Goal: Task Accomplishment & Management: Manage account settings

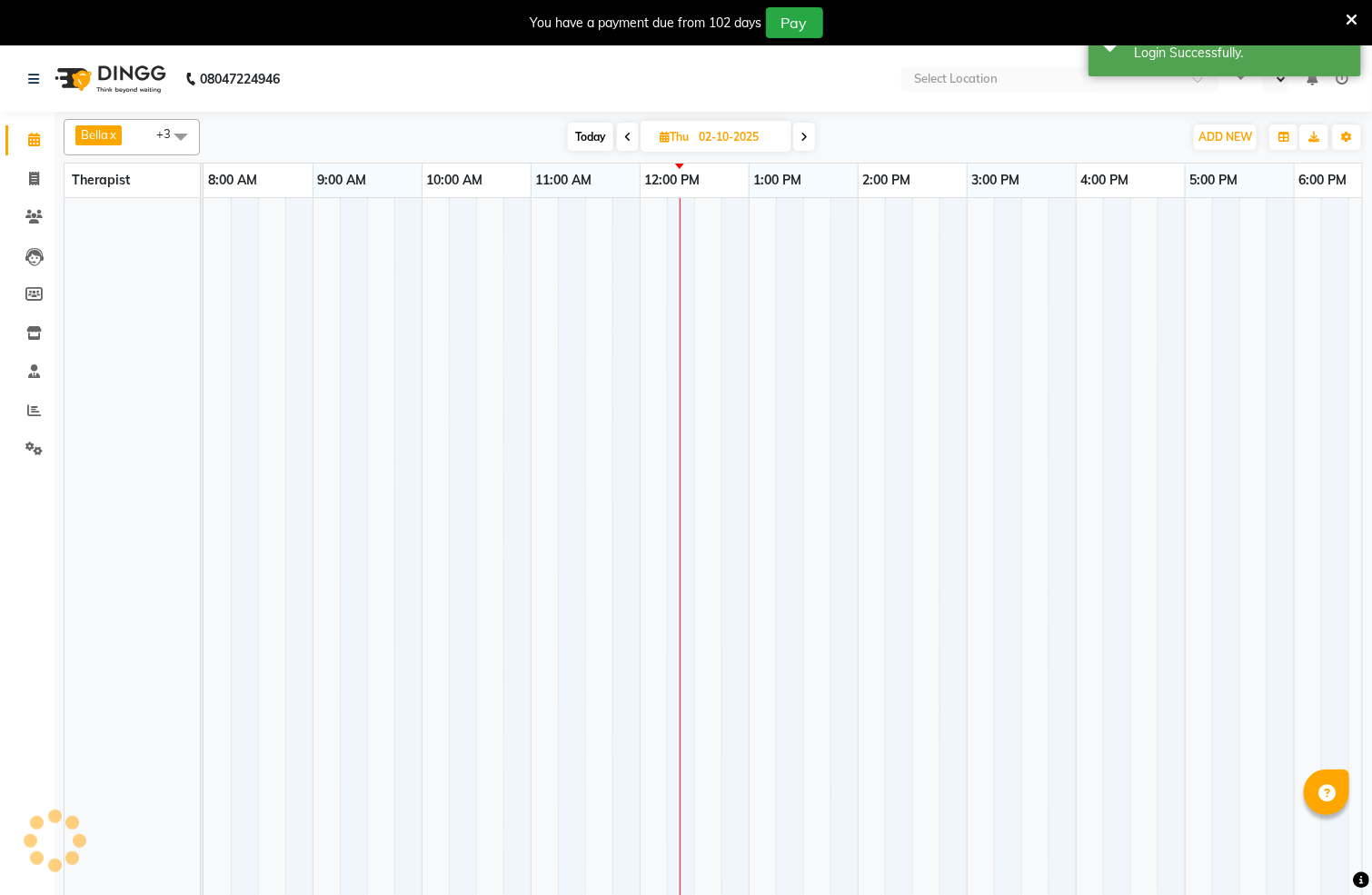
select select "en"
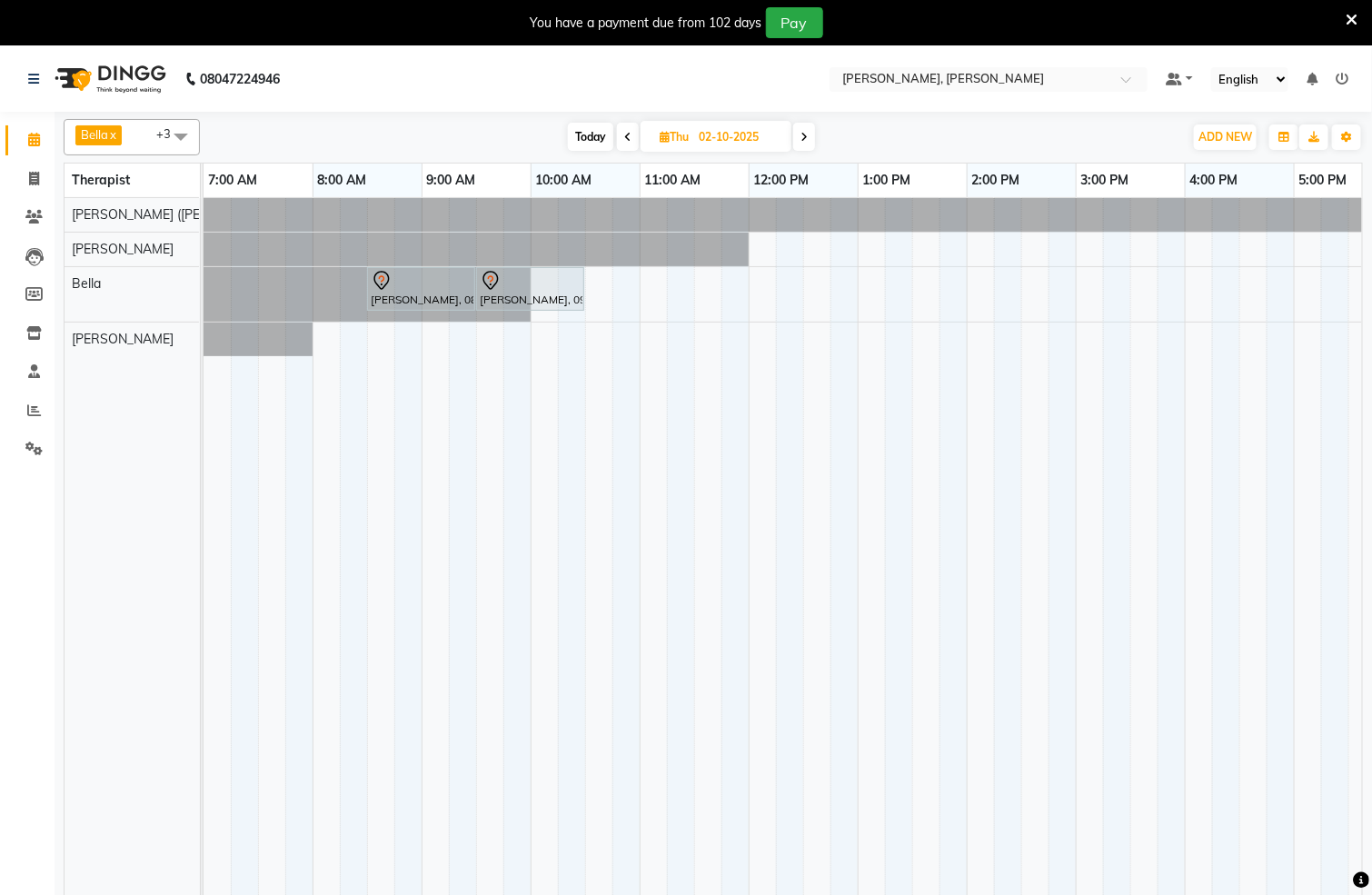
click at [183, 129] on span at bounding box center [180, 136] width 36 height 34
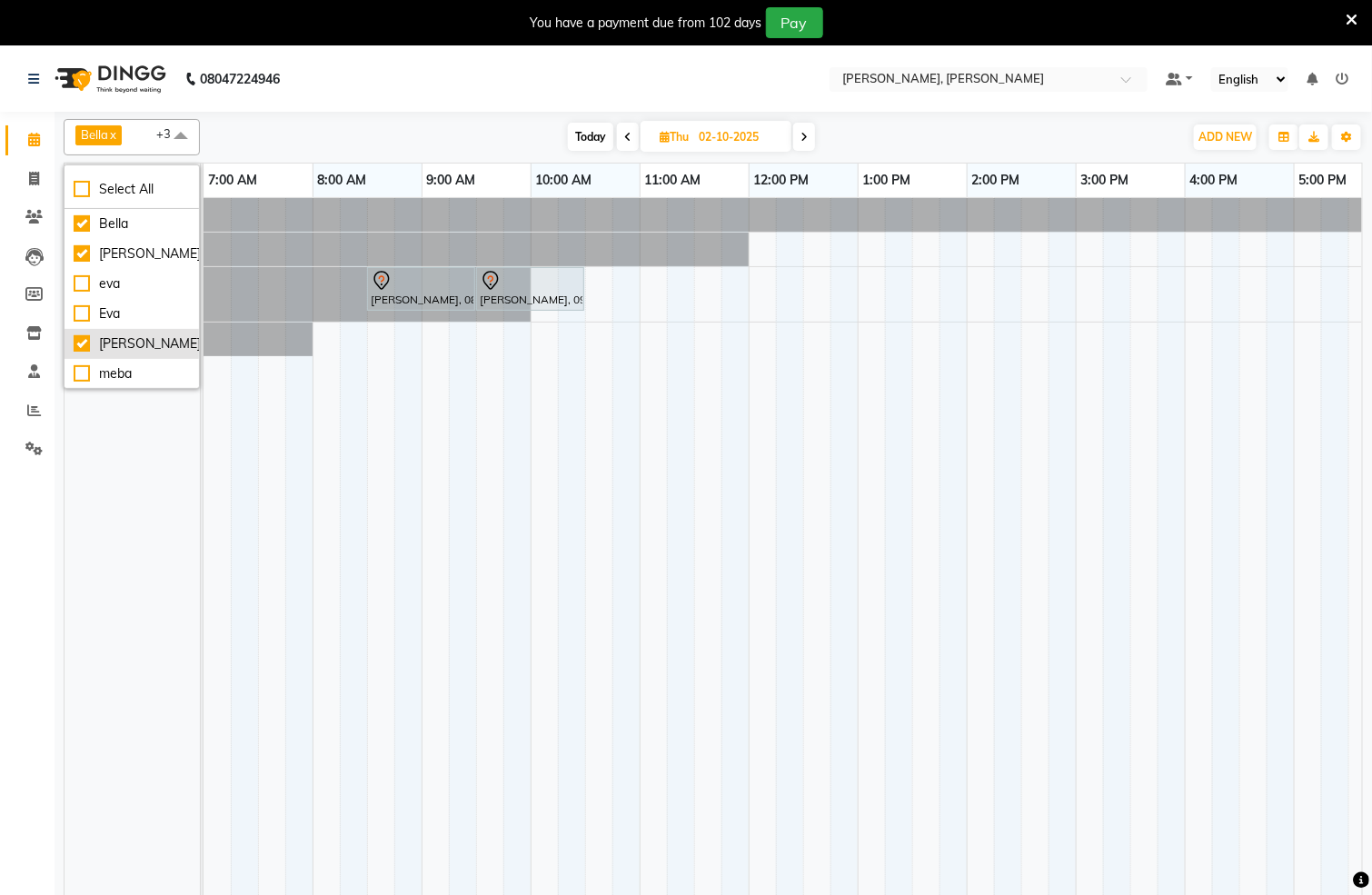
click at [80, 347] on div "[PERSON_NAME]" at bounding box center [132, 344] width 116 height 19
checkbox input "false"
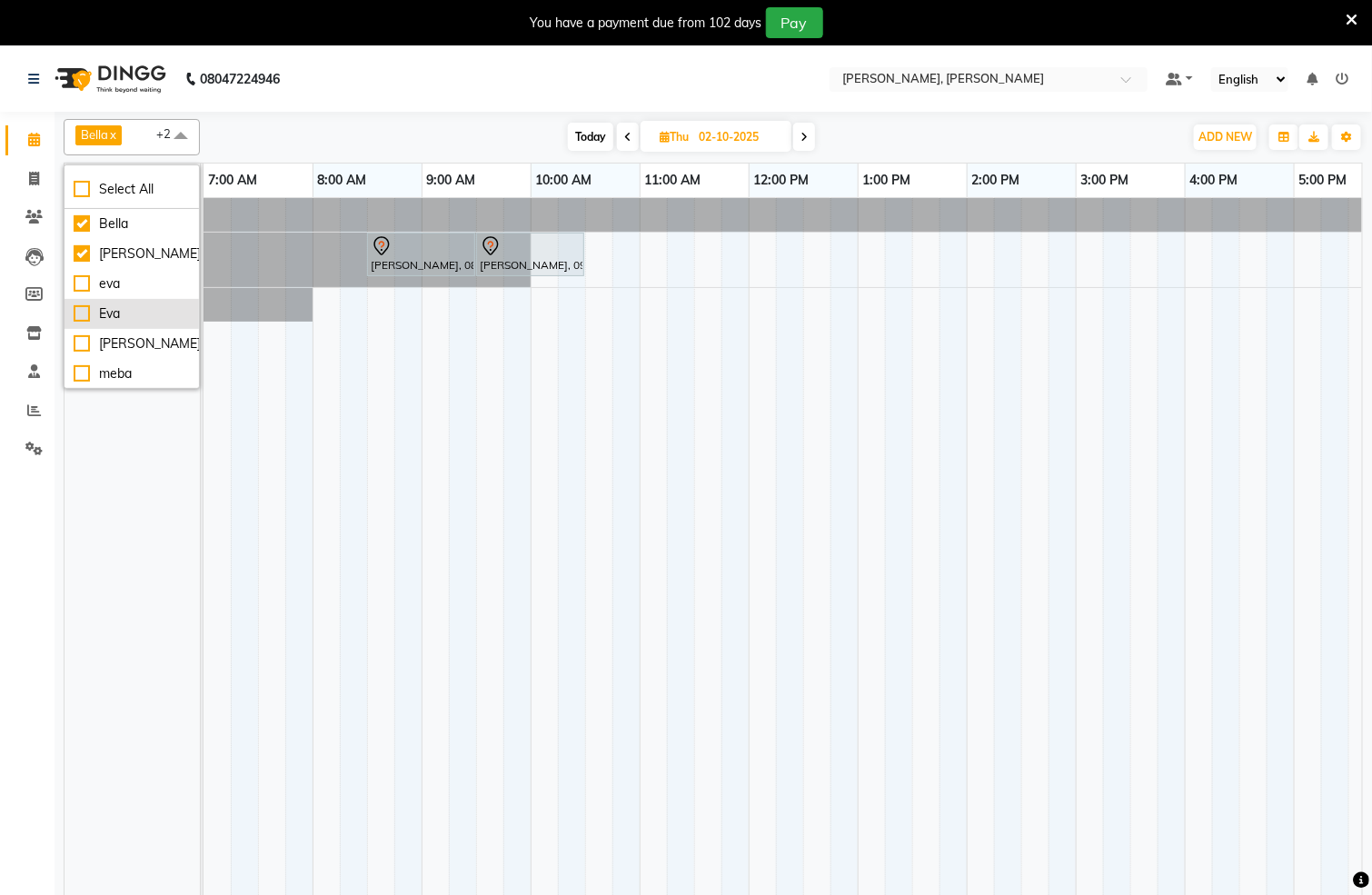
click at [80, 314] on div "Eva" at bounding box center [132, 313] width 116 height 19
checkbox input "true"
click at [323, 80] on nav "08047224946 Select Location × [PERSON_NAME], [PERSON_NAME] Default Panel My Pan…" at bounding box center [686, 79] width 1372 height 66
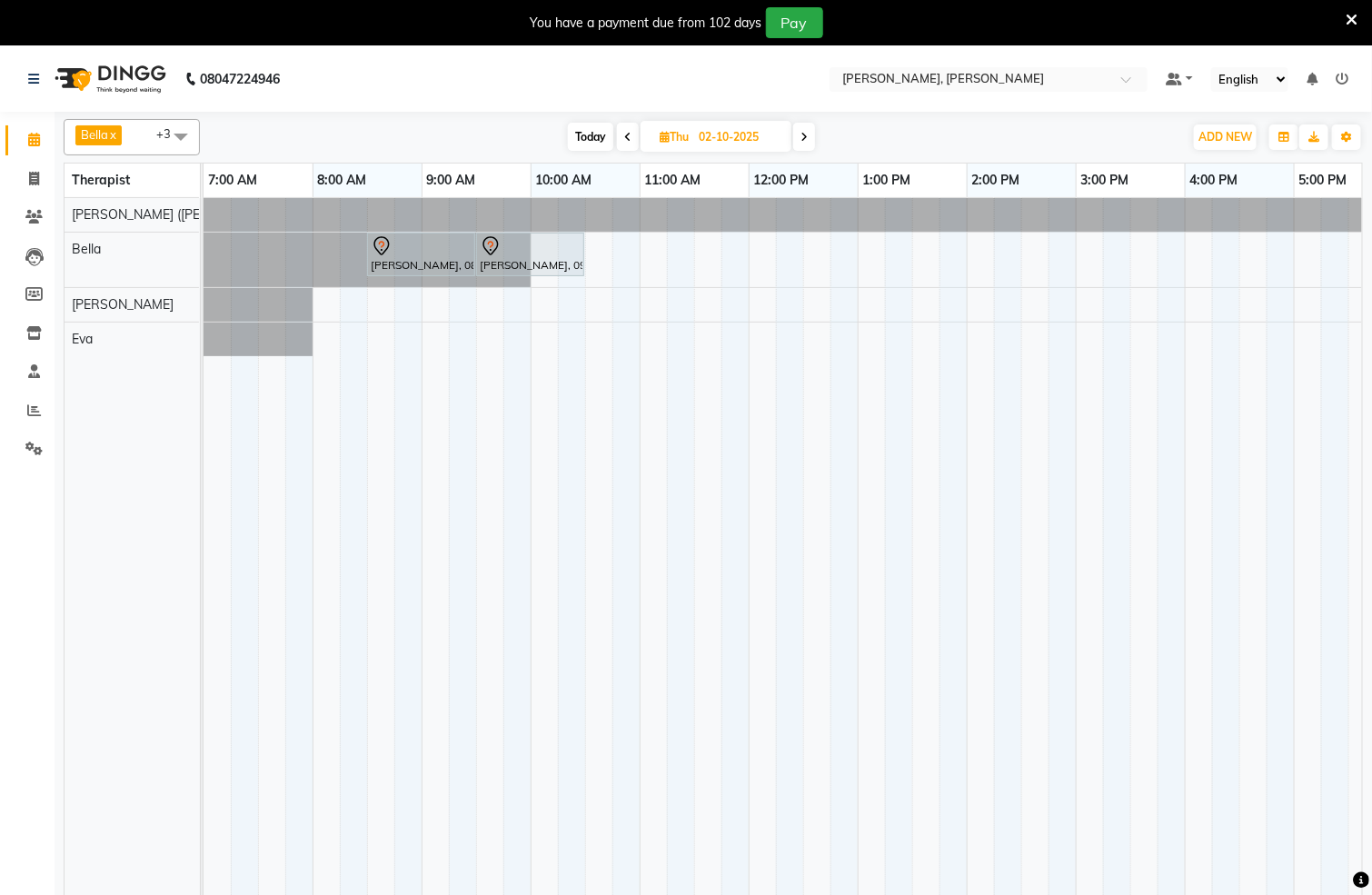
click at [593, 140] on span "Today" at bounding box center [590, 137] width 45 height 28
type input "01-10-2025"
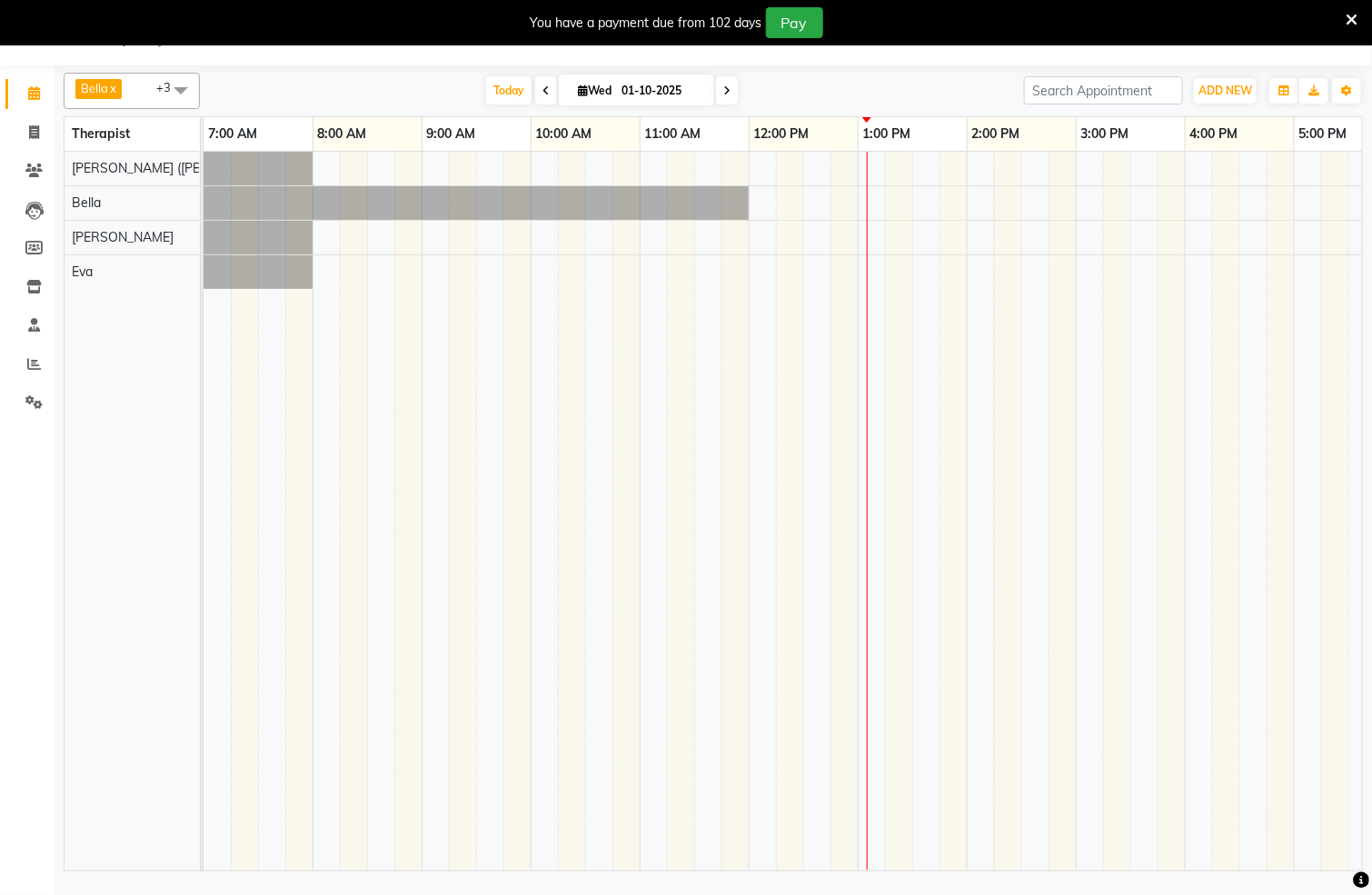
click at [590, 87] on span "Wed" at bounding box center [594, 90] width 43 height 14
select select "10"
select select "2025"
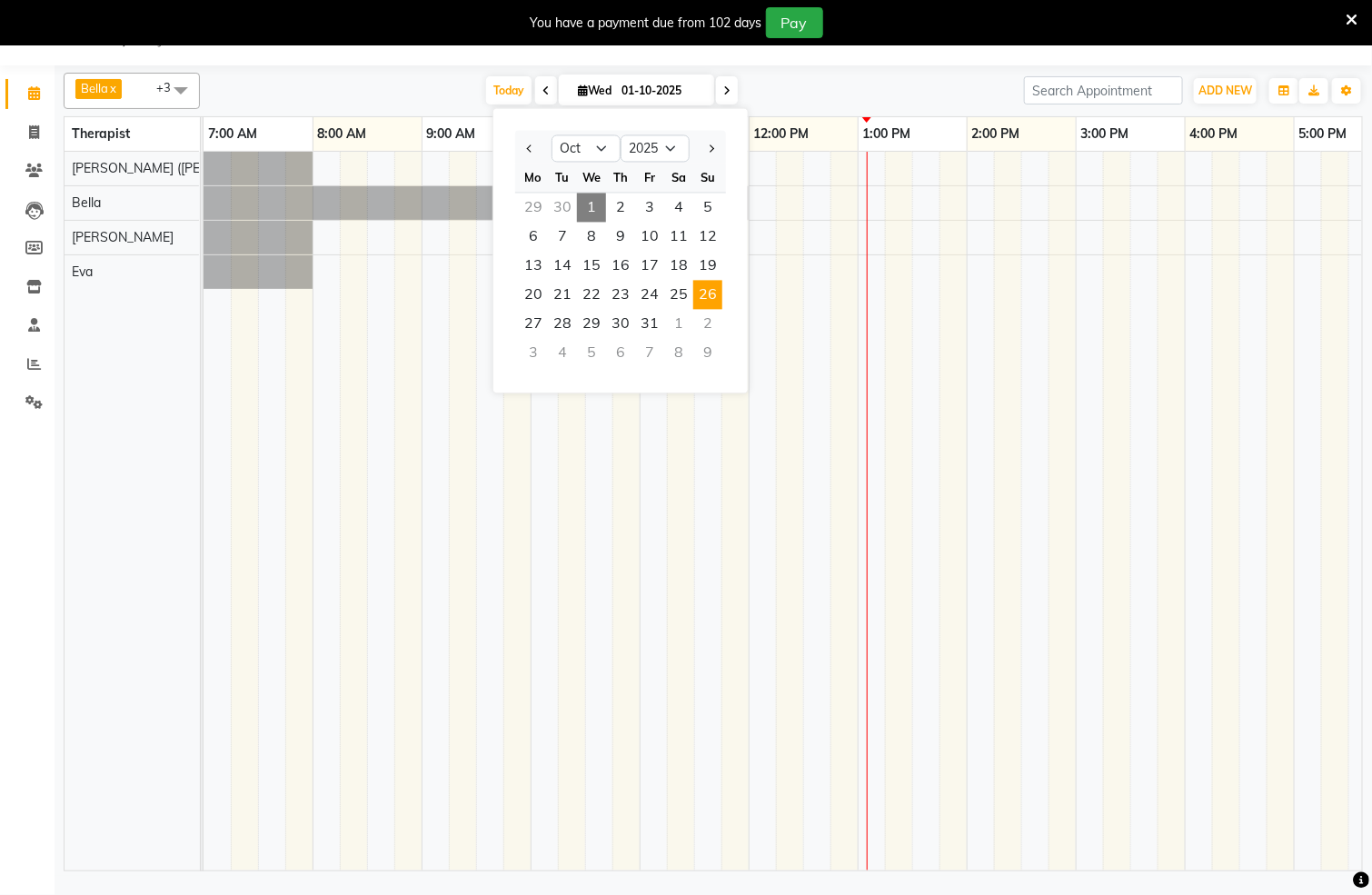
click at [704, 298] on span "26" at bounding box center [707, 295] width 29 height 29
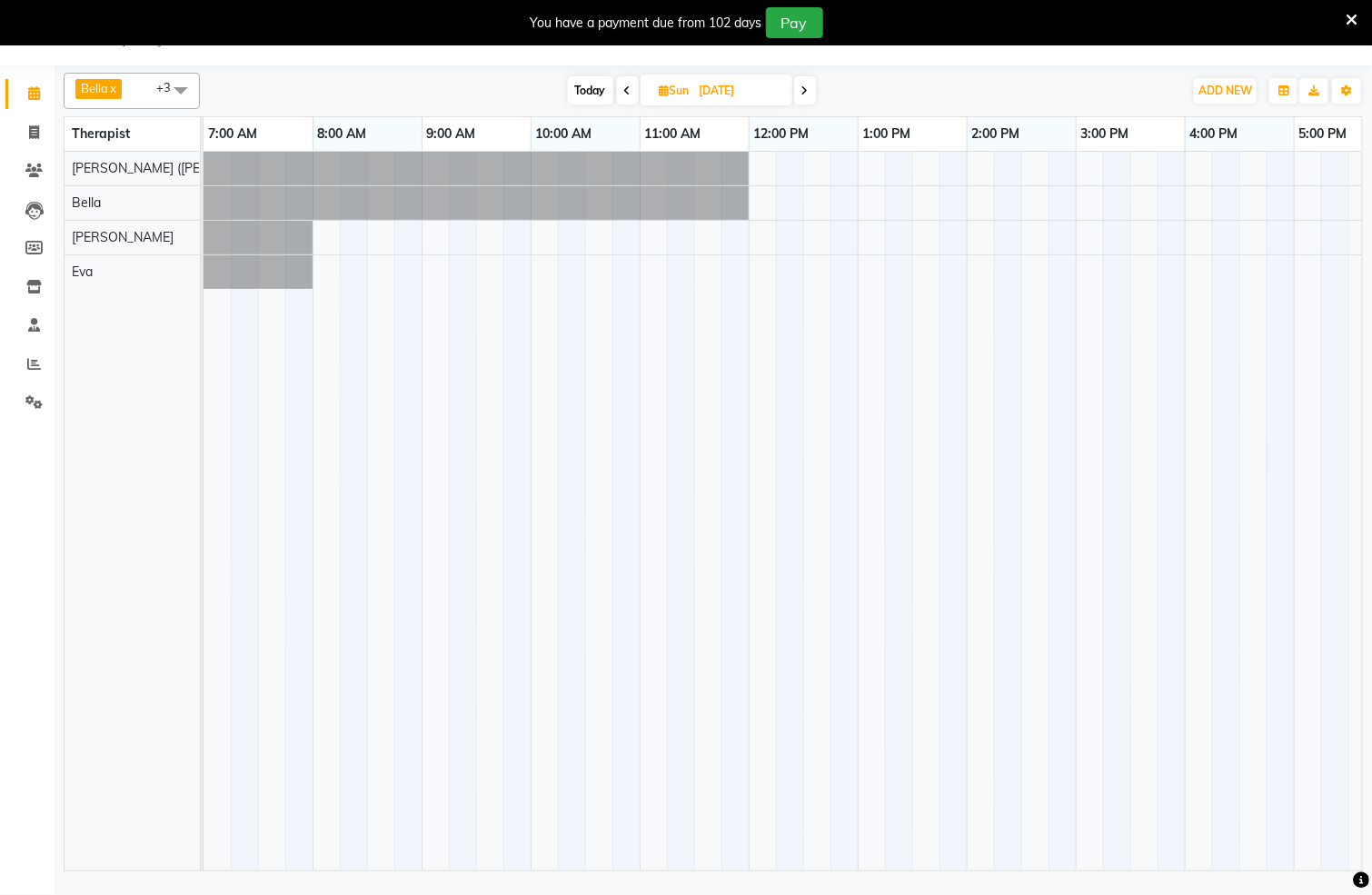
click at [586, 92] on span "Today" at bounding box center [590, 91] width 45 height 28
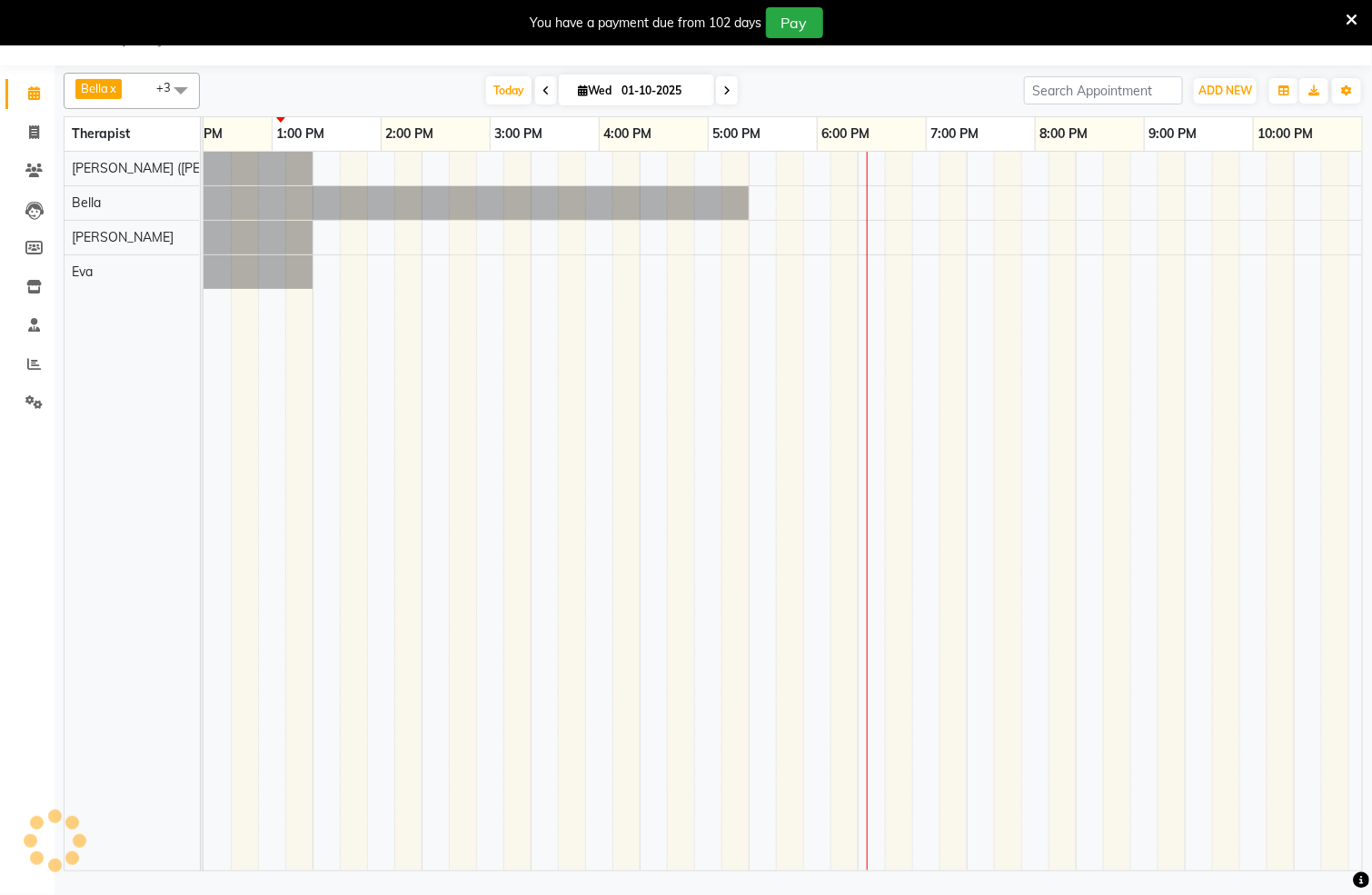
scroll to position [0, 586]
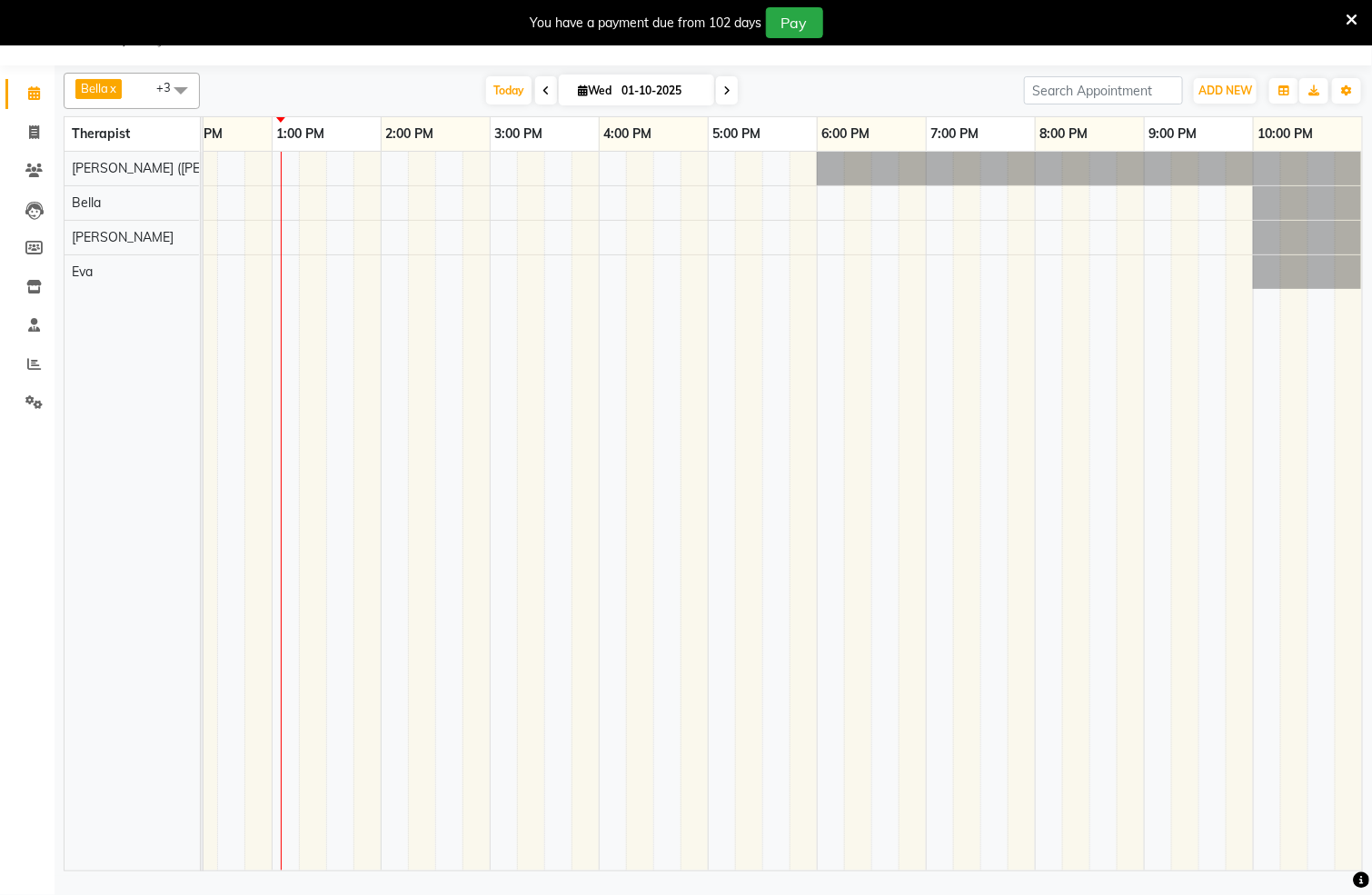
click at [543, 91] on icon at bounding box center [546, 91] width 7 height 11
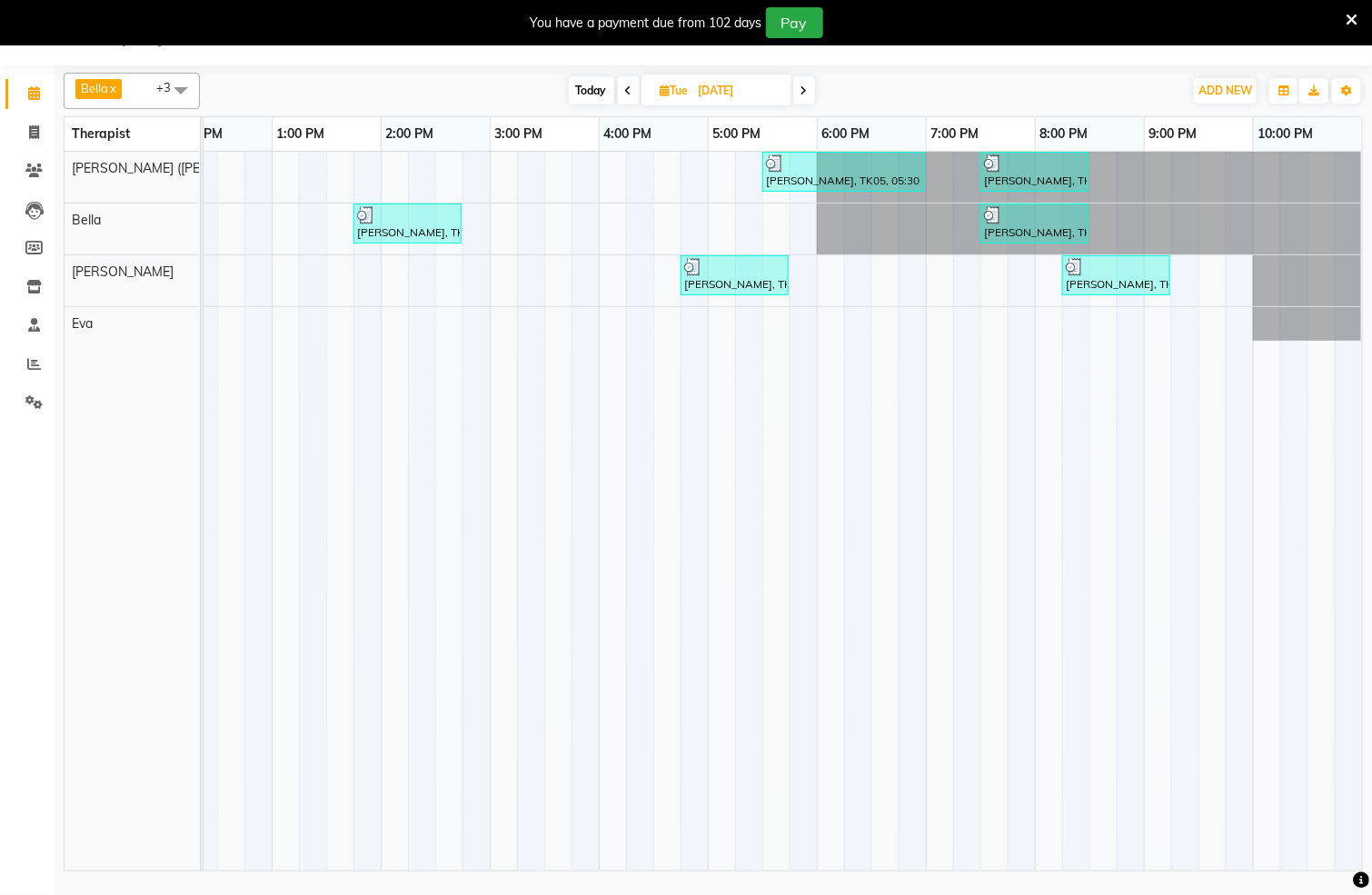
click at [628, 88] on icon at bounding box center [629, 91] width 7 height 11
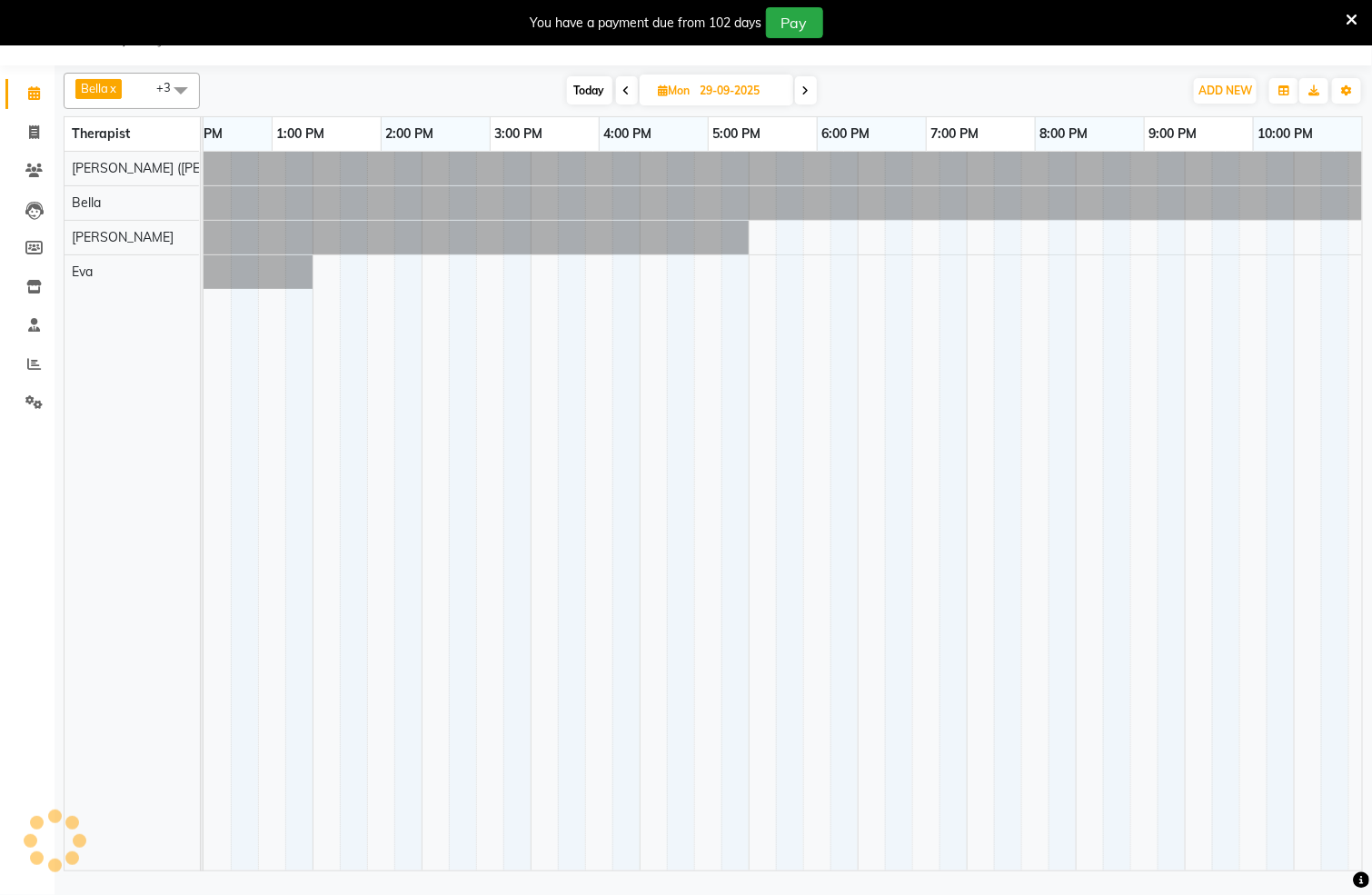
scroll to position [0, 0]
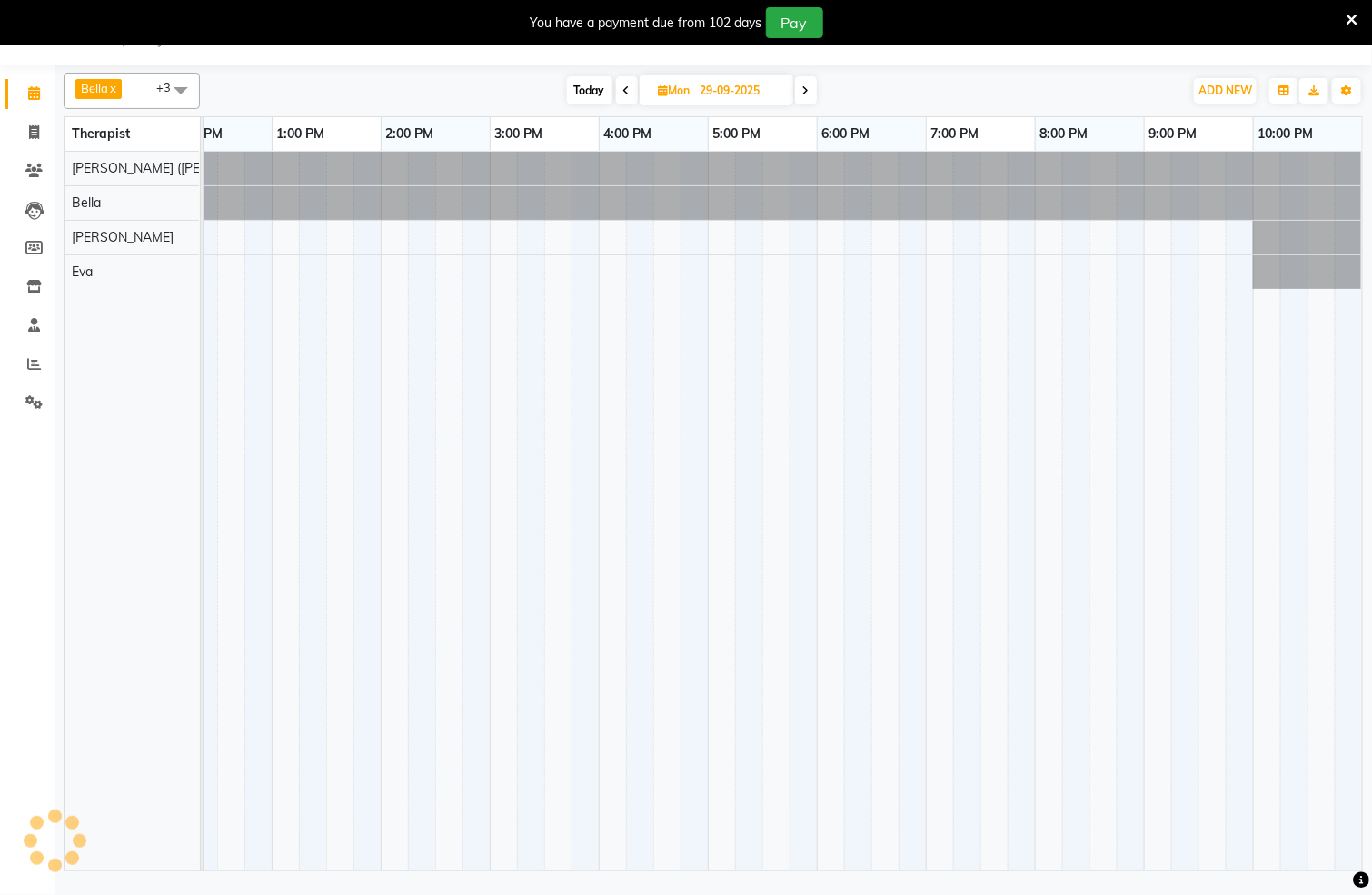
click at [628, 88] on icon at bounding box center [627, 91] width 7 height 11
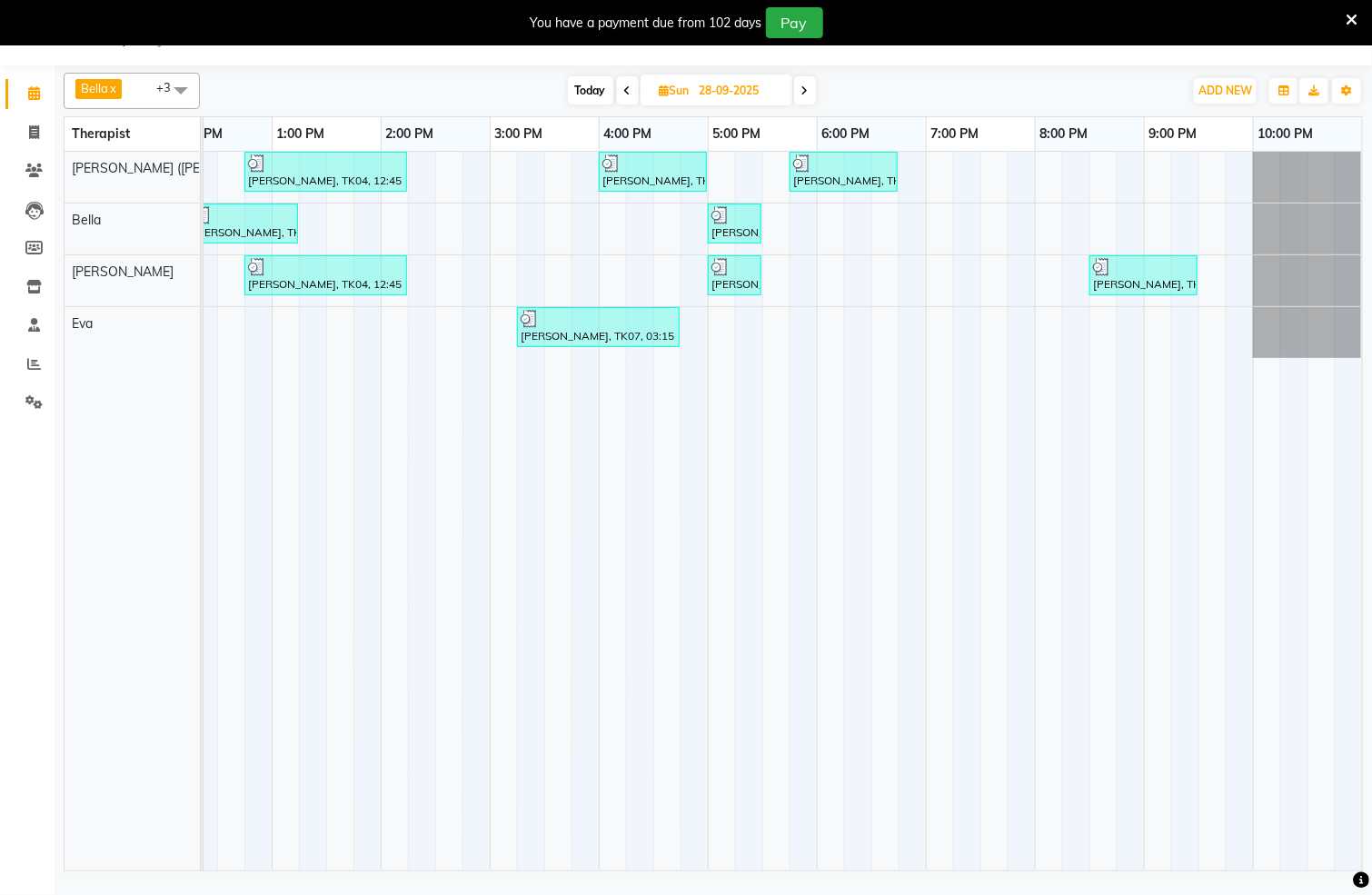
click at [630, 88] on icon at bounding box center [628, 91] width 7 height 11
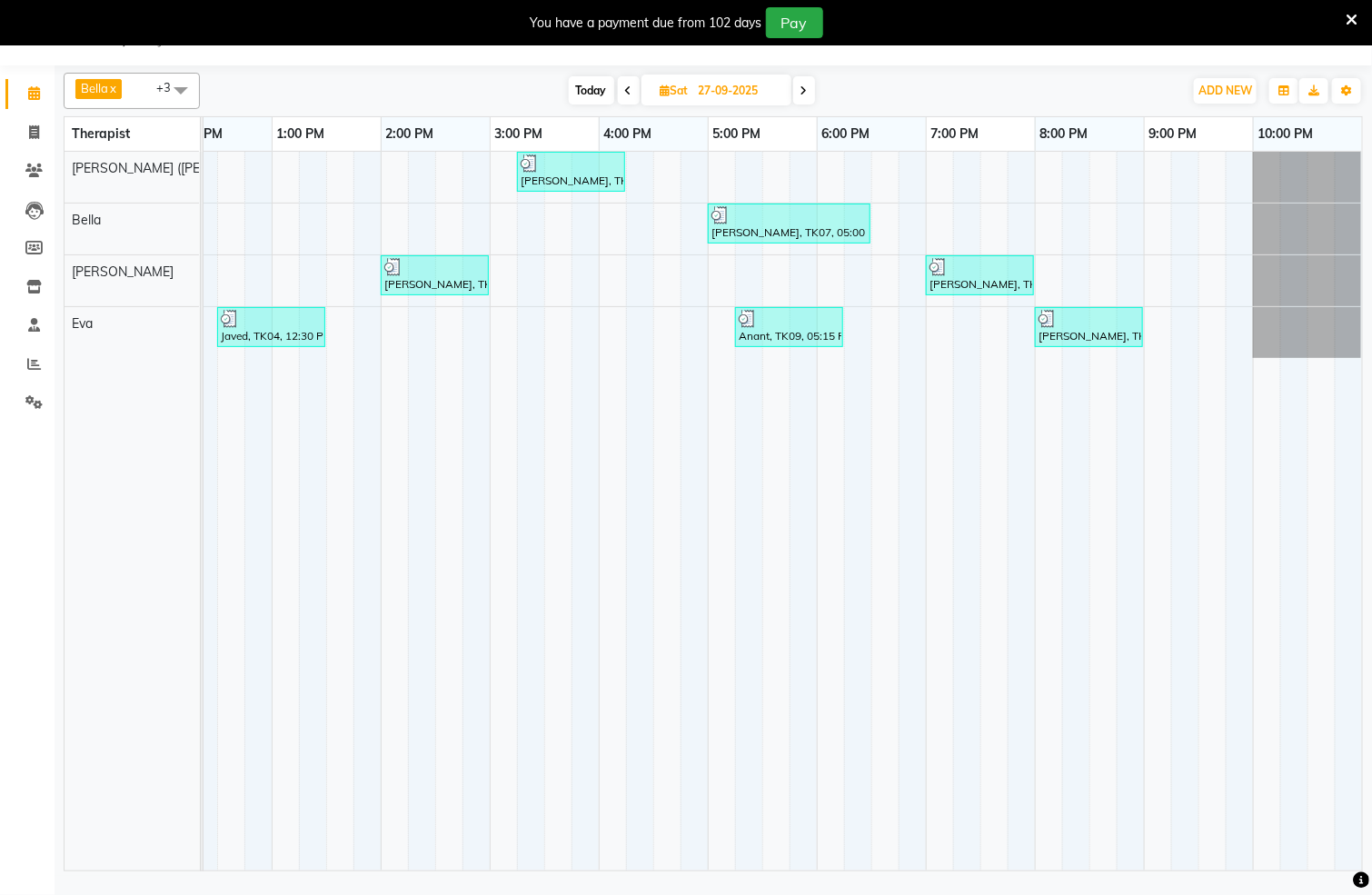
click at [630, 88] on icon at bounding box center [629, 91] width 7 height 11
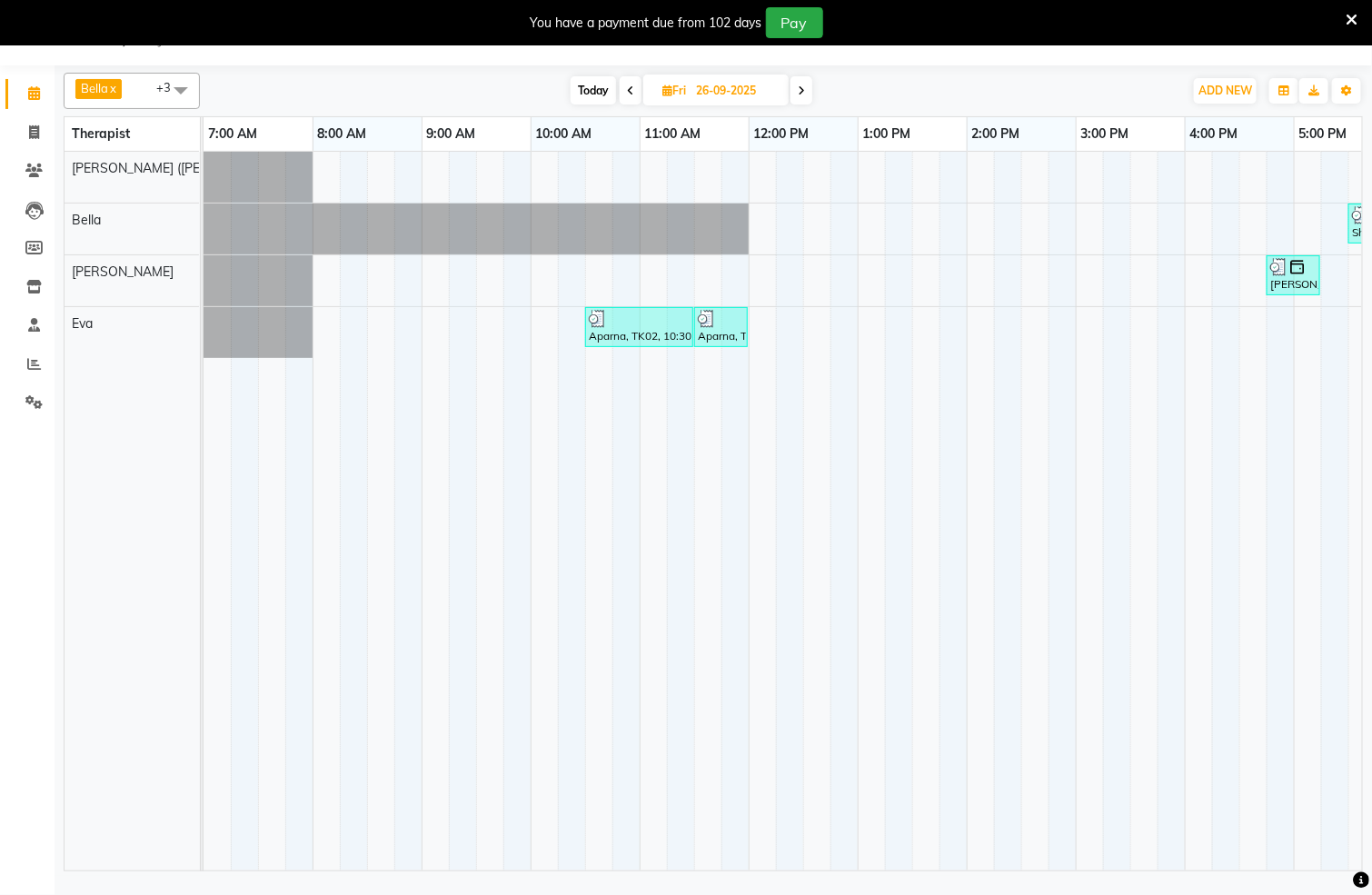
click at [592, 95] on span "Today" at bounding box center [593, 91] width 45 height 28
type input "01-10-2025"
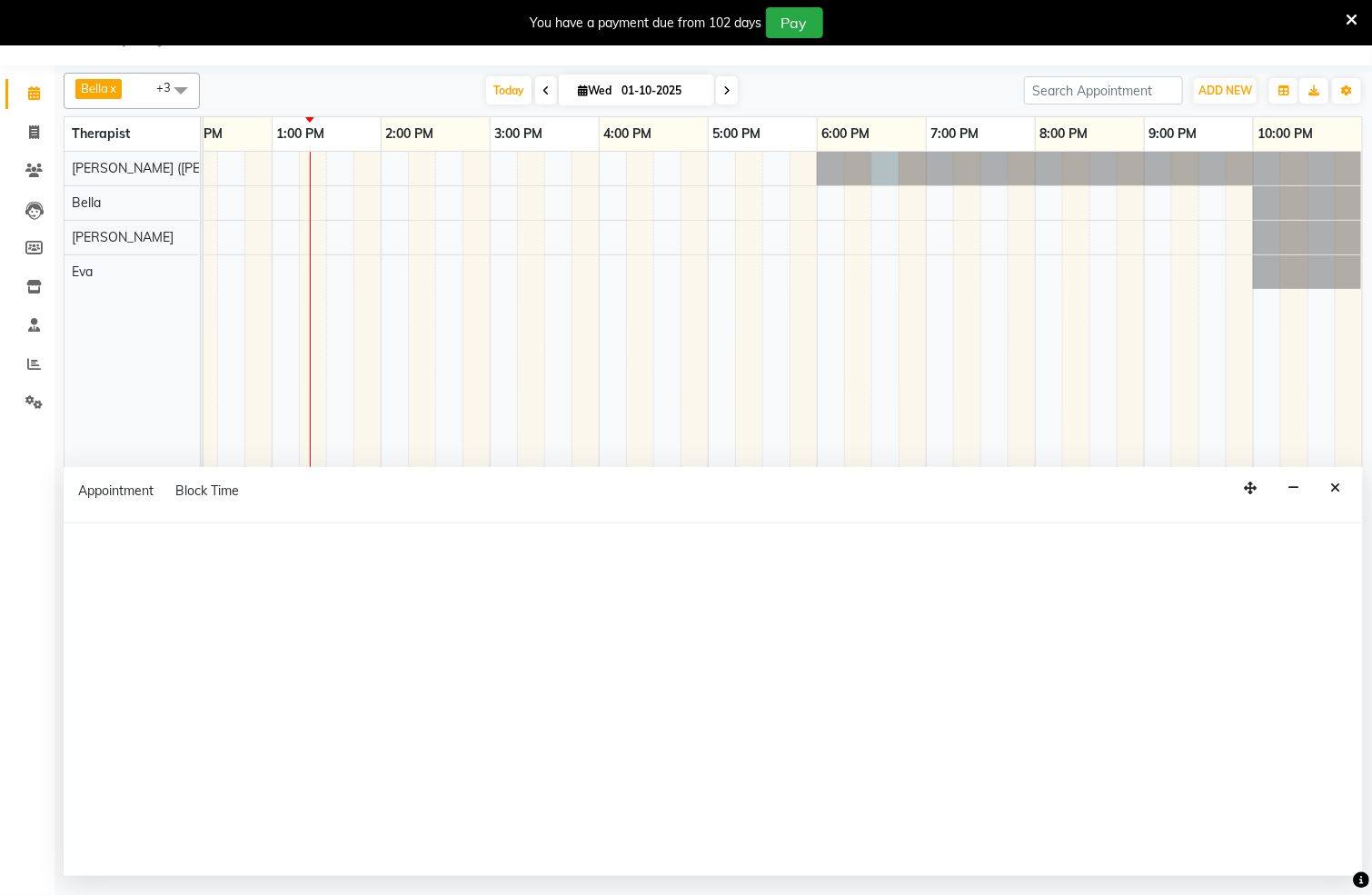
select select "55791"
select select "tentative"
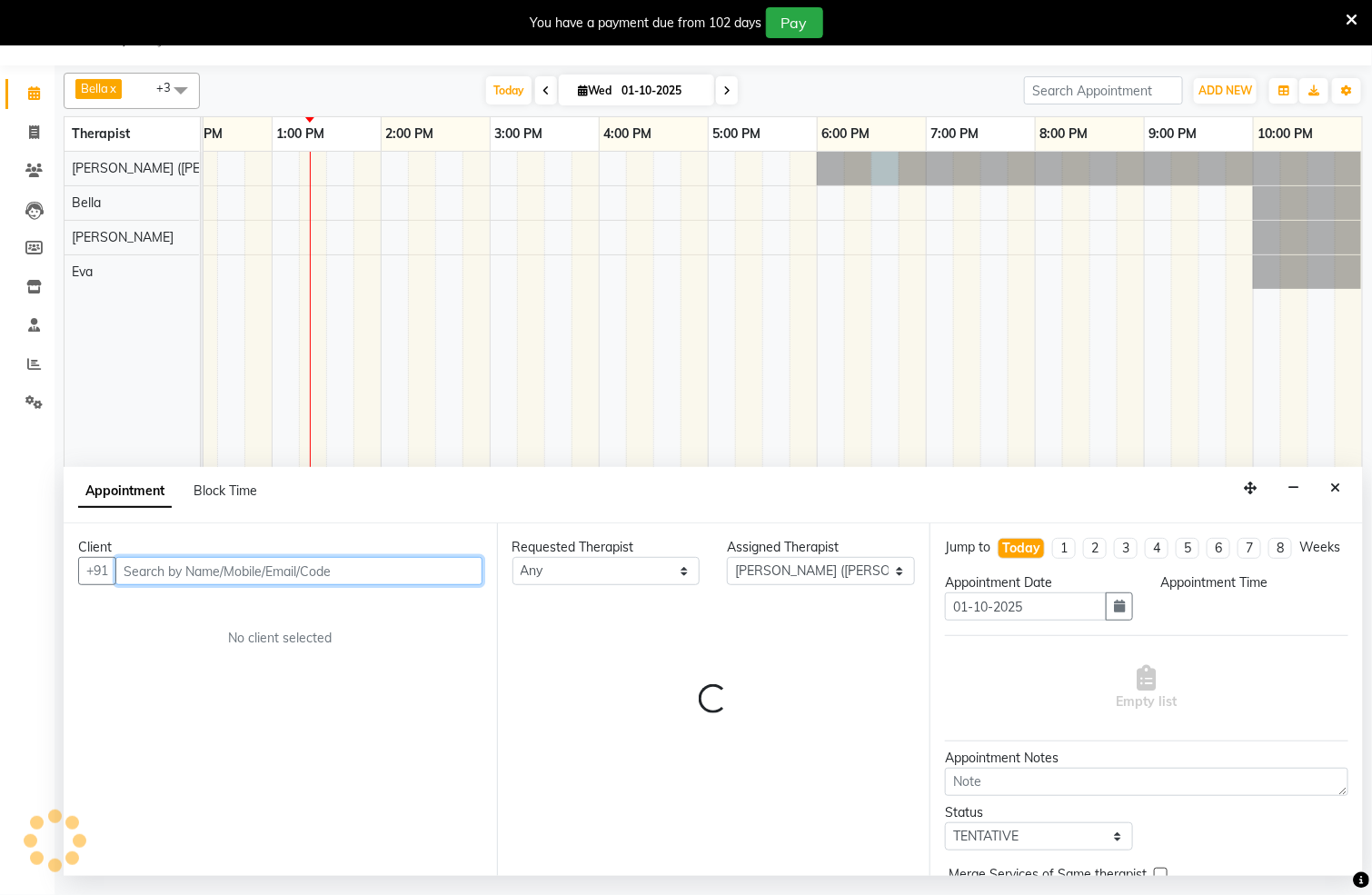
select select "1110"
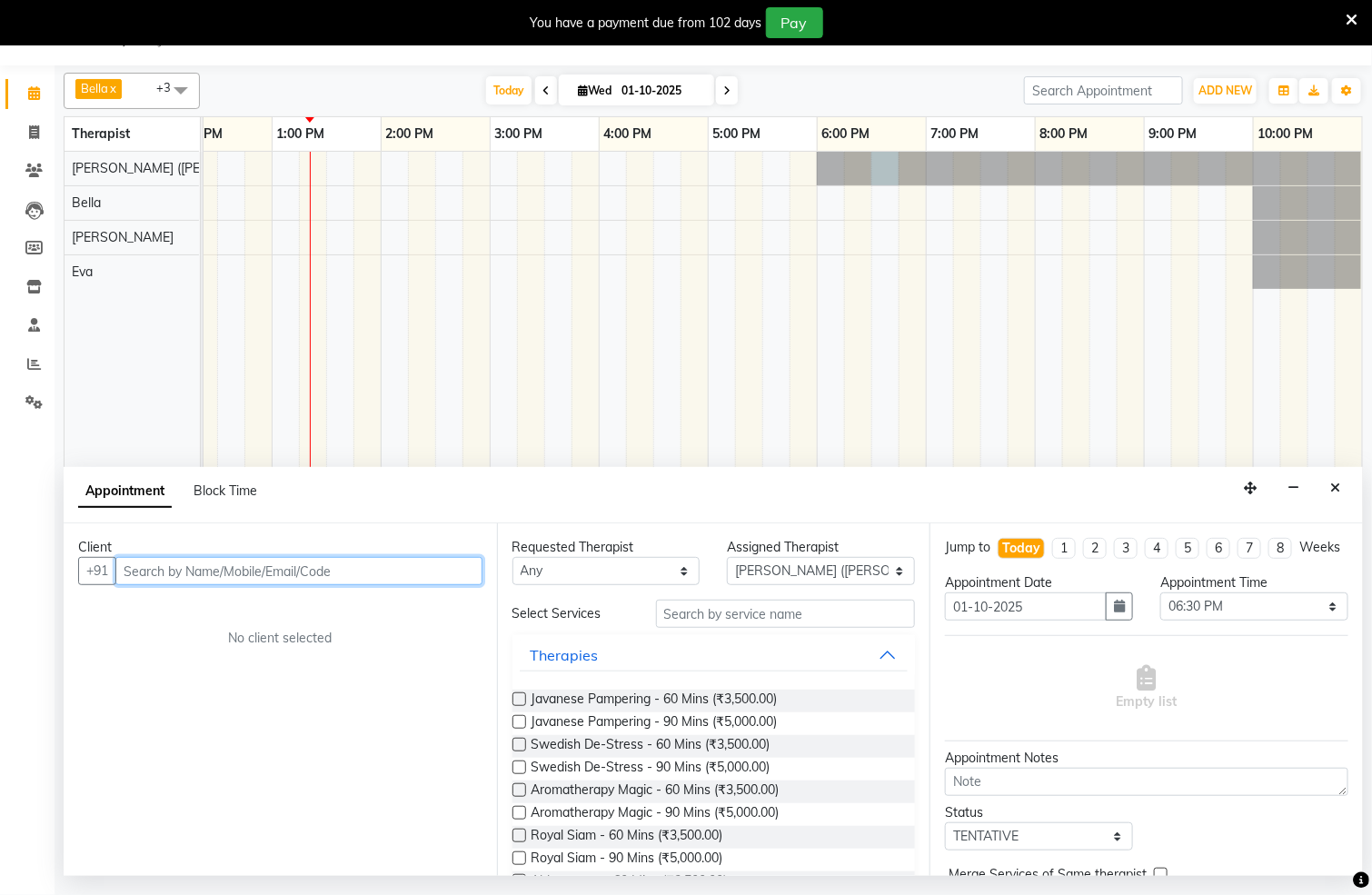
click at [380, 572] on input "text" at bounding box center [299, 571] width 367 height 28
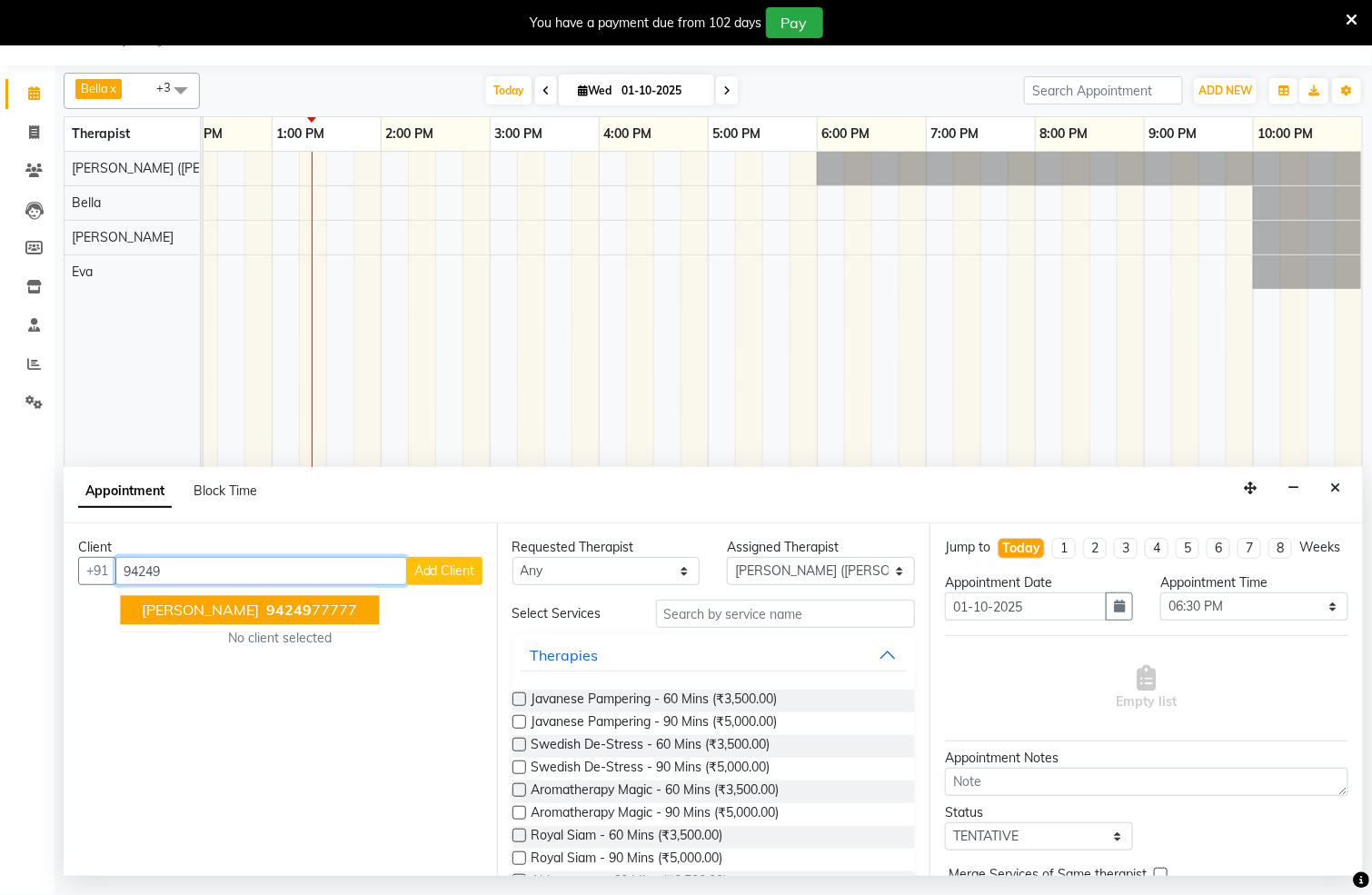
click at [267, 615] on span "94249" at bounding box center [289, 611] width 45 height 18
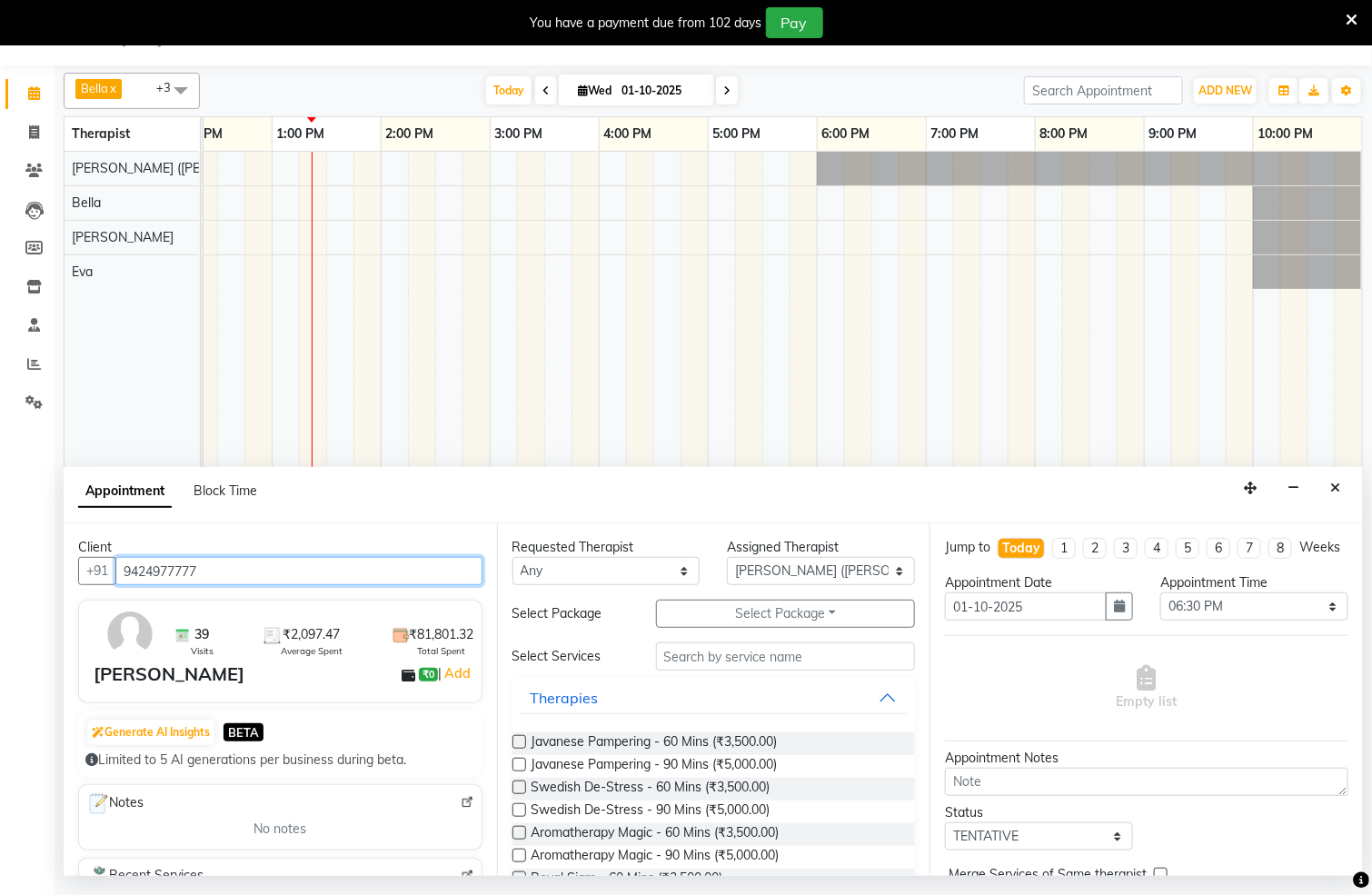
type input "9424977777"
click at [523, 744] on label at bounding box center [519, 742] width 14 height 14
click at [523, 744] on input "checkbox" at bounding box center [518, 743] width 12 height 12
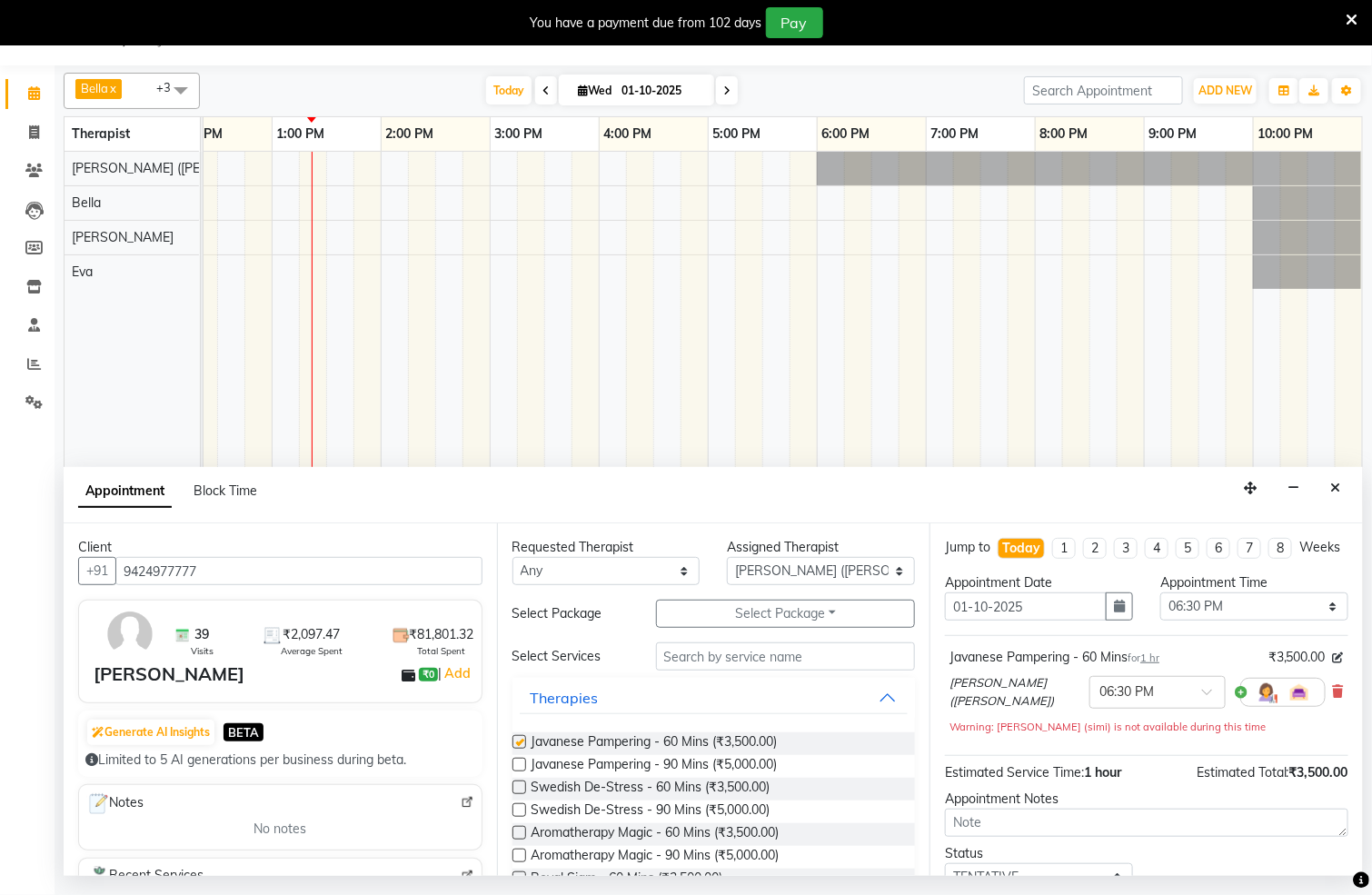
checkbox input "false"
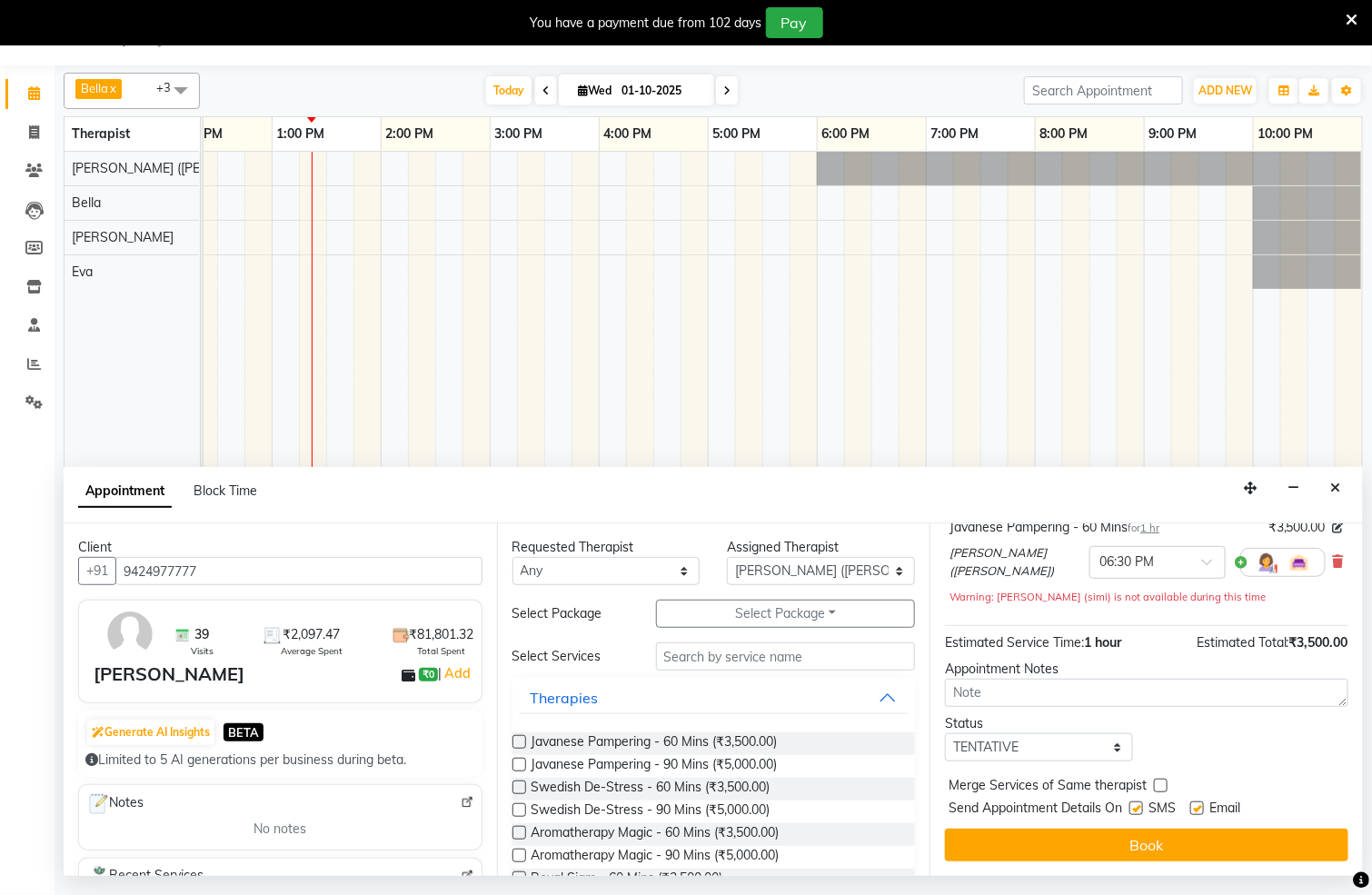
scroll to position [147, 0]
click at [1156, 852] on button "Book" at bounding box center [1146, 845] width 403 height 32
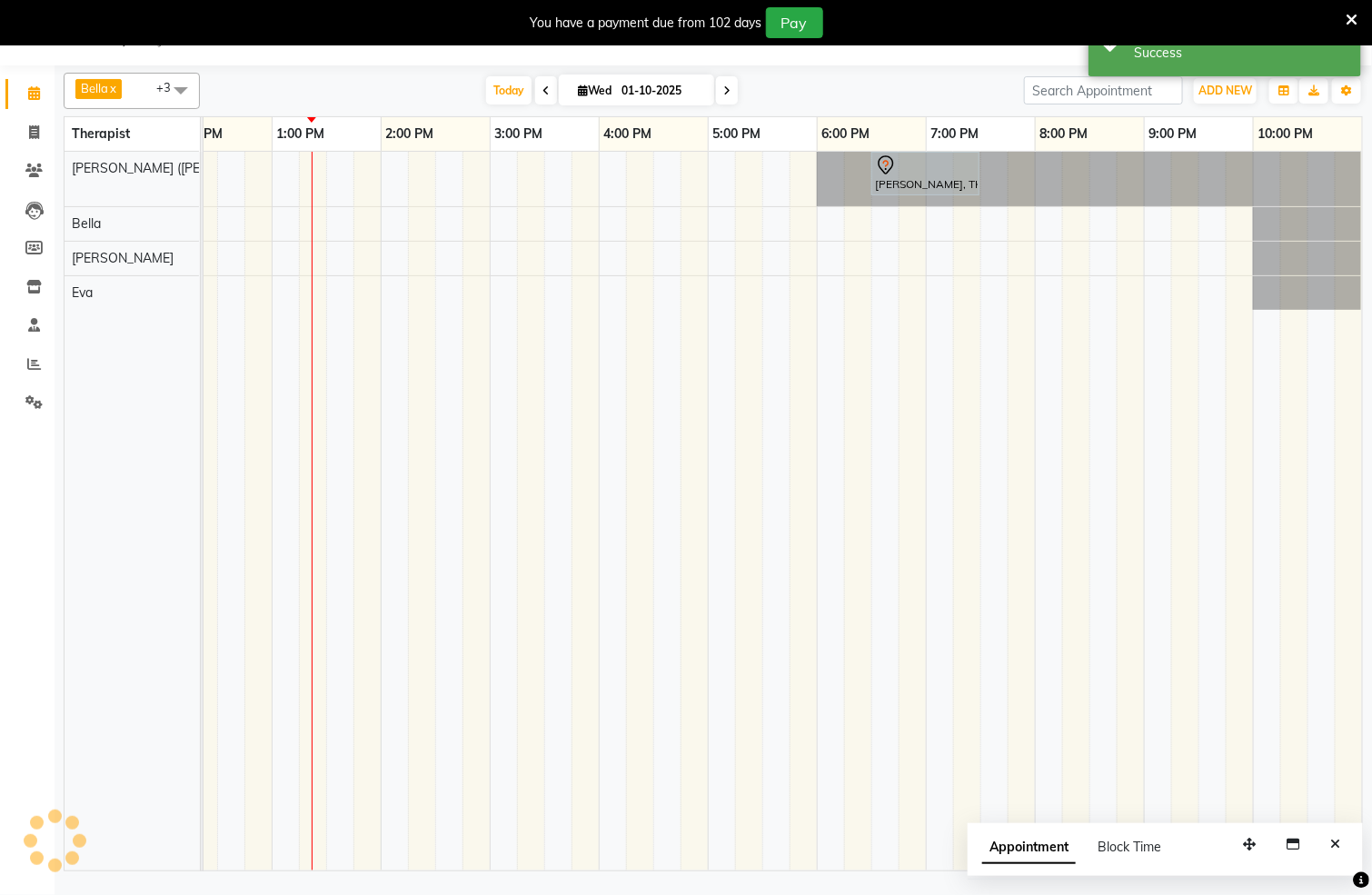
scroll to position [0, 0]
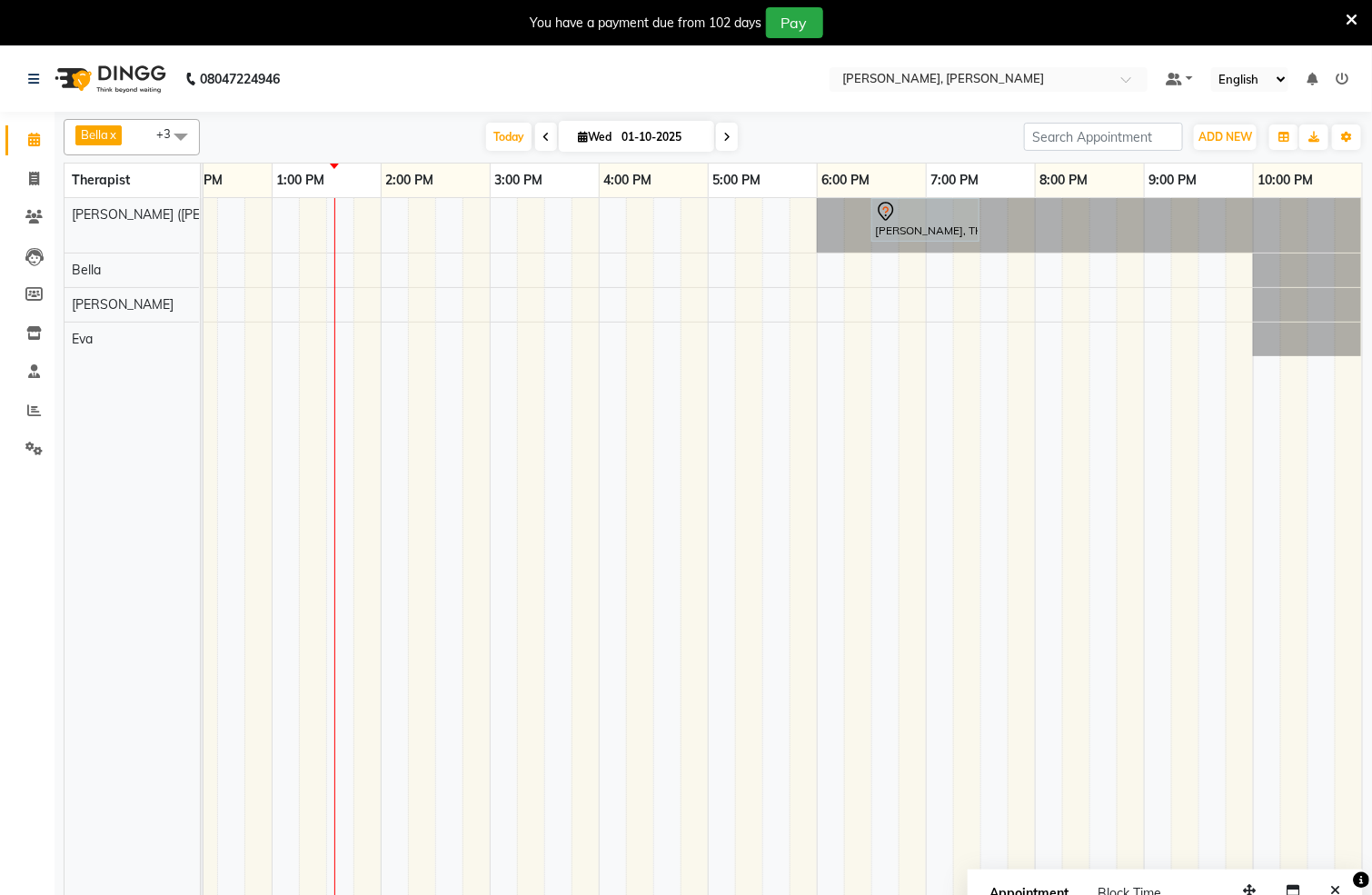
click at [717, 137] on span at bounding box center [728, 137] width 22 height 28
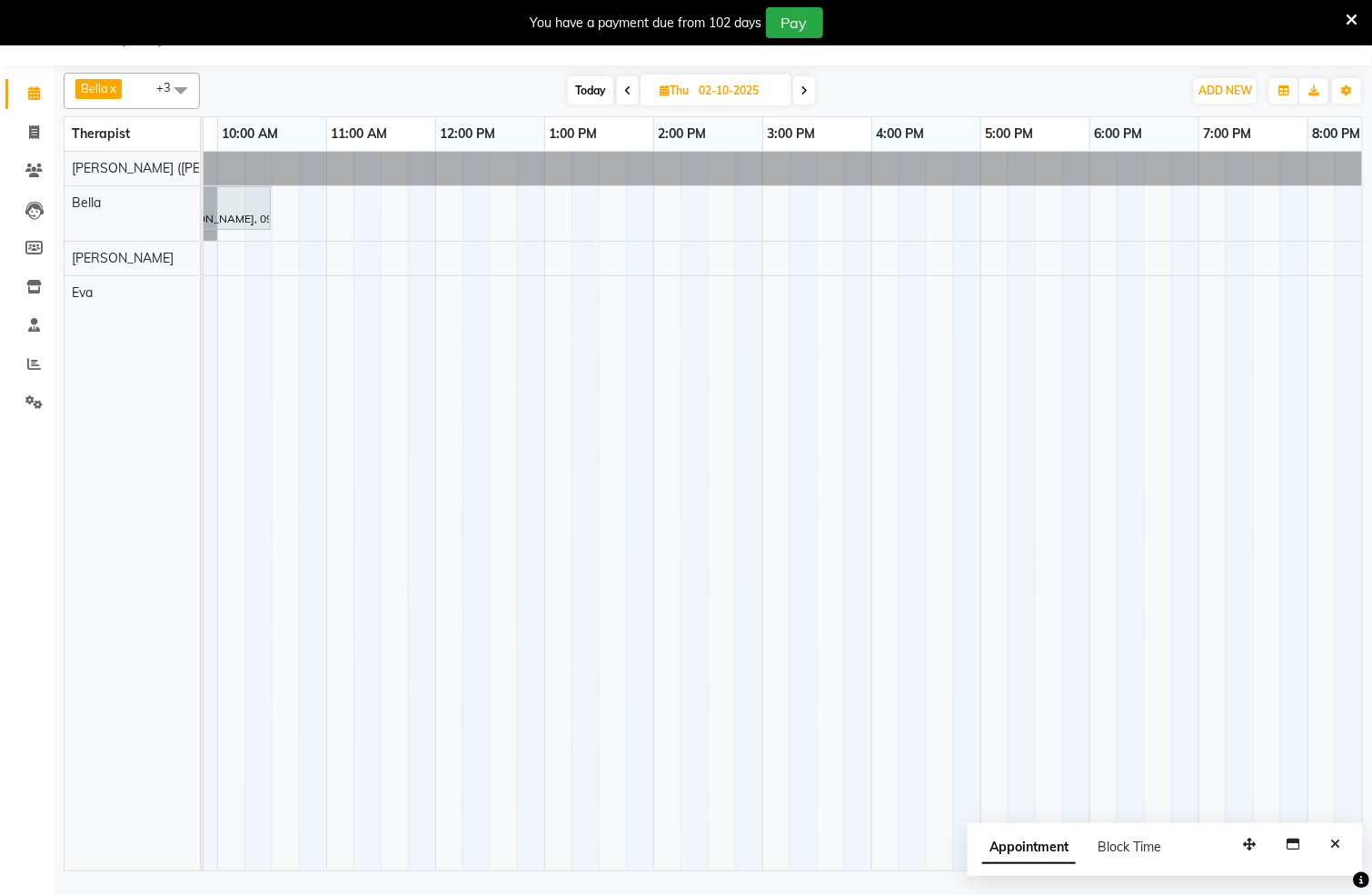
scroll to position [0, 153]
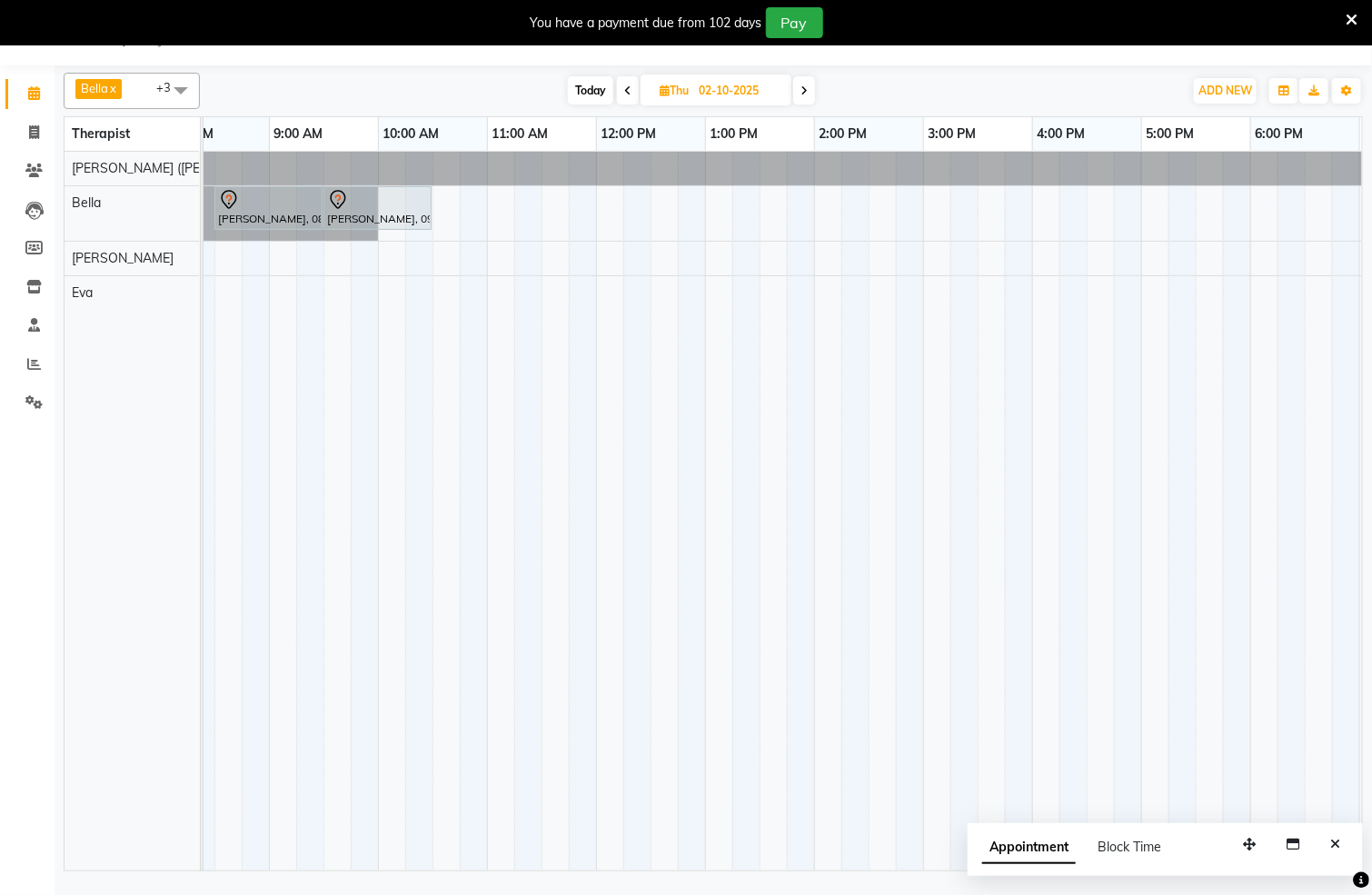
click at [586, 92] on span "Today" at bounding box center [590, 91] width 45 height 28
type input "01-10-2025"
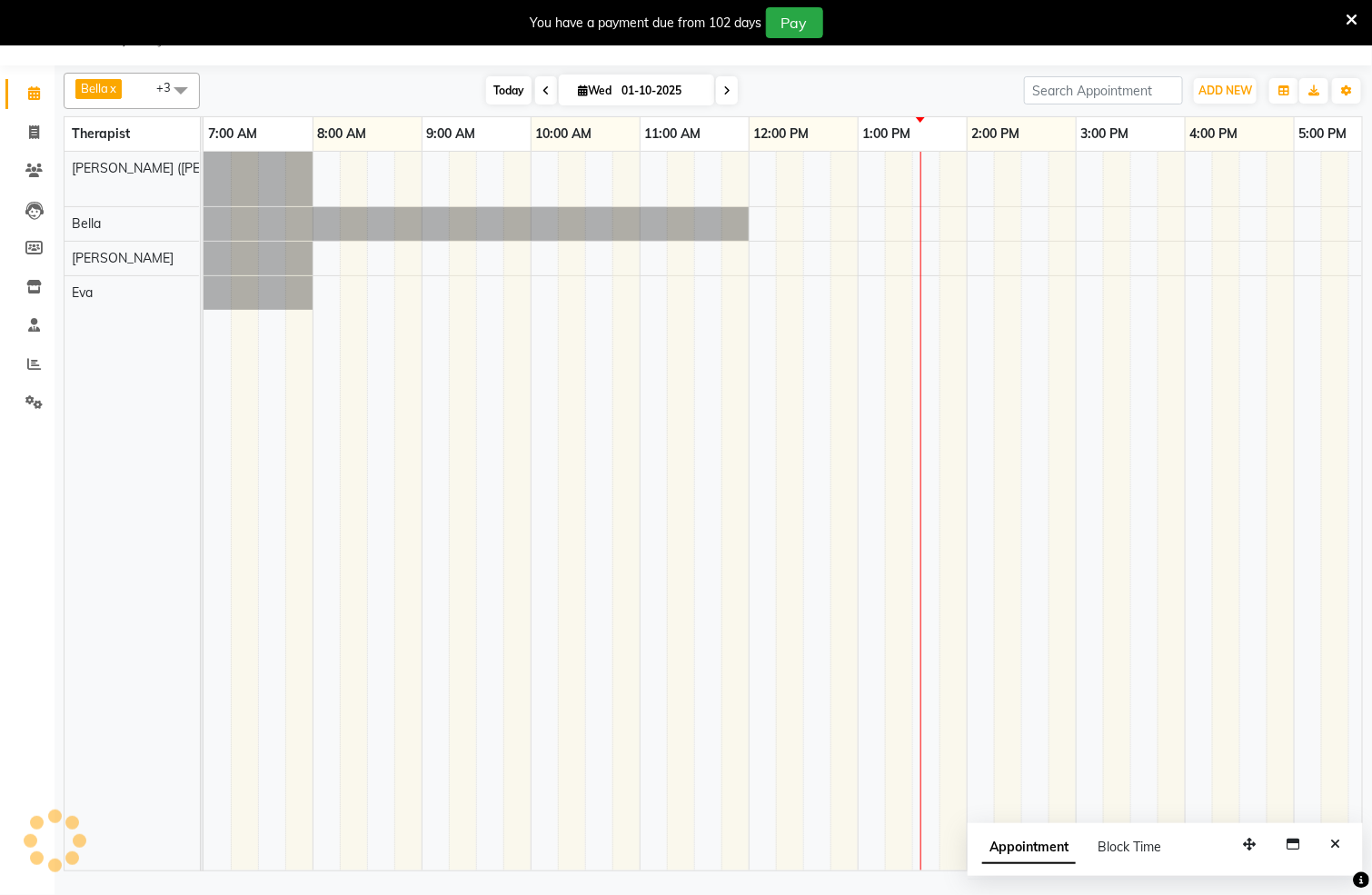
scroll to position [0, 586]
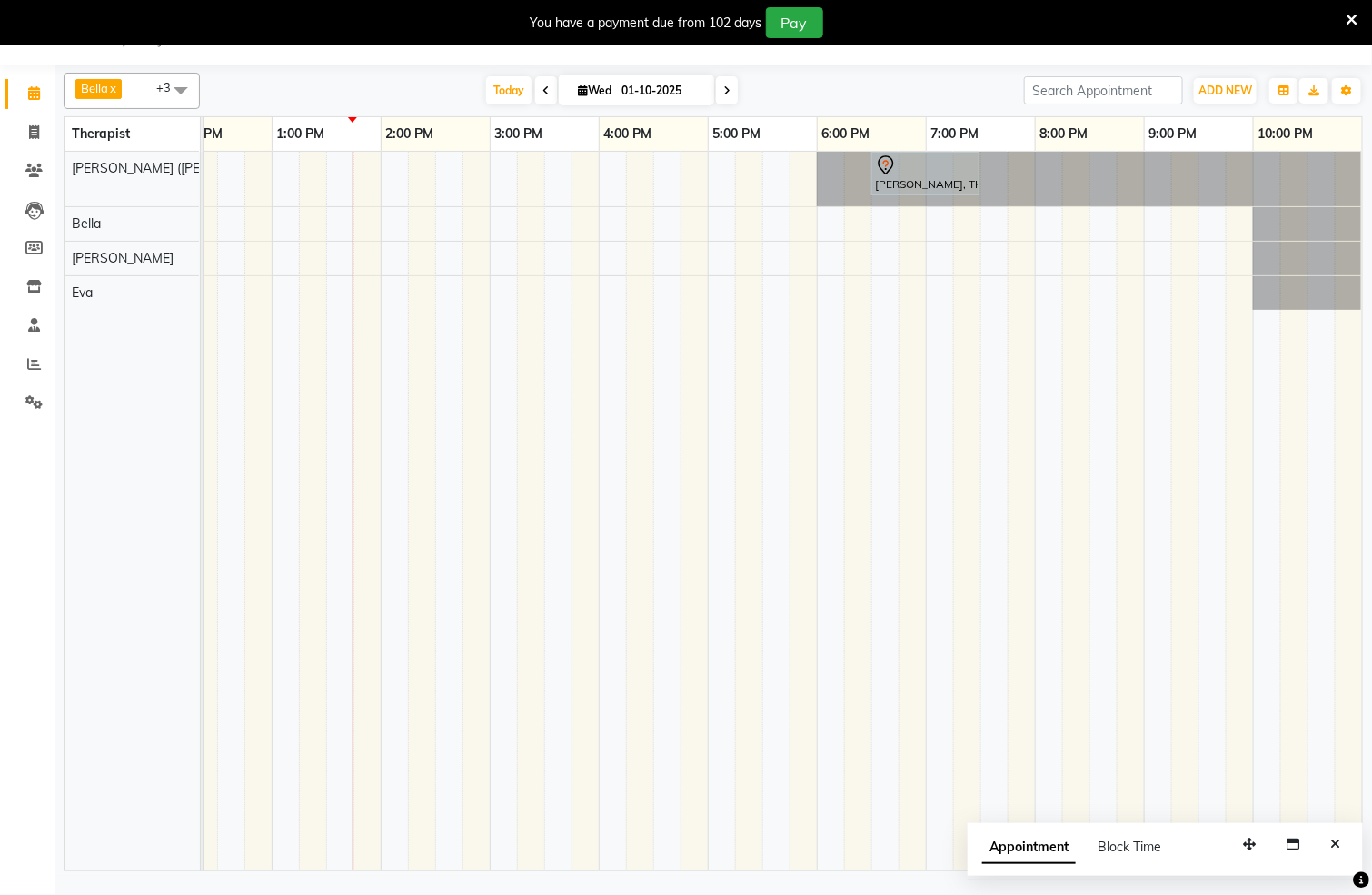
click at [557, 259] on div "[PERSON_NAME], TK01, 06:30 PM-07:30 PM, Javanese Pampering - 60 Mins" at bounding box center [490, 511] width 1746 height 719
select select "83147"
select select "tentative"
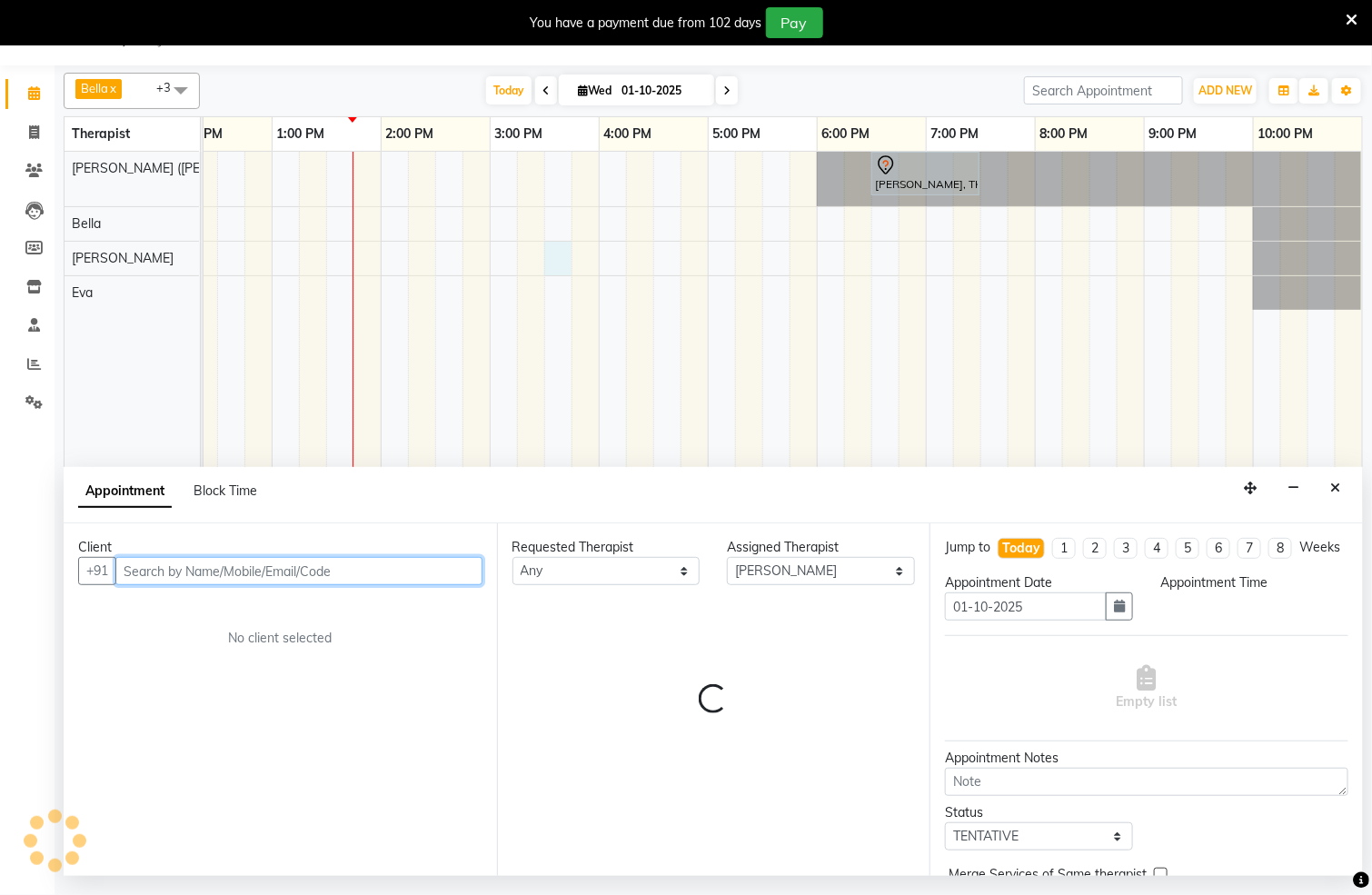
select select "930"
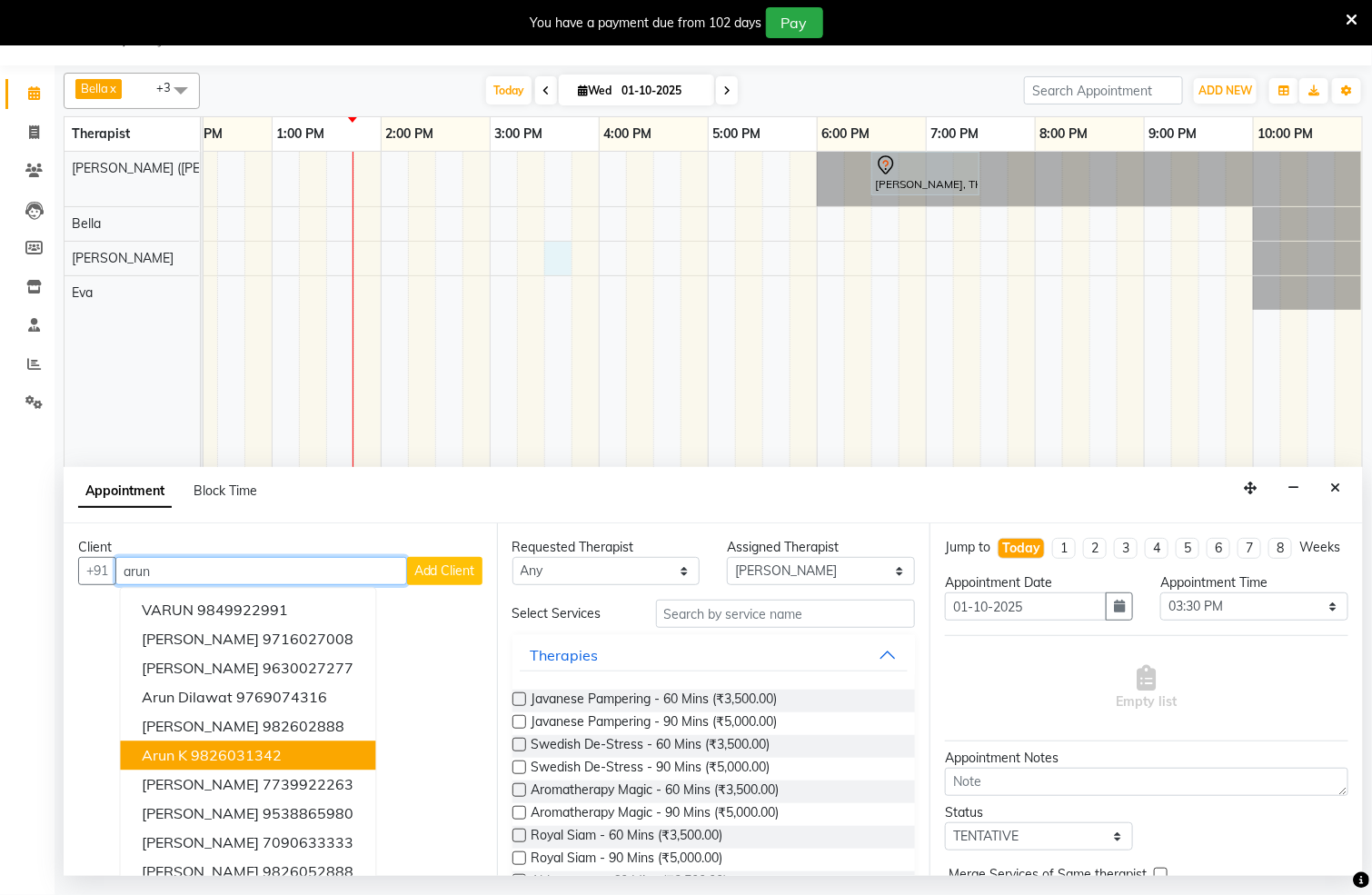
click at [200, 750] on ngb-highlight "9826031342" at bounding box center [237, 756] width 91 height 18
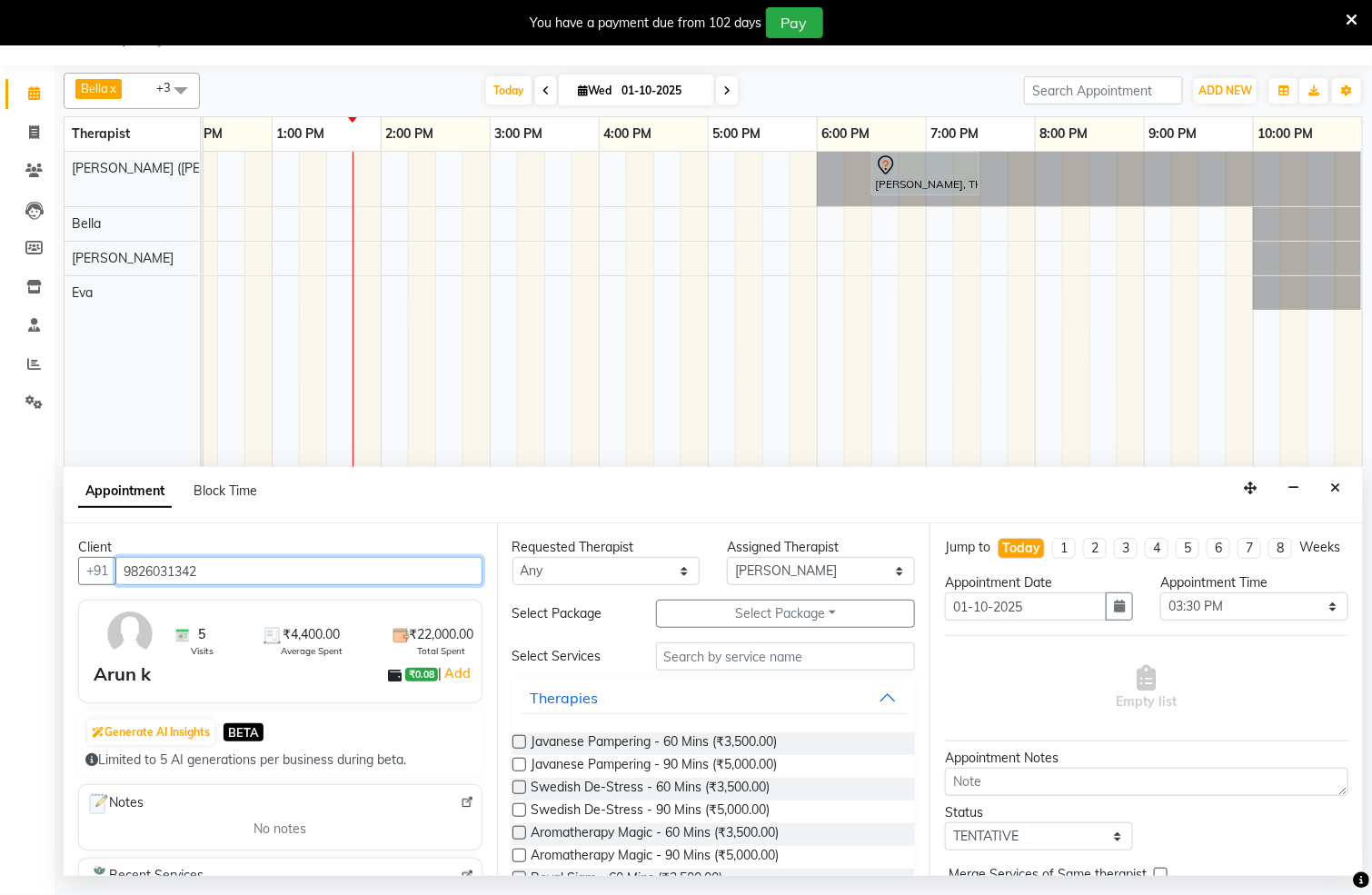
type input "9826031342"
click at [519, 786] on label at bounding box center [519, 787] width 14 height 14
click at [519, 786] on input "checkbox" at bounding box center [518, 789] width 12 height 12
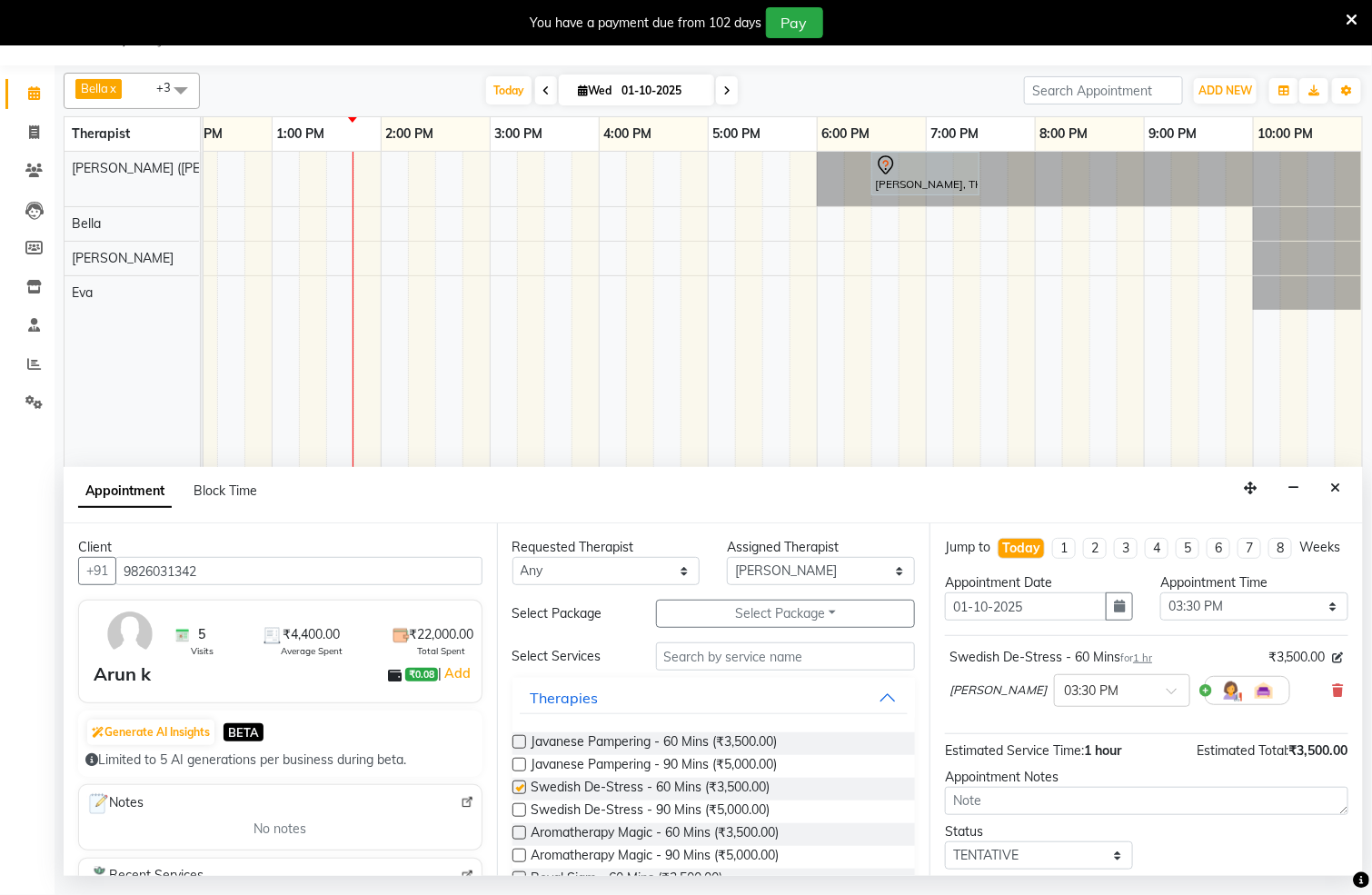
checkbox input "false"
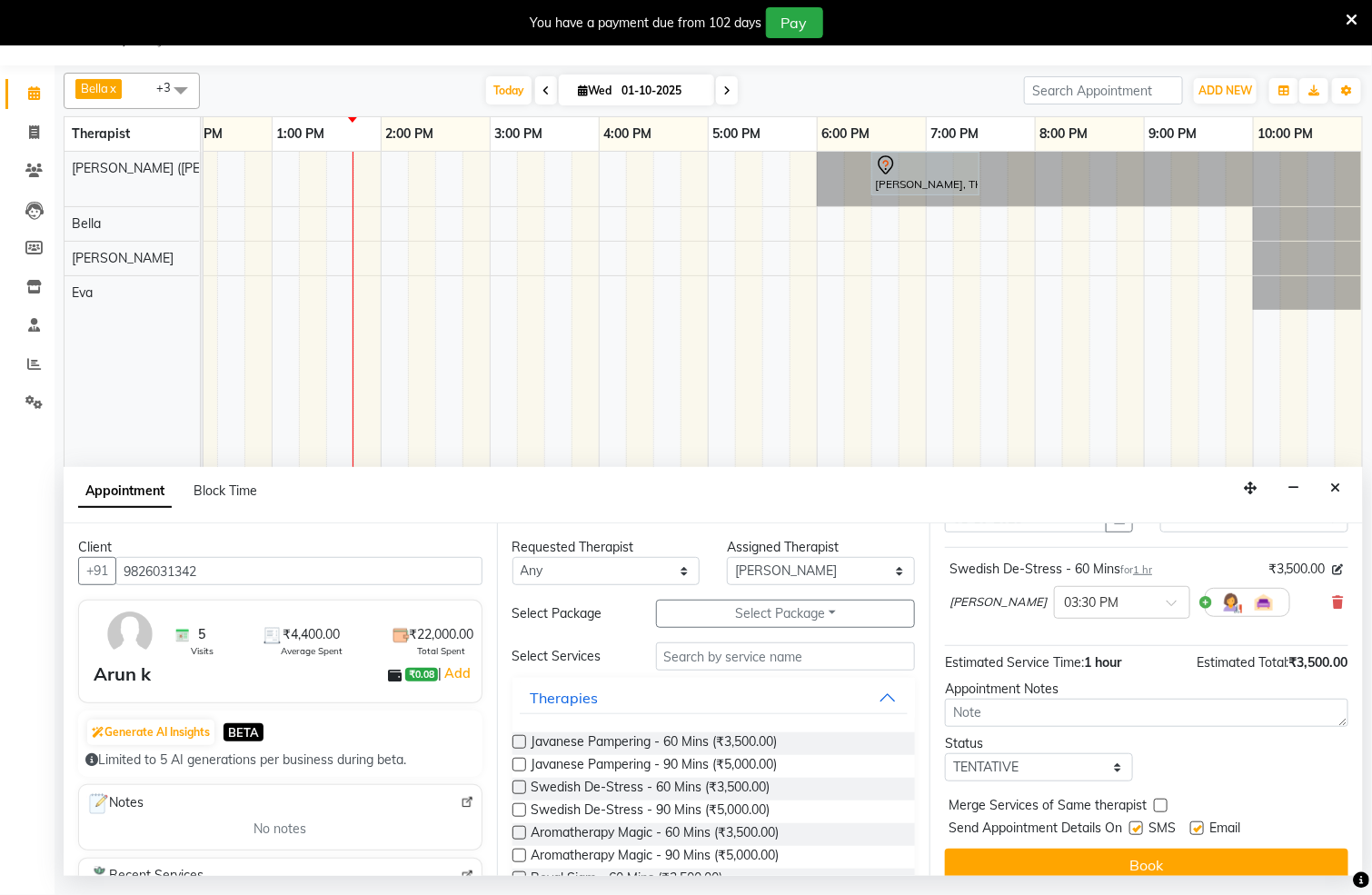
scroll to position [129, 0]
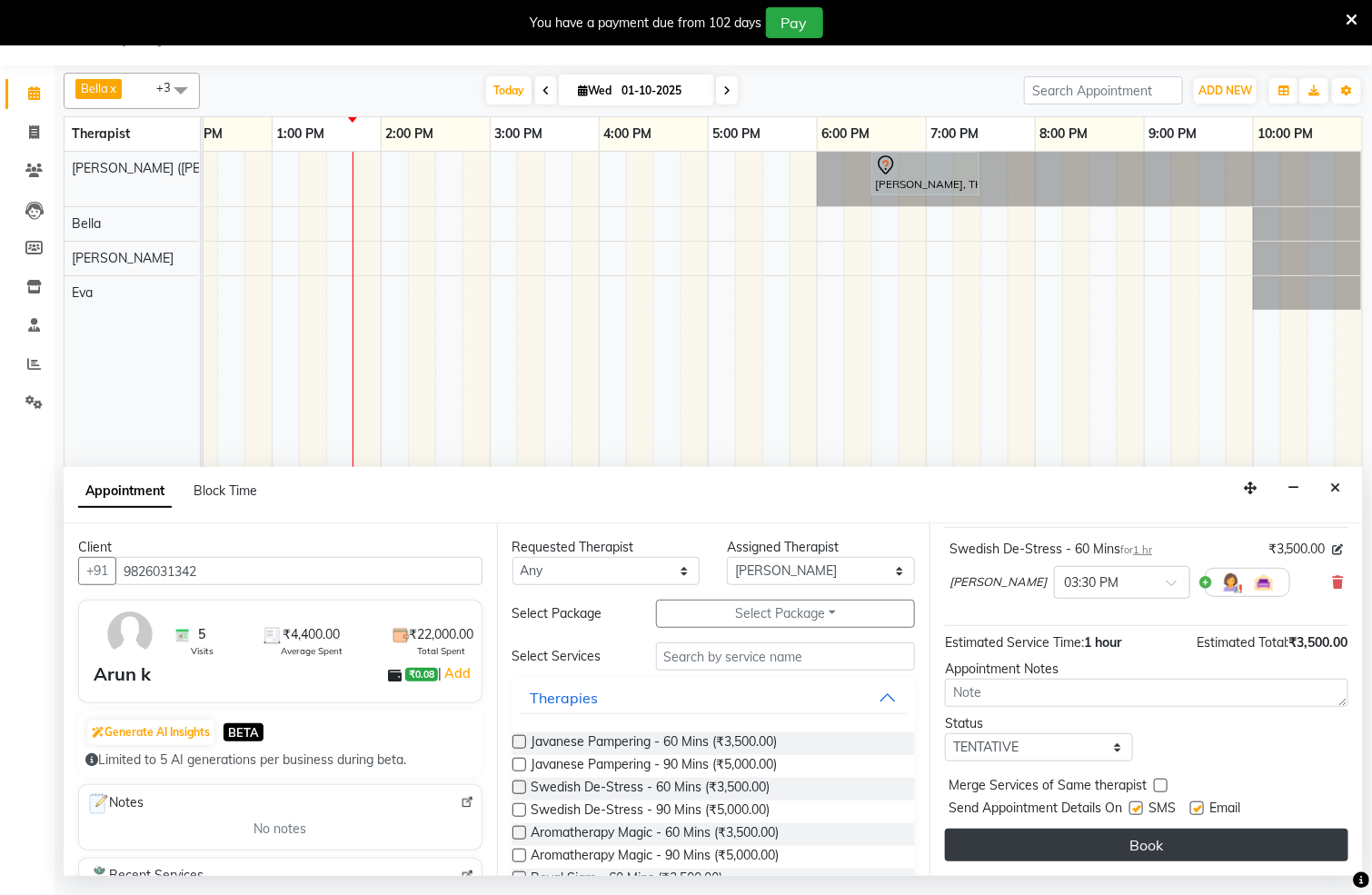
click at [1165, 852] on button "Book" at bounding box center [1146, 845] width 403 height 32
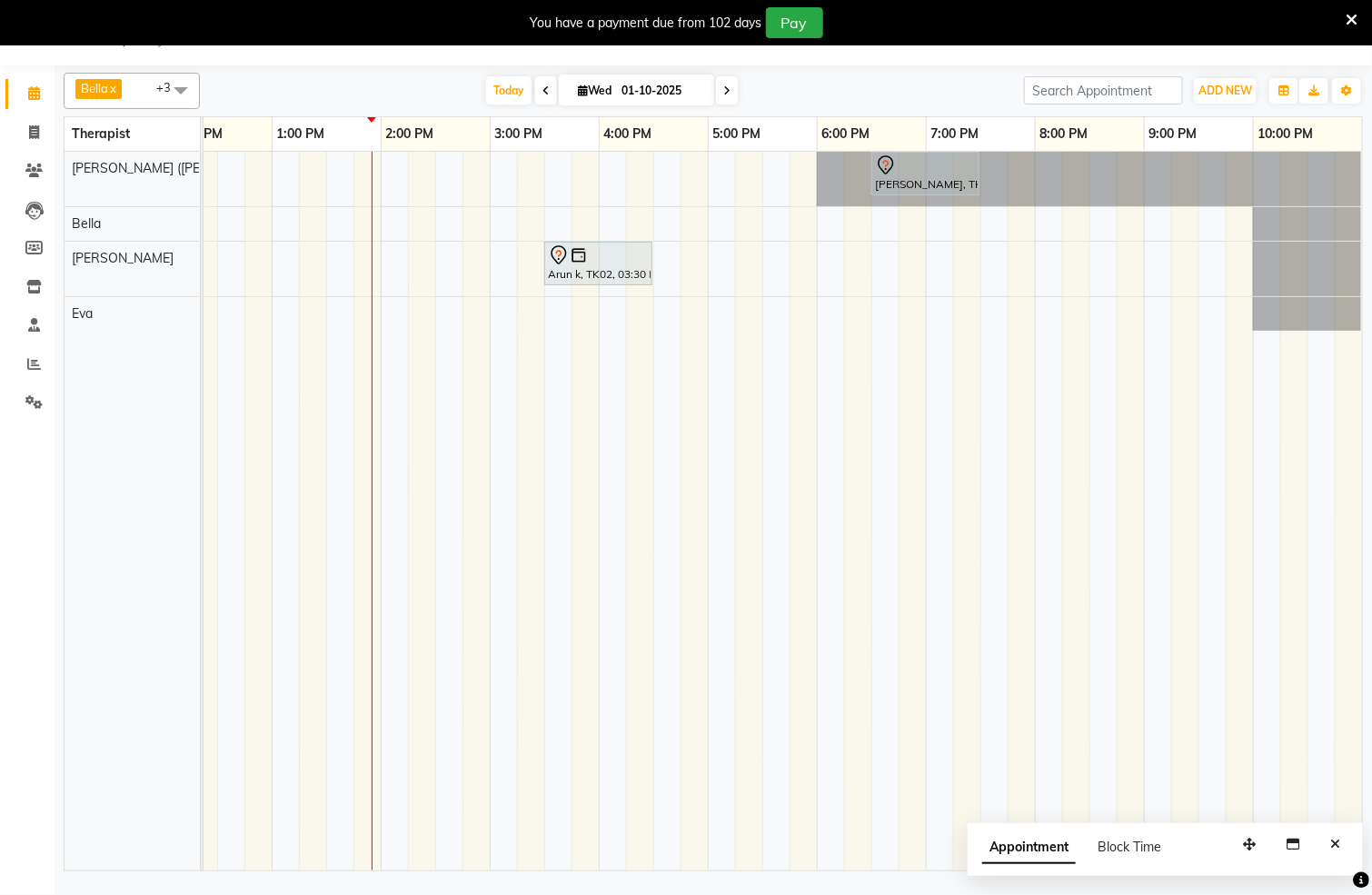
scroll to position [0, 609]
click at [900, 407] on td at bounding box center [912, 511] width 27 height 719
click at [925, 262] on div "[PERSON_NAME], TK01, 06:30 PM-07:30 PM, Javanese Pampering - 60 Mins Arun k, TK…" at bounding box center [490, 511] width 1746 height 719
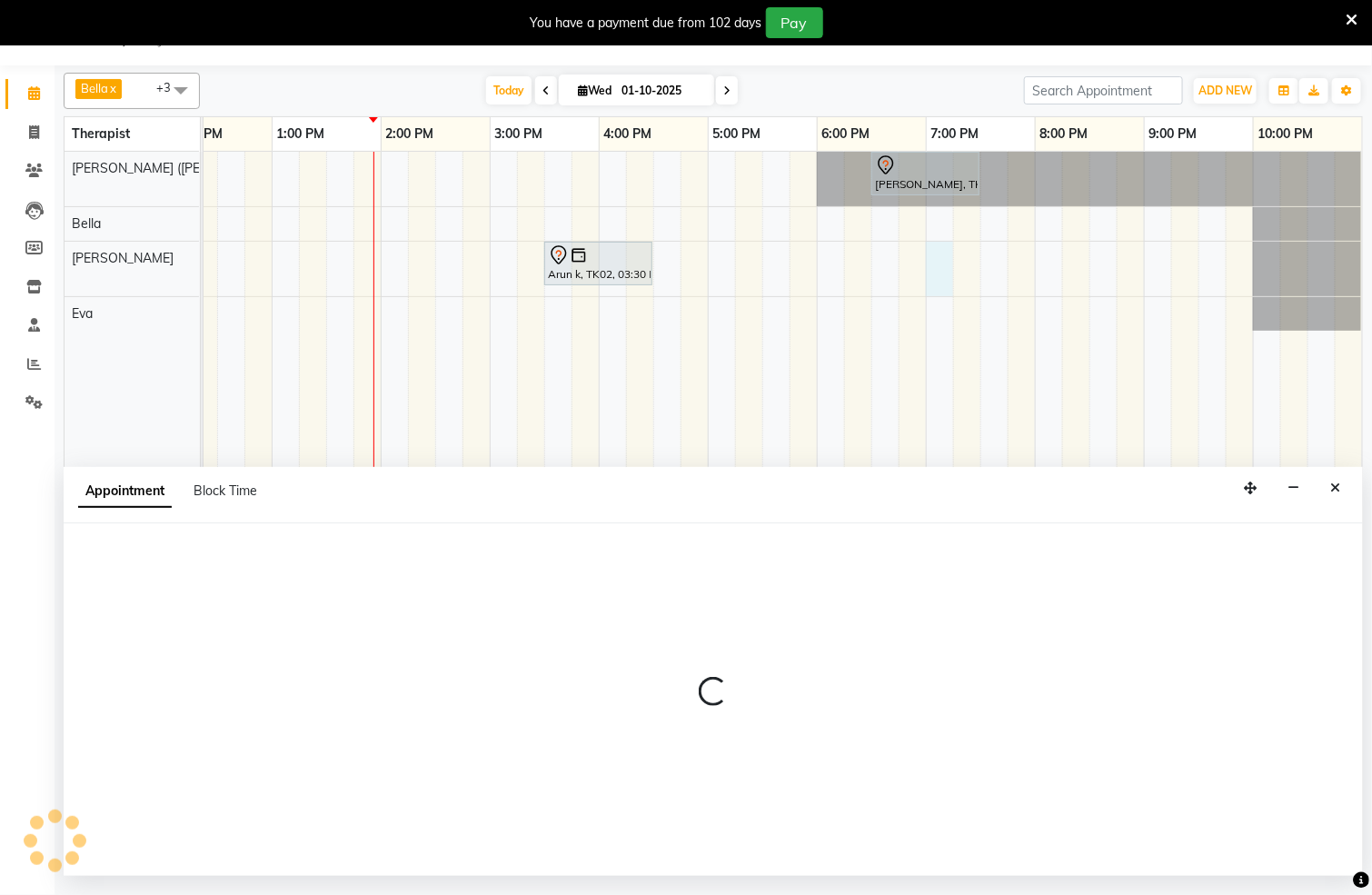
select select "83147"
select select "1140"
select select "tentative"
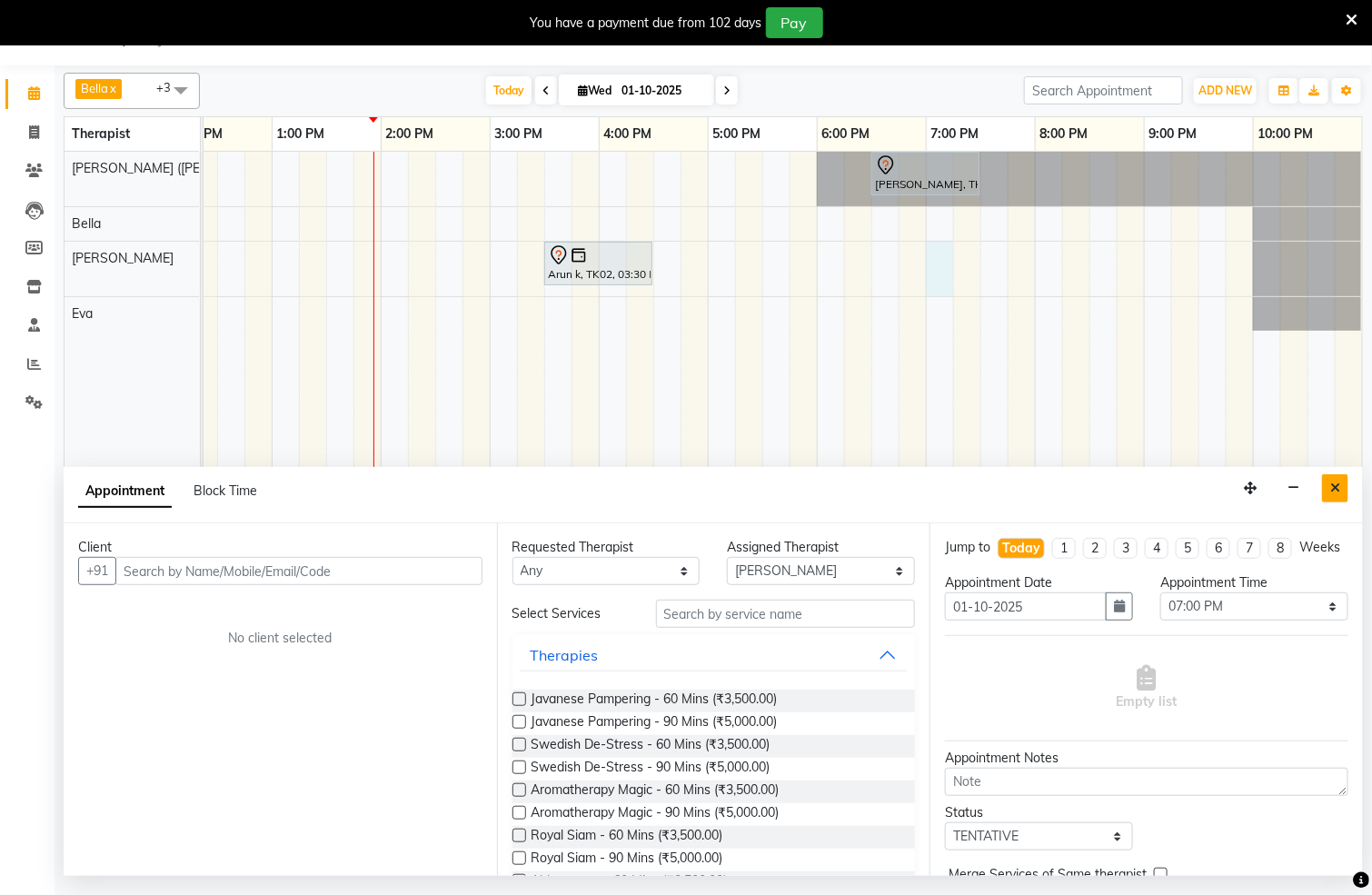
click at [1341, 491] on button "Close" at bounding box center [1335, 488] width 27 height 28
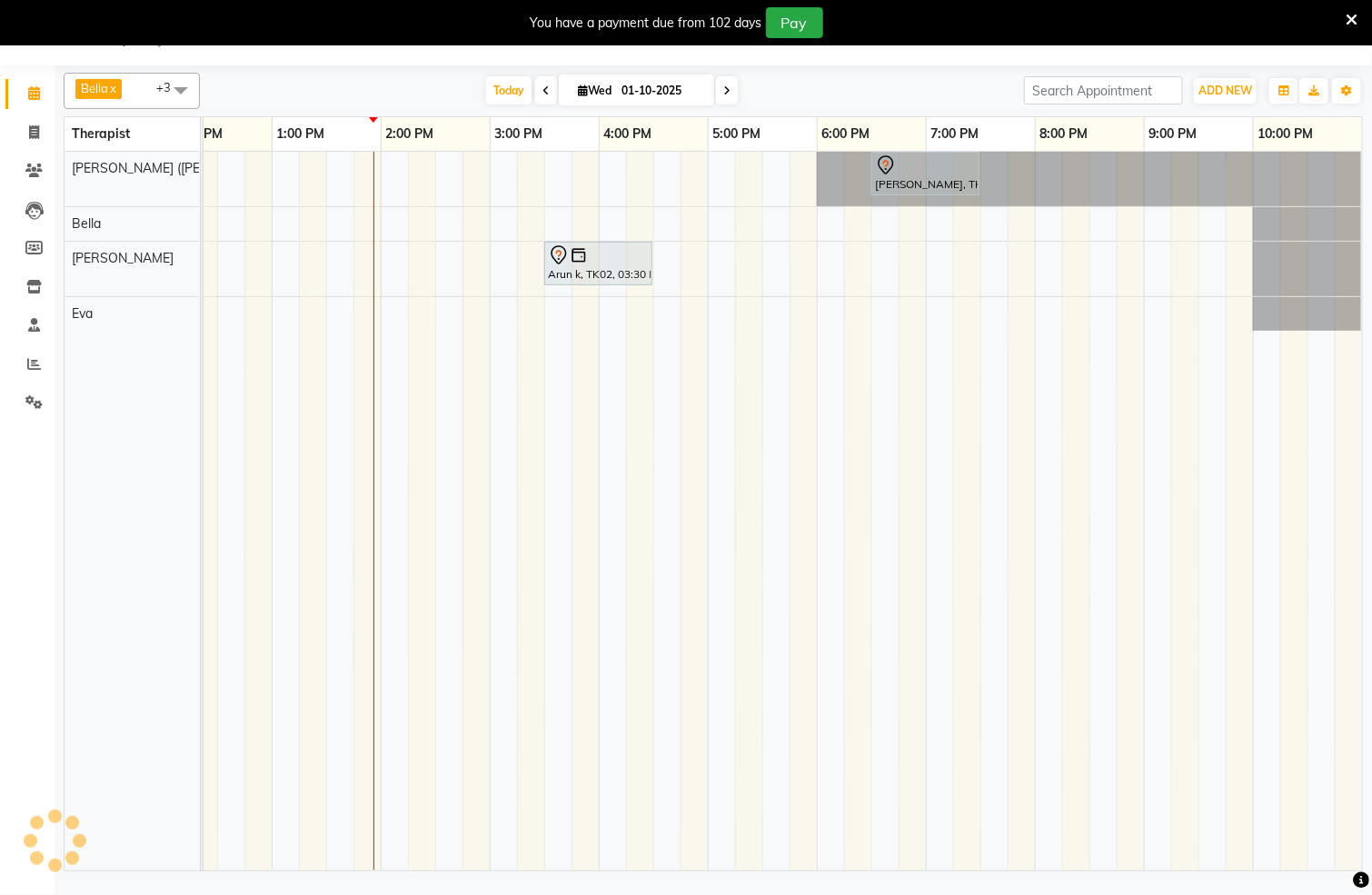
scroll to position [0, 563]
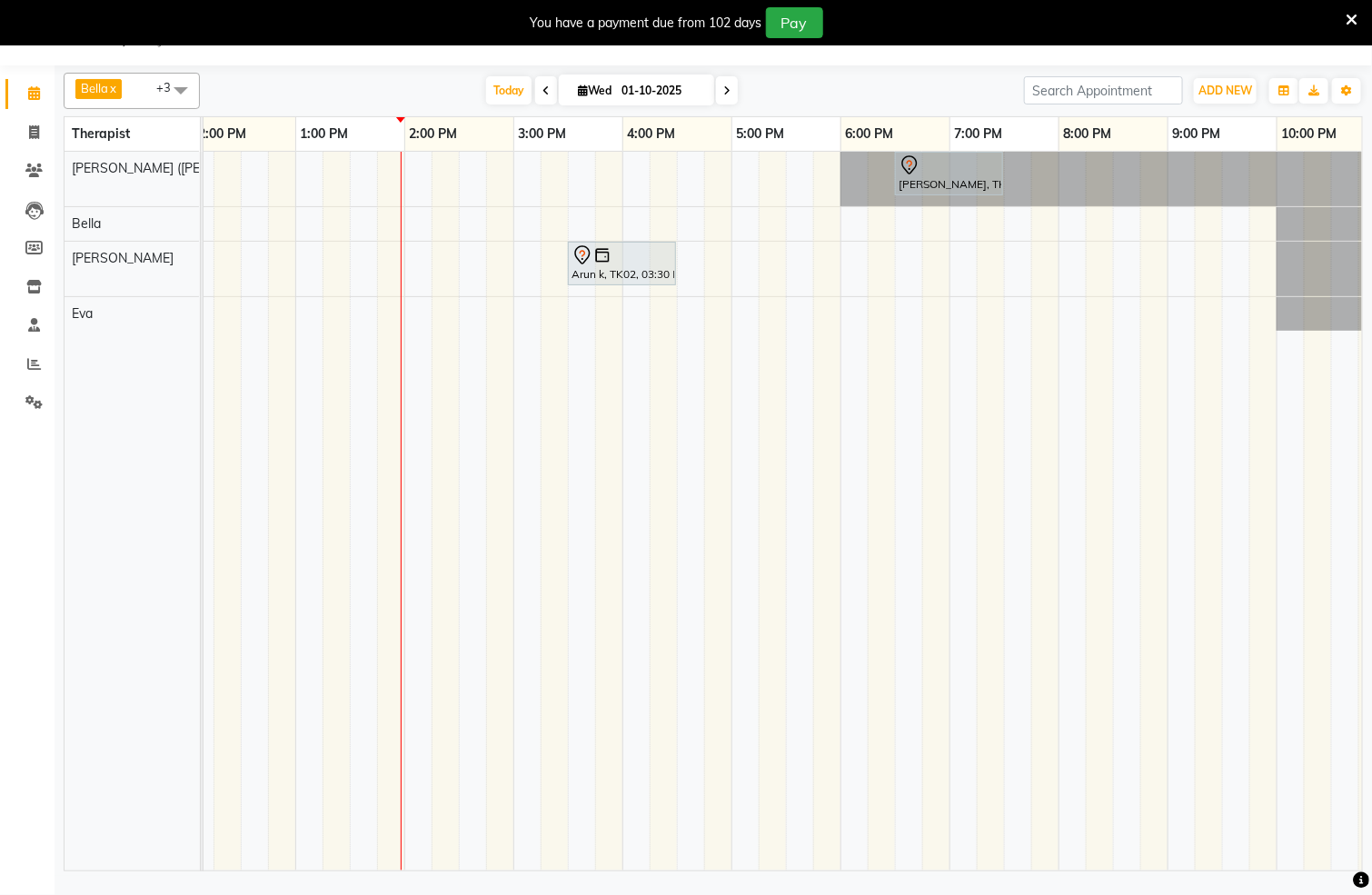
click at [741, 227] on div "[PERSON_NAME], TK01, 06:30 PM-07:30 PM, Javanese Pampering - 60 Mins Arun k, TK…" at bounding box center [514, 511] width 1746 height 719
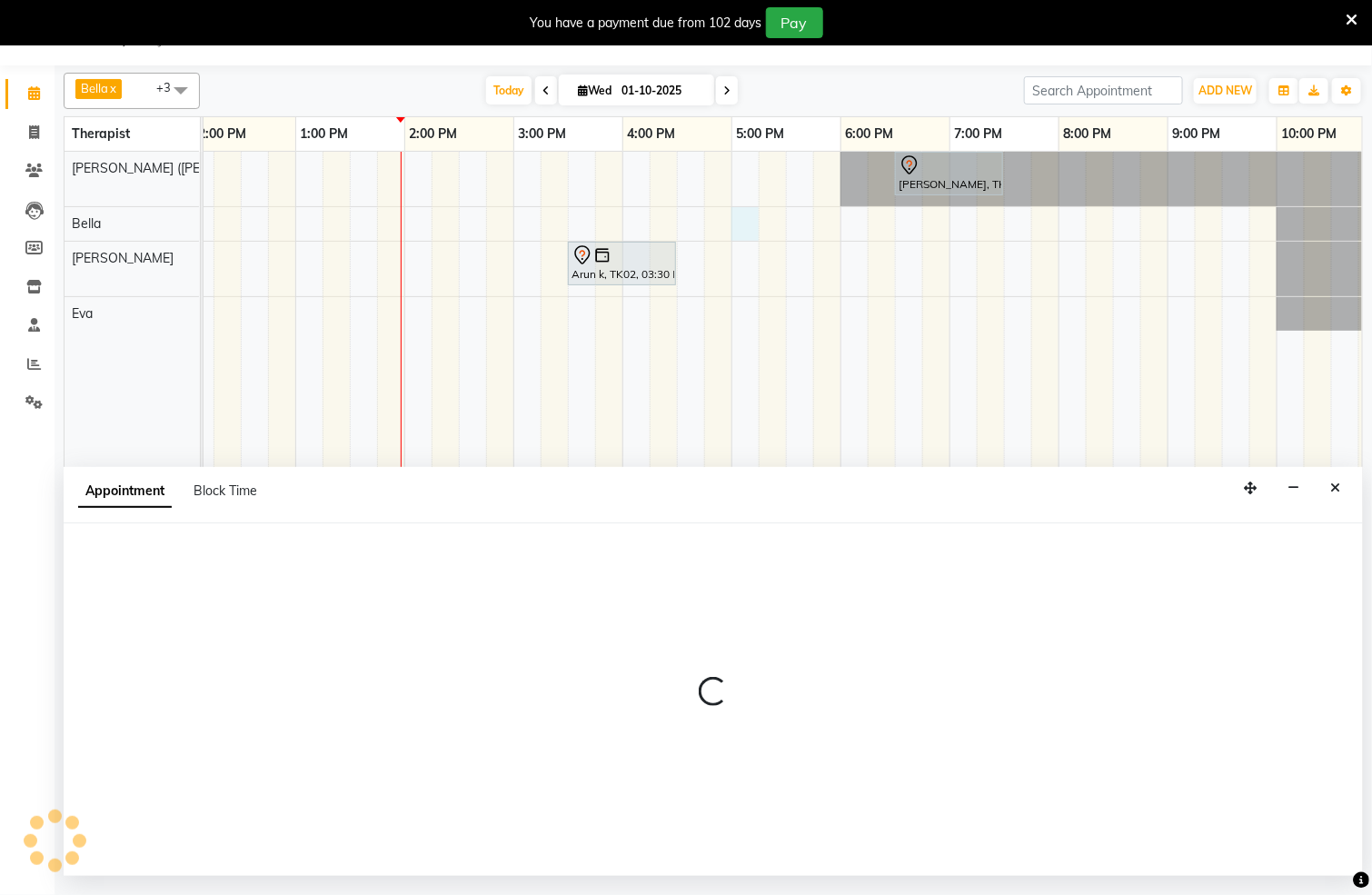
select select "66488"
select select "tentative"
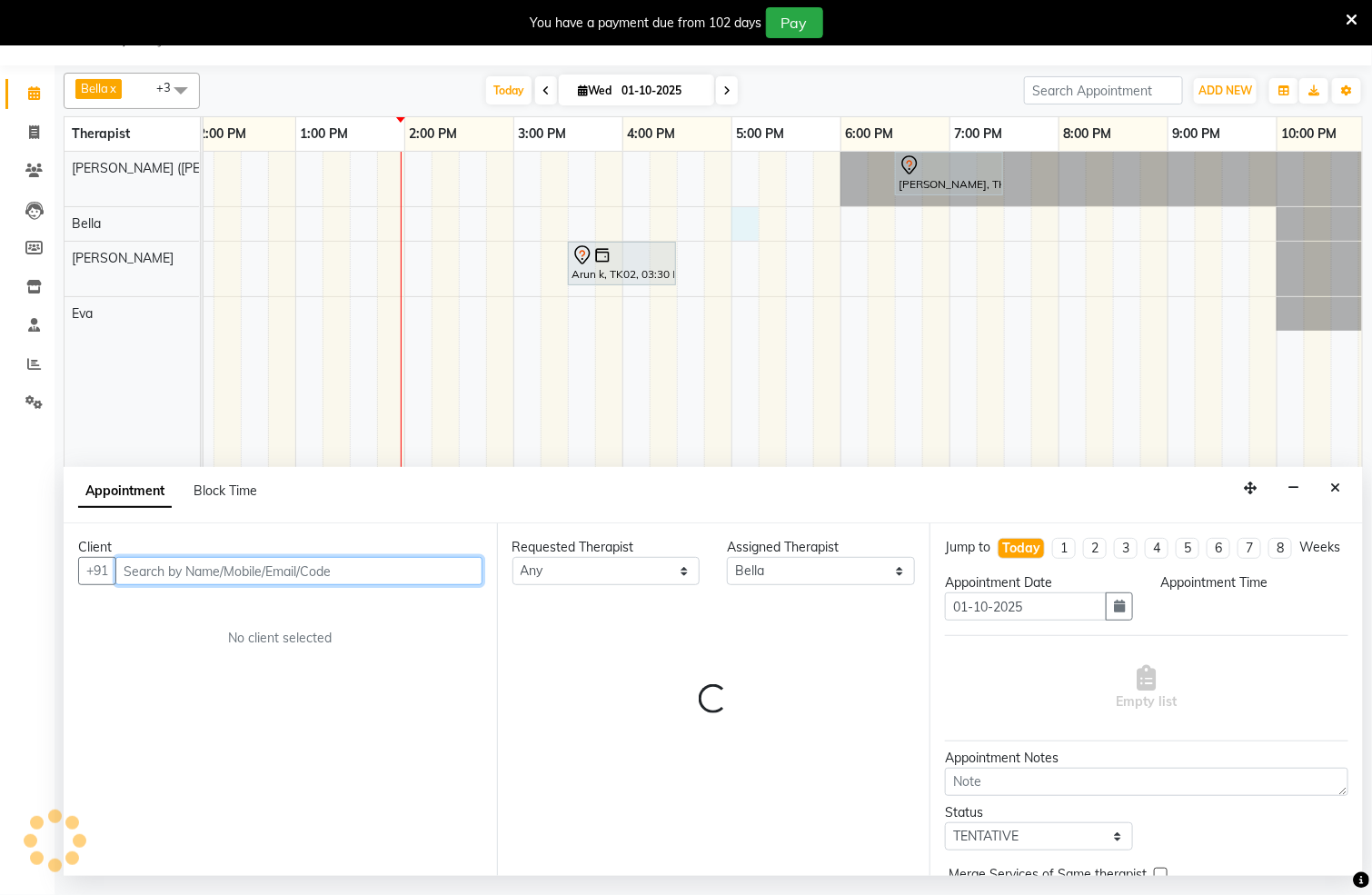
select select "1020"
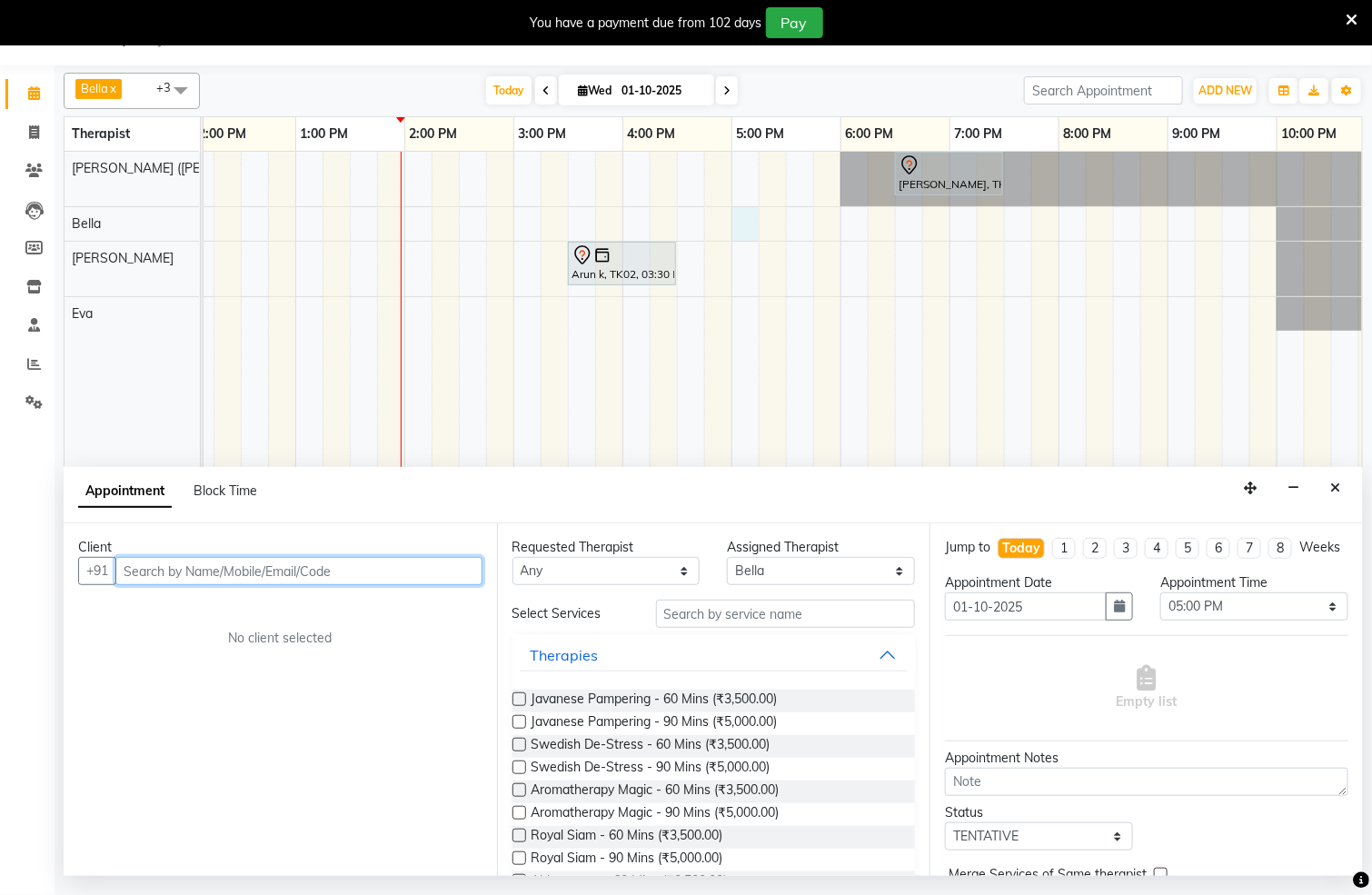
click at [399, 575] on input "text" at bounding box center [299, 571] width 367 height 28
click at [379, 568] on input "text" at bounding box center [299, 571] width 367 height 28
type input "7018612625"
click at [442, 578] on span "Add Client" at bounding box center [445, 571] width 61 height 17
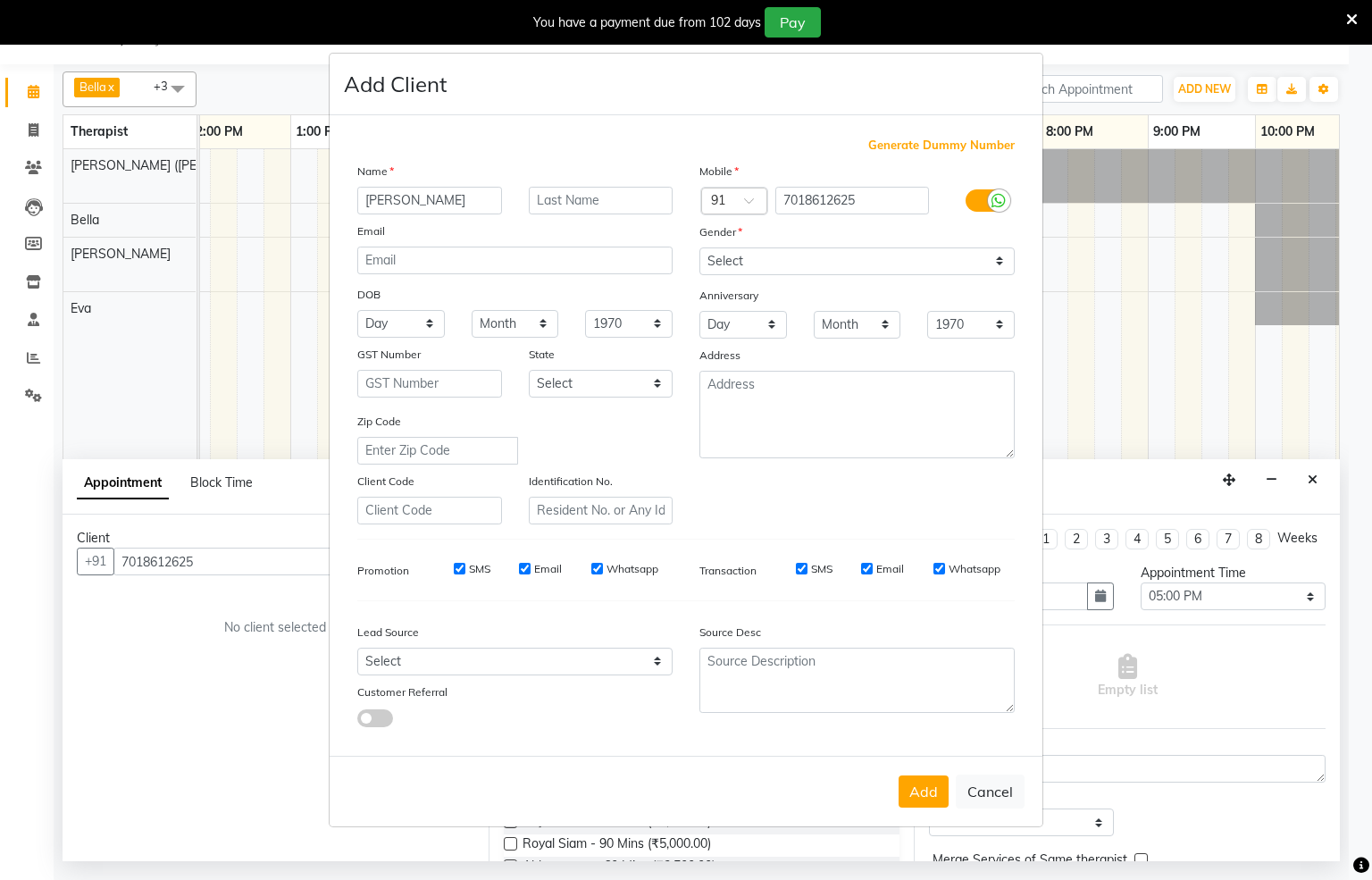
type input "[PERSON_NAME]"
click at [992, 258] on select "Select [DEMOGRAPHIC_DATA] [DEMOGRAPHIC_DATA] Other Prefer Not To Say" at bounding box center [857, 261] width 315 height 27
select select "[DEMOGRAPHIC_DATA]"
click at [700, 248] on select "Select [DEMOGRAPHIC_DATA] [DEMOGRAPHIC_DATA] Other Prefer Not To Say" at bounding box center [857, 261] width 315 height 27
click at [922, 784] on button "Add" at bounding box center [923, 791] width 50 height 32
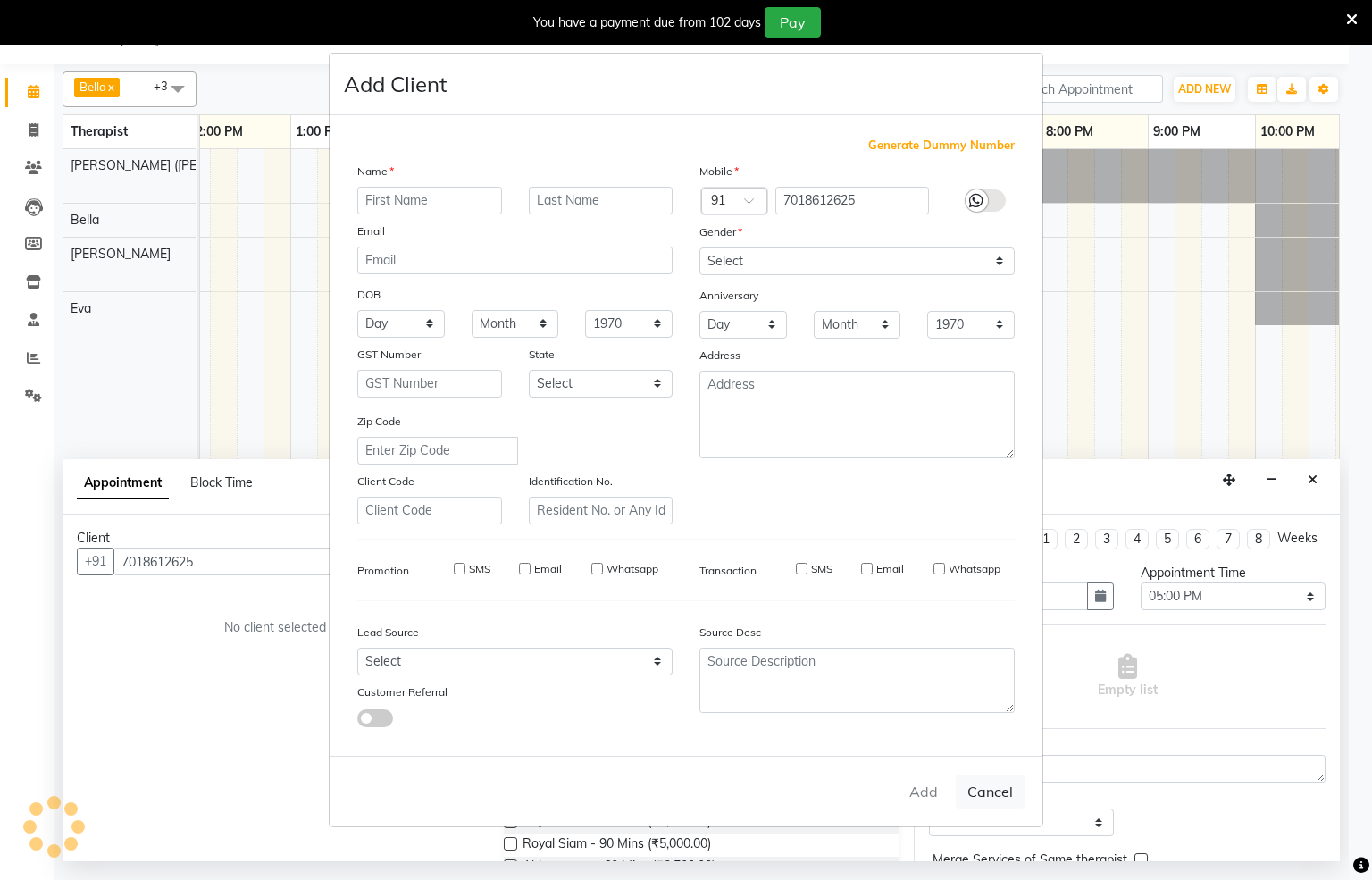
select select
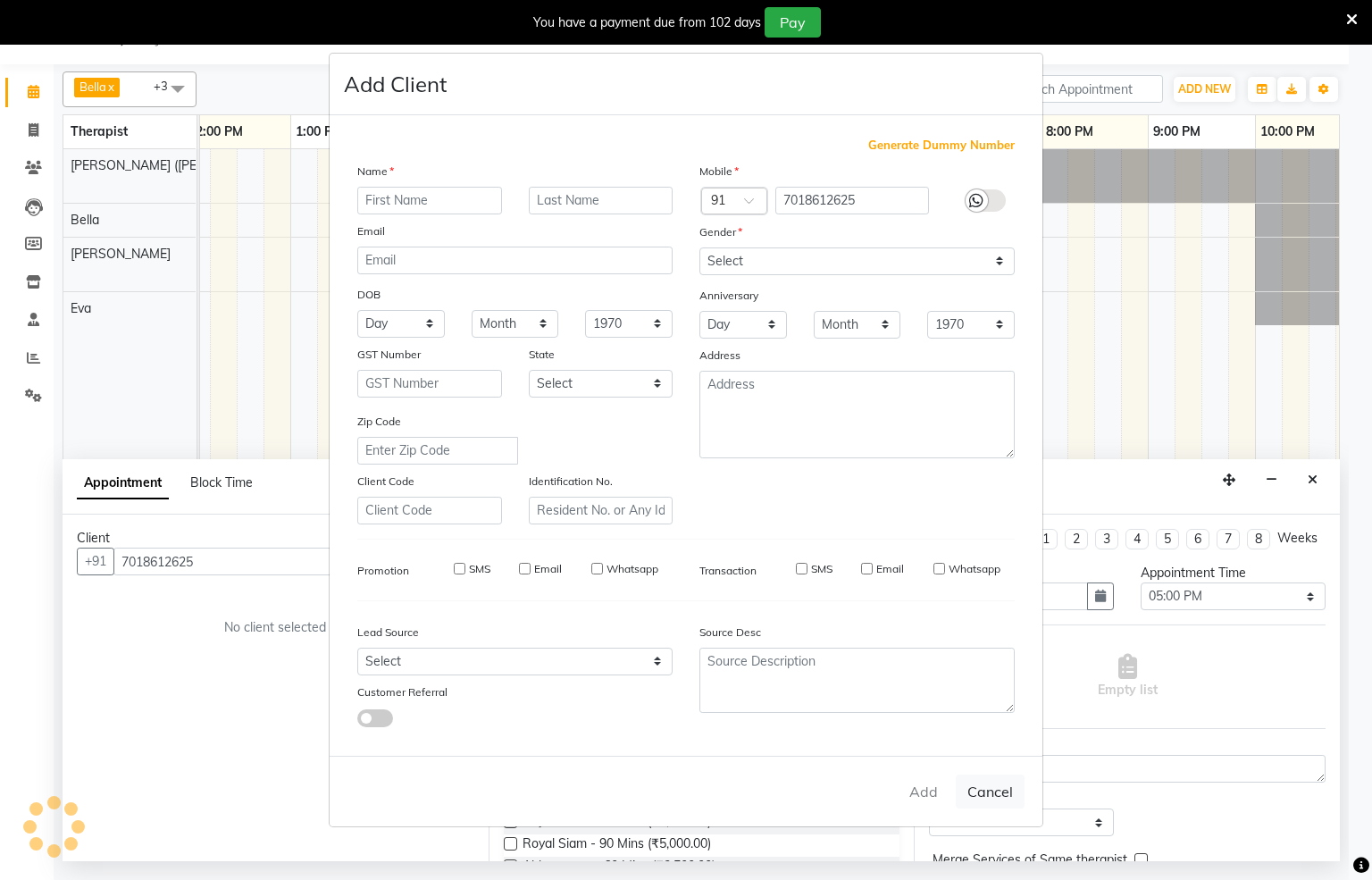
select select
checkbox input "false"
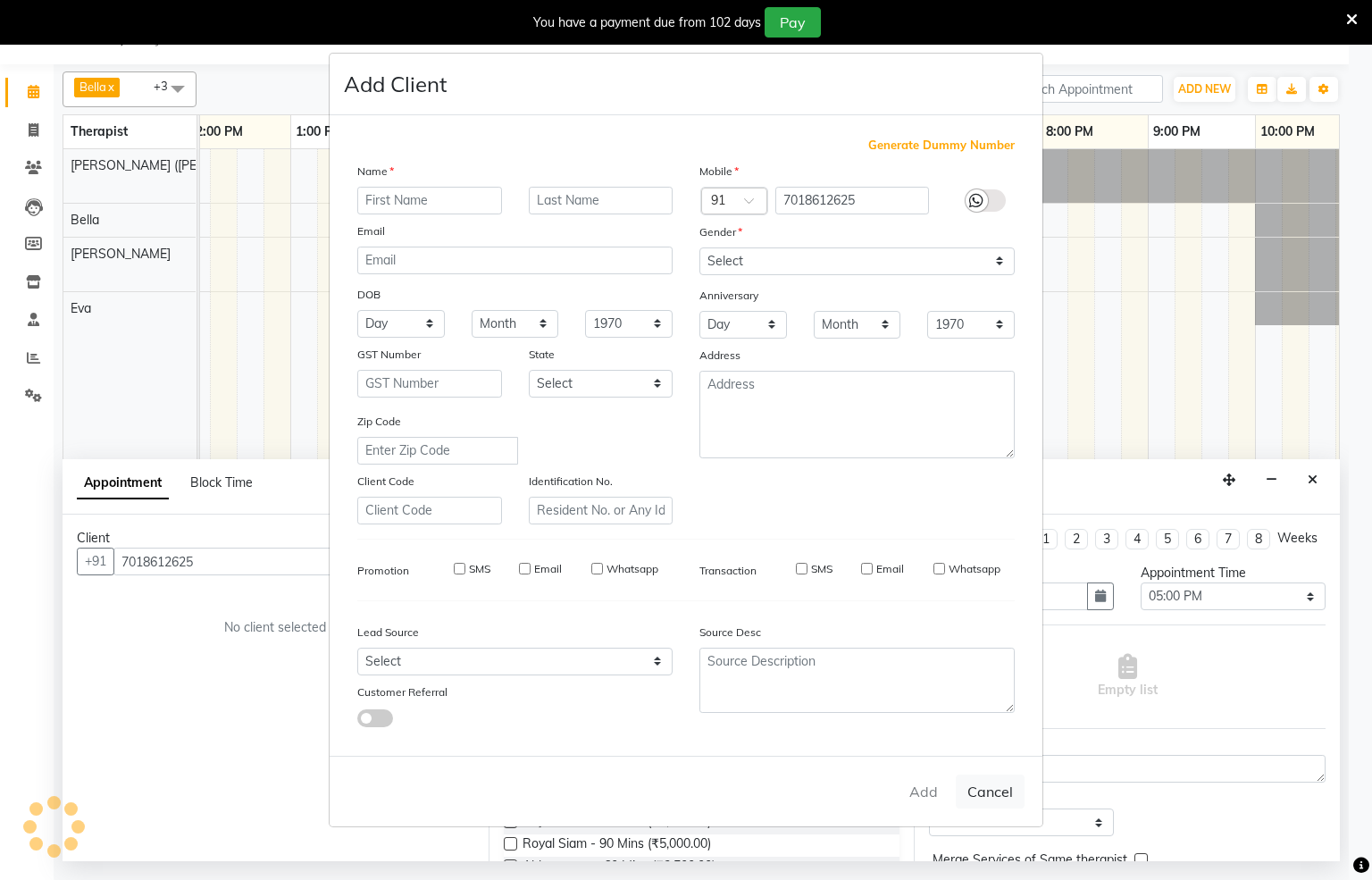
checkbox input "false"
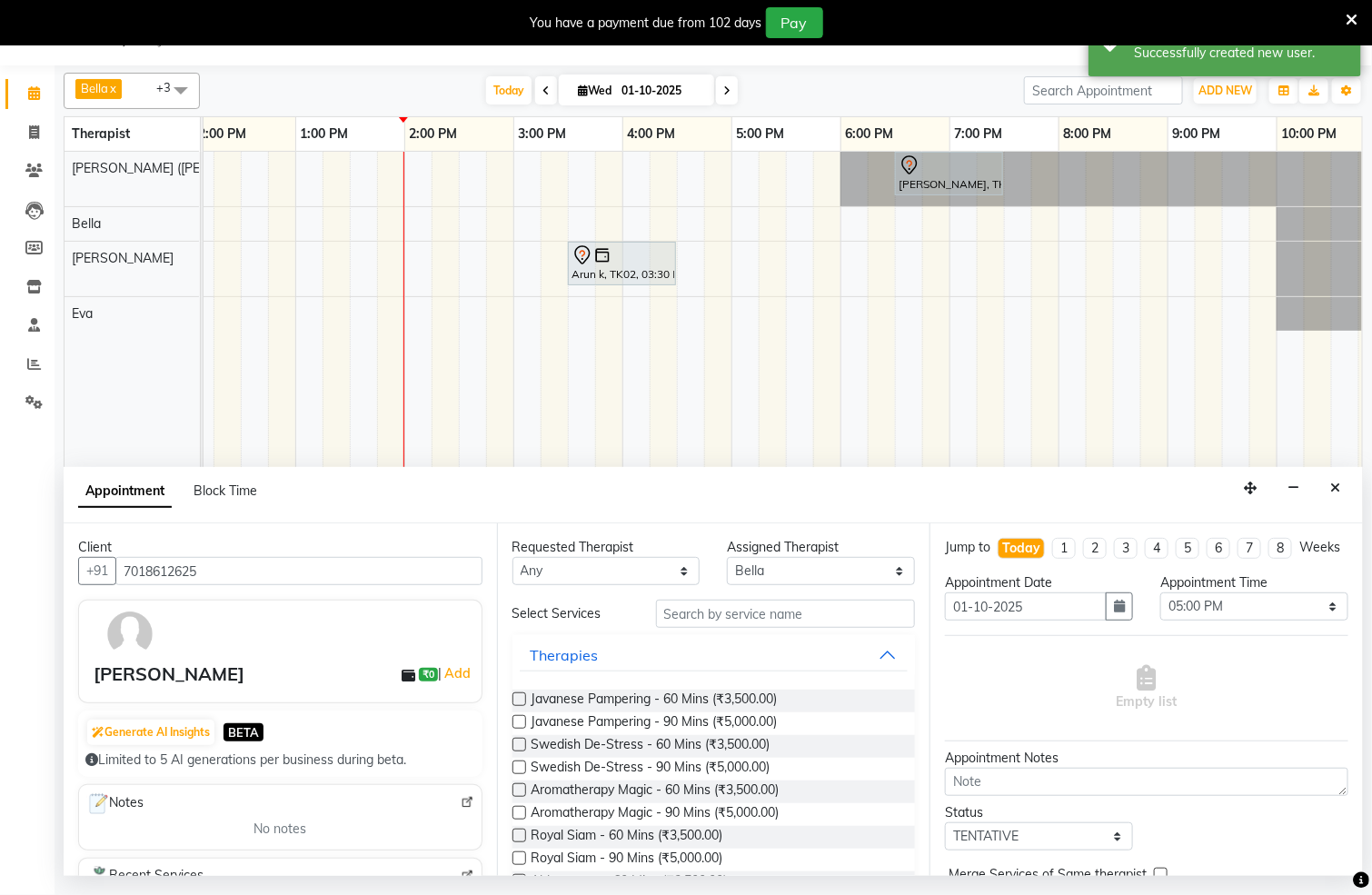
click at [515, 744] on label at bounding box center [519, 744] width 14 height 14
click at [515, 744] on input "checkbox" at bounding box center [518, 746] width 12 height 12
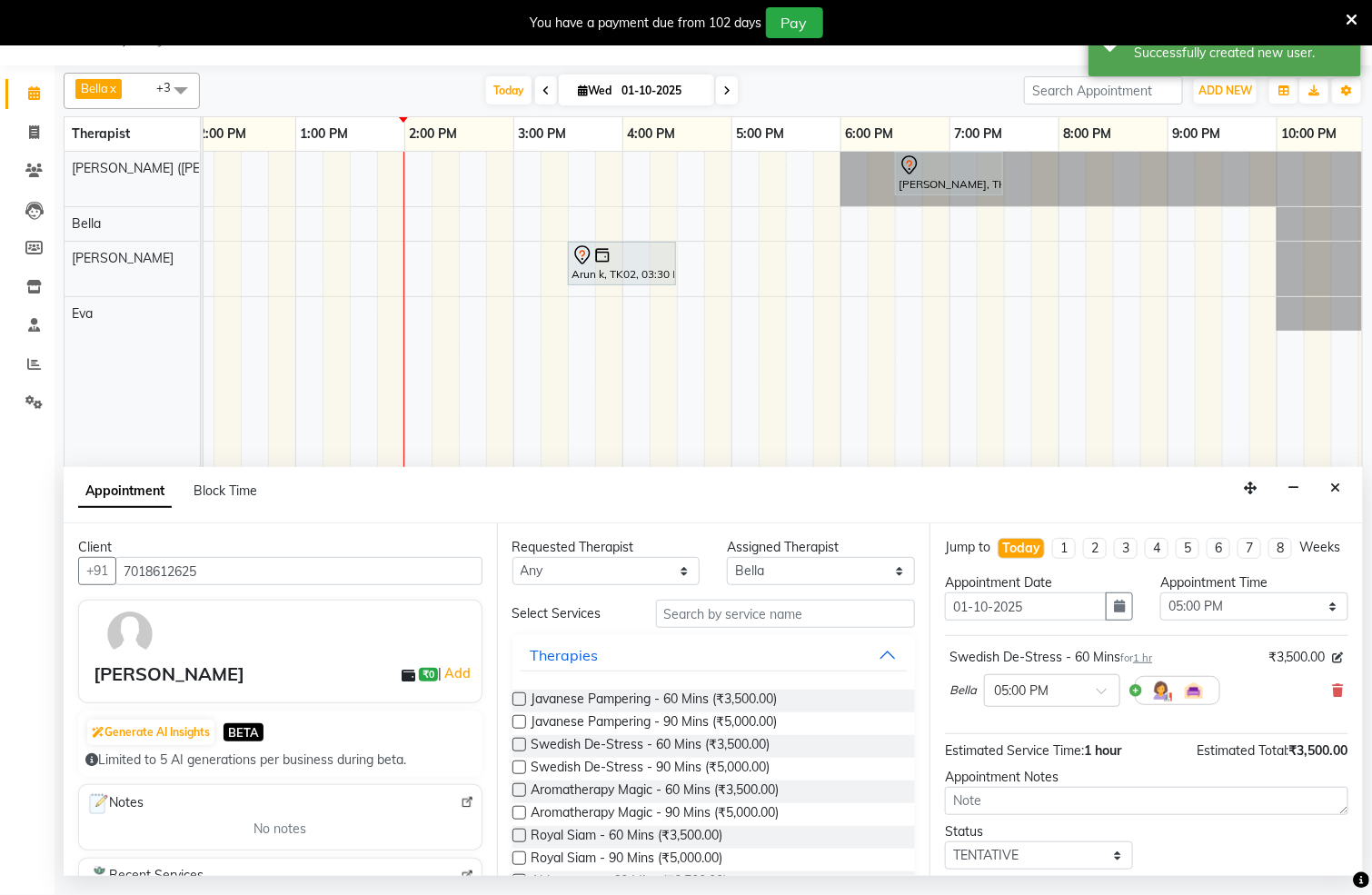
click at [519, 744] on label at bounding box center [519, 744] width 14 height 14
click at [519, 744] on input "checkbox" at bounding box center [518, 746] width 12 height 12
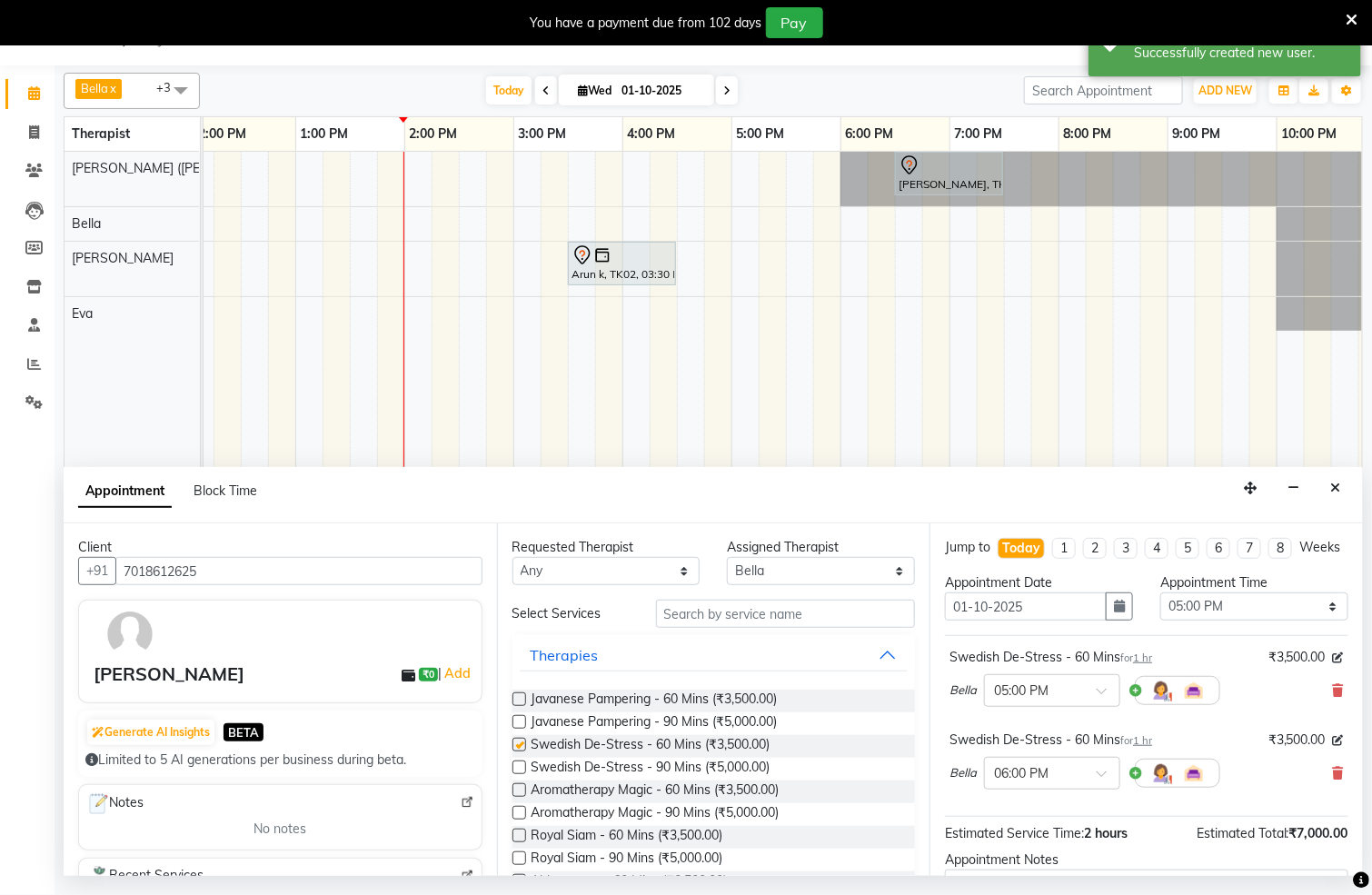
checkbox input "false"
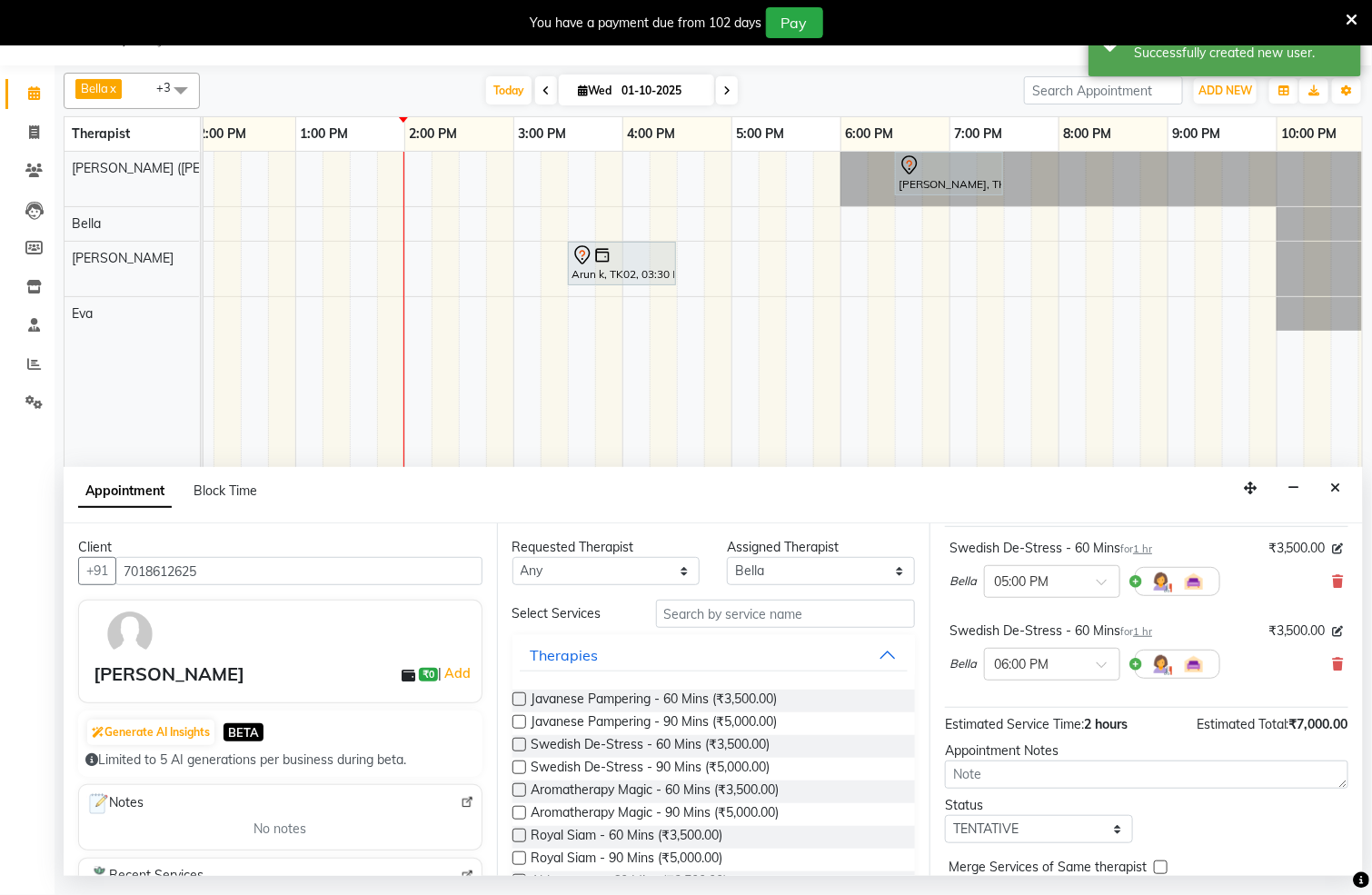
scroll to position [211, 0]
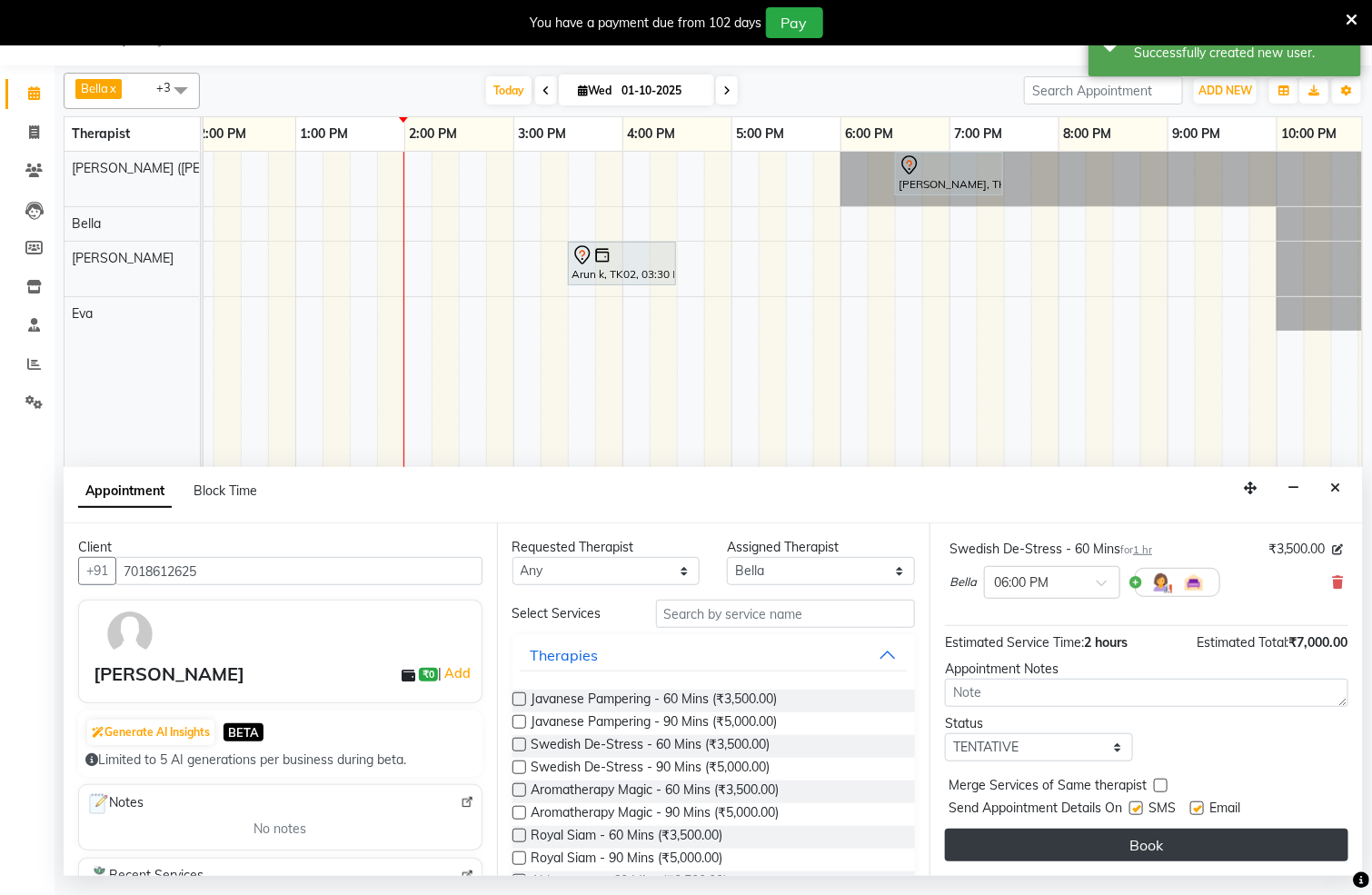
click at [1265, 846] on button "Book" at bounding box center [1146, 845] width 403 height 32
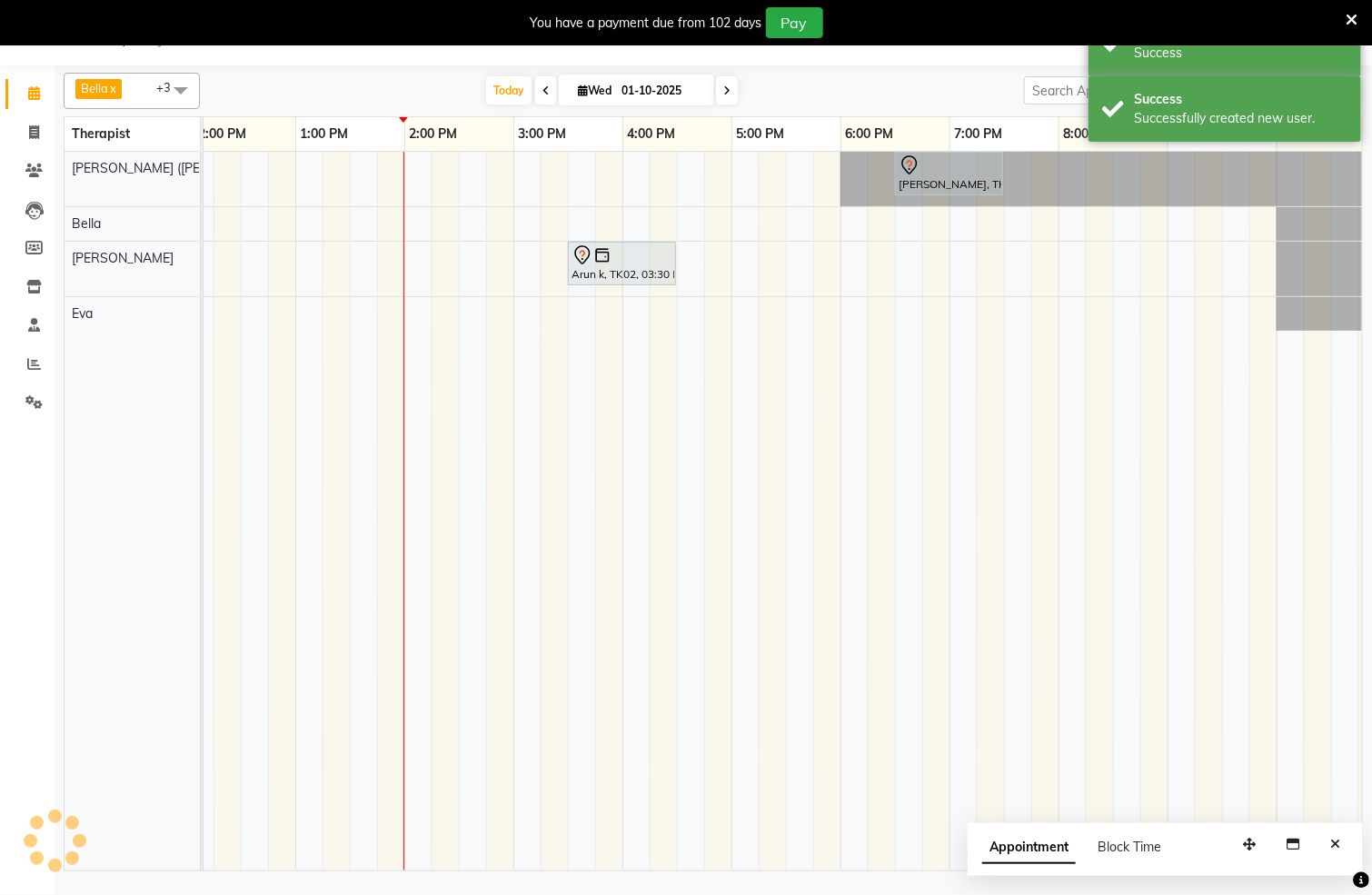
scroll to position [0, 0]
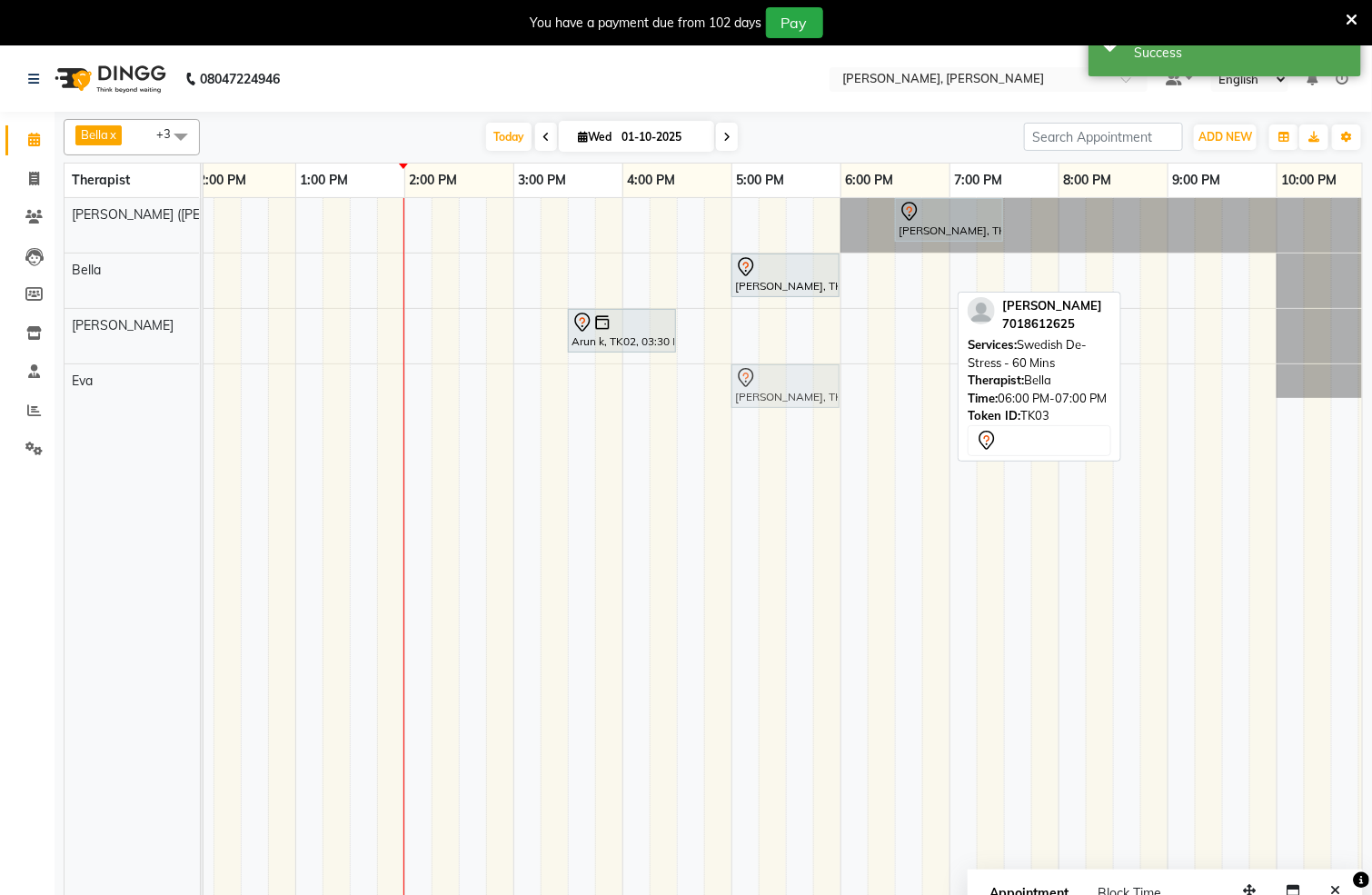
drag, startPoint x: 909, startPoint y: 276, endPoint x: 804, endPoint y: 396, distance: 159.5
click at [804, 396] on tbody "[PERSON_NAME], TK01, 06:30 PM-07:30 PM, Javanese Pampering - 60 Mins [PERSON_NA…" at bounding box center [514, 298] width 1746 height 200
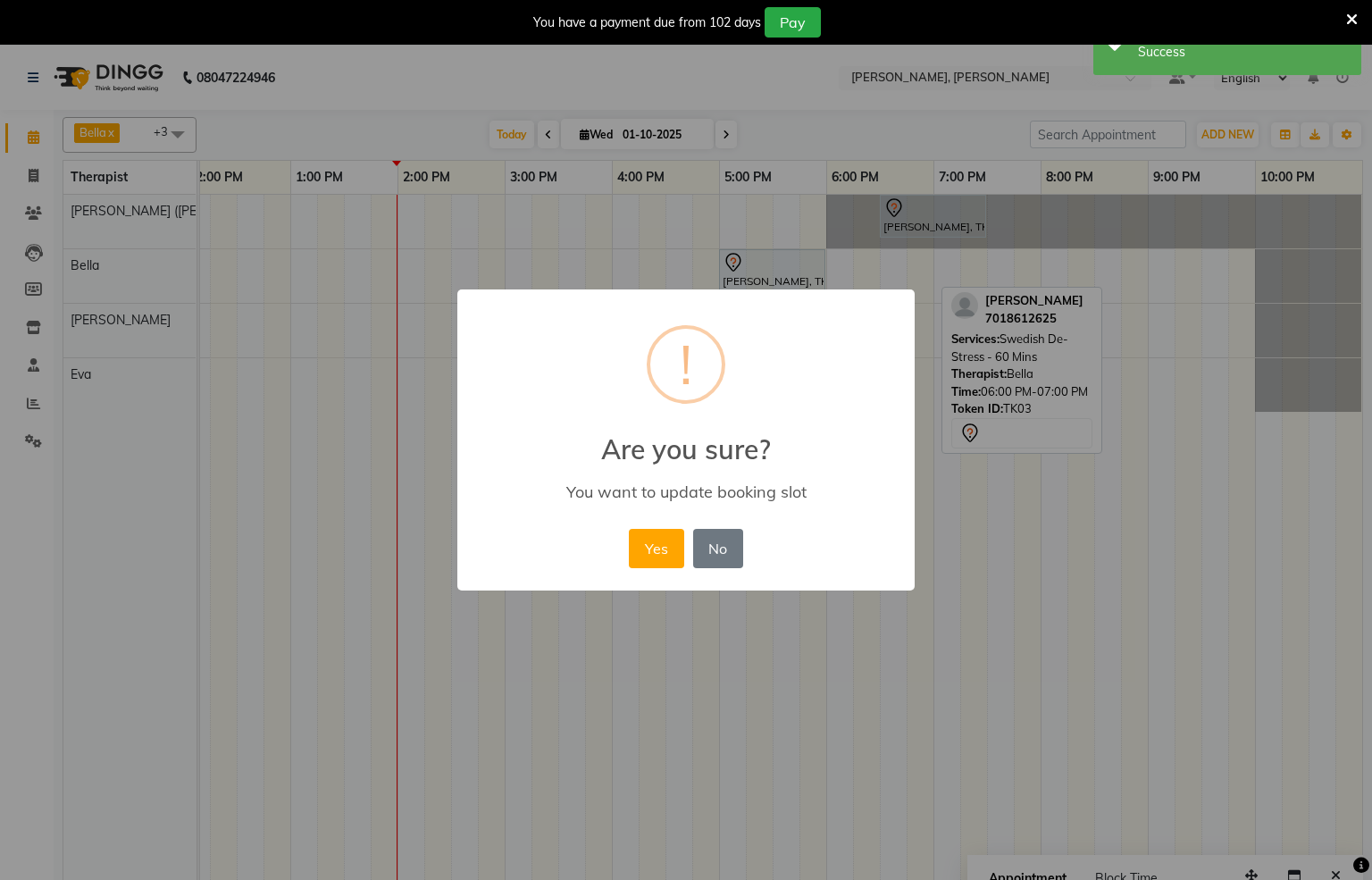
click at [660, 539] on button "Yes" at bounding box center [656, 548] width 55 height 39
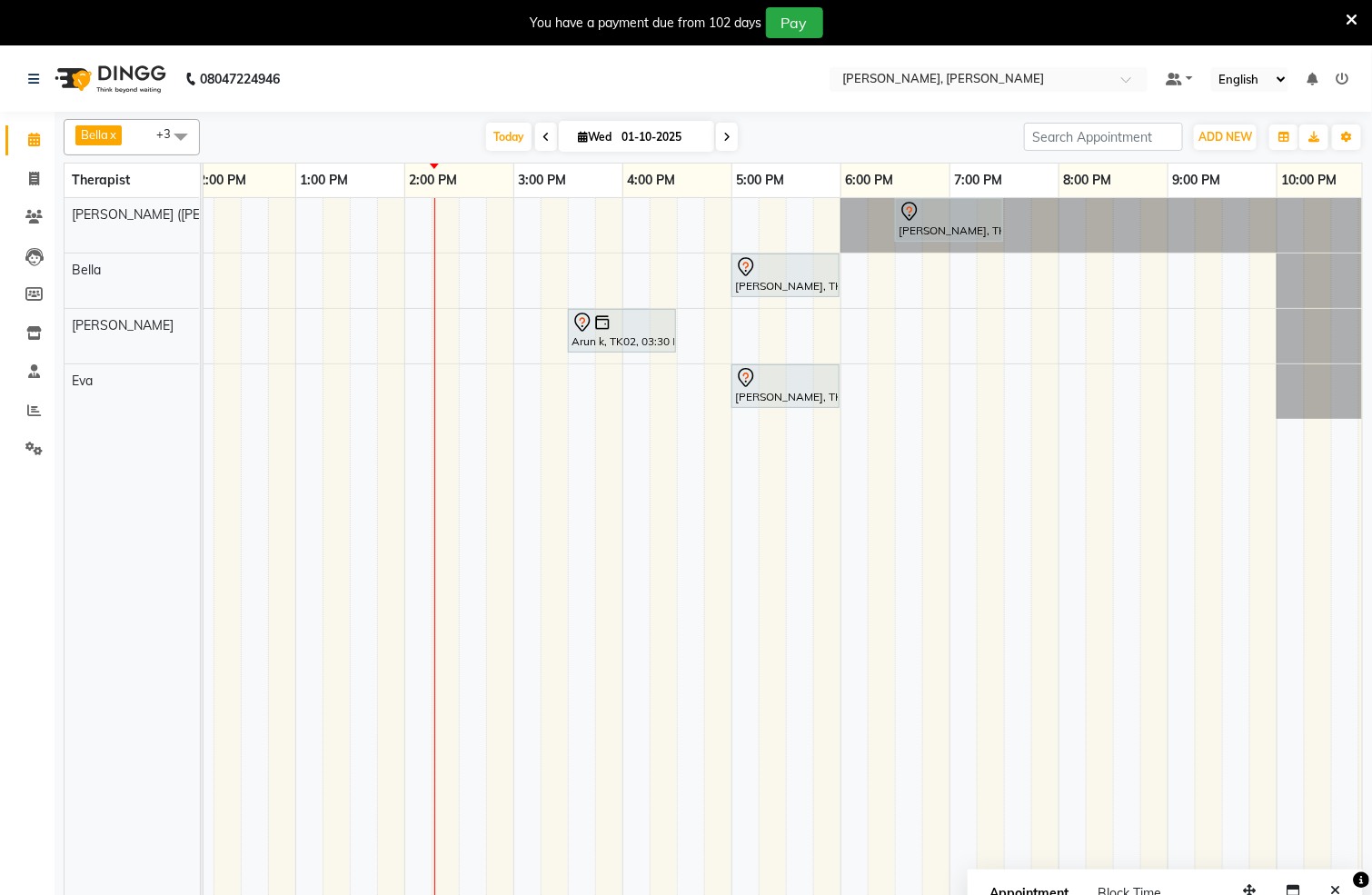
scroll to position [46, 0]
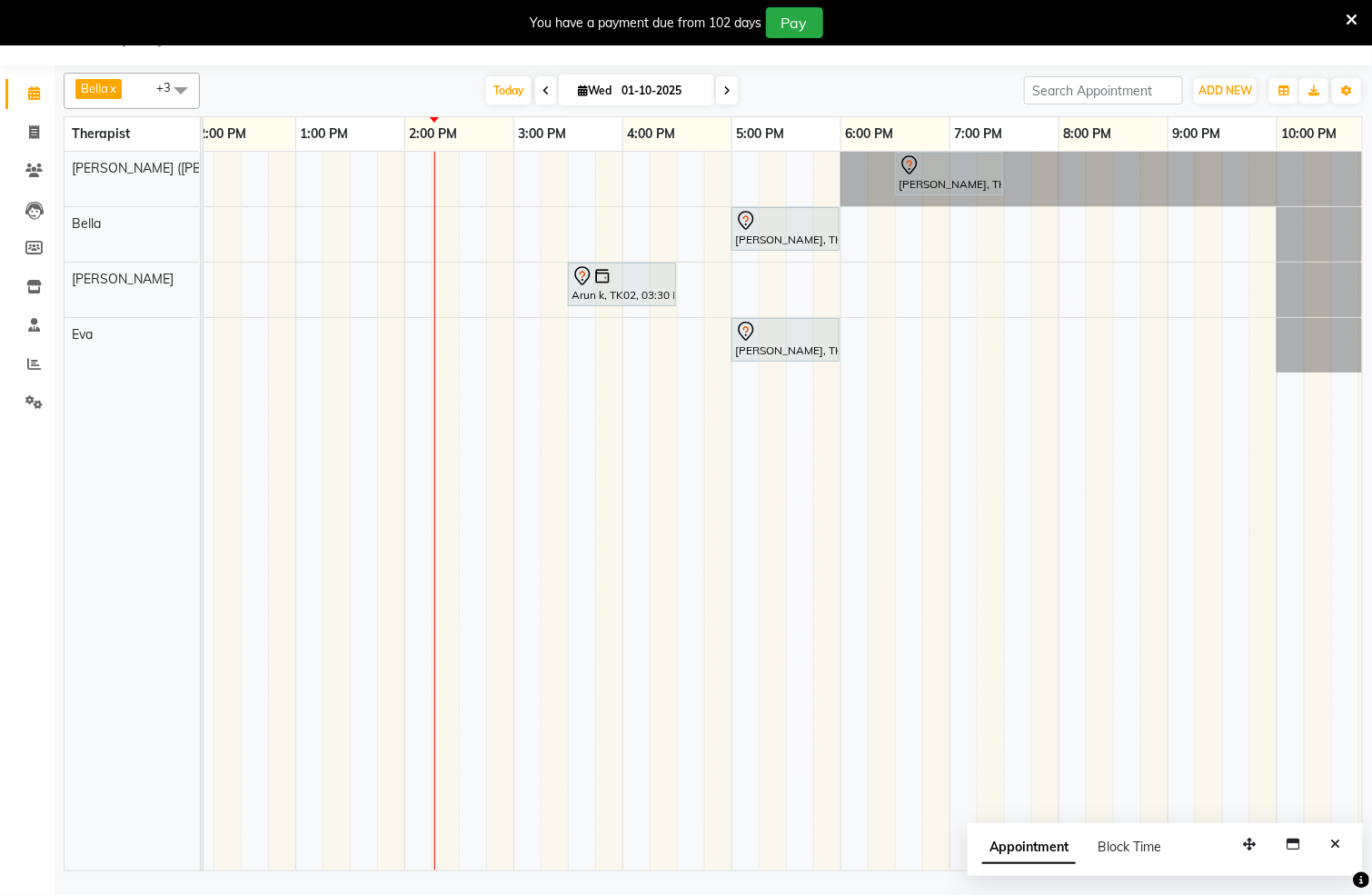
click at [724, 88] on icon at bounding box center [728, 91] width 7 height 11
type input "02-10-2025"
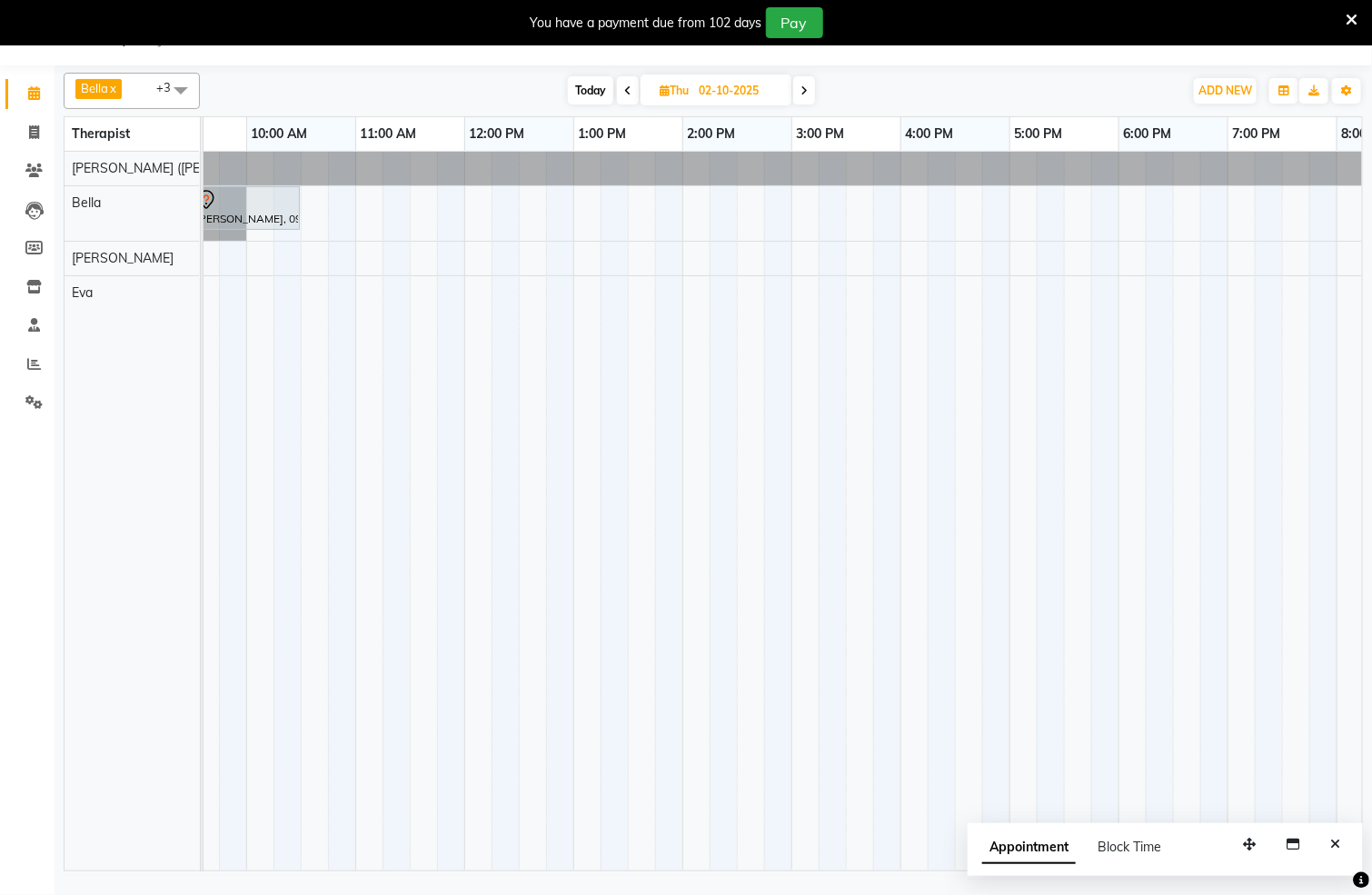
scroll to position [0, 180]
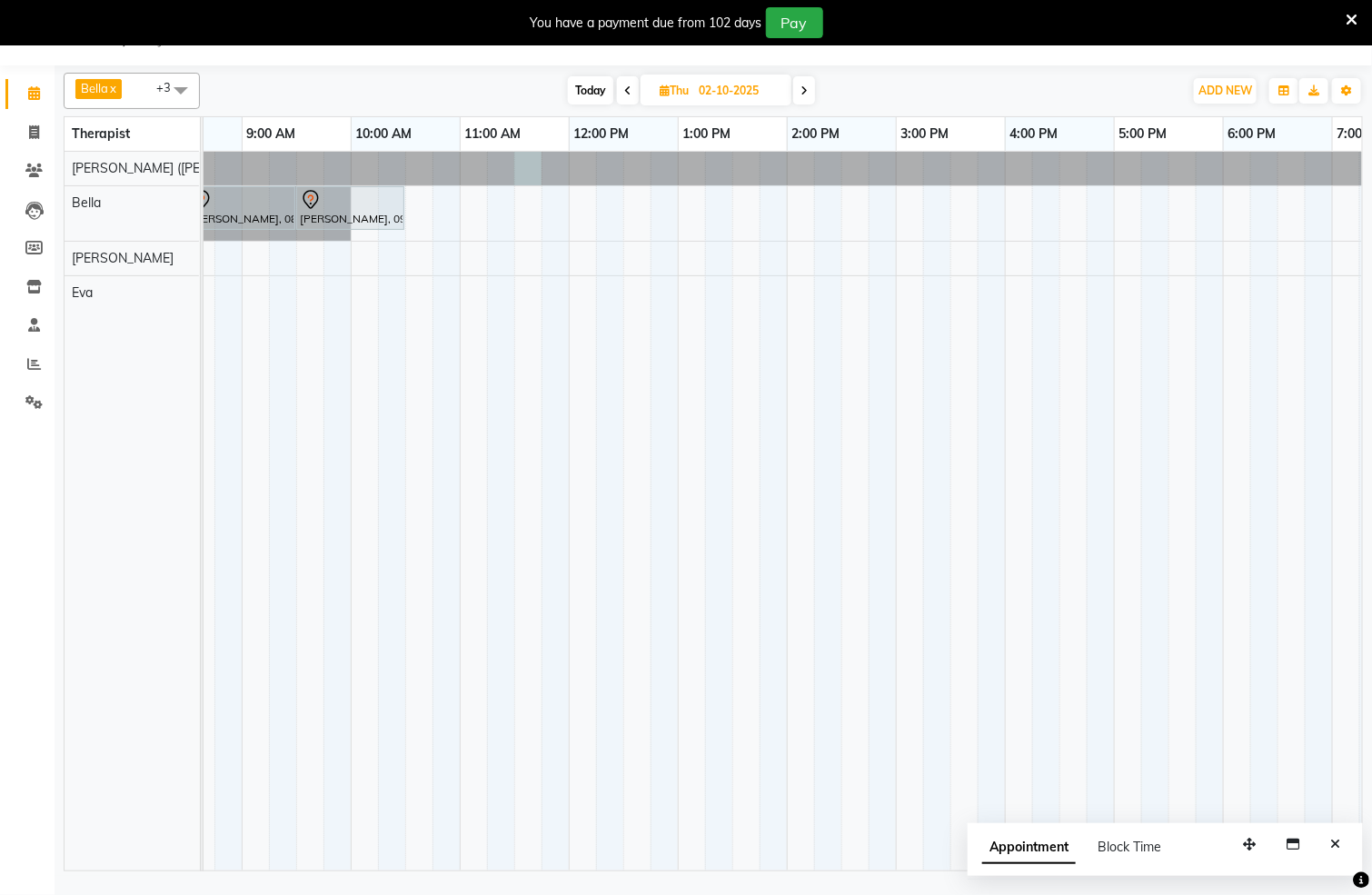
click at [24, 180] on div at bounding box center [24, 168] width 0 height 33
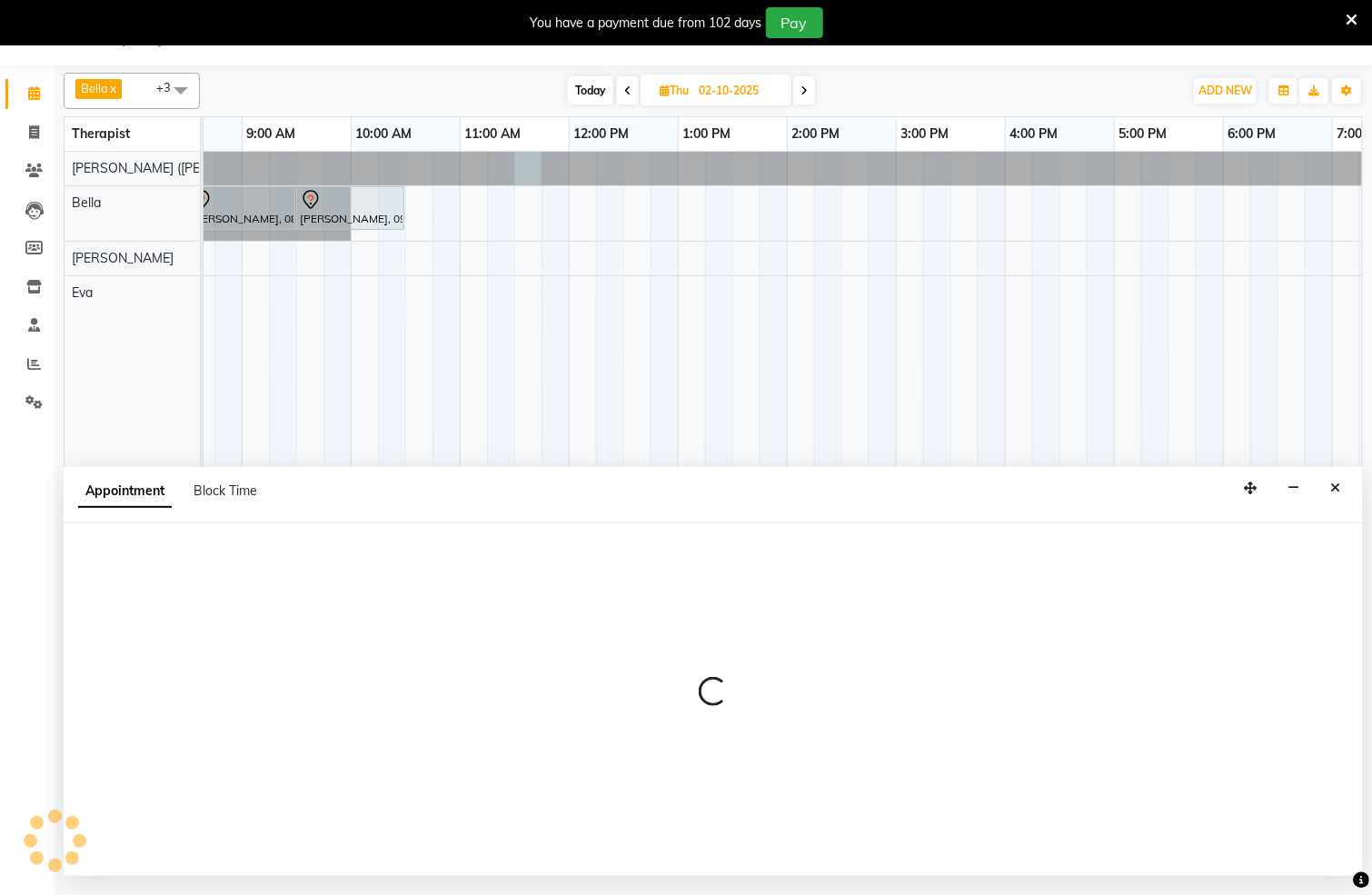
select select "55791"
select select "tentative"
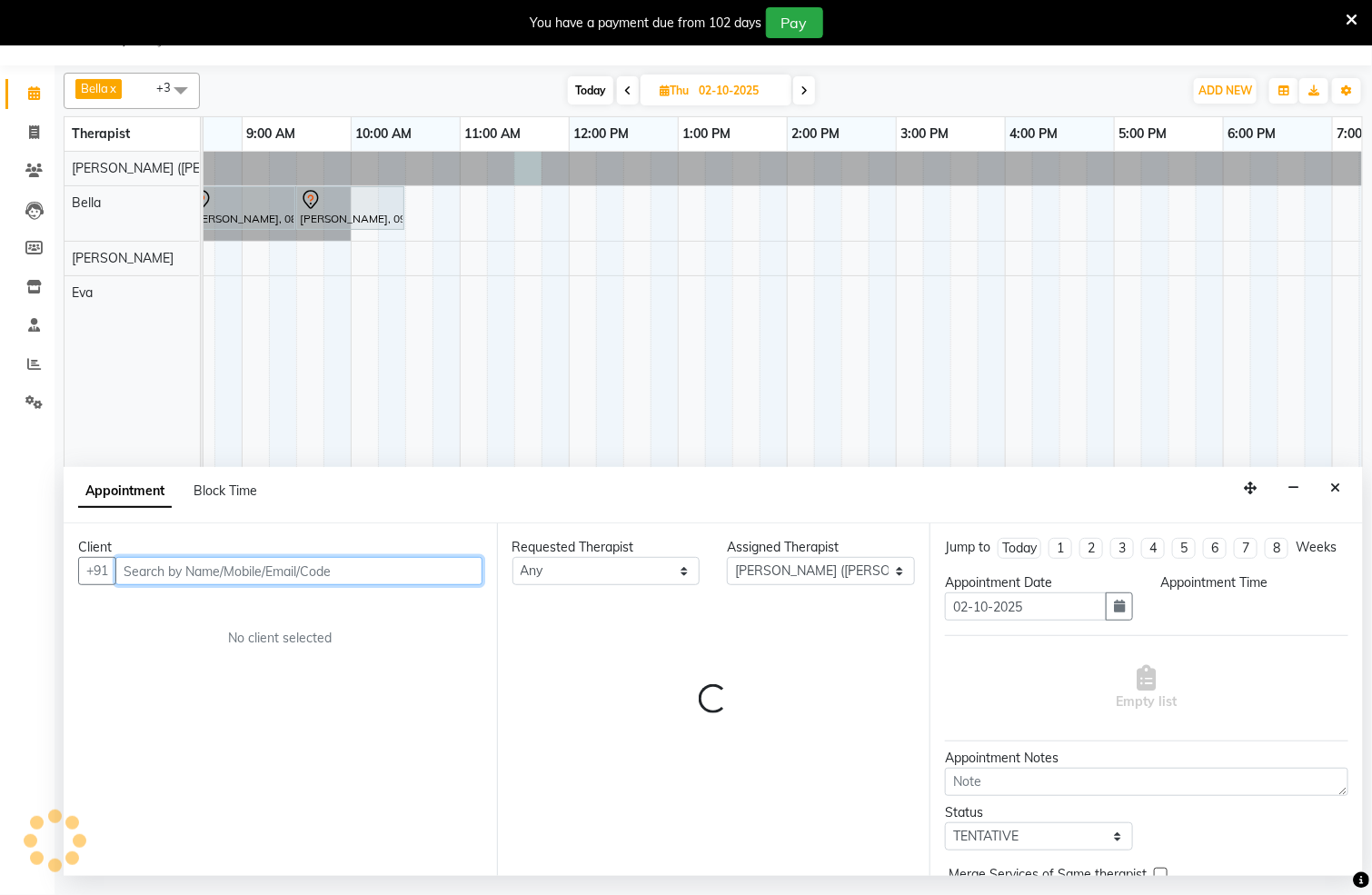
select select "690"
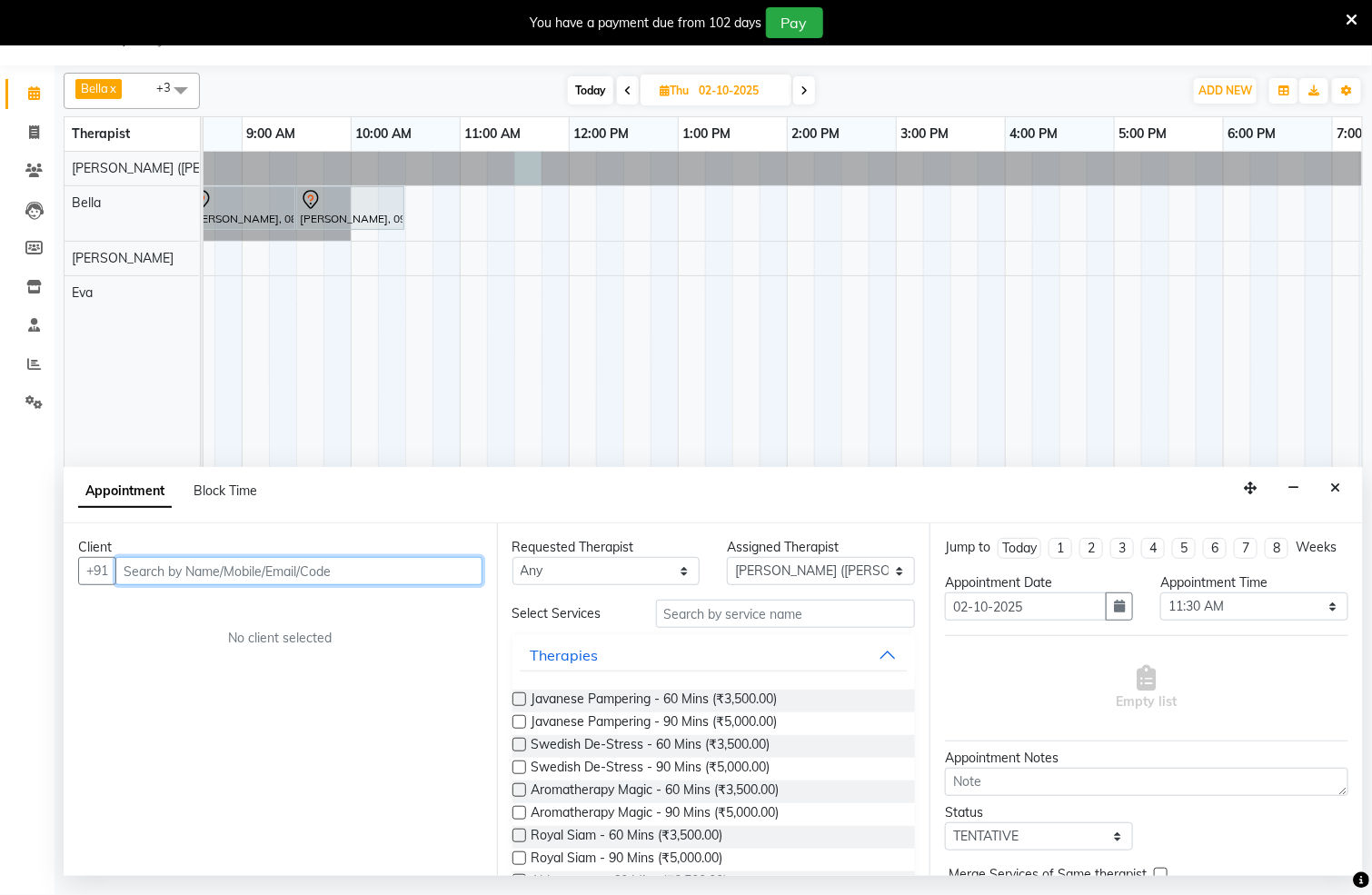
click at [327, 578] on input "text" at bounding box center [299, 571] width 367 height 28
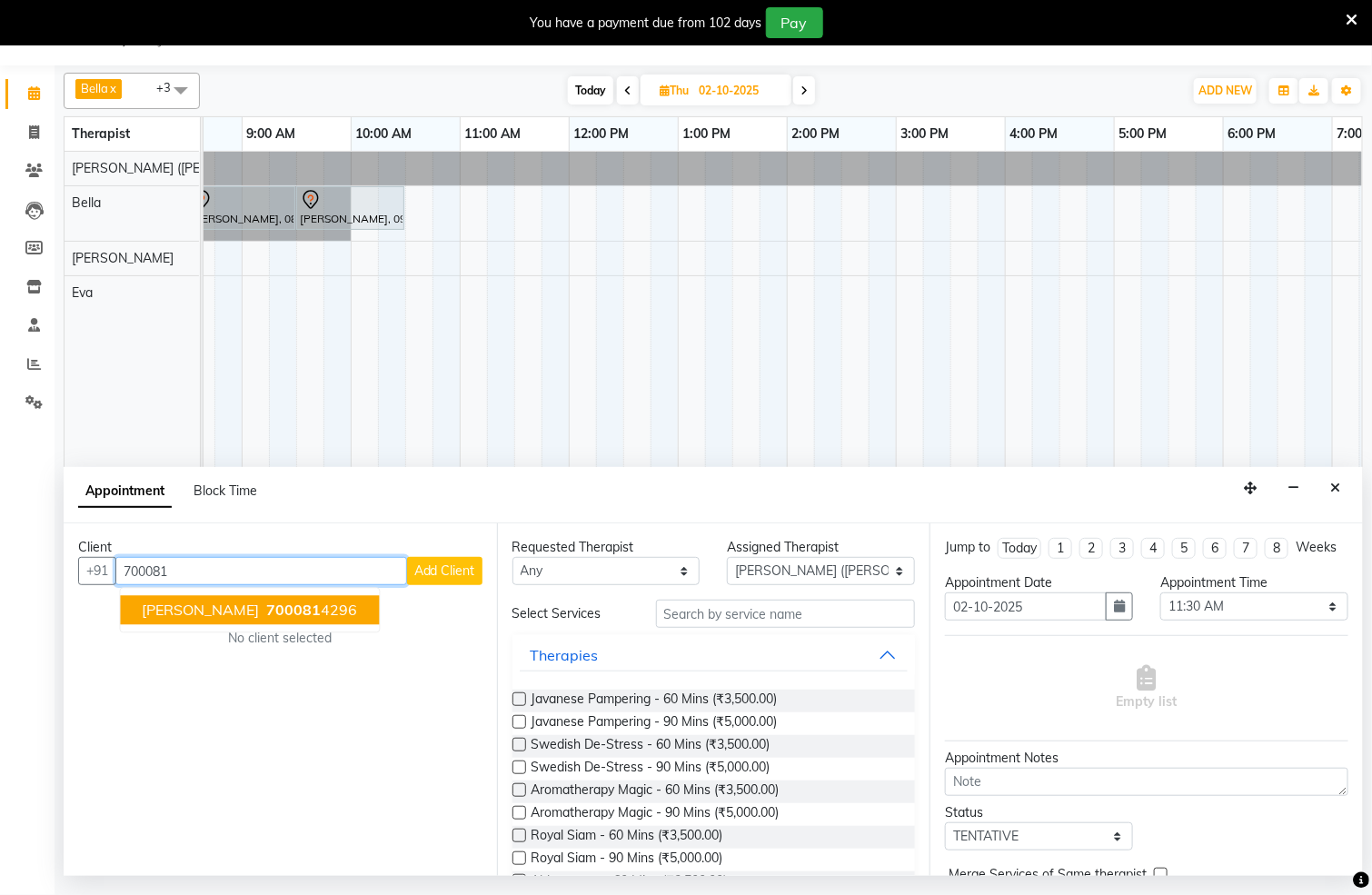
click at [267, 612] on span "700081" at bounding box center [294, 611] width 55 height 18
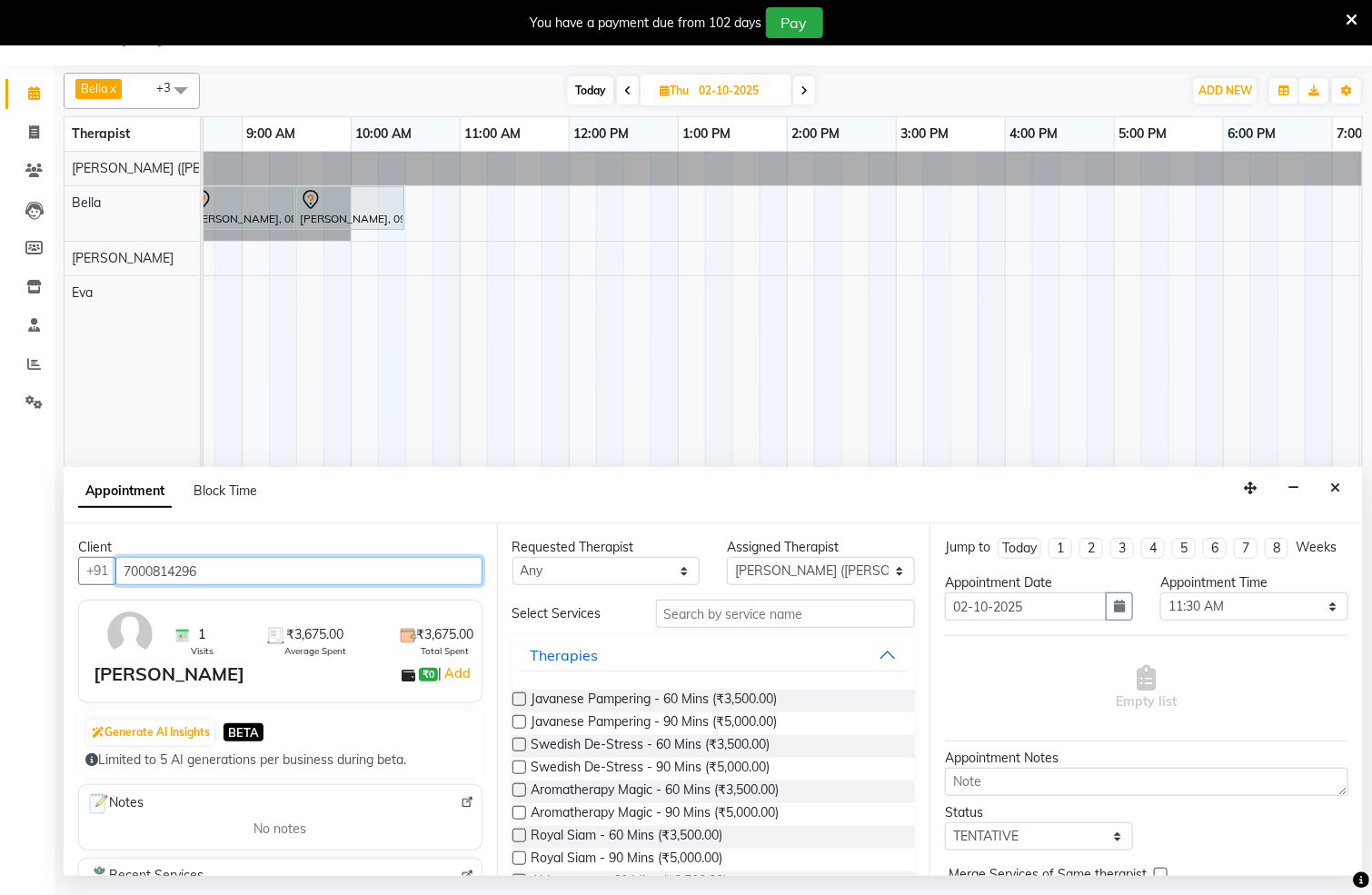
type input "7000814296"
click at [515, 744] on label at bounding box center [519, 744] width 14 height 14
click at [515, 744] on input "checkbox" at bounding box center [518, 746] width 12 height 12
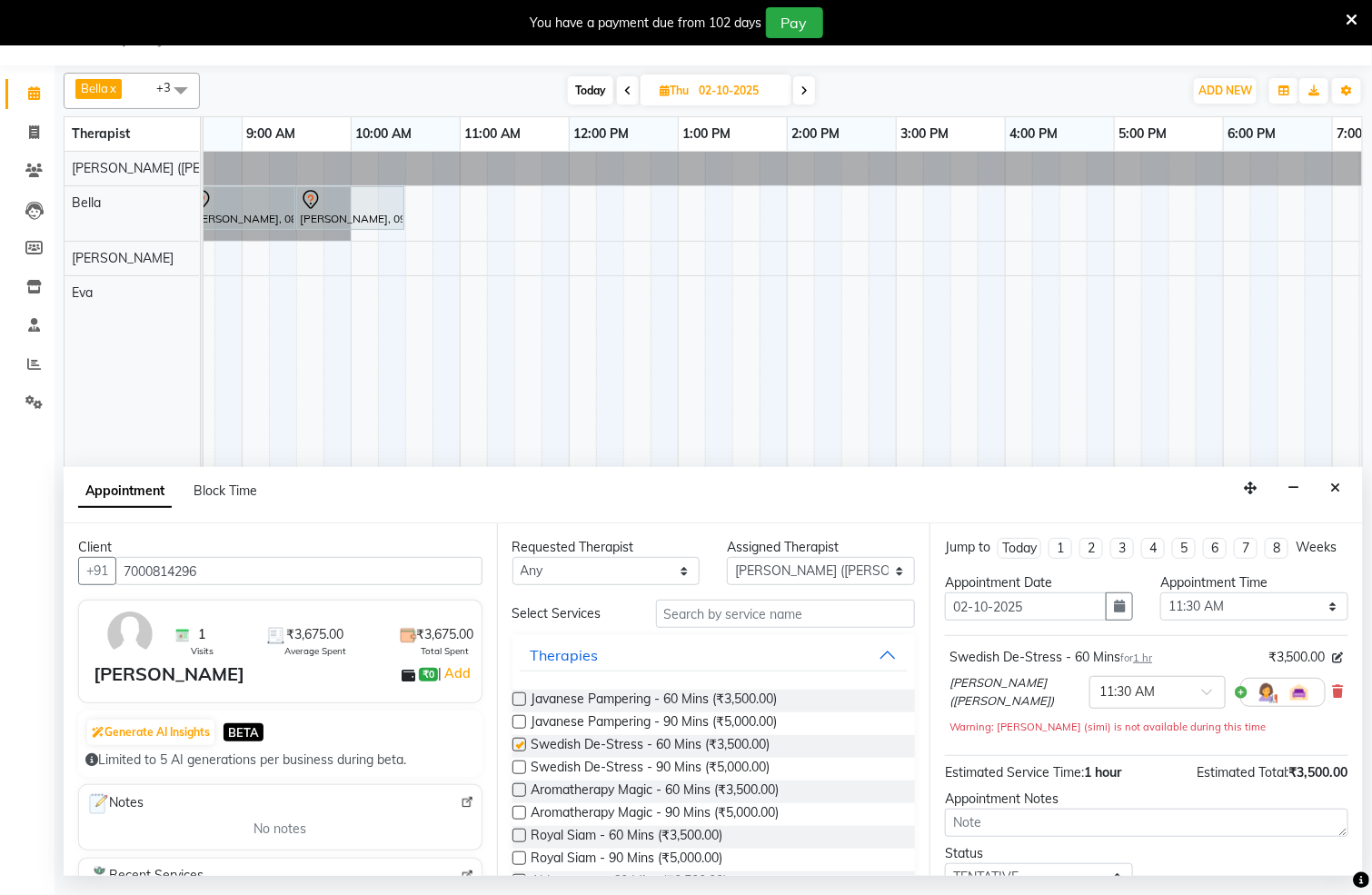
checkbox input "false"
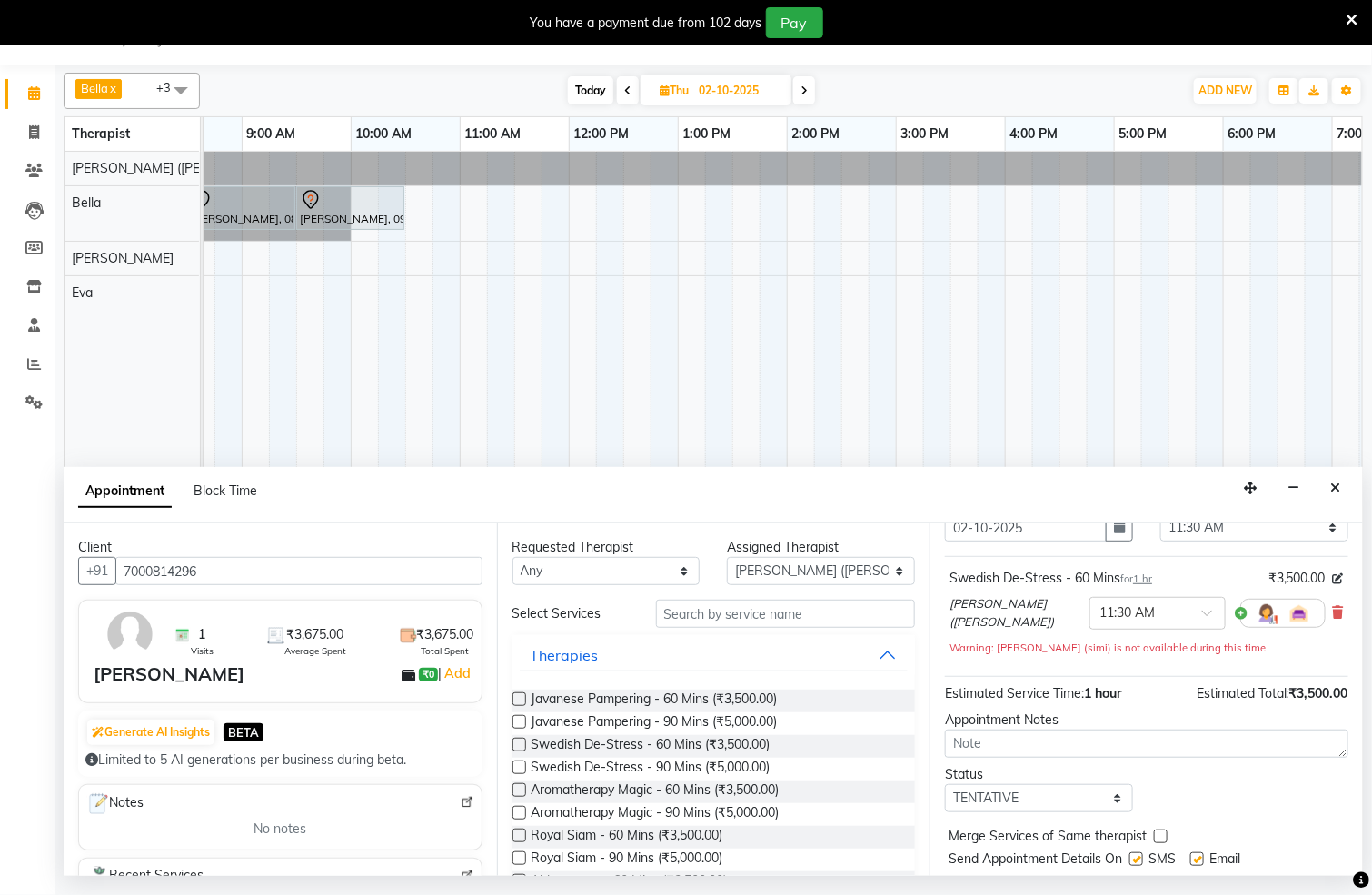
scroll to position [147, 0]
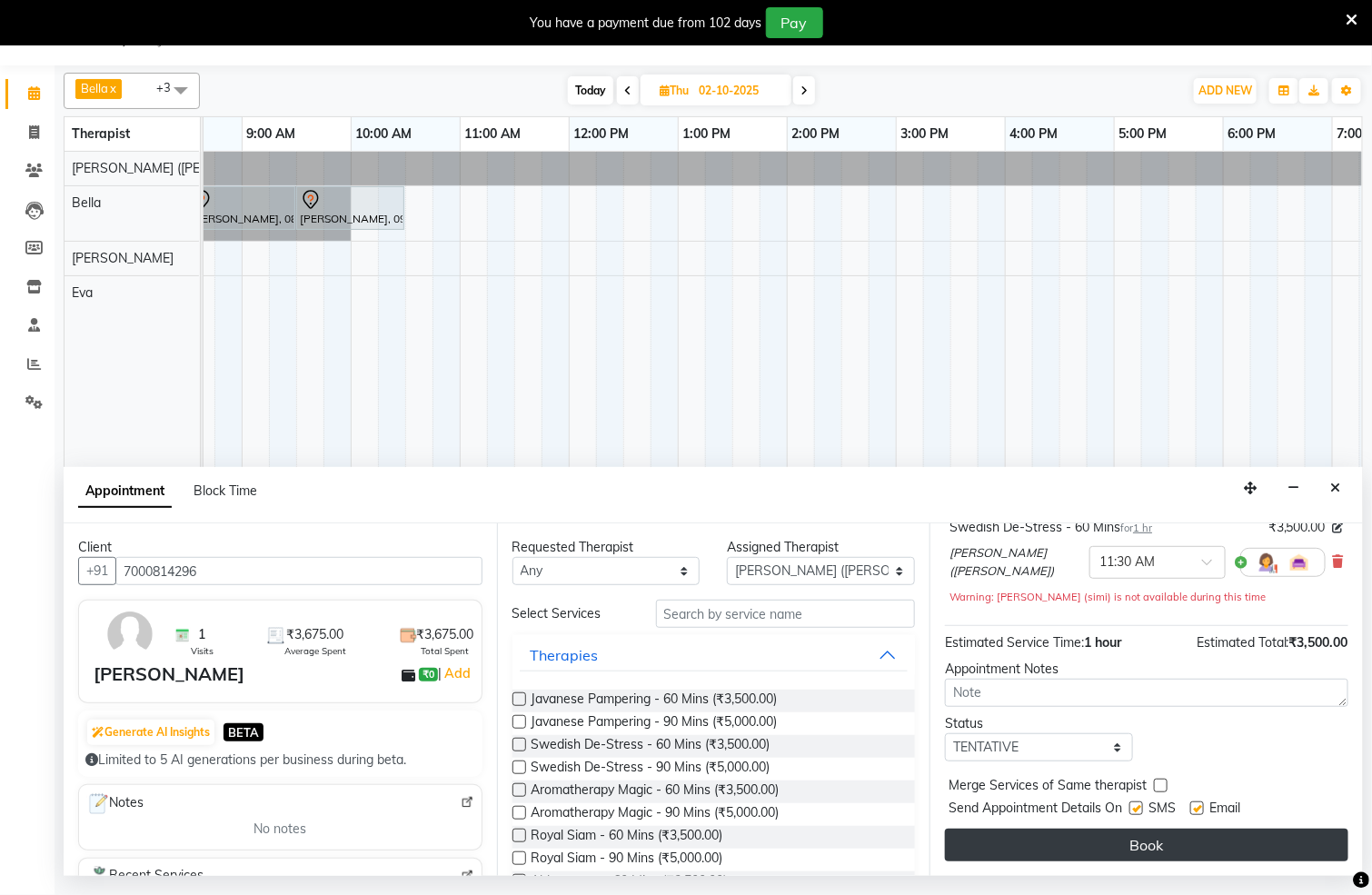
click at [1097, 845] on button "Book" at bounding box center [1146, 845] width 403 height 32
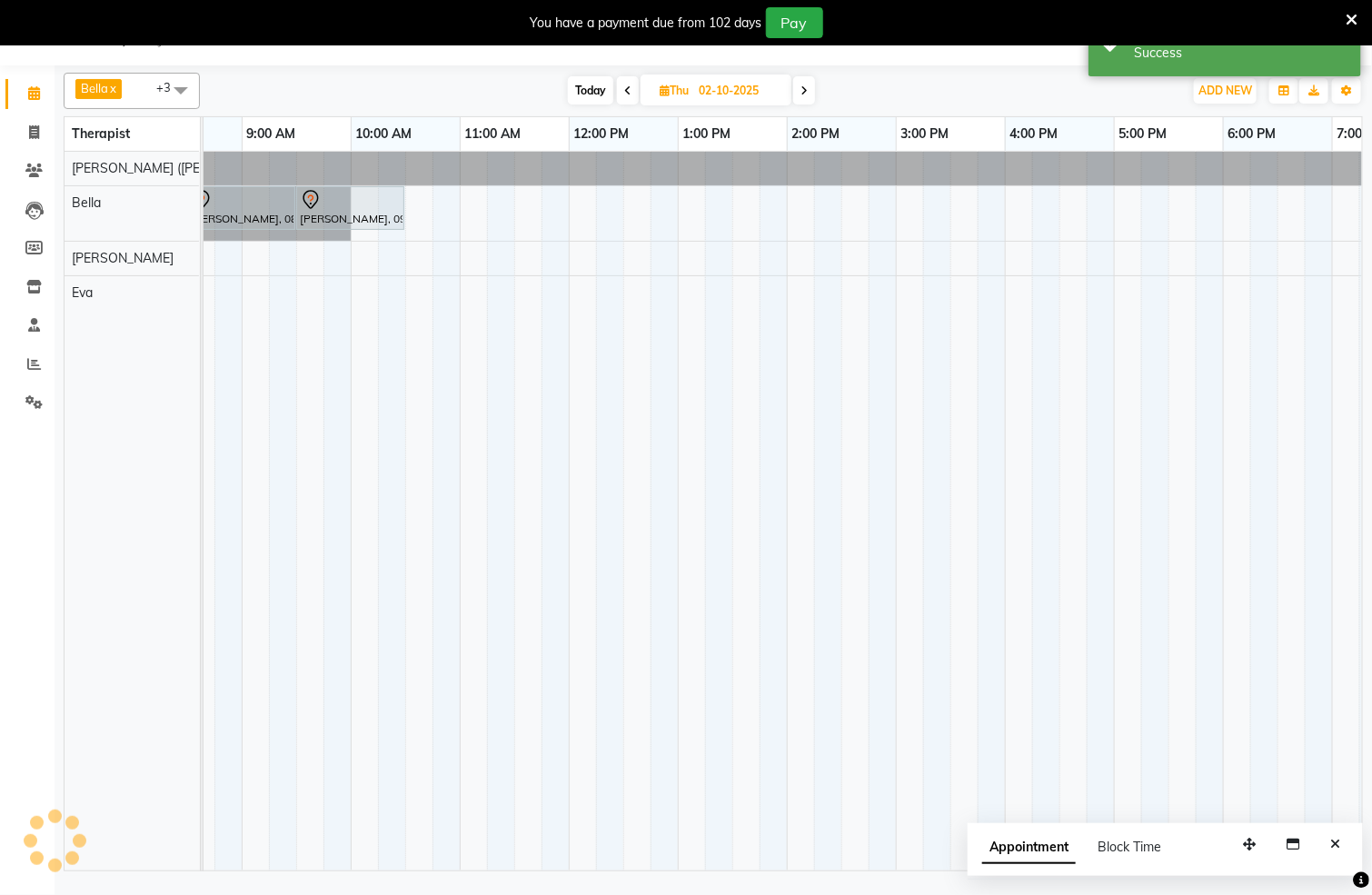
scroll to position [0, 0]
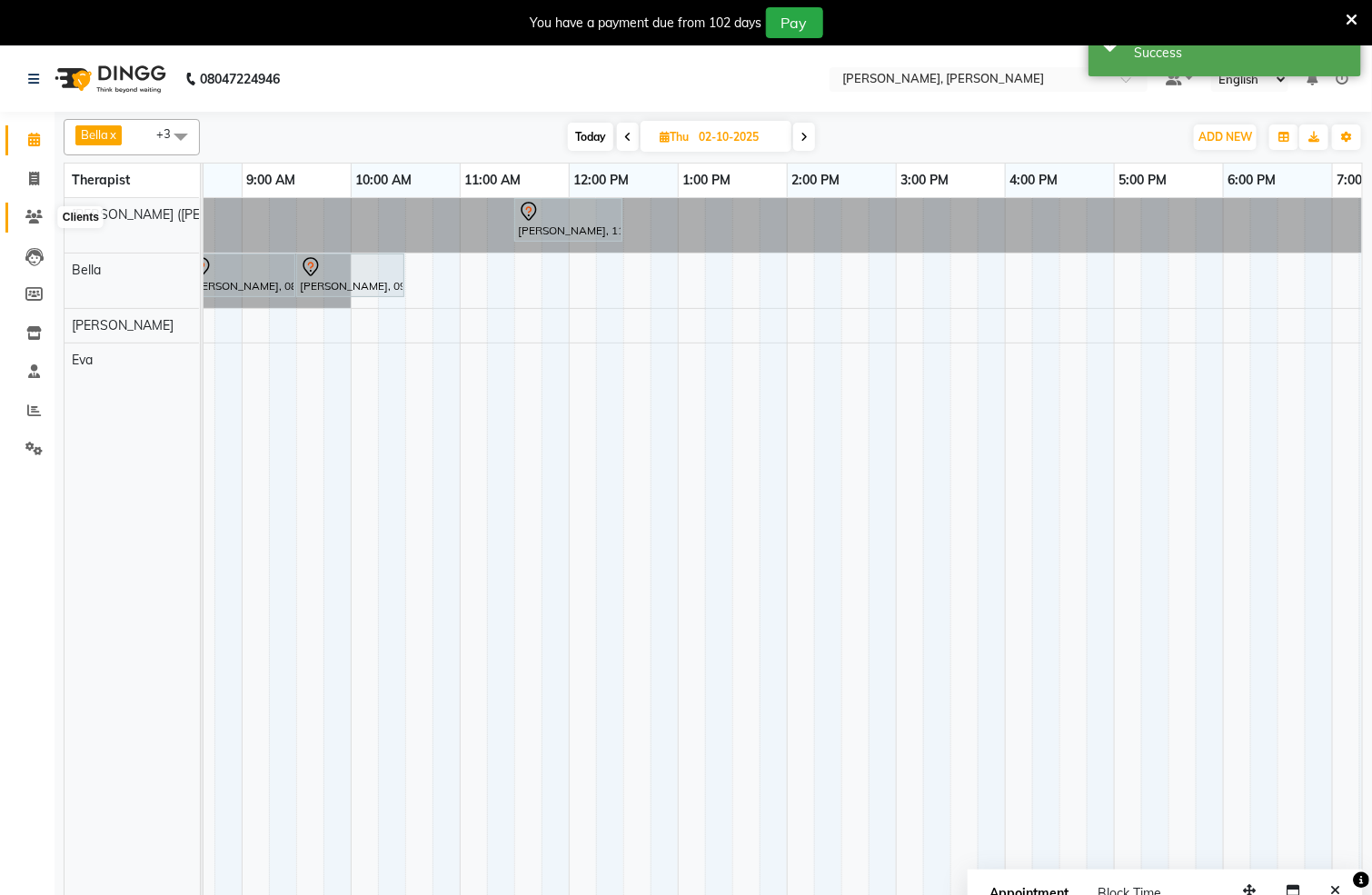
click at [30, 216] on icon at bounding box center [34, 216] width 18 height 14
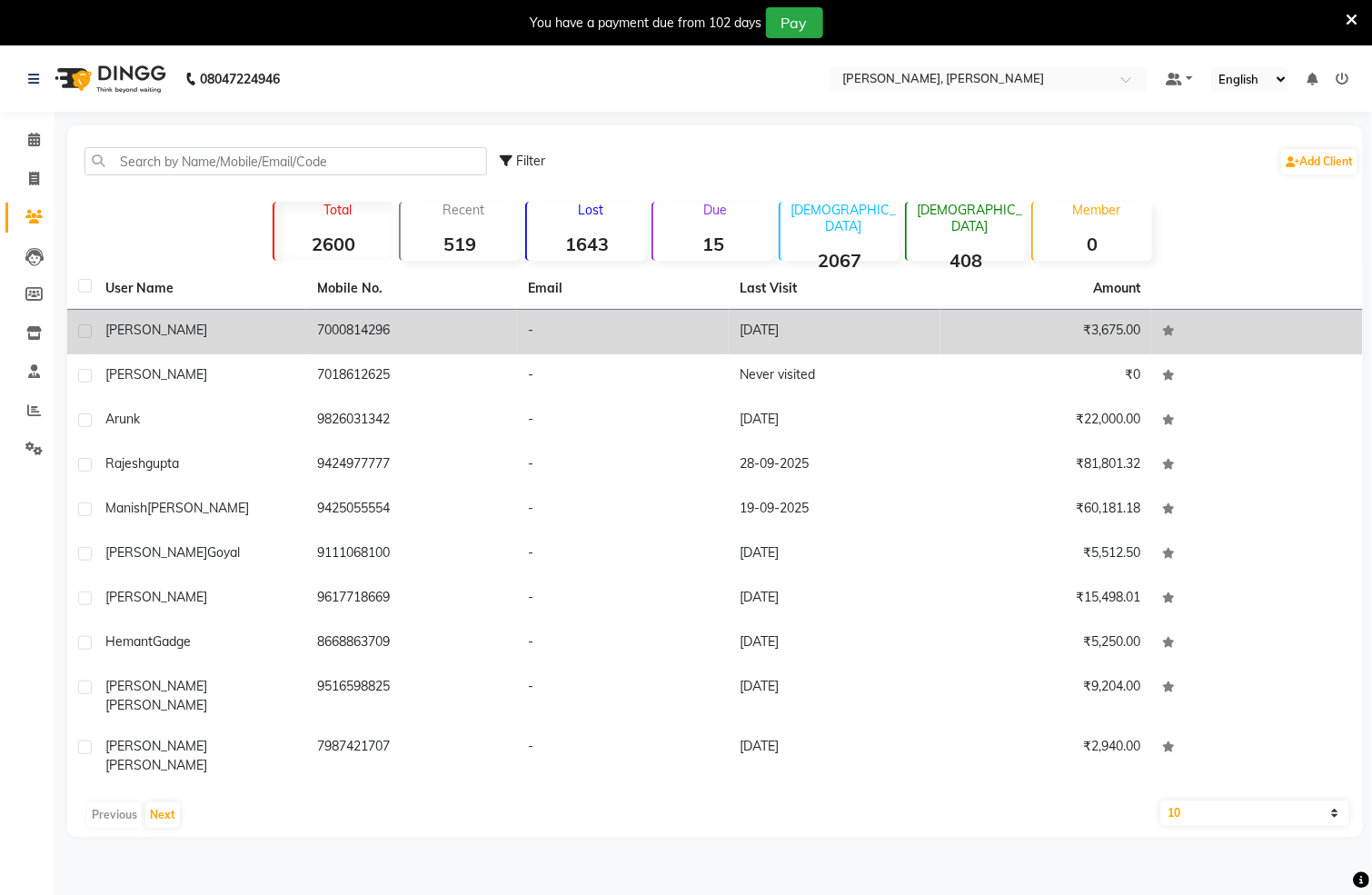
click at [341, 333] on td "7000814296" at bounding box center [411, 332] width 212 height 44
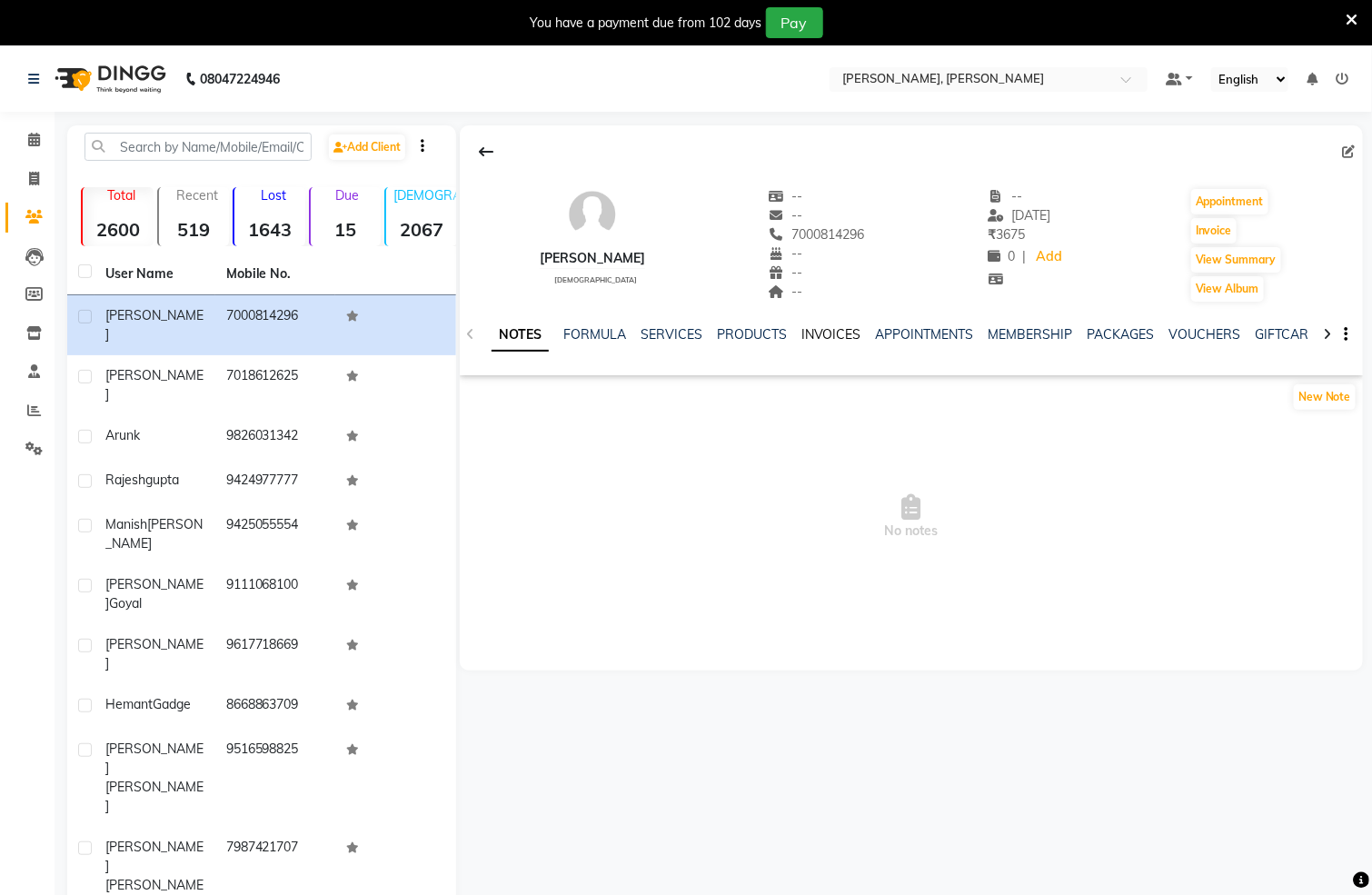
click at [818, 334] on link "INVOICES" at bounding box center [831, 335] width 60 height 17
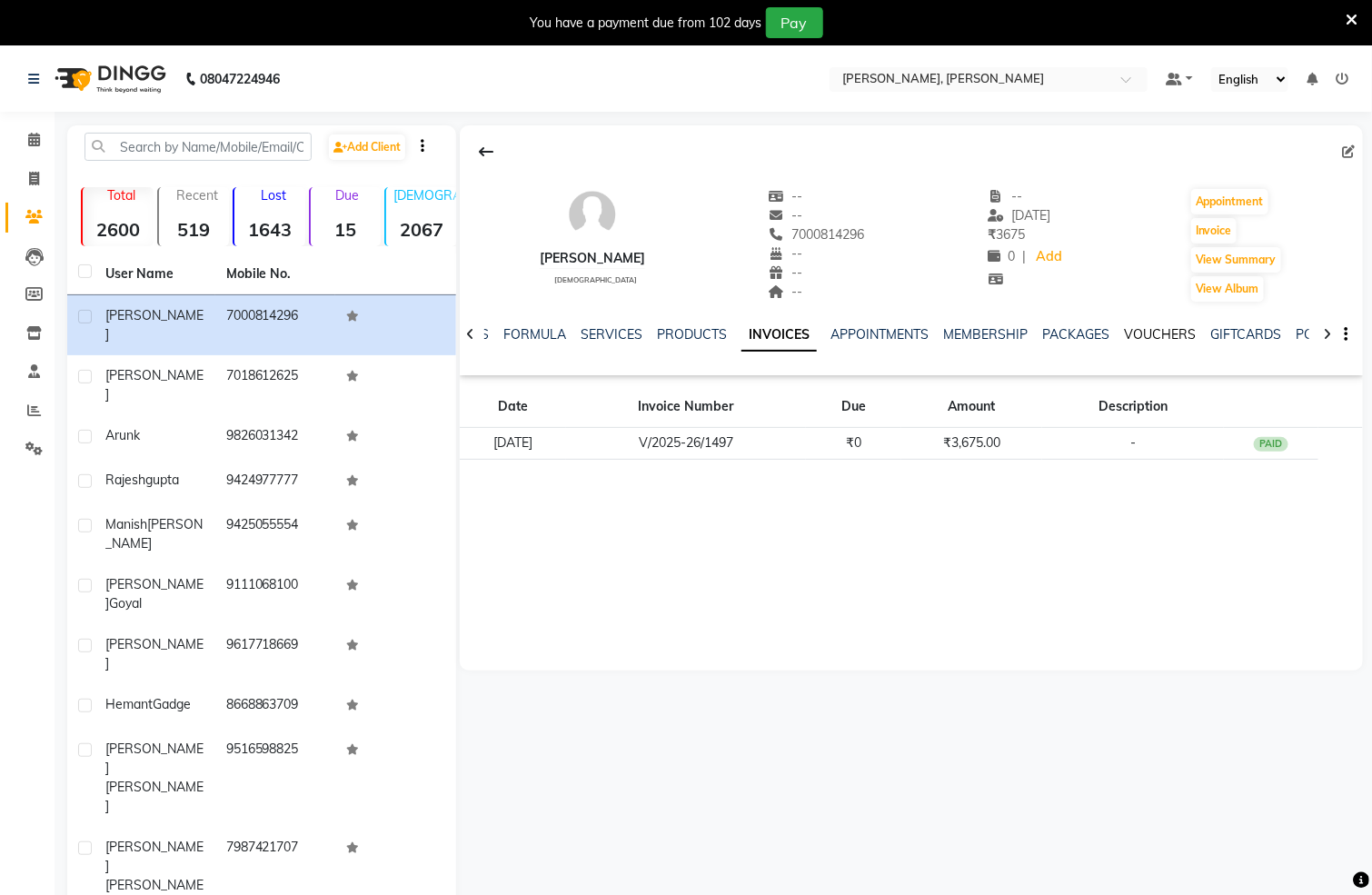
click at [1133, 338] on link "VOUCHERS" at bounding box center [1161, 335] width 72 height 17
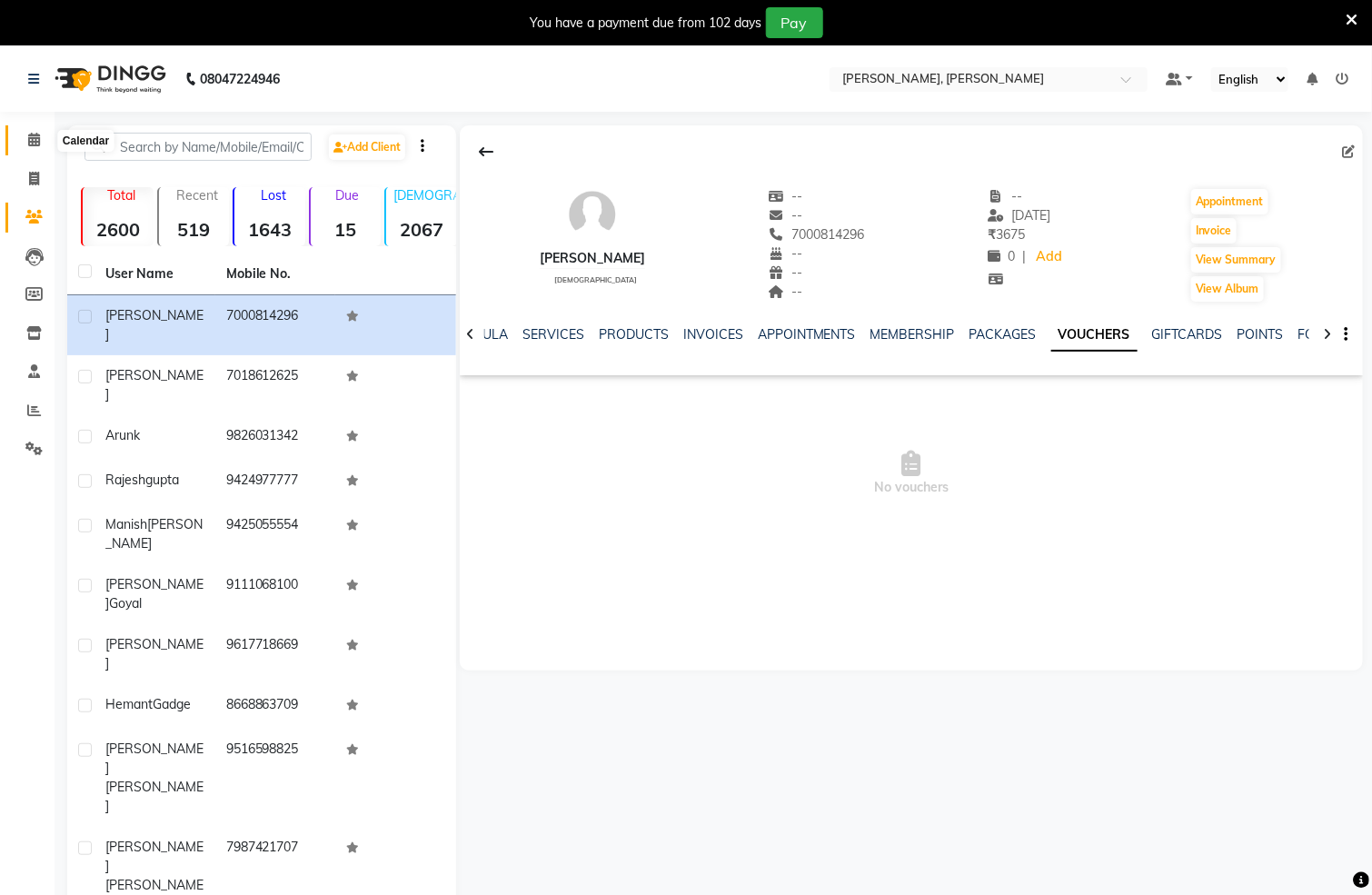
click at [33, 134] on icon at bounding box center [33, 140] width 12 height 14
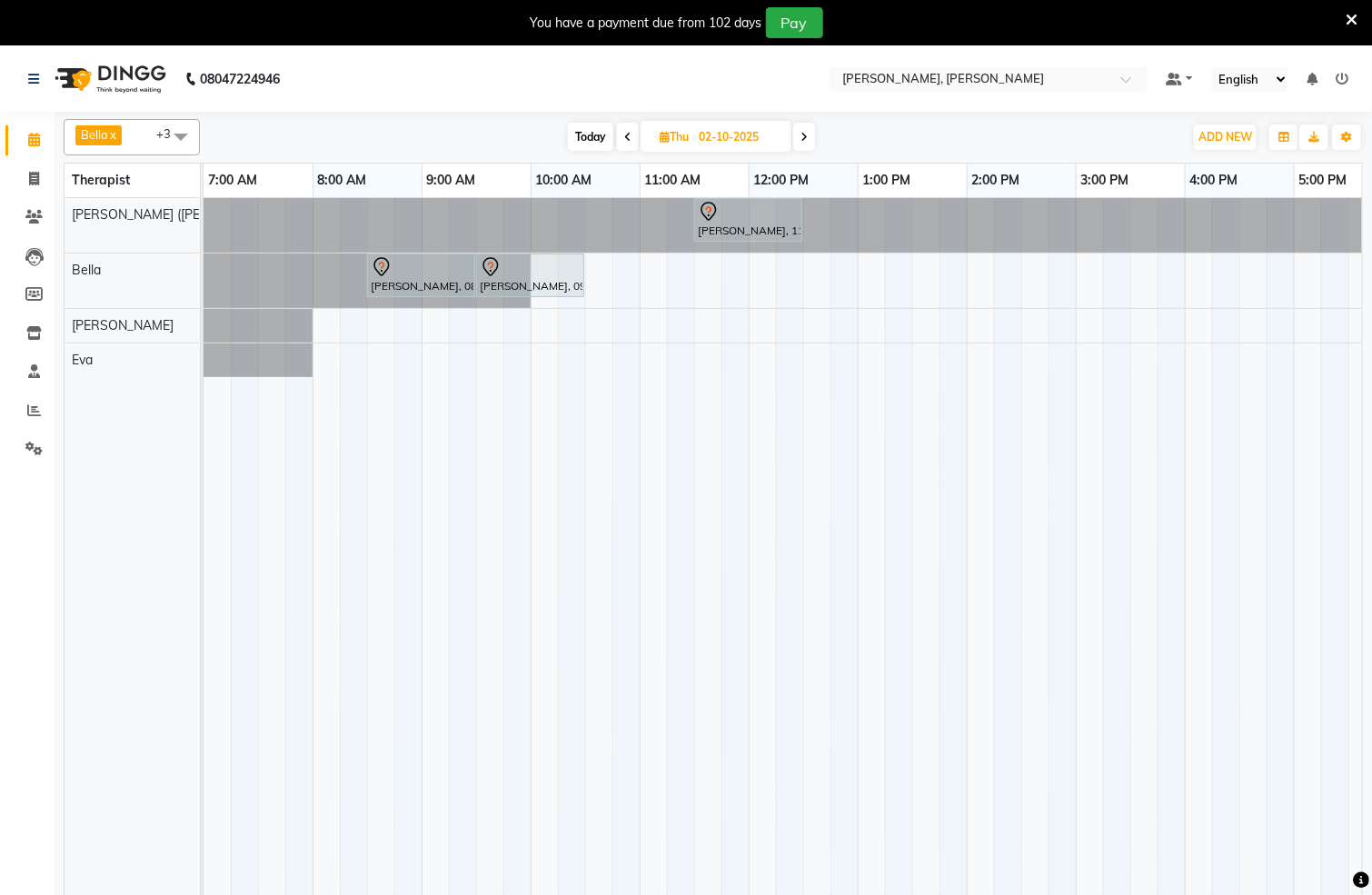
click at [583, 134] on span "Today" at bounding box center [590, 137] width 45 height 28
type input "01-10-2025"
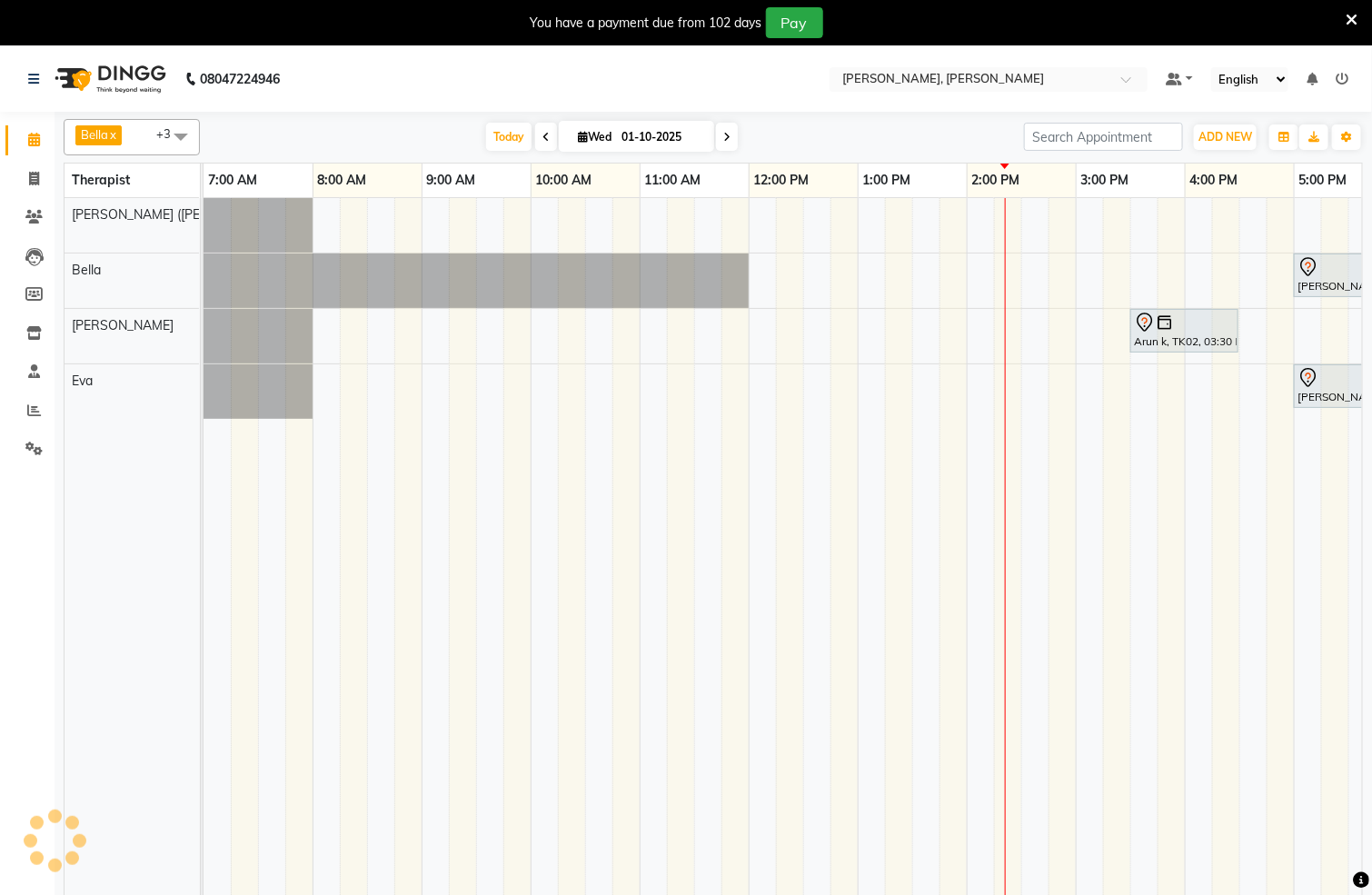
scroll to position [0, 586]
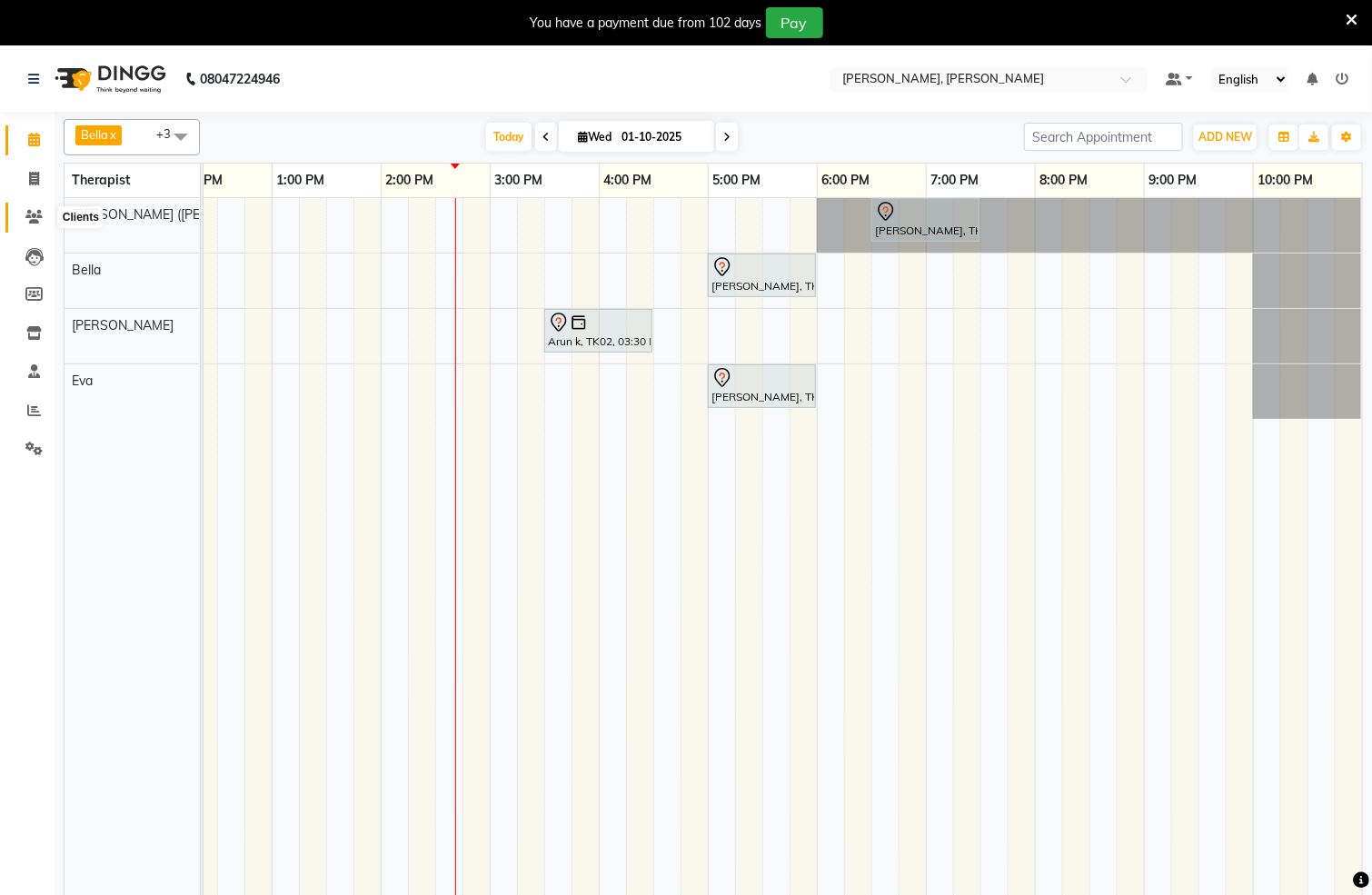
click at [32, 219] on icon at bounding box center [34, 216] width 18 height 14
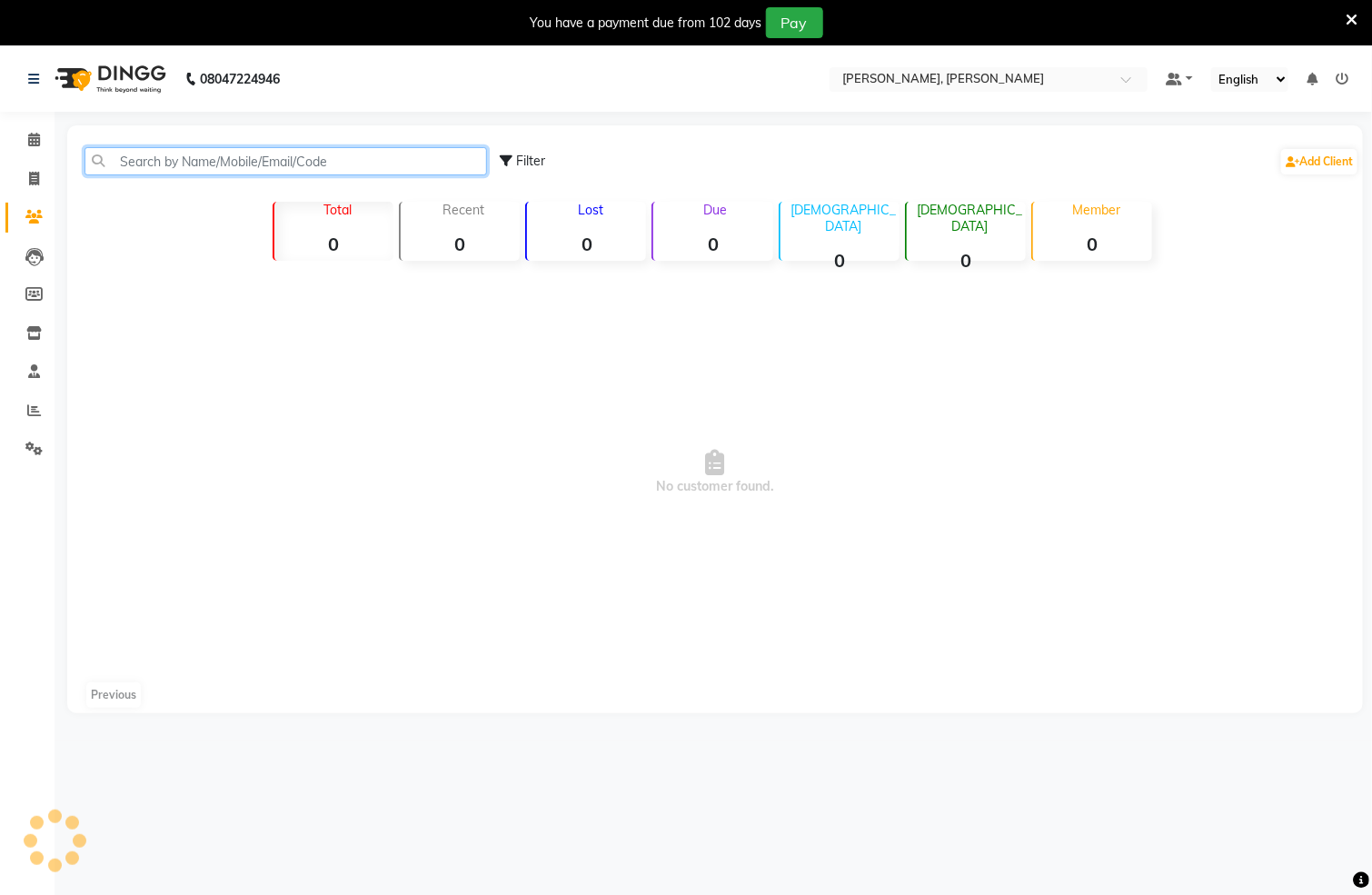
click at [264, 162] on input "text" at bounding box center [286, 161] width 403 height 28
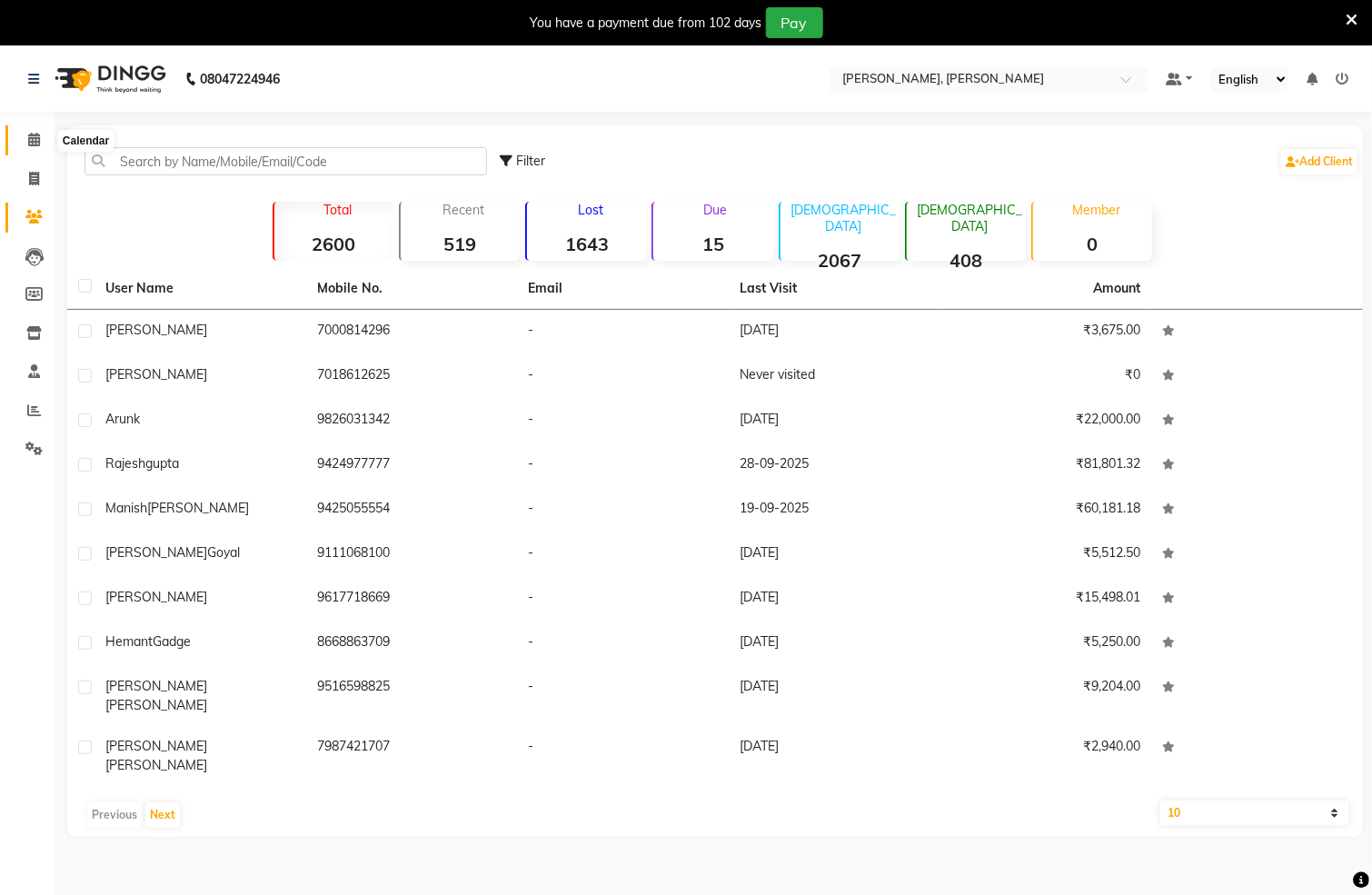
click at [33, 133] on icon at bounding box center [33, 140] width 12 height 14
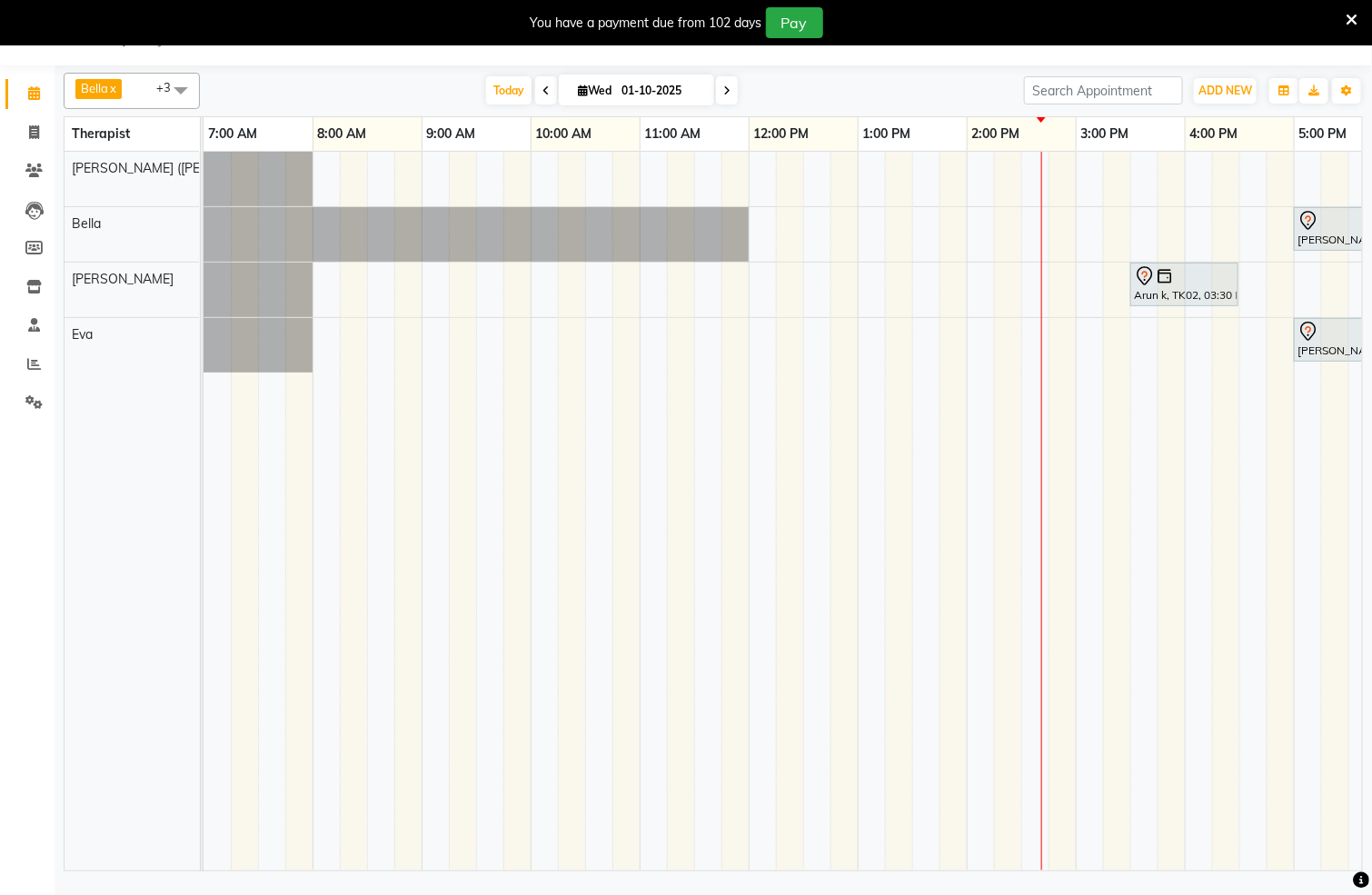
scroll to position [0, 478]
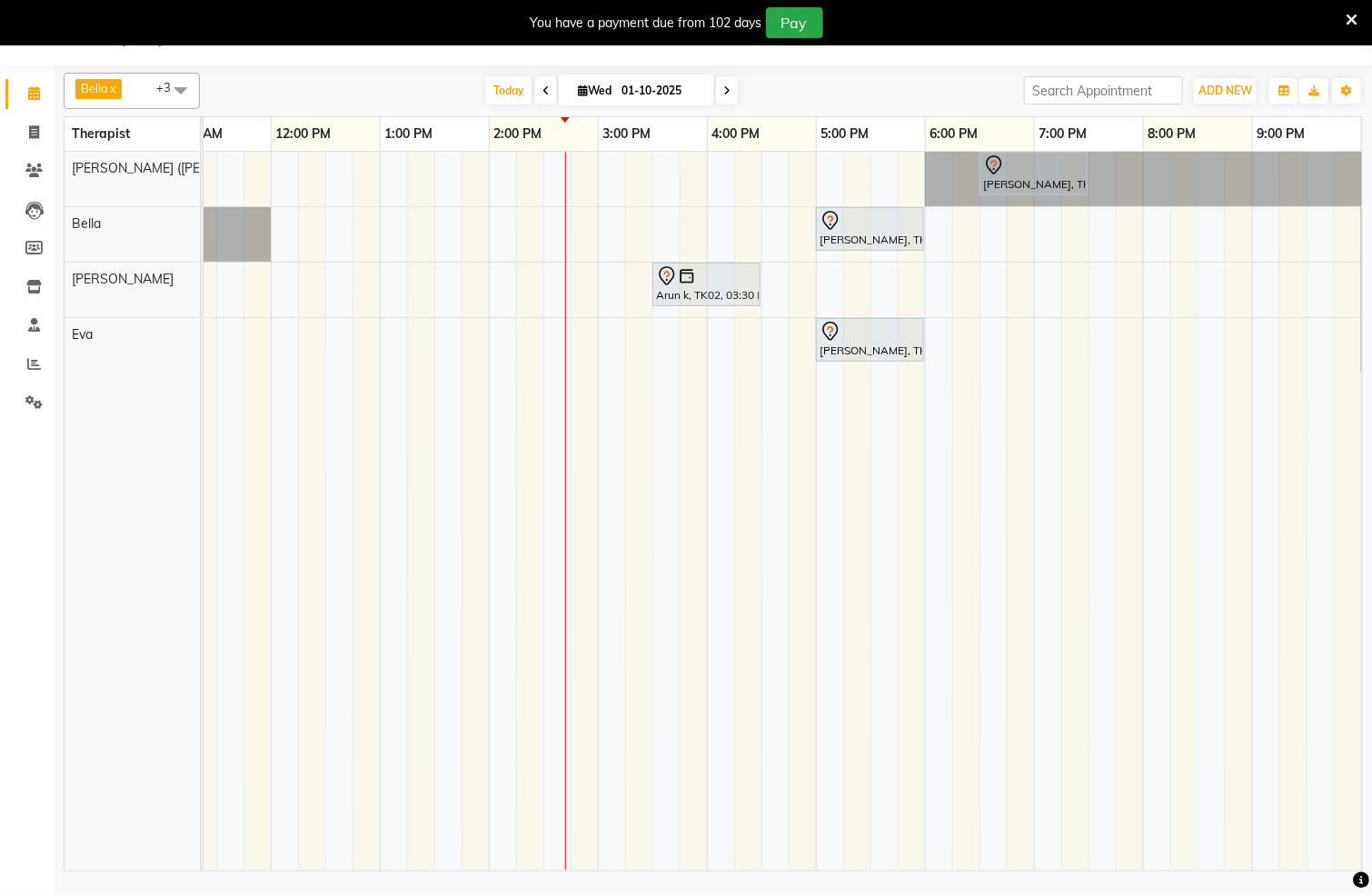
click at [716, 184] on div "[PERSON_NAME], TK01, 06:30 PM-07:30 PM, Javanese Pampering - 60 Mins [PERSON_NA…" at bounding box center [598, 511] width 1746 height 719
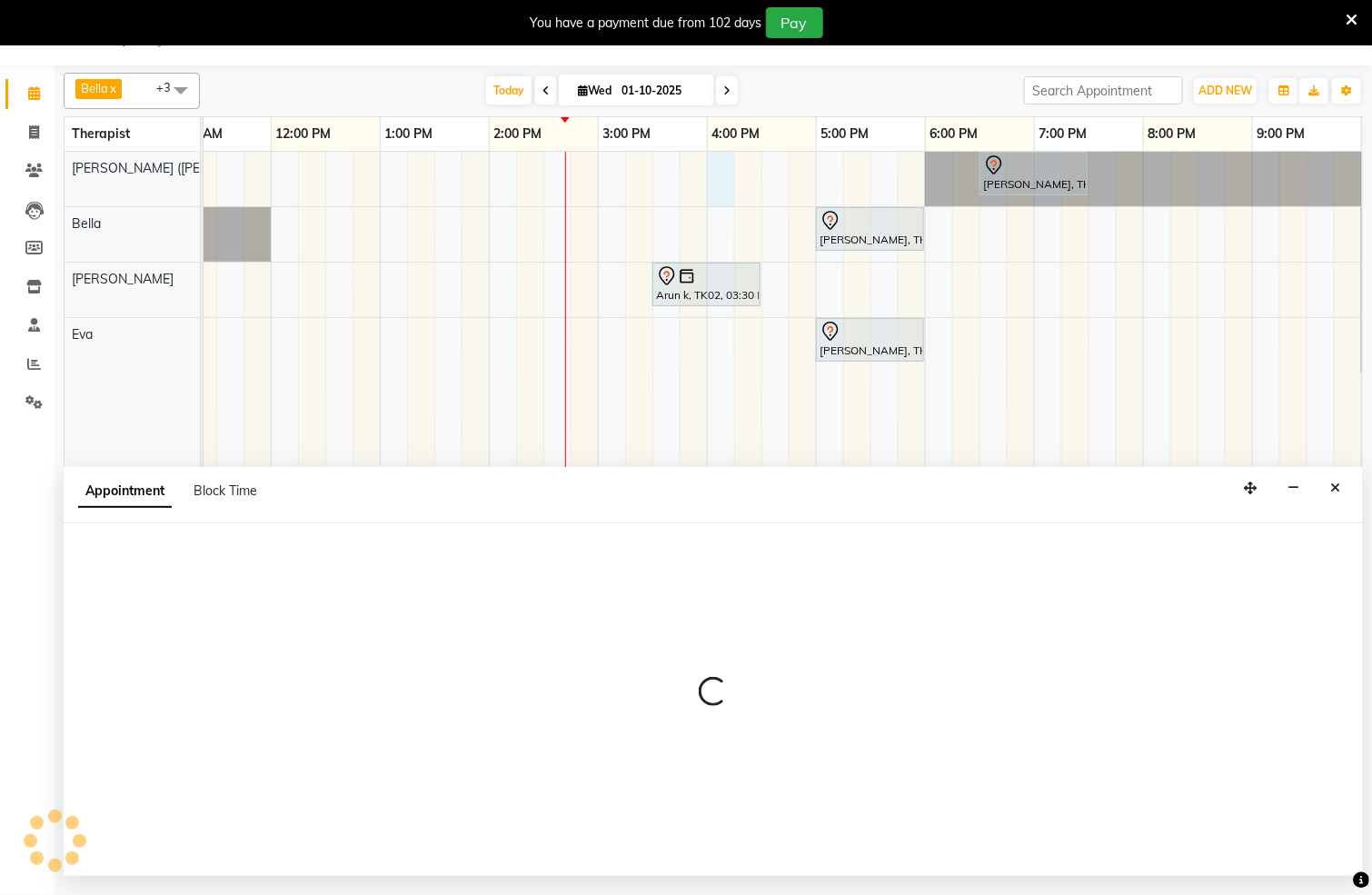
select select "55791"
select select "960"
select select "tentative"
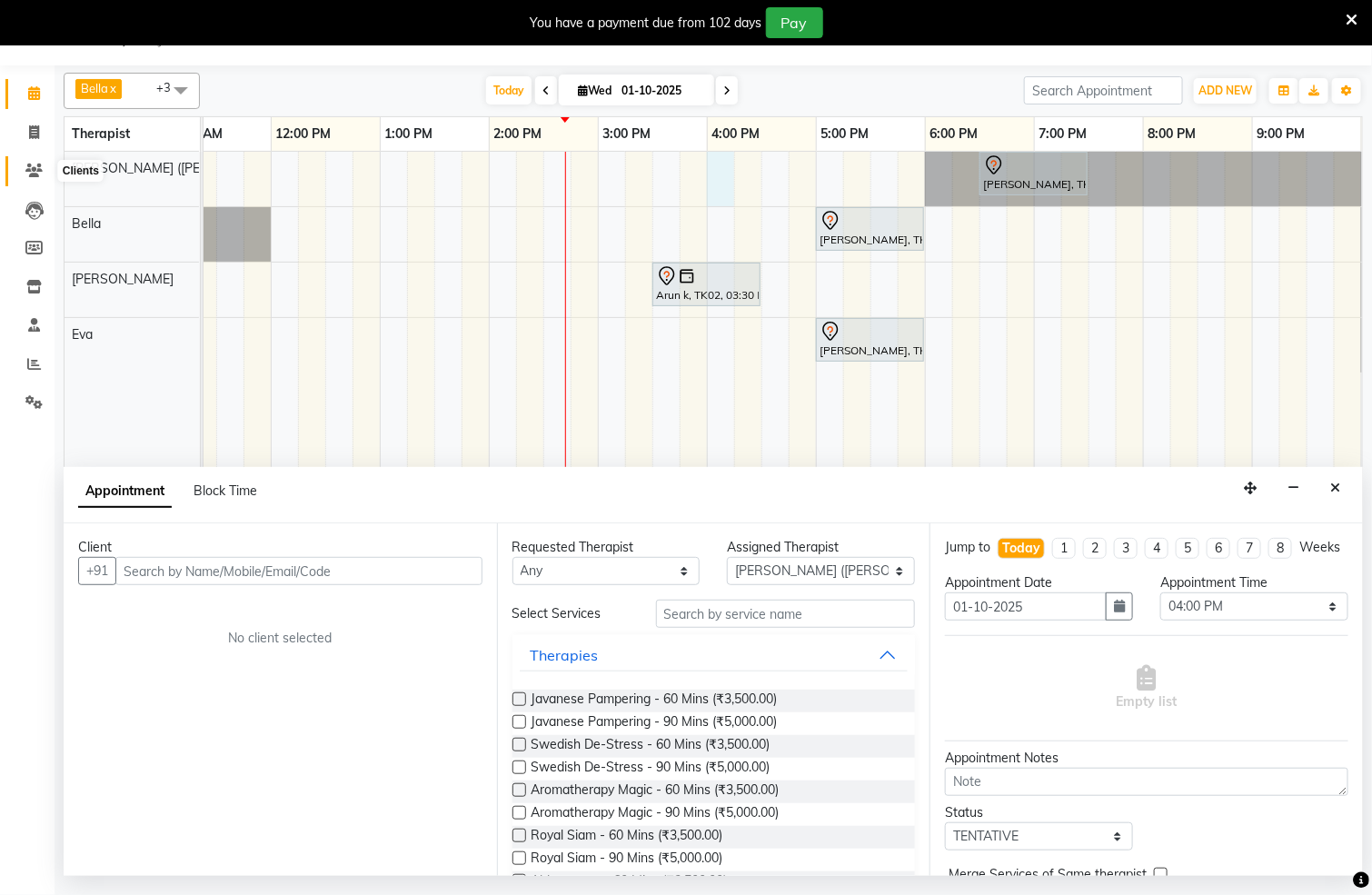
click at [30, 173] on icon at bounding box center [34, 170] width 18 height 14
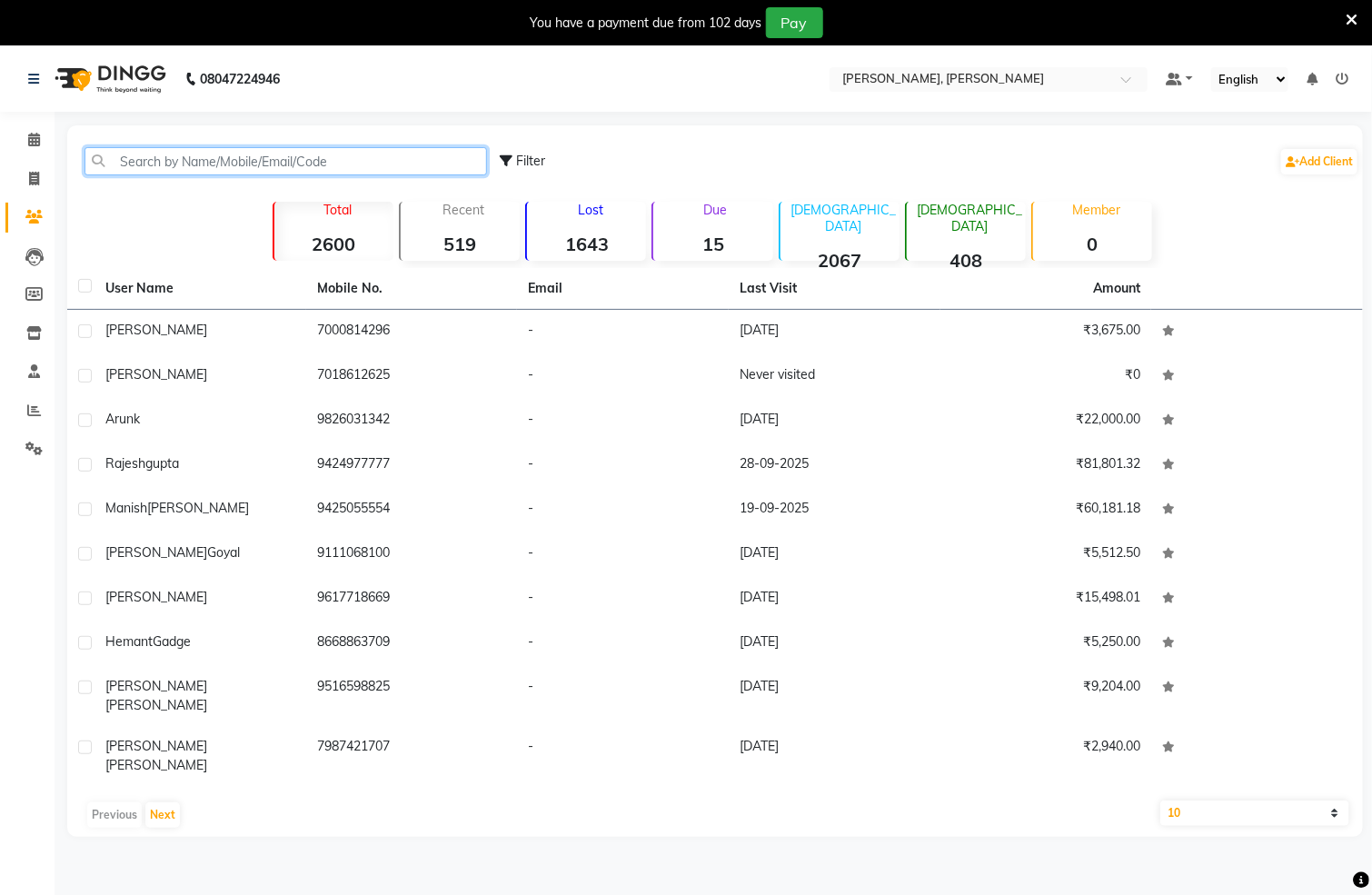
drag, startPoint x: 351, startPoint y: 145, endPoint x: 357, endPoint y: 184, distance: 39.5
click at [352, 148] on input "text" at bounding box center [286, 161] width 403 height 28
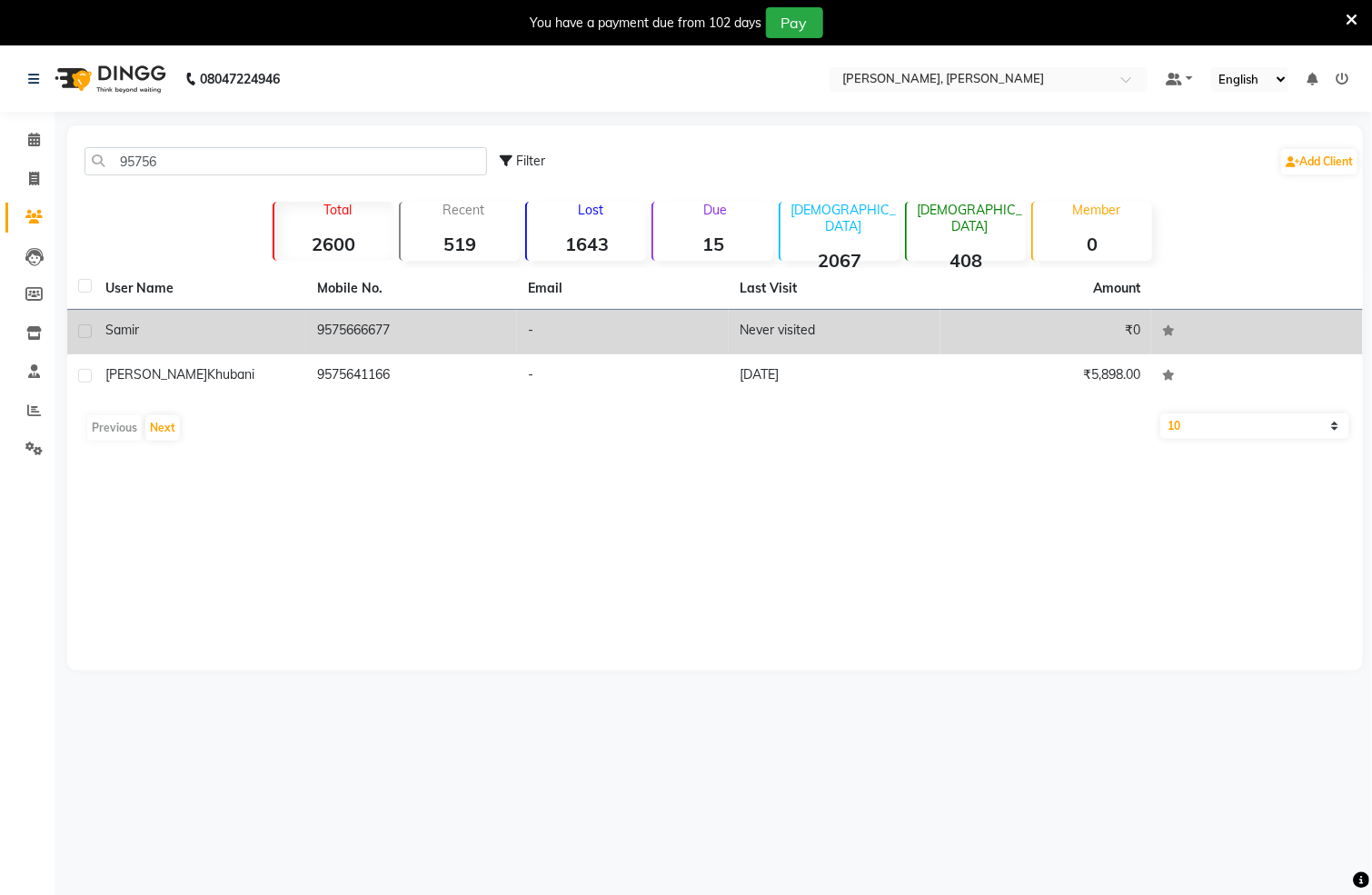
click at [363, 328] on td "9575666677" at bounding box center [411, 332] width 212 height 44
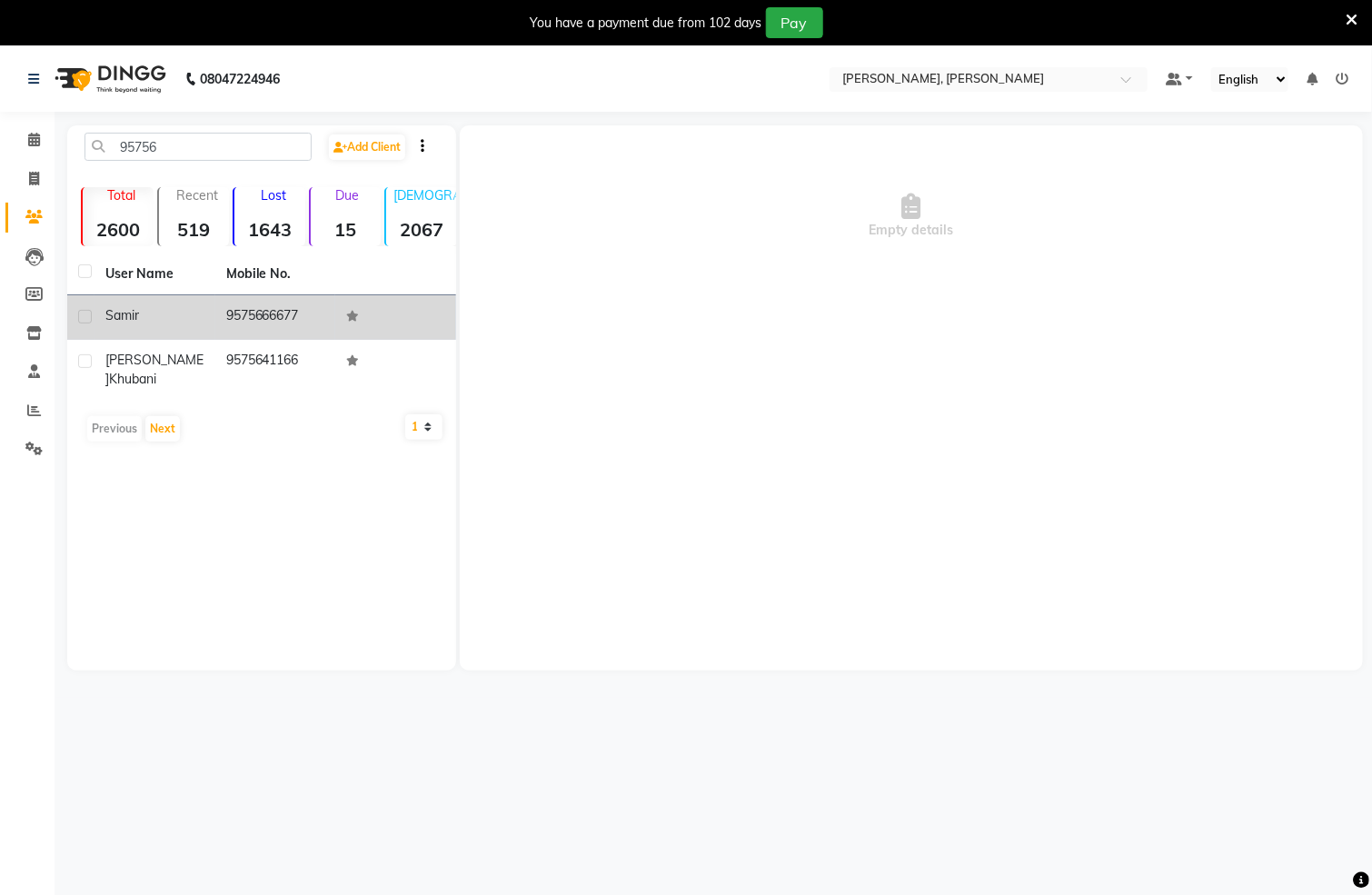
click at [262, 305] on td "9575666677" at bounding box center [276, 318] width 121 height 44
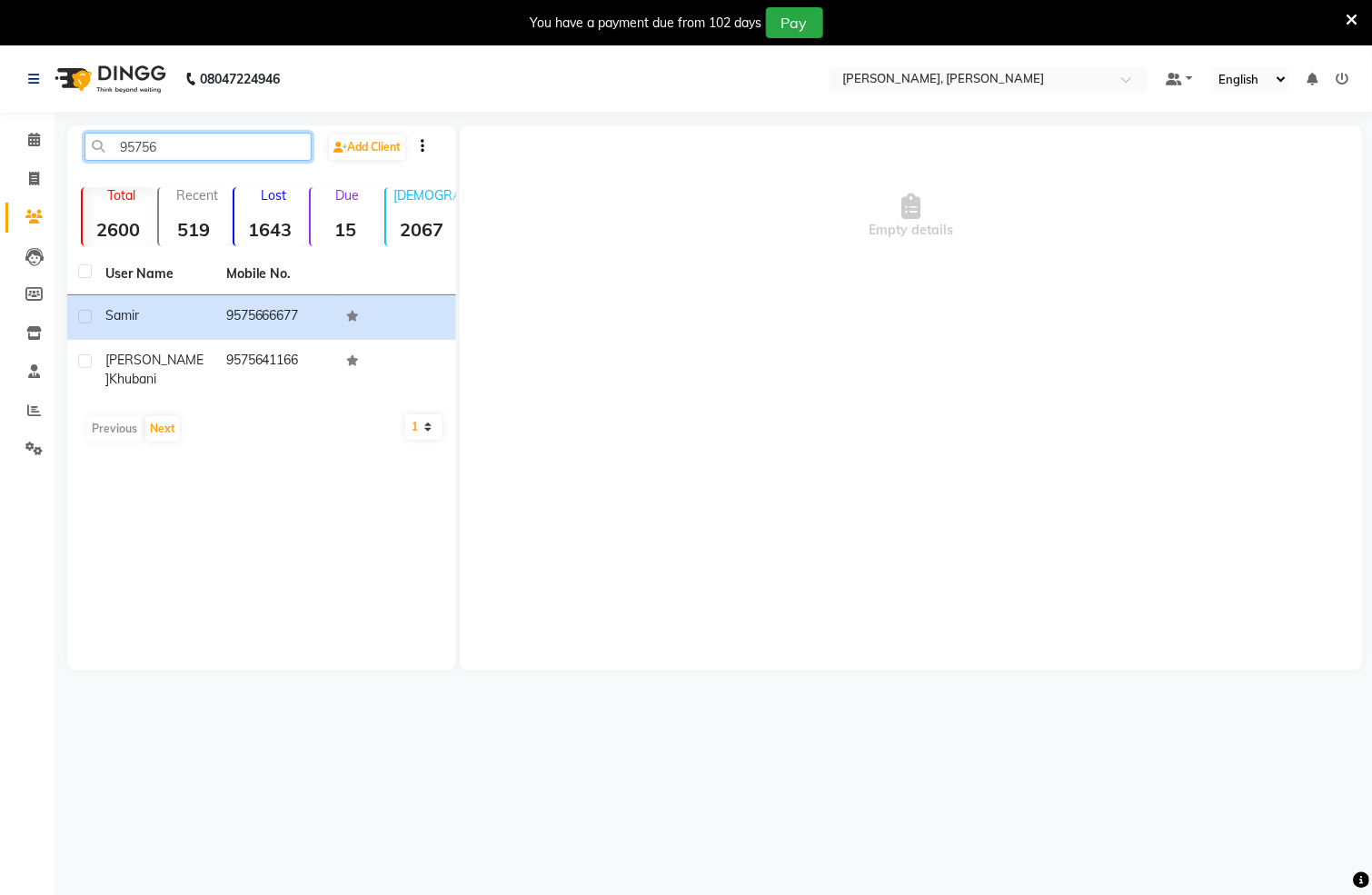
drag, startPoint x: 190, startPoint y: 150, endPoint x: 0, endPoint y: 148, distance: 190.0
click at [0, 148] on app-home "08047224946 Select Location × [PERSON_NAME], [PERSON_NAME] Default Panel My Pan…" at bounding box center [686, 372] width 1372 height 652
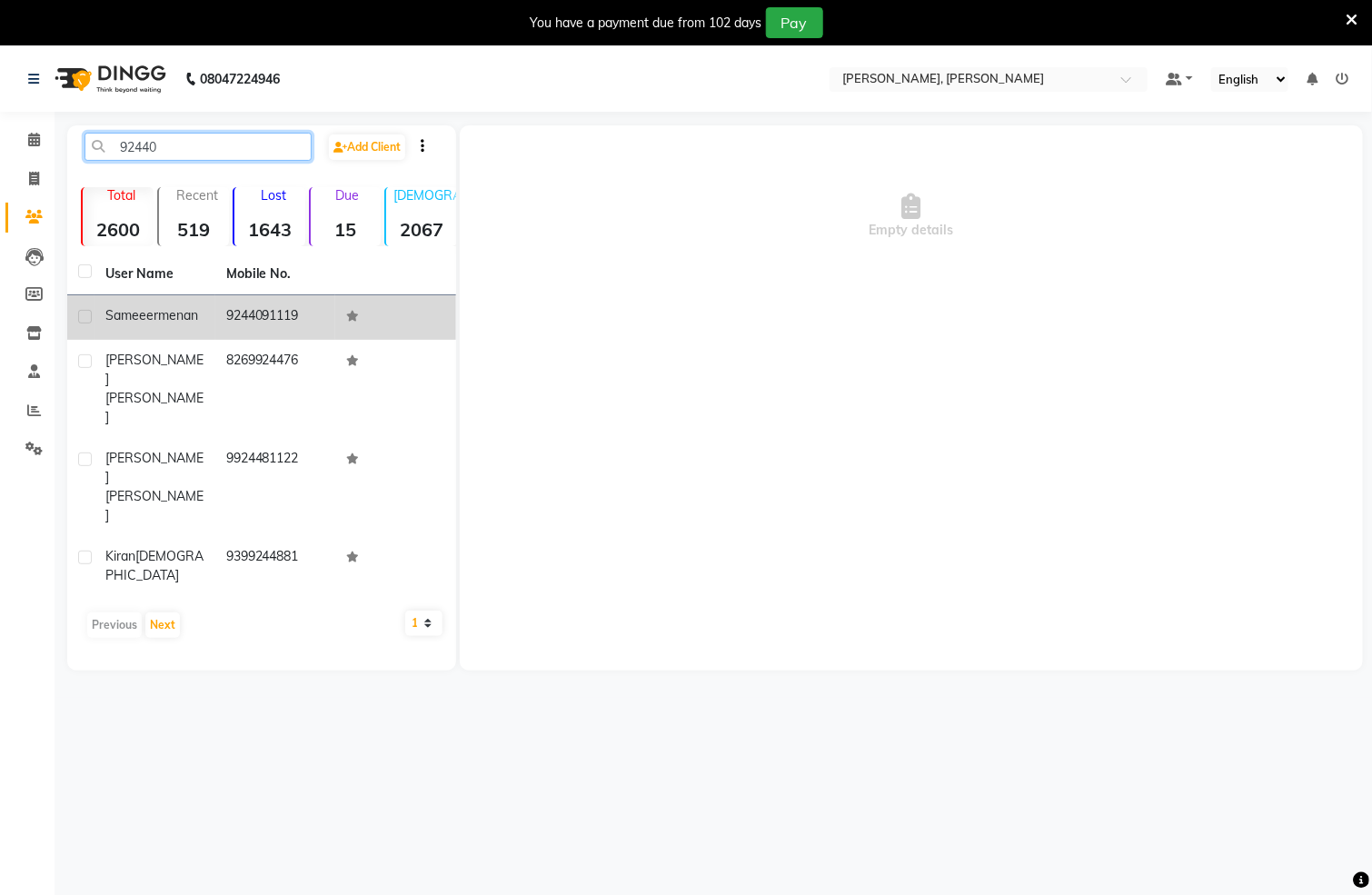
type input "92440"
click at [271, 316] on td "9244091119" at bounding box center [276, 318] width 121 height 44
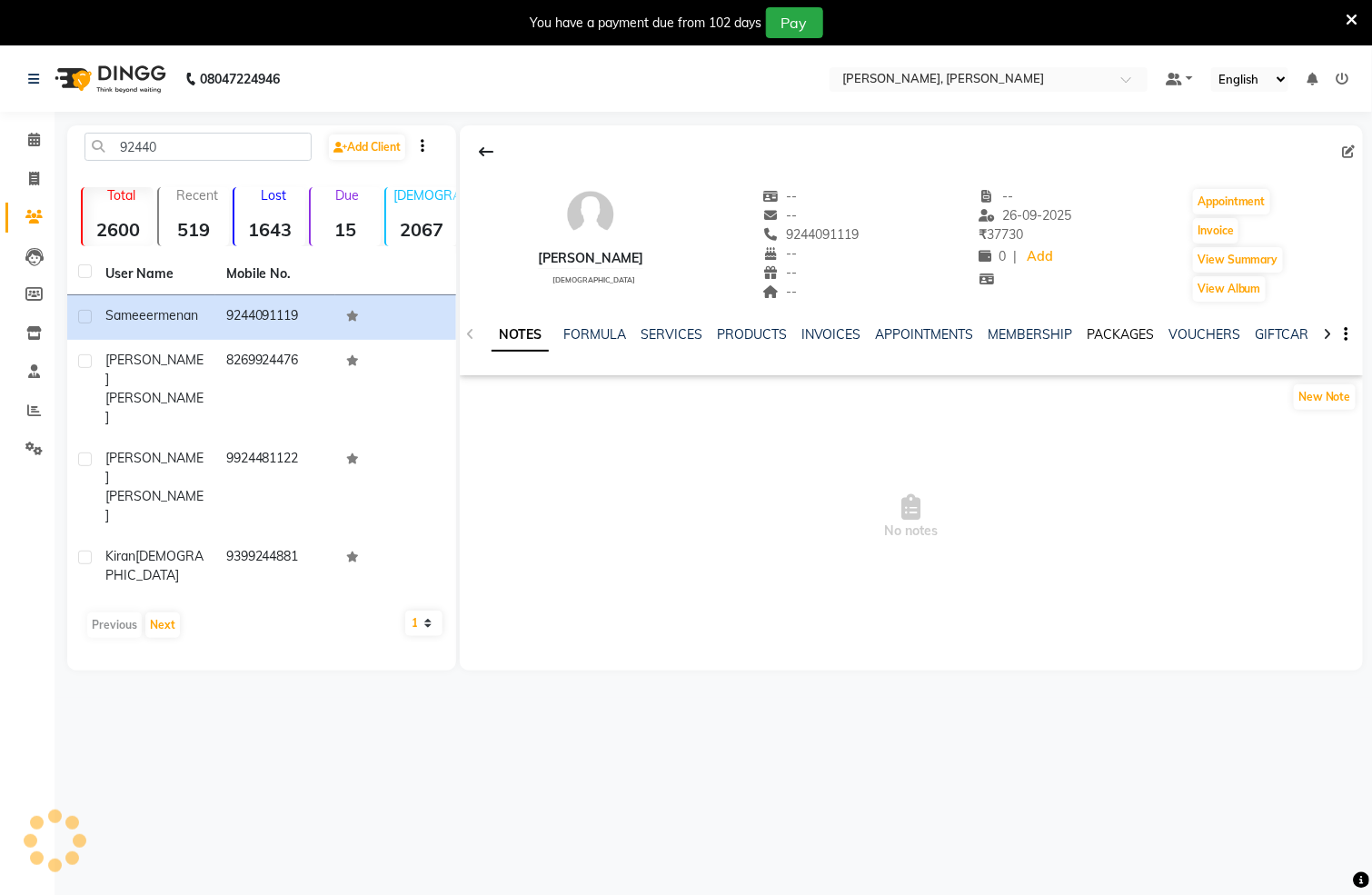
click at [1113, 331] on link "PACKAGES" at bounding box center [1121, 335] width 67 height 17
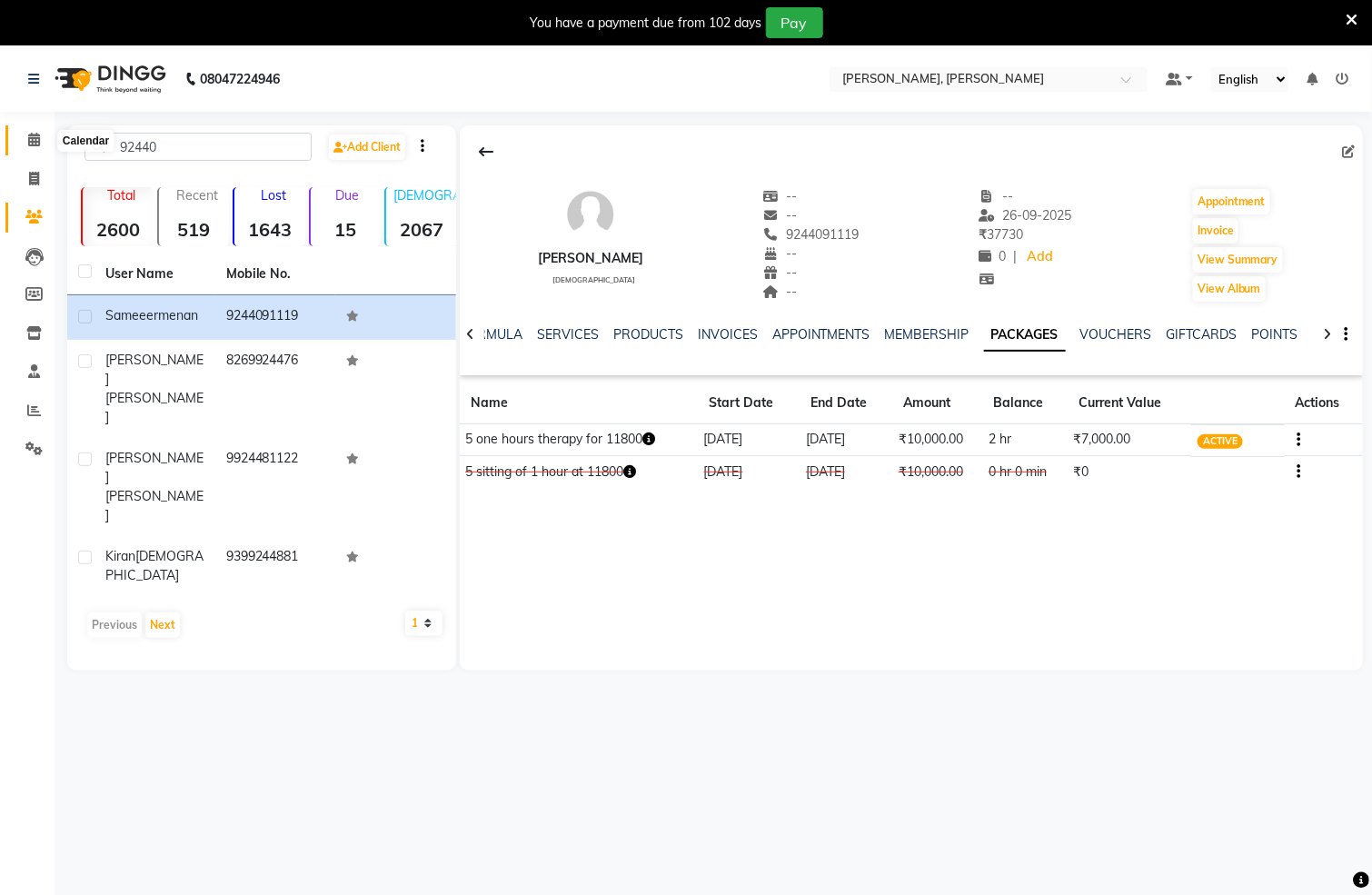
click at [28, 140] on icon at bounding box center [33, 140] width 12 height 14
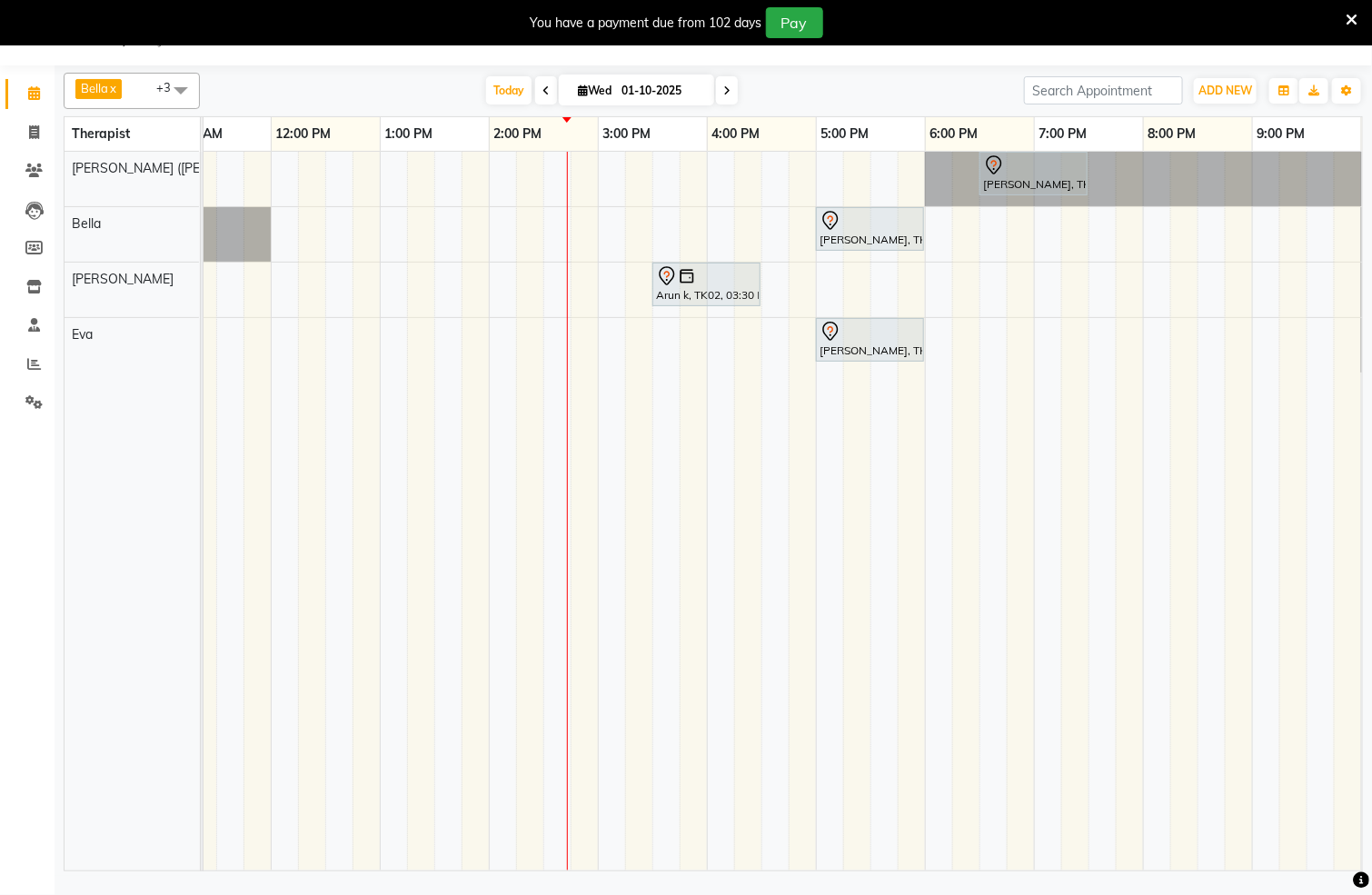
scroll to position [0, 510]
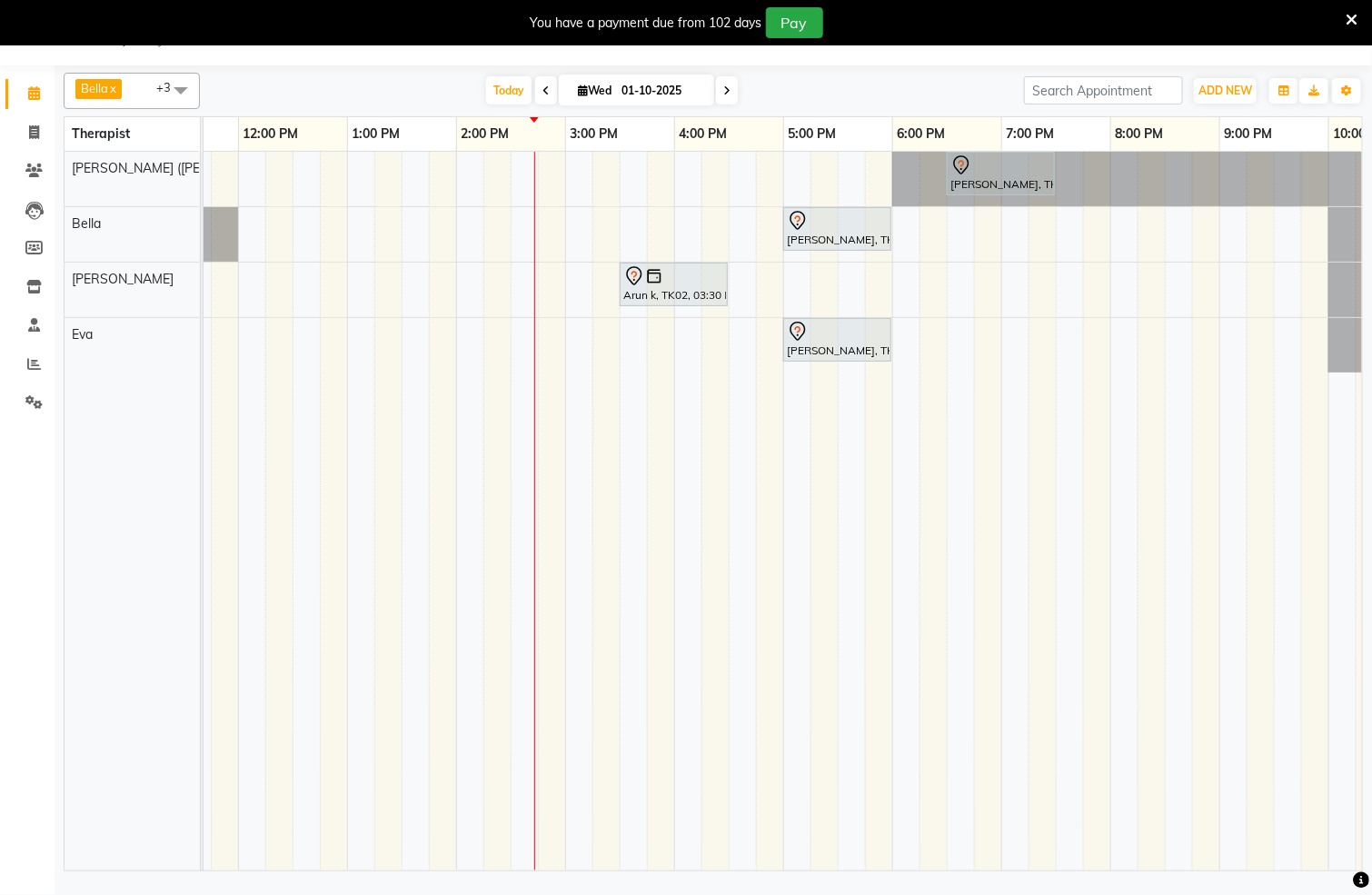
click at [639, 225] on div "[PERSON_NAME], TK01, 06:30 PM-07:30 PM, Javanese Pampering - 60 Mins [PERSON_NA…" at bounding box center [566, 511] width 1746 height 719
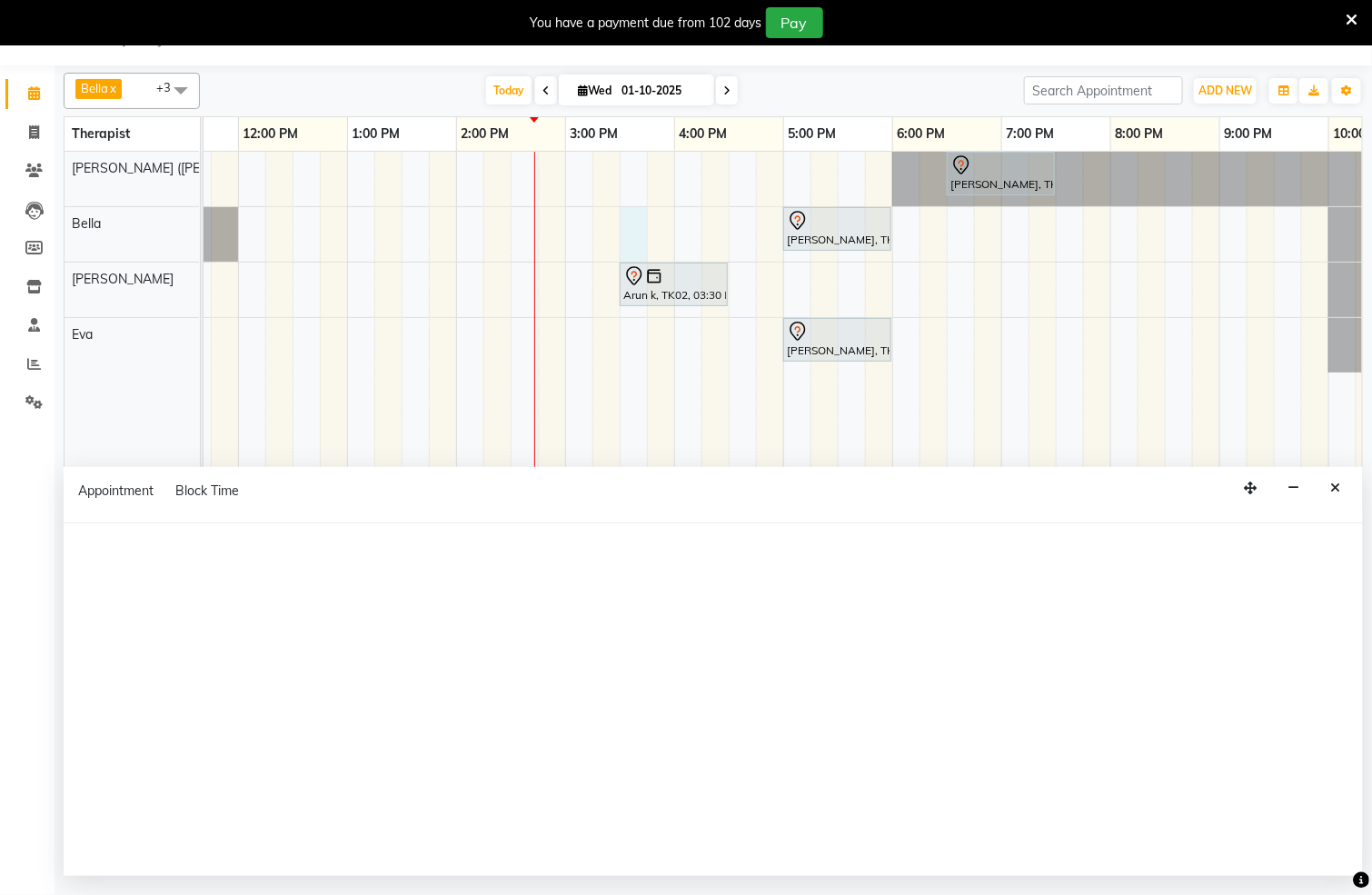
select select "66488"
select select "tentative"
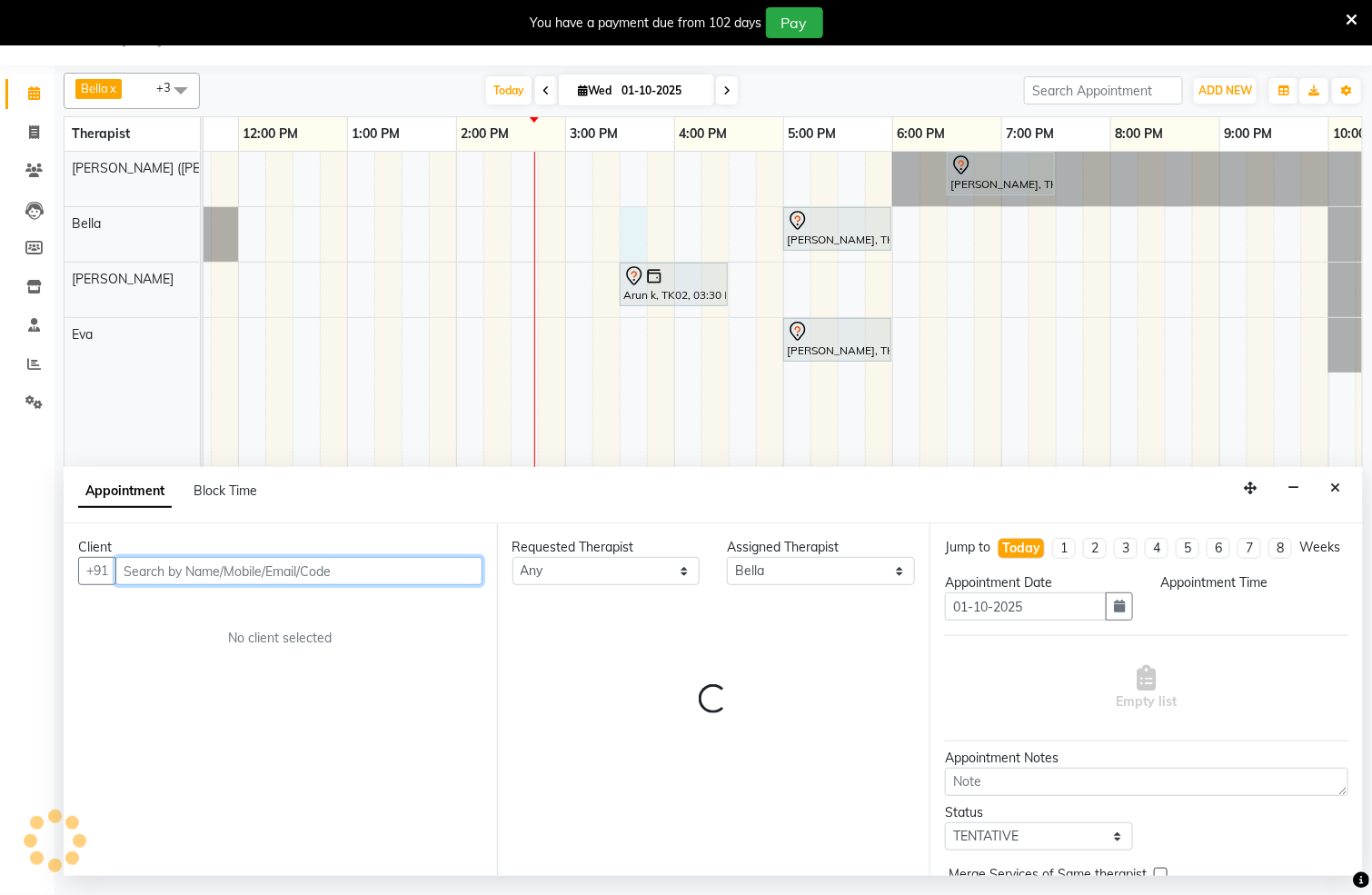
select select "930"
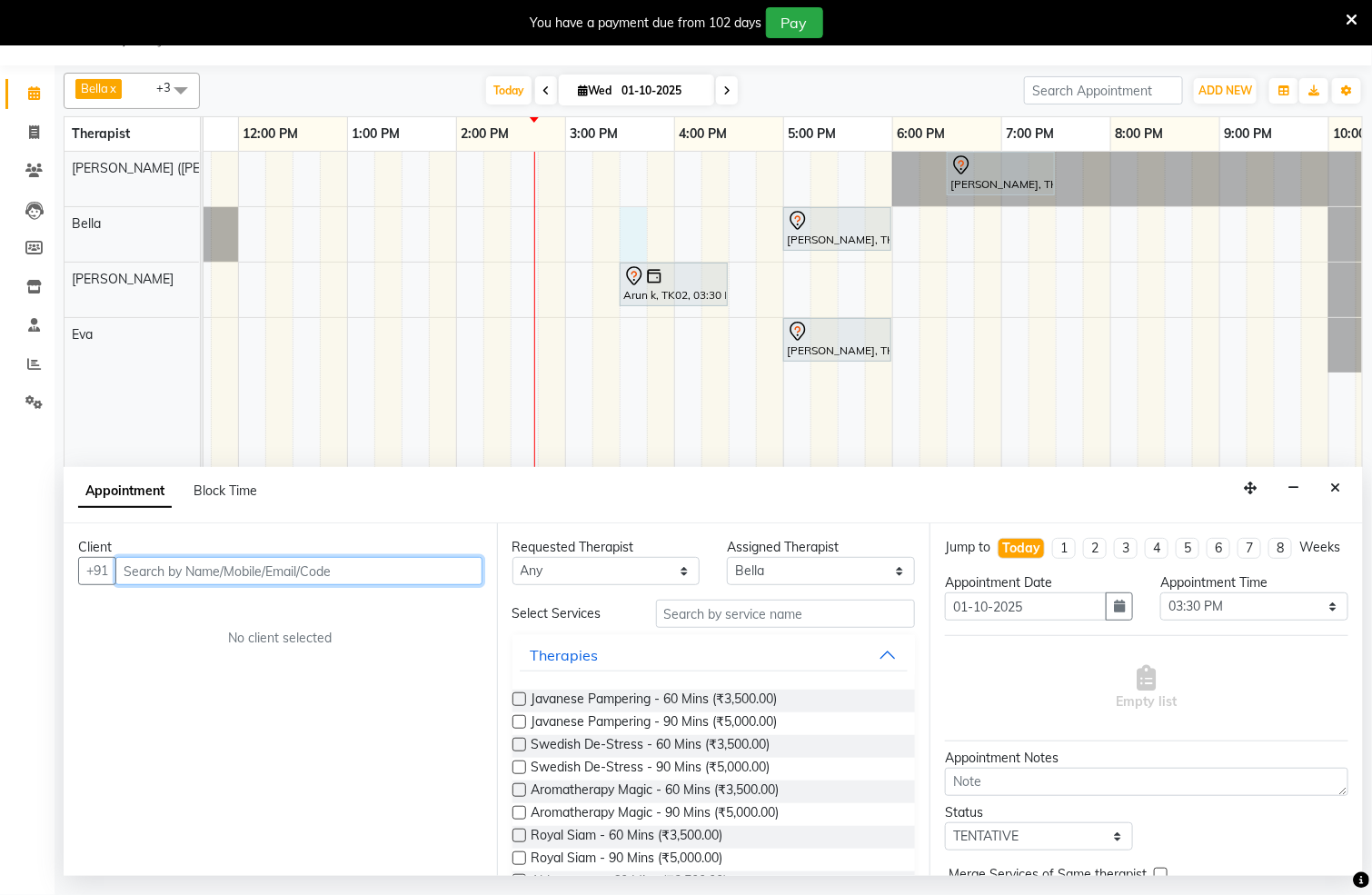
click at [251, 584] on input "text" at bounding box center [299, 571] width 367 height 28
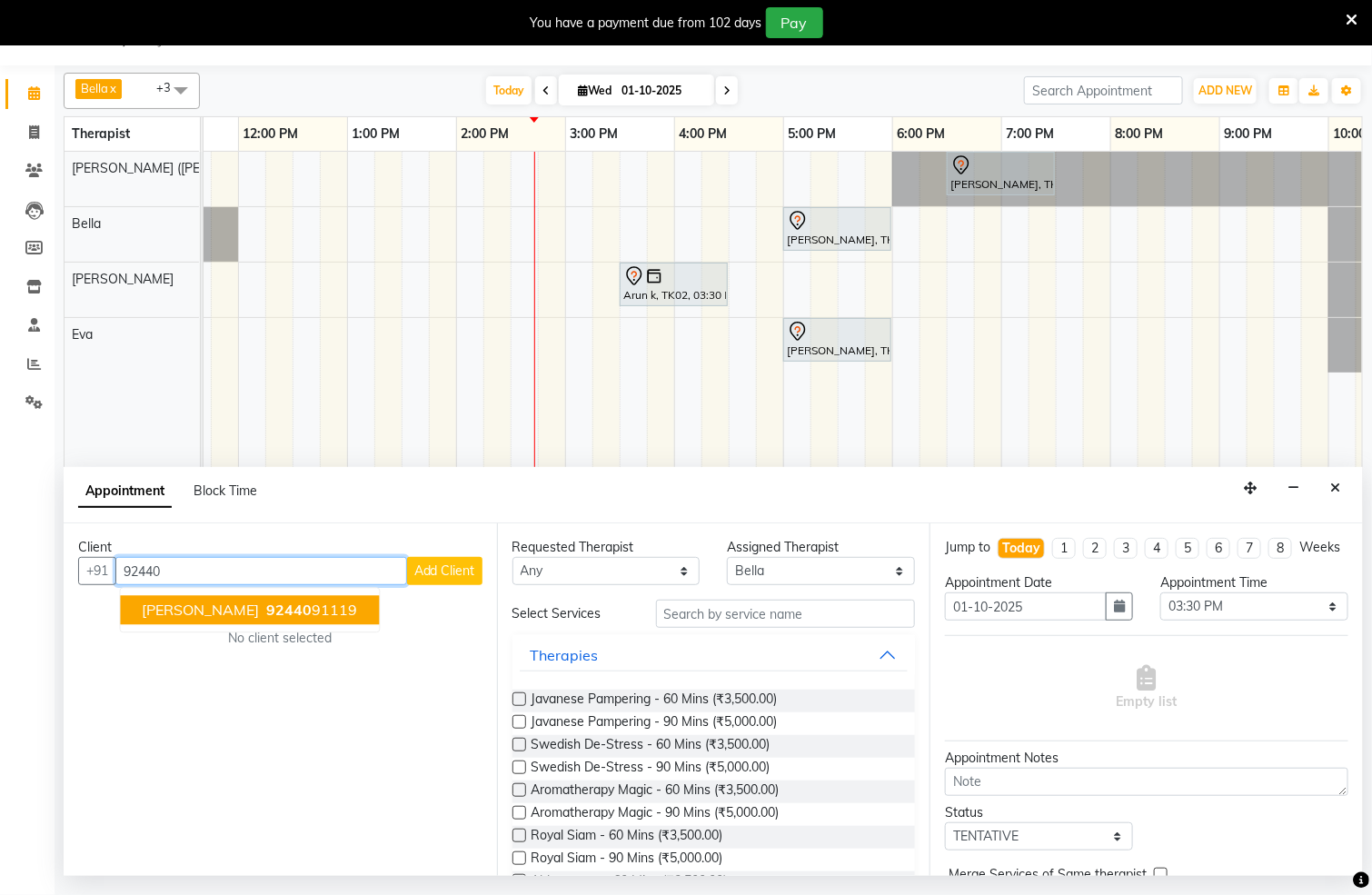
click at [245, 607] on span "[PERSON_NAME]" at bounding box center [201, 611] width 117 height 18
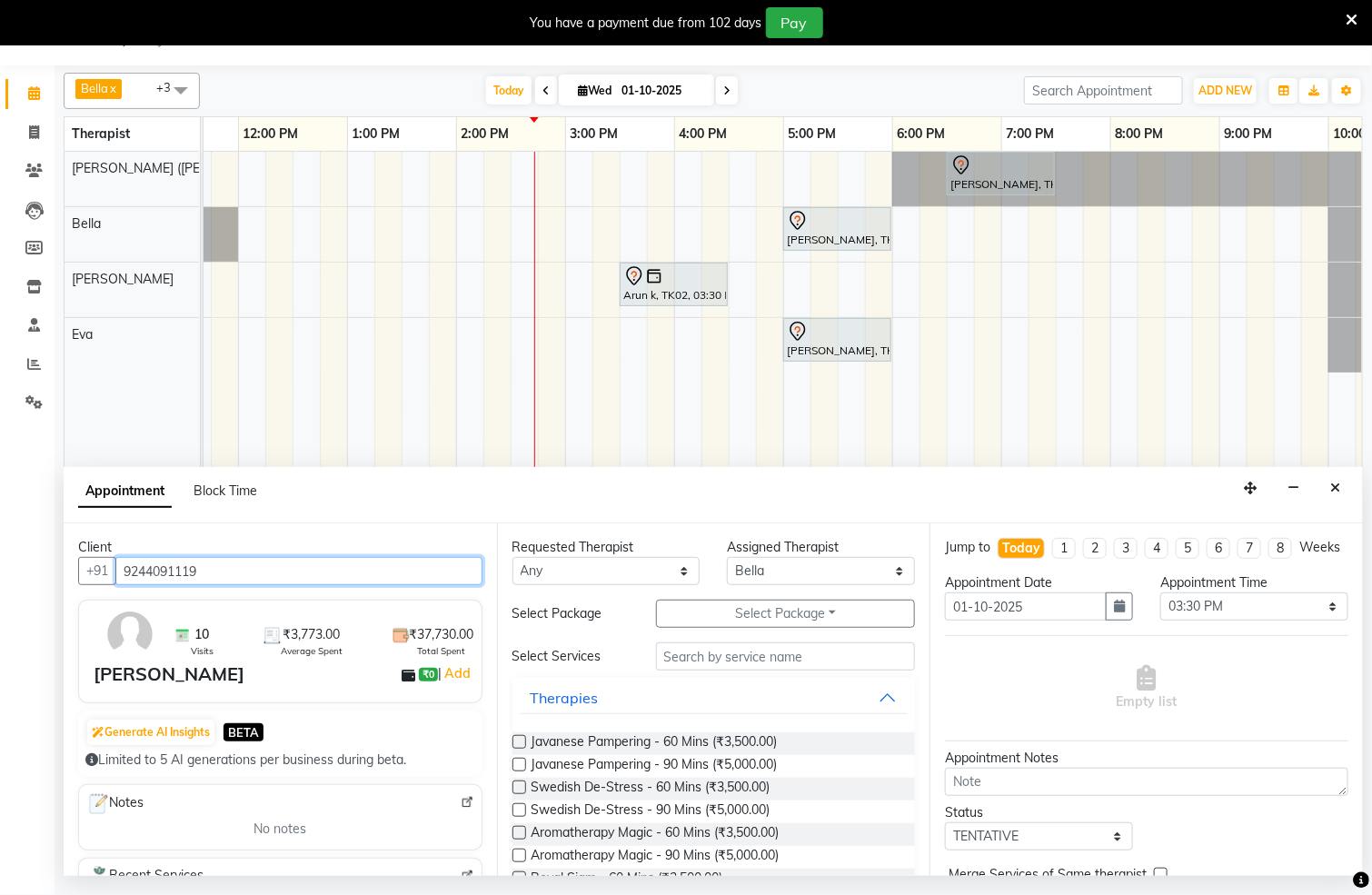
type input "9244091119"
click at [518, 793] on label at bounding box center [519, 787] width 14 height 14
click at [518, 793] on input "checkbox" at bounding box center [518, 789] width 12 height 12
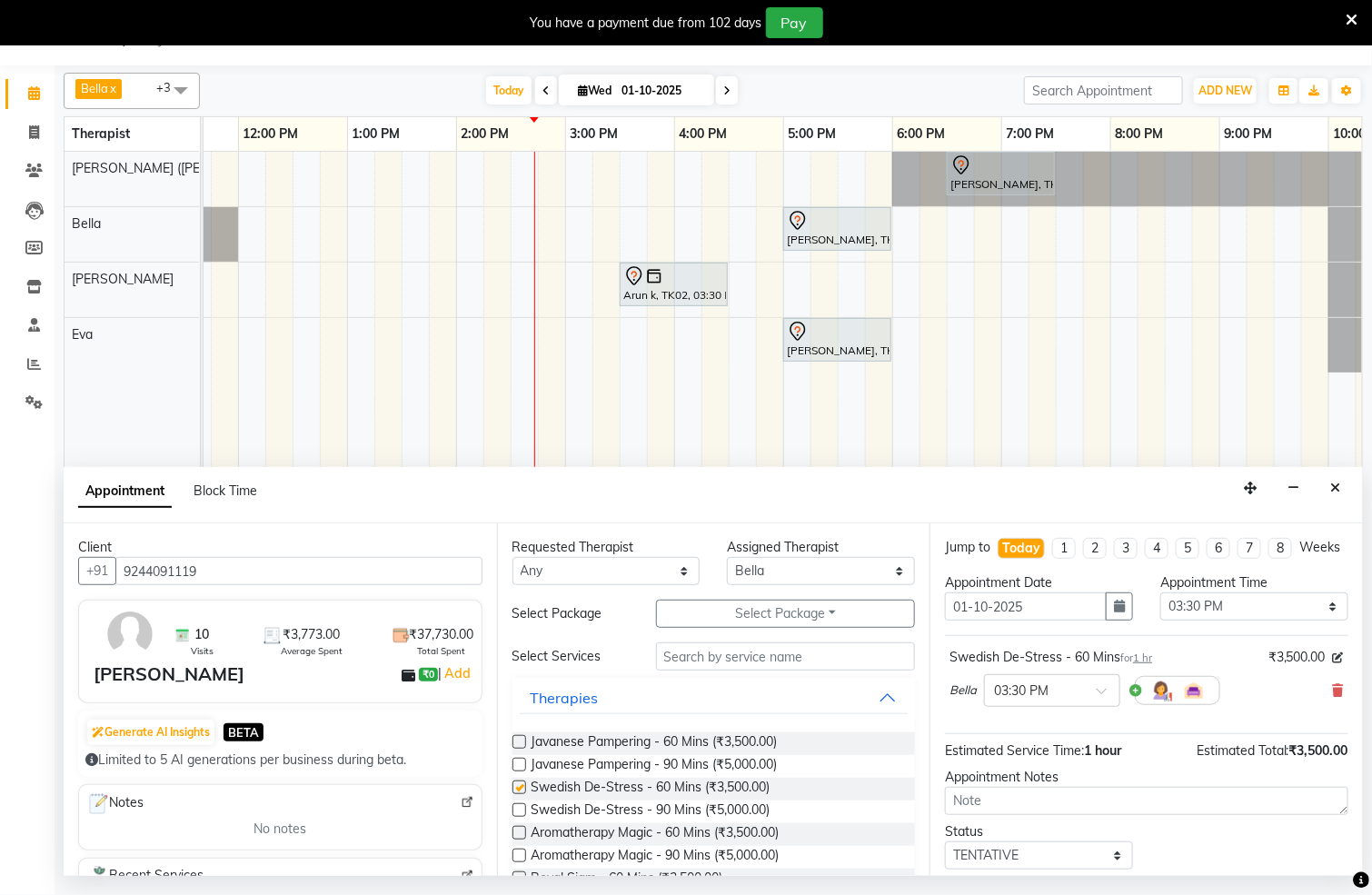
checkbox input "false"
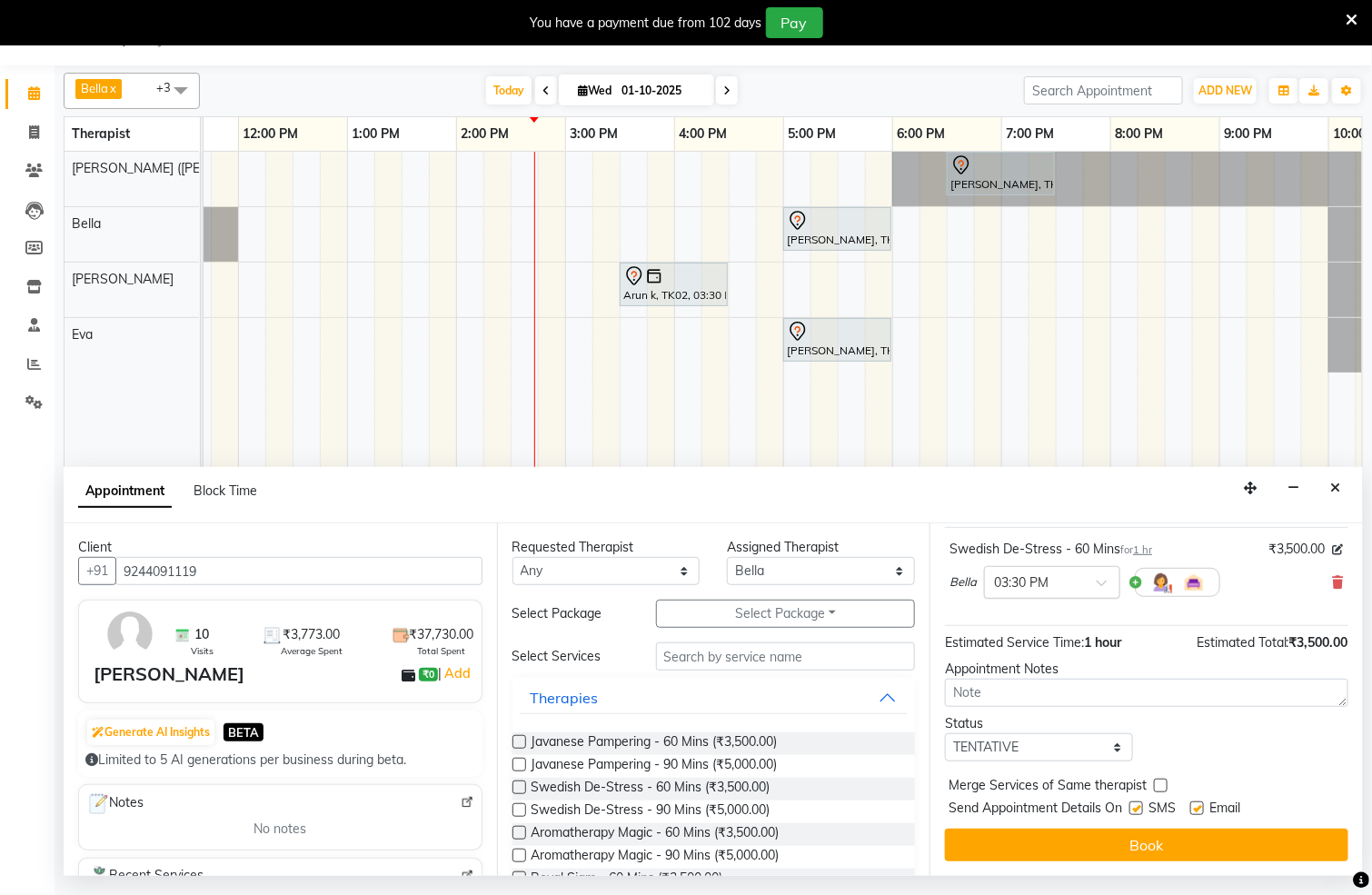
click at [1097, 579] on span at bounding box center [1109, 588] width 23 height 19
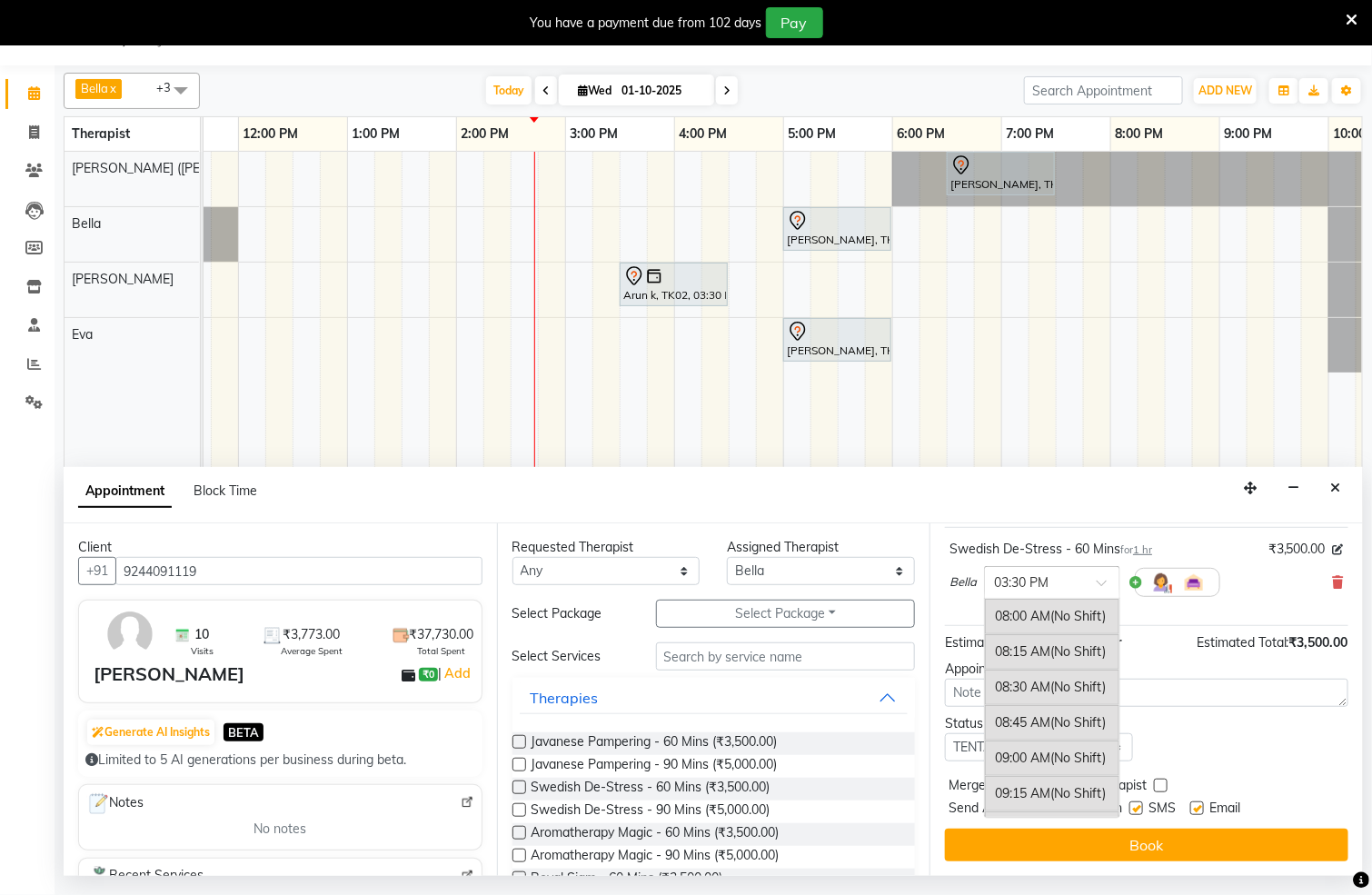
scroll to position [1050, 0]
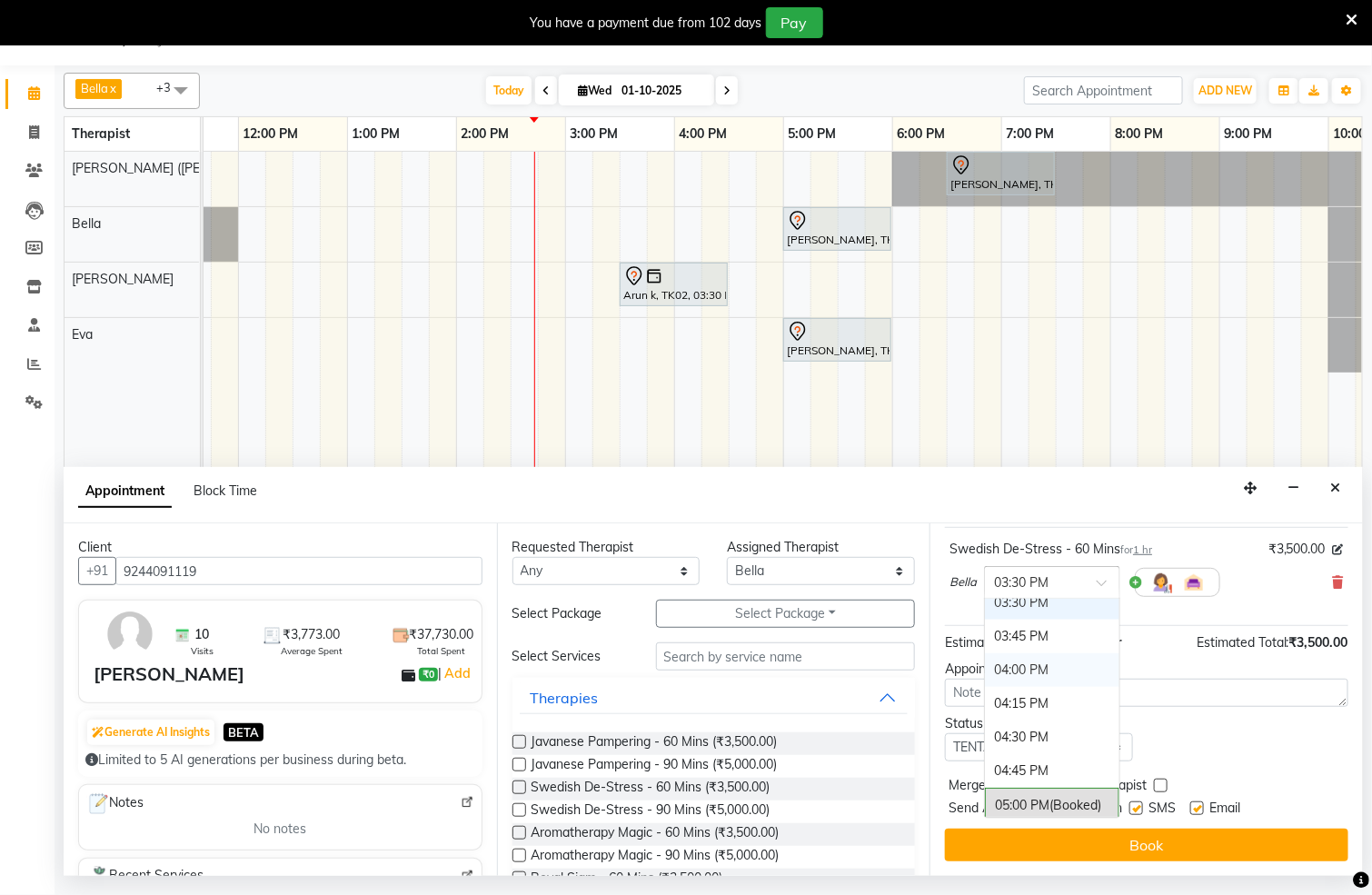
click at [1060, 679] on div "04:00 PM" at bounding box center [1052, 670] width 134 height 33
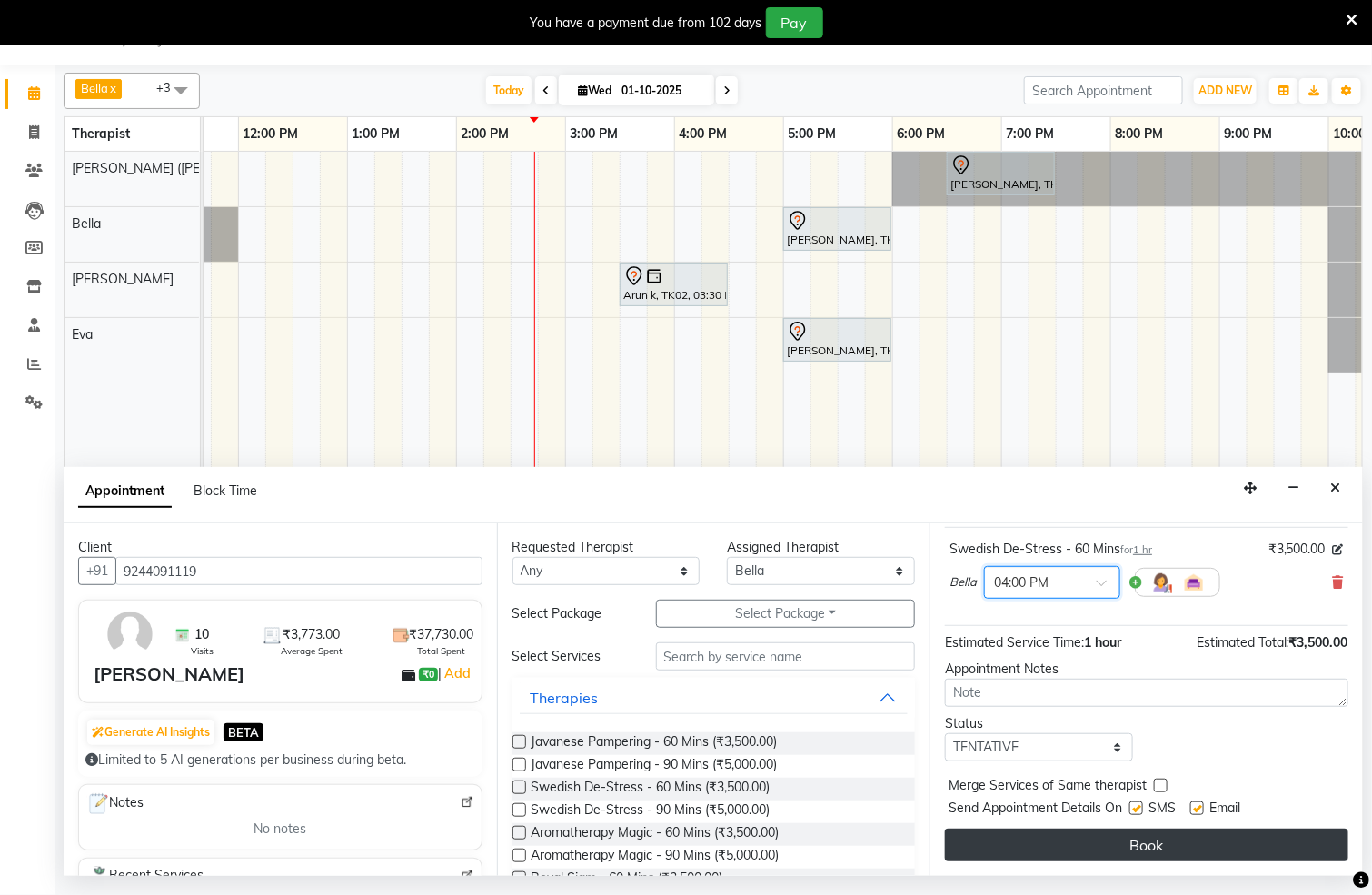
click at [1149, 846] on button "Book" at bounding box center [1146, 845] width 403 height 32
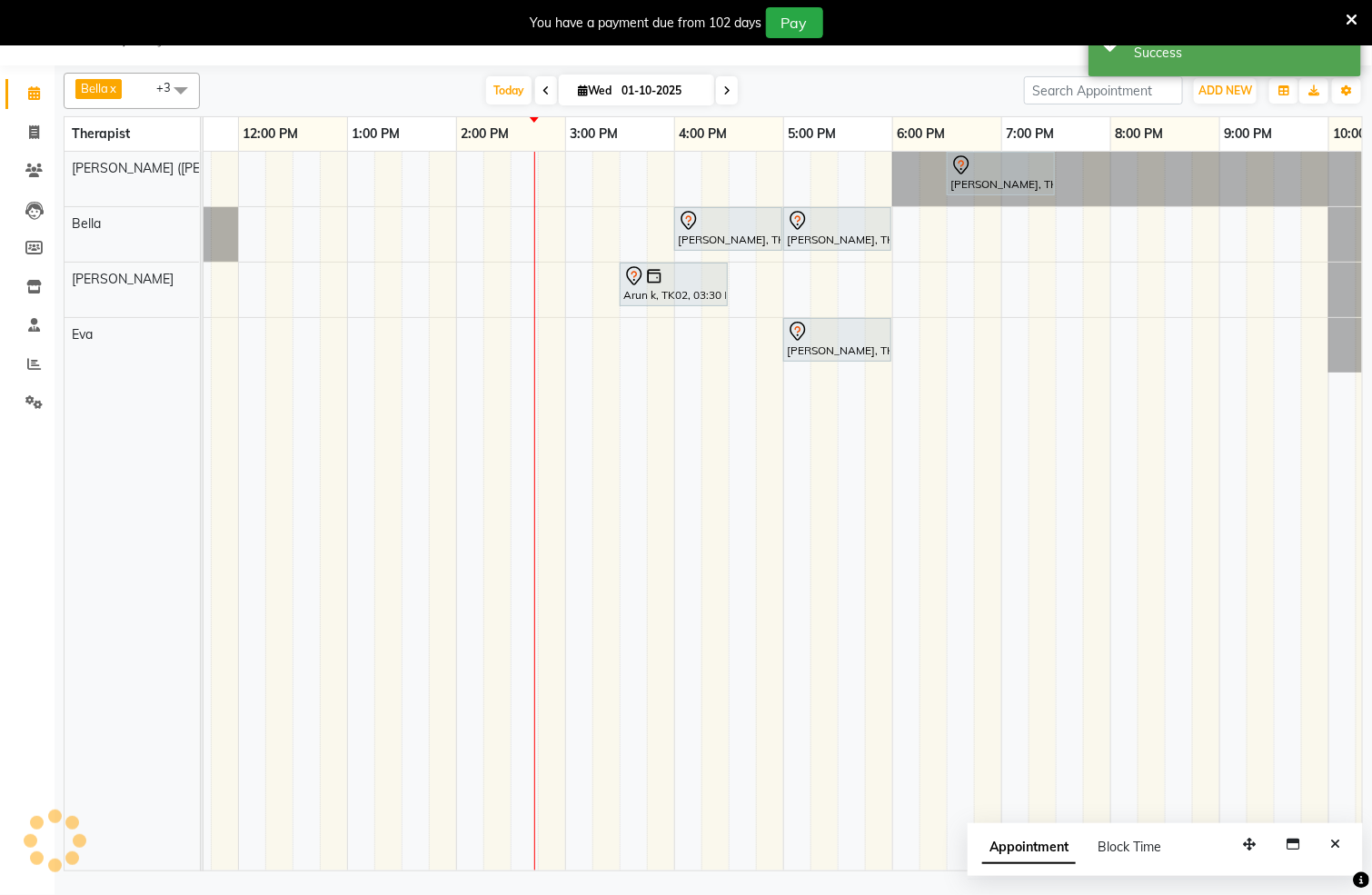
scroll to position [0, 0]
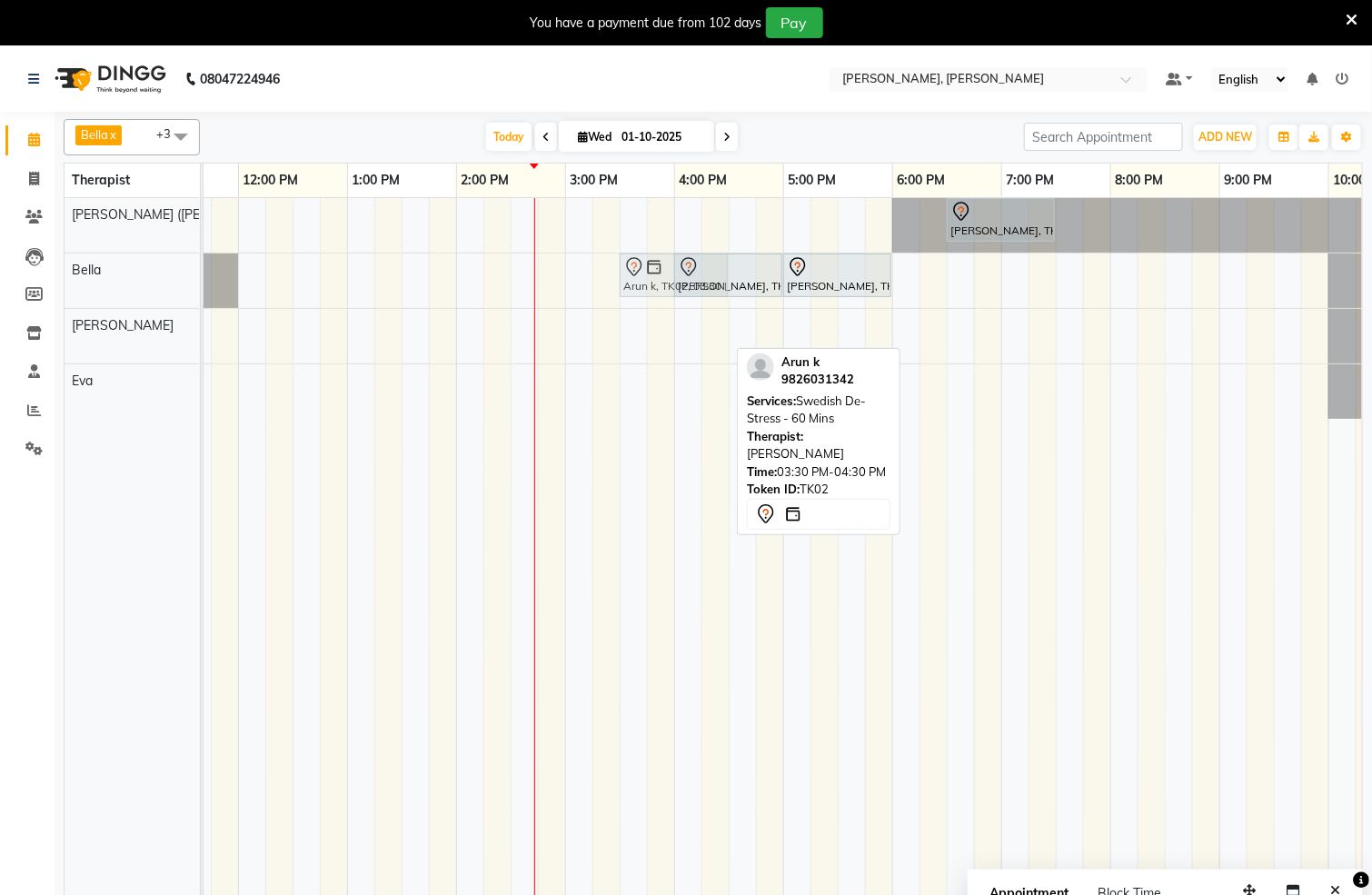
drag, startPoint x: 649, startPoint y: 347, endPoint x: 649, endPoint y: 300, distance: 47.0
click at [649, 300] on tbody "[PERSON_NAME], TK01, 06:30 PM-07:30 PM, Javanese Pampering - 60 Mins sameeer me…" at bounding box center [566, 308] width 1746 height 221
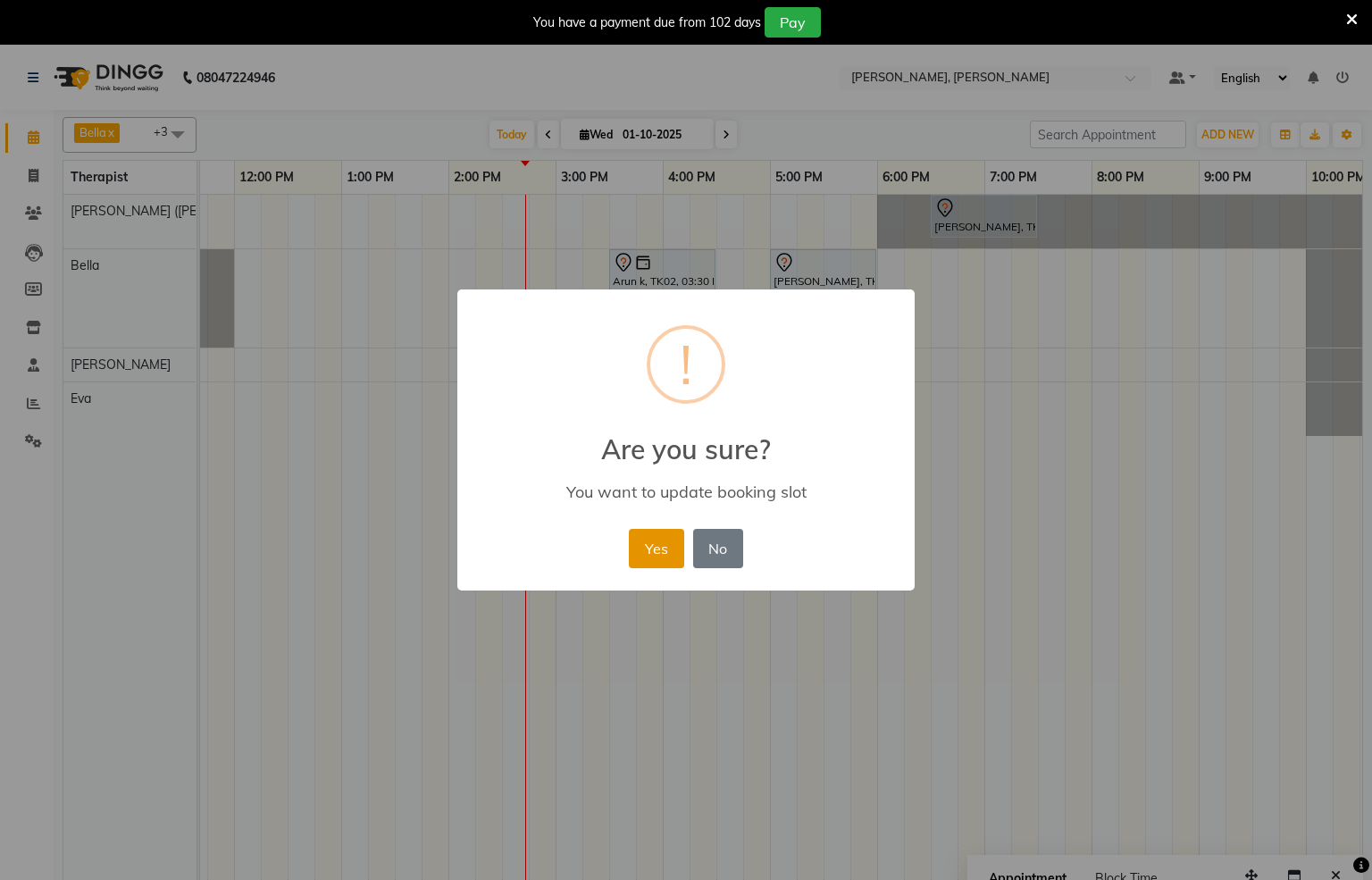
click at [644, 547] on button "Yes" at bounding box center [656, 548] width 55 height 39
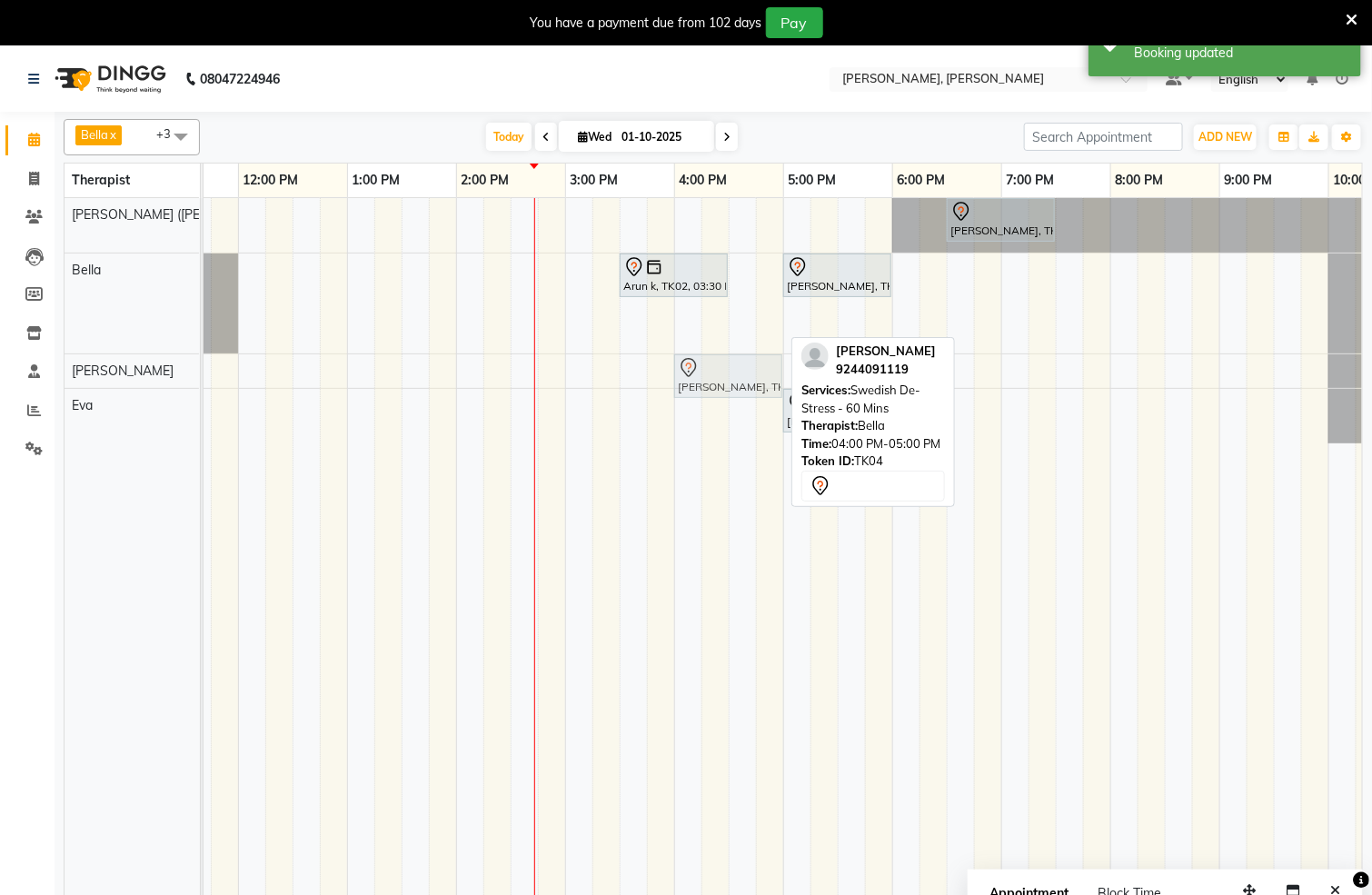
drag, startPoint x: 715, startPoint y: 327, endPoint x: 709, endPoint y: 363, distance: 36.5
click at [709, 366] on tbody "[PERSON_NAME], TK01, 06:30 PM-07:30 PM, Javanese Pampering - 60 Mins Arun k, TK…" at bounding box center [566, 320] width 1746 height 245
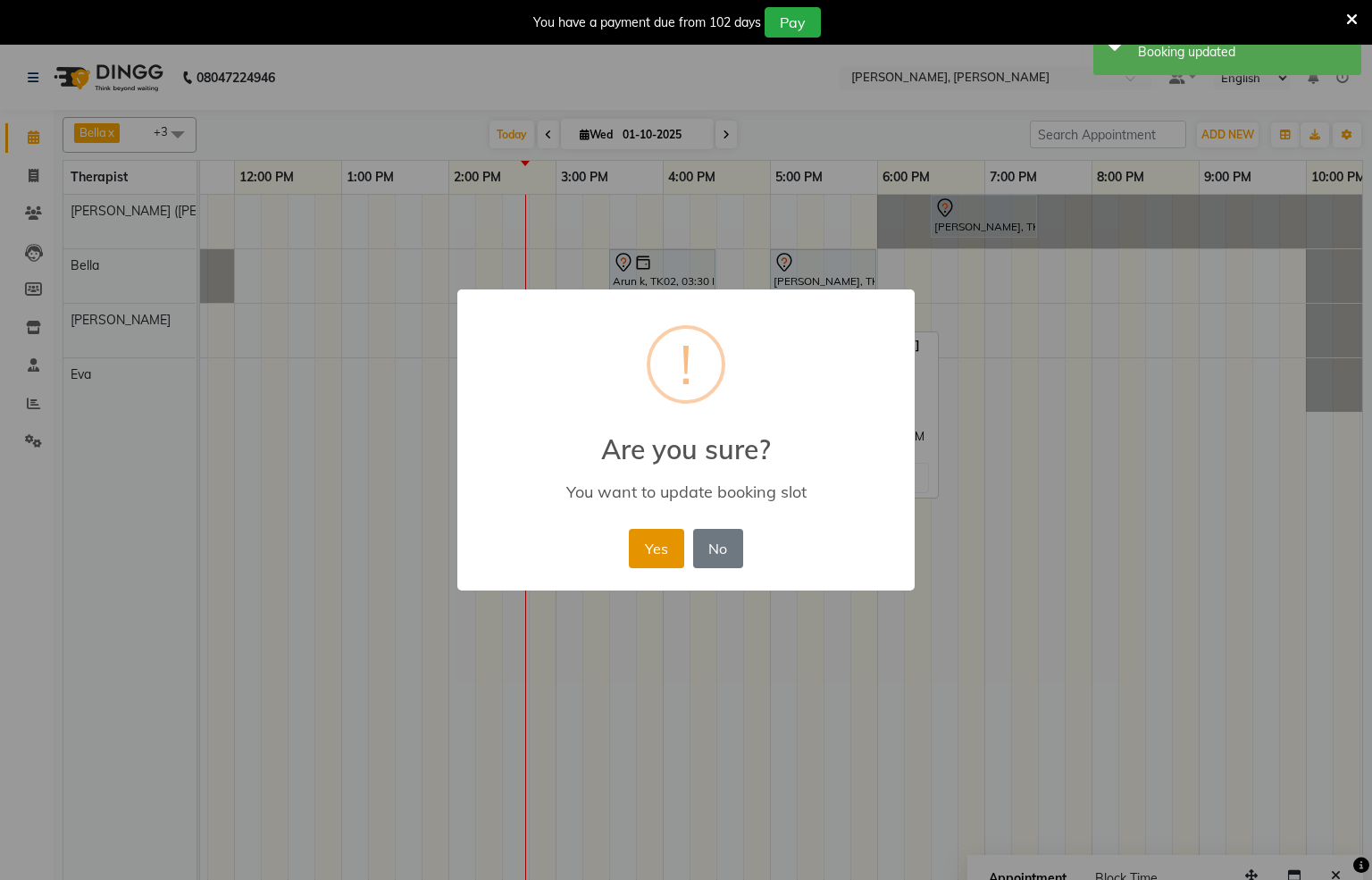
click at [652, 555] on button "Yes" at bounding box center [656, 548] width 55 height 39
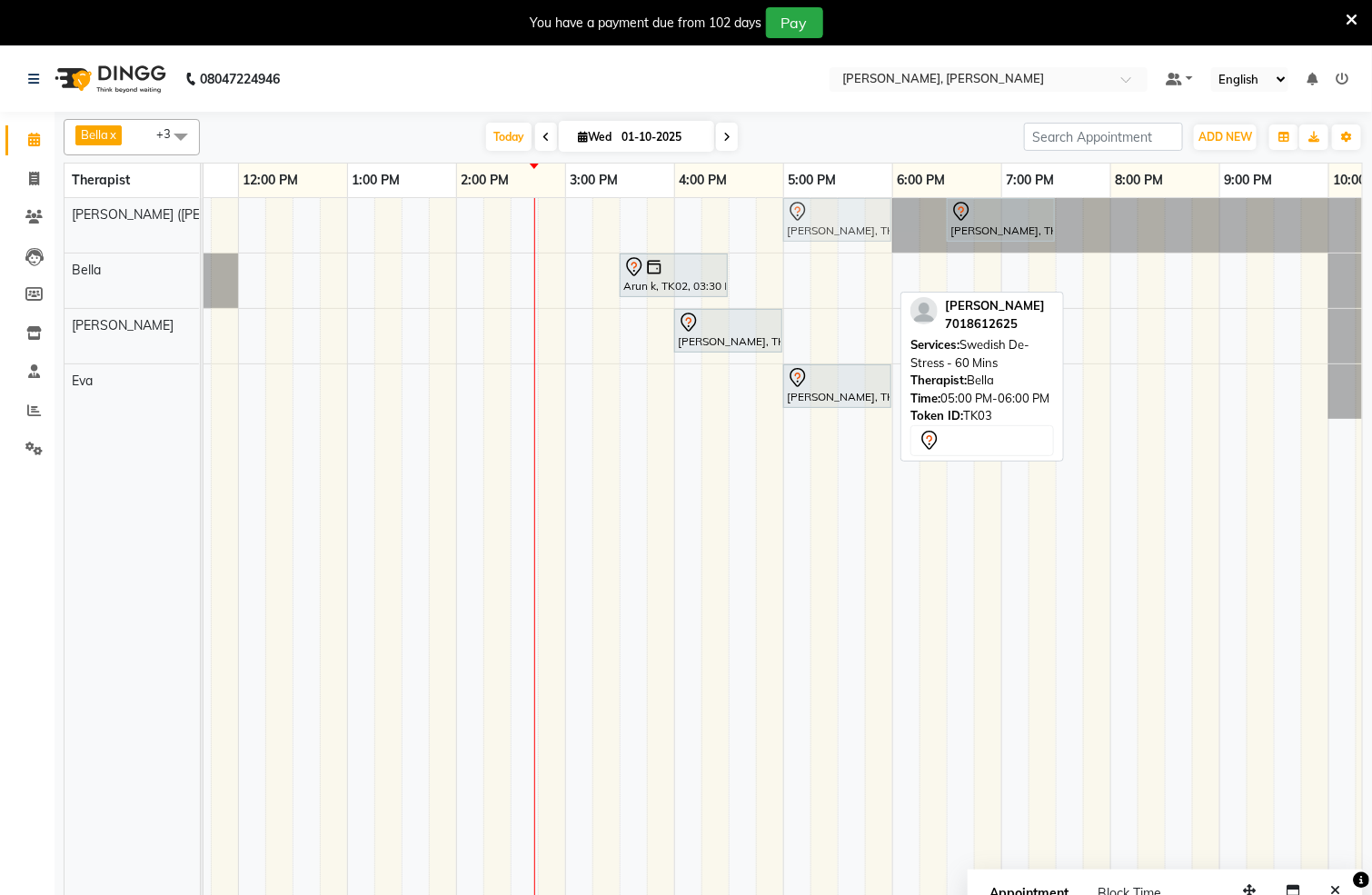
drag, startPoint x: 819, startPoint y: 273, endPoint x: 819, endPoint y: 248, distance: 25.0
click at [819, 239] on tbody "[PERSON_NAME], TK01, 06:30 PM-07:30 PM, Javanese Pampering - 60 Mins [PERSON_NA…" at bounding box center [566, 308] width 1746 height 221
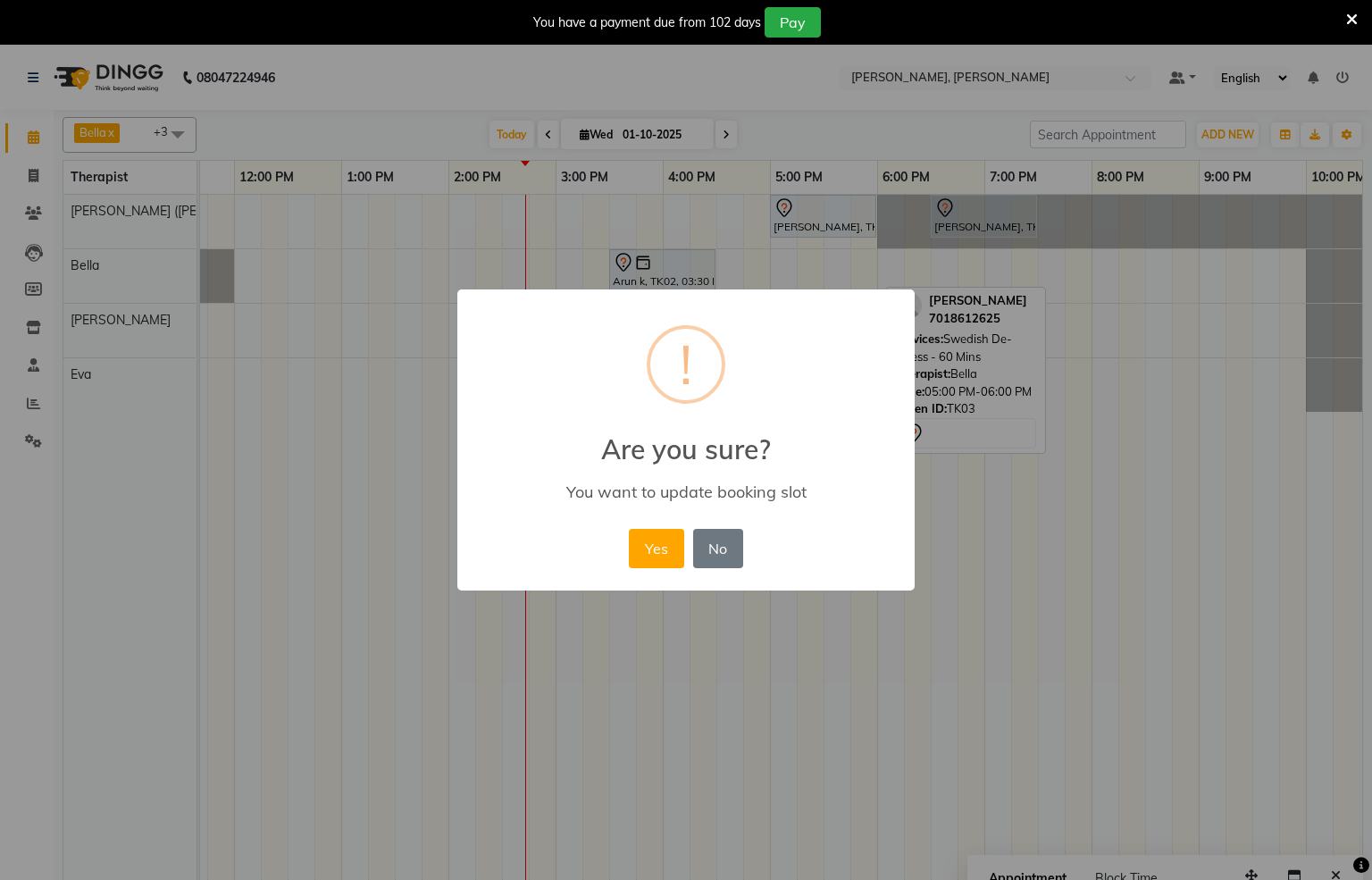
click at [660, 555] on button "Yes" at bounding box center [656, 548] width 55 height 39
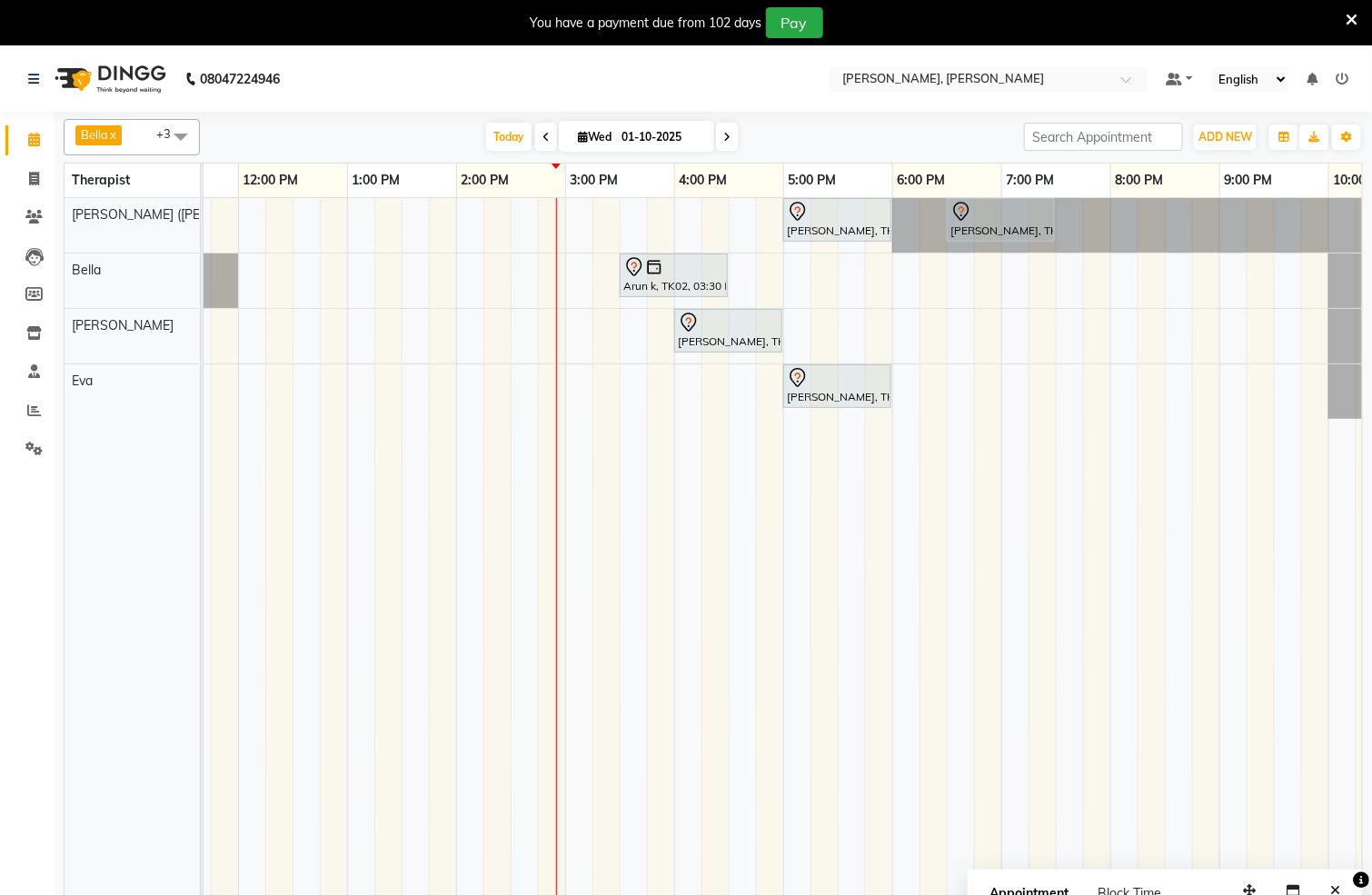
click at [903, 285] on div "[PERSON_NAME], TK03, 05:00 PM-06:00 PM, Swedish De-Stress - 60 [PERSON_NAME], T…" at bounding box center [566, 558] width 1746 height 719
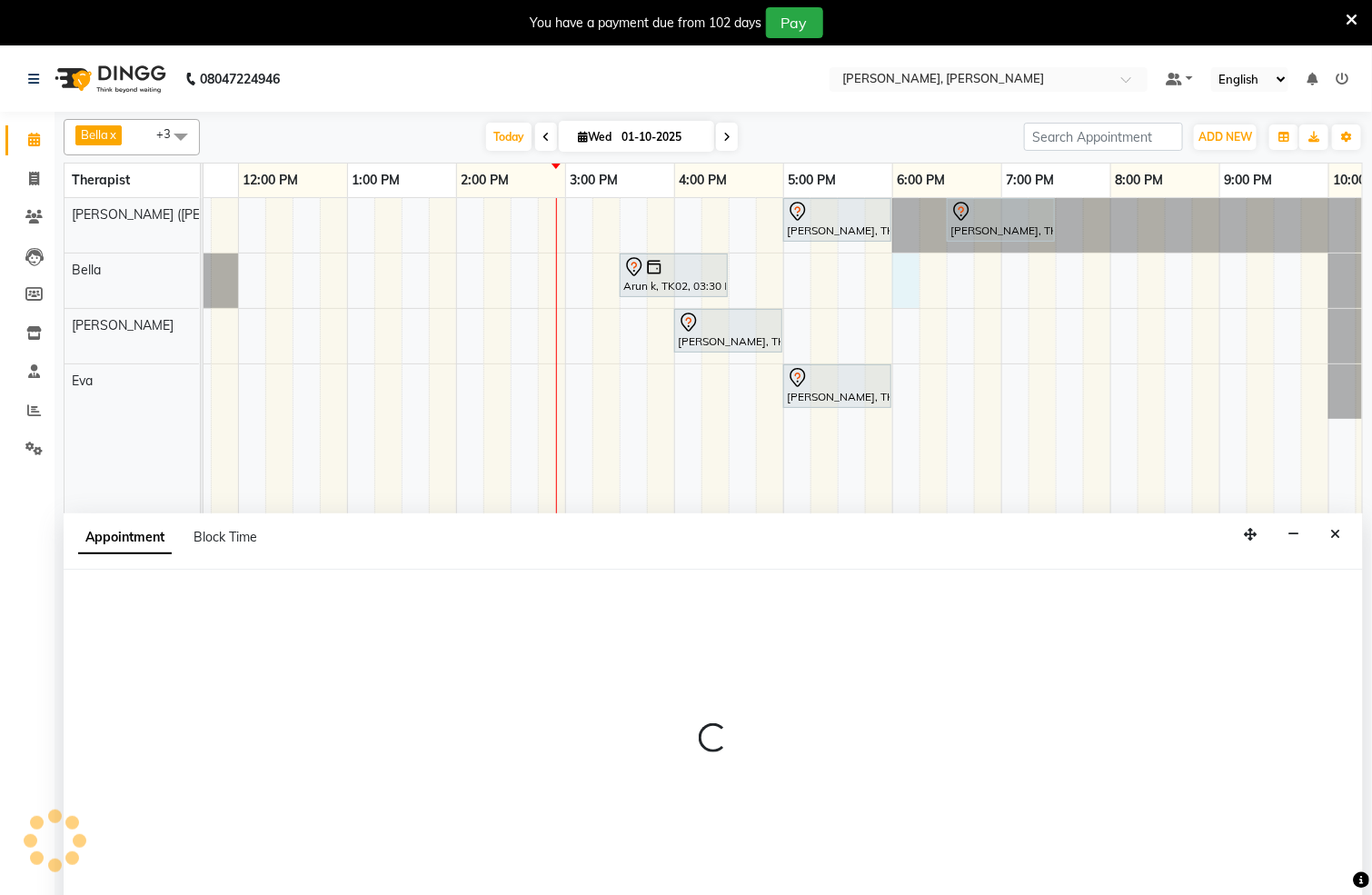
select select "66488"
select select "1080"
select select "tentative"
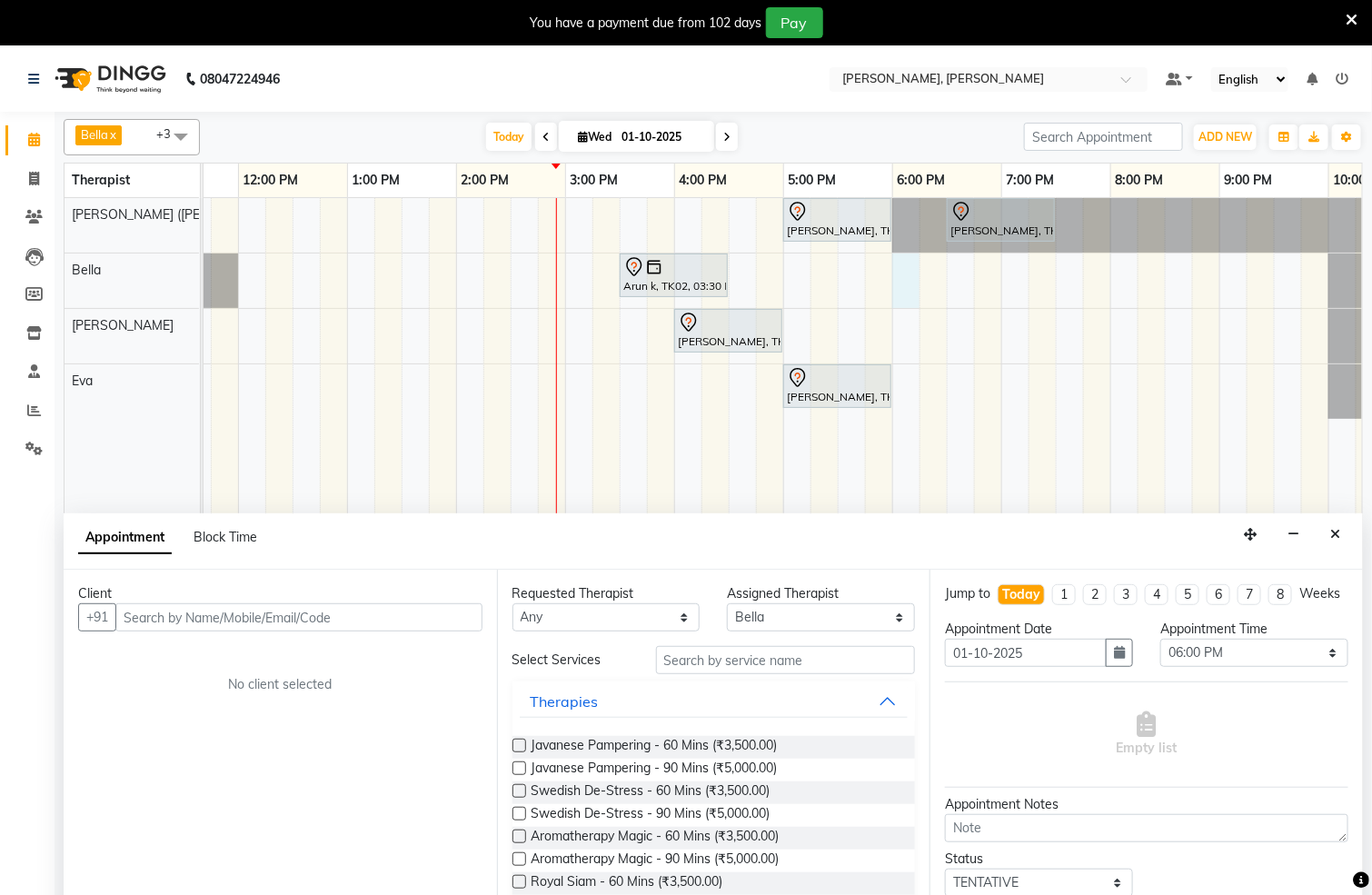
scroll to position [3, 0]
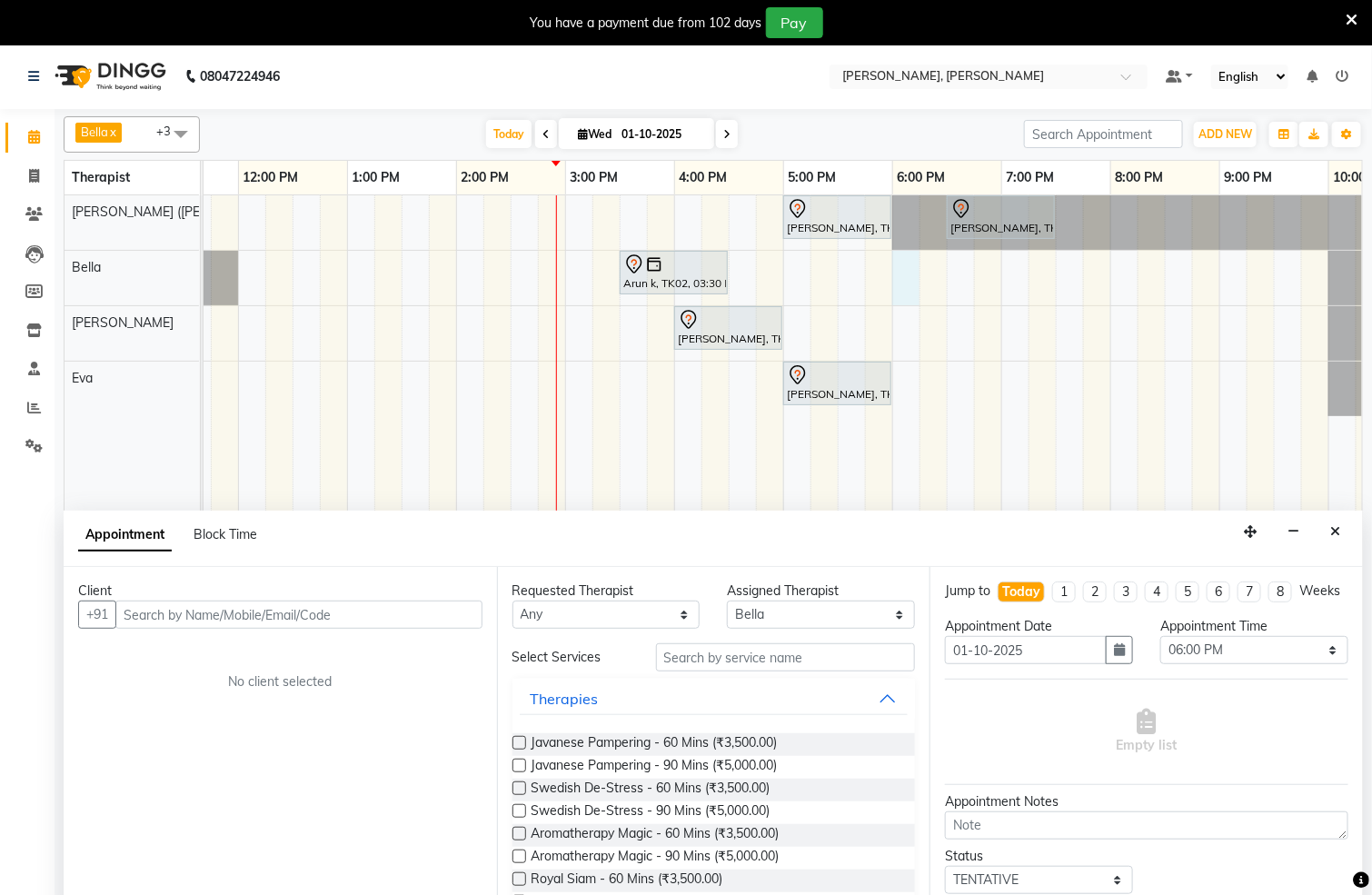
click at [317, 612] on input "text" at bounding box center [299, 615] width 367 height 28
type input "9977225522"
click at [431, 615] on span "Add Client" at bounding box center [445, 615] width 61 height 17
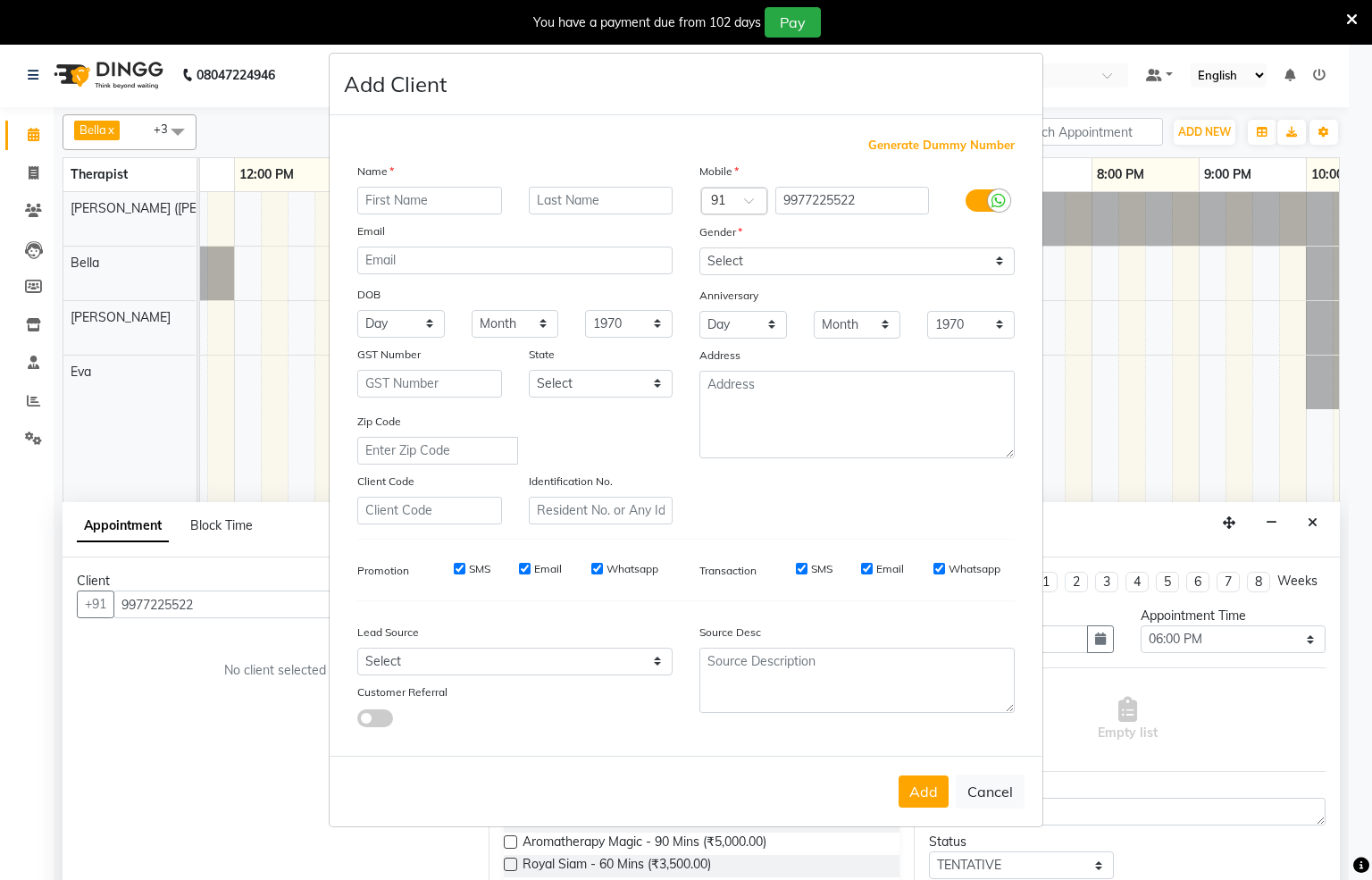
type input "v"
type input "Vishal"
click at [986, 260] on select "Select [DEMOGRAPHIC_DATA] [DEMOGRAPHIC_DATA] Other Prefer Not To Say" at bounding box center [857, 261] width 315 height 27
select select "[DEMOGRAPHIC_DATA]"
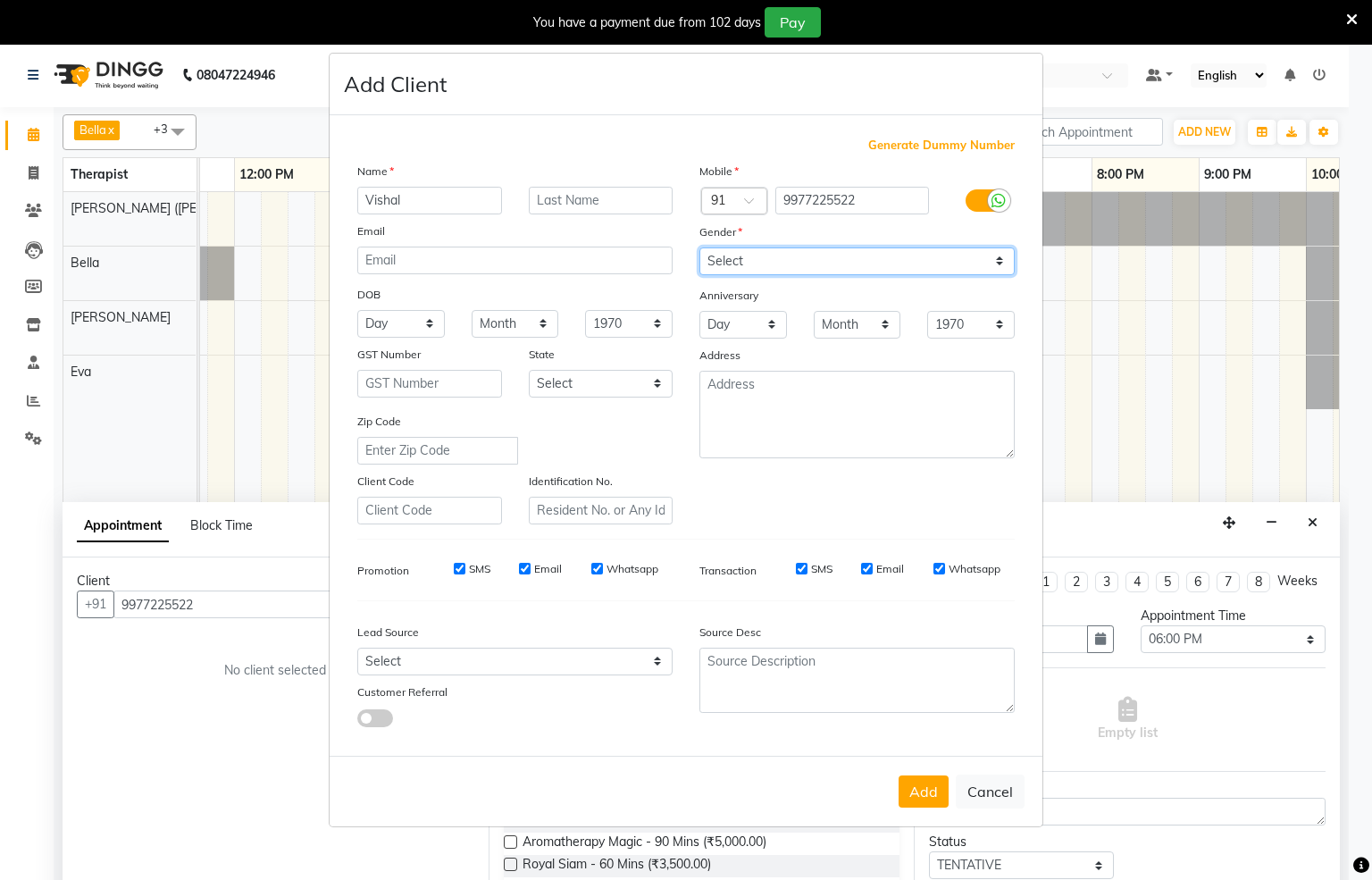
click at [700, 248] on select "Select [DEMOGRAPHIC_DATA] [DEMOGRAPHIC_DATA] Other Prefer Not To Say" at bounding box center [857, 261] width 315 height 27
click at [918, 789] on button "Add" at bounding box center [923, 791] width 50 height 32
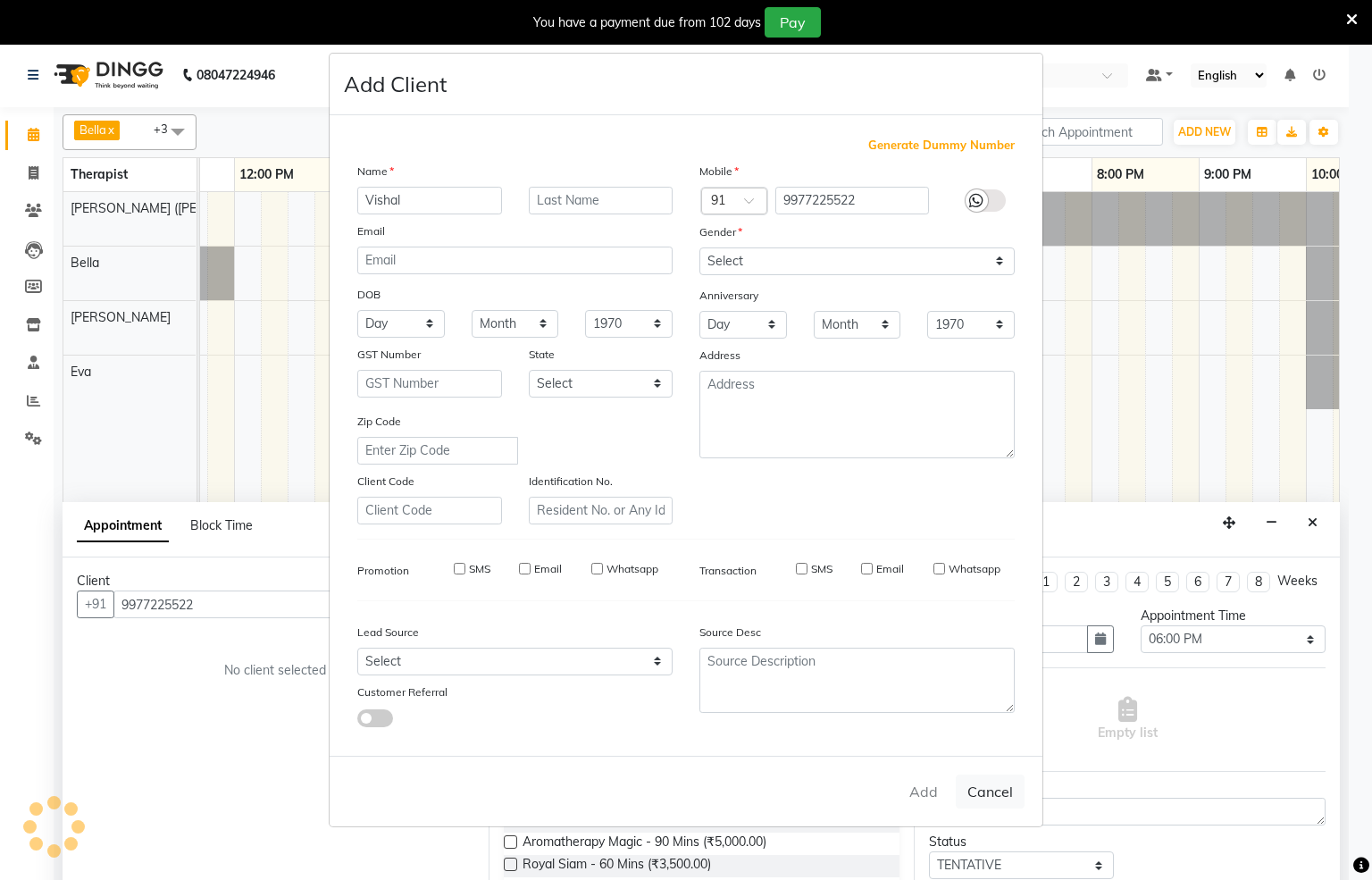
select select
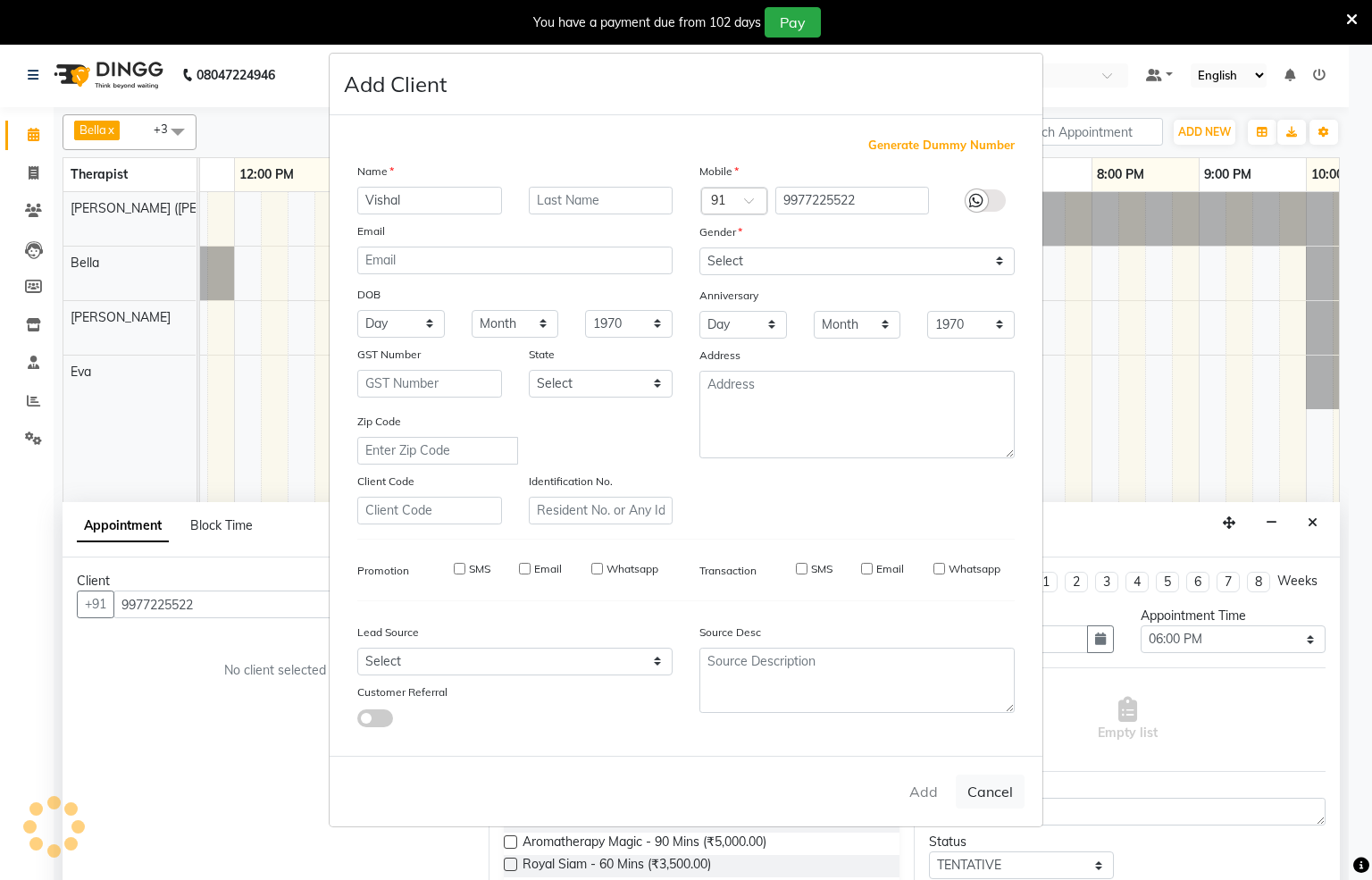
select select
checkbox input "false"
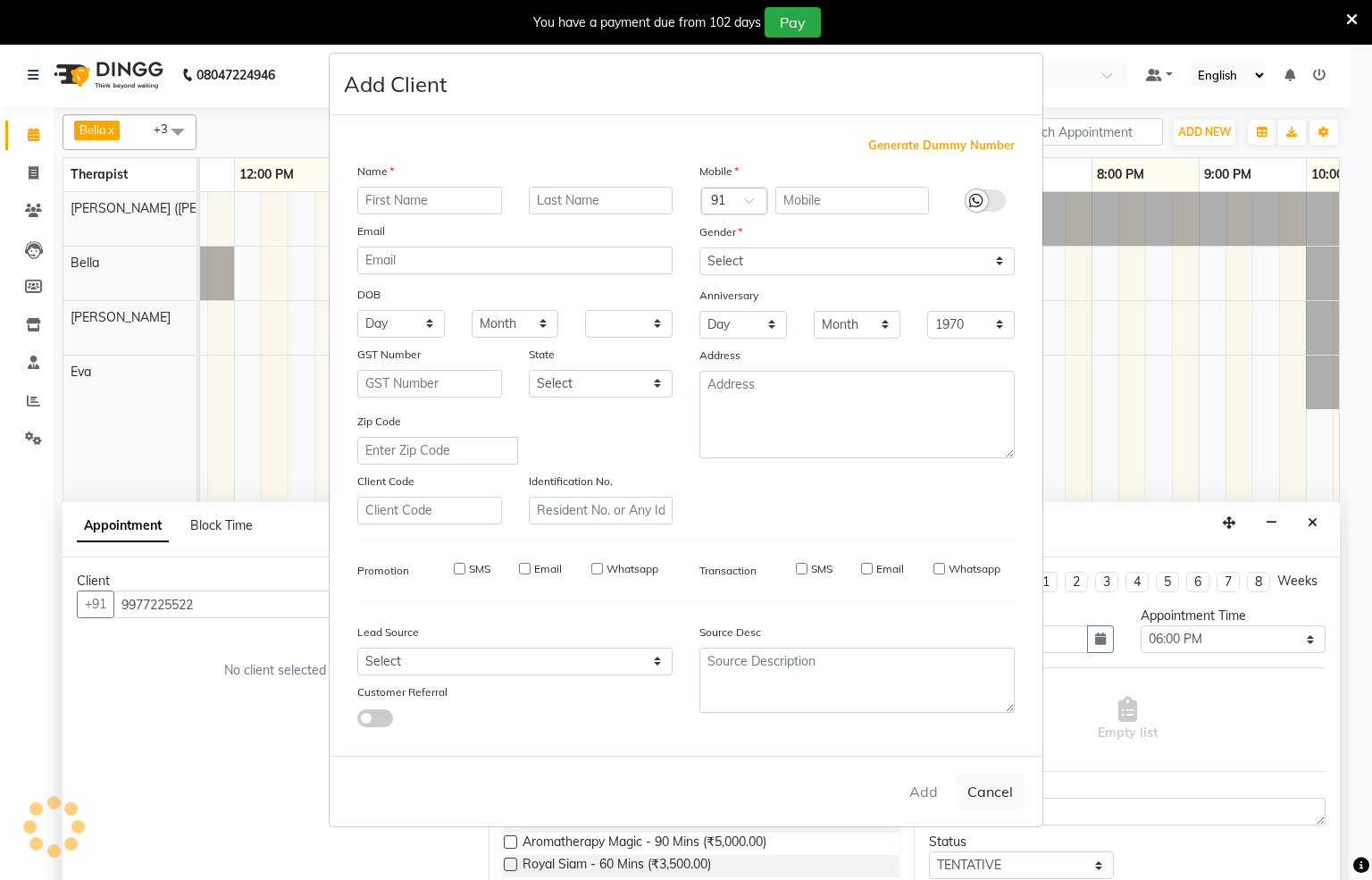
checkbox input "false"
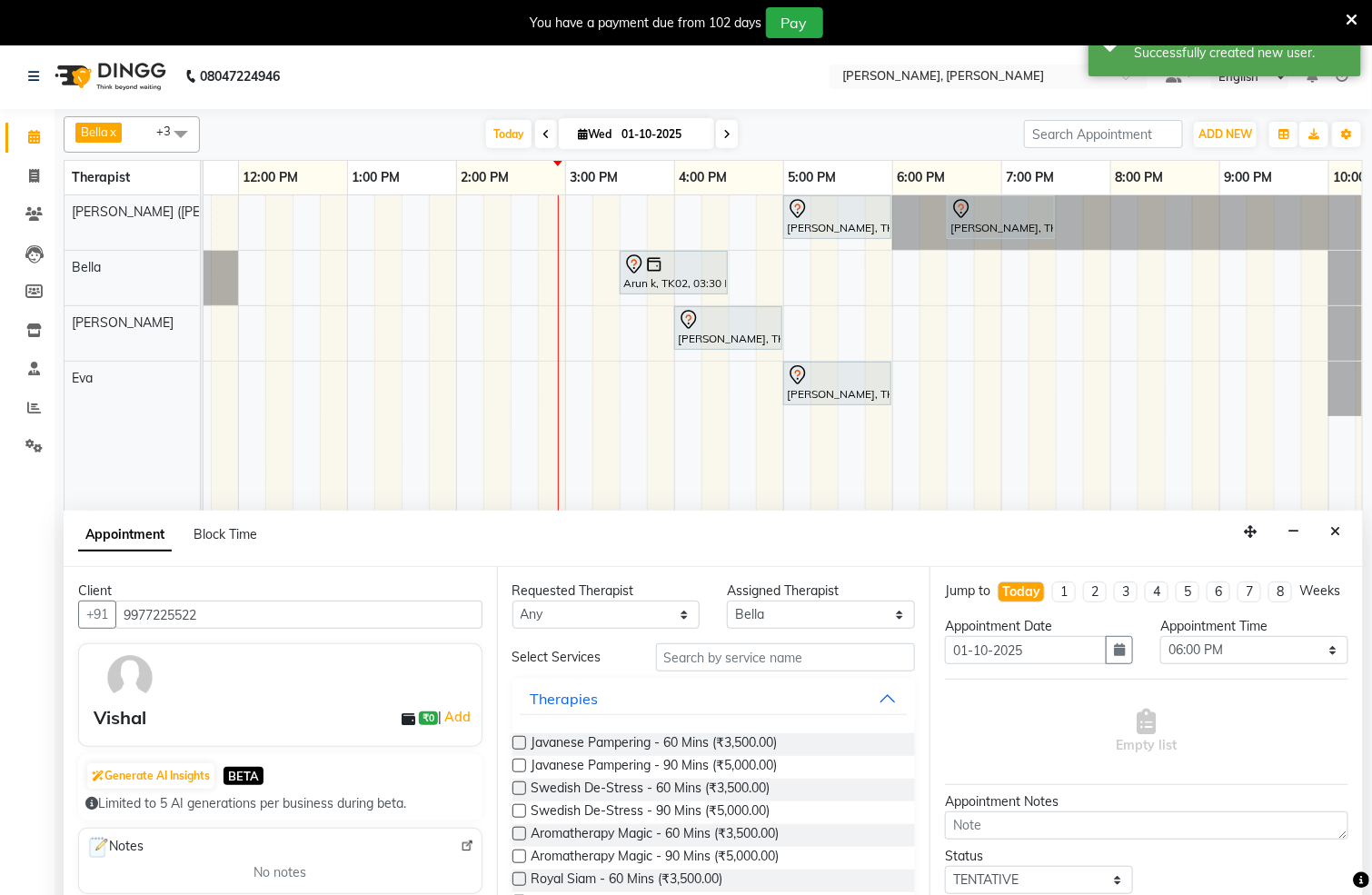
click at [516, 791] on label at bounding box center [519, 788] width 14 height 14
click at [516, 791] on input "checkbox" at bounding box center [518, 790] width 12 height 12
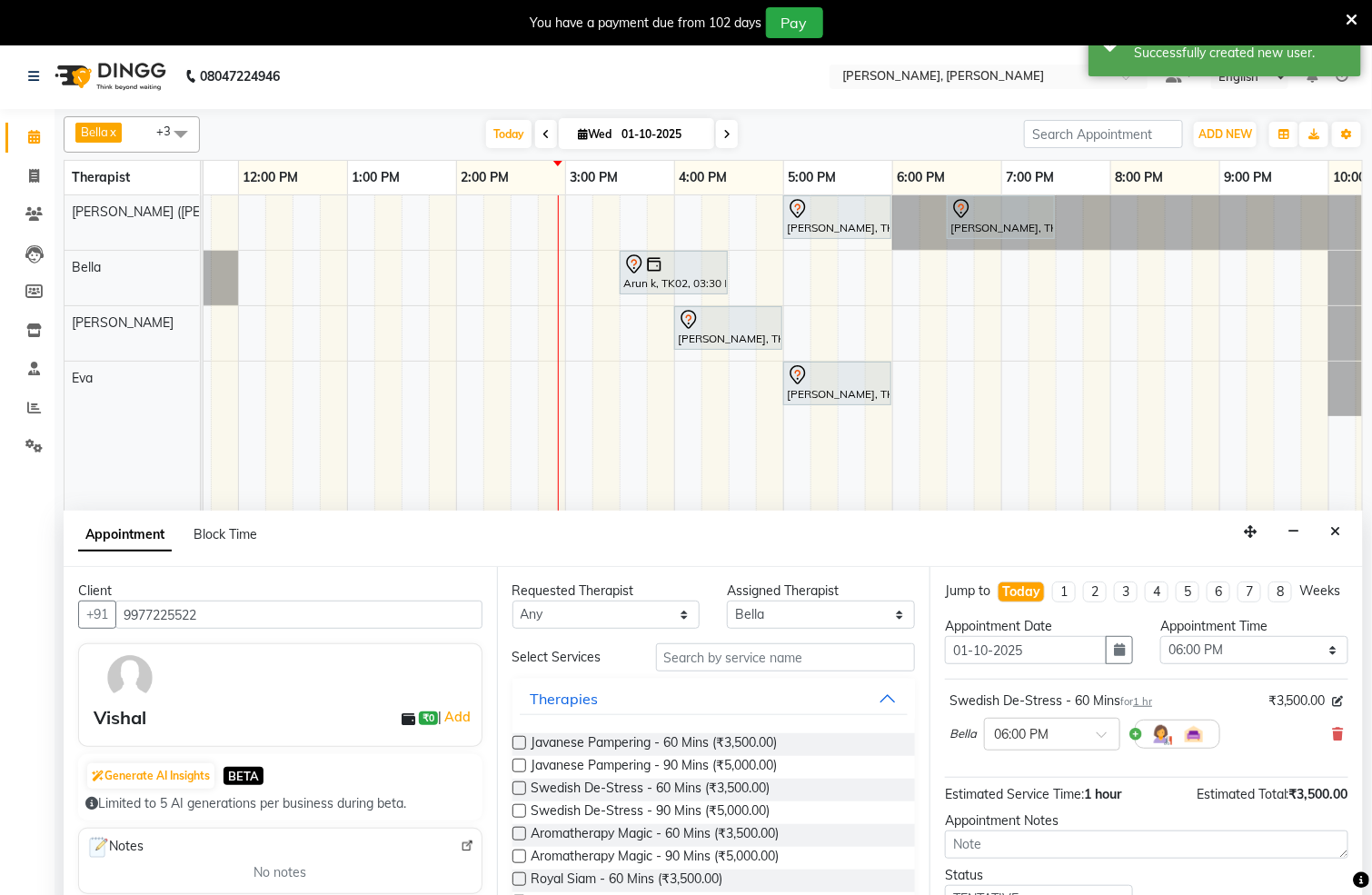
click at [516, 789] on label at bounding box center [519, 788] width 14 height 14
click at [516, 789] on input "checkbox" at bounding box center [518, 790] width 12 height 12
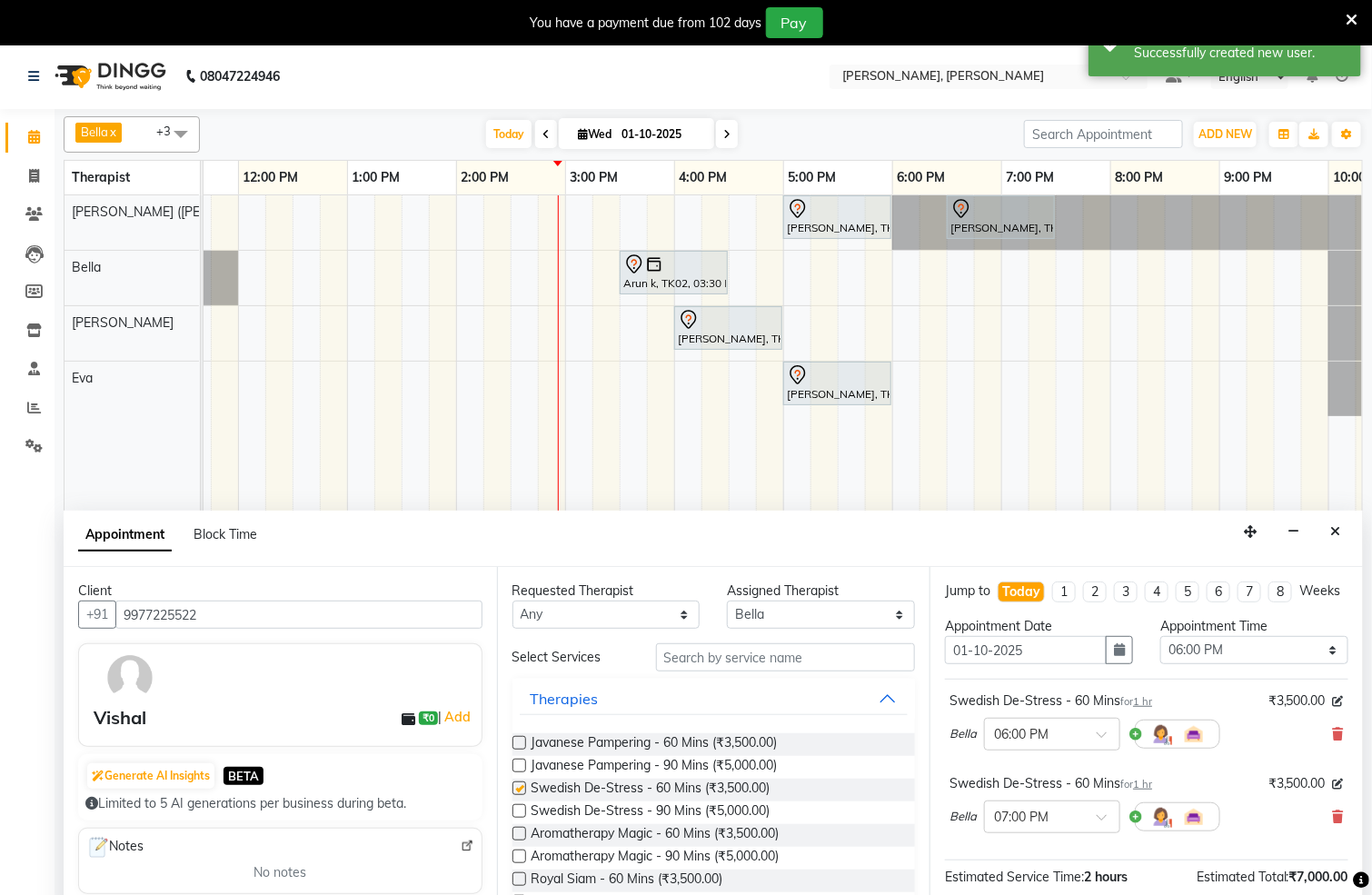
checkbox input "false"
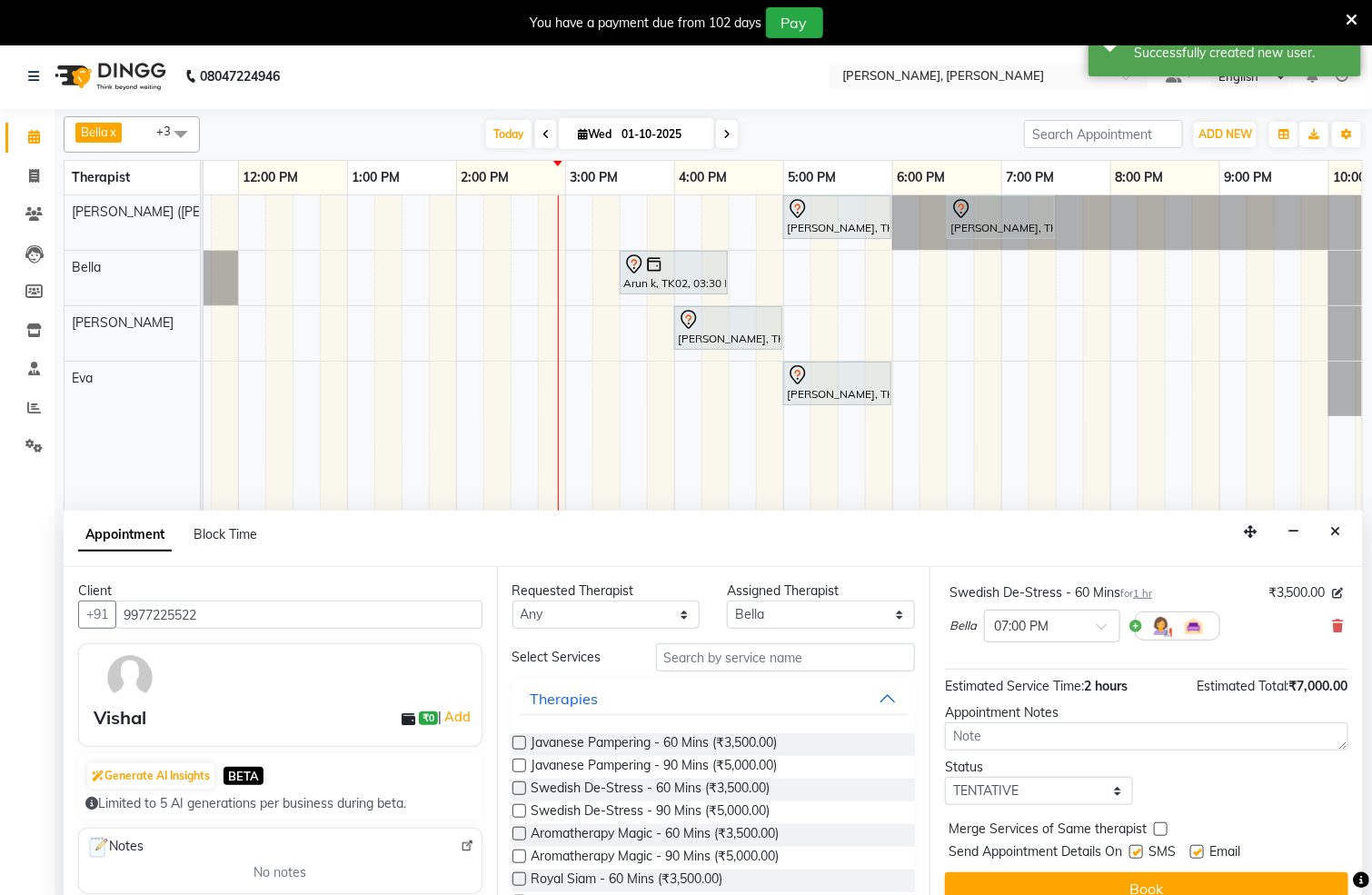
scroll to position [46, 0]
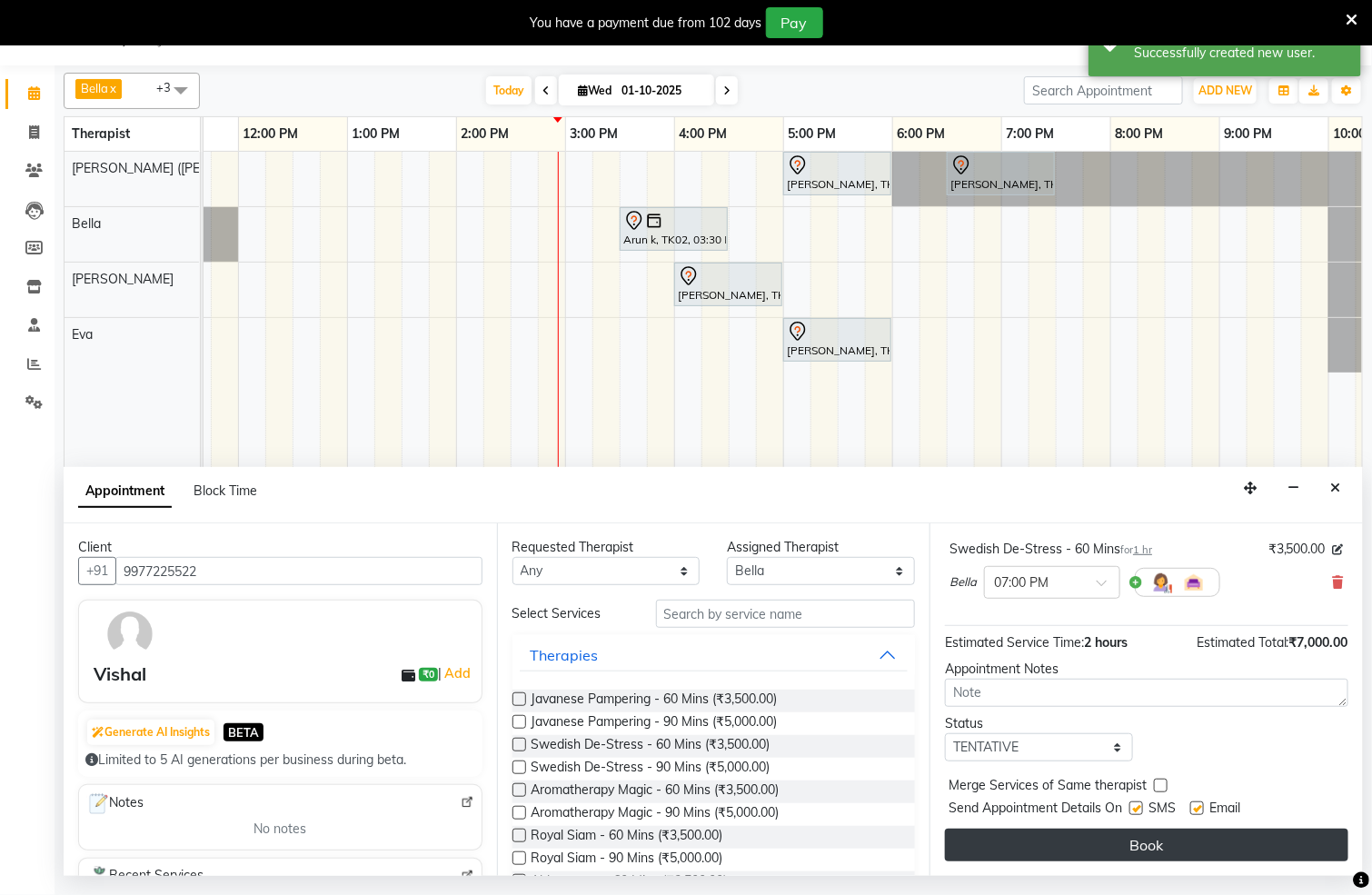
click at [1121, 849] on button "Book" at bounding box center [1146, 845] width 403 height 32
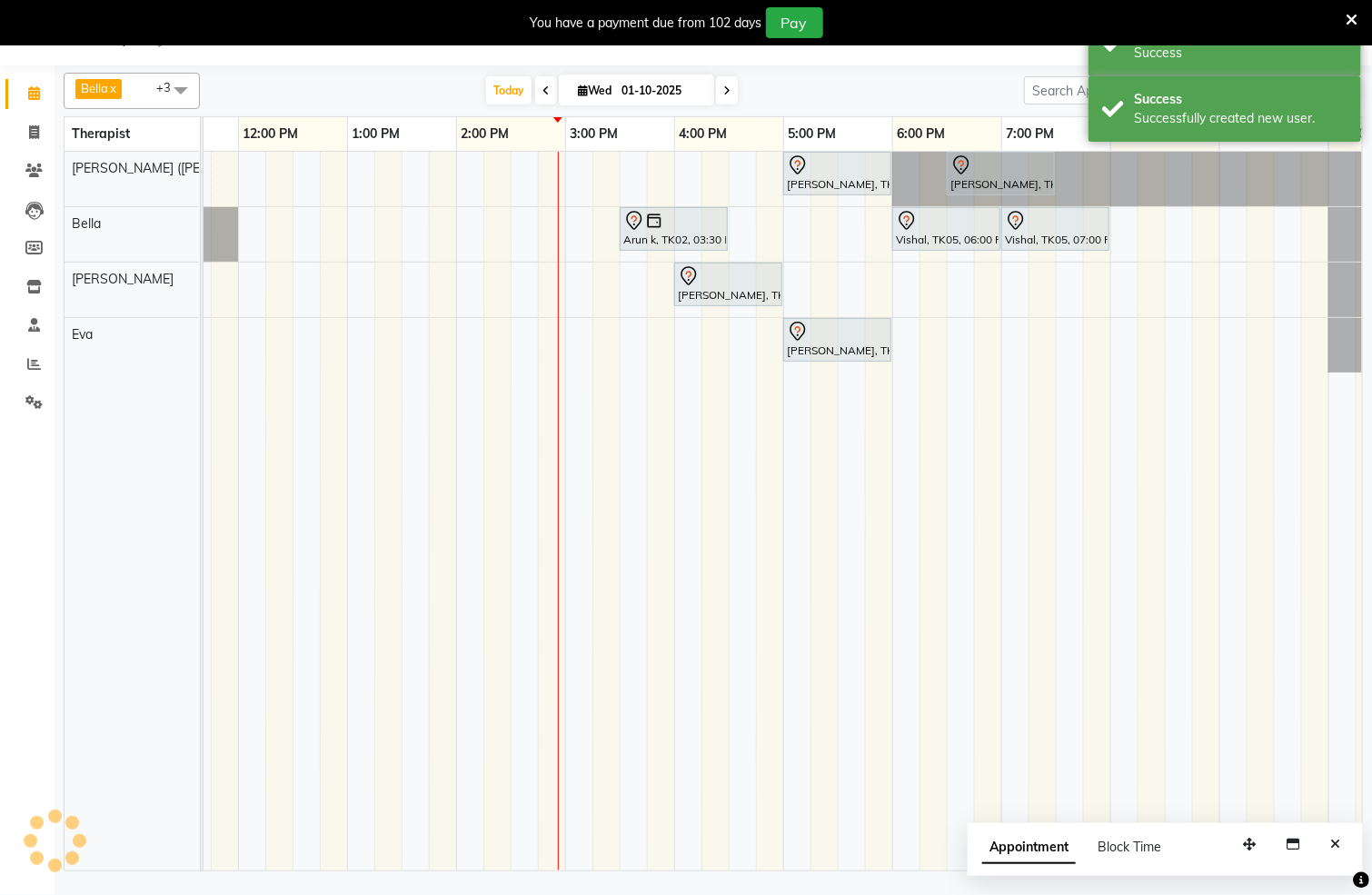
scroll to position [0, 0]
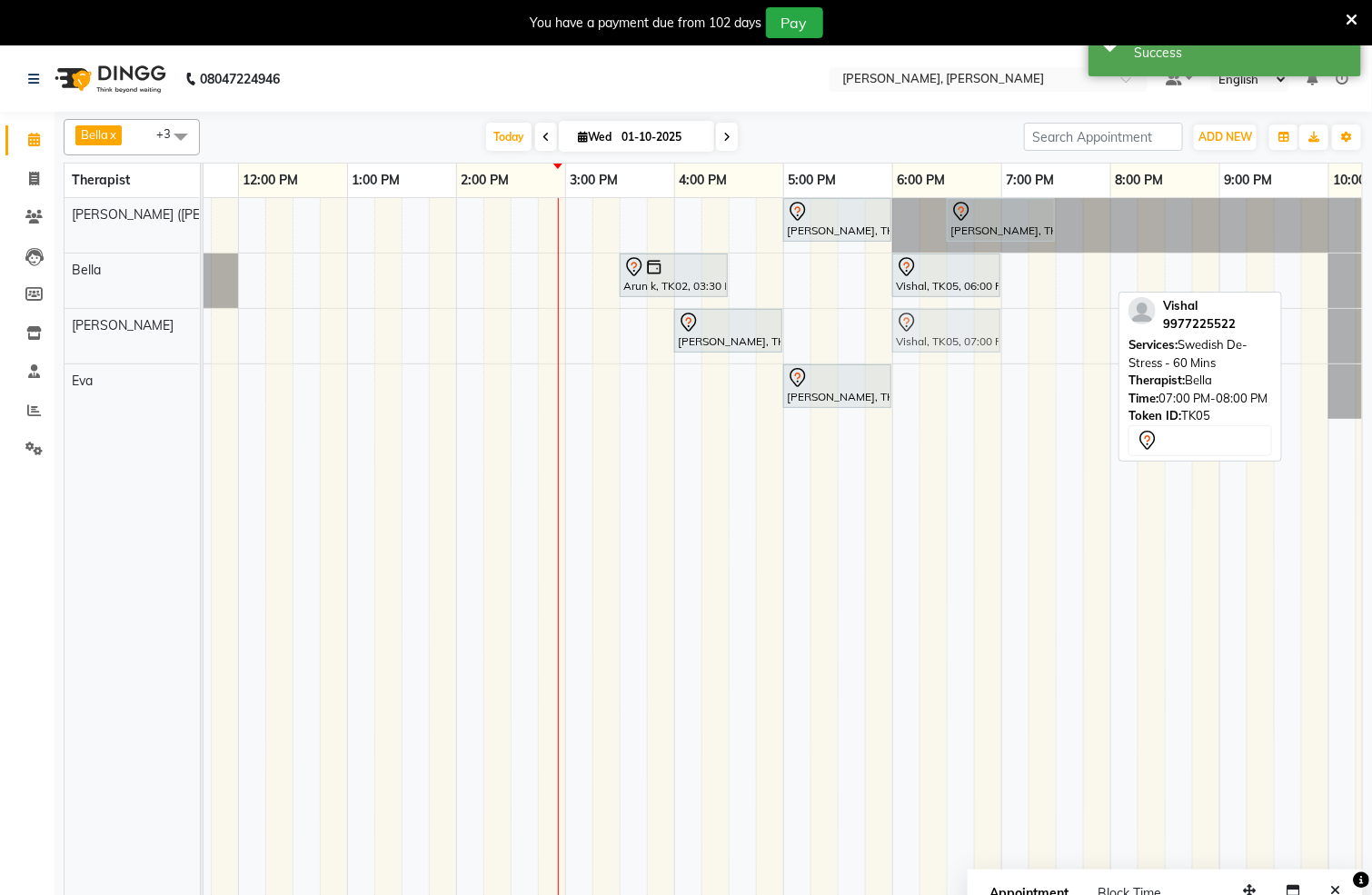
drag, startPoint x: 1047, startPoint y: 284, endPoint x: 949, endPoint y: 334, distance: 110.0
click at [949, 334] on tbody "[PERSON_NAME], TK03, 05:00 PM-06:00 PM, Swedish De-Stress - 60 Mins [PERSON_NAM…" at bounding box center [566, 308] width 1746 height 221
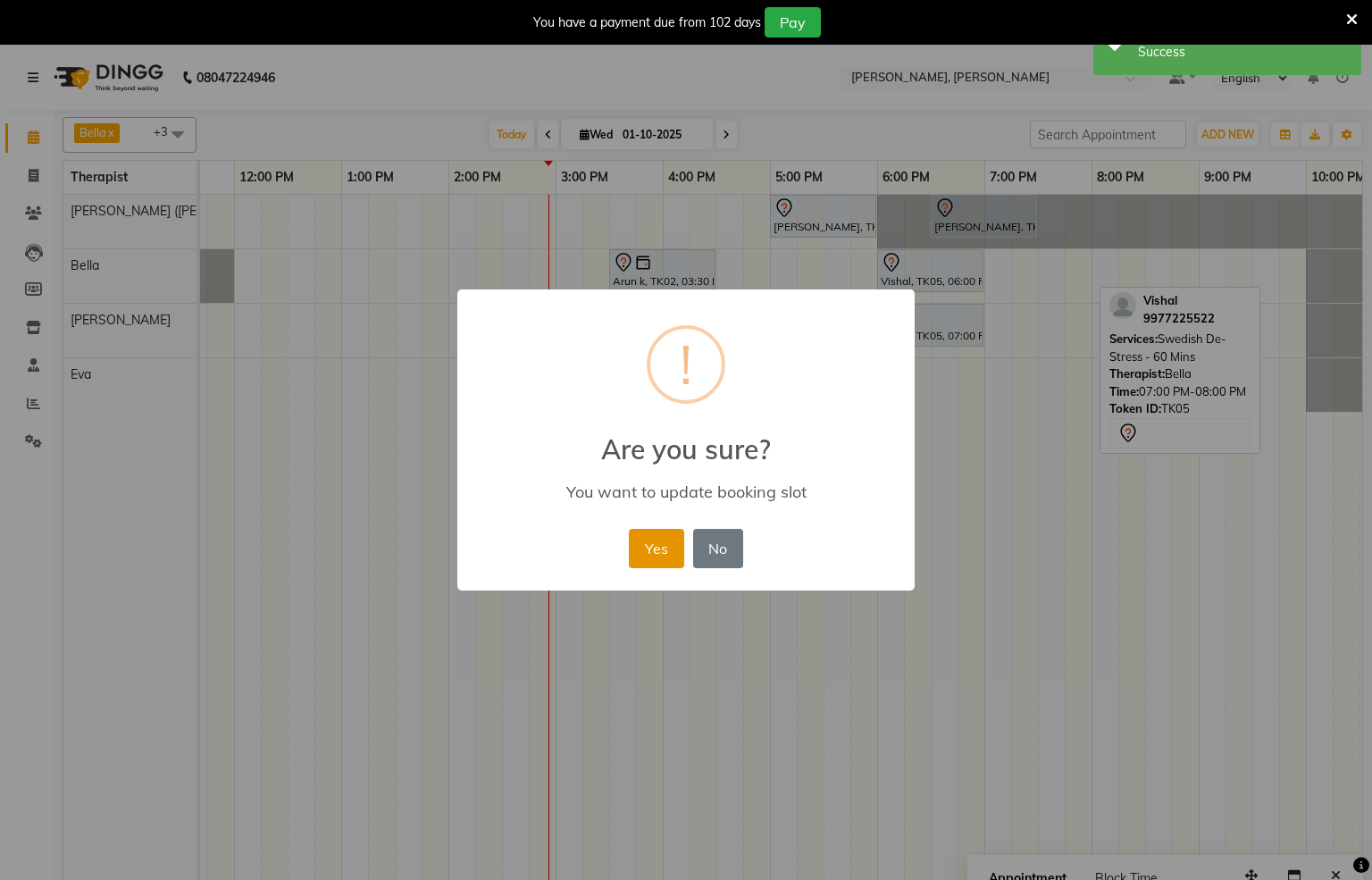
click at [657, 548] on button "Yes" at bounding box center [656, 548] width 55 height 39
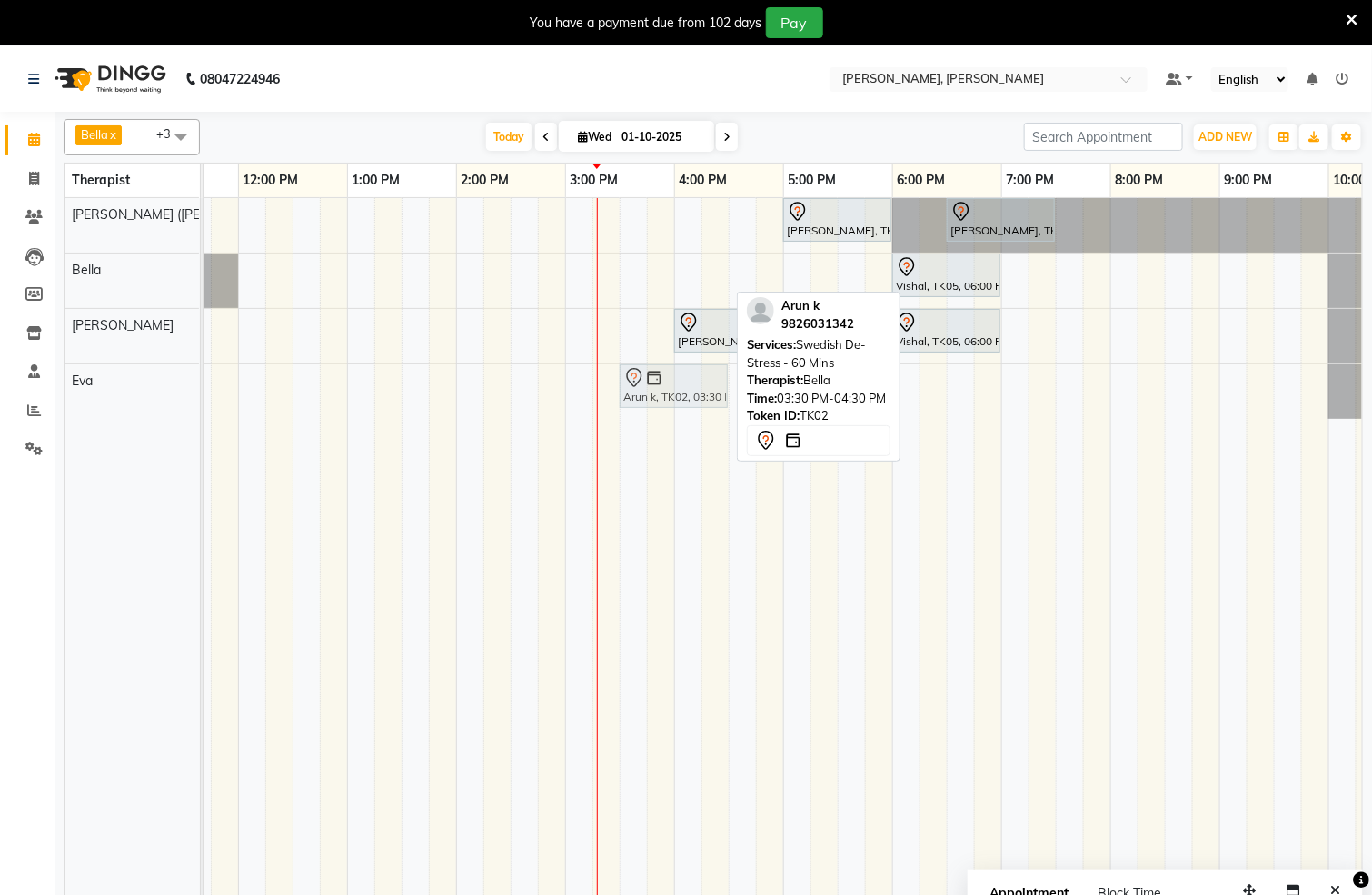
drag, startPoint x: 676, startPoint y: 276, endPoint x: 682, endPoint y: 374, distance: 98.2
click at [673, 411] on tbody "[PERSON_NAME], TK03, 05:00 PM-06:00 PM, Swedish De-Stress - 60 [PERSON_NAME], T…" at bounding box center [566, 308] width 1746 height 221
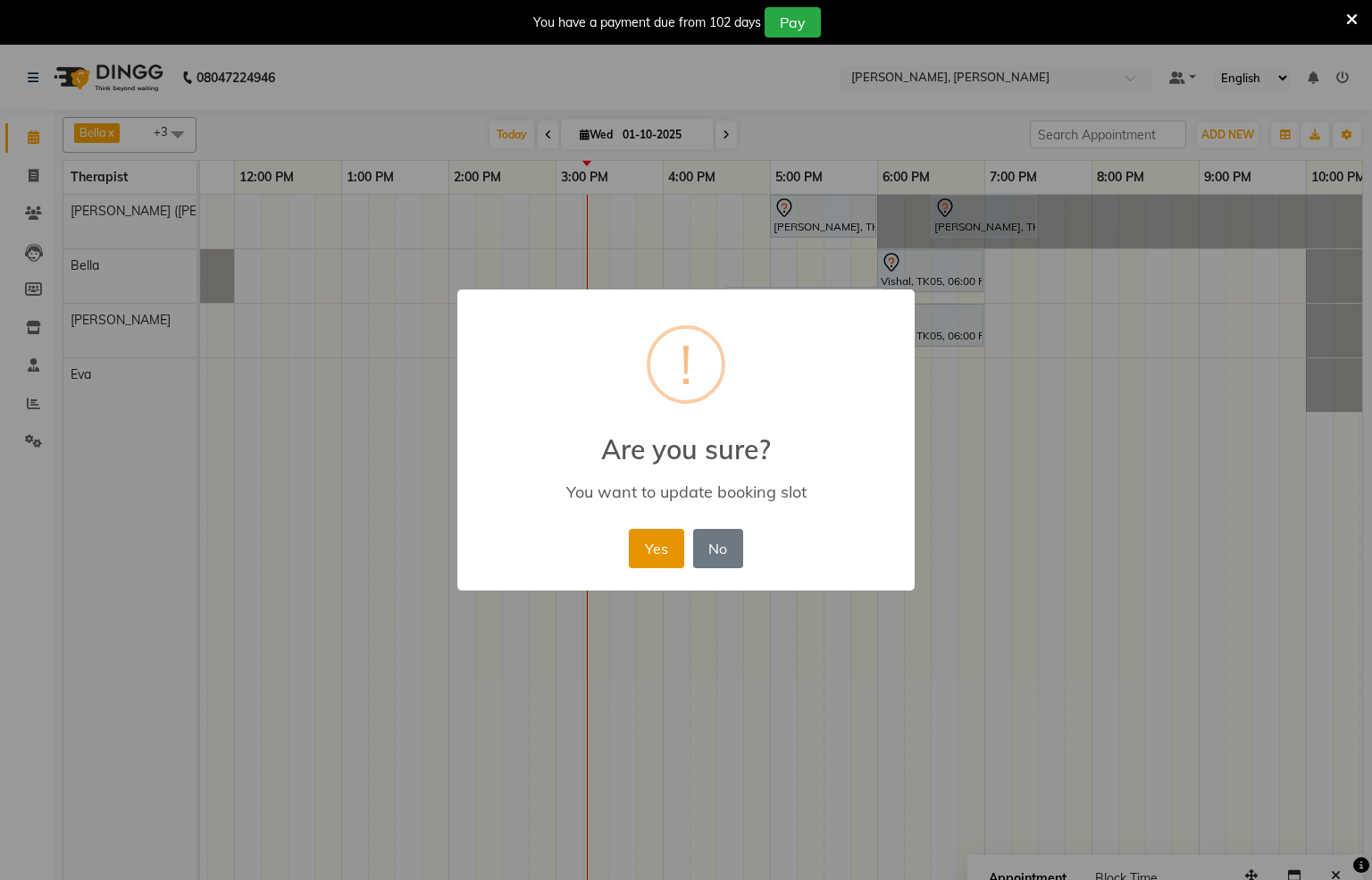
click at [643, 545] on button "Yes" at bounding box center [656, 548] width 55 height 39
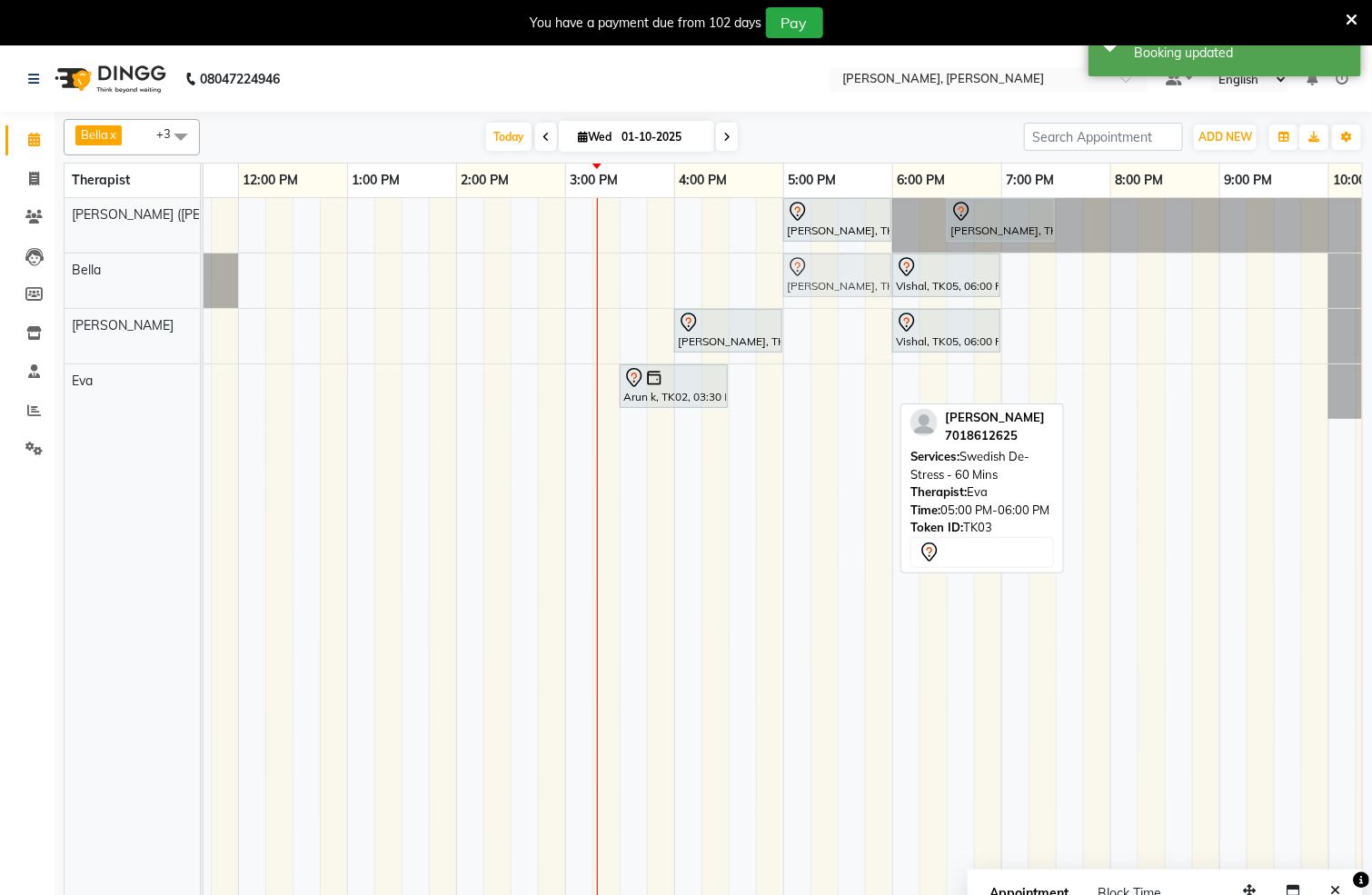
click at [832, 295] on tbody "[PERSON_NAME], TK03, 05:00 PM-06:00 PM, Swedish De-Stress - 60 Mins [PERSON_NAM…" at bounding box center [566, 308] width 1746 height 221
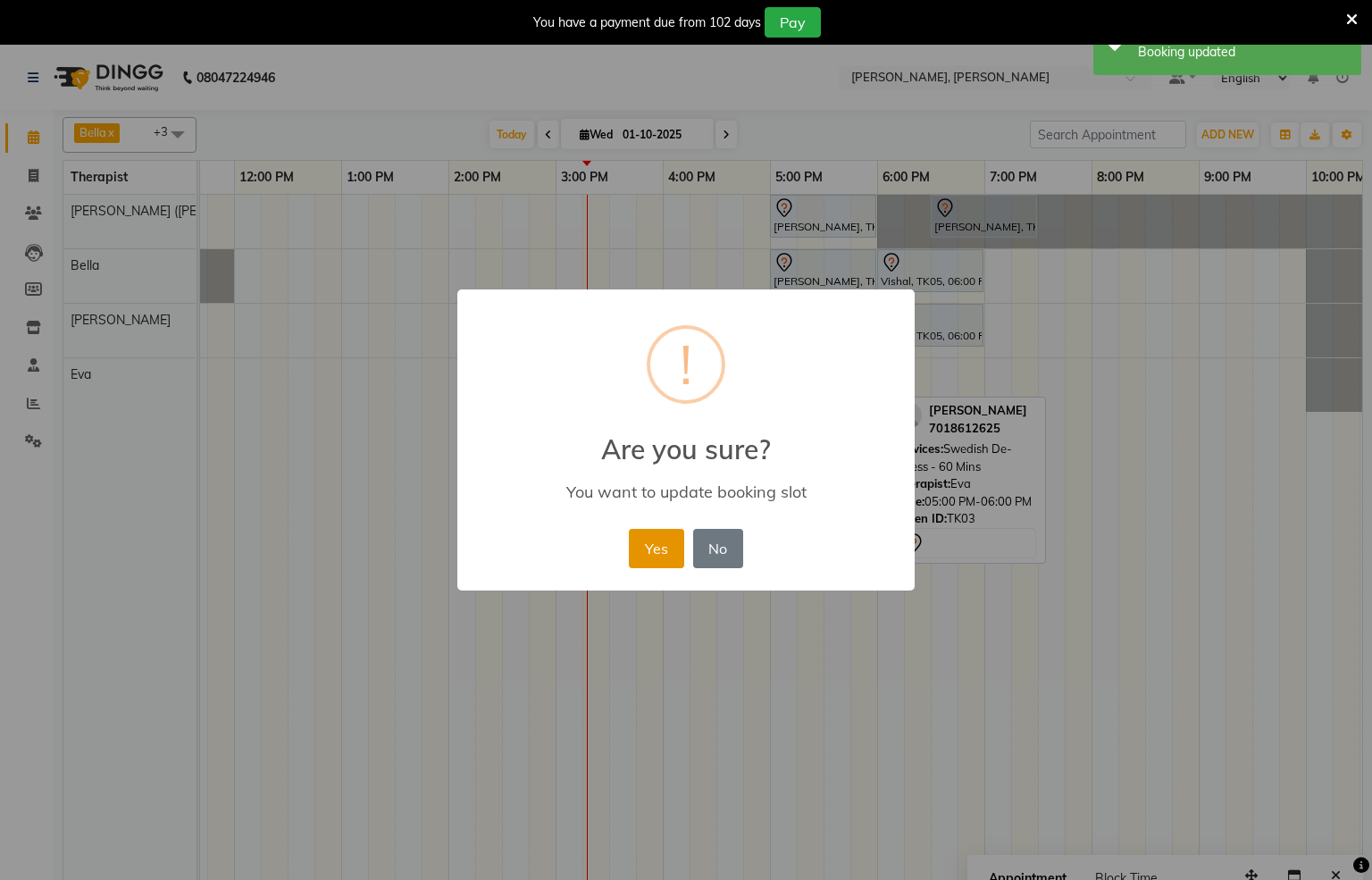
click at [655, 553] on button "Yes" at bounding box center [656, 548] width 55 height 39
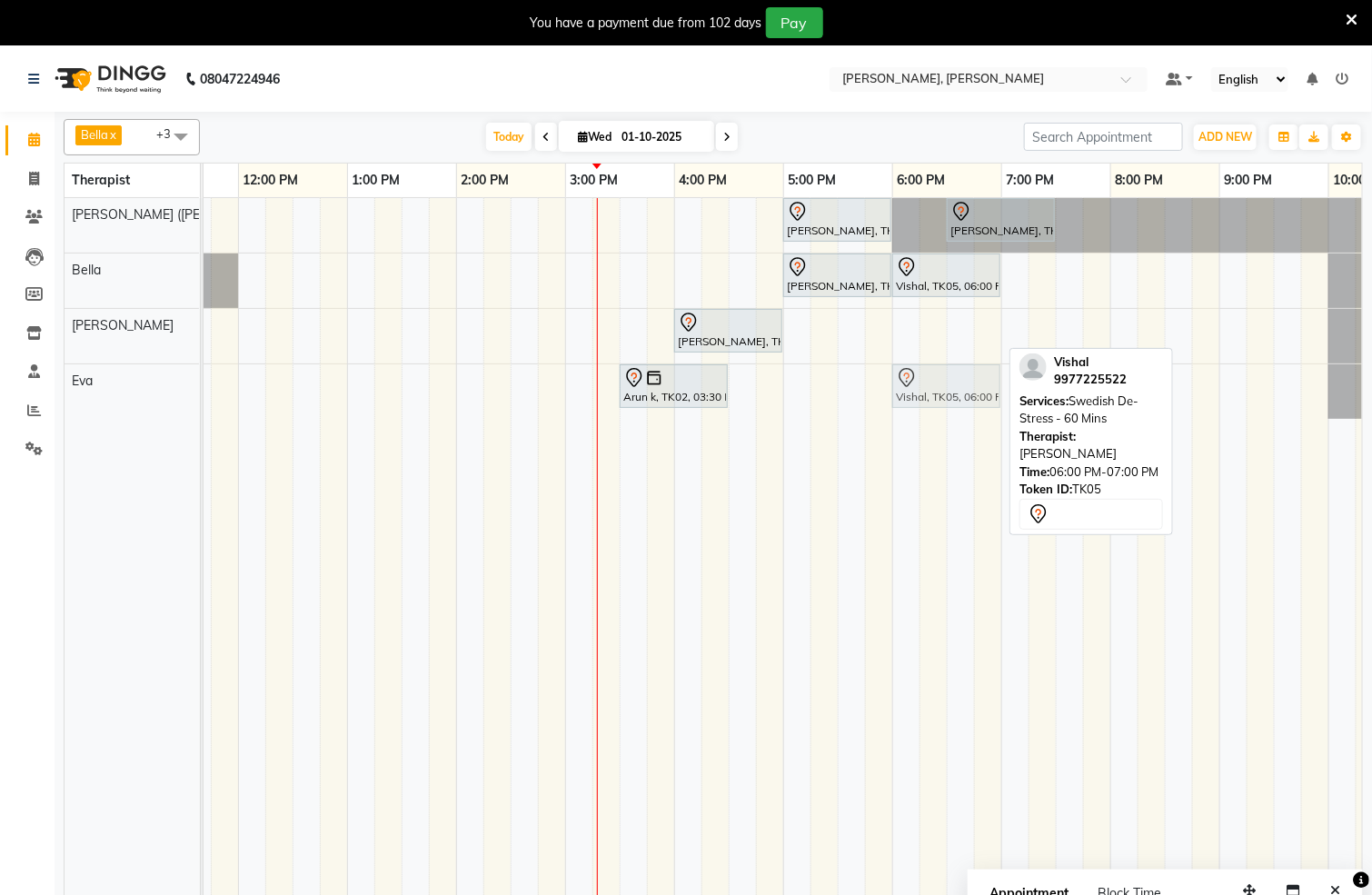
drag, startPoint x: 939, startPoint y: 336, endPoint x: 943, endPoint y: 398, distance: 62.1
click at [943, 398] on tbody "[PERSON_NAME], TK03, 05:00 PM-06:00 PM, Swedish De-Stress - 60 [PERSON_NAME], T…" at bounding box center [566, 308] width 1746 height 221
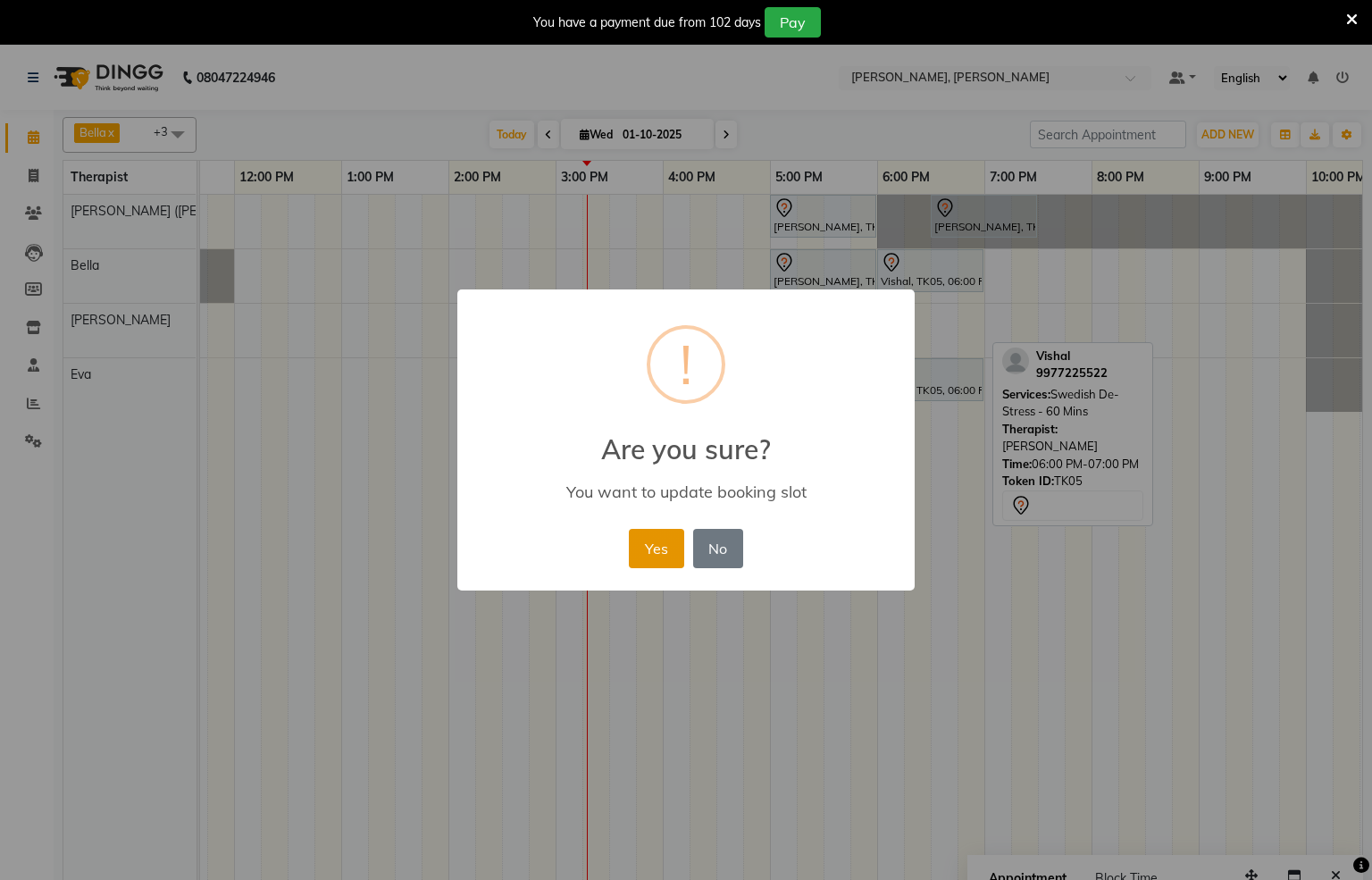
click at [647, 551] on button "Yes" at bounding box center [656, 548] width 55 height 39
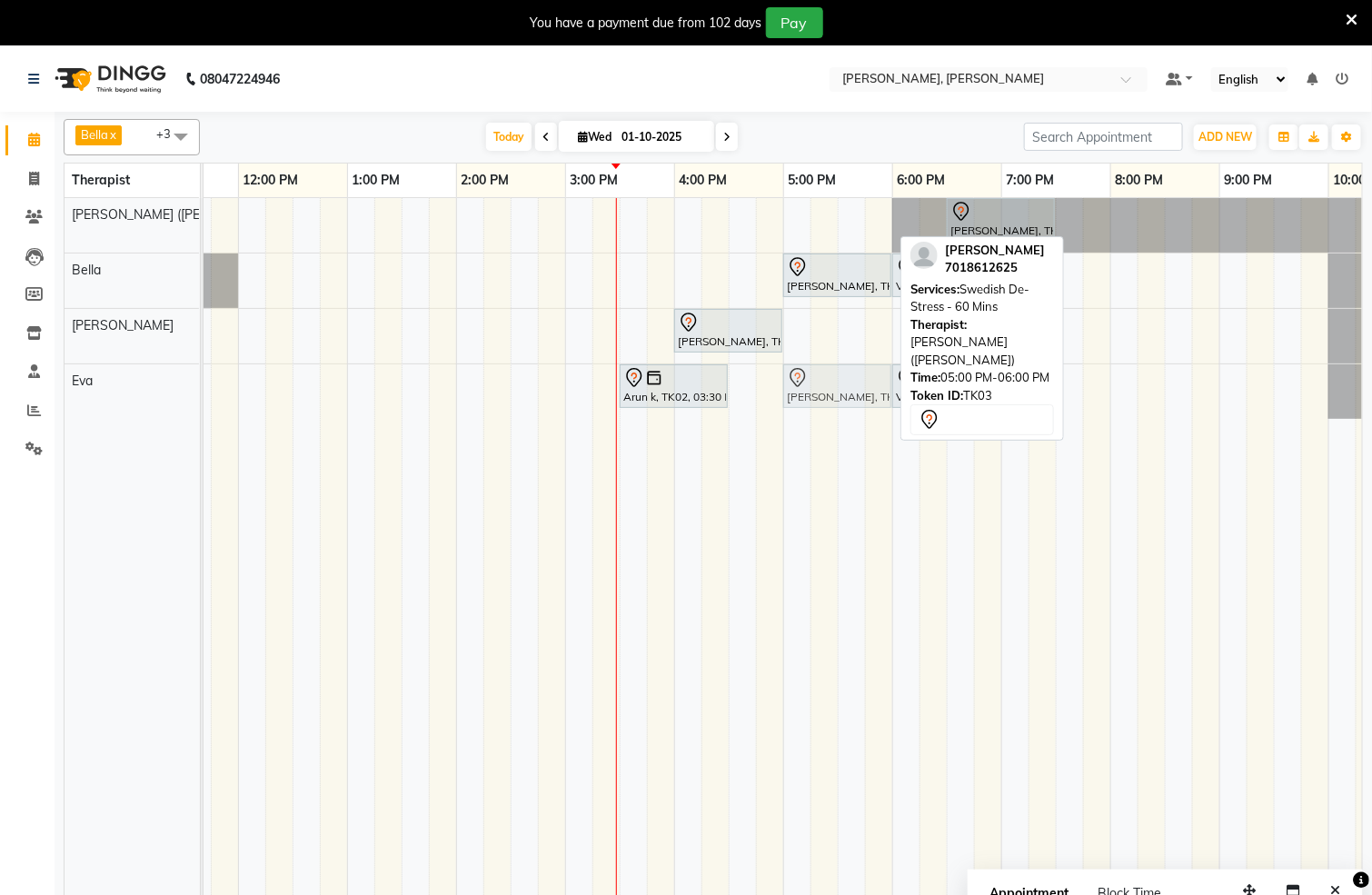
drag, startPoint x: 837, startPoint y: 222, endPoint x: 835, endPoint y: 383, distance: 161.0
click at [837, 390] on tbody "[PERSON_NAME], TK03, 05:00 PM-06:00 PM, Swedish De-Stress - 60 [PERSON_NAME], T…" at bounding box center [566, 308] width 1746 height 221
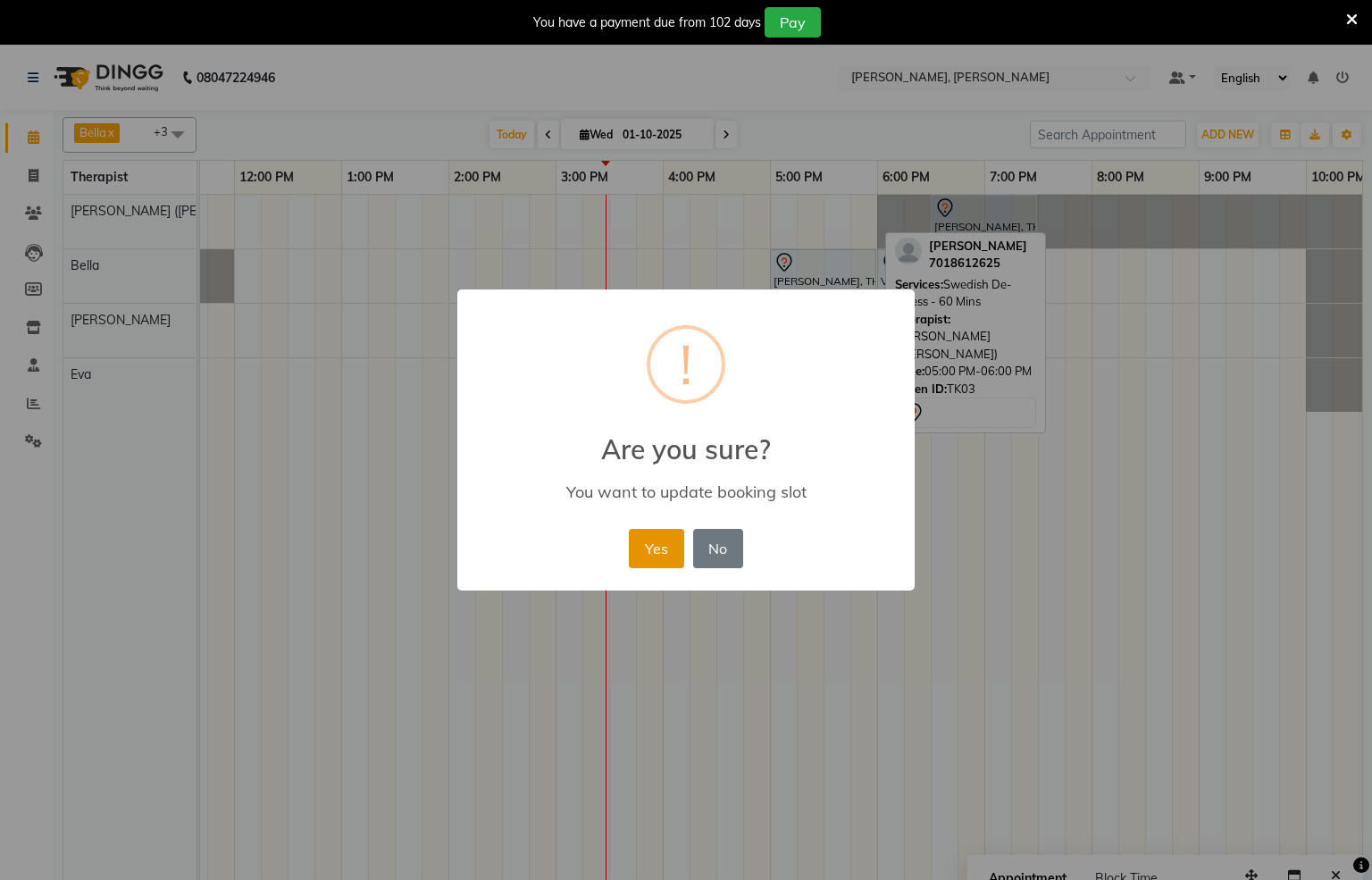
click at [657, 545] on button "Yes" at bounding box center [656, 548] width 55 height 39
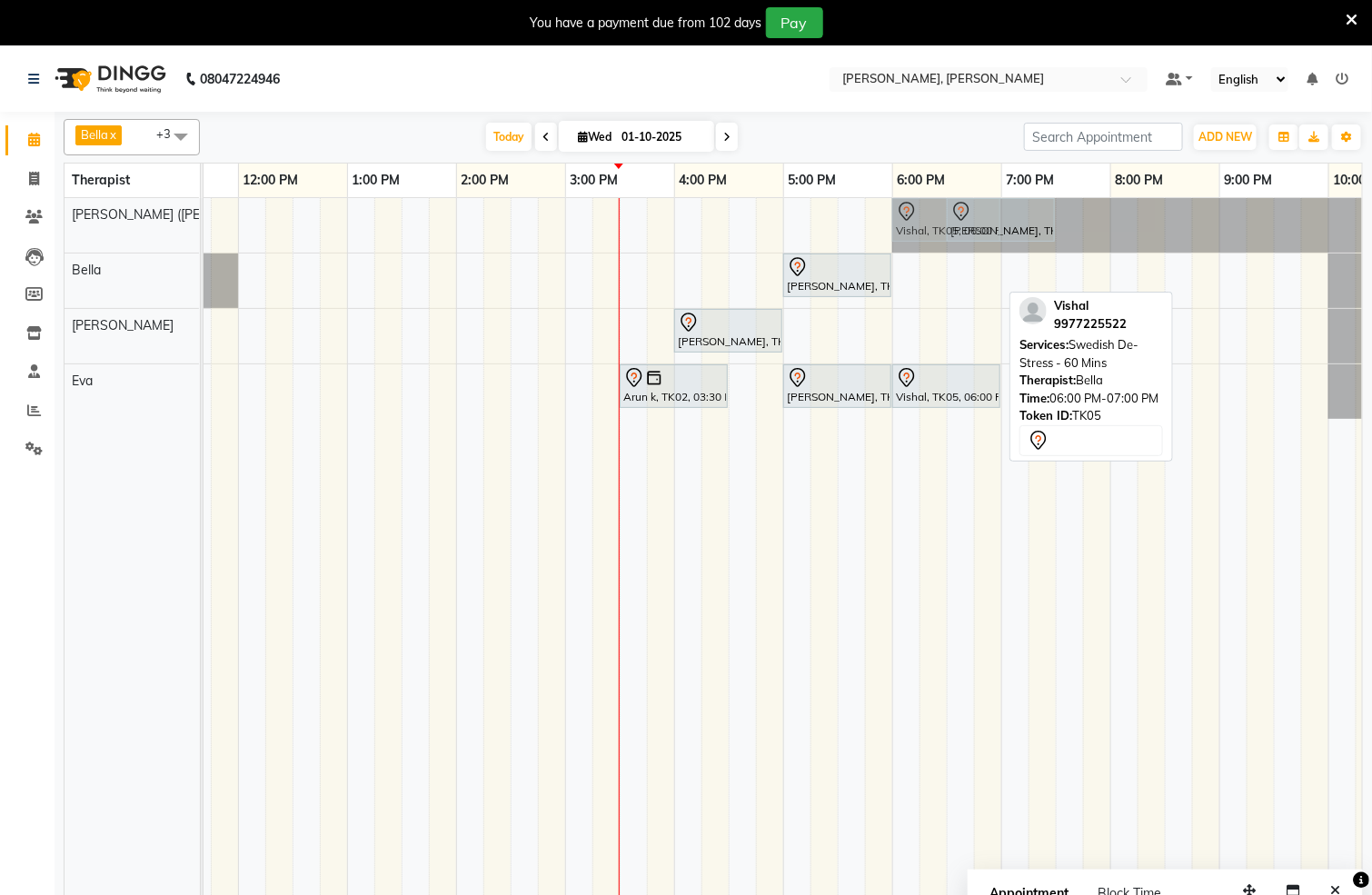
drag, startPoint x: 927, startPoint y: 282, endPoint x: 934, endPoint y: 246, distance: 36.7
click at [928, 235] on tbody "[PERSON_NAME], TK01, 06:30 PM-07:30 PM, Javanese Pampering - 60 Mins Vishal, TK…" at bounding box center [566, 308] width 1746 height 221
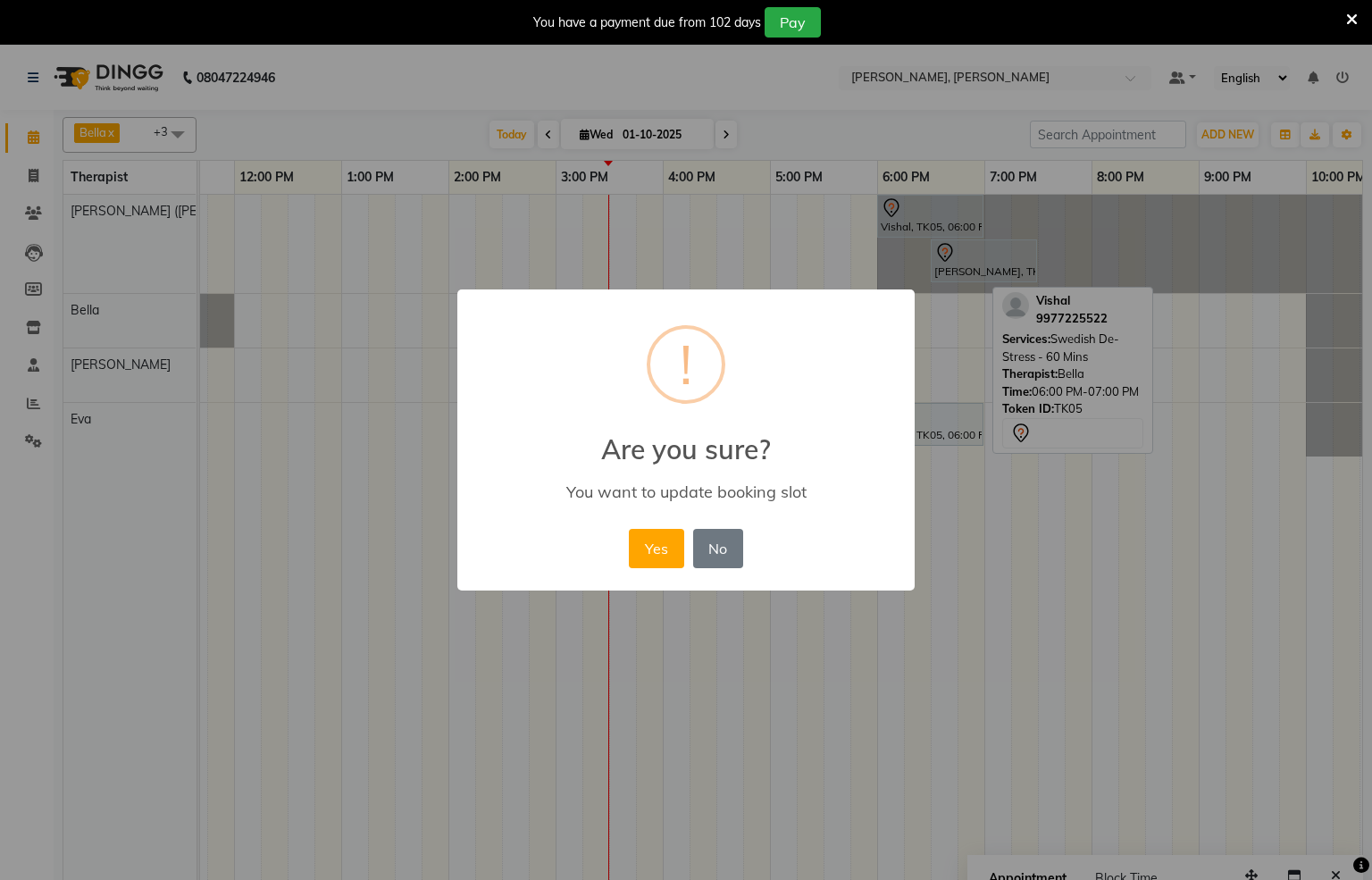
drag, startPoint x: 681, startPoint y: 535, endPoint x: 658, endPoint y: 537, distance: 23.1
click at [678, 536] on button "Yes" at bounding box center [656, 548] width 55 height 39
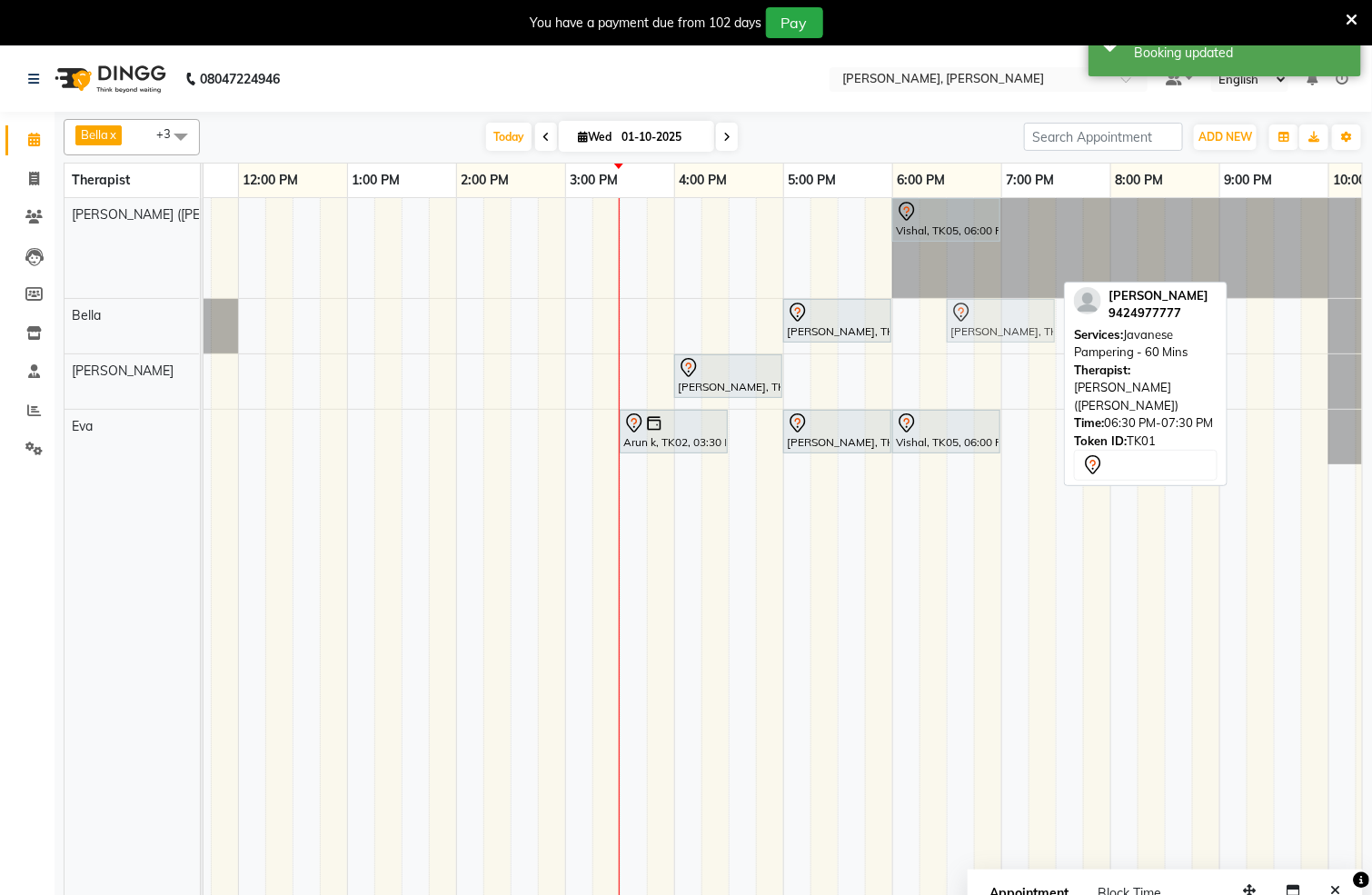
drag, startPoint x: 985, startPoint y: 265, endPoint x: 982, endPoint y: 325, distance: 60.1
click at [982, 325] on tbody "Vishal, TK05, 06:00 PM-07:00 PM, Swedish De-Stress - 60 [PERSON_NAME], TK01, 06…" at bounding box center [566, 331] width 1746 height 266
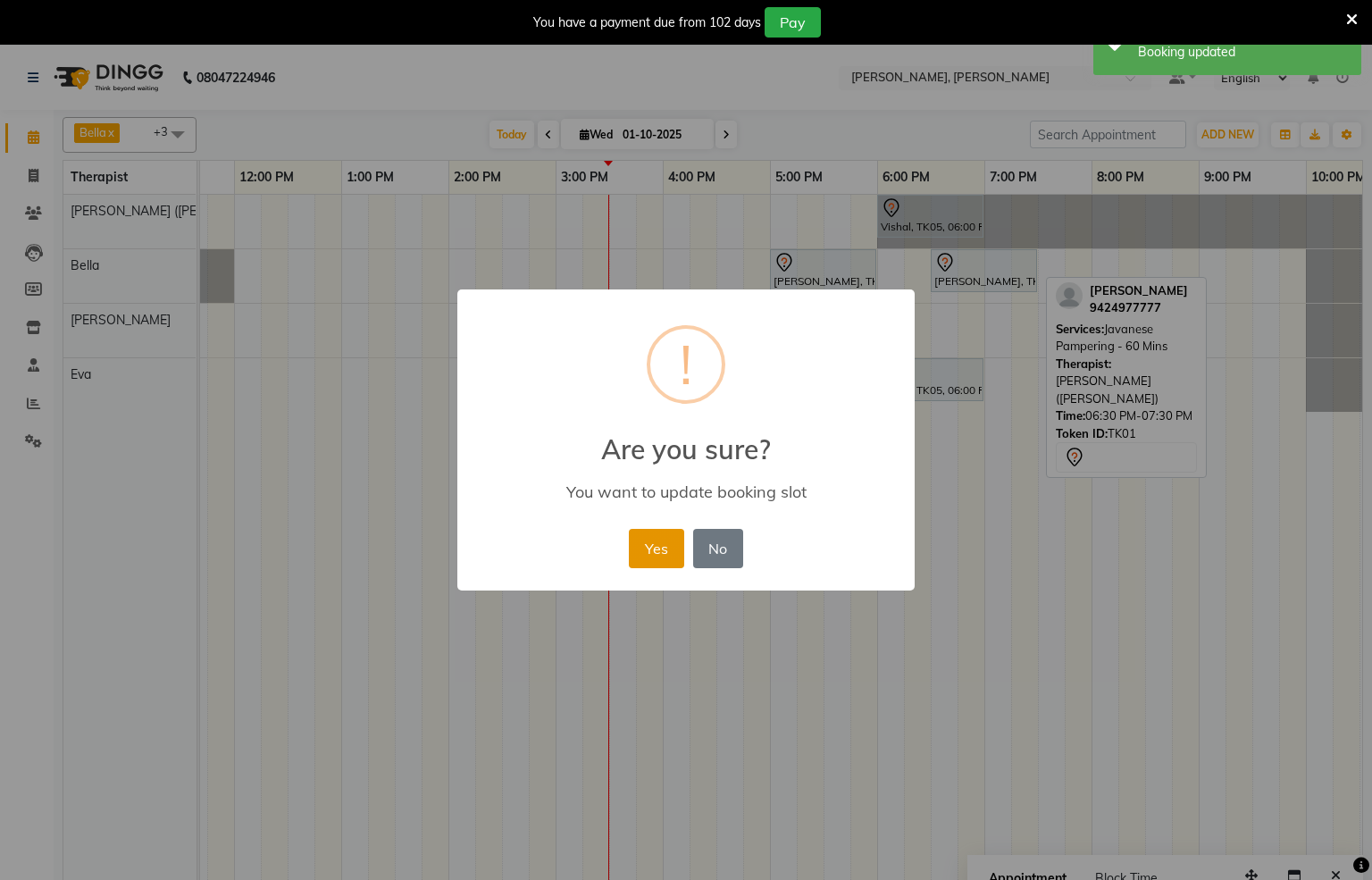
click at [660, 560] on button "Yes" at bounding box center [656, 548] width 55 height 39
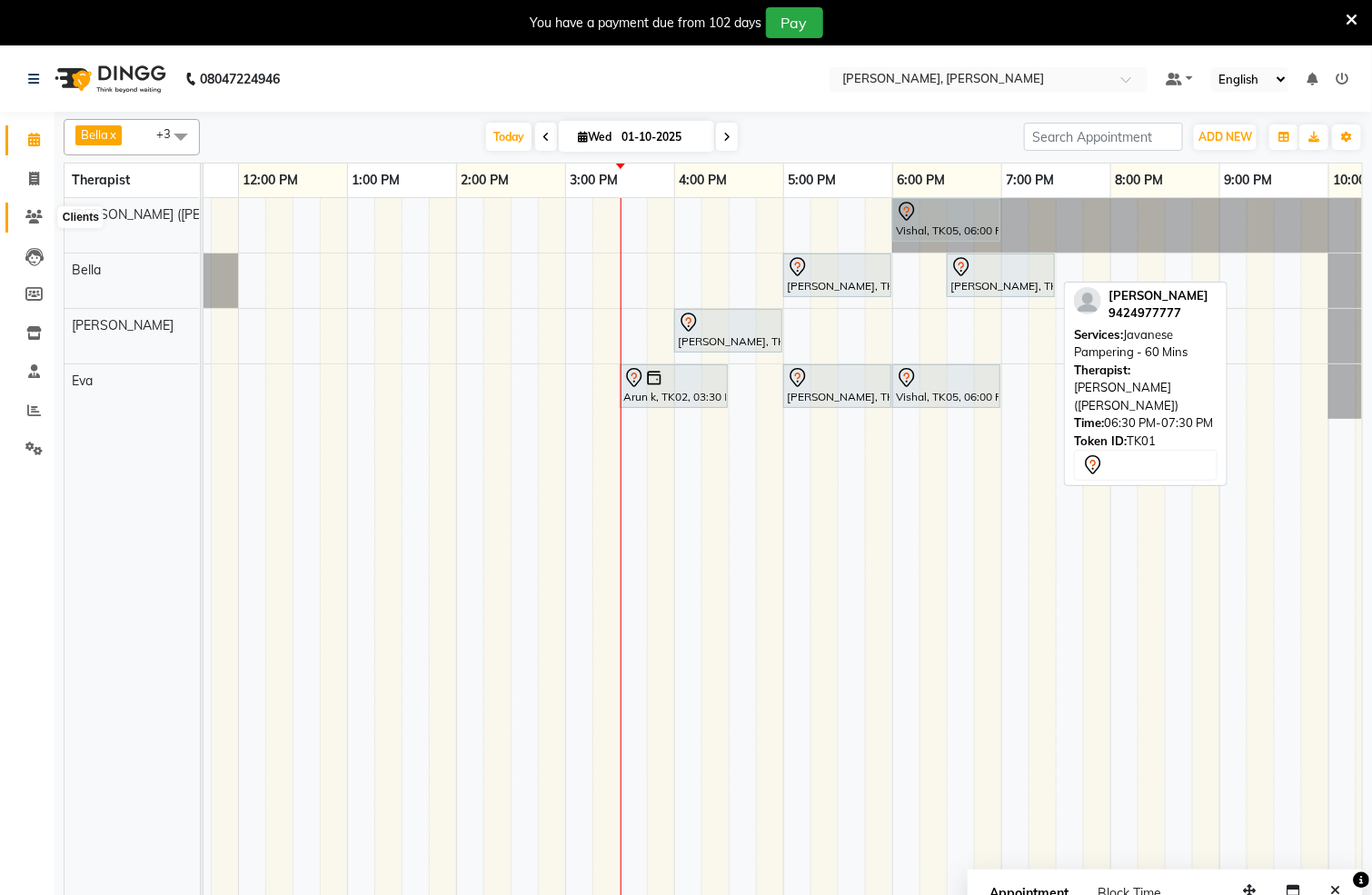
click at [36, 216] on icon at bounding box center [34, 216] width 18 height 14
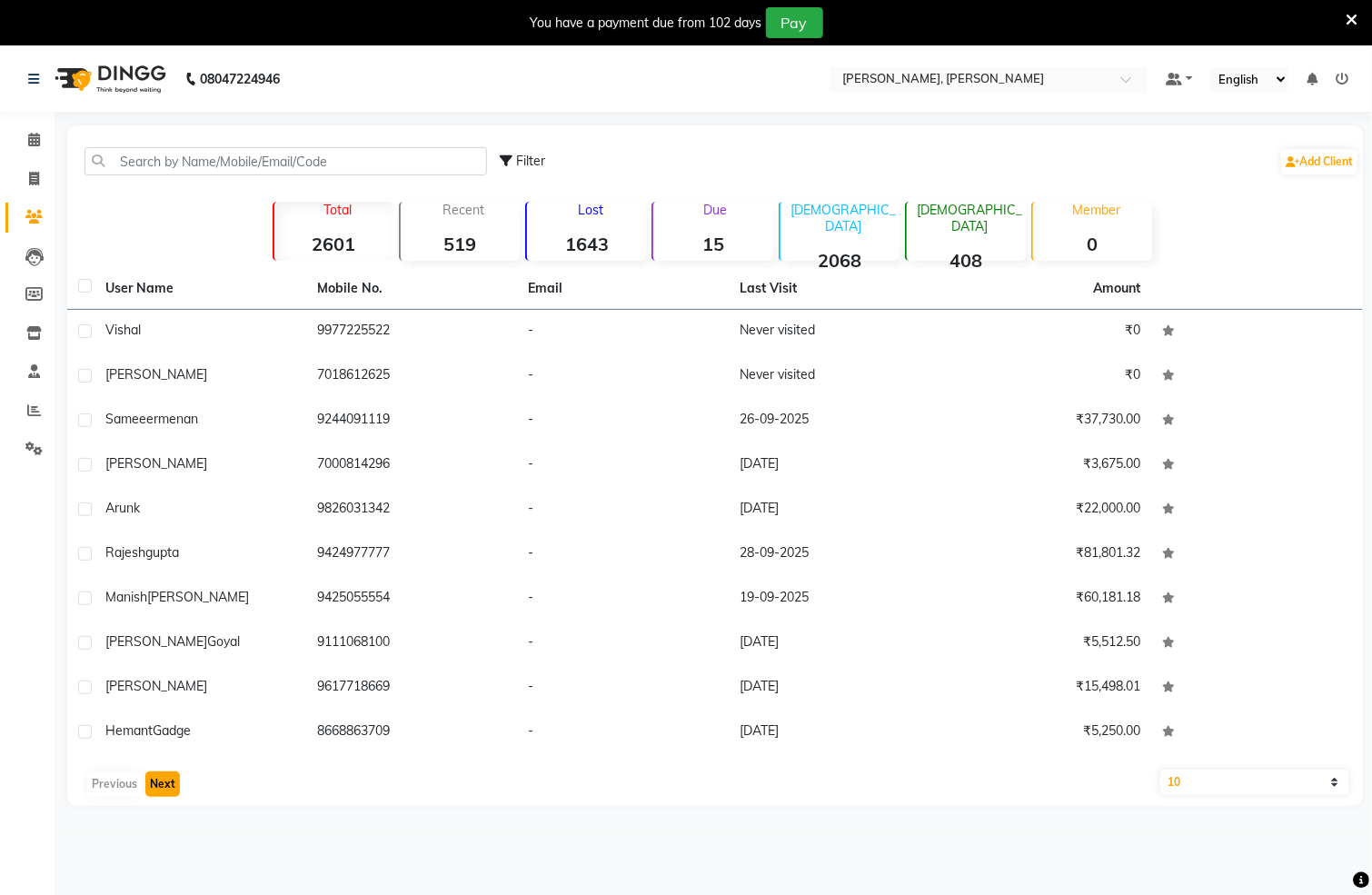
click at [156, 779] on button "Next" at bounding box center [162, 785] width 34 height 26
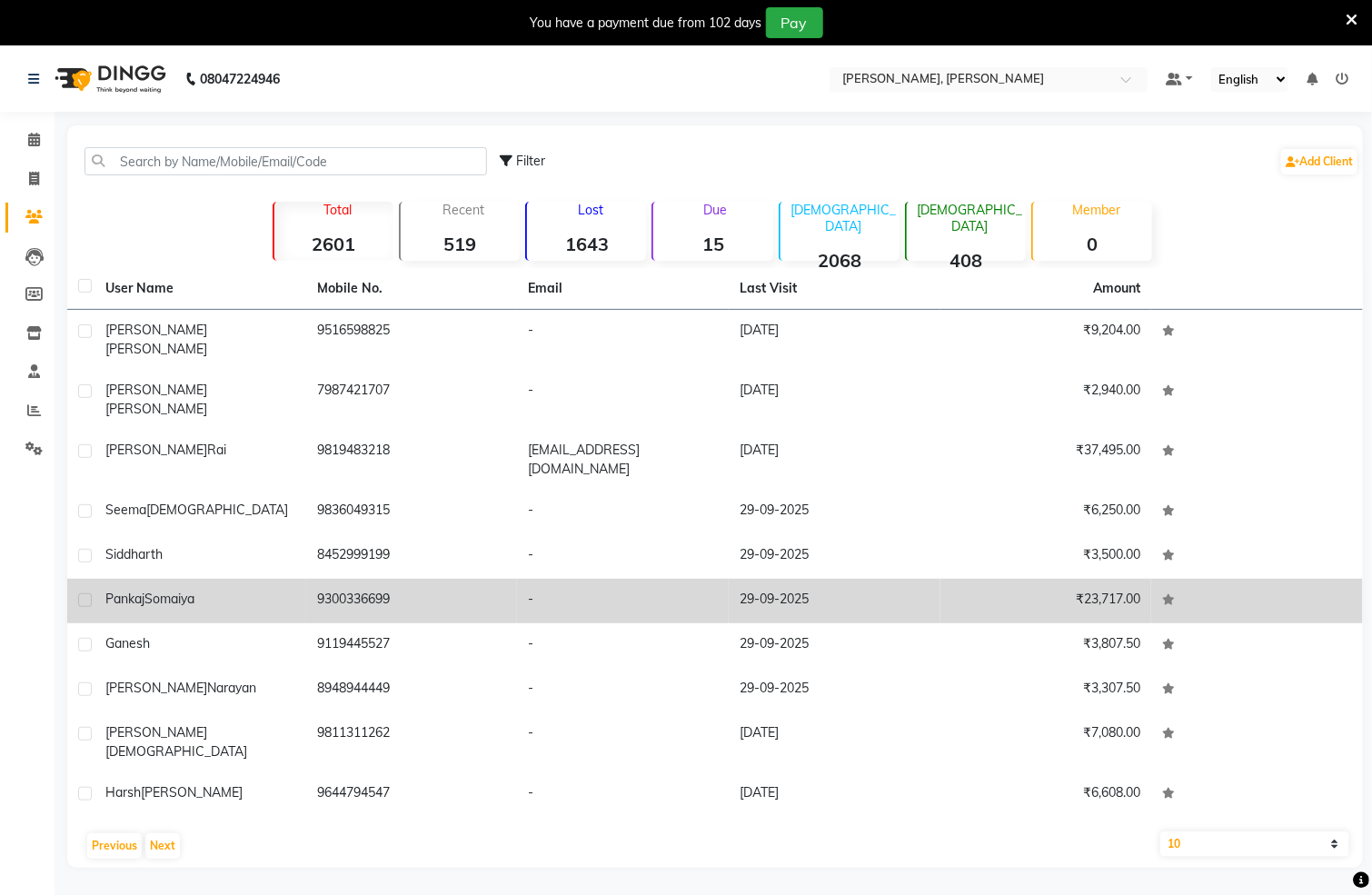
click at [325, 579] on td "9300336699" at bounding box center [411, 601] width 212 height 44
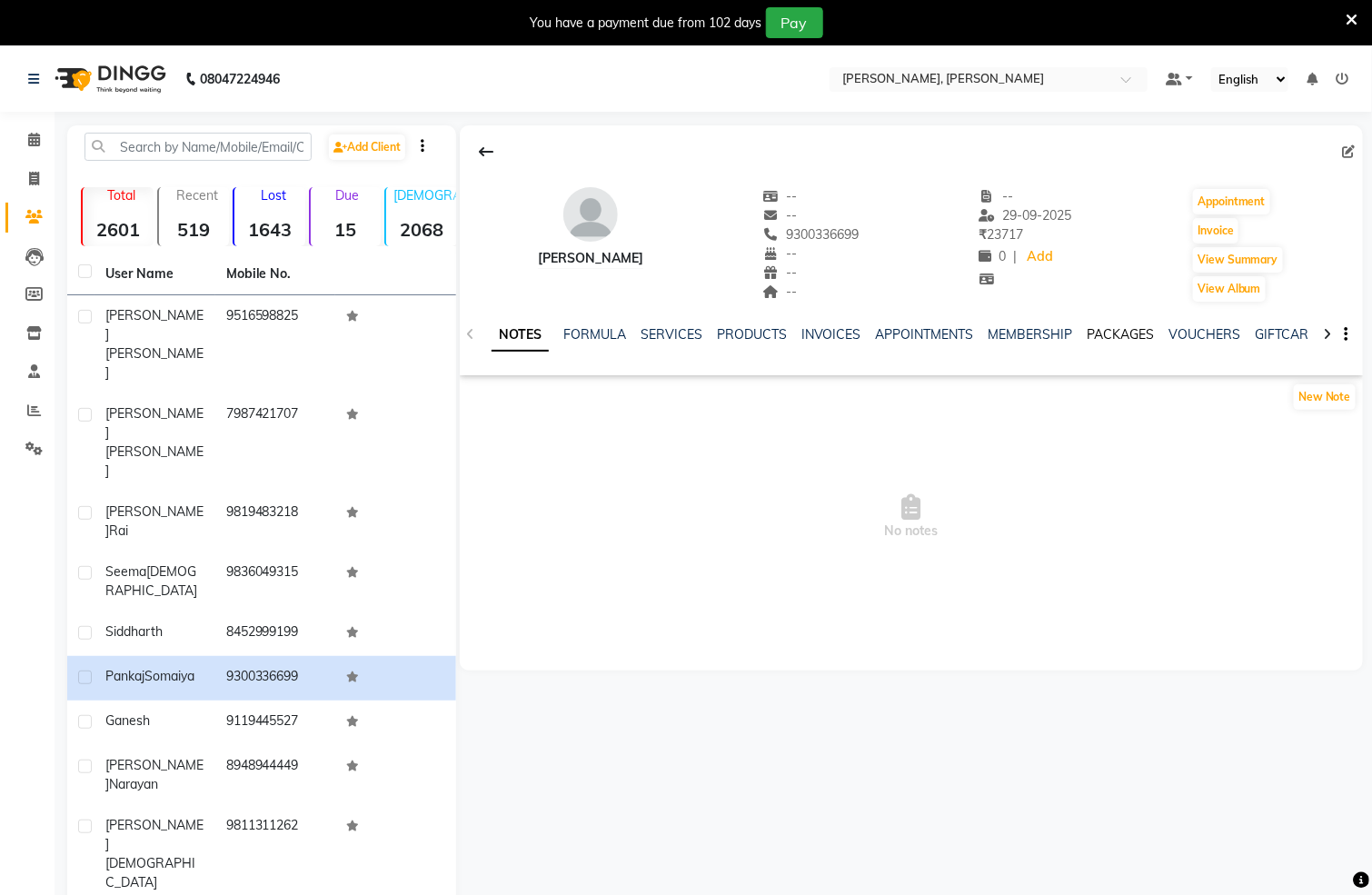
click at [1102, 330] on link "PACKAGES" at bounding box center [1121, 335] width 67 height 17
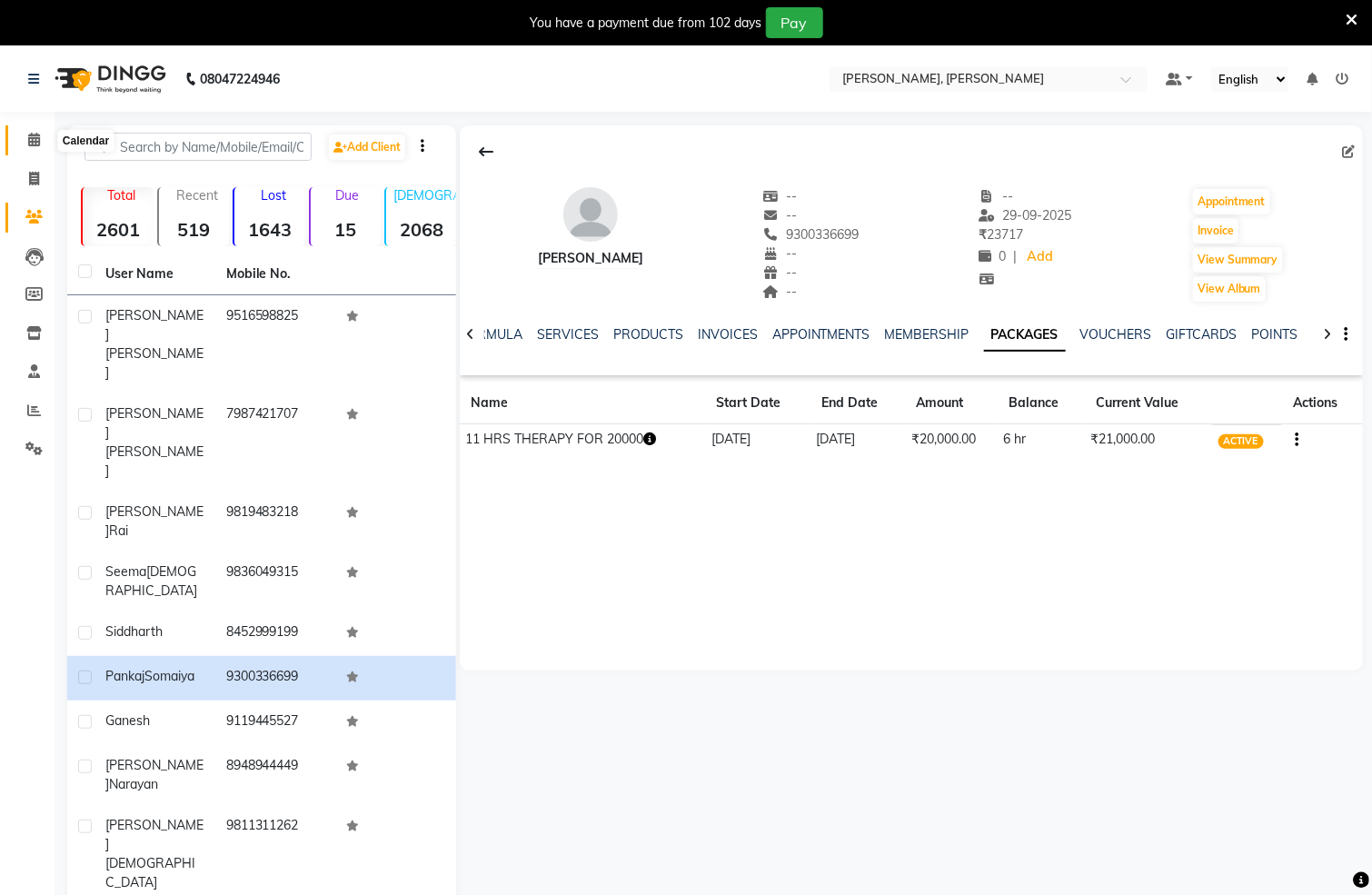
click at [30, 137] on icon at bounding box center [33, 140] width 12 height 14
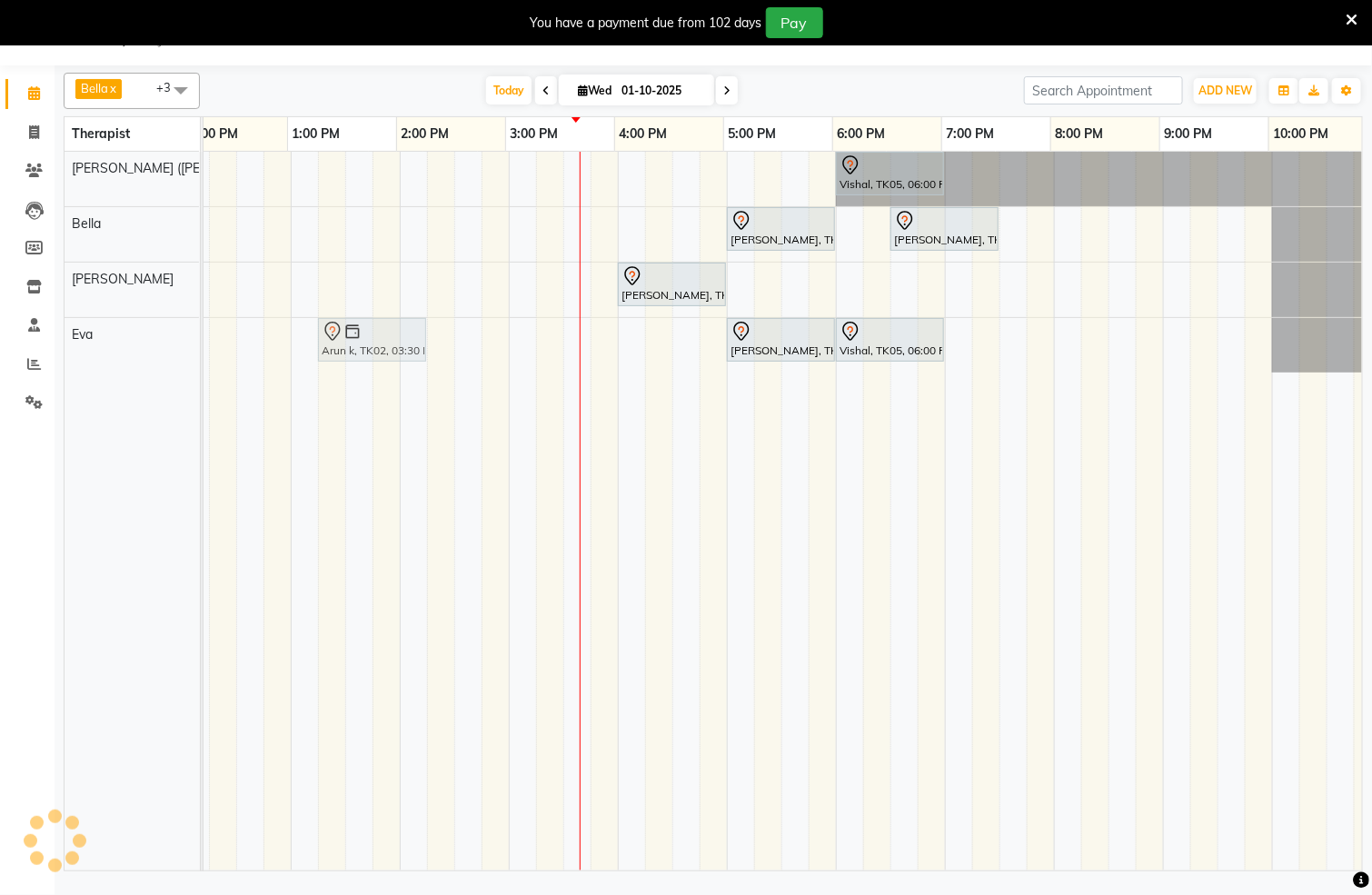
scroll to position [0, 563]
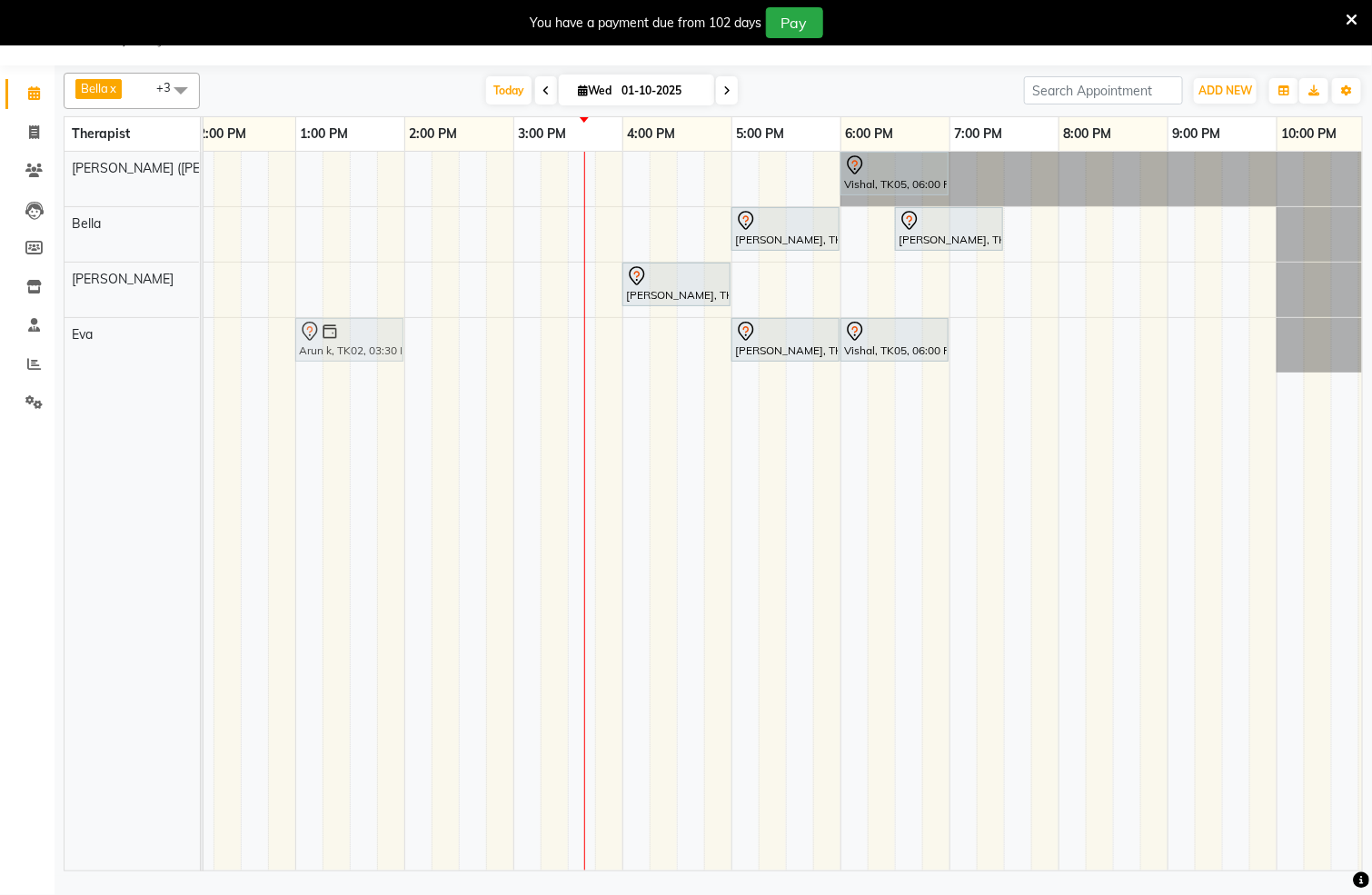
drag, startPoint x: 554, startPoint y: 351, endPoint x: 337, endPoint y: 374, distance: 218.2
click at [337, 374] on div "Vishal, TK05, 06:00 PM-07:00 PM, Swedish De-Stress - 60 Mins [PERSON_NAME], TK0…" at bounding box center [514, 511] width 1746 height 719
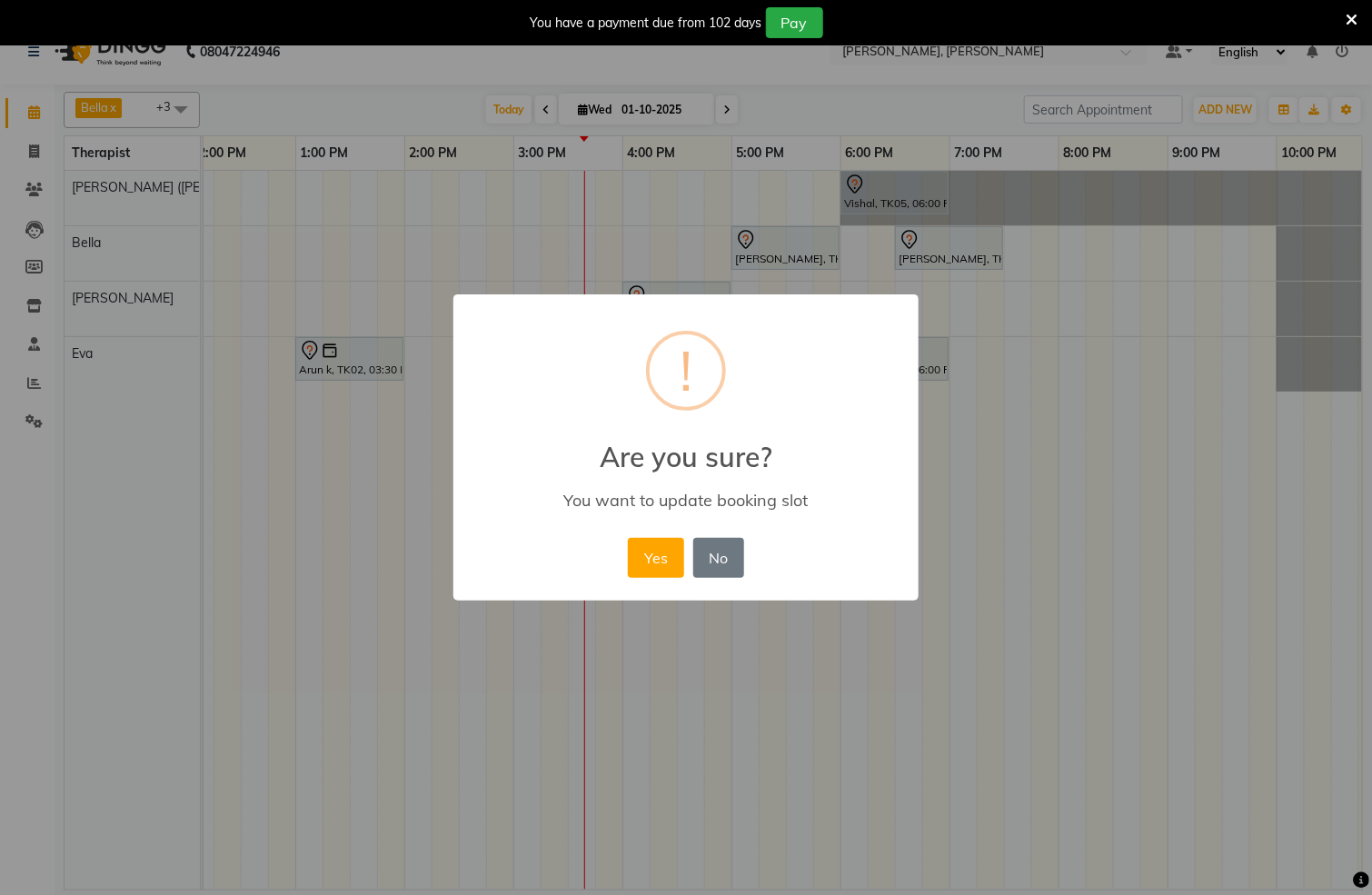
scroll to position [28, 0]
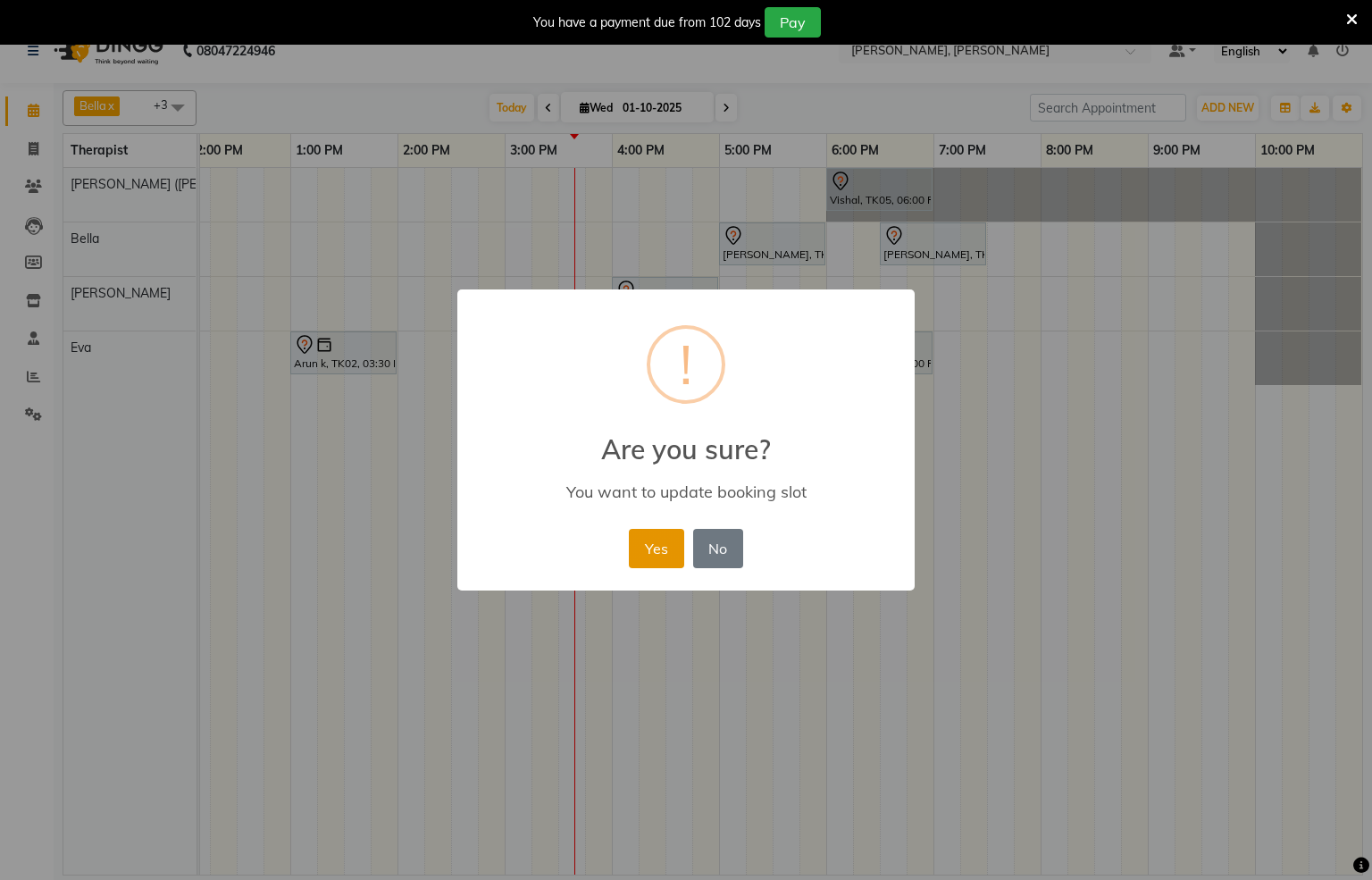
click at [662, 548] on button "Yes" at bounding box center [656, 548] width 55 height 39
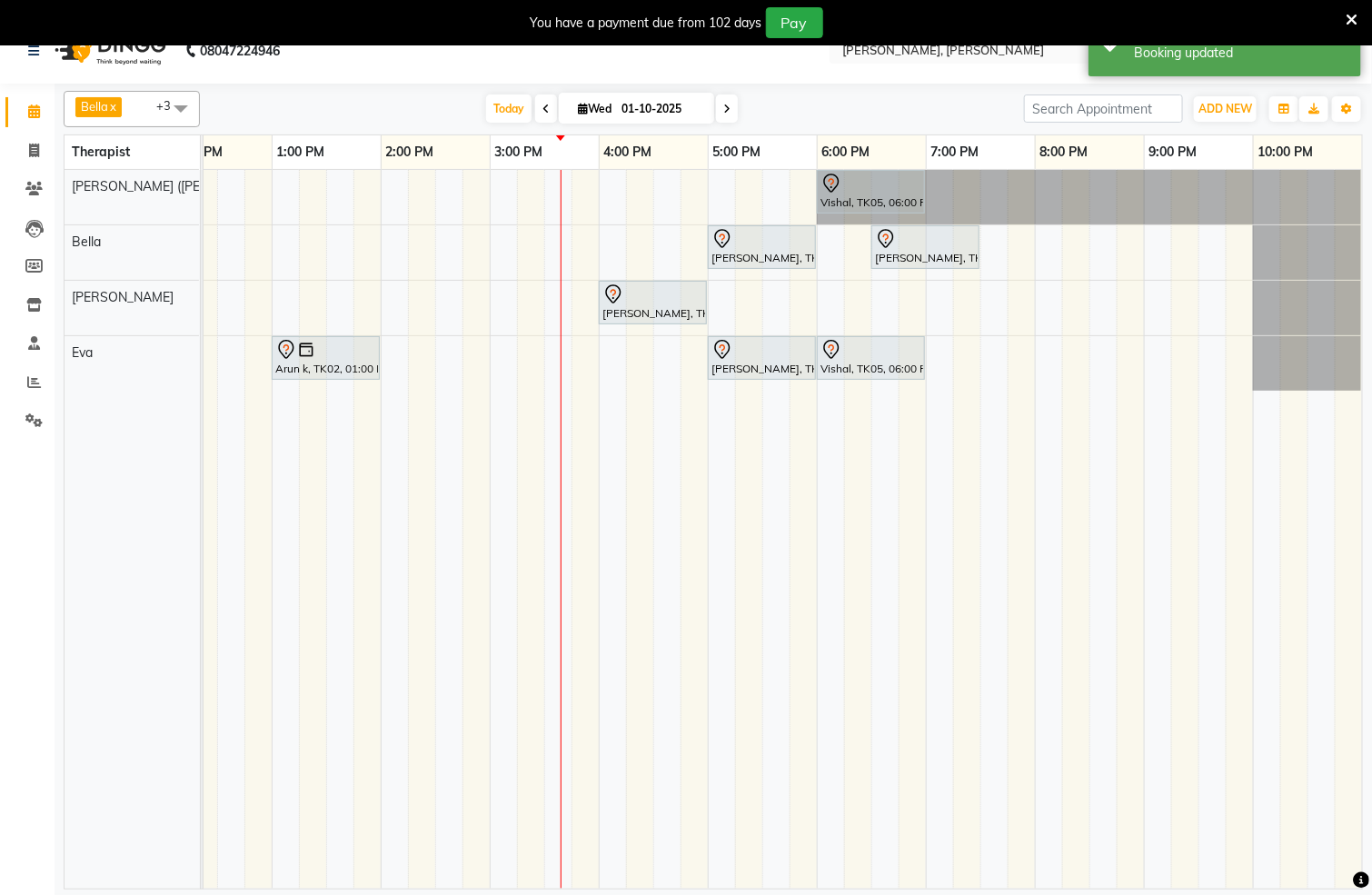
scroll to position [0, 609]
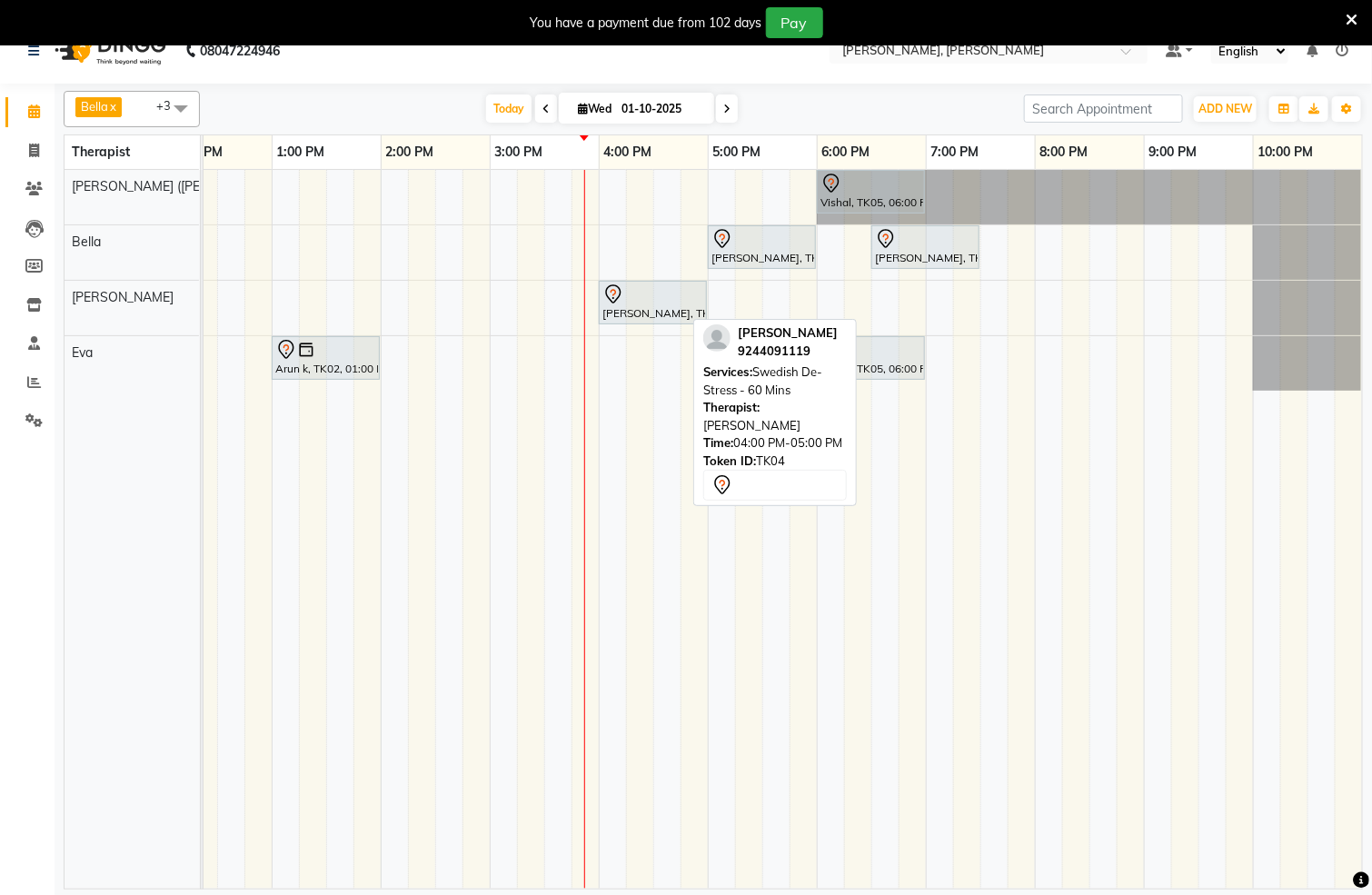
click at [627, 302] on div at bounding box center [653, 295] width 101 height 22
click at [655, 308] on div "[PERSON_NAME], TK04, 04:00 PM-05:00 PM, Swedish De-Stress - 60 Mins" at bounding box center [653, 302] width 104 height 38
select select "7"
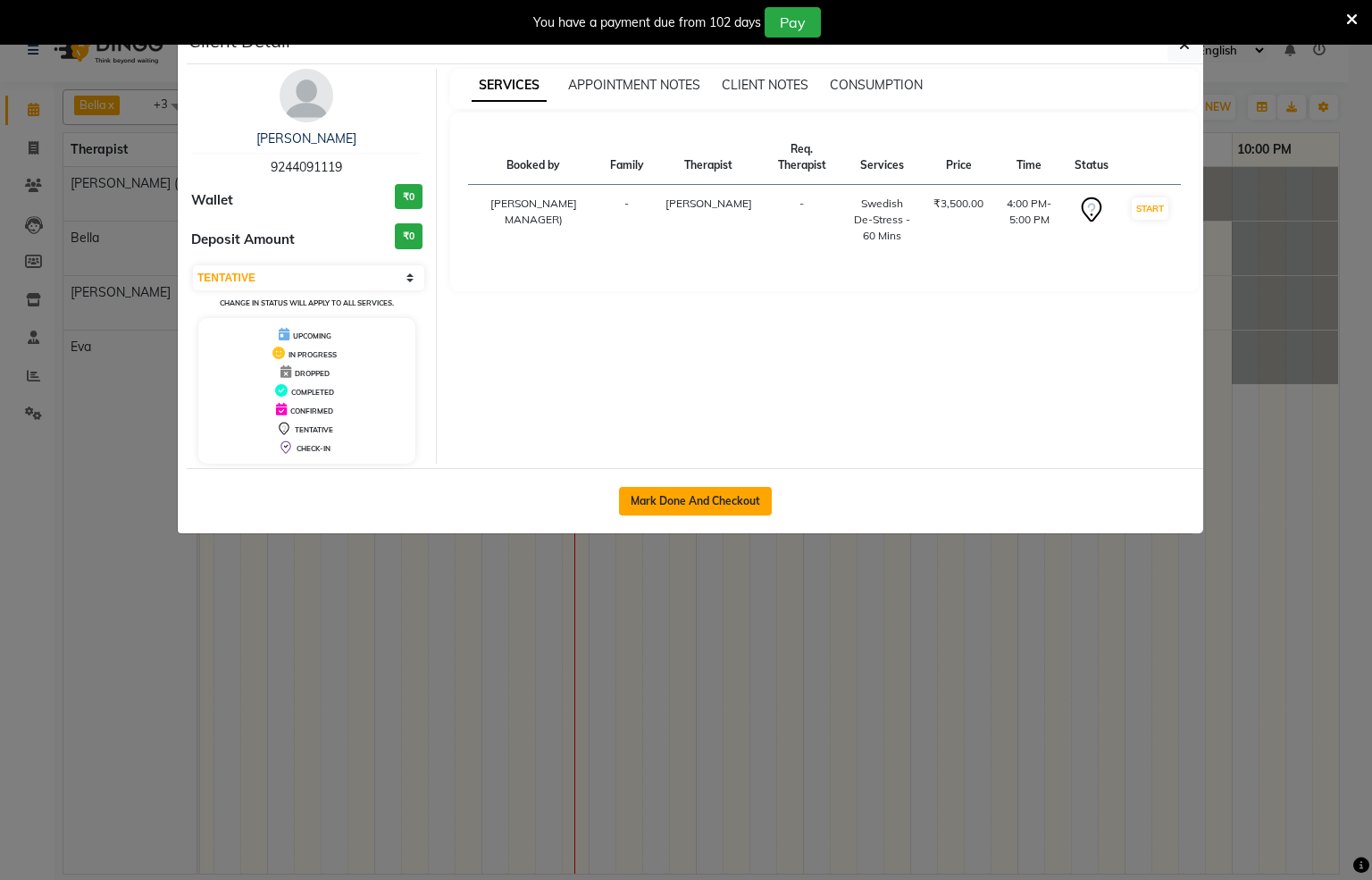
click at [737, 502] on button "Mark Done And Checkout" at bounding box center [695, 501] width 153 height 28
select select "service"
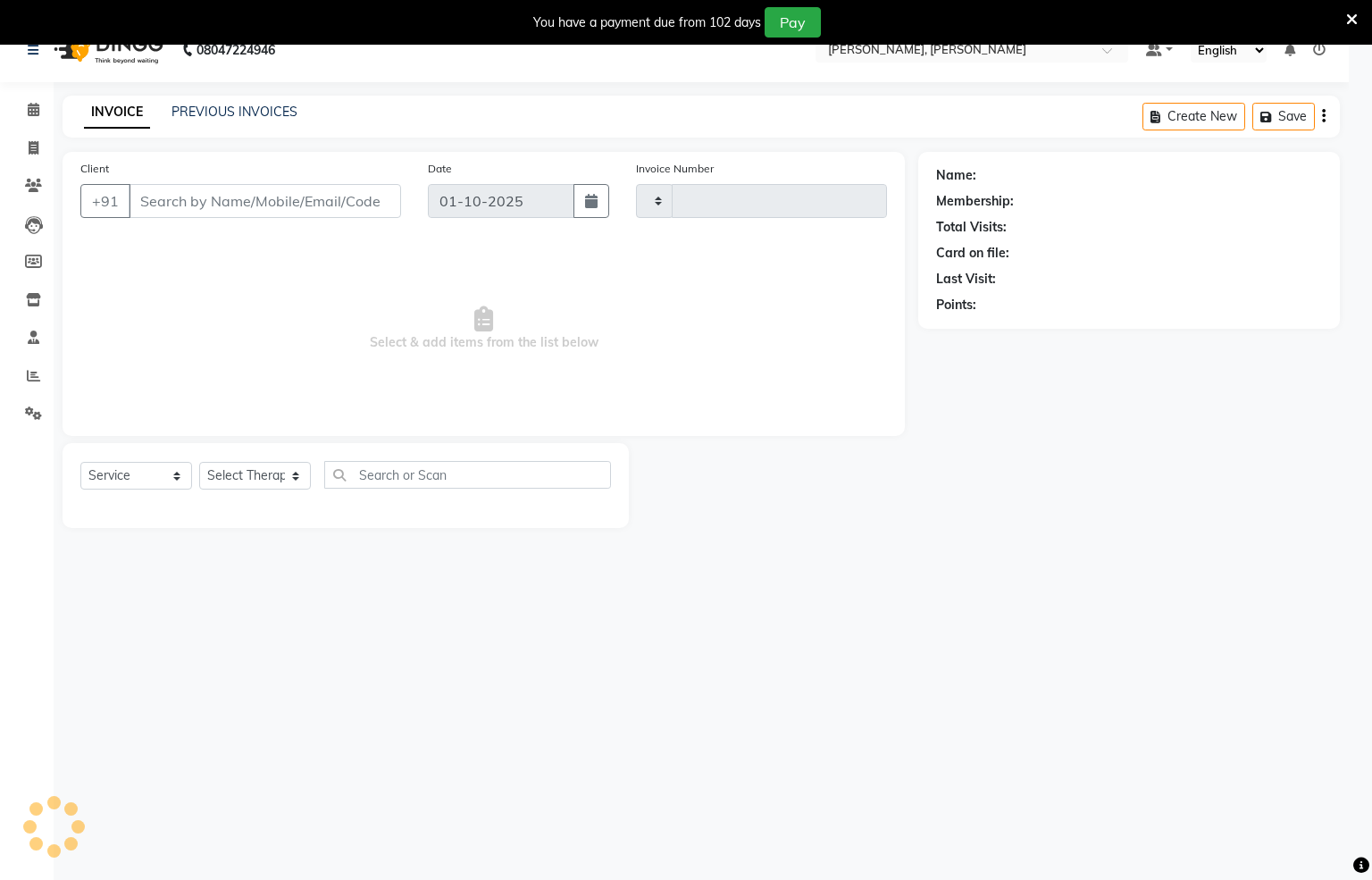
type input "1550"
select select "6399"
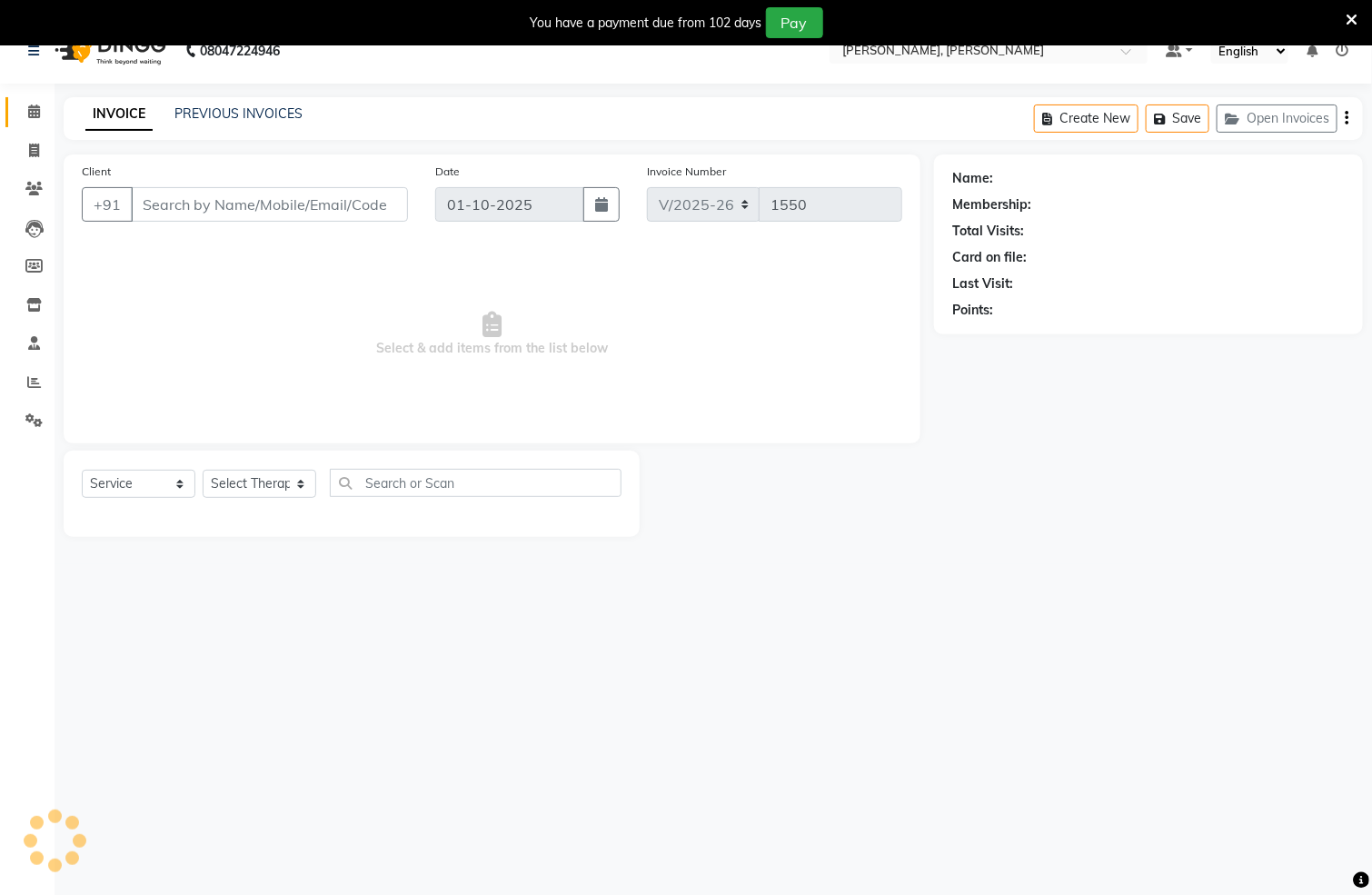
scroll to position [46, 0]
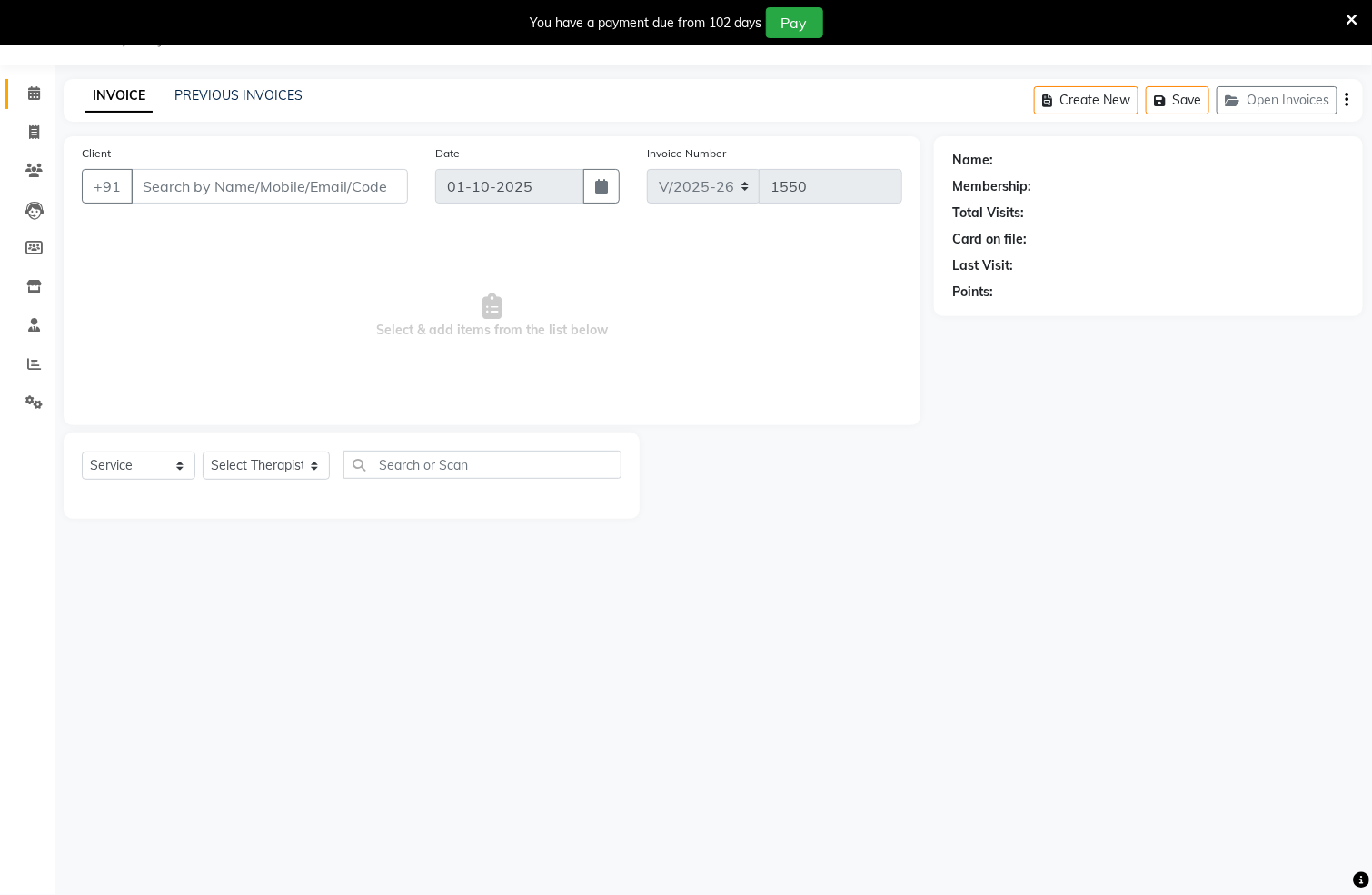
type input "9244091119"
select select "83147"
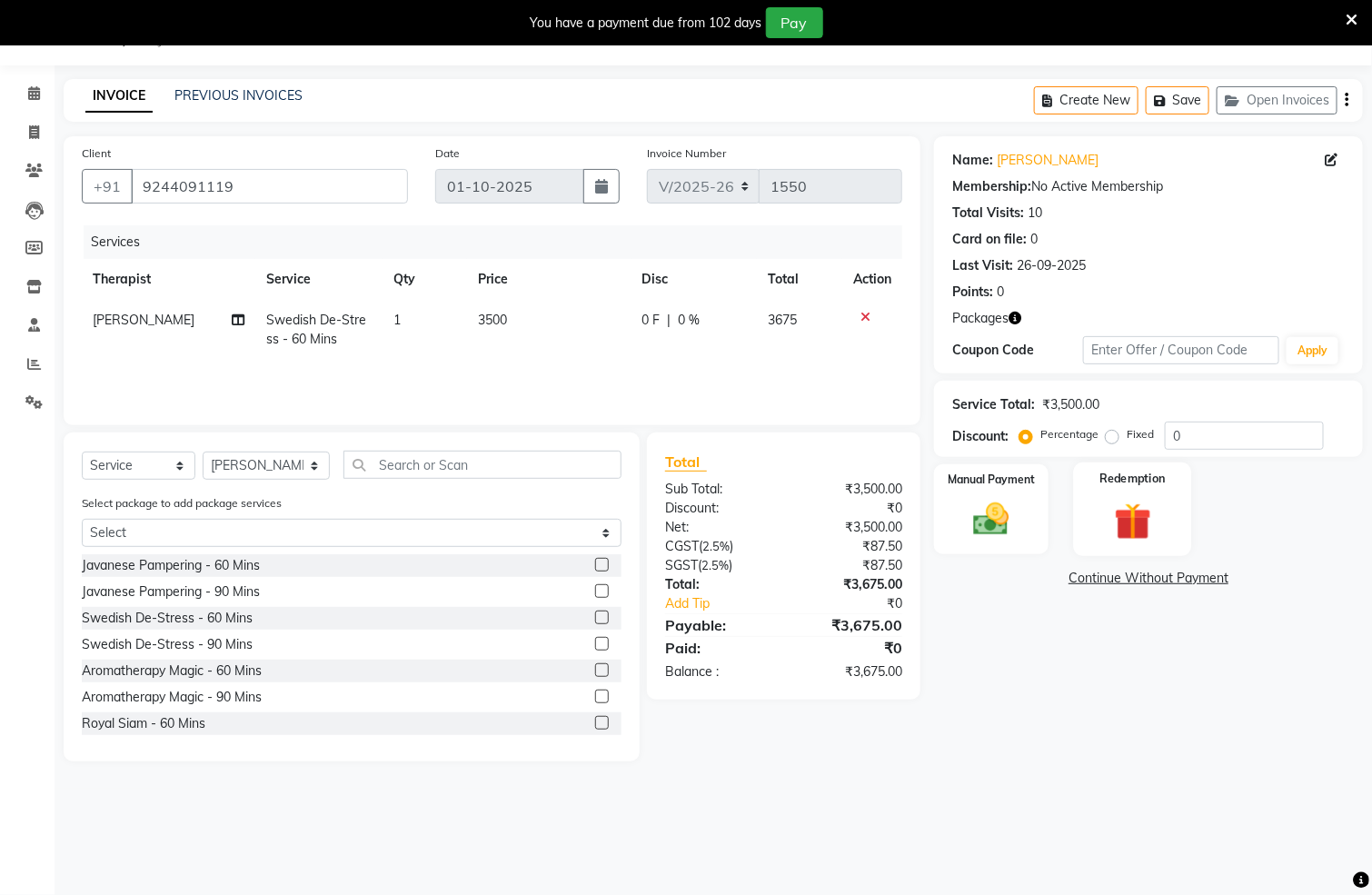
click at [1099, 515] on div "Redemption" at bounding box center [1133, 509] width 118 height 93
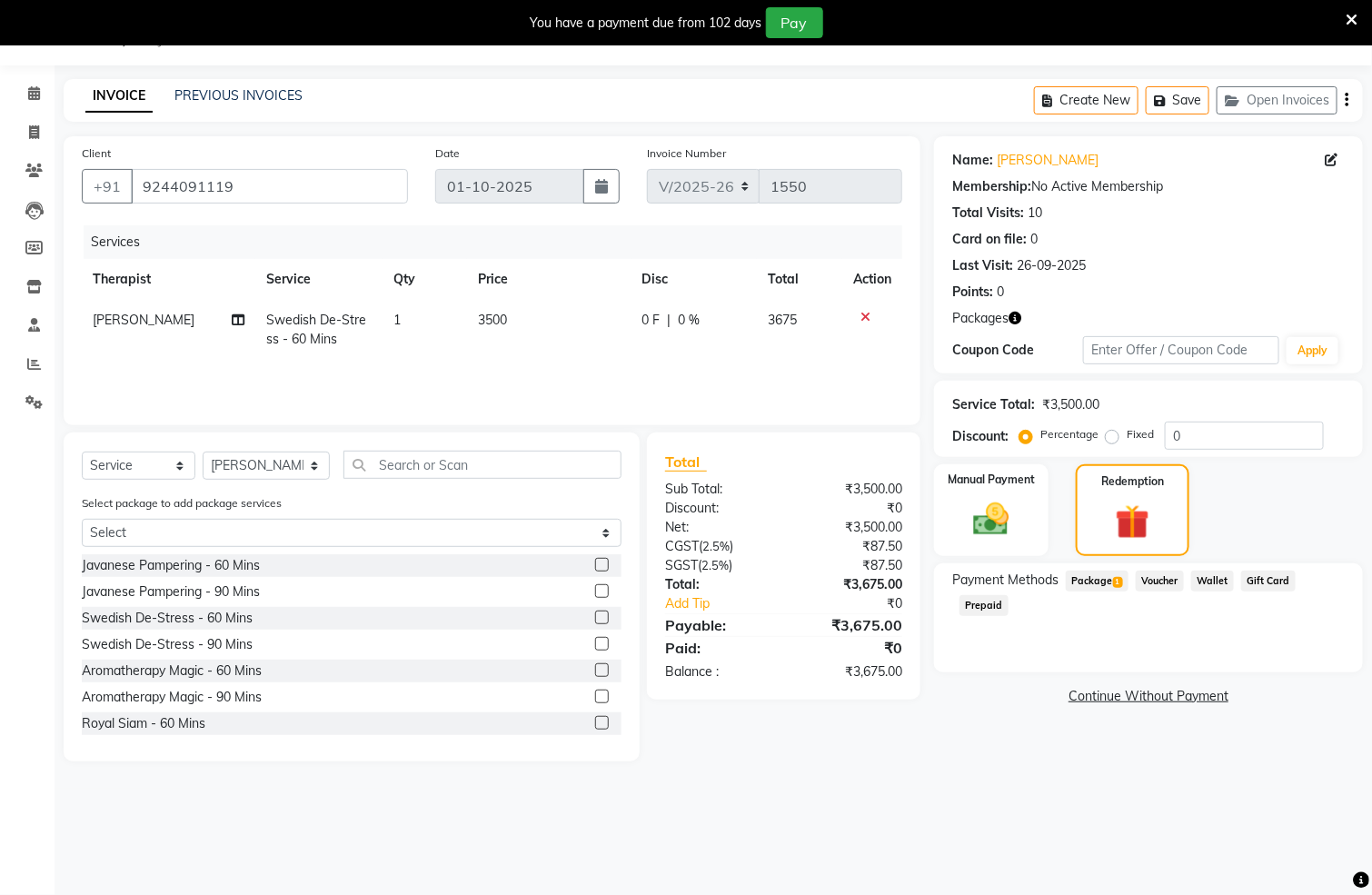
click at [1097, 568] on div "Payment Methods Package 1 Voucher Wallet Gift Card Prepaid" at bounding box center [1149, 619] width 429 height 109
click at [1088, 578] on span "Package 1" at bounding box center [1097, 581] width 63 height 21
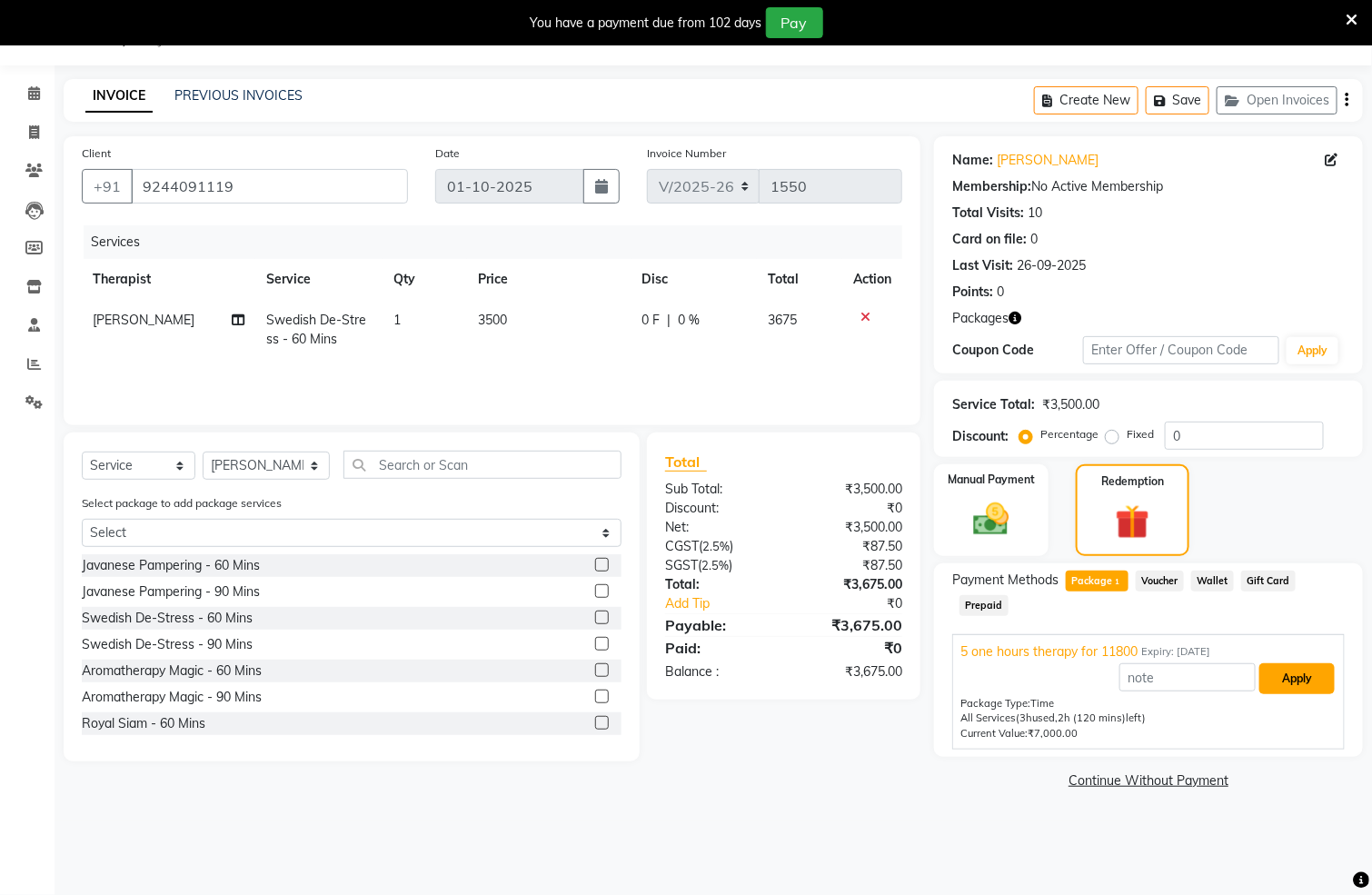
click at [1305, 669] on button "Apply" at bounding box center [1298, 679] width 76 height 31
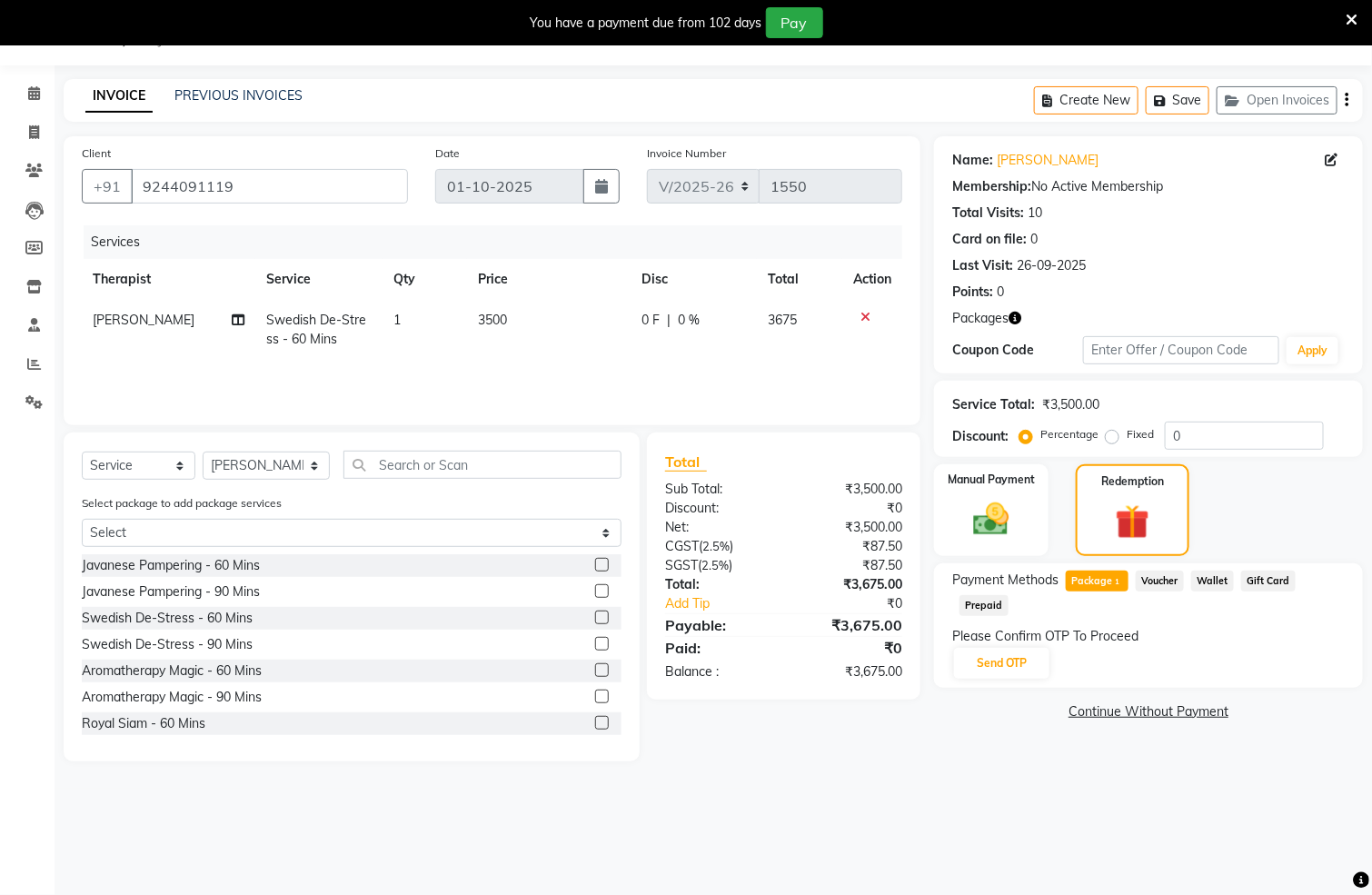
click at [1011, 644] on div "Please Confirm OTP To Proceed" at bounding box center [1148, 636] width 393 height 19
click at [1015, 658] on button "Send OTP" at bounding box center [1001, 663] width 95 height 31
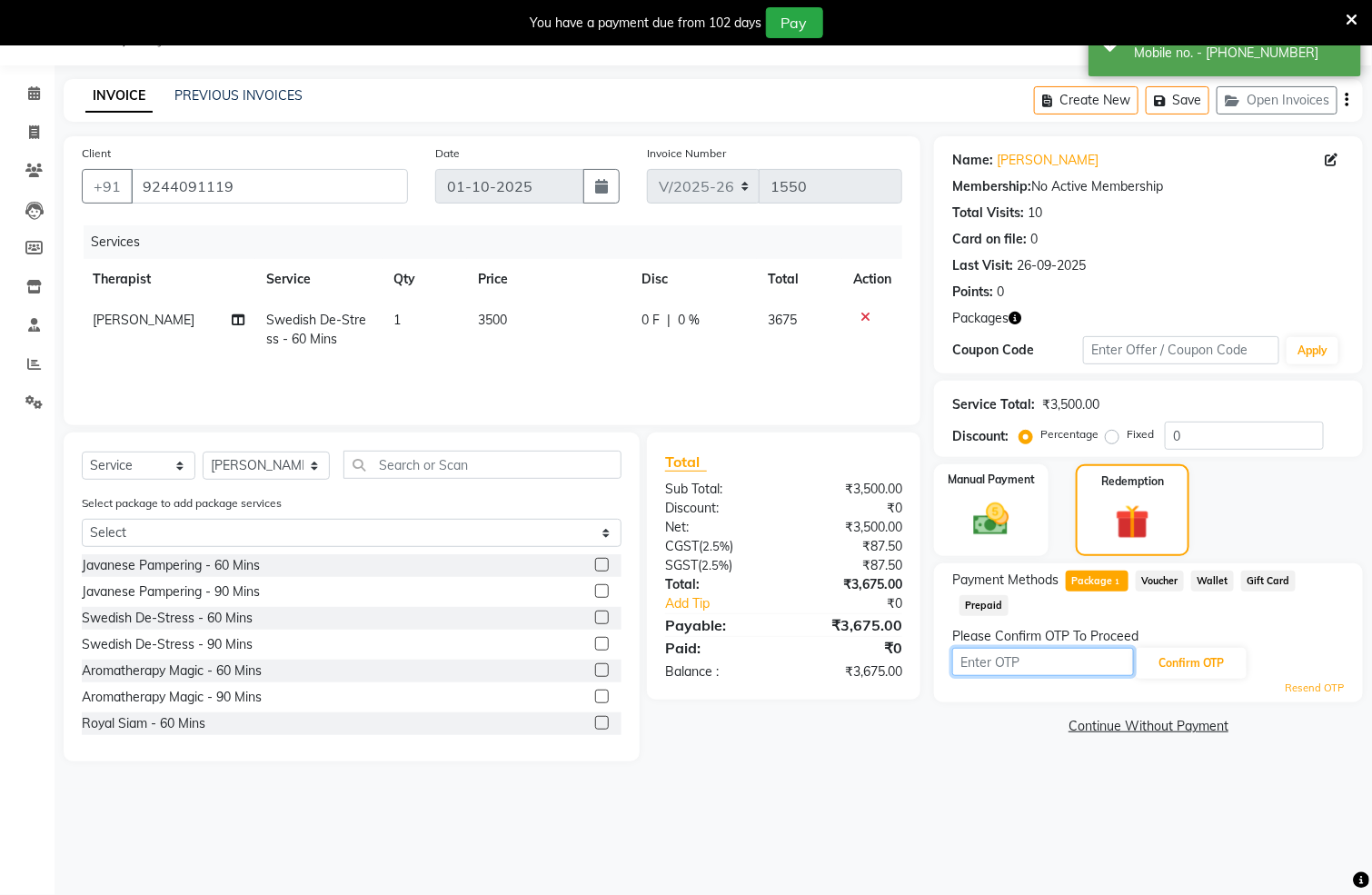
click at [1043, 661] on input "text" at bounding box center [1043, 662] width 182 height 28
type input "5493"
click at [1201, 653] on button "Confirm OTP" at bounding box center [1192, 663] width 111 height 31
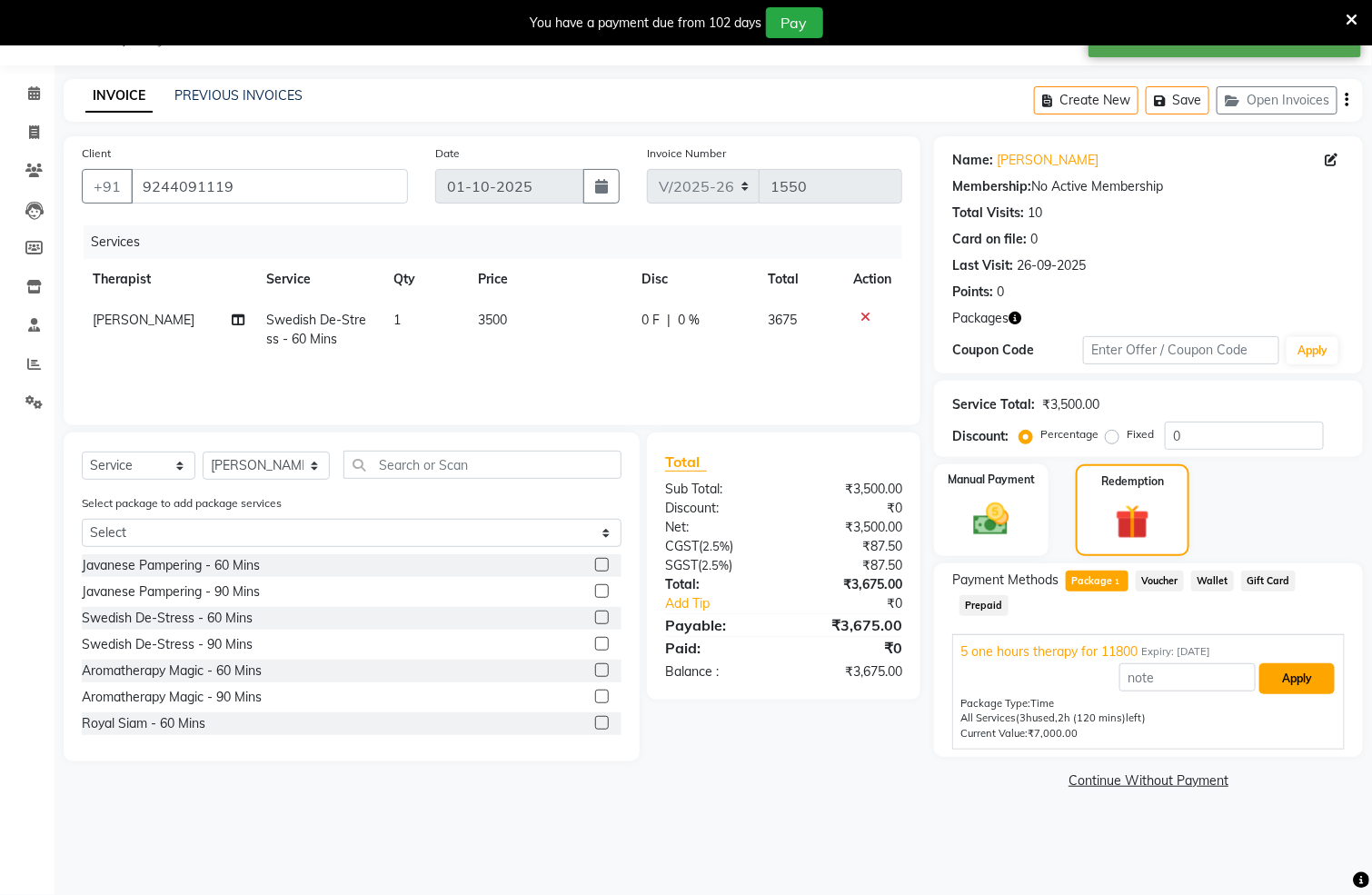
click at [1302, 673] on button "Apply" at bounding box center [1298, 679] width 76 height 31
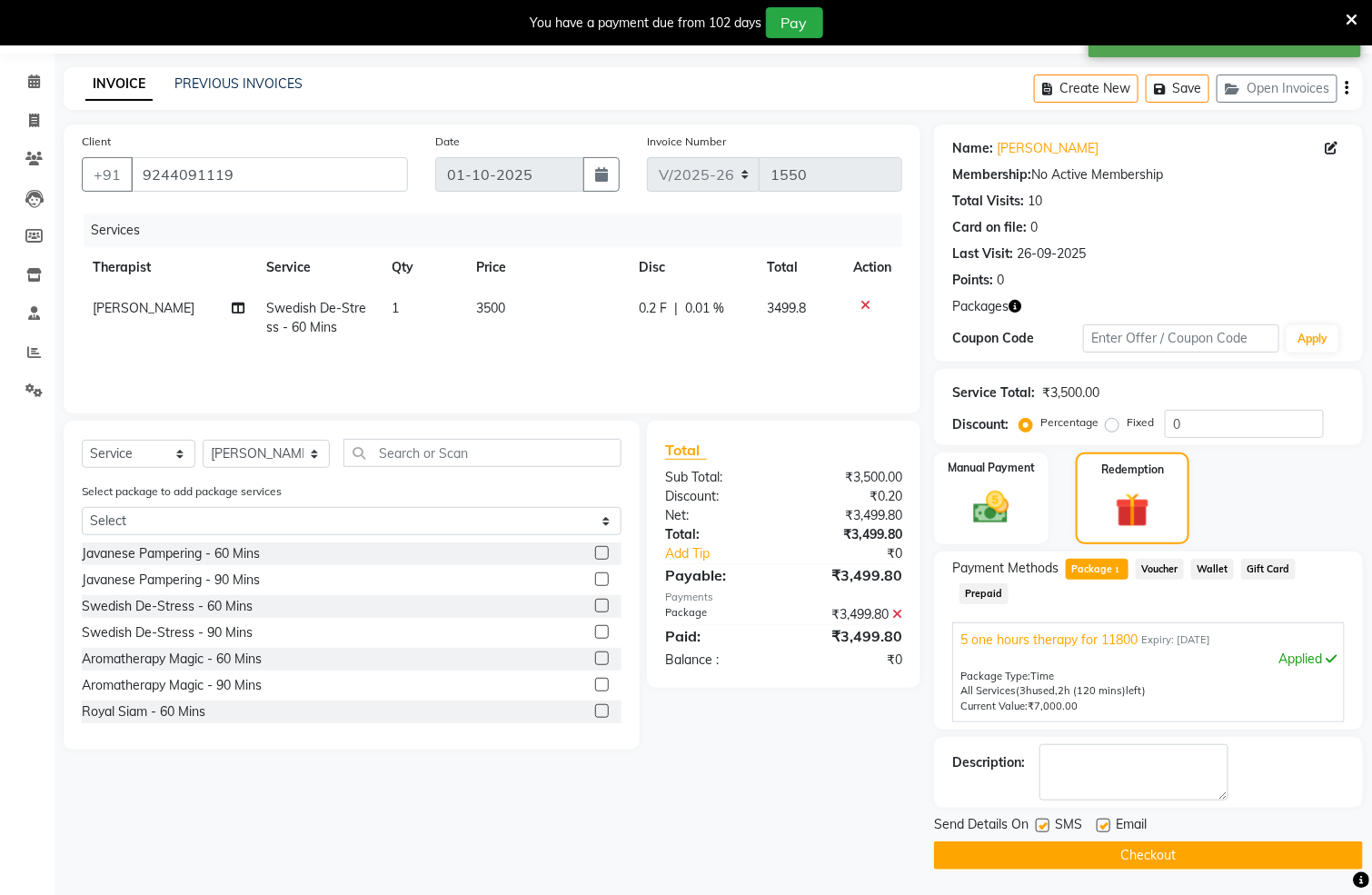
scroll to position [63, 0]
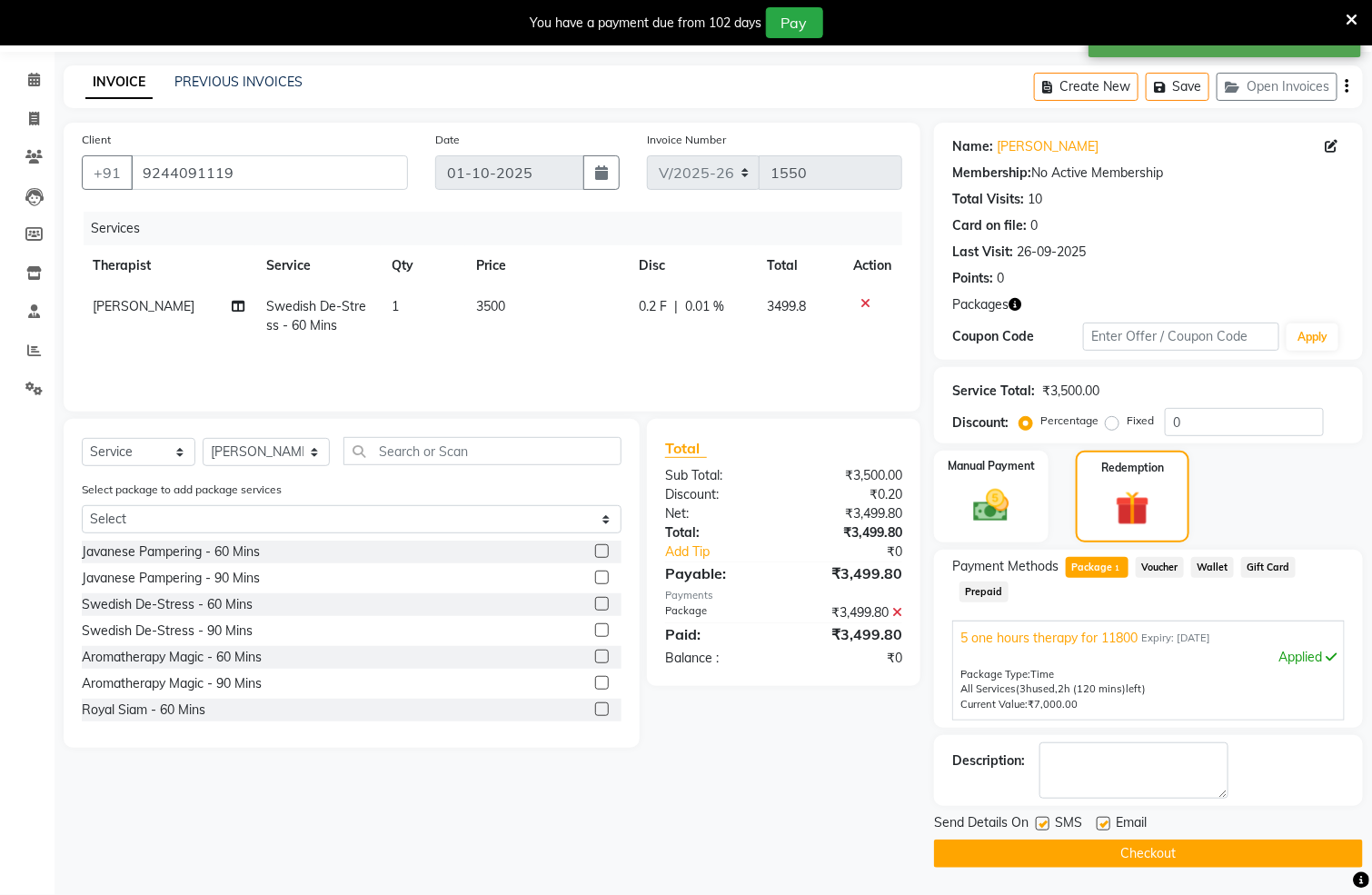
click at [1112, 849] on button "Checkout" at bounding box center [1149, 853] width 429 height 28
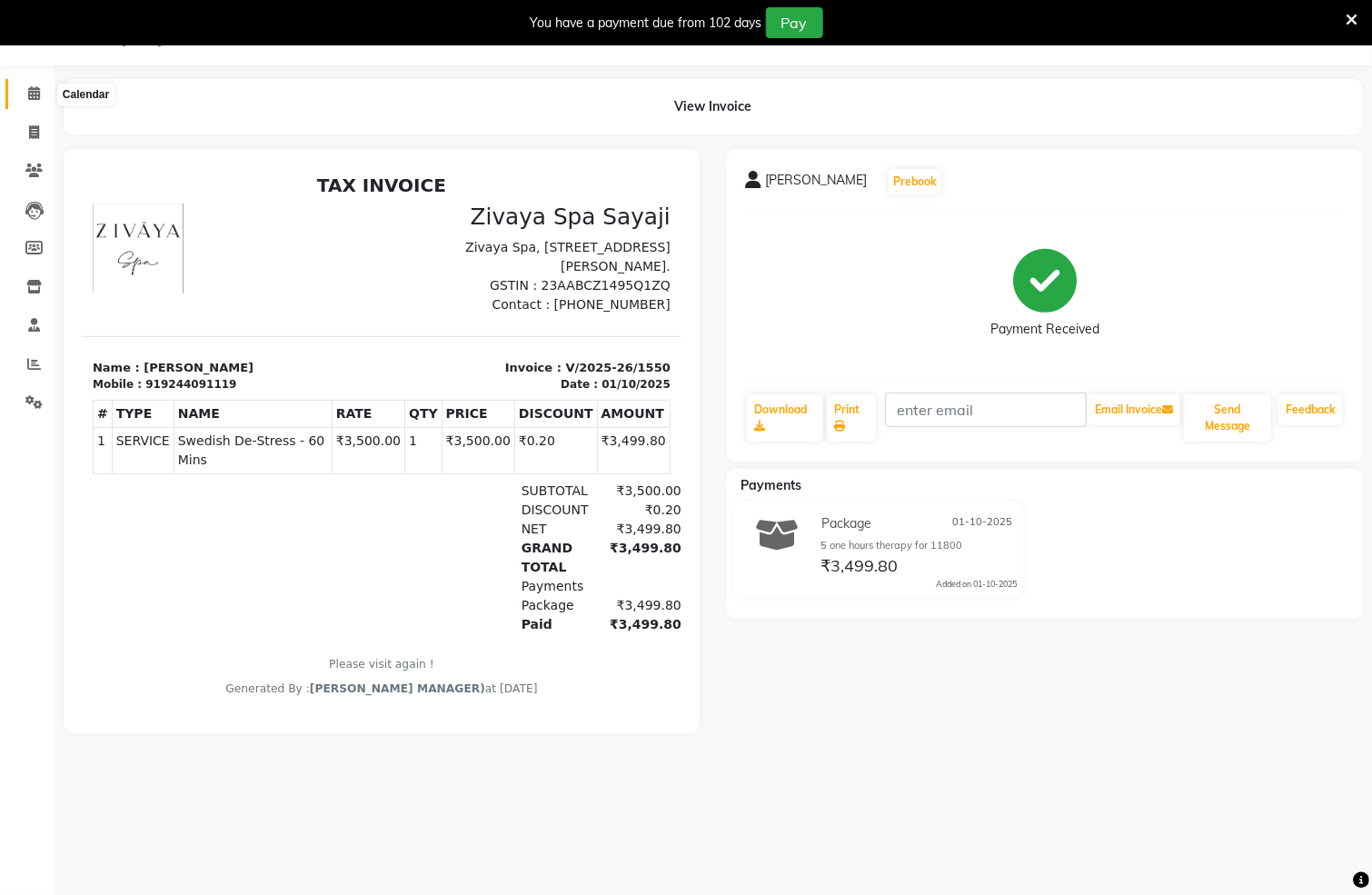
click at [36, 83] on span at bounding box center [34, 93] width 31 height 21
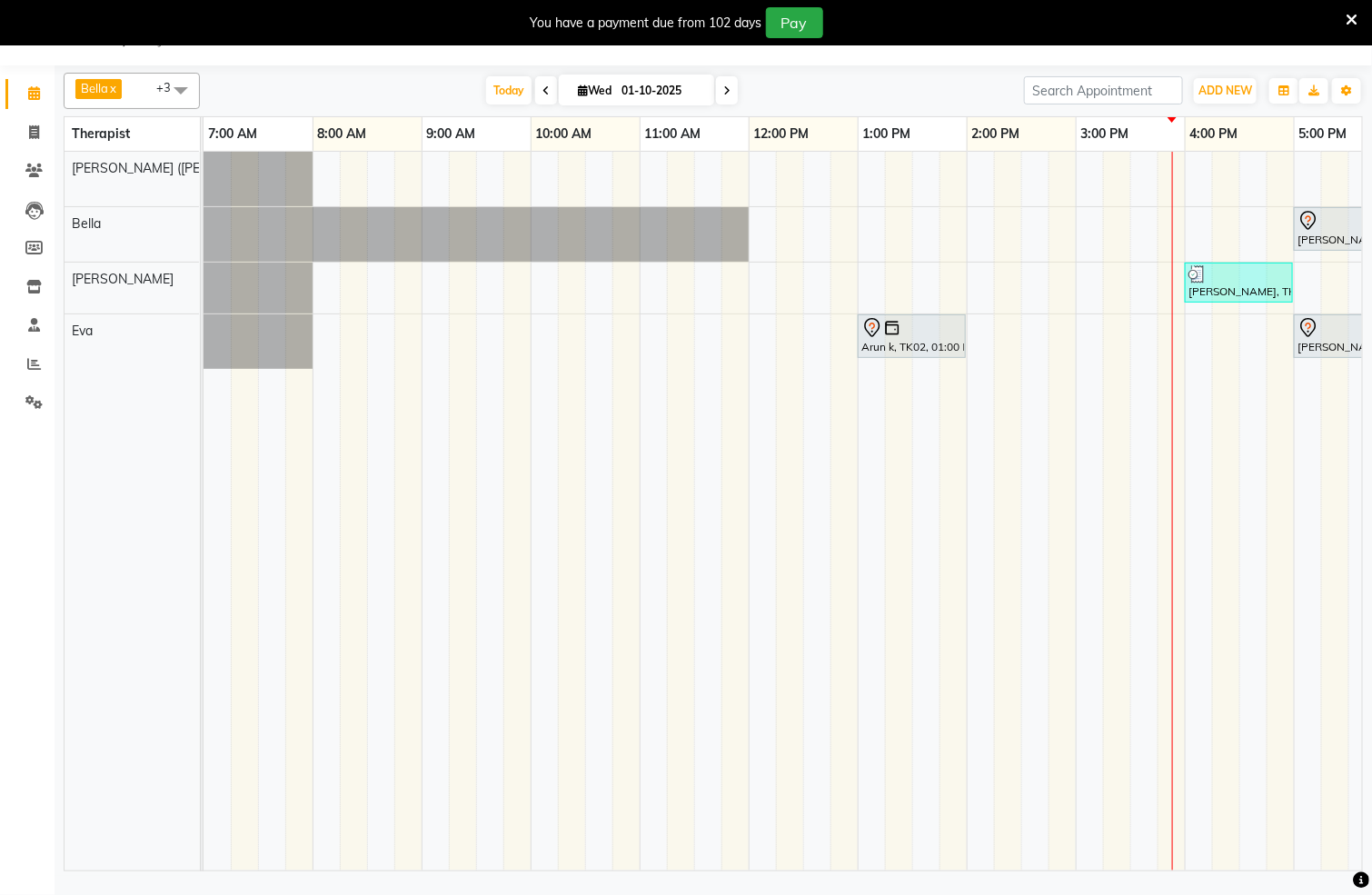
scroll to position [0, 391]
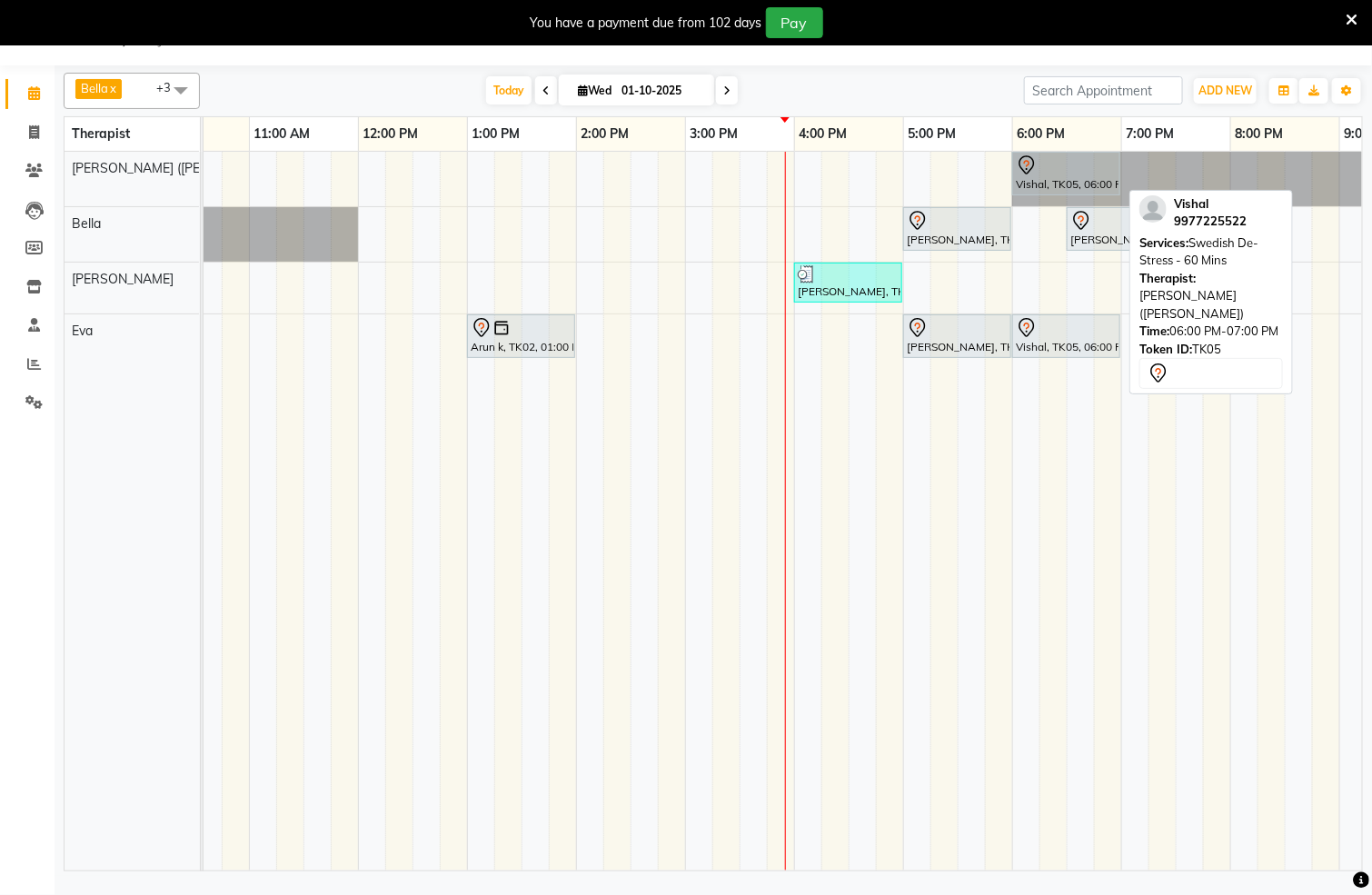
click at [1067, 176] on div at bounding box center [1066, 166] width 101 height 22
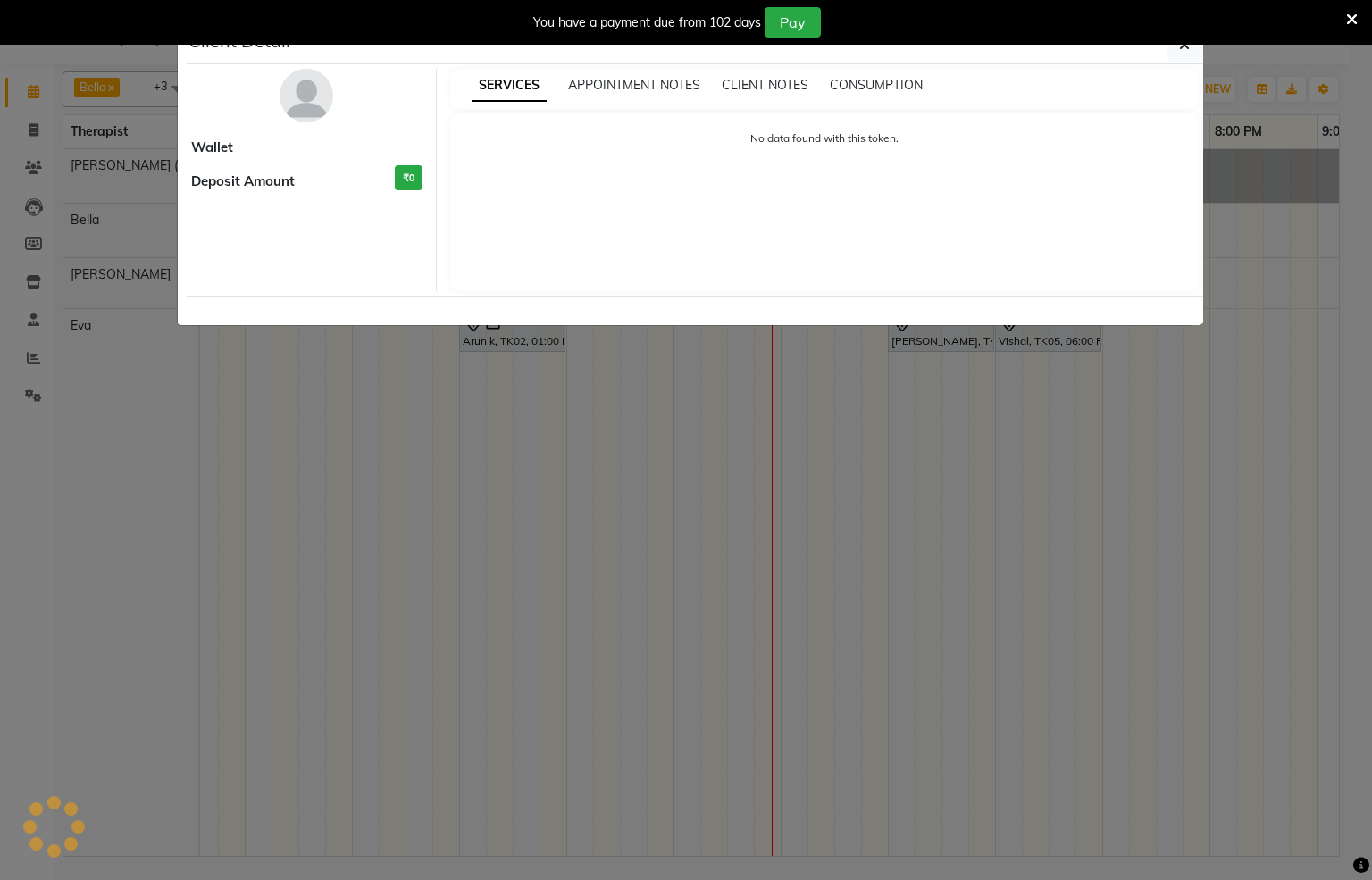
select select "7"
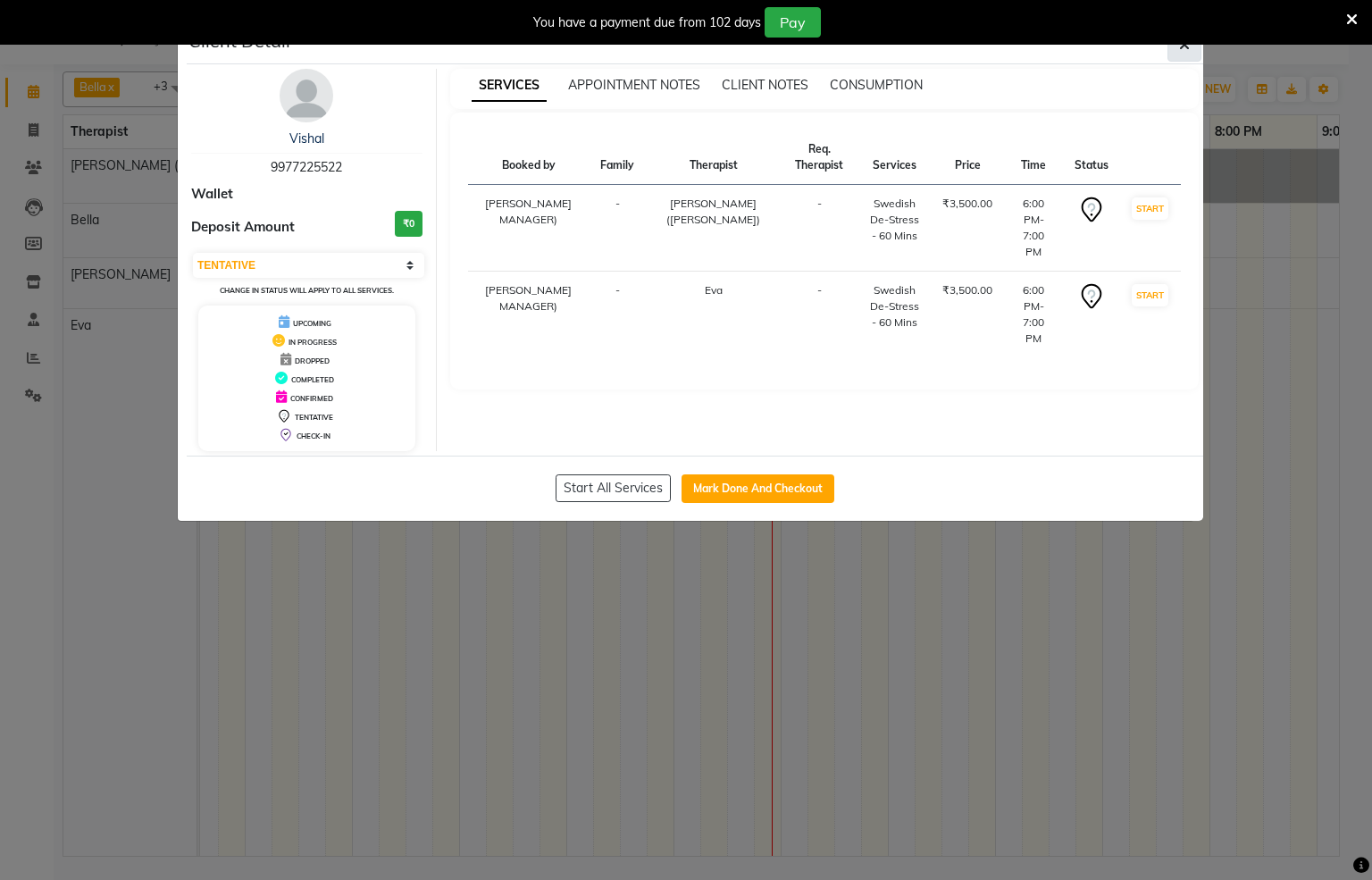
click at [1188, 46] on icon "button" at bounding box center [1185, 45] width 11 height 15
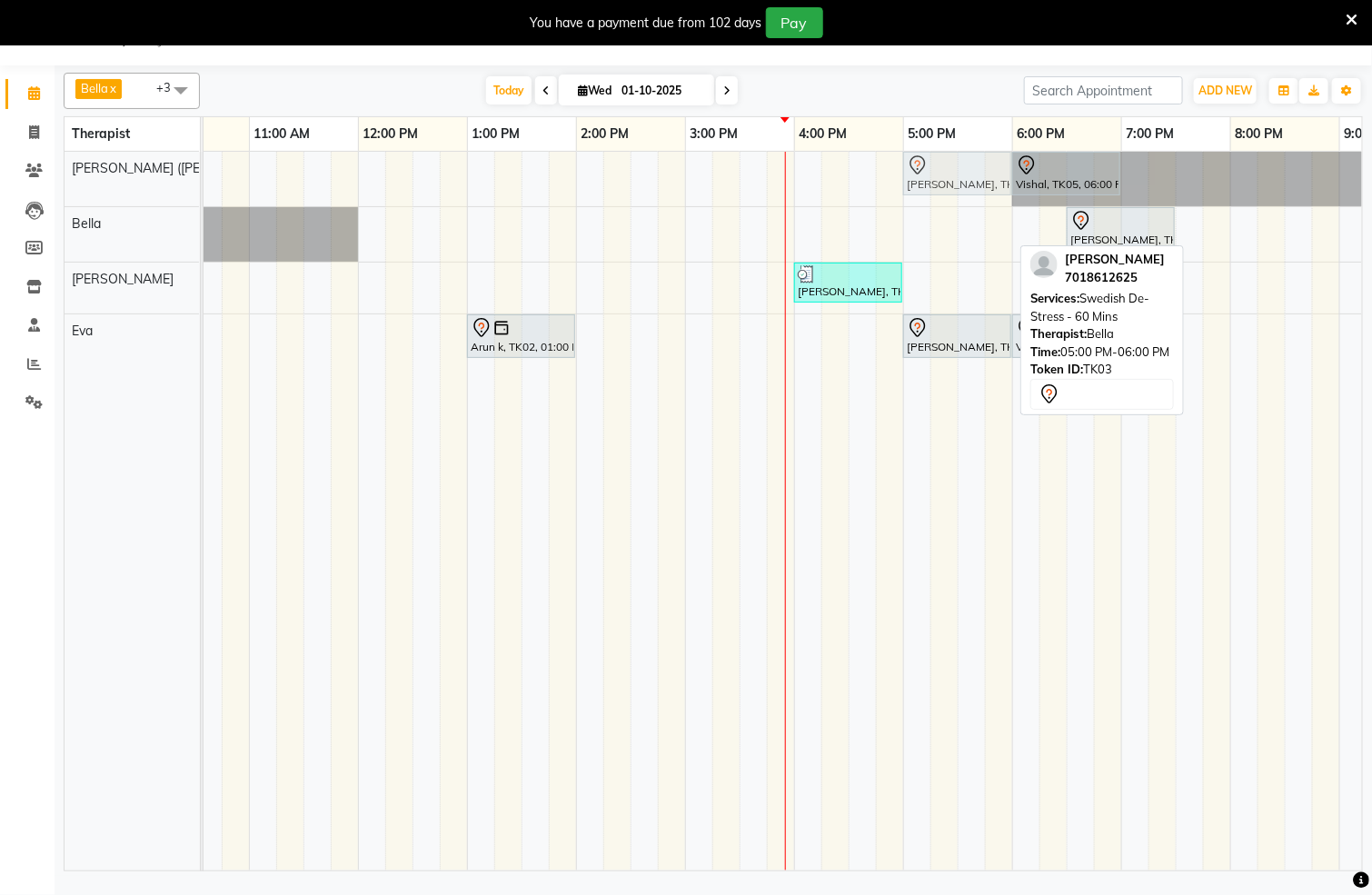
drag, startPoint x: 960, startPoint y: 227, endPoint x: 962, endPoint y: 184, distance: 43.0
click at [962, 184] on tbody "Vishal, TK05, 06:00 PM-07:00 PM, Swedish De-Stress - 60 Mins [PERSON_NAME], TK0…" at bounding box center [685, 260] width 1746 height 217
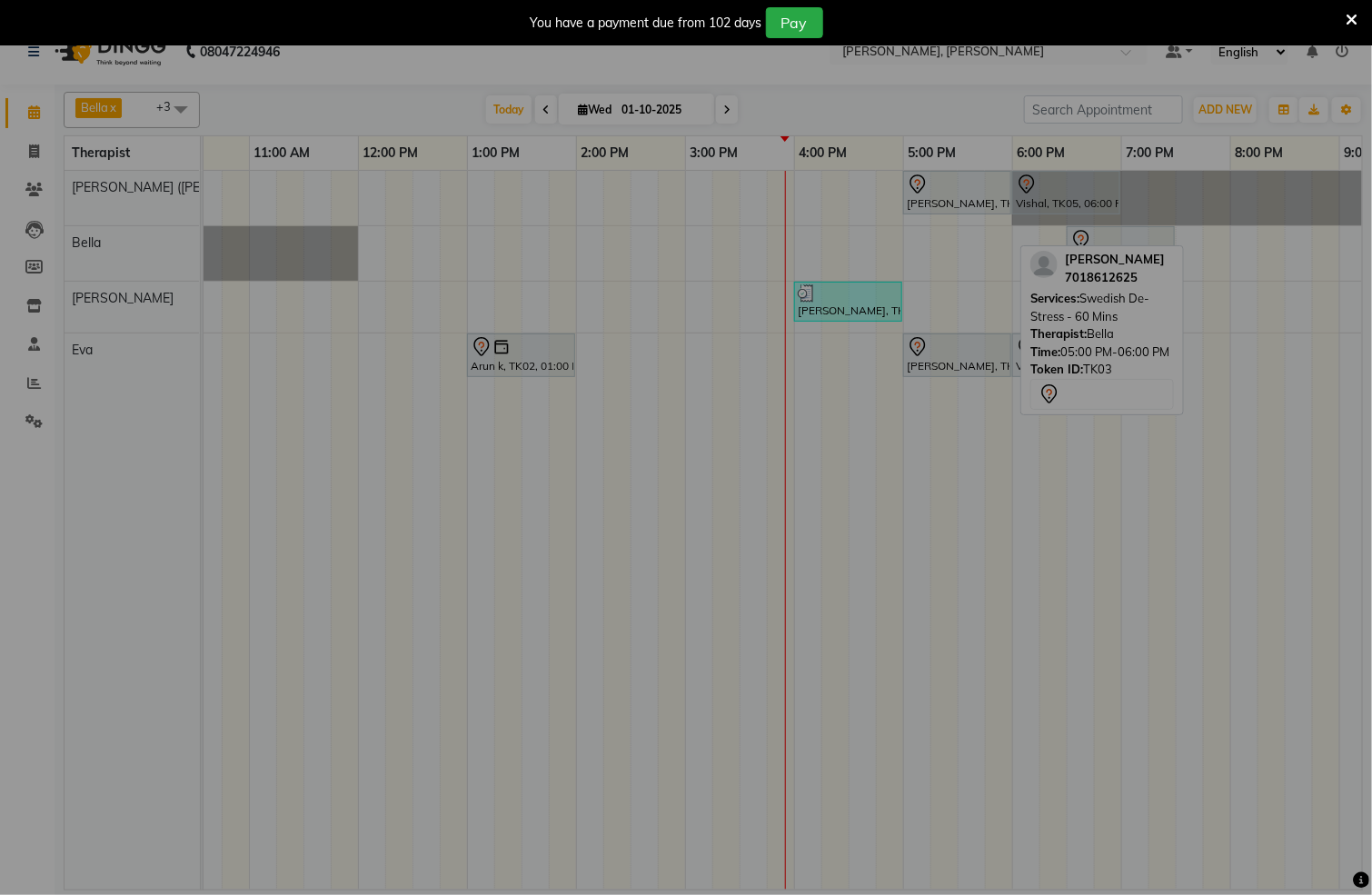
scroll to position [28, 0]
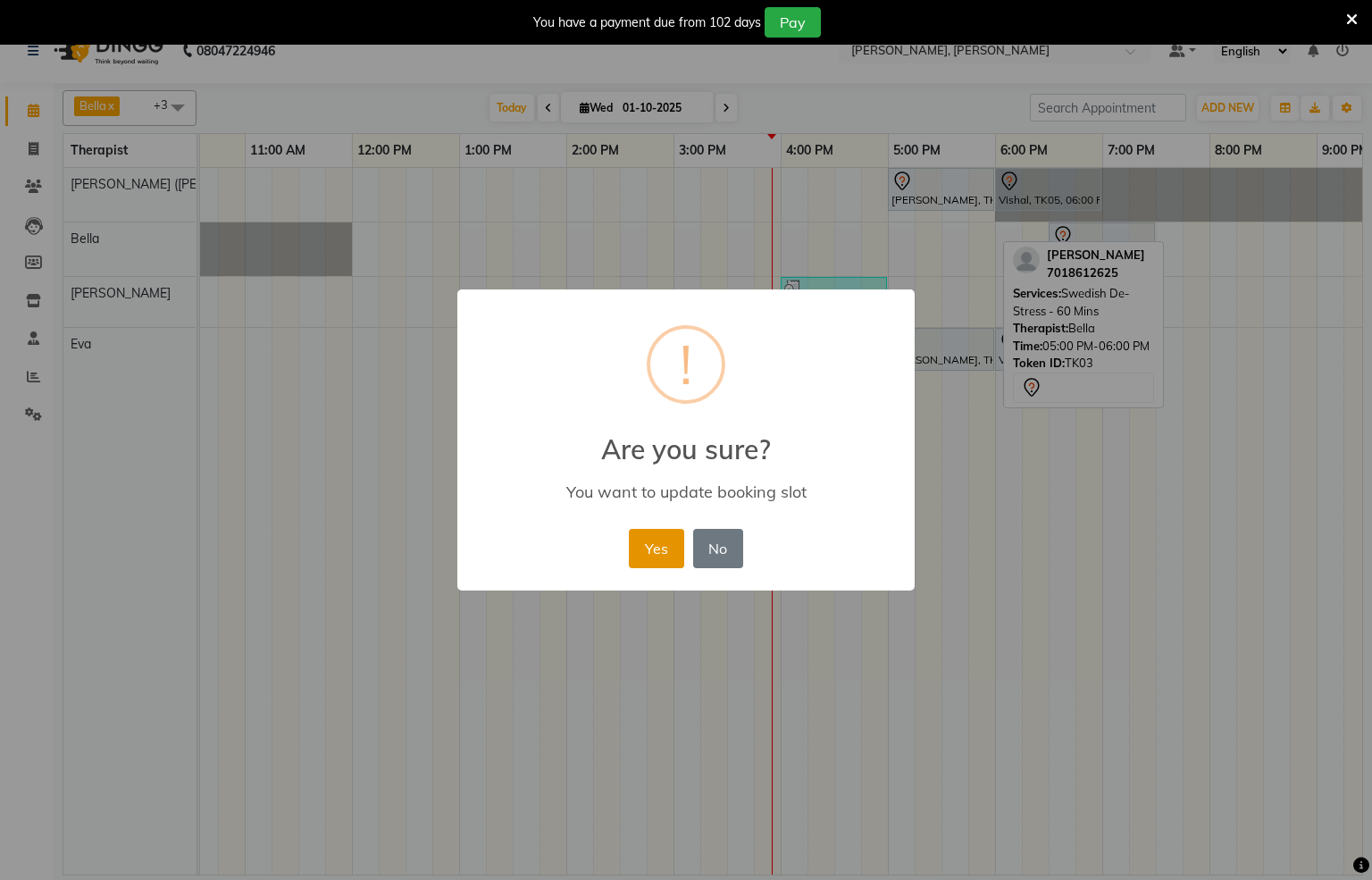
click at [664, 554] on button "Yes" at bounding box center [656, 548] width 55 height 39
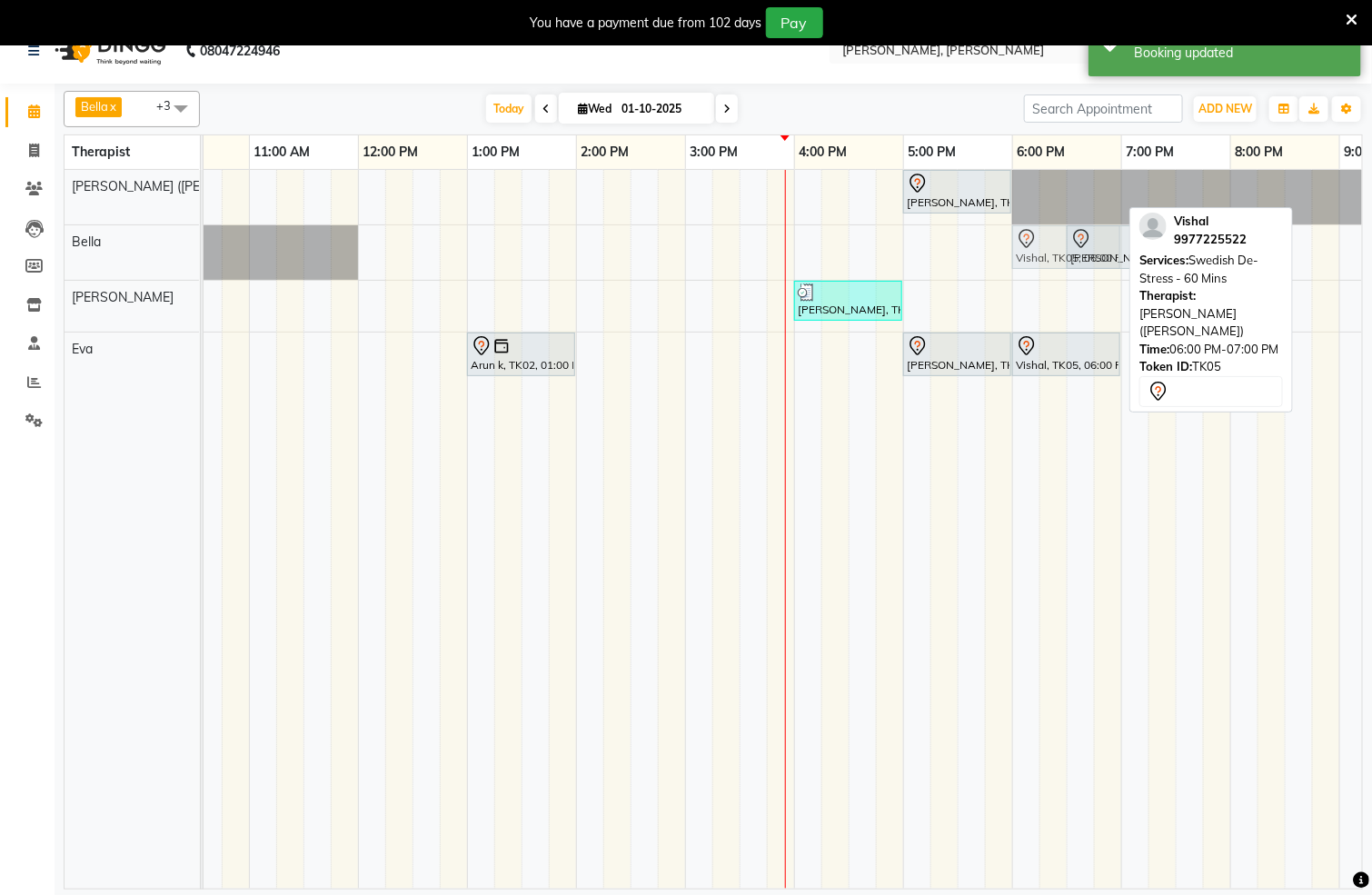
drag, startPoint x: 1037, startPoint y: 207, endPoint x: 1046, endPoint y: 259, distance: 52.8
click at [1046, 259] on tbody "[PERSON_NAME], TK03, 05:00 PM-06:00 PM, Swedish De-Stress - 60 Mins Vishal, TK0…" at bounding box center [685, 278] width 1746 height 217
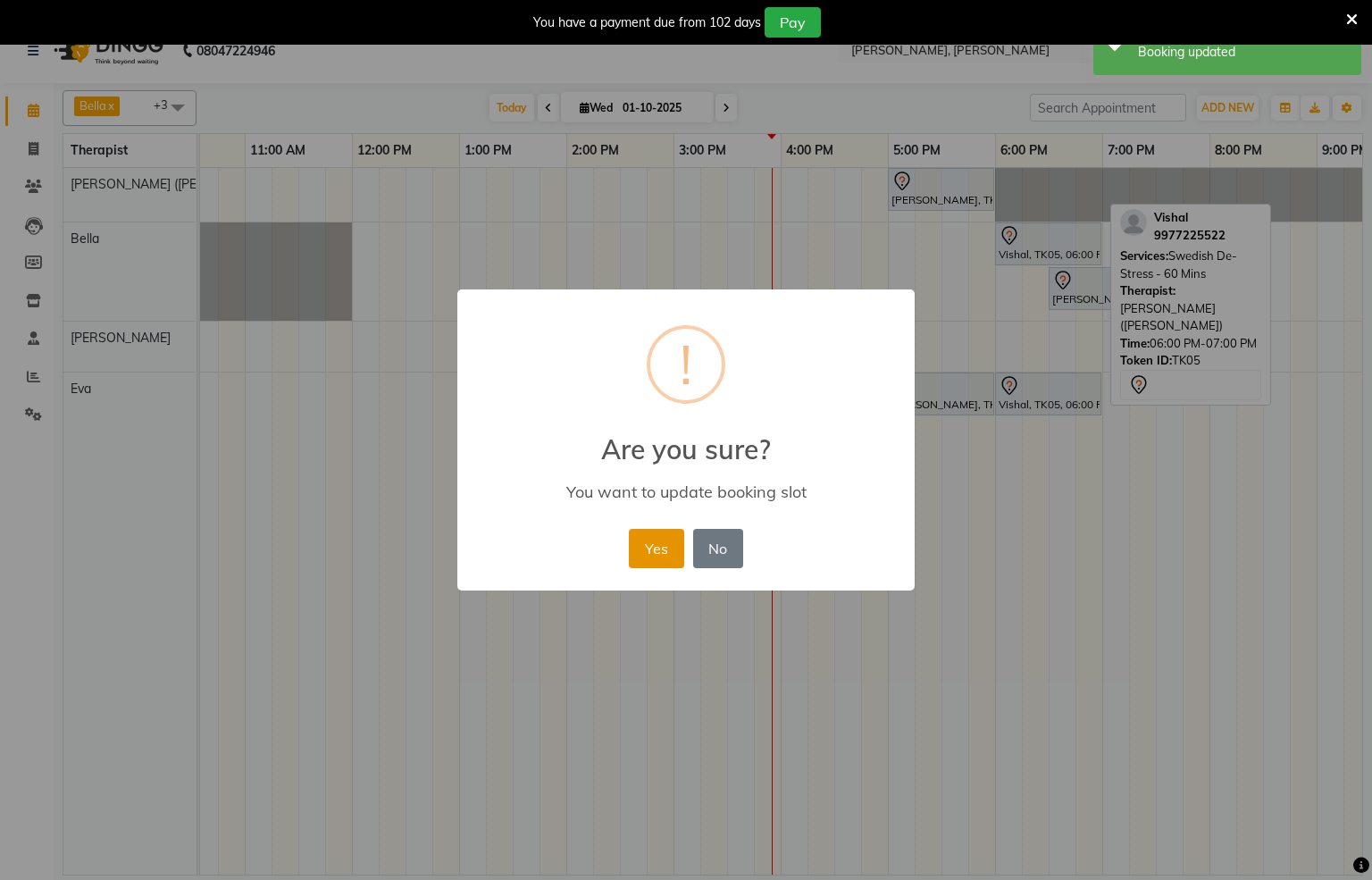
click at [638, 557] on button "Yes" at bounding box center [656, 548] width 55 height 39
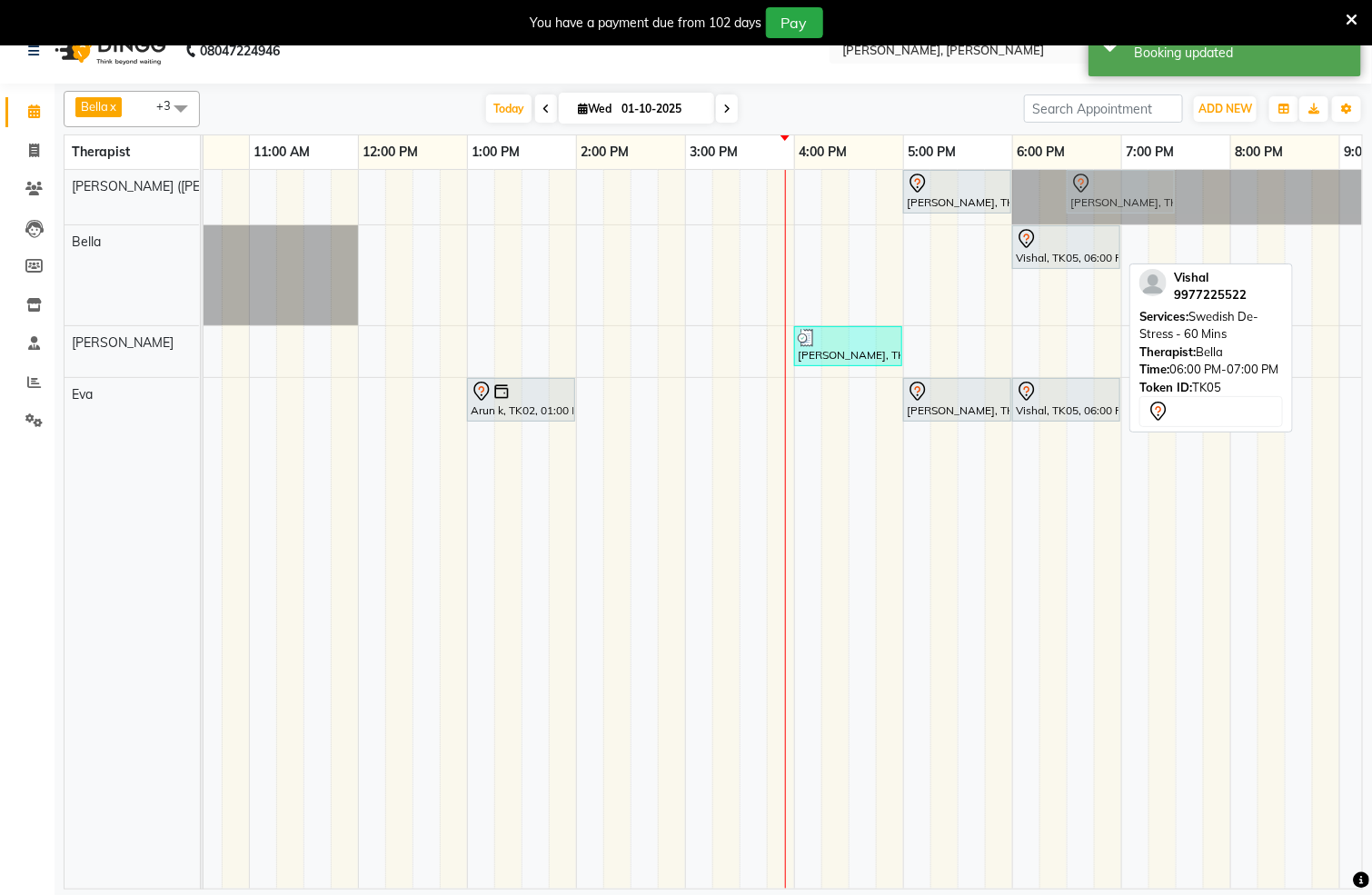
click at [1096, 205] on tbody "[PERSON_NAME], TK03, 05:00 PM-06:00 PM, Swedish De-Stress - 60 [PERSON_NAME], T…" at bounding box center [685, 301] width 1746 height 263
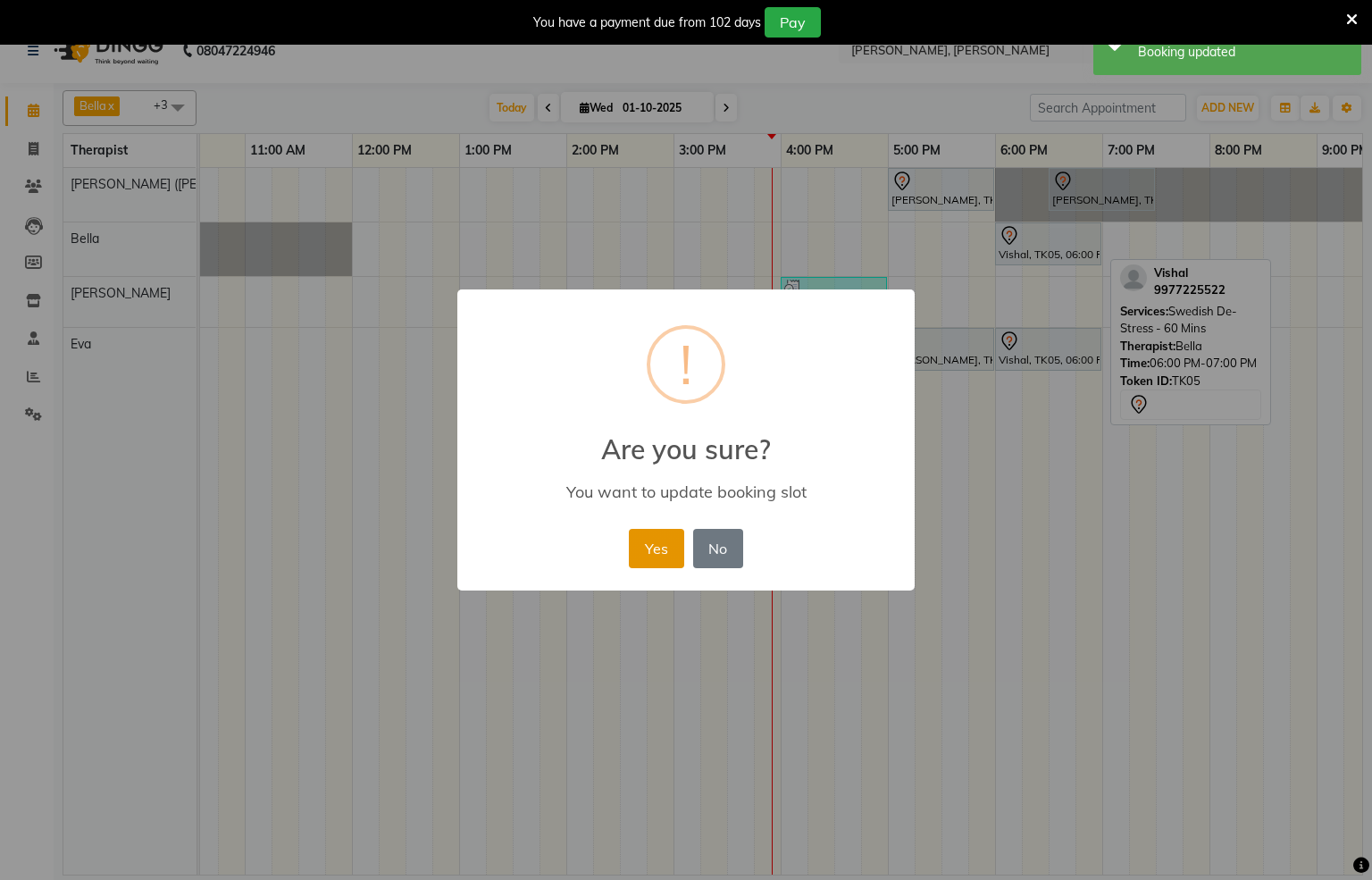
click at [649, 553] on button "Yes" at bounding box center [656, 548] width 55 height 39
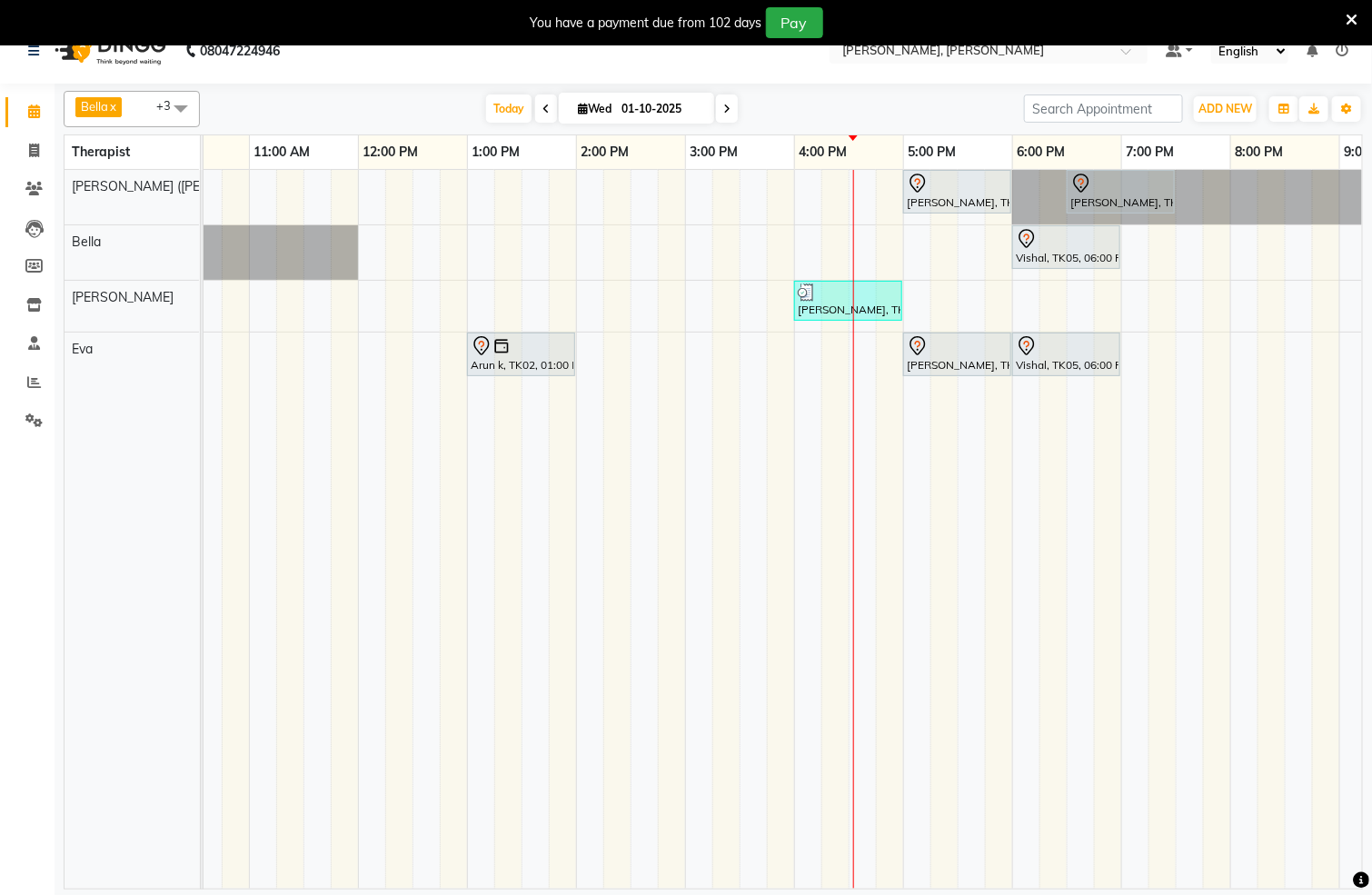
scroll to position [0, 586]
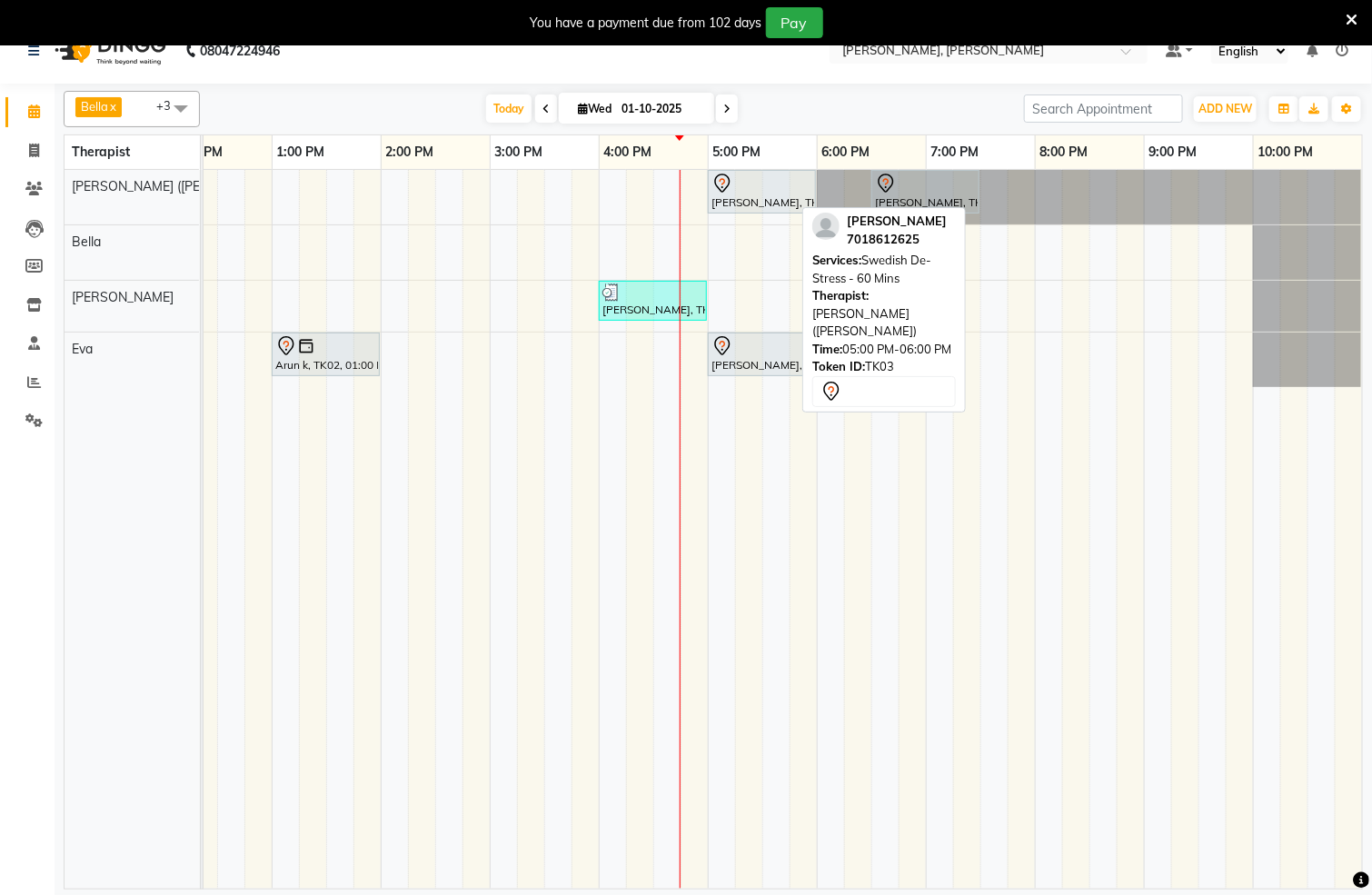
click at [723, 202] on div "[PERSON_NAME], TK03, 05:00 PM-06:00 PM, Swedish De-Stress - 60 Mins" at bounding box center [762, 191] width 104 height 38
select select "7"
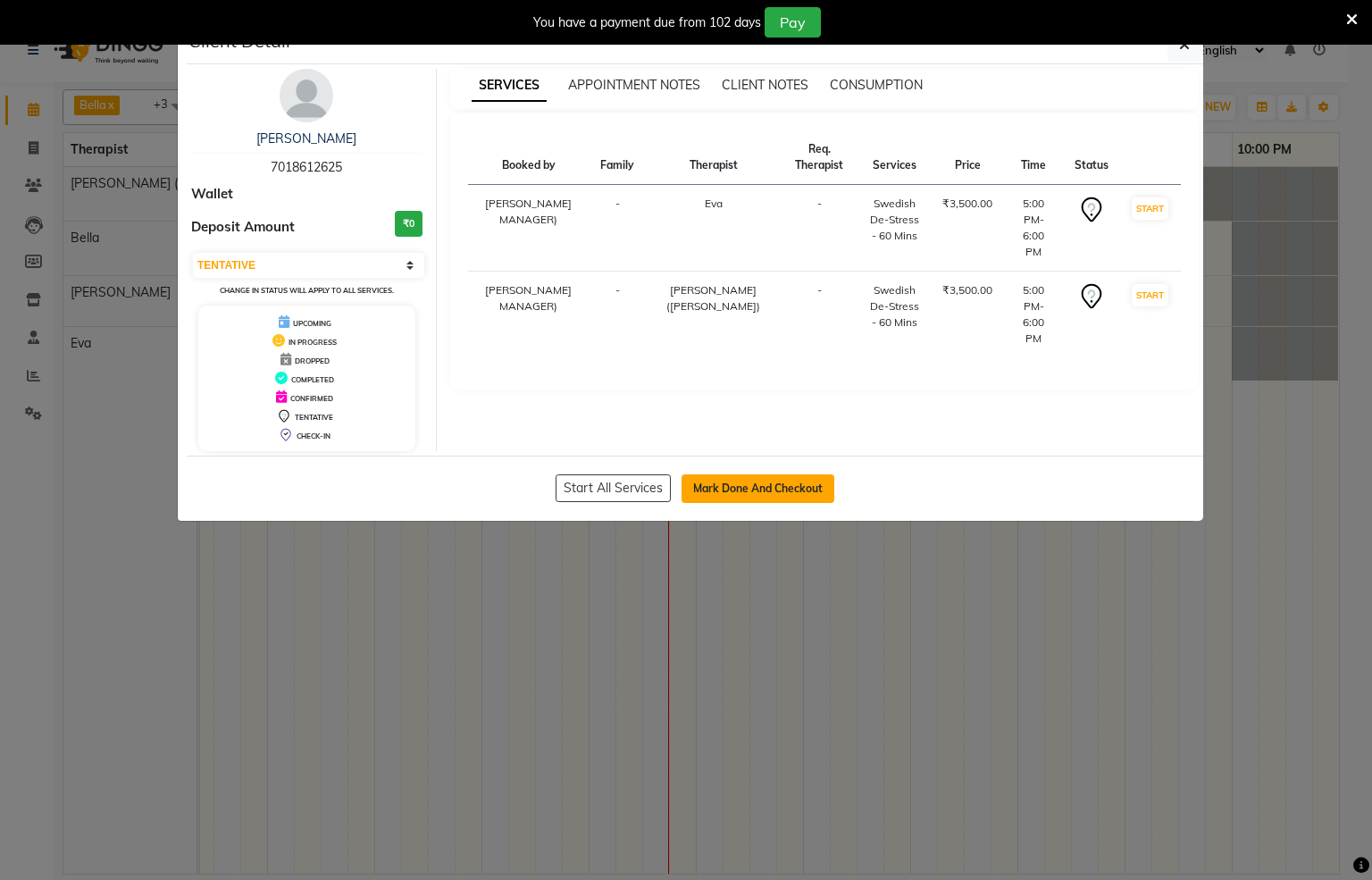
click at [749, 492] on button "Mark Done And Checkout" at bounding box center [758, 488] width 153 height 28
select select "service"
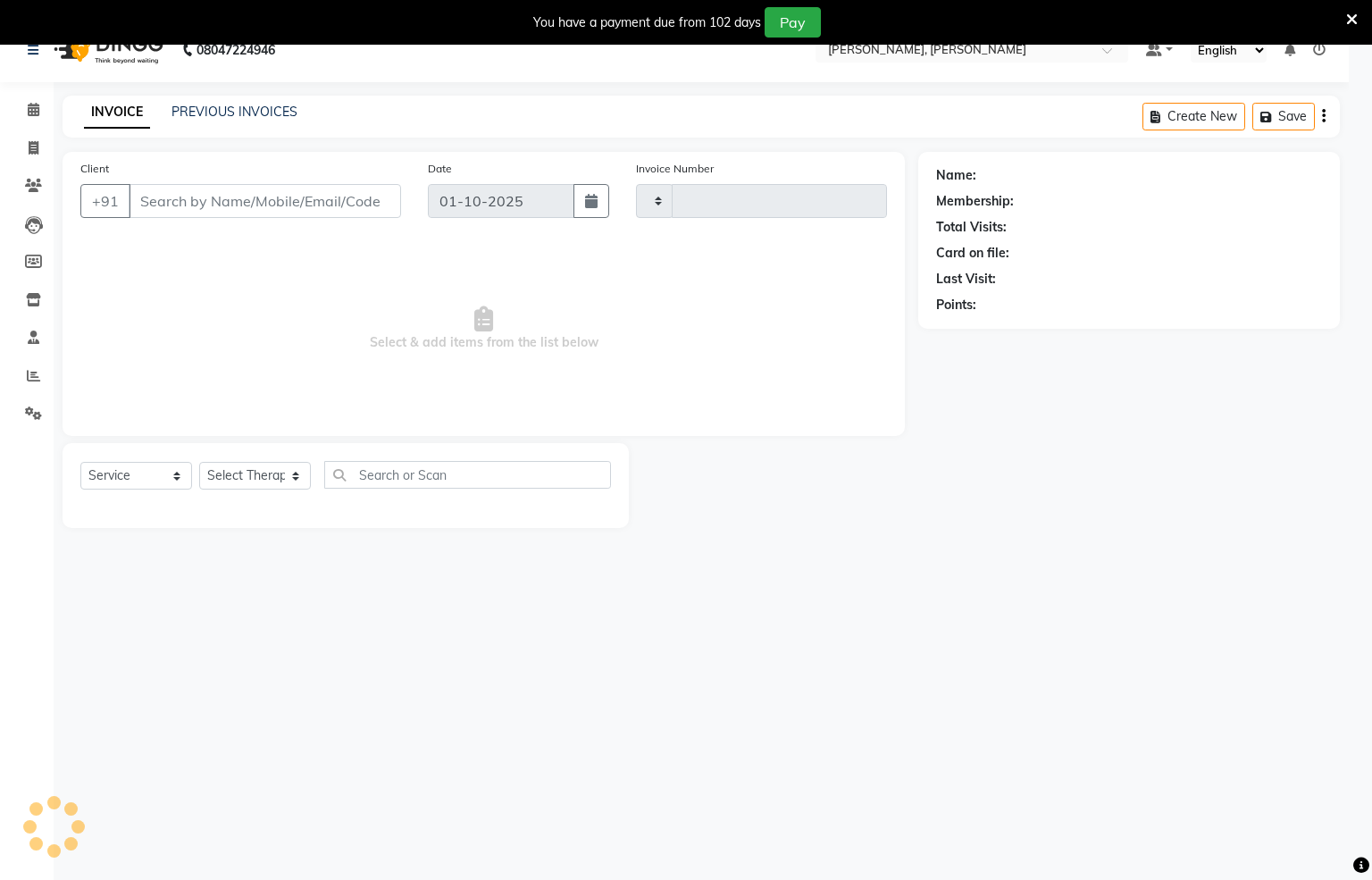
type input "1551"
select select "6399"
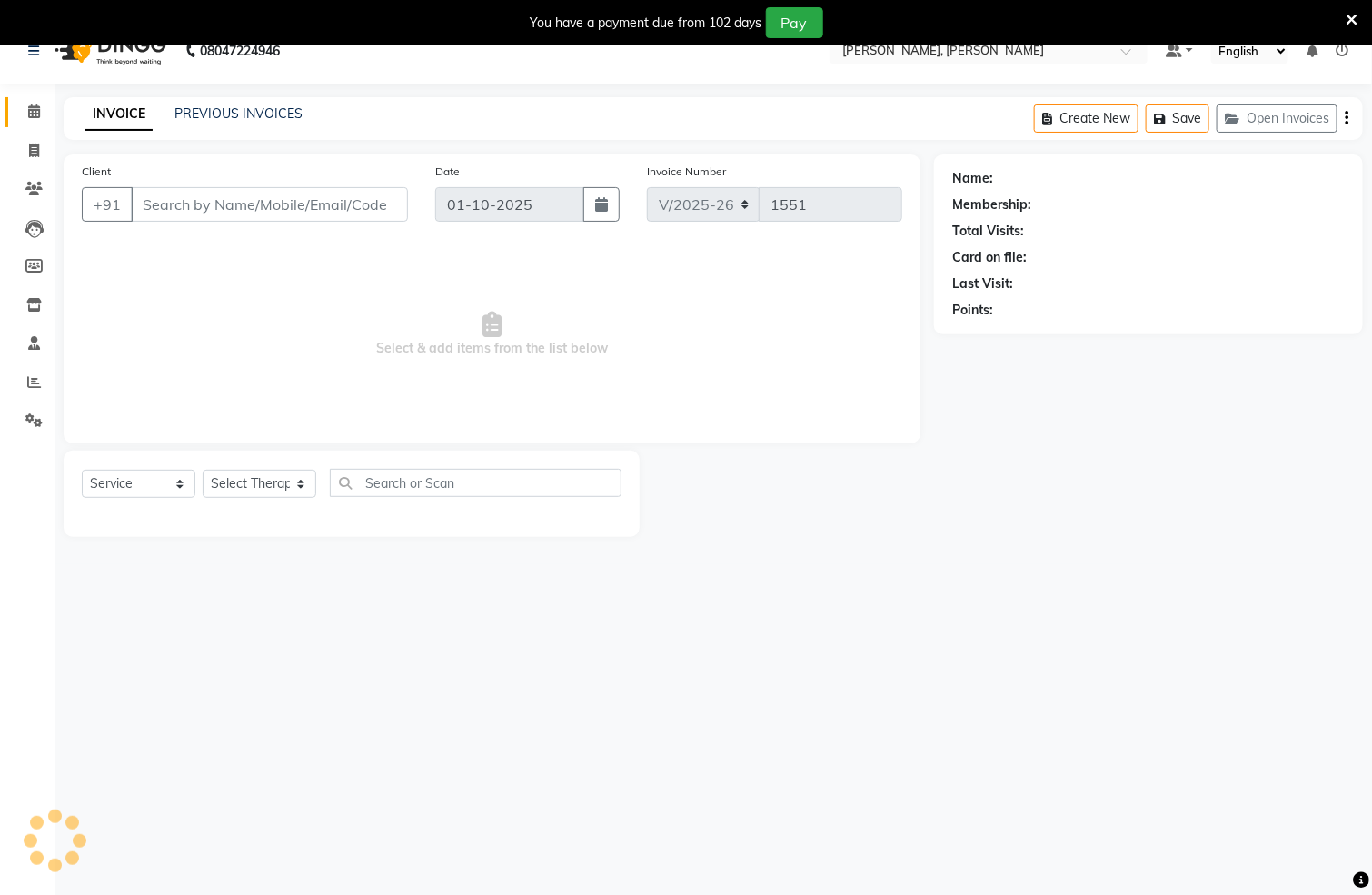
type input "7018612625"
select select "83231"
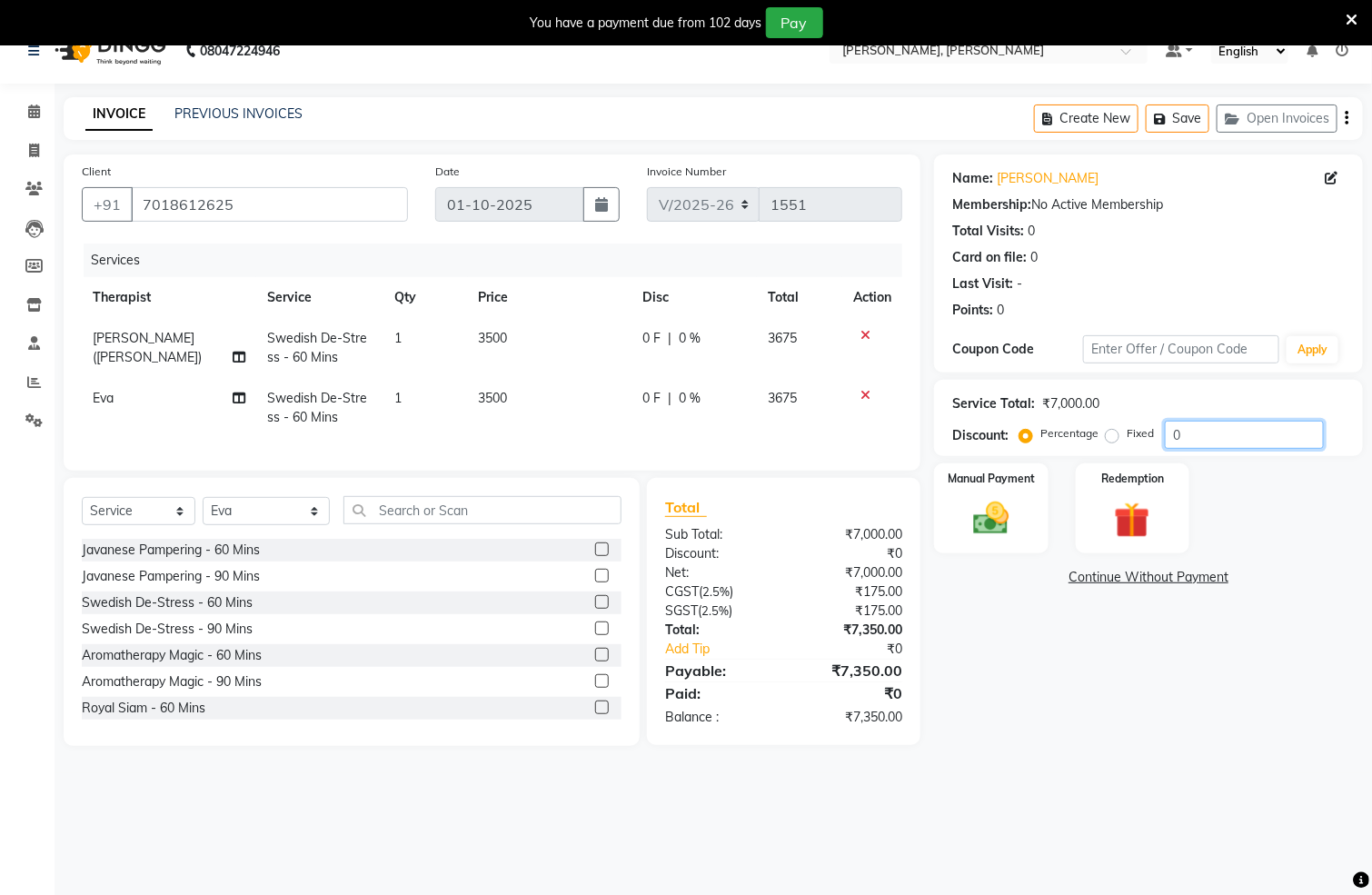
click at [1250, 431] on input "0" at bounding box center [1244, 435] width 159 height 28
type input "10"
click at [1031, 512] on div "Manual Payment" at bounding box center [992, 508] width 118 height 93
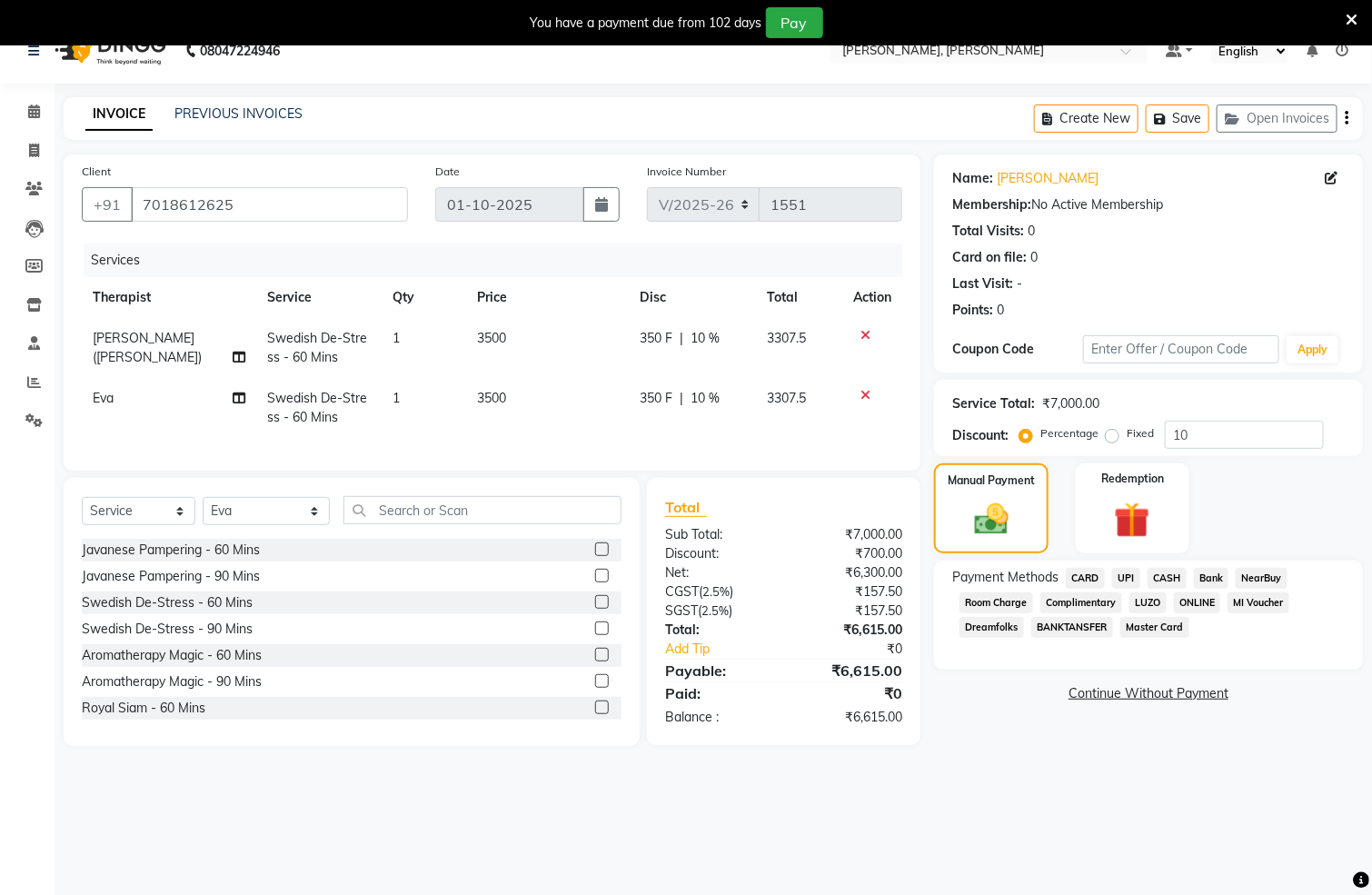
click at [1127, 573] on span "UPI" at bounding box center [1126, 578] width 28 height 21
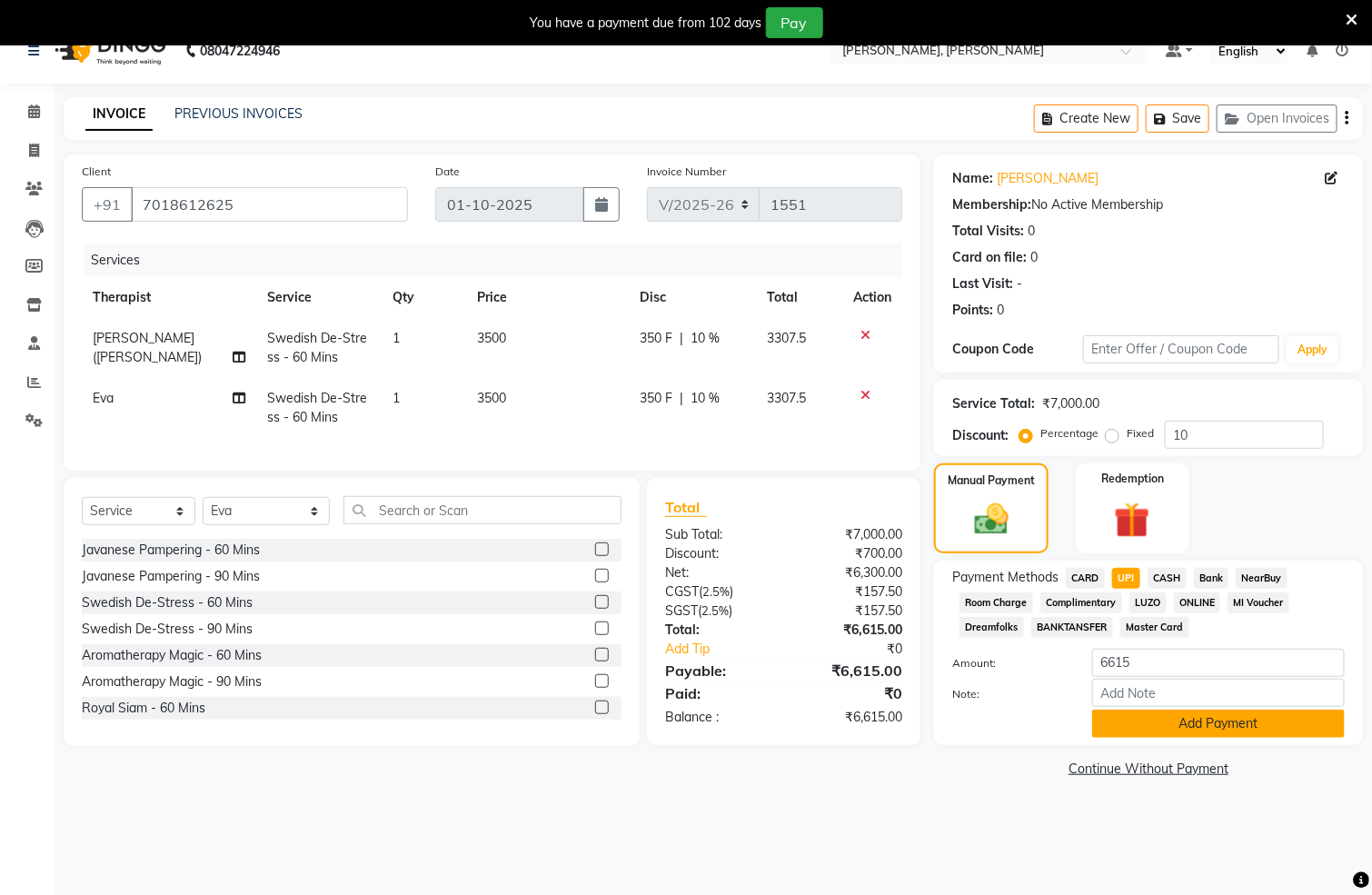
click at [1134, 733] on button "Add Payment" at bounding box center [1219, 724] width 252 height 28
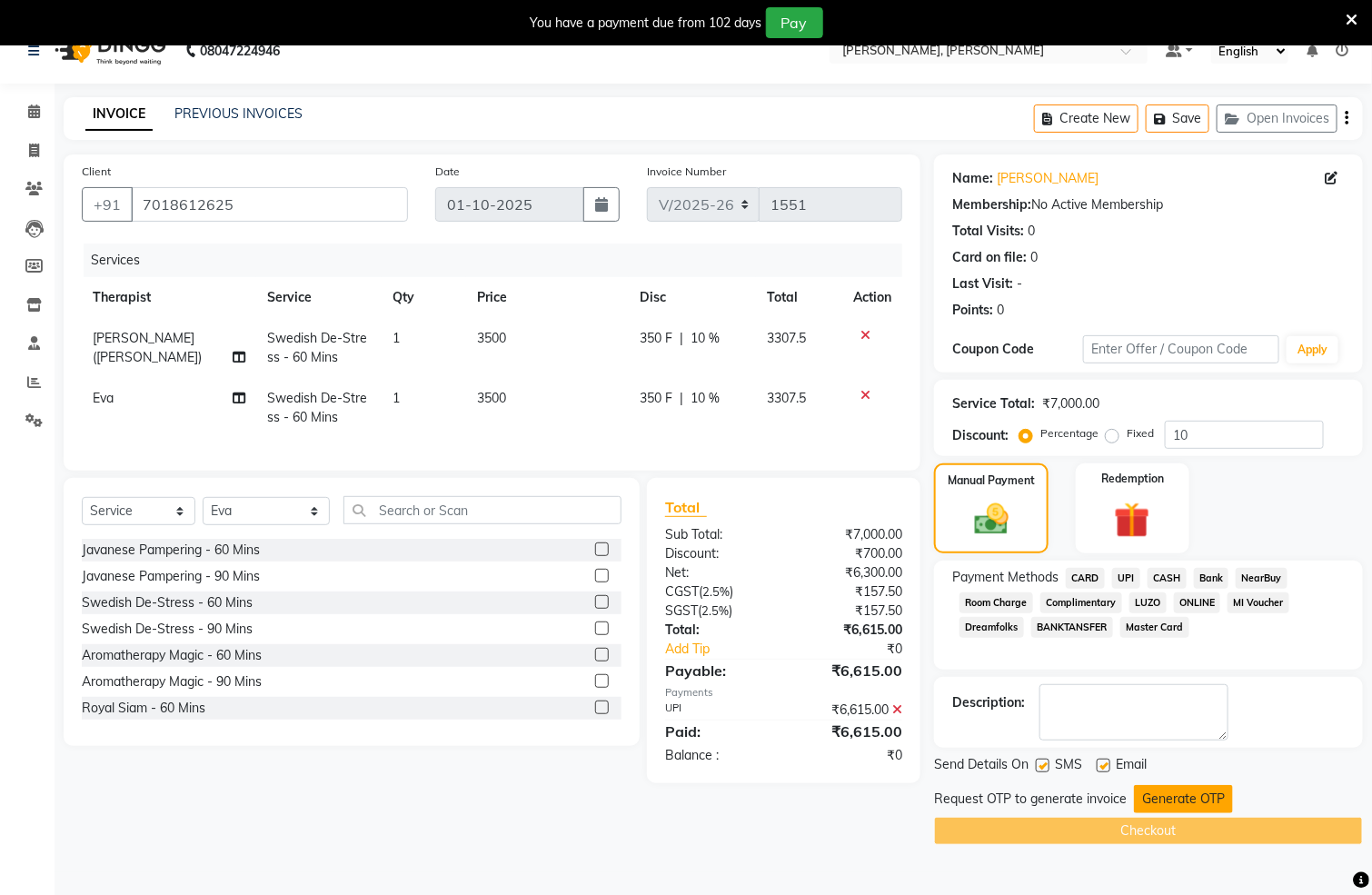
click at [1182, 794] on button "Generate OTP" at bounding box center [1183, 799] width 99 height 28
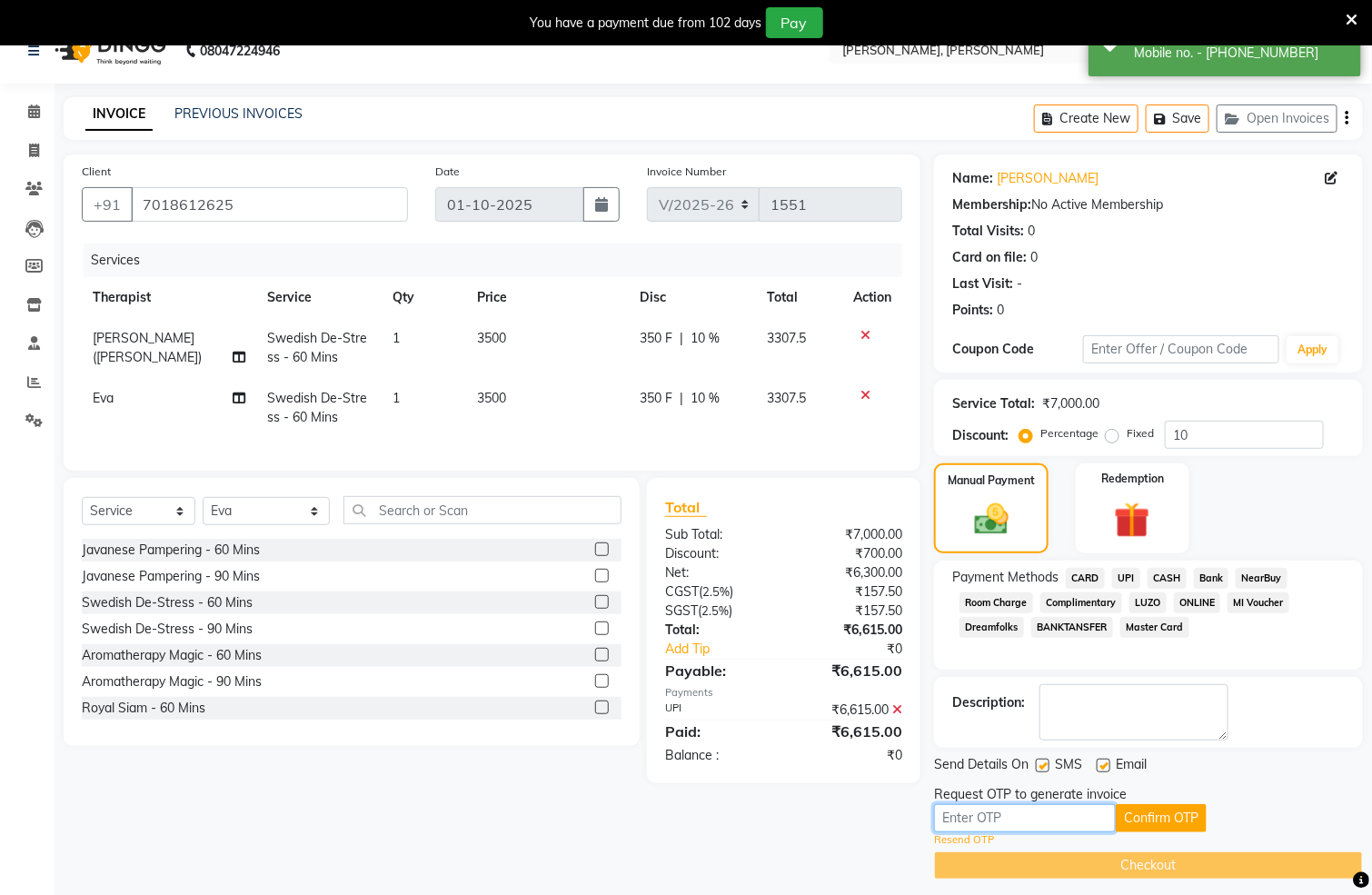
click at [1021, 827] on input "text" at bounding box center [1025, 818] width 182 height 28
type input "2273"
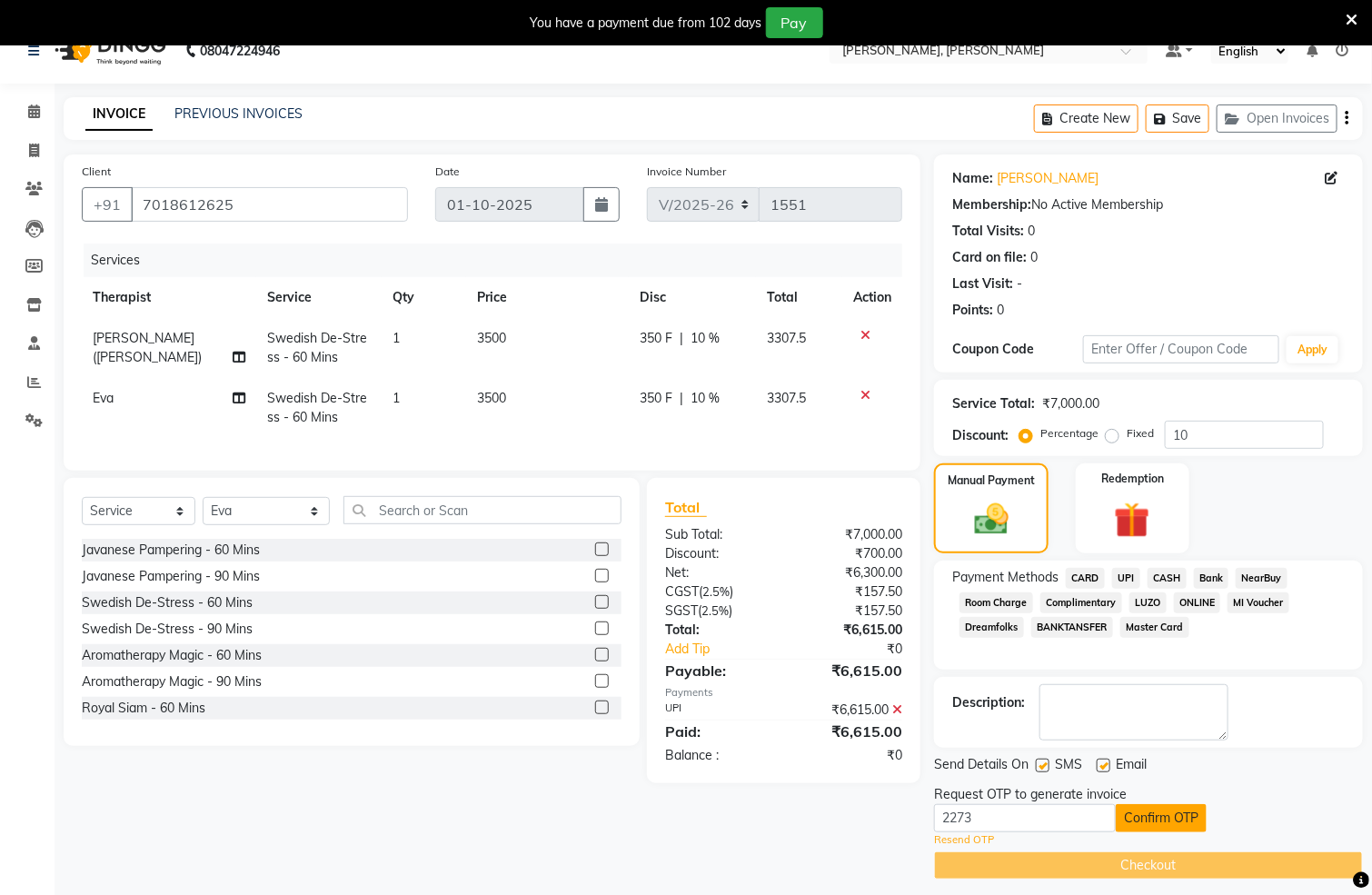
click at [1168, 810] on button "Confirm OTP" at bounding box center [1161, 818] width 91 height 28
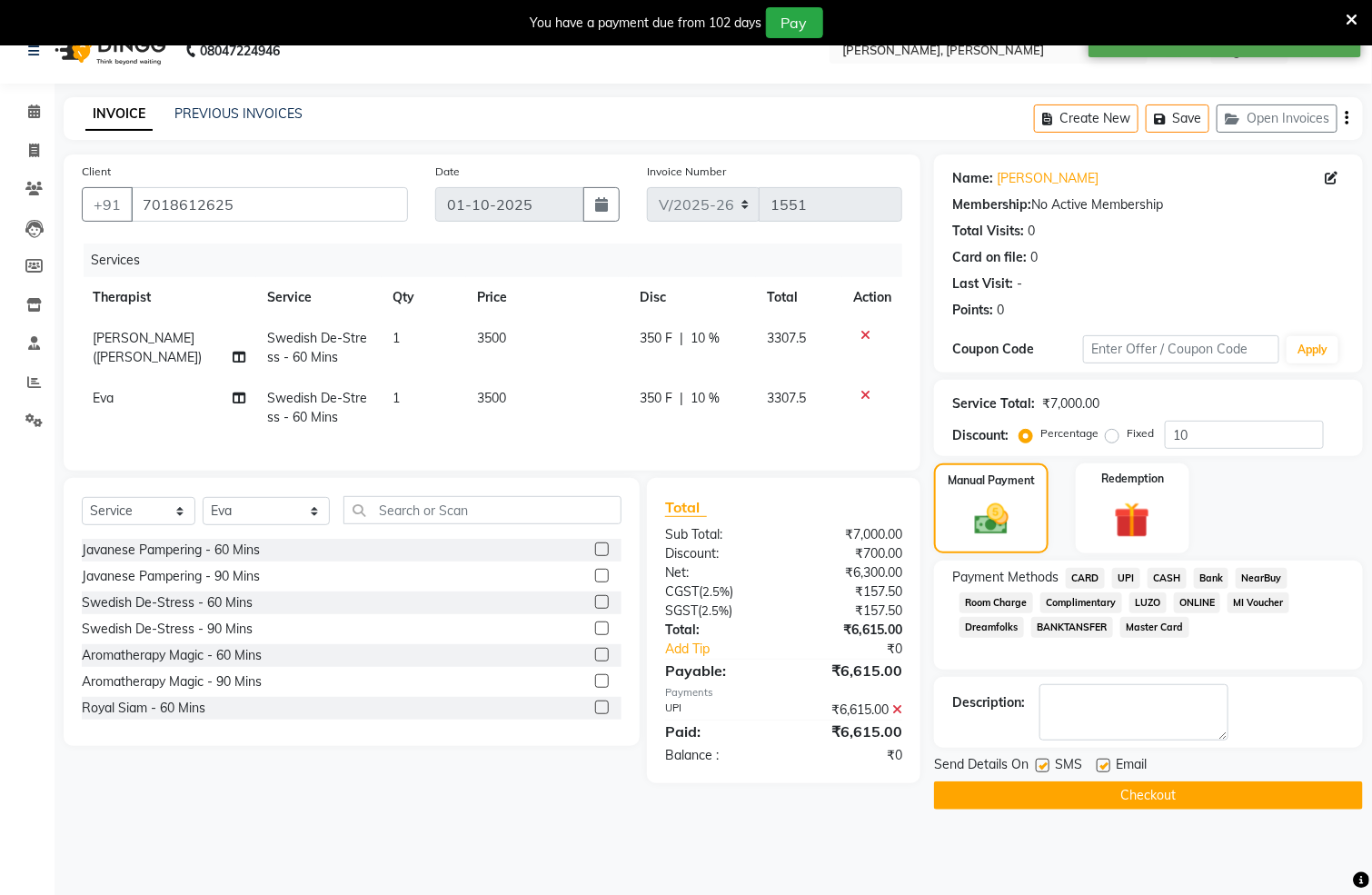
click at [1194, 797] on button "Checkout" at bounding box center [1149, 795] width 429 height 28
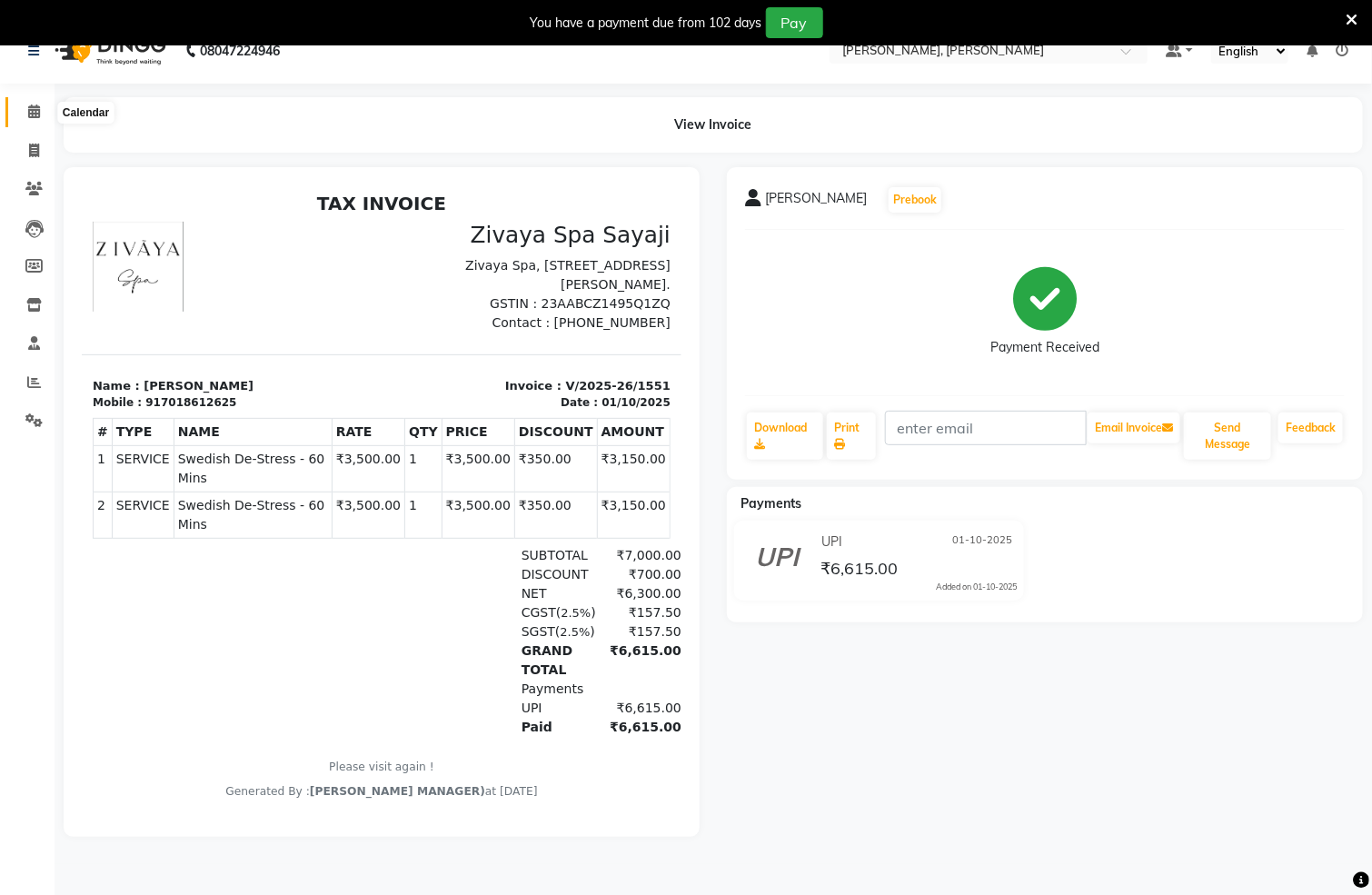
click at [32, 107] on icon at bounding box center [33, 111] width 12 height 14
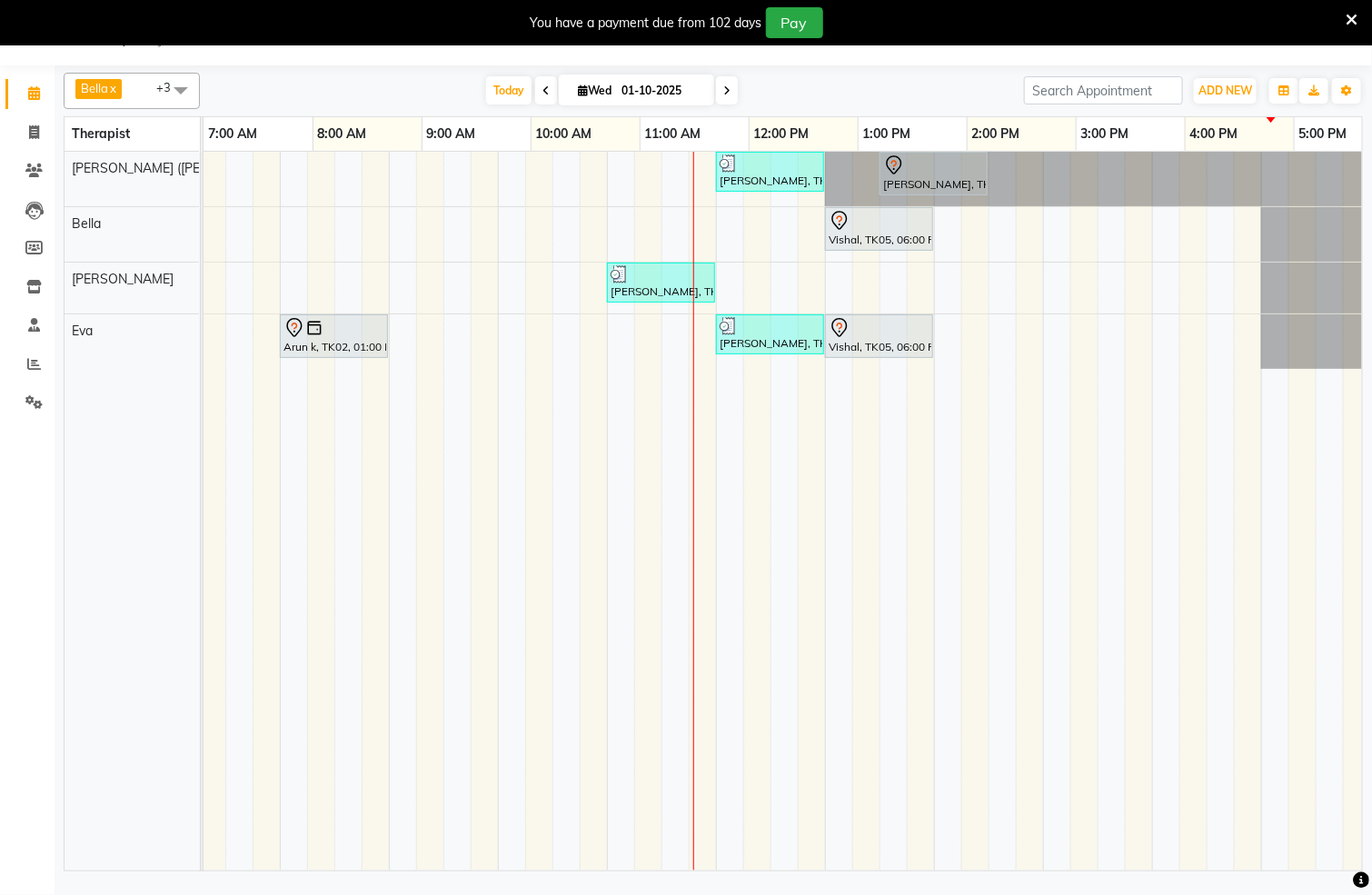
scroll to position [0, 583]
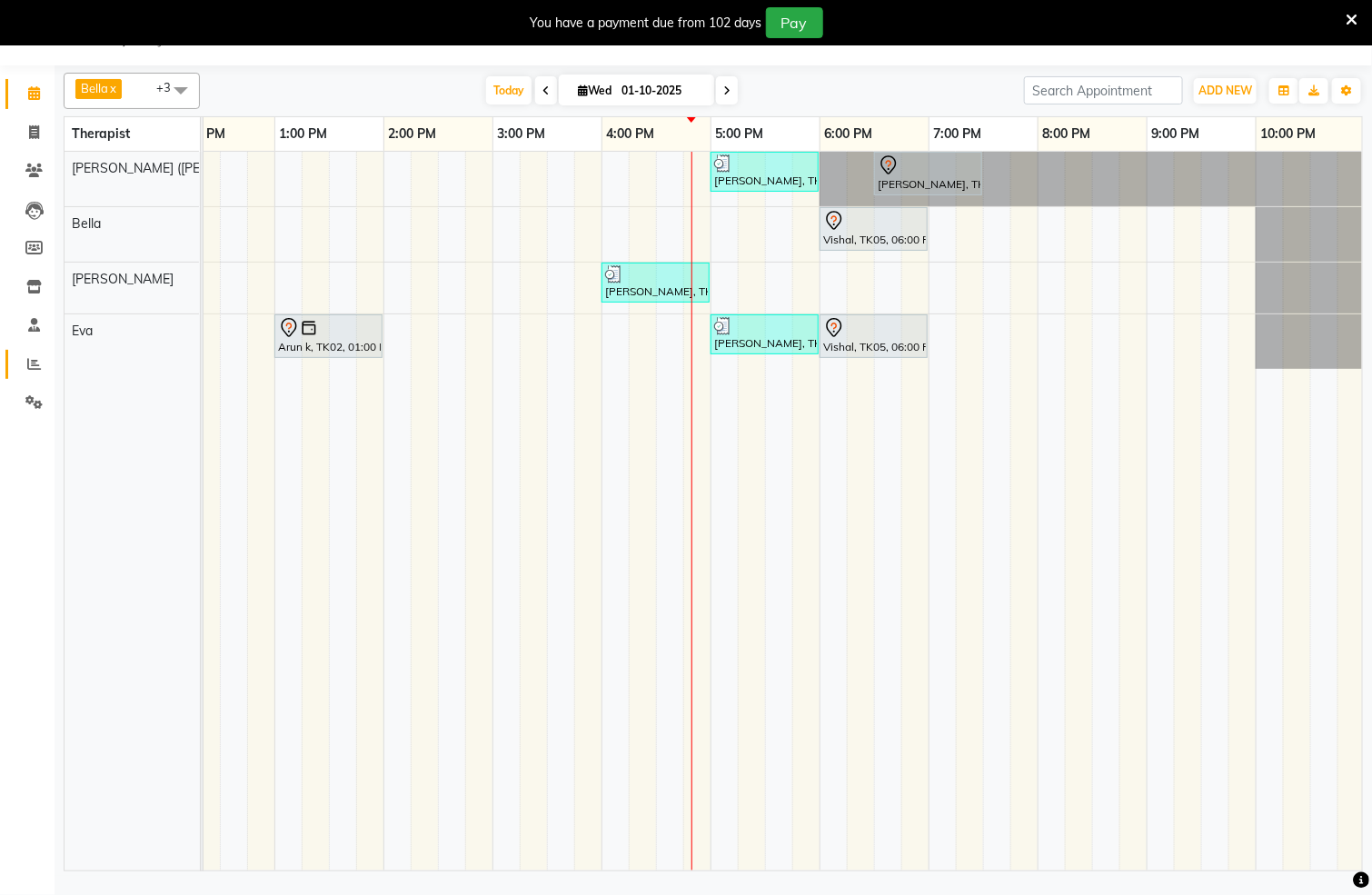
click at [32, 374] on span at bounding box center [34, 364] width 31 height 21
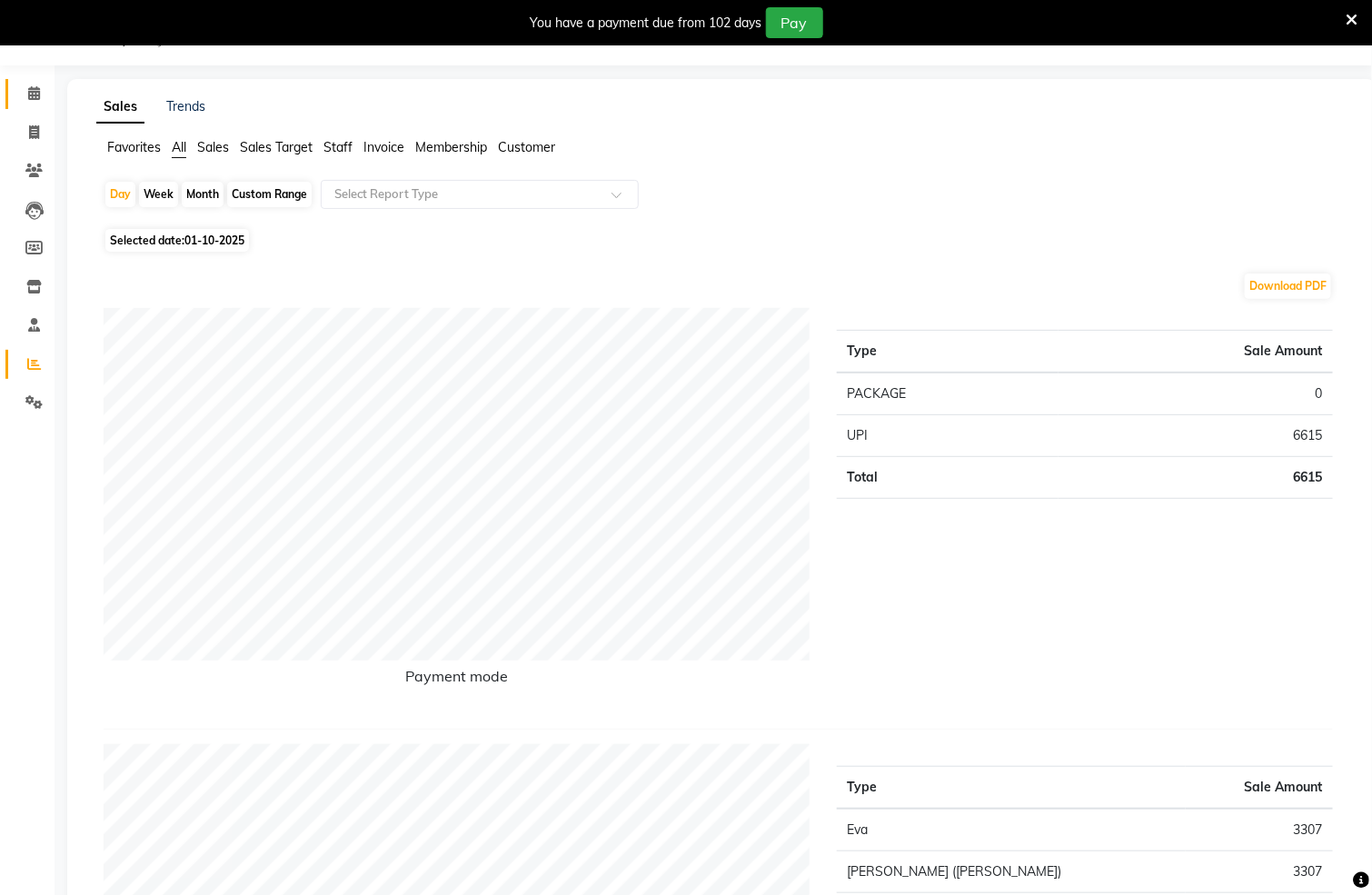
click at [26, 91] on span at bounding box center [34, 93] width 31 height 21
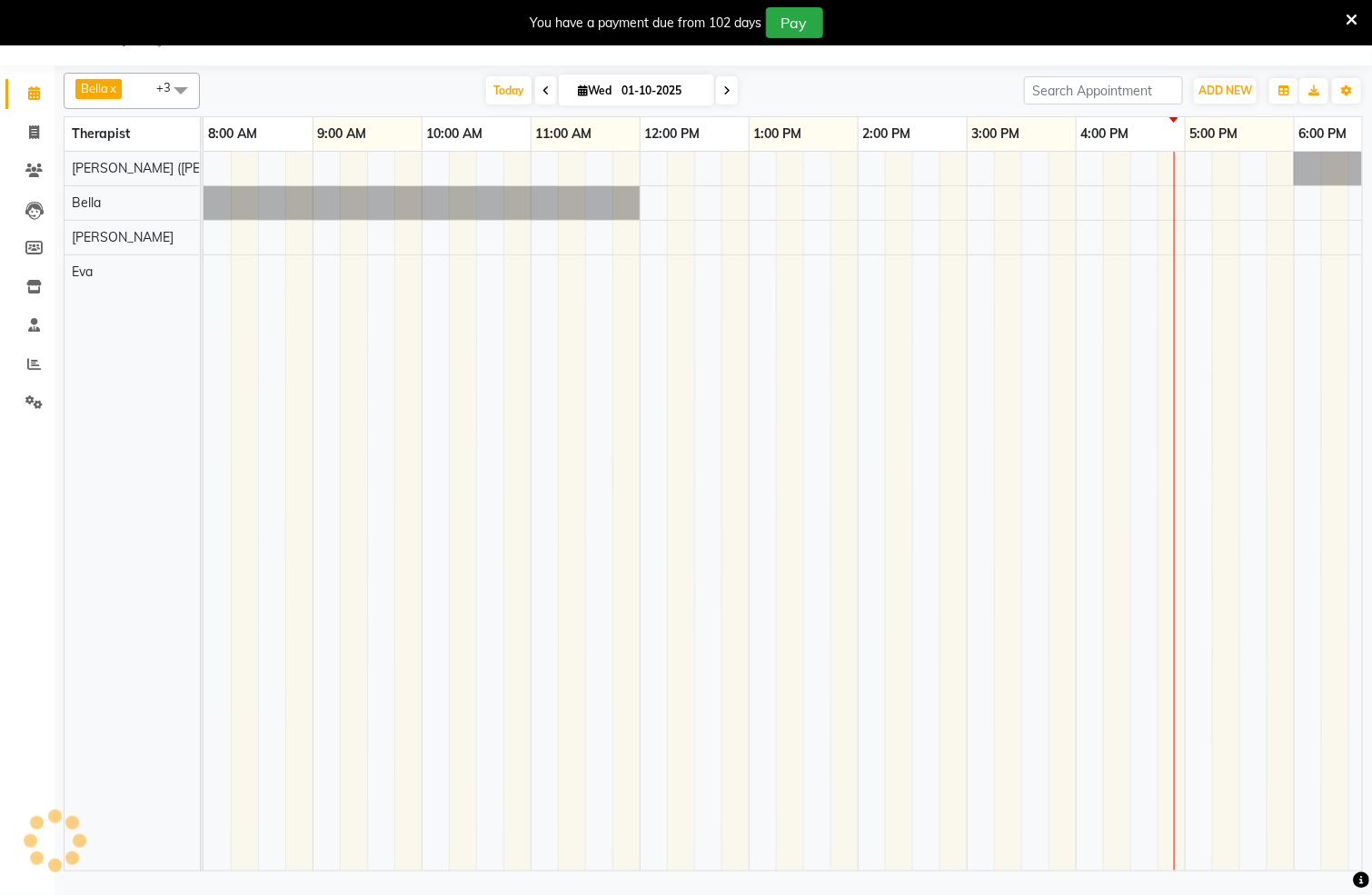
scroll to position [0, 150]
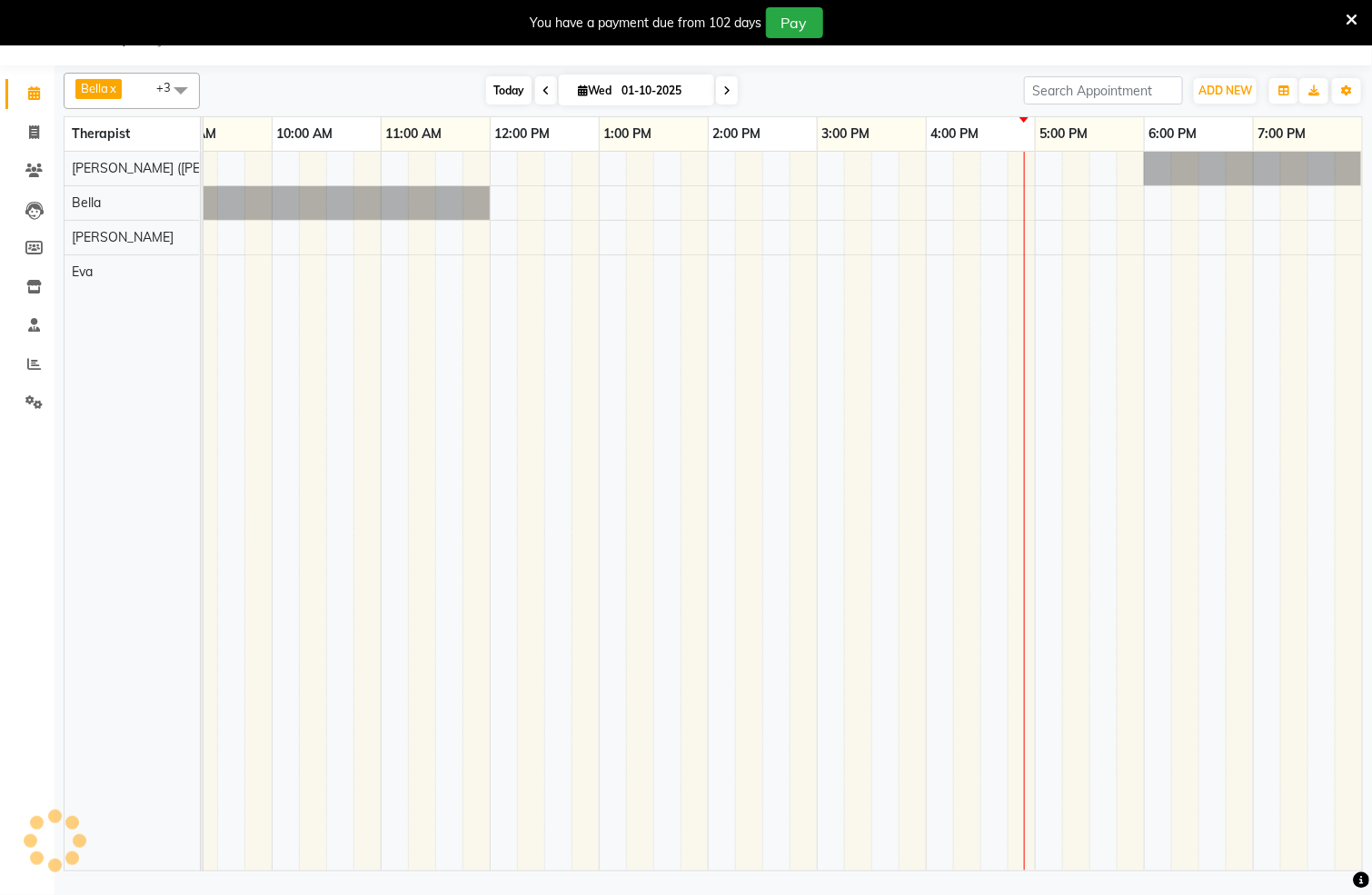
click at [505, 85] on span "Today" at bounding box center [508, 91] width 45 height 28
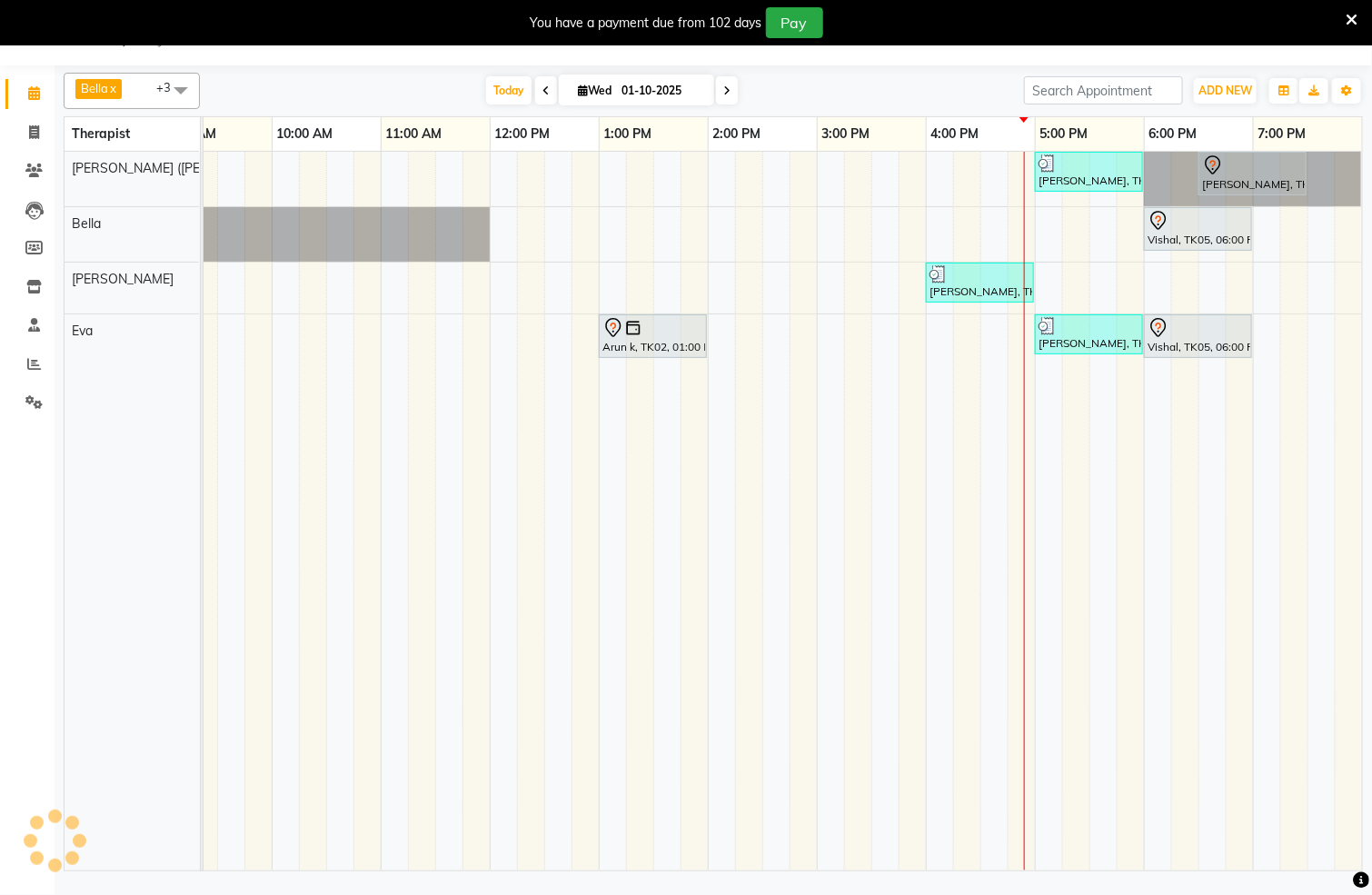
scroll to position [0, 173]
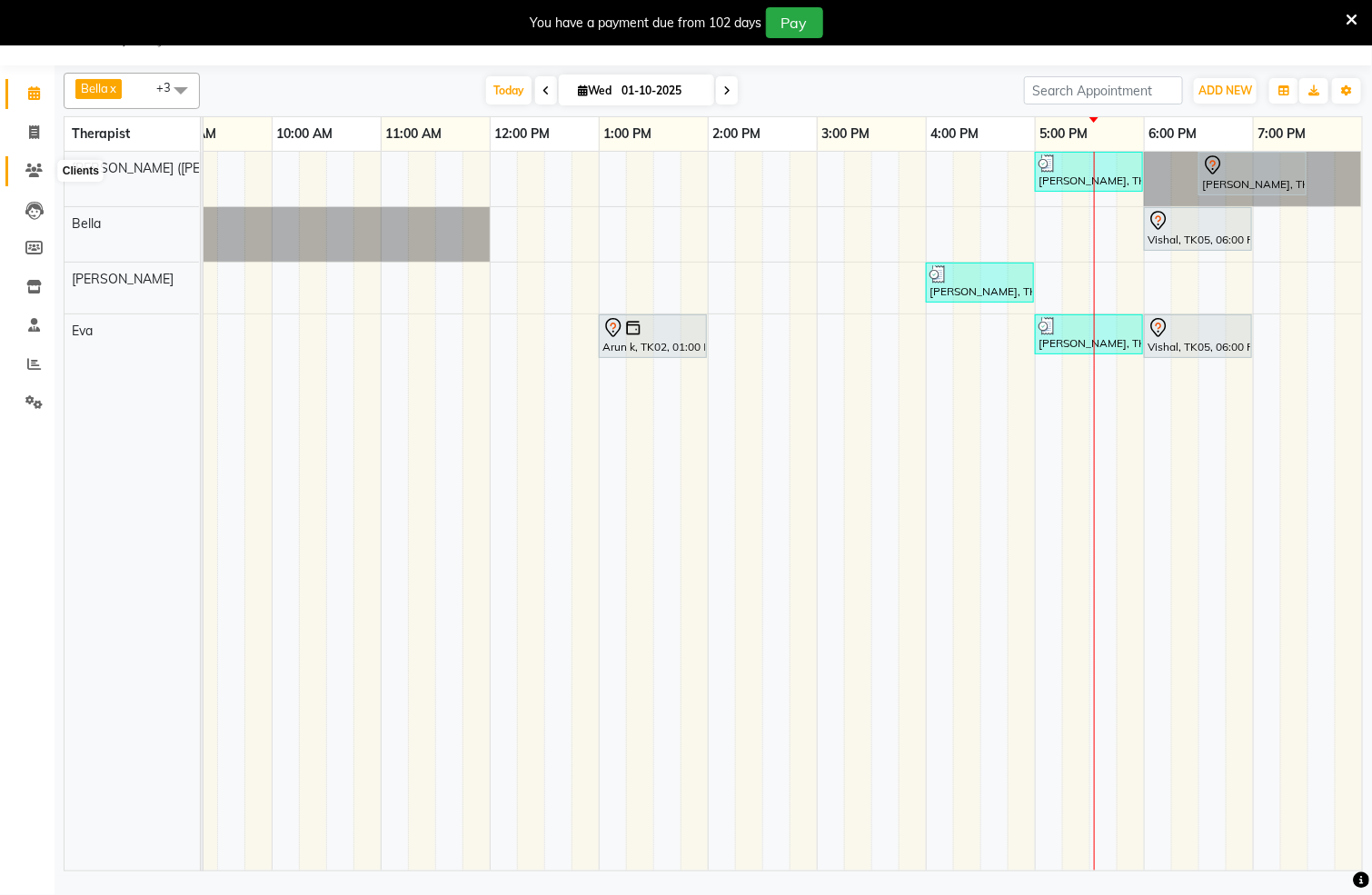
click at [27, 161] on span at bounding box center [34, 171] width 31 height 21
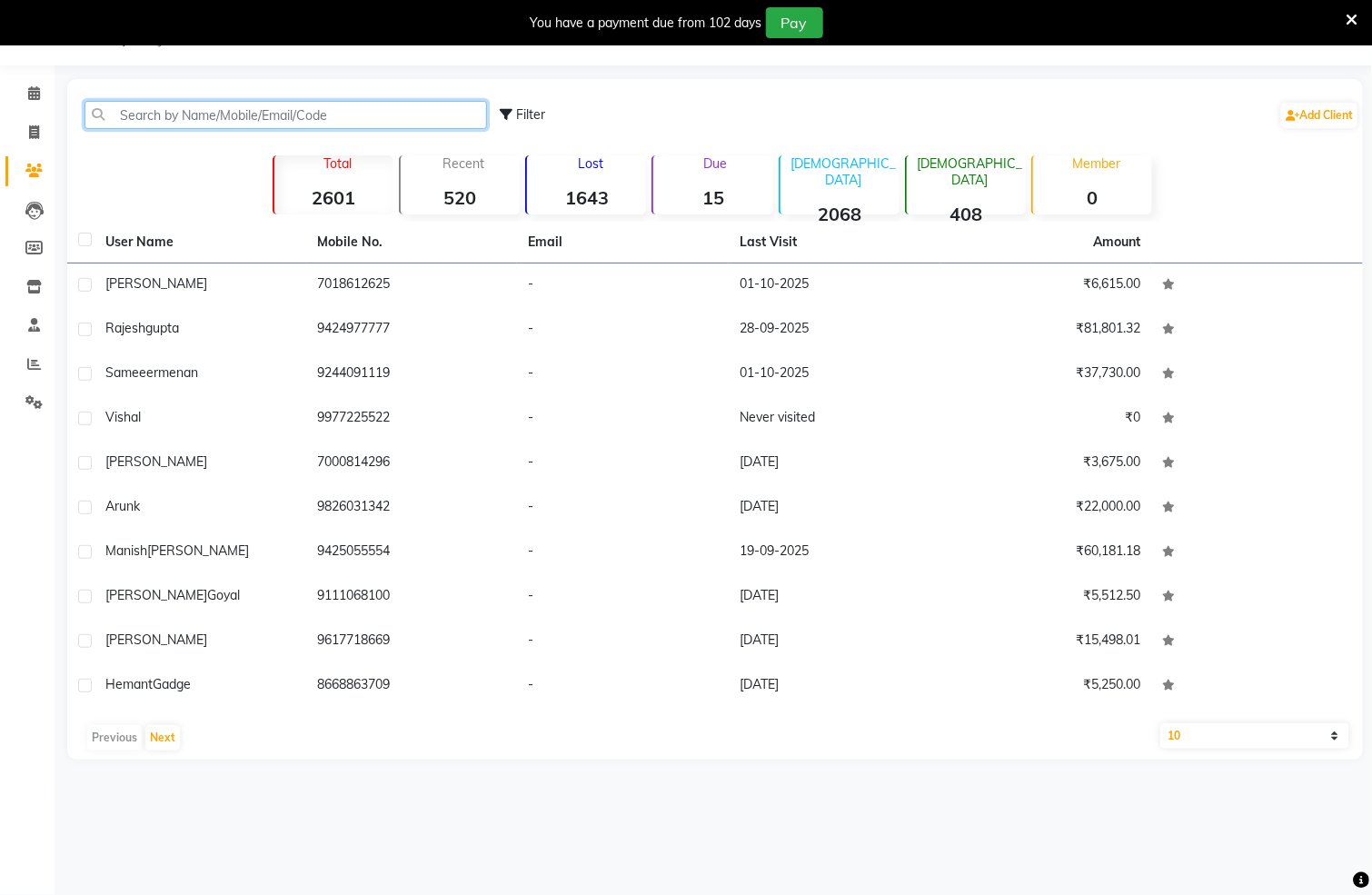
click at [229, 109] on input "text" at bounding box center [286, 115] width 403 height 28
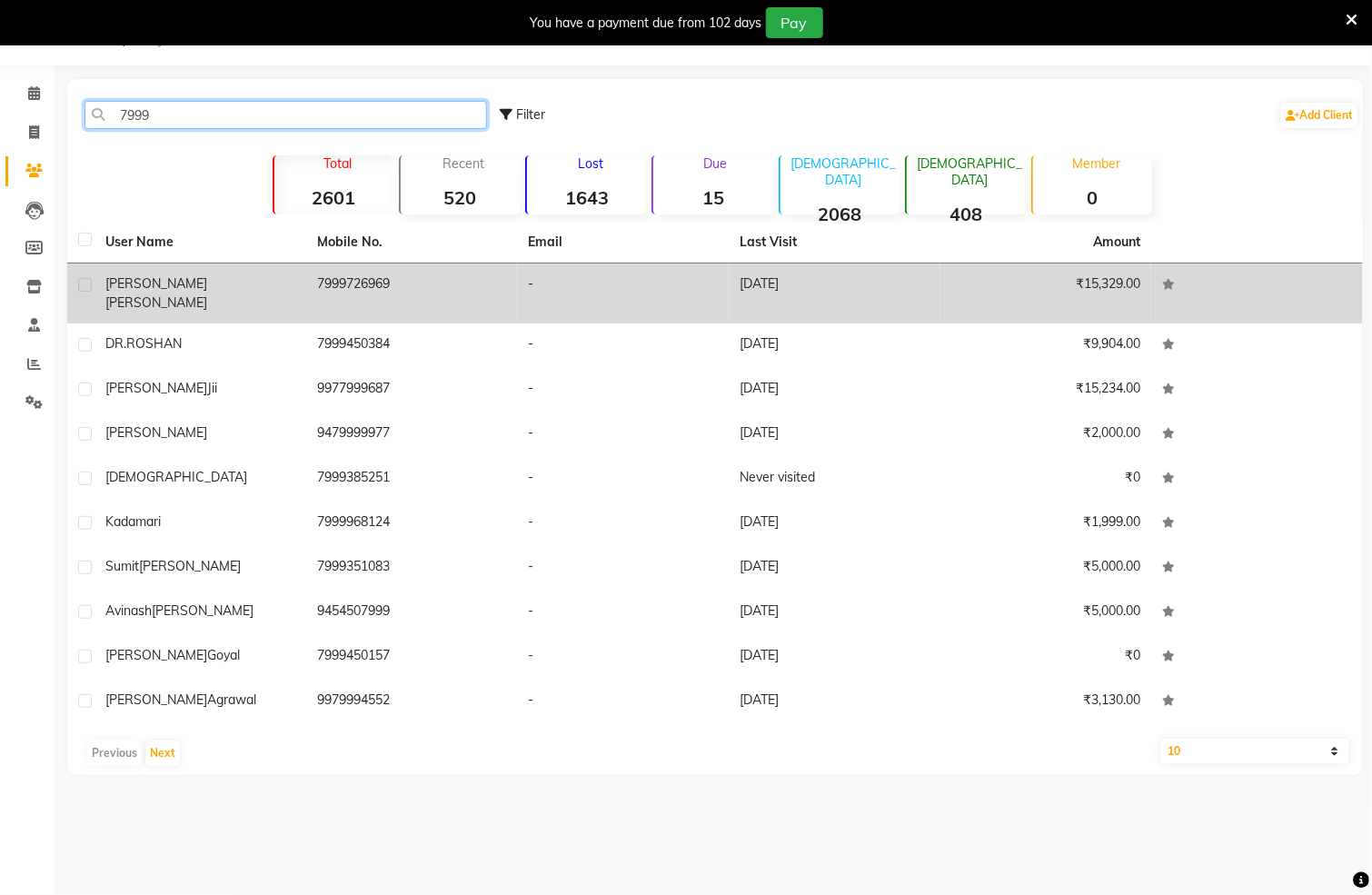
type input "7999"
click at [176, 295] on span "[PERSON_NAME]" at bounding box center [156, 303] width 102 height 17
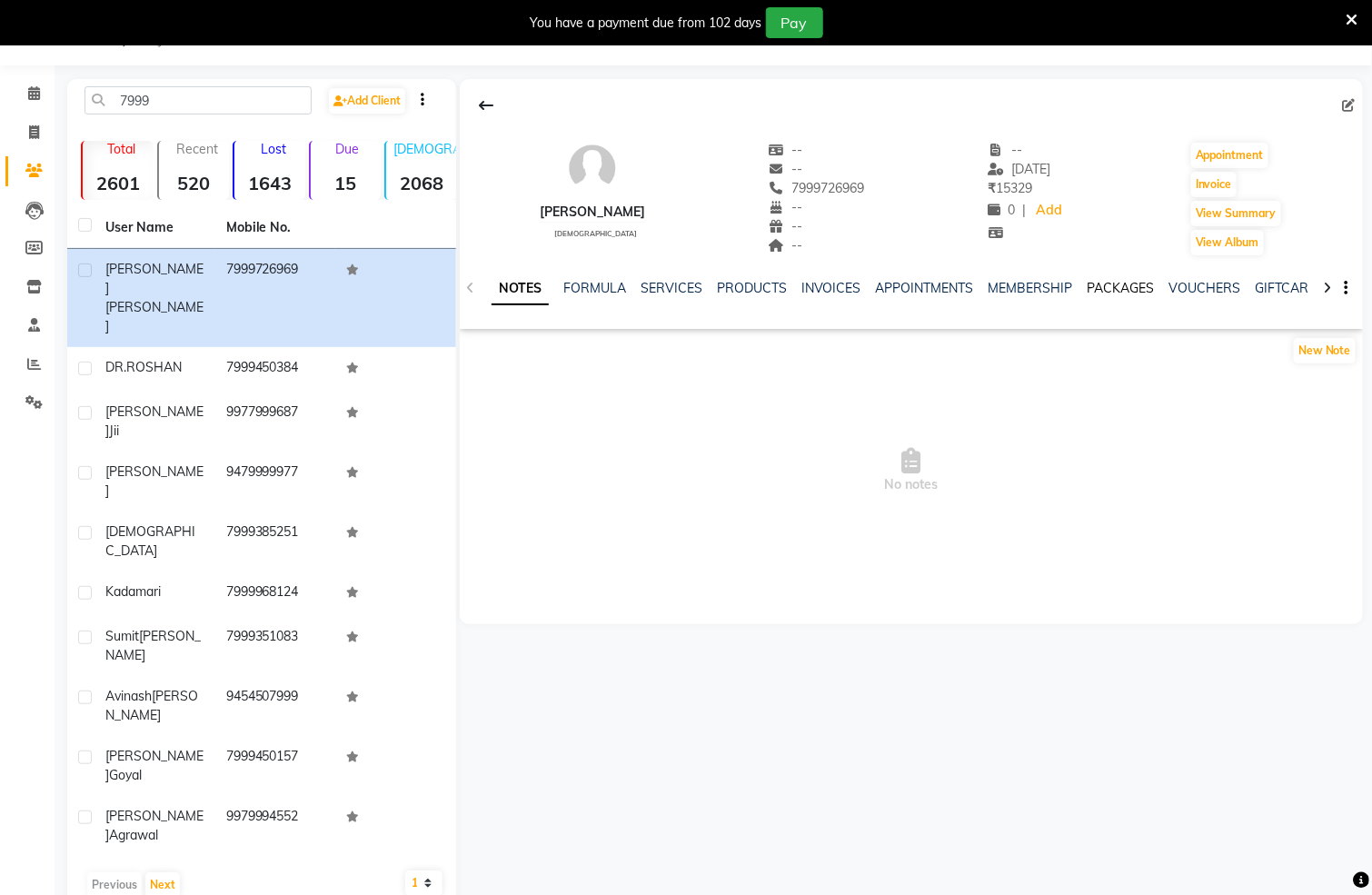
click at [1123, 281] on link "PACKAGES" at bounding box center [1121, 288] width 67 height 17
click at [698, 282] on link "INVOICES" at bounding box center [728, 288] width 60 height 17
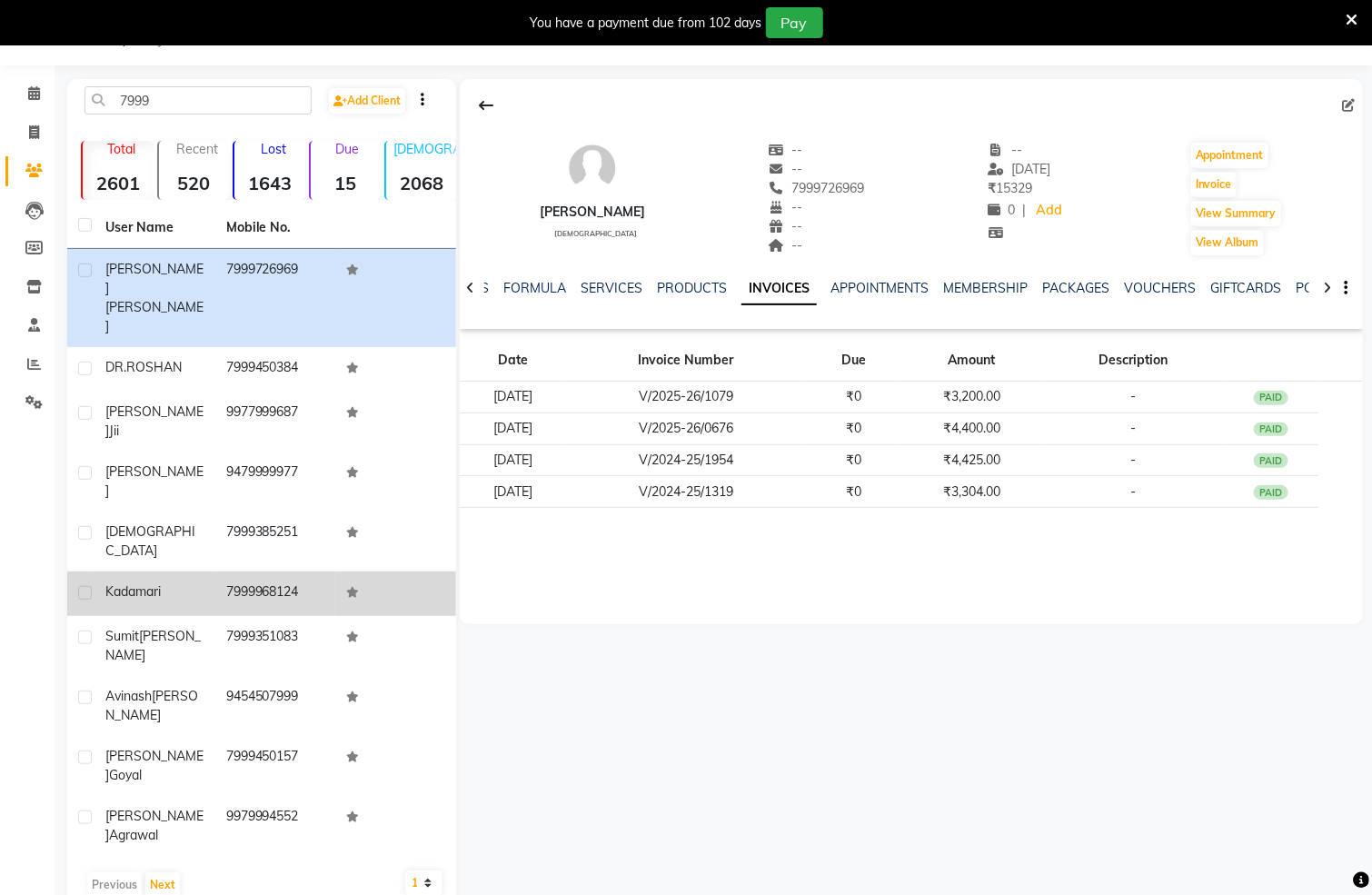
click at [142, 583] on span "Kadamari" at bounding box center [133, 592] width 55 height 17
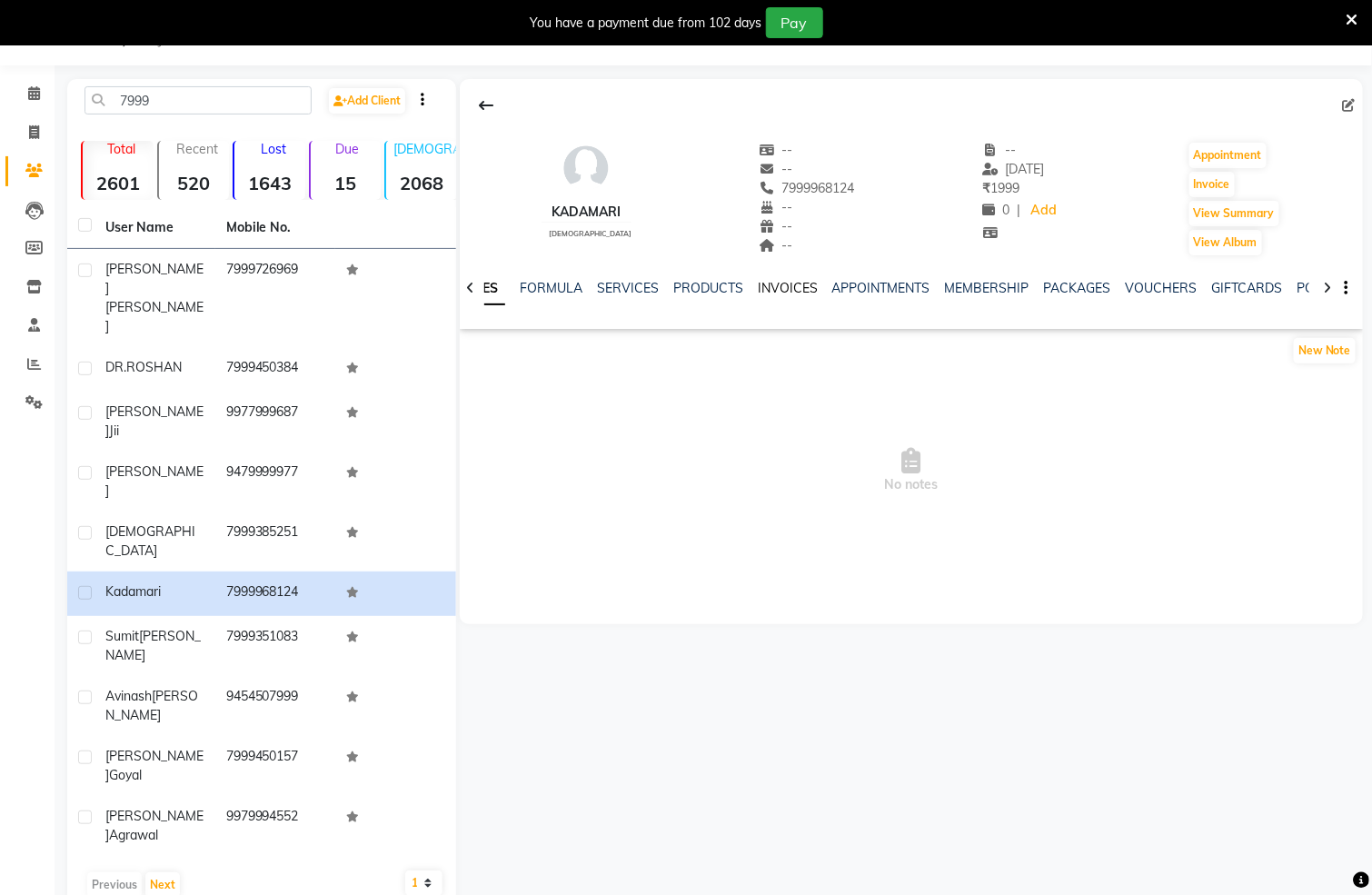
click at [789, 281] on link "INVOICES" at bounding box center [788, 288] width 60 height 17
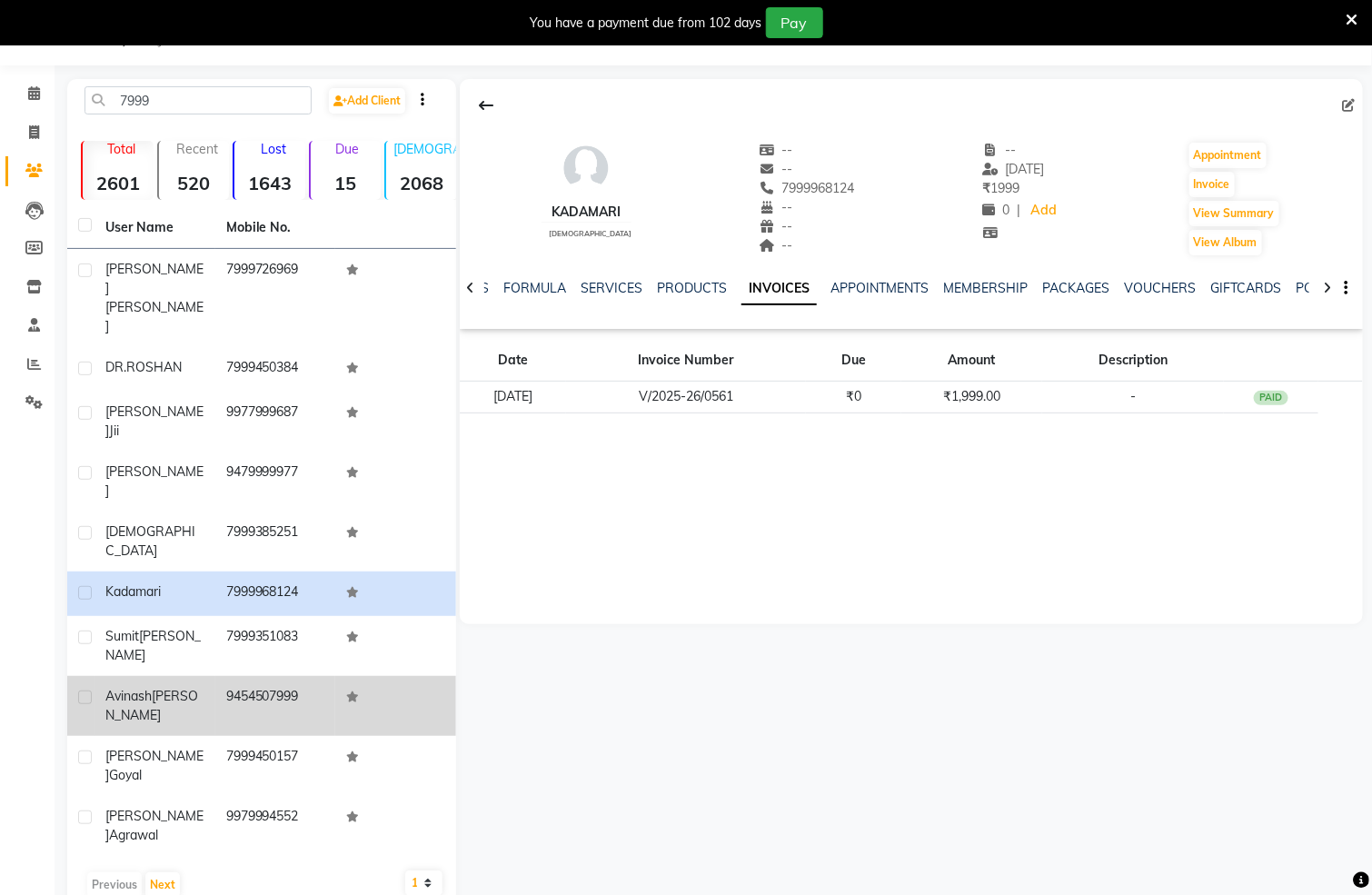
click at [178, 688] on span "[PERSON_NAME]" at bounding box center [152, 705] width 92 height 35
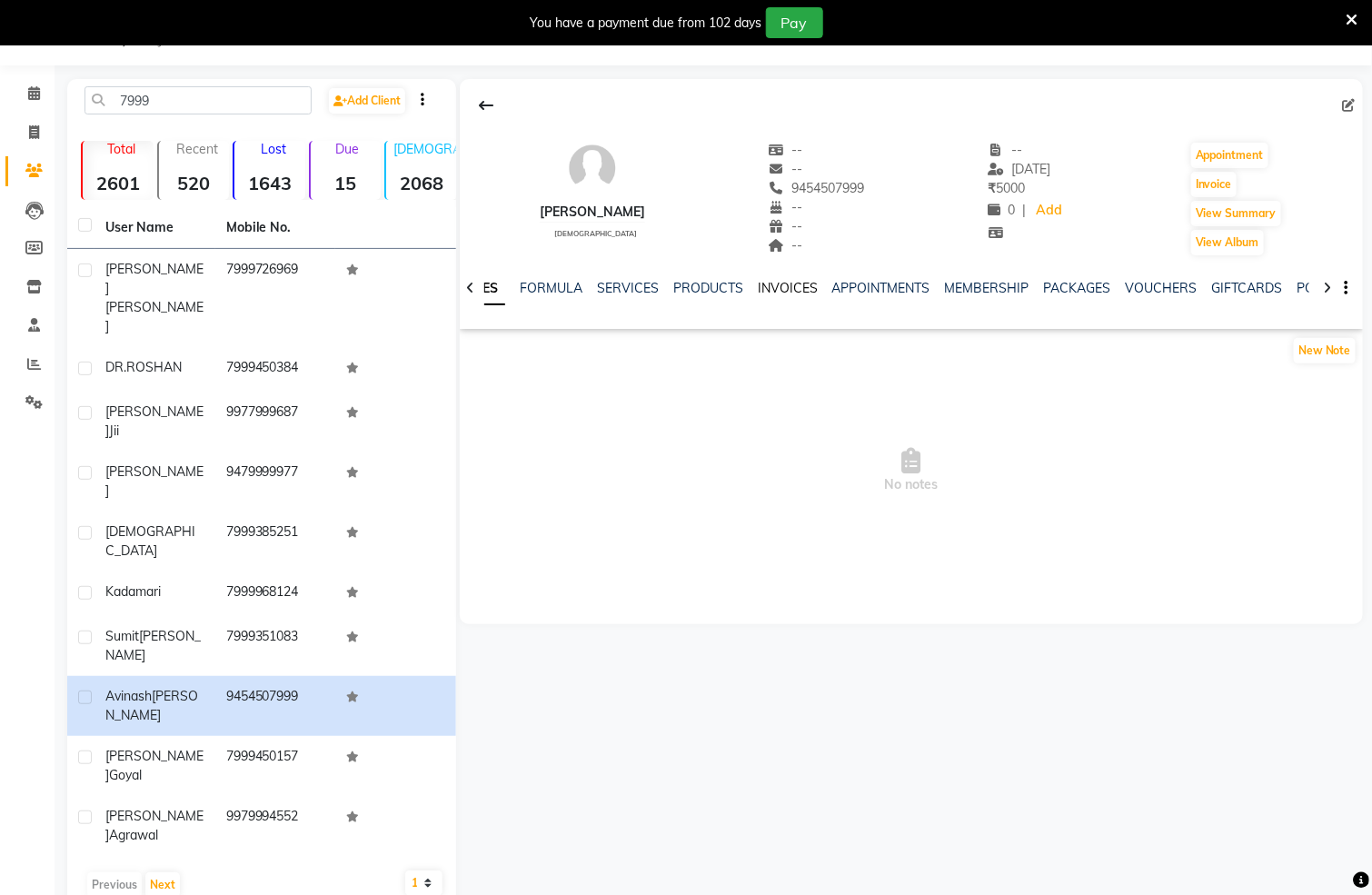
click at [770, 282] on link "INVOICES" at bounding box center [788, 288] width 60 height 17
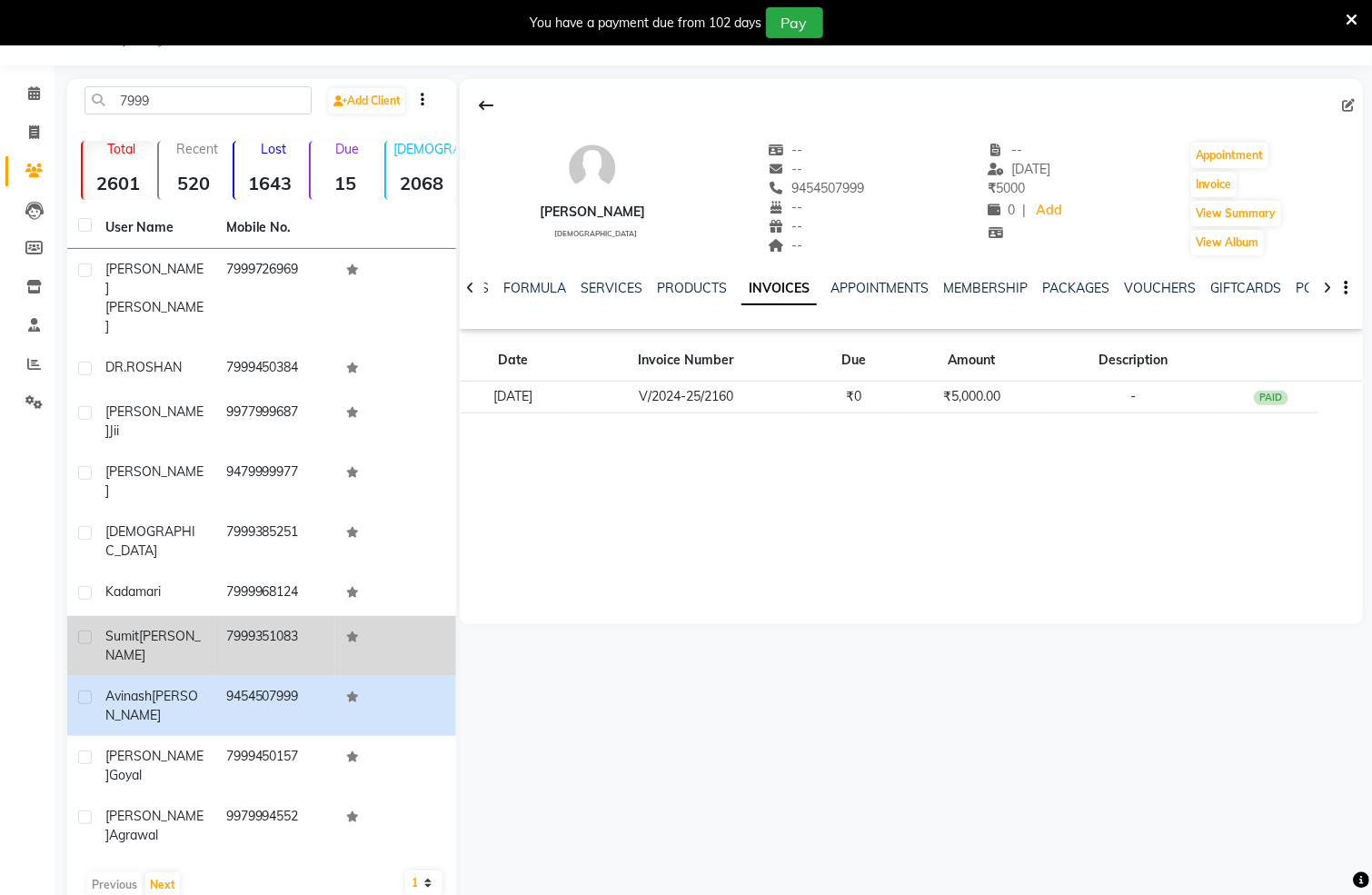
click at [167, 628] on span "[PERSON_NAME]" at bounding box center [153, 645] width 95 height 35
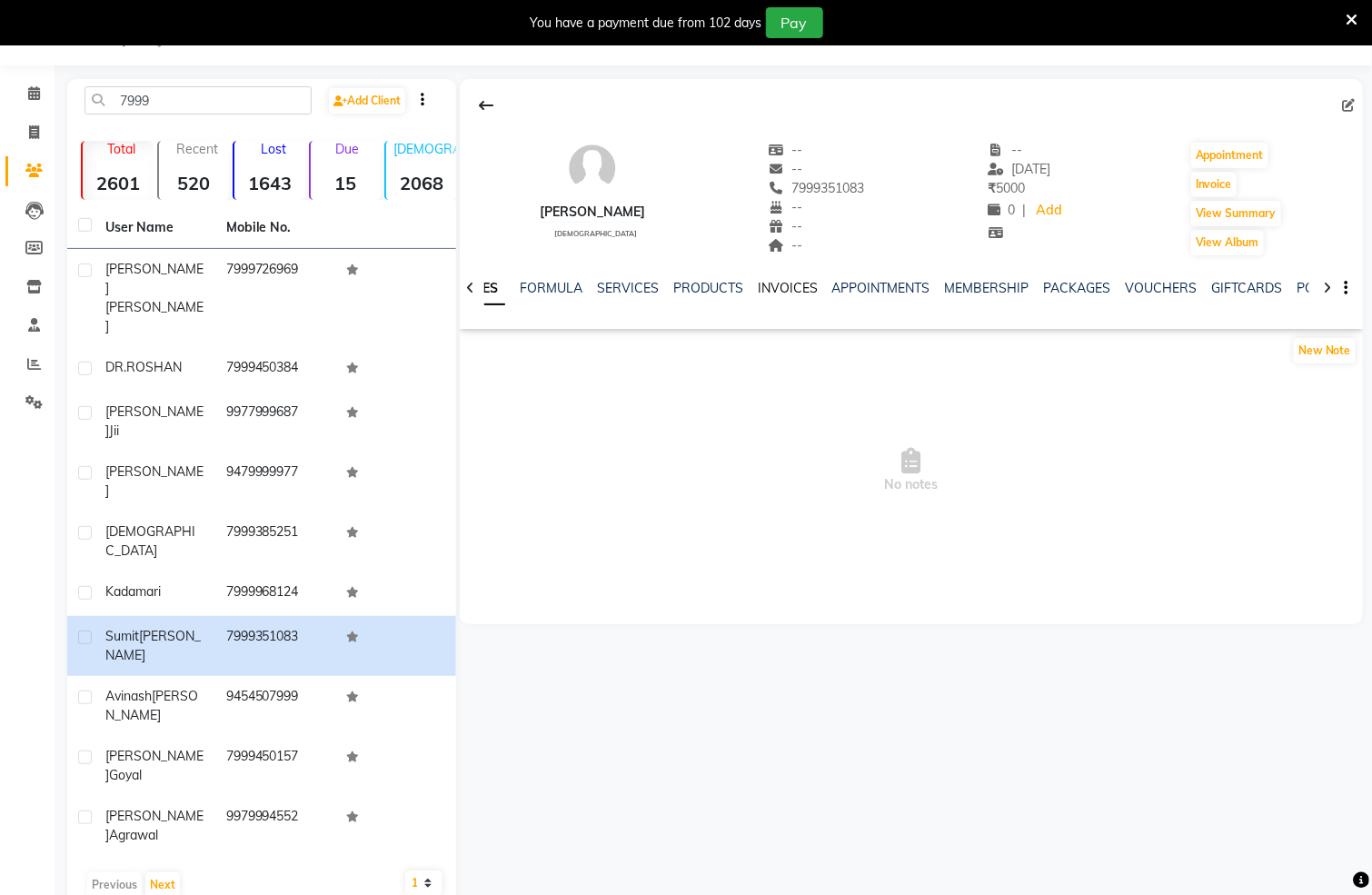
click at [775, 287] on link "INVOICES" at bounding box center [788, 288] width 60 height 17
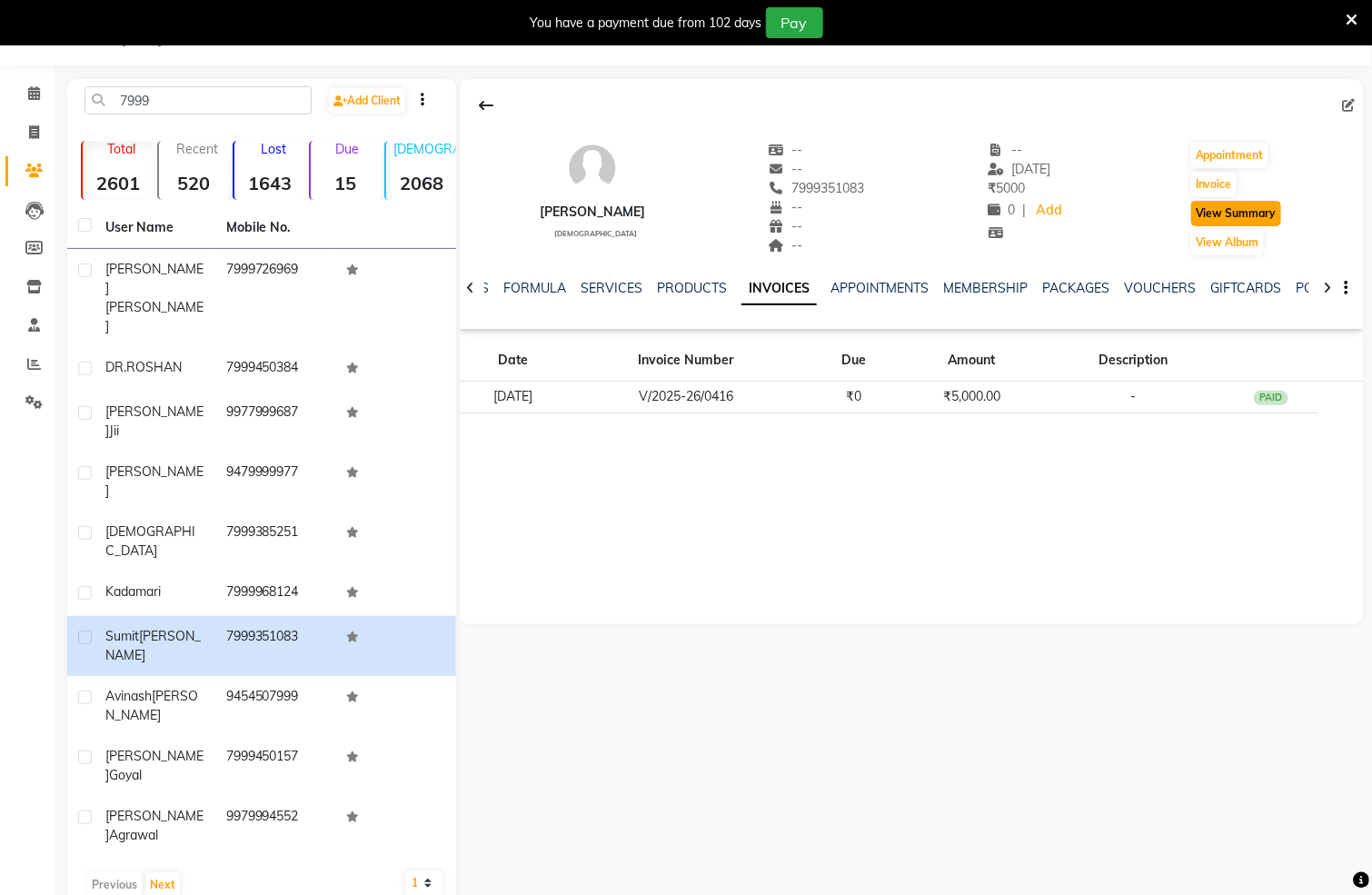
click at [1268, 216] on button "View Summary" at bounding box center [1236, 214] width 90 height 26
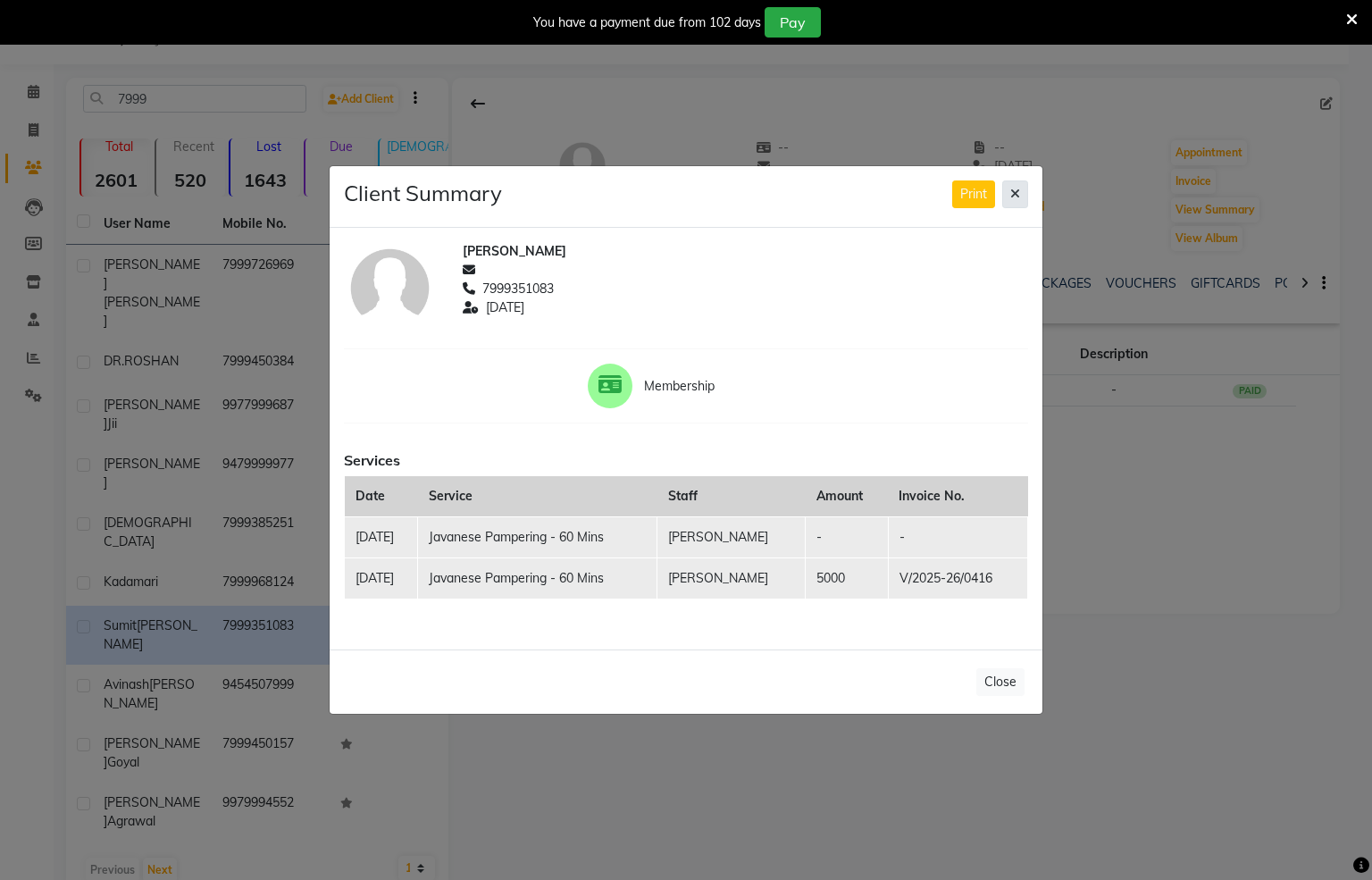
click at [1013, 187] on icon at bounding box center [1015, 194] width 10 height 13
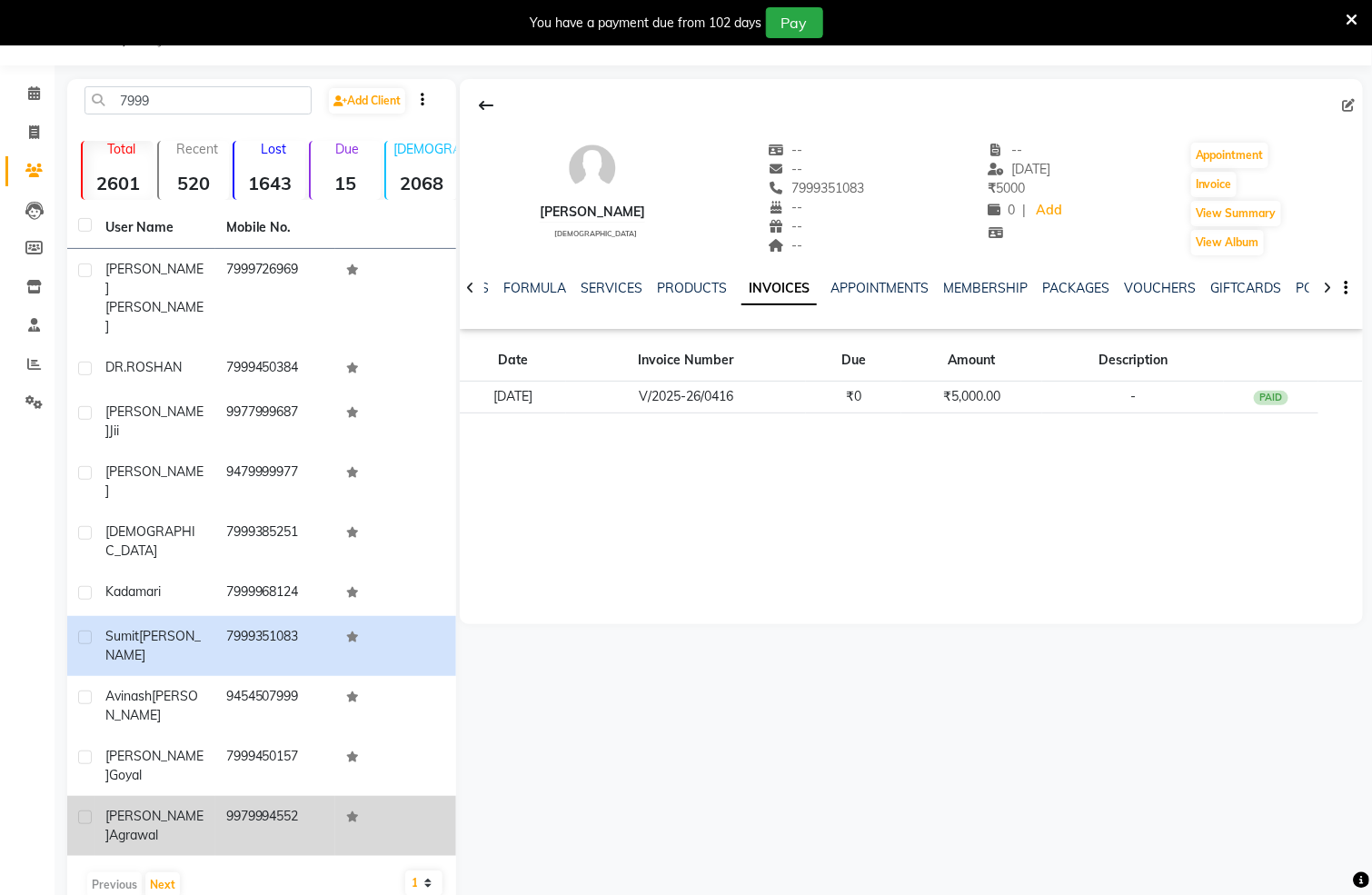
click at [175, 807] on div "[PERSON_NAME]" at bounding box center [154, 826] width 99 height 38
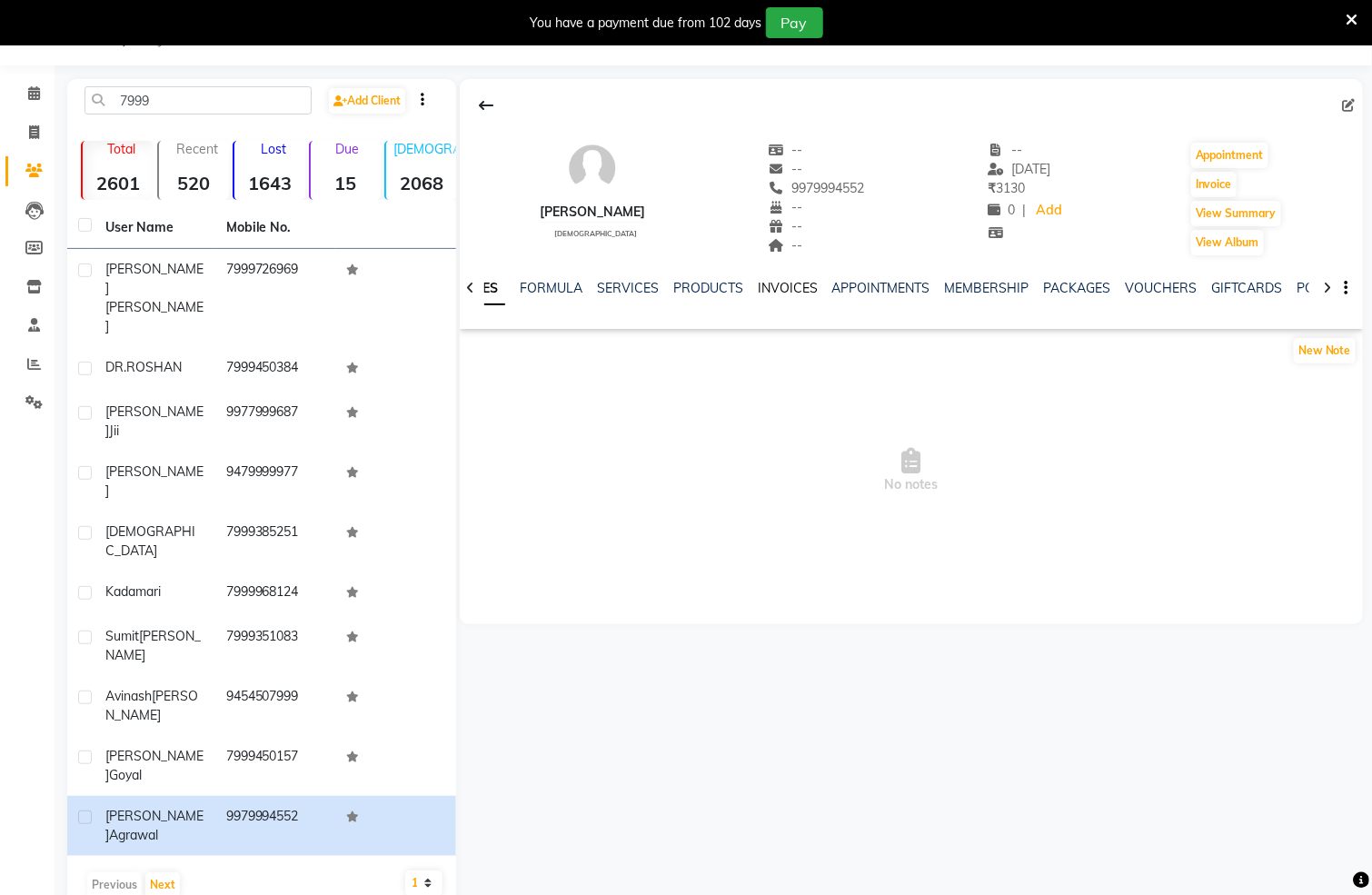
click at [785, 281] on link "INVOICES" at bounding box center [788, 288] width 60 height 17
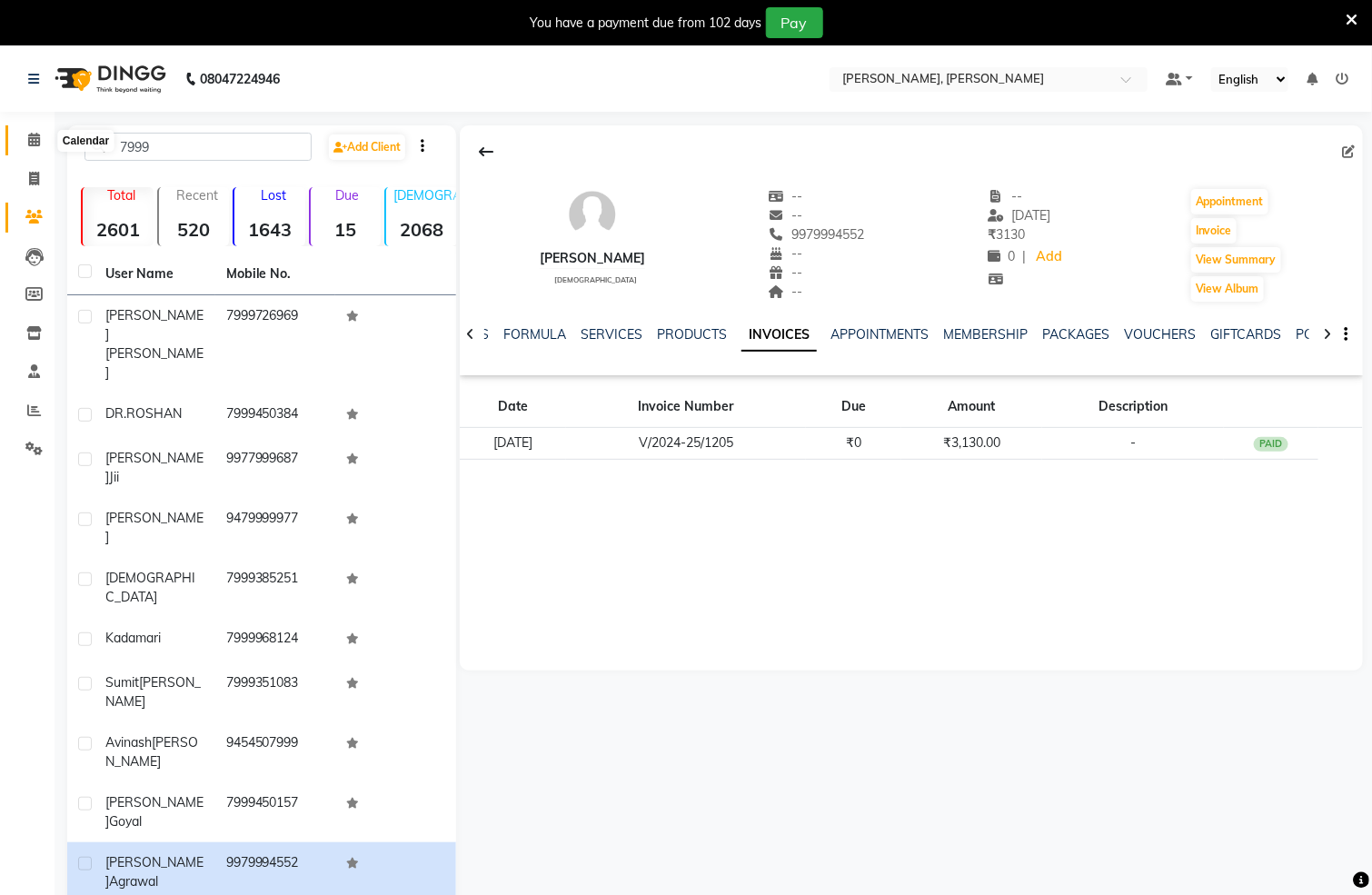
click at [31, 139] on icon at bounding box center [33, 140] width 12 height 14
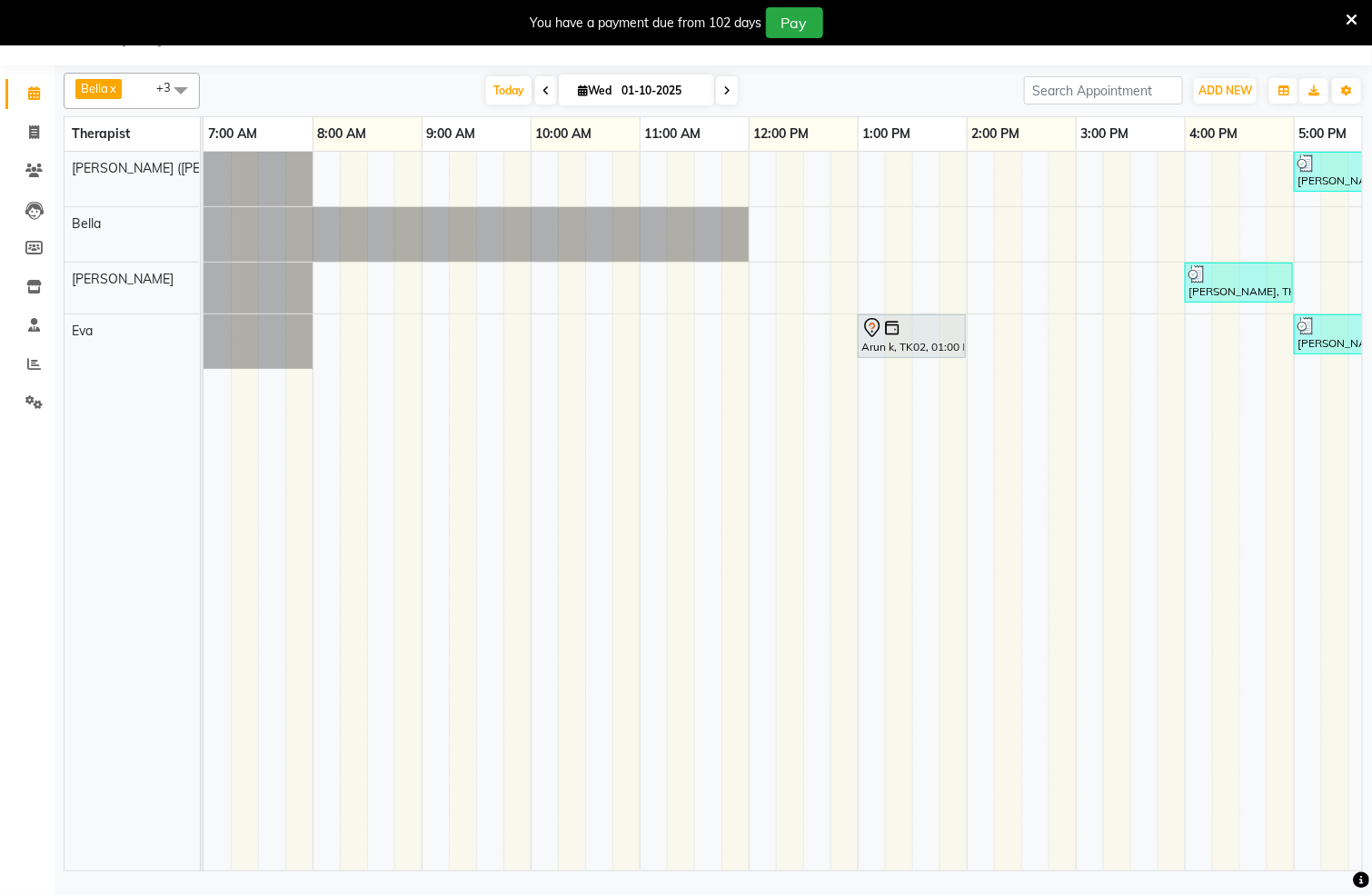
scroll to position [0, 586]
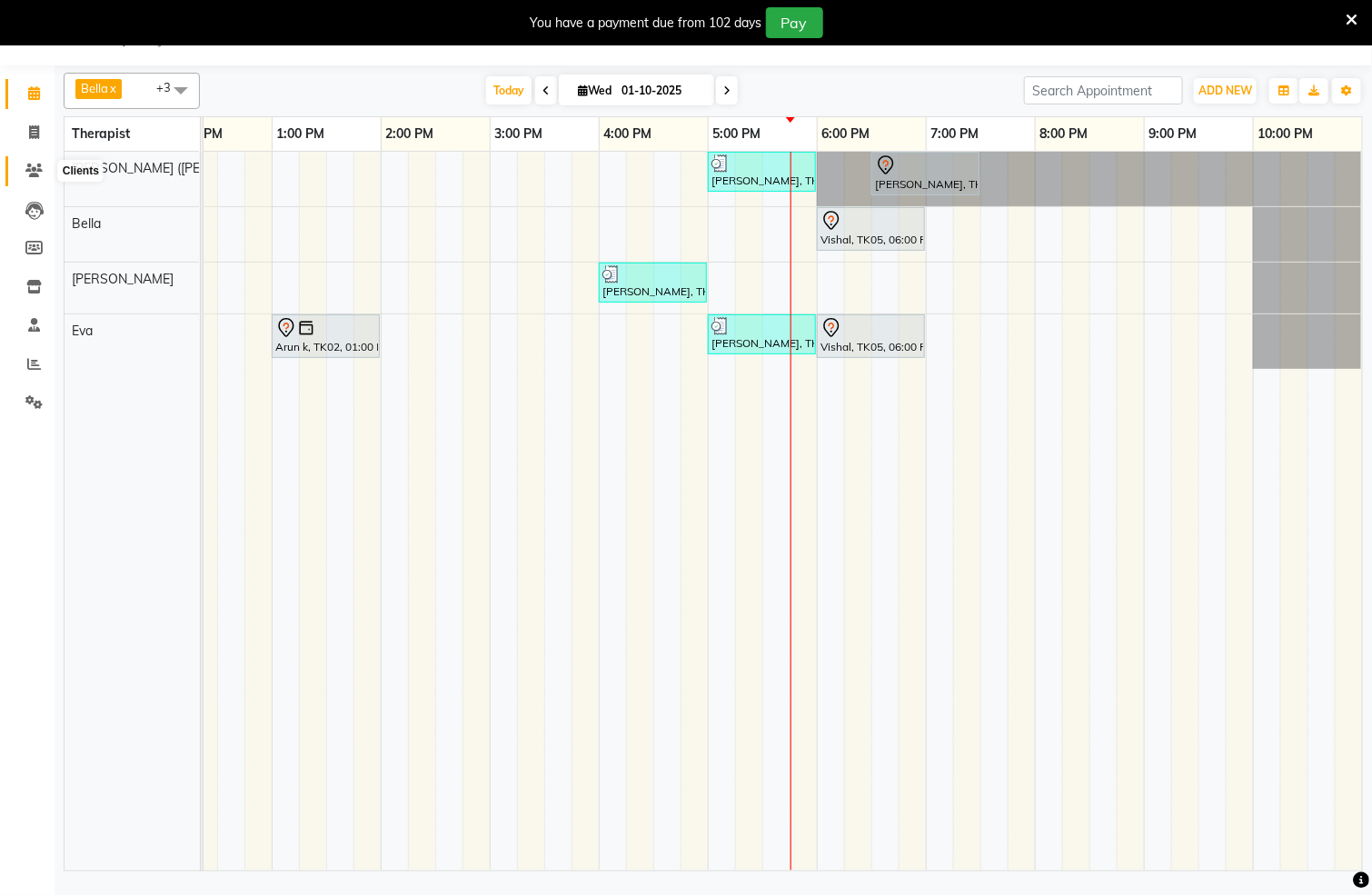
click at [32, 170] on icon at bounding box center [34, 170] width 18 height 14
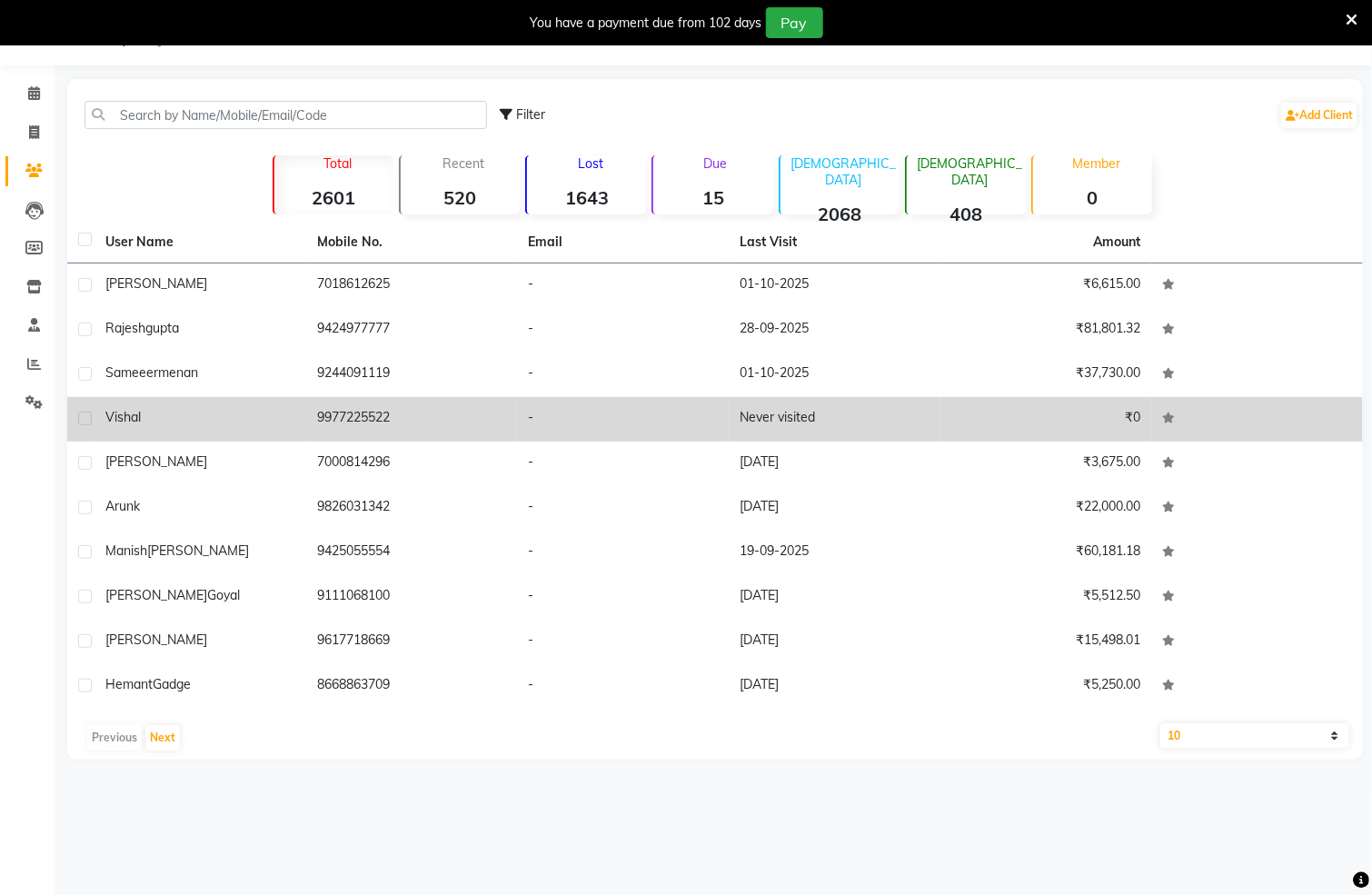
click at [362, 417] on td "9977225522" at bounding box center [411, 420] width 212 height 44
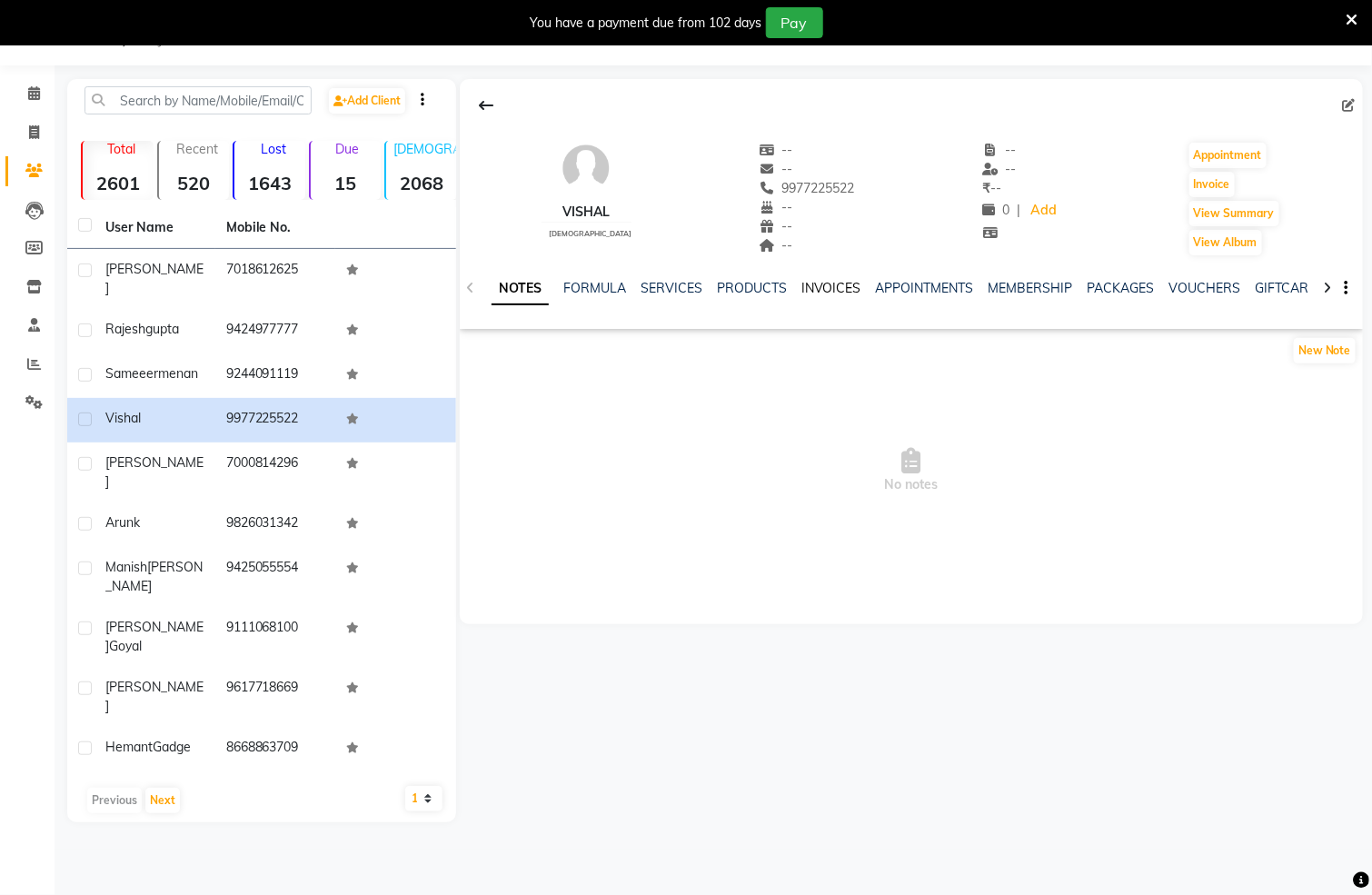
click at [819, 282] on link "INVOICES" at bounding box center [831, 288] width 60 height 17
click at [1061, 287] on link "PACKAGES" at bounding box center [1077, 288] width 67 height 17
click at [32, 93] on icon at bounding box center [33, 92] width 12 height 14
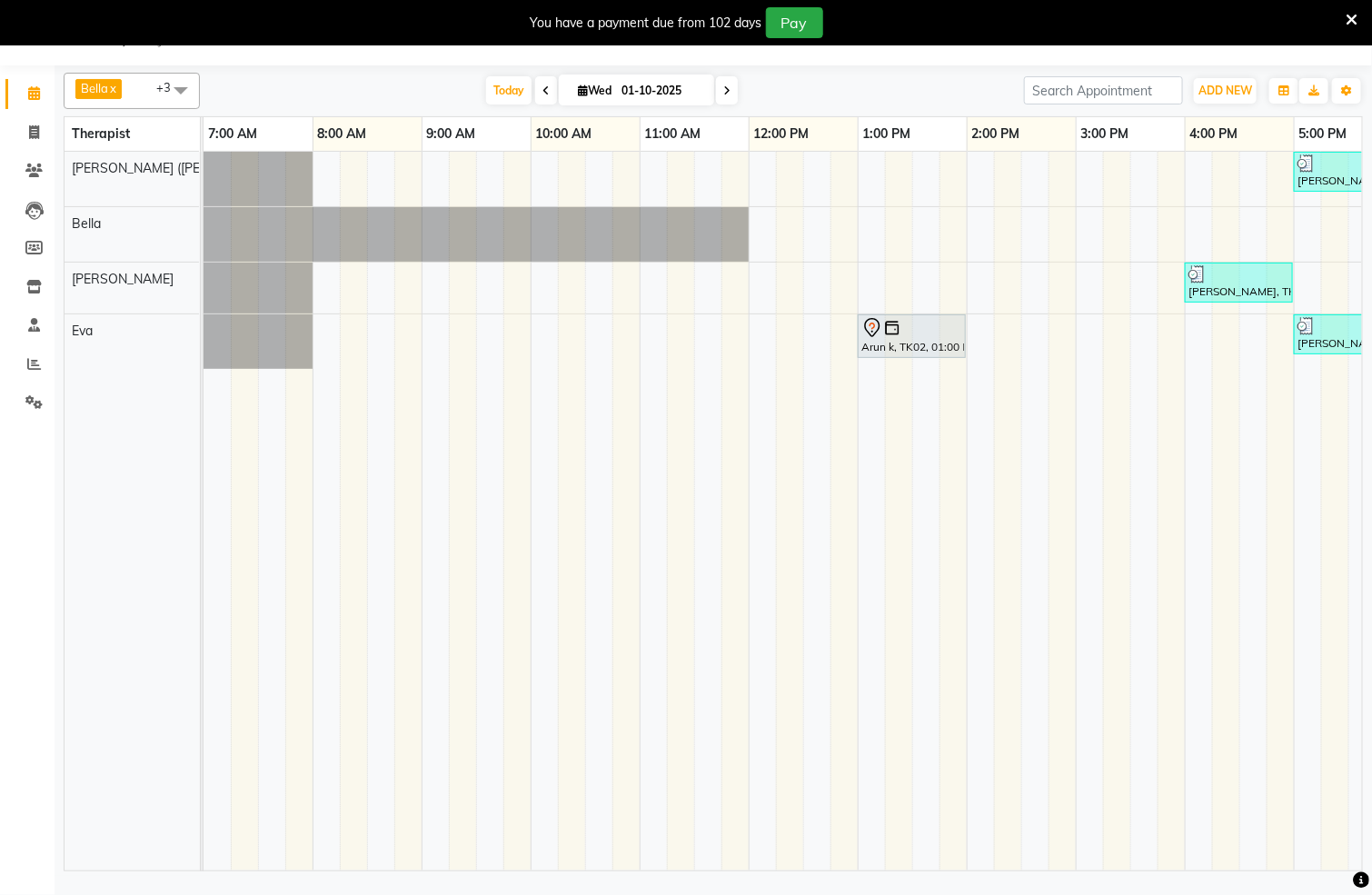
scroll to position [0, 586]
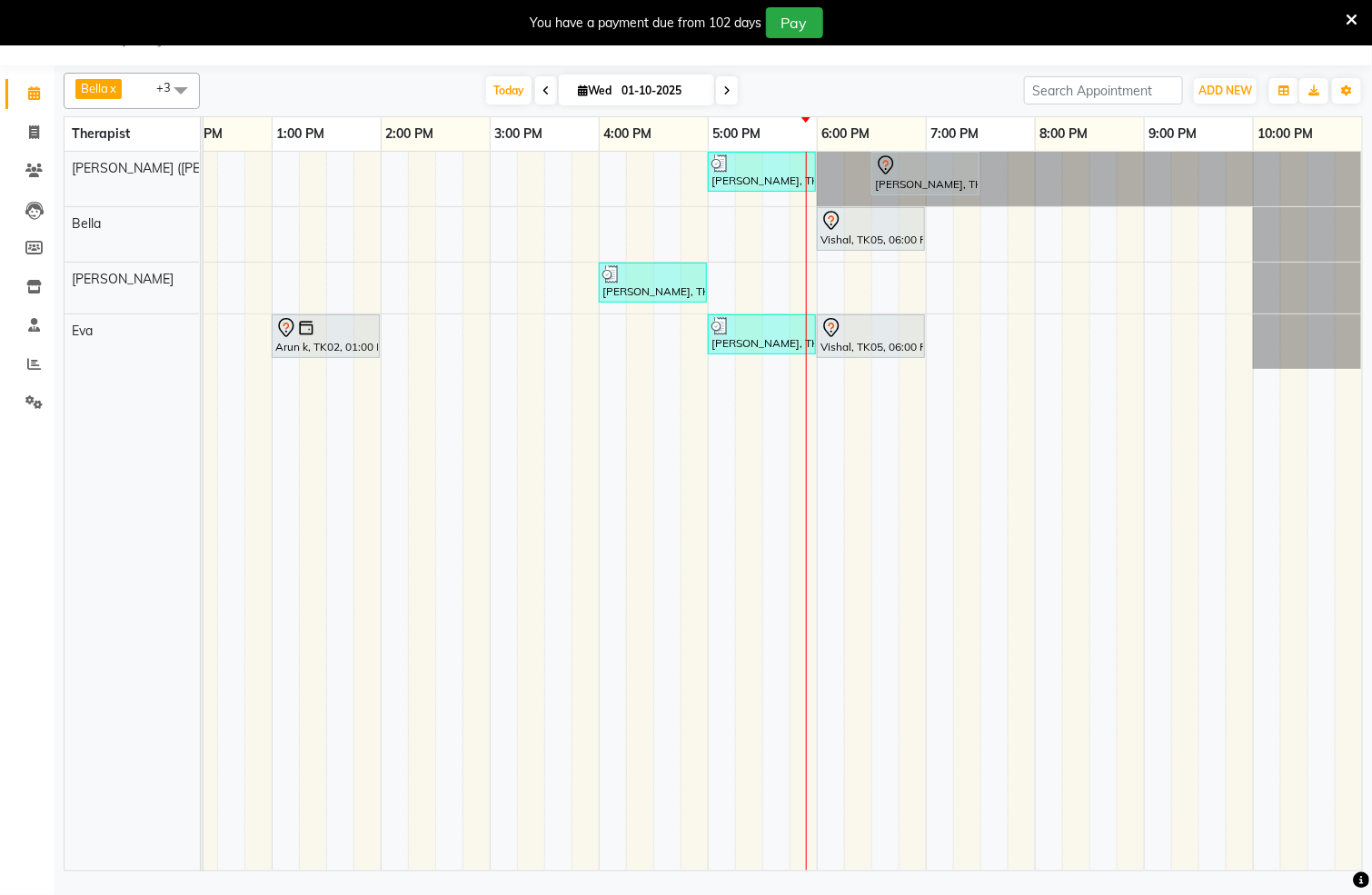
click at [962, 235] on div "[PERSON_NAME], TK03, 05:00 PM-06:00 PM, Swedish De-Stress - 60 [PERSON_NAME], T…" at bounding box center [490, 511] width 1746 height 719
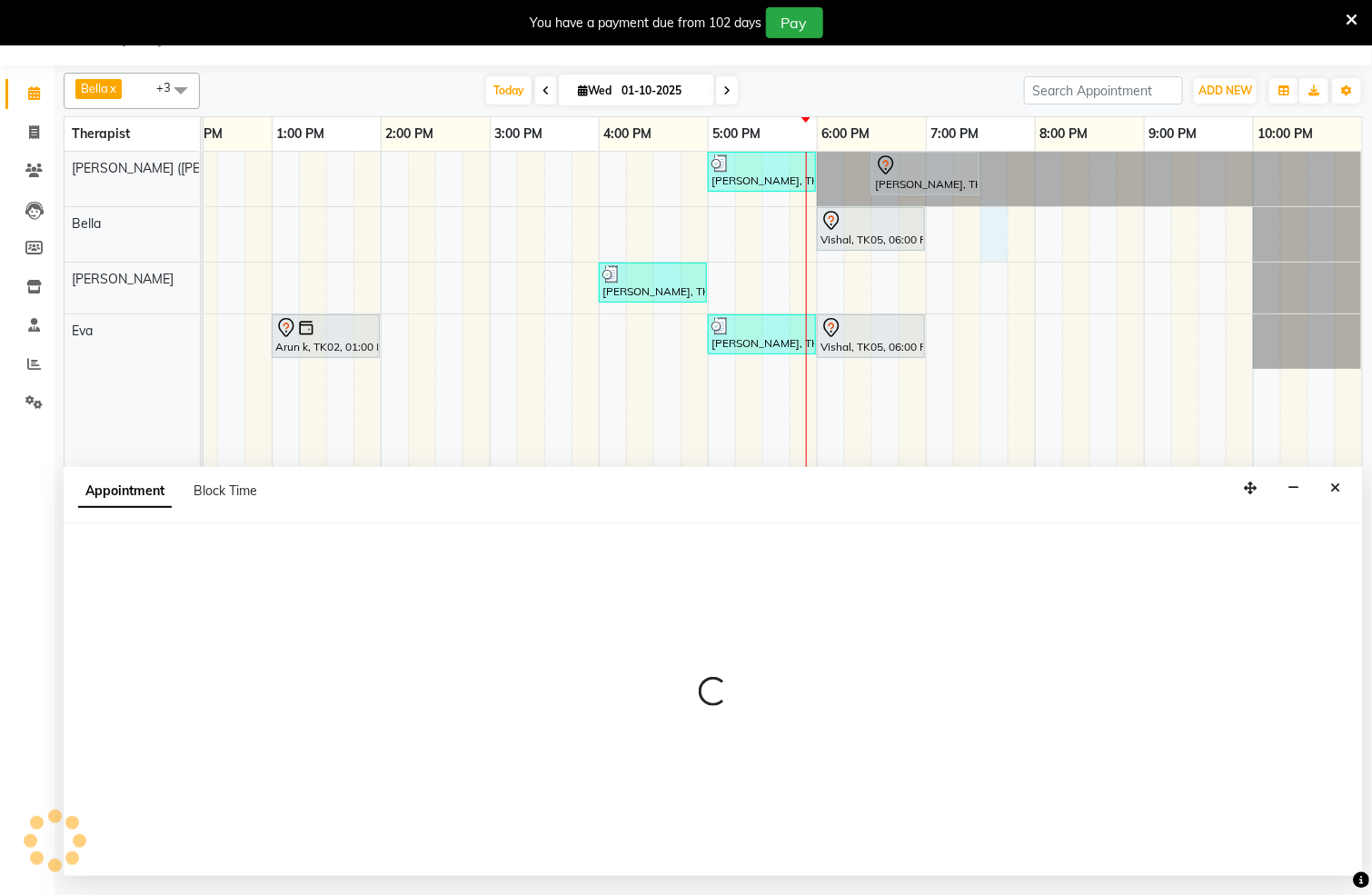
select select "66488"
select select "tentative"
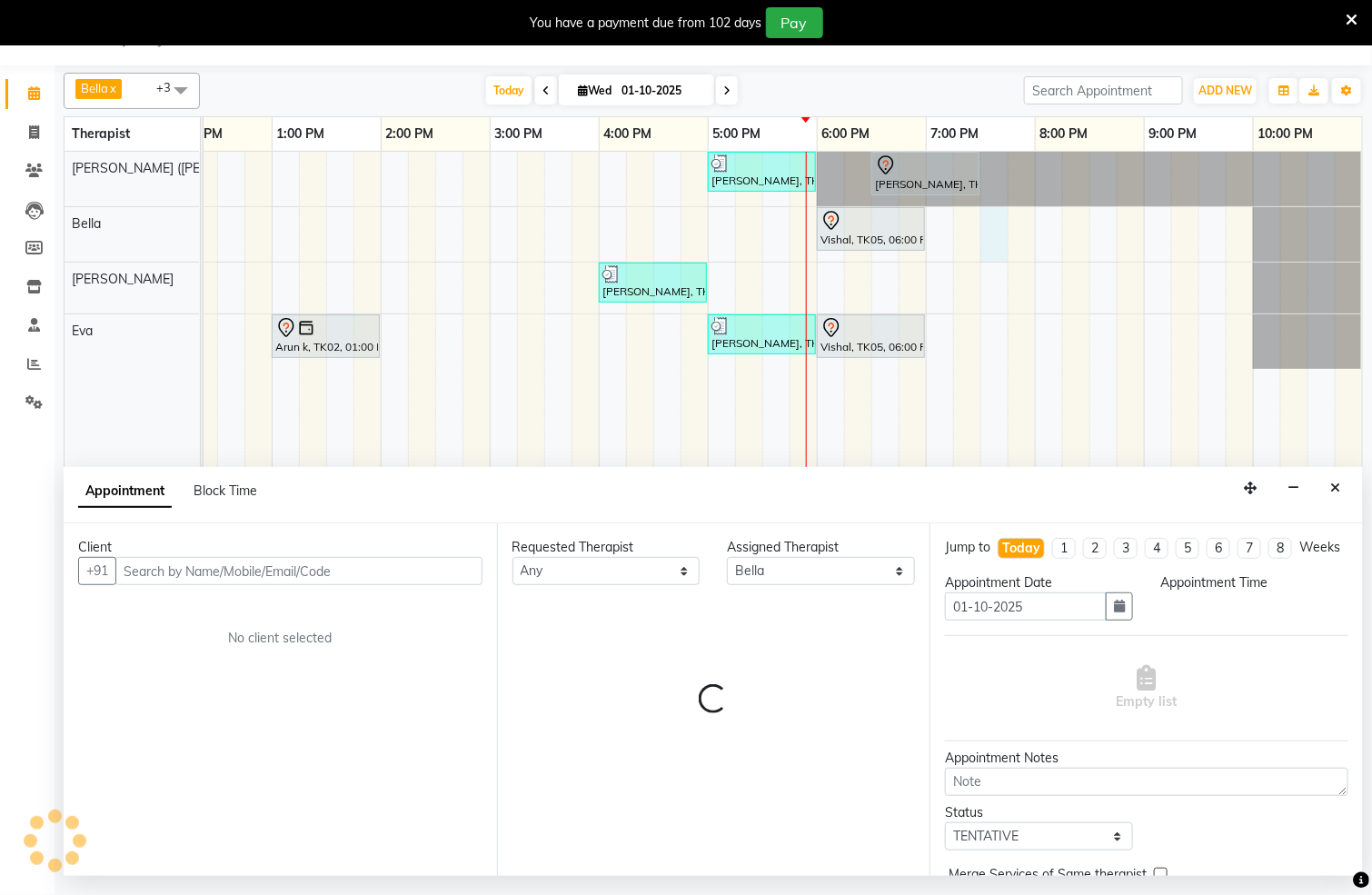
select select "1170"
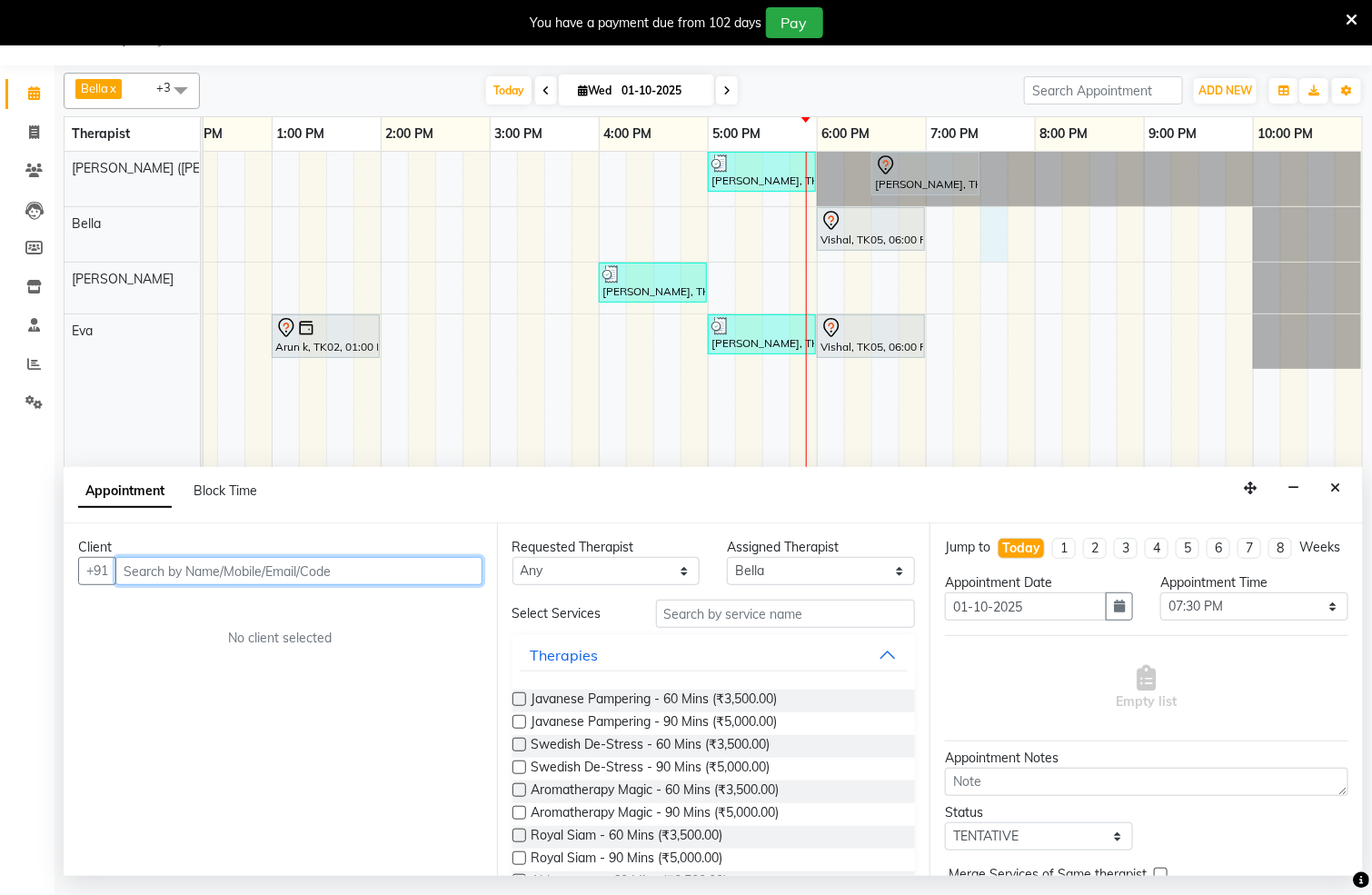
drag, startPoint x: 308, startPoint y: 575, endPoint x: 312, endPoint y: 560, distance: 15.5
click at [311, 575] on input "text" at bounding box center [299, 571] width 367 height 28
type input "9339207258"
click at [459, 568] on span "Add Client" at bounding box center [445, 571] width 61 height 17
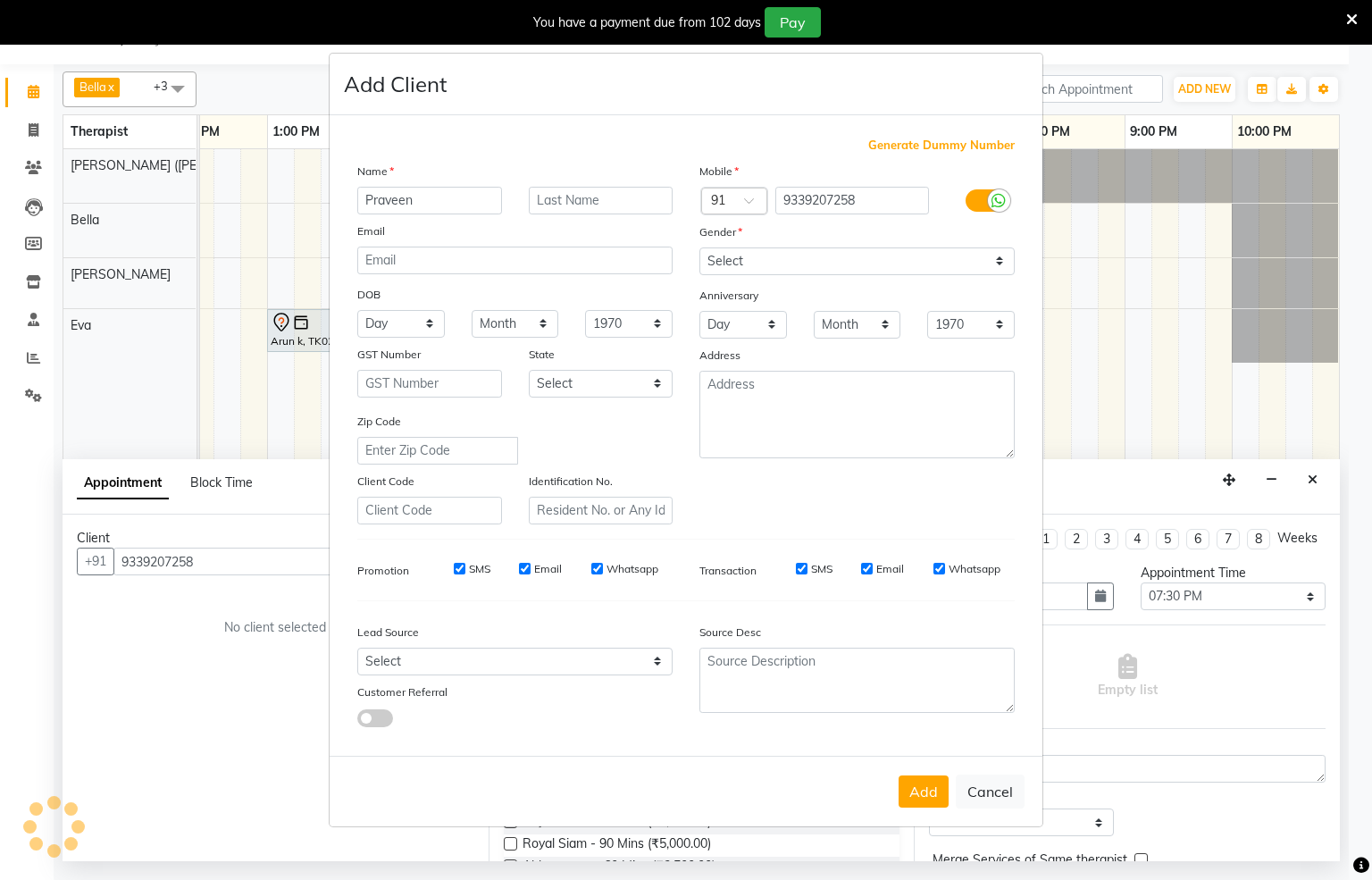
type input "Praveen"
type input "Goenka"
click at [997, 260] on select "Select [DEMOGRAPHIC_DATA] [DEMOGRAPHIC_DATA] Other Prefer Not To Say" at bounding box center [857, 261] width 315 height 27
select select "[DEMOGRAPHIC_DATA]"
click at [700, 248] on select "Select [DEMOGRAPHIC_DATA] [DEMOGRAPHIC_DATA] Other Prefer Not To Say" at bounding box center [857, 261] width 315 height 27
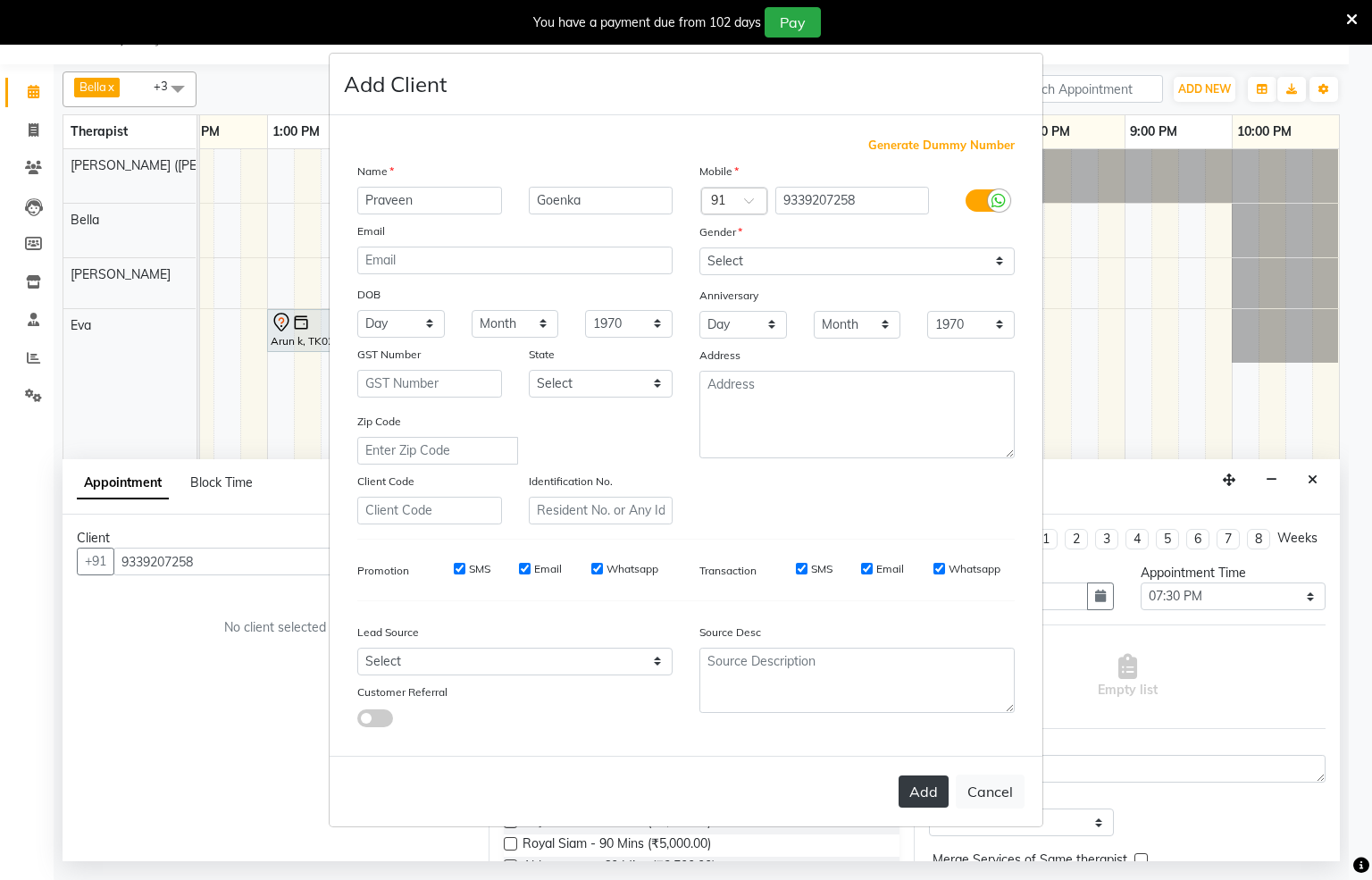
click at [906, 795] on button "Add" at bounding box center [923, 791] width 50 height 32
select select
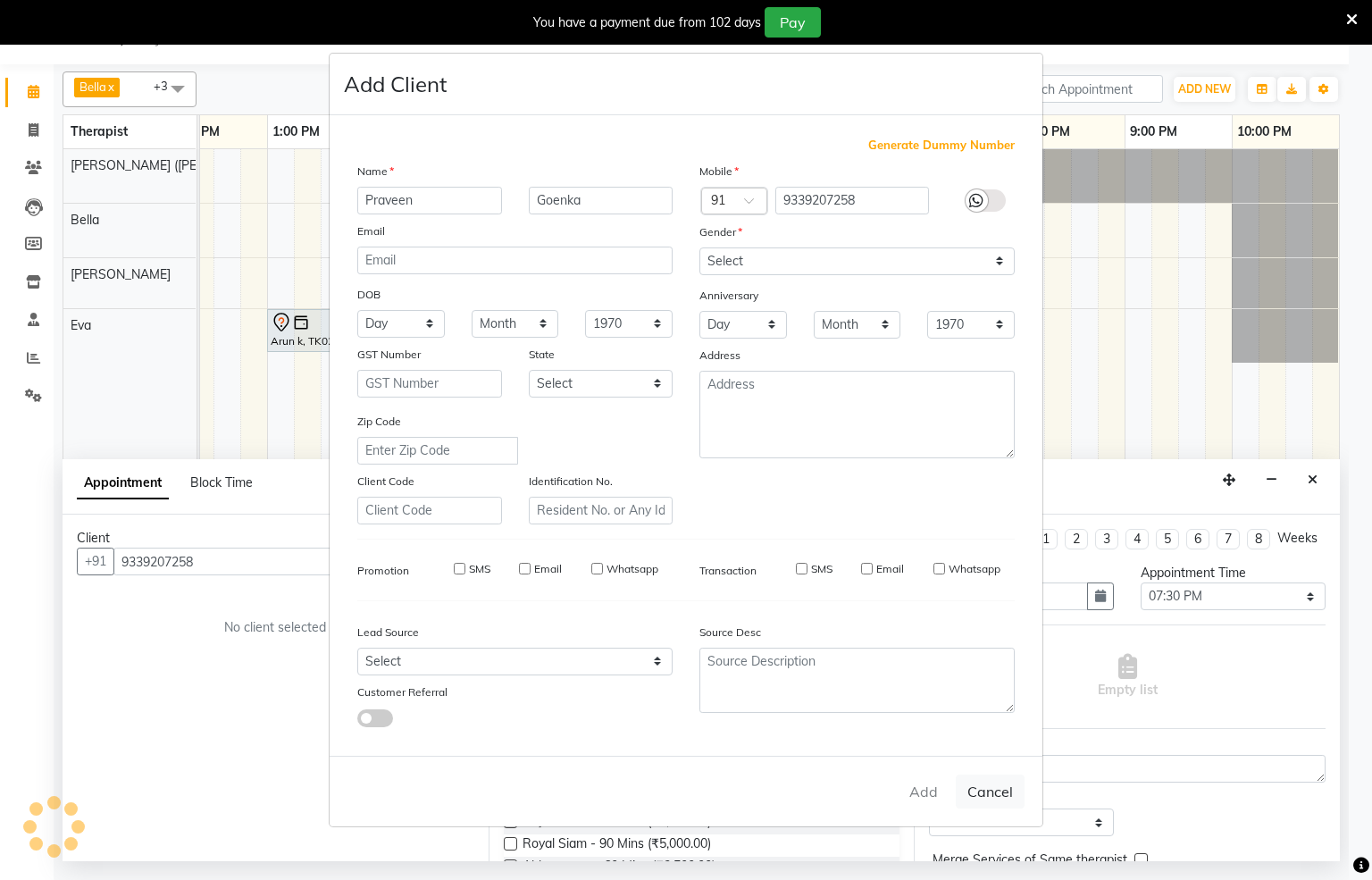
select select
checkbox input "false"
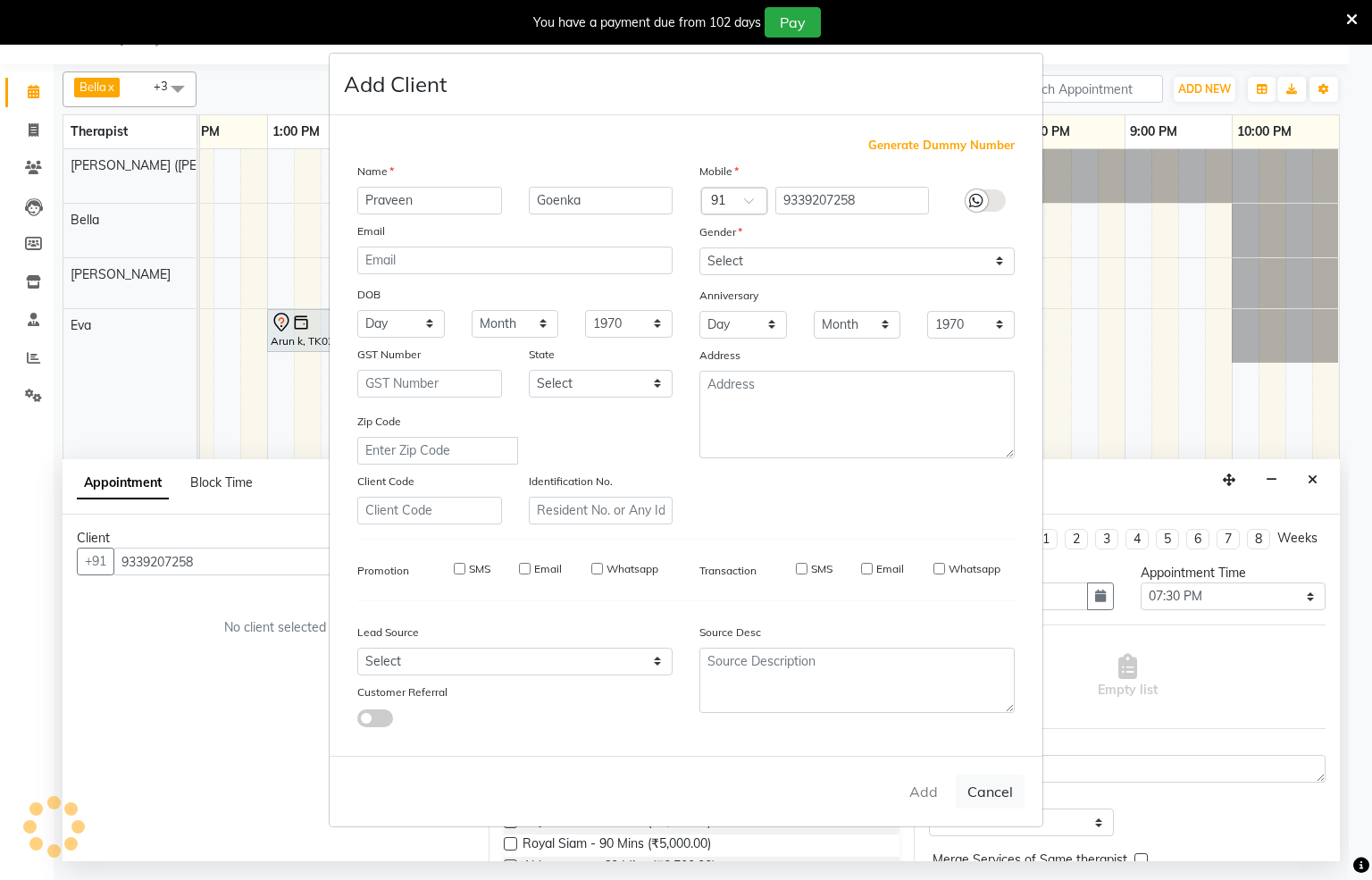
checkbox input "false"
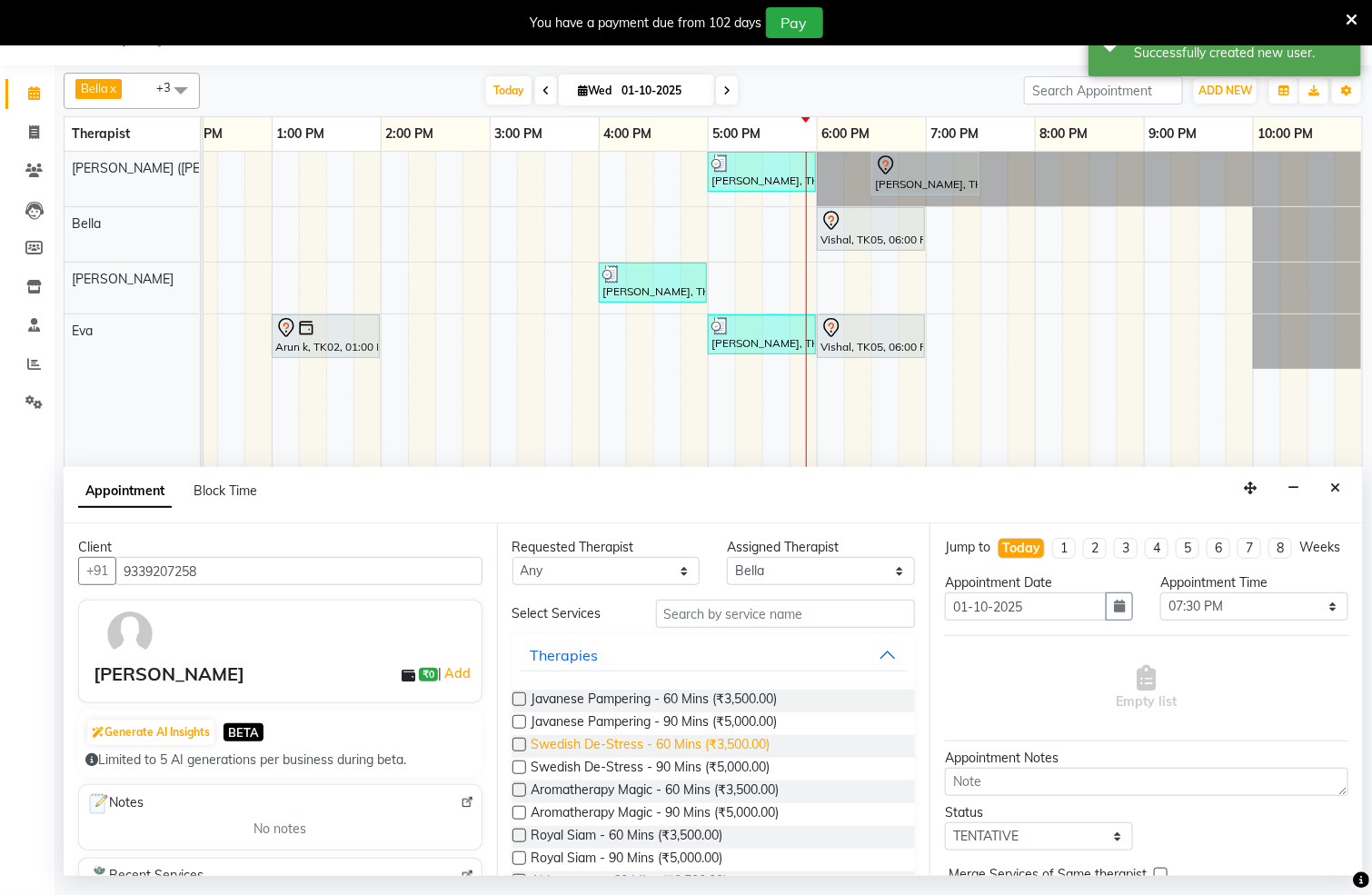
scroll to position [0, 563]
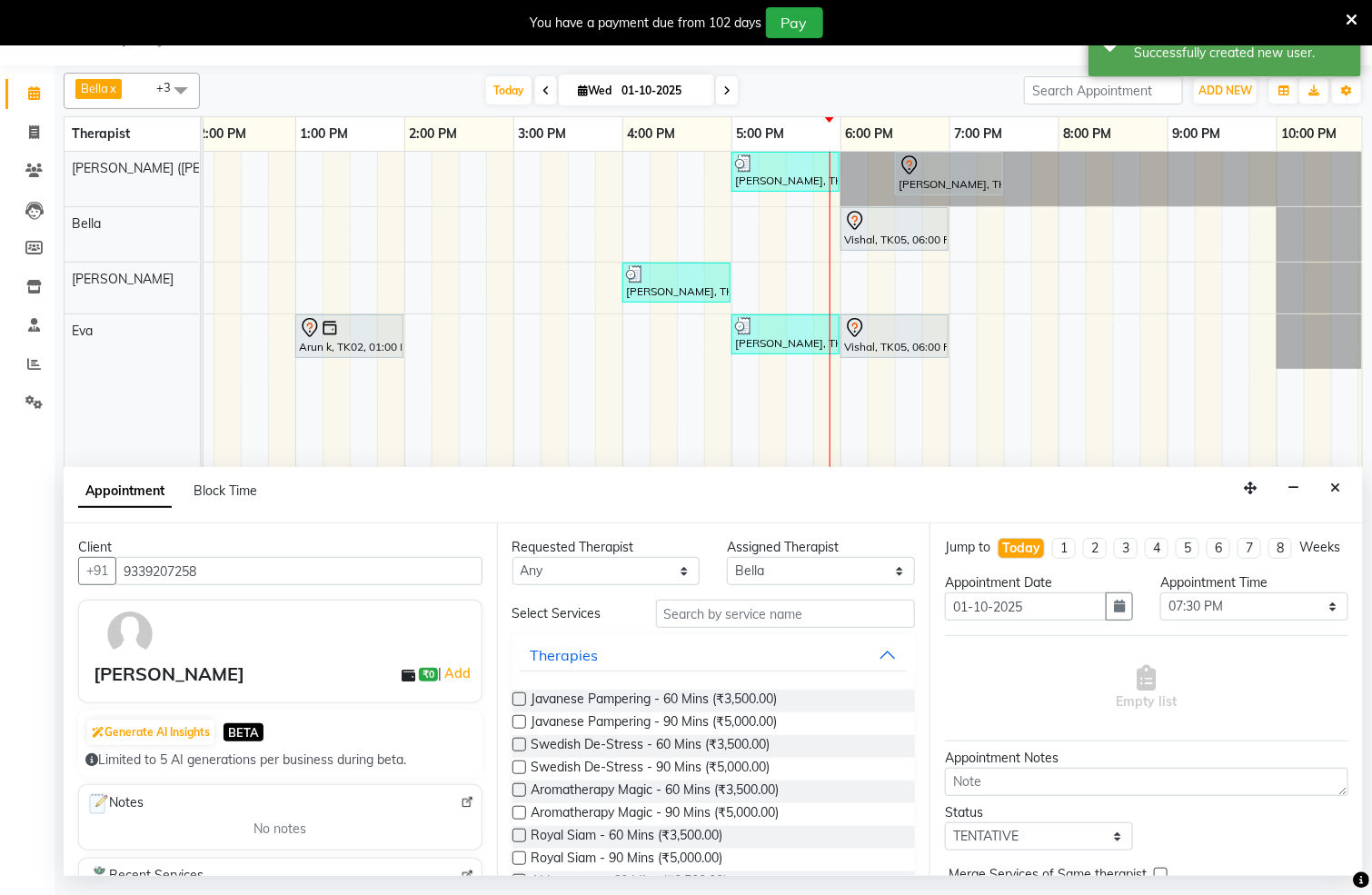
click at [516, 747] on label at bounding box center [519, 744] width 14 height 14
click at [516, 747] on input "checkbox" at bounding box center [518, 746] width 12 height 12
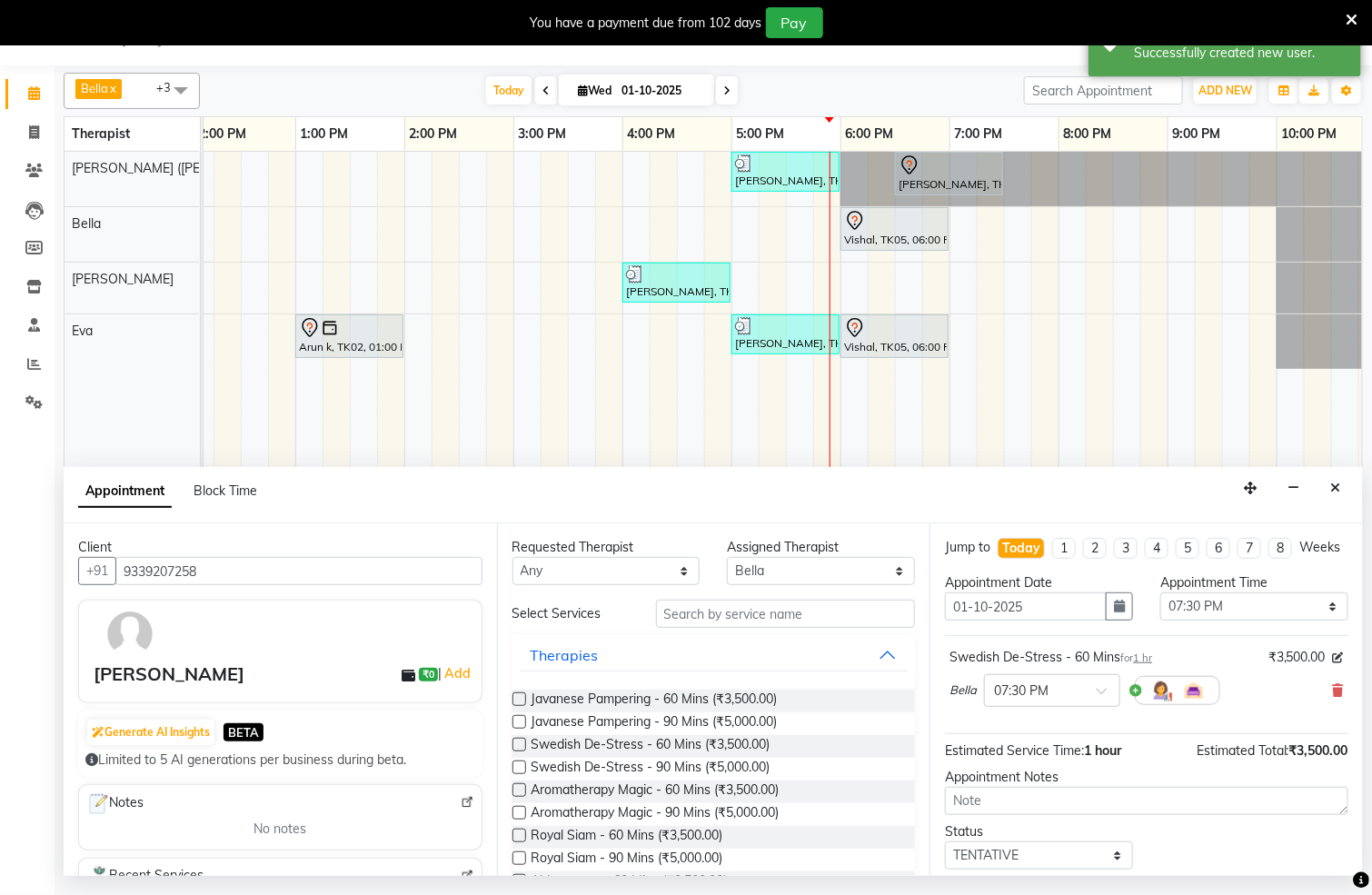
click at [516, 747] on label at bounding box center [519, 744] width 14 height 14
click at [516, 747] on input "checkbox" at bounding box center [518, 746] width 12 height 12
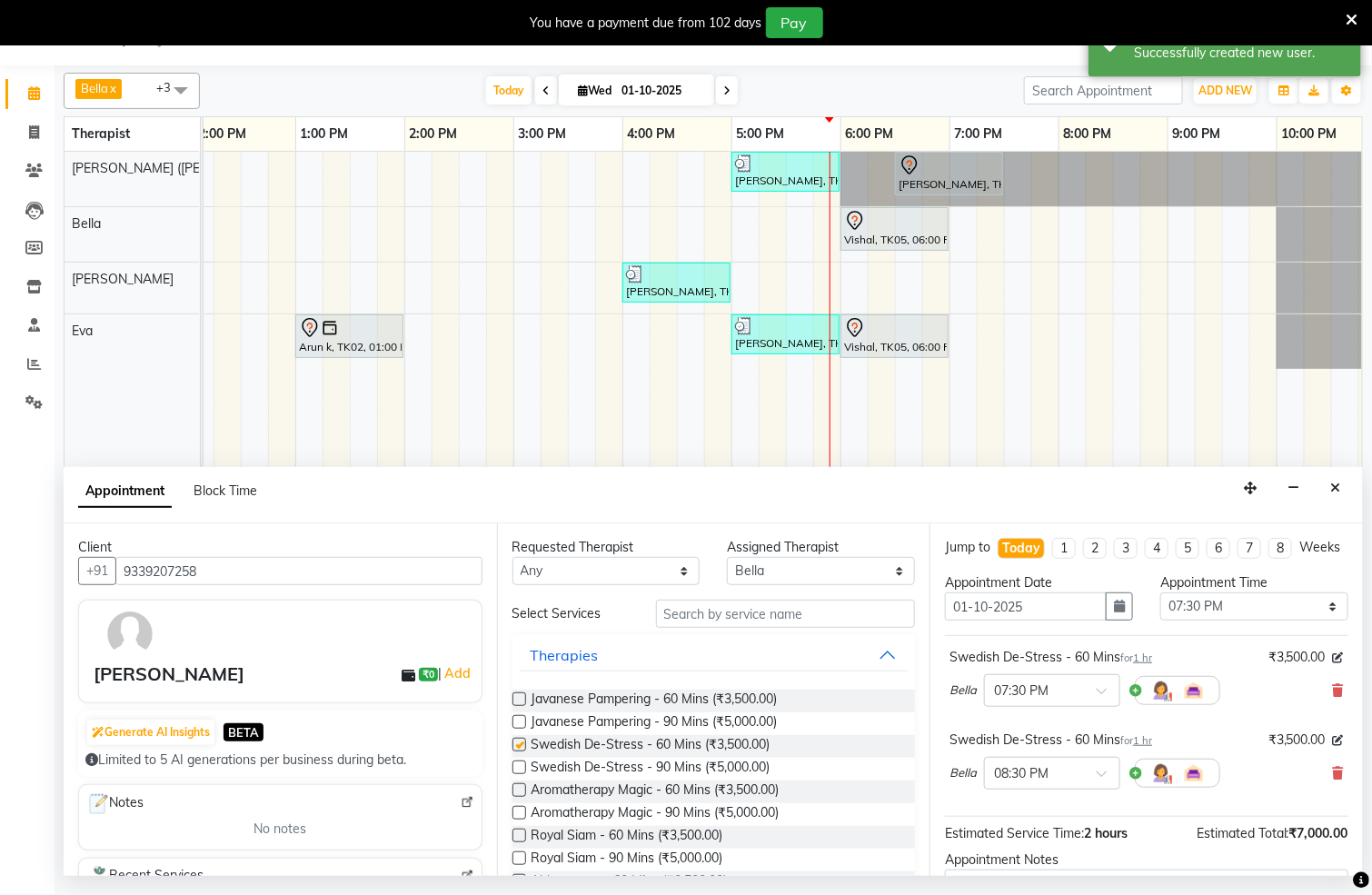
checkbox input "false"
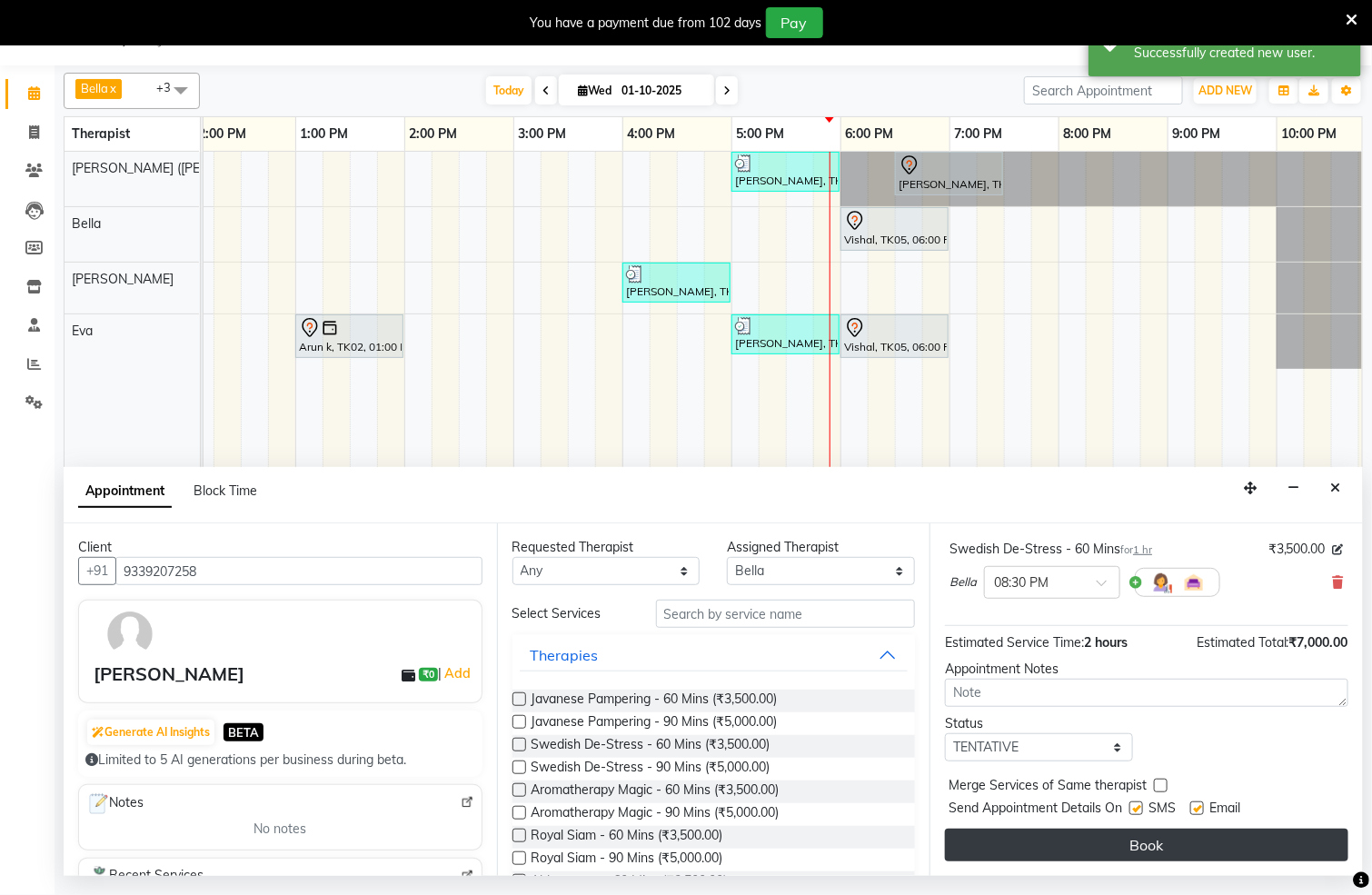
click at [1137, 840] on button "Book" at bounding box center [1146, 845] width 403 height 32
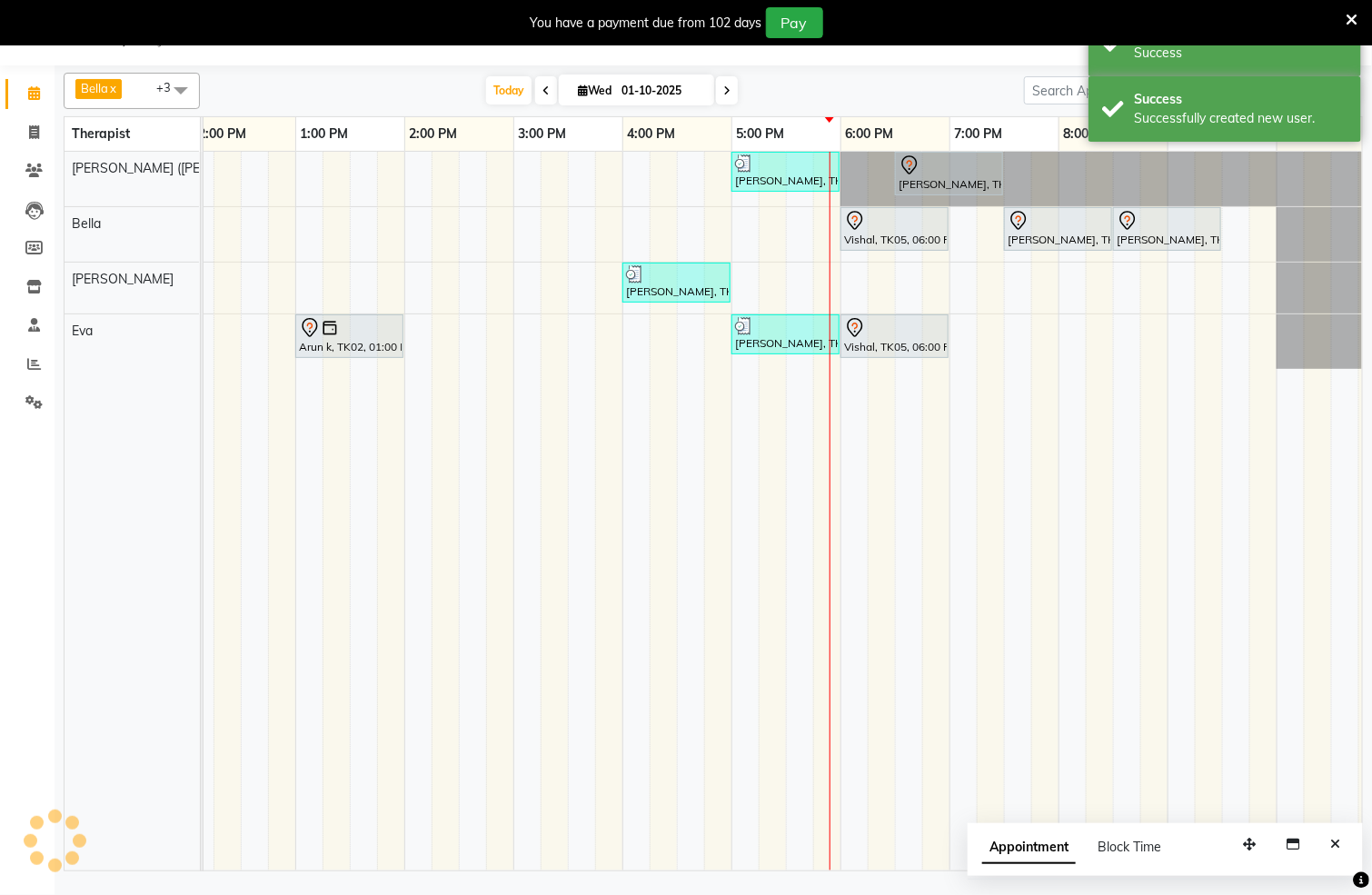
scroll to position [0, 0]
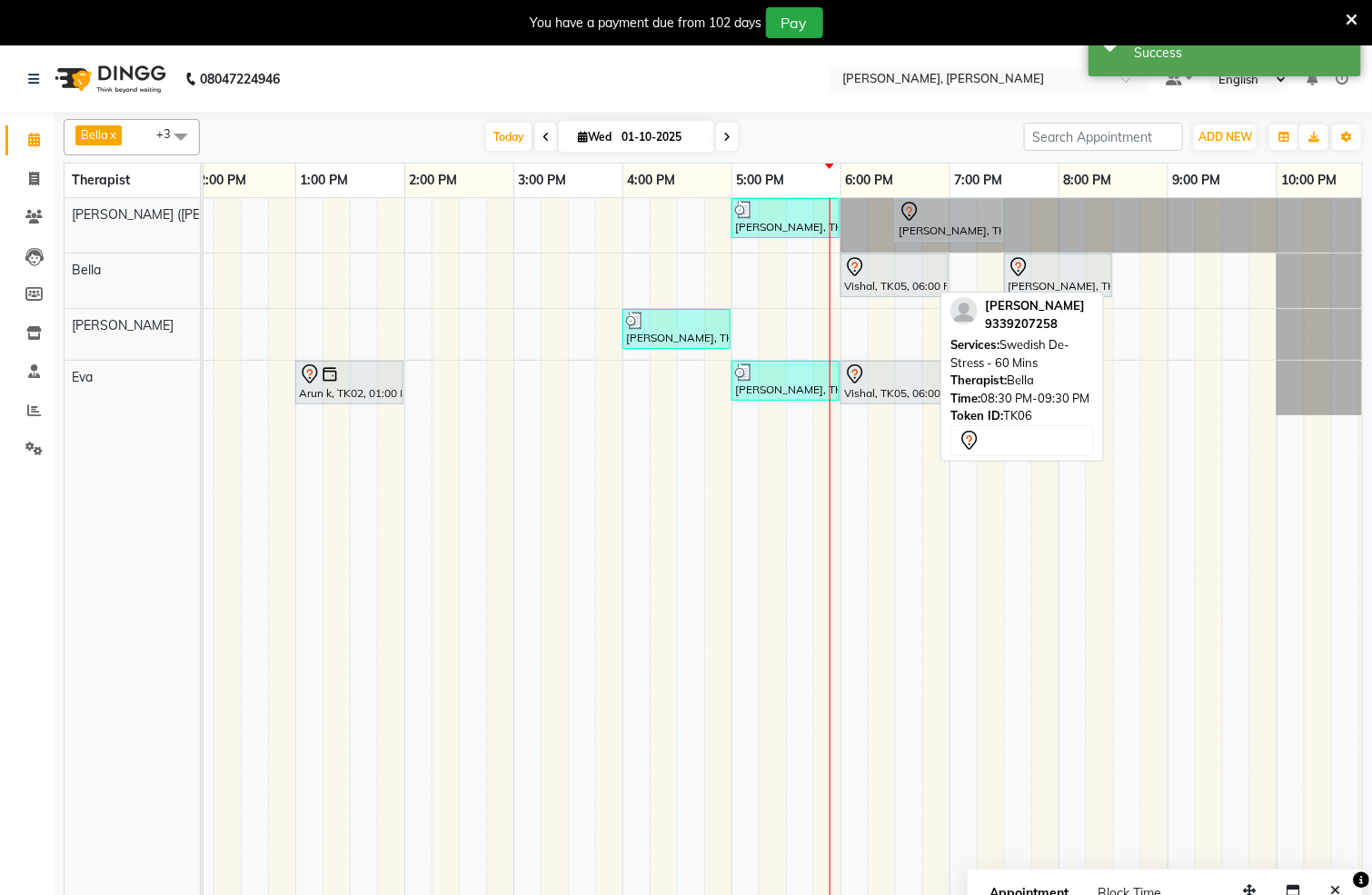
drag, startPoint x: 1148, startPoint y: 282, endPoint x: 1023, endPoint y: 398, distance: 170.5
click at [1023, 398] on div "[PERSON_NAME] x [PERSON_NAME] [PERSON_NAME] (simi) x [PERSON_NAME] x +3 Select …" at bounding box center [714, 515] width 1300 height 806
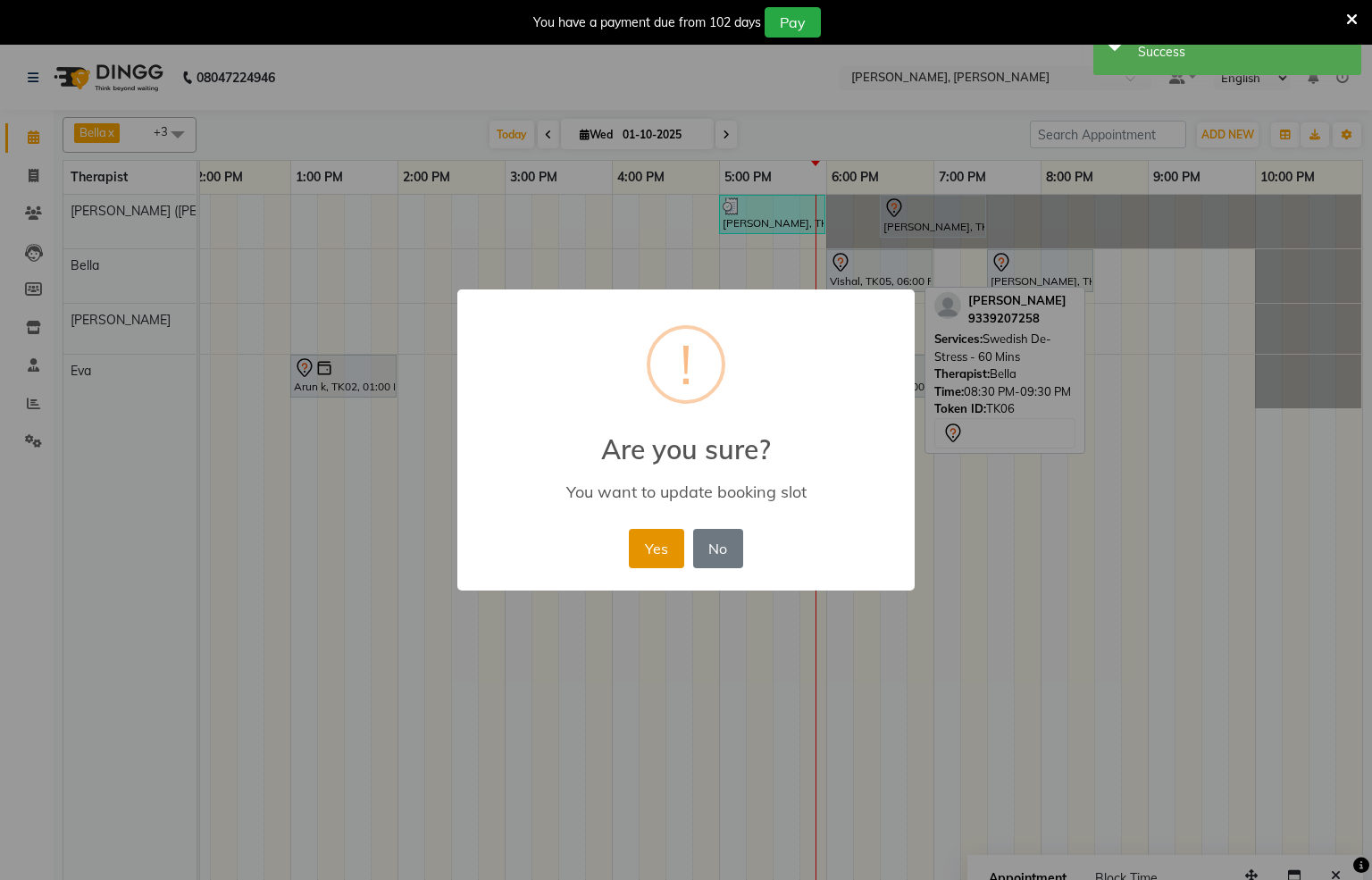
click at [664, 548] on button "Yes" at bounding box center [656, 548] width 55 height 39
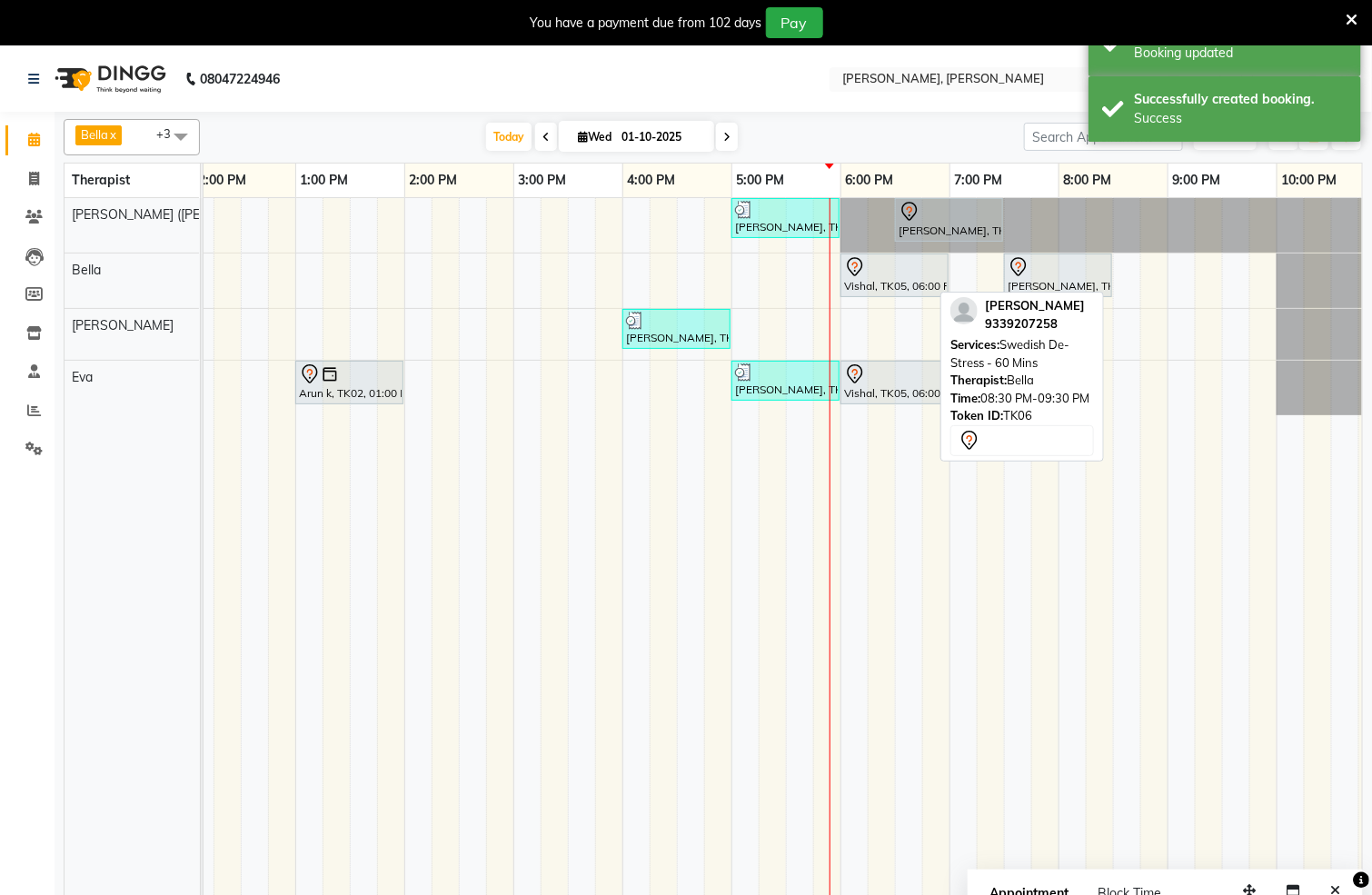
click at [944, 546] on td at bounding box center [936, 558] width 27 height 719
click at [1175, 339] on div "[PERSON_NAME], TK03, 05:00 PM-06:00 PM, Swedish De-Stress - 60 [PERSON_NAME], T…" at bounding box center [514, 558] width 1746 height 719
select select "83147"
select select "tentative"
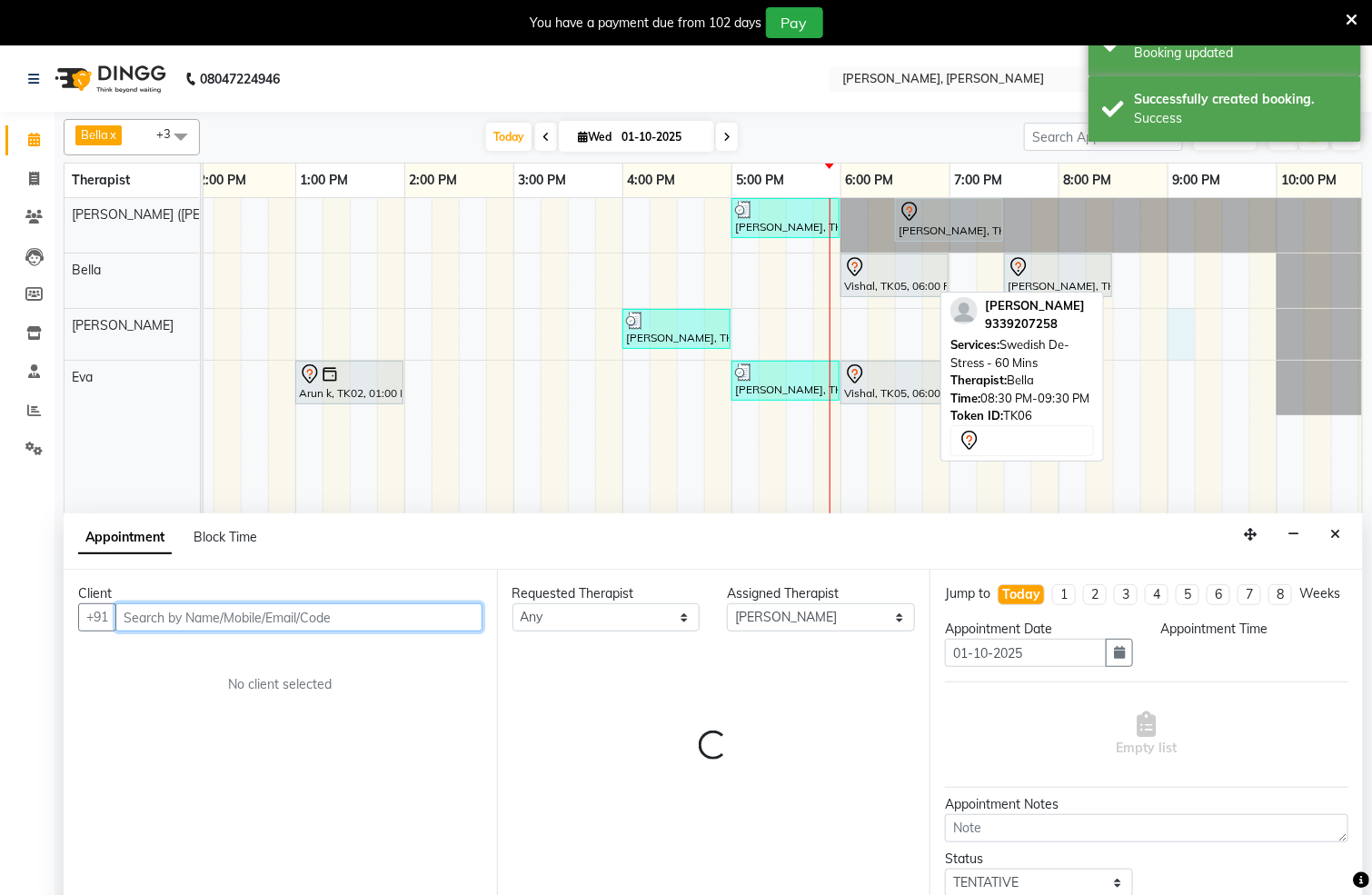
select select "1260"
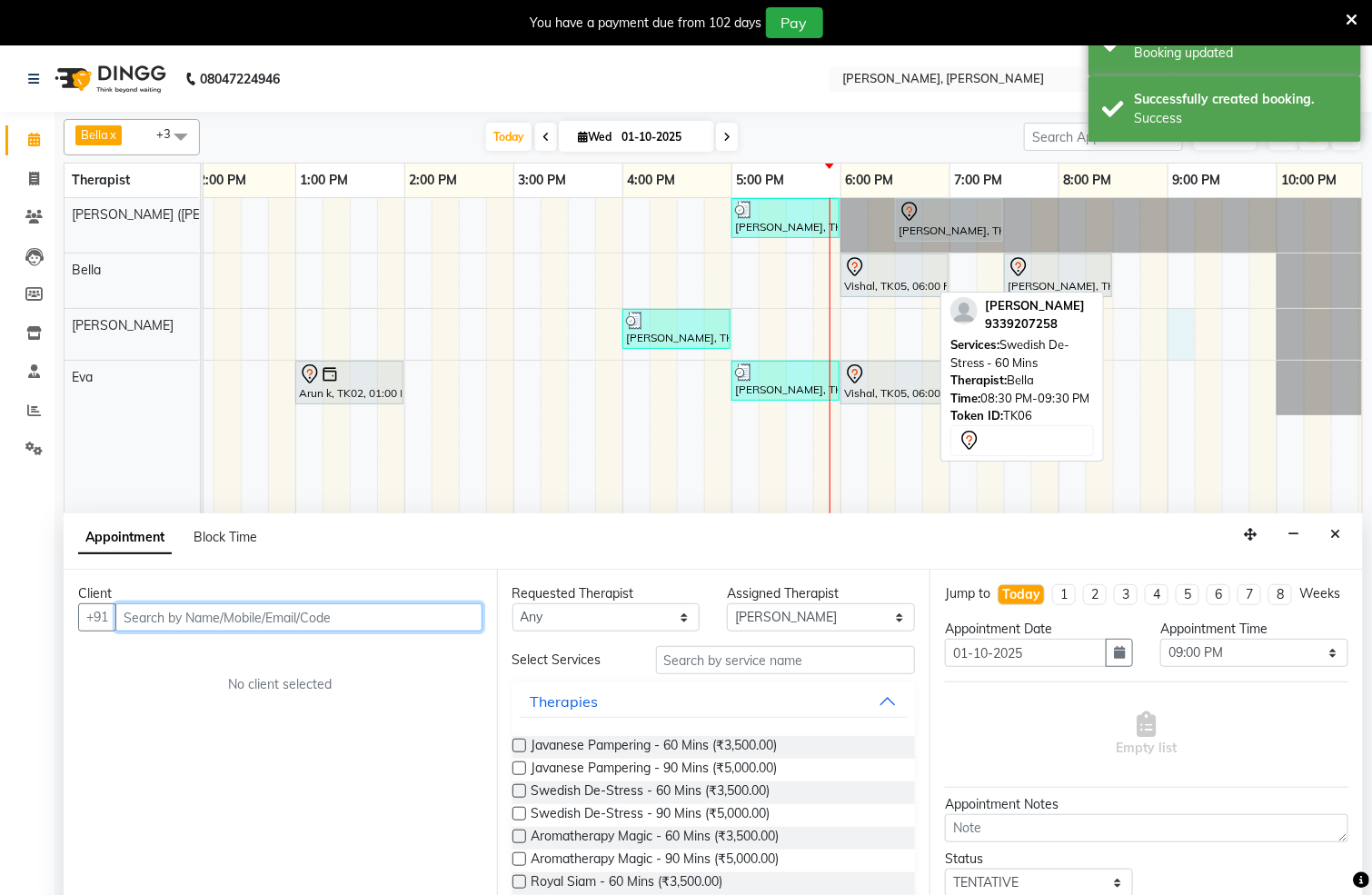
scroll to position [46, 0]
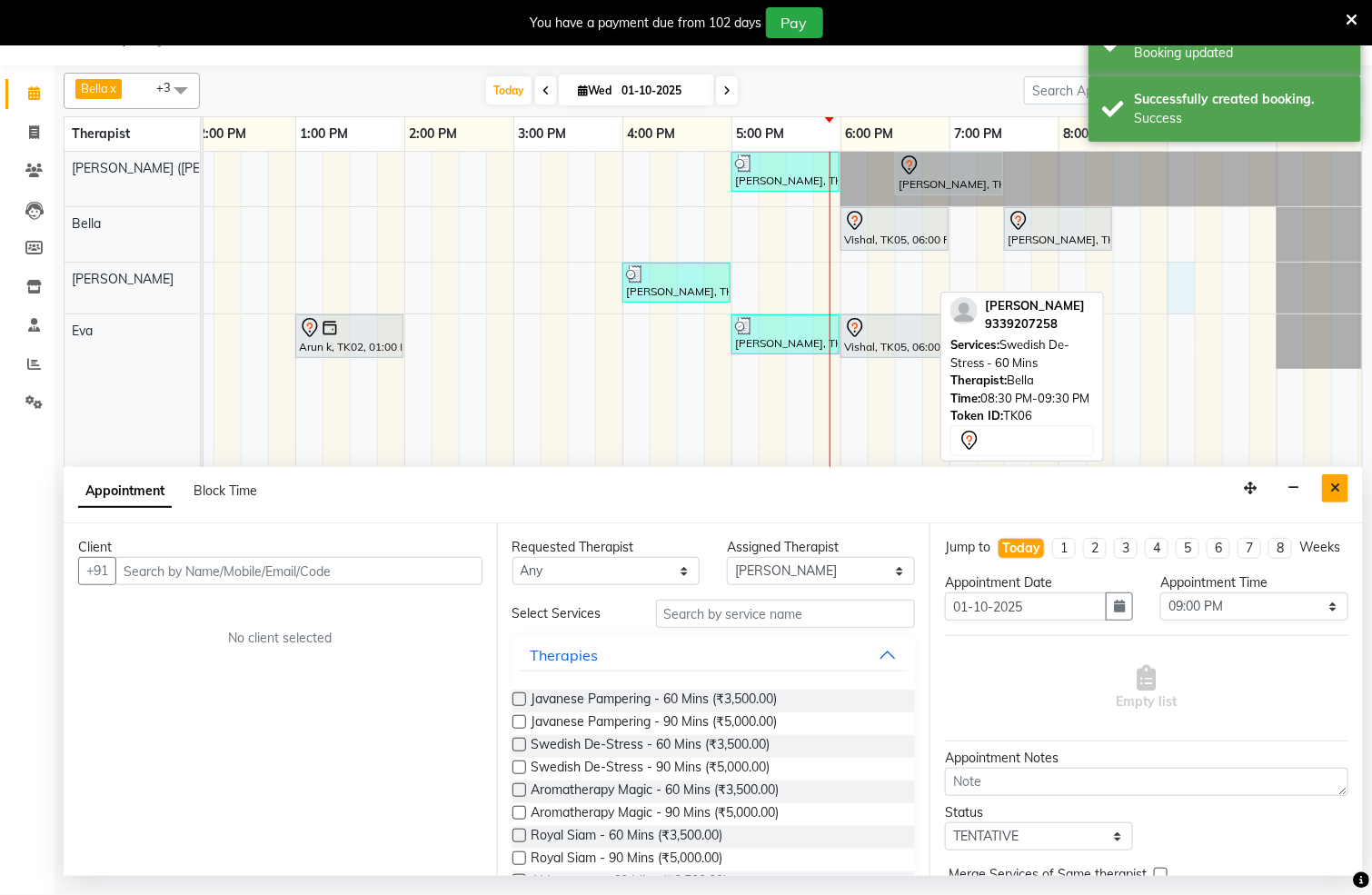
click at [1336, 491] on icon "Close" at bounding box center [1335, 488] width 10 height 13
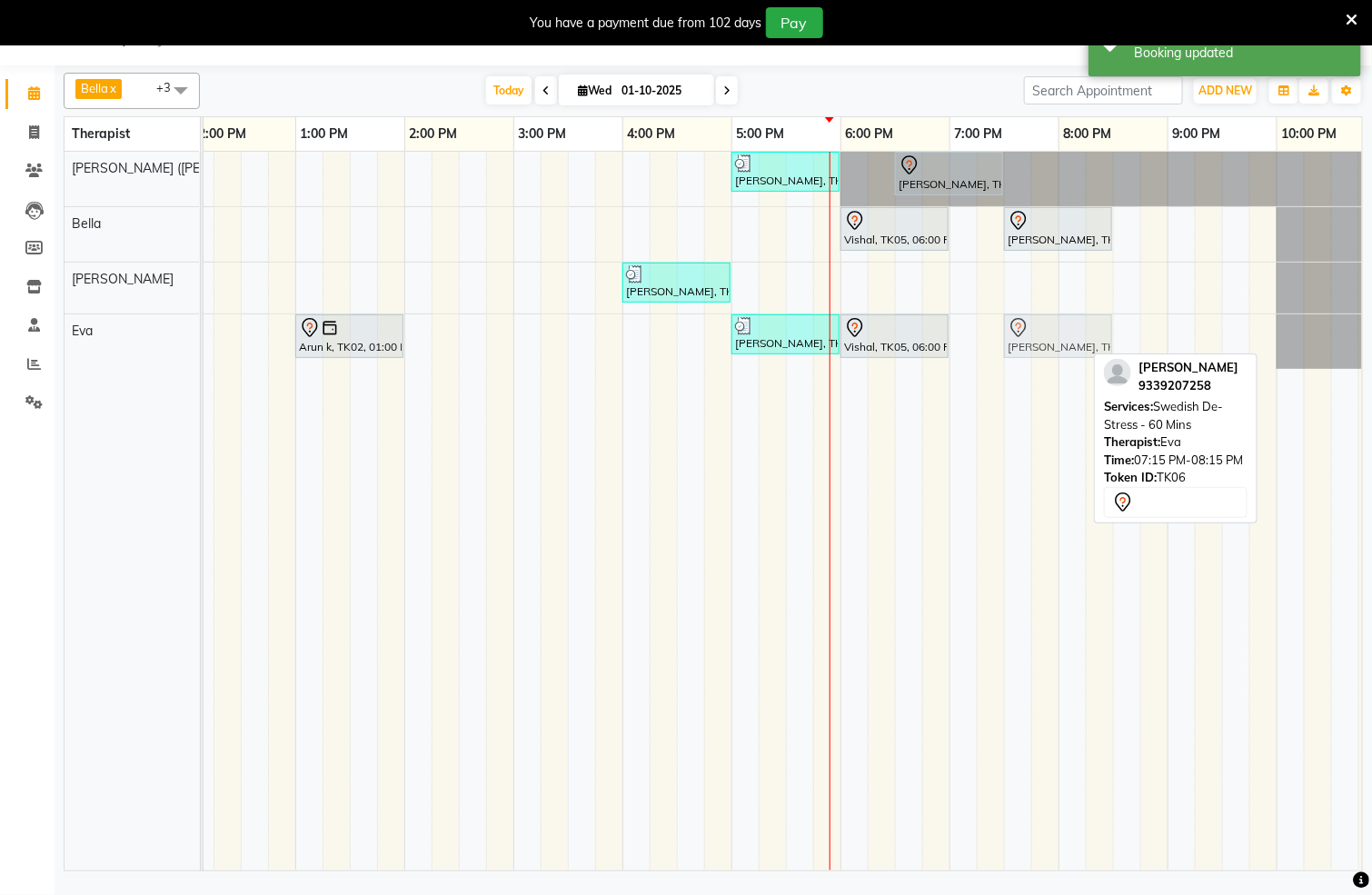
drag, startPoint x: 1020, startPoint y: 342, endPoint x: 1037, endPoint y: 342, distance: 17.0
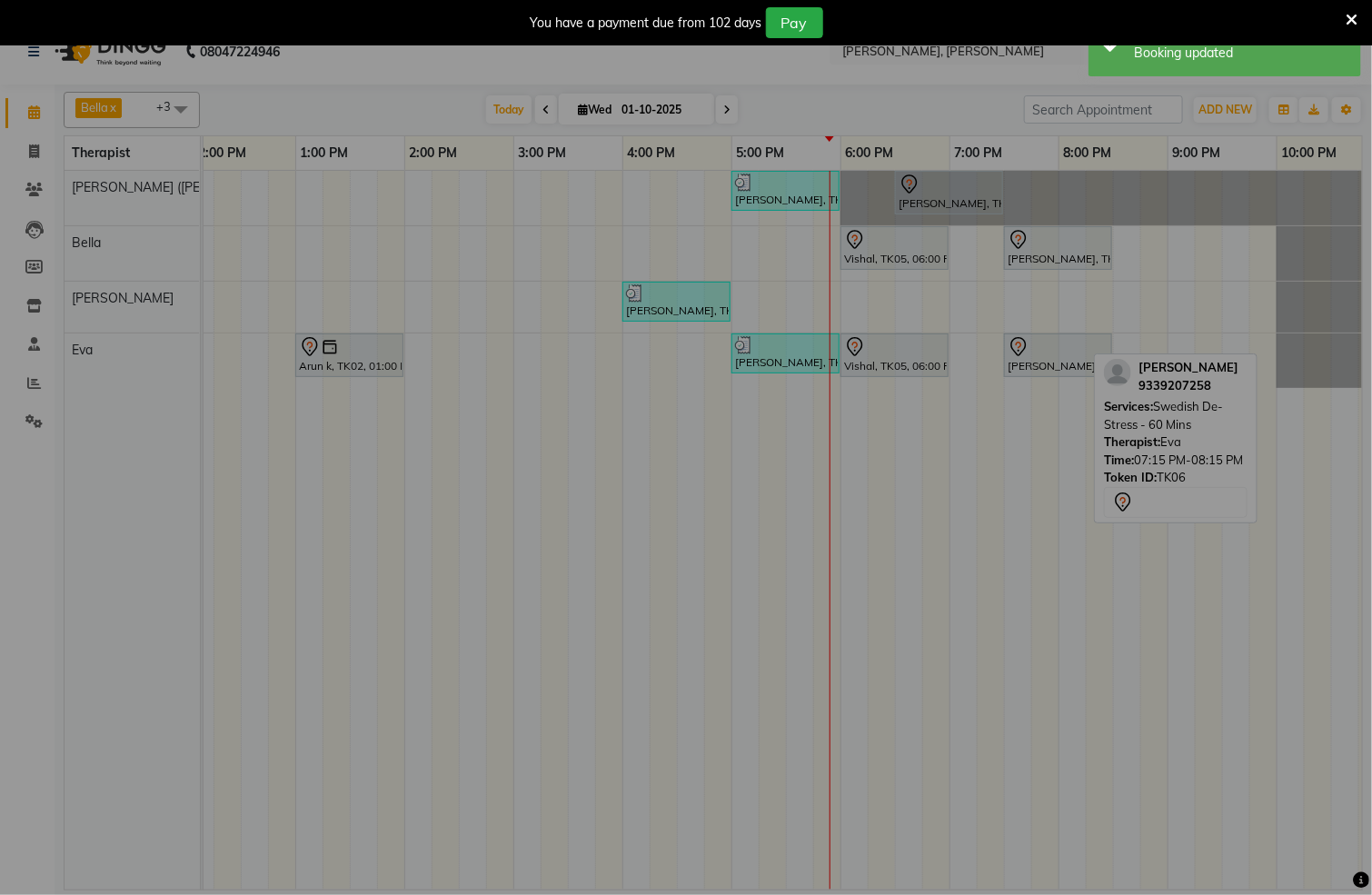
scroll to position [28, 0]
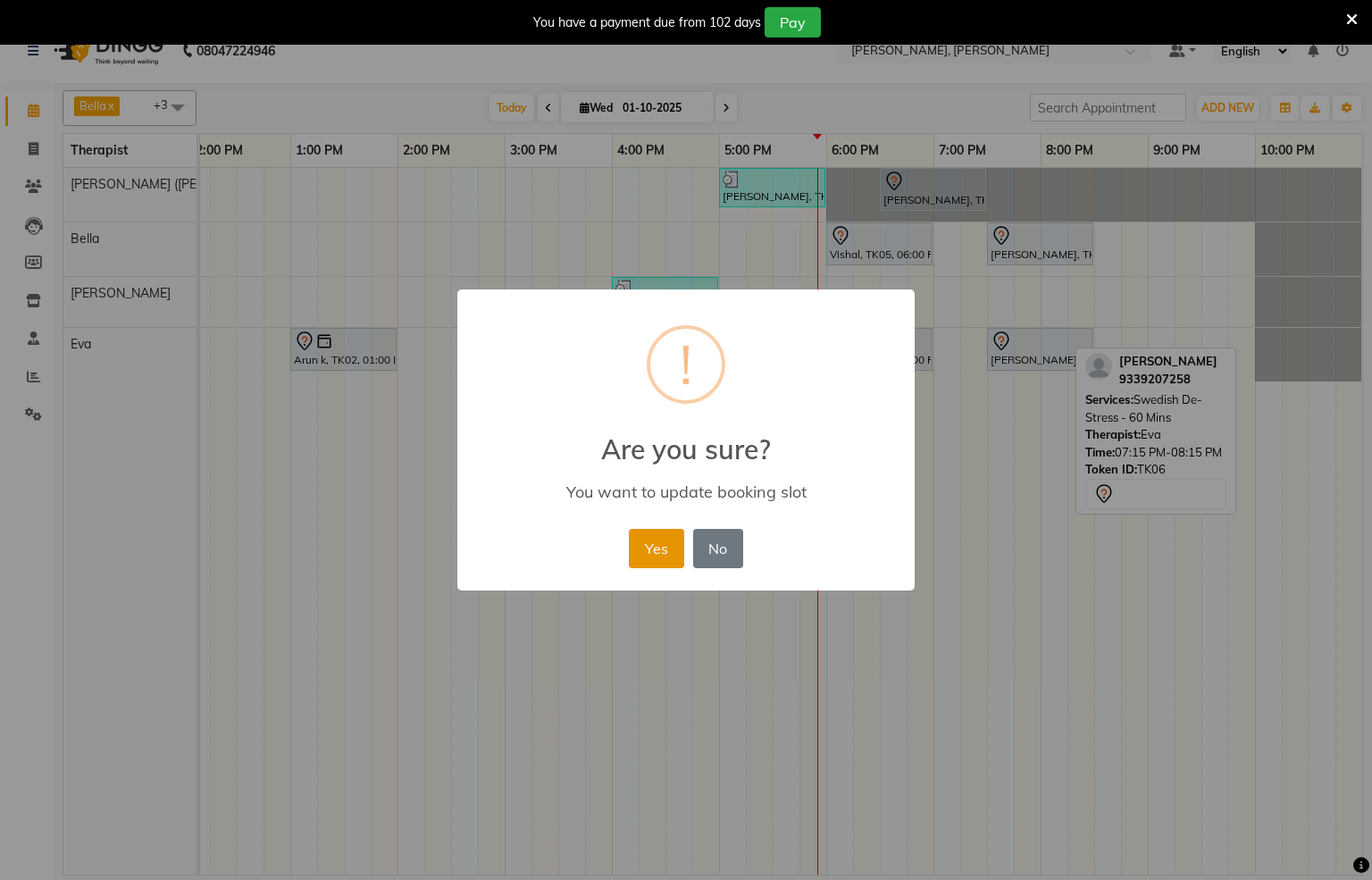
click at [649, 551] on button "Yes" at bounding box center [656, 548] width 55 height 39
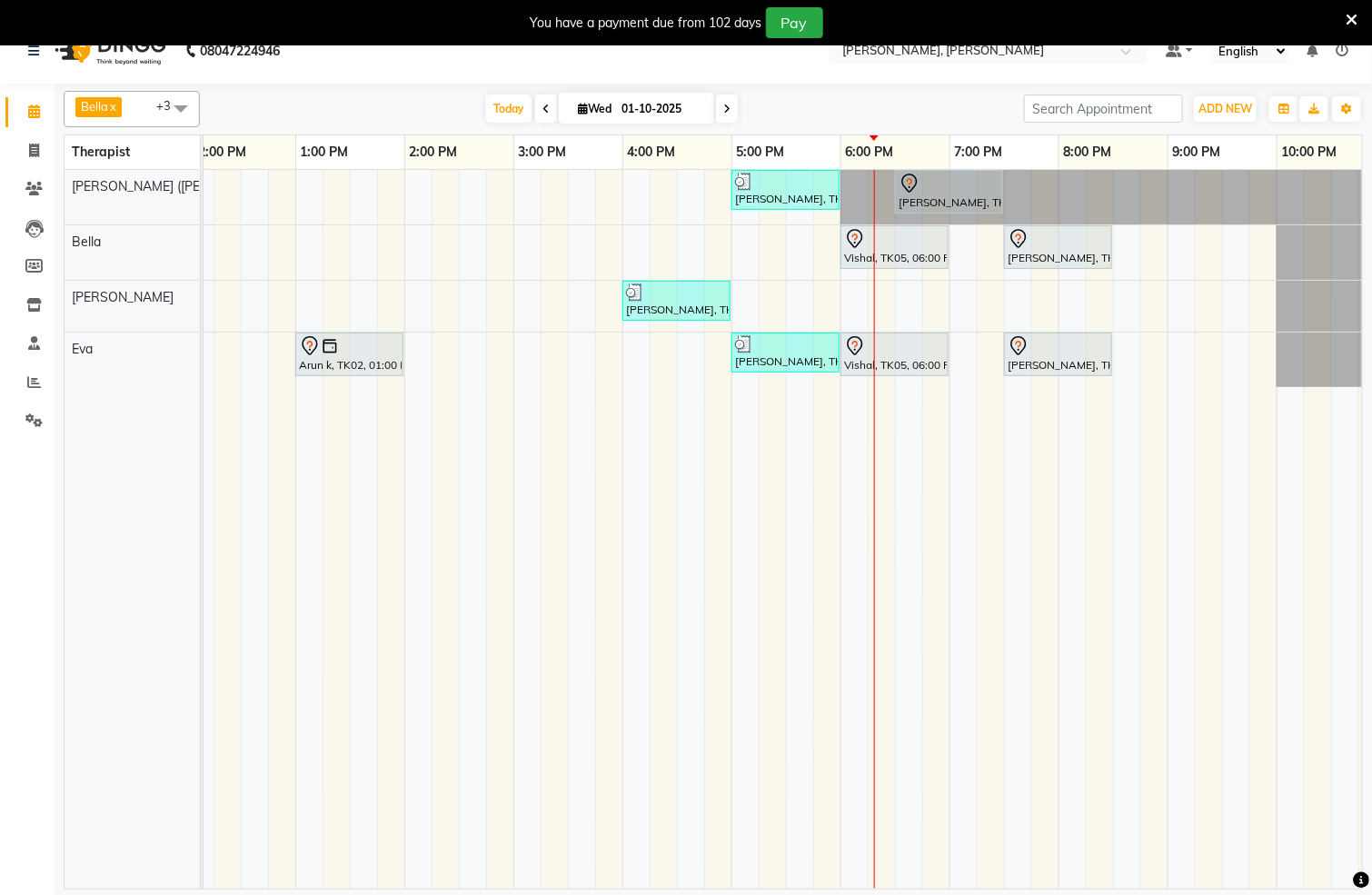
click at [717, 109] on span at bounding box center [728, 108] width 22 height 28
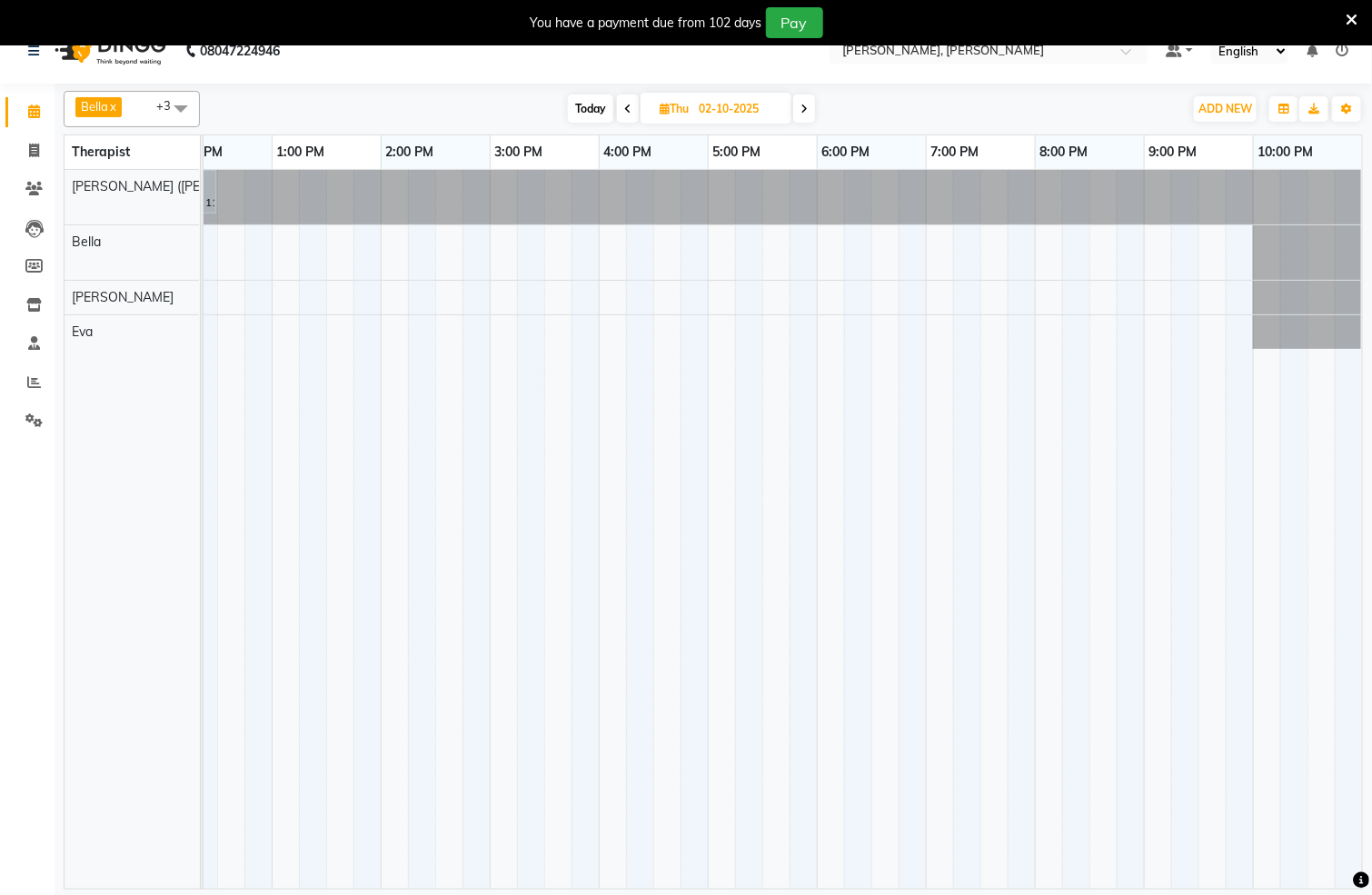
scroll to position [0, 0]
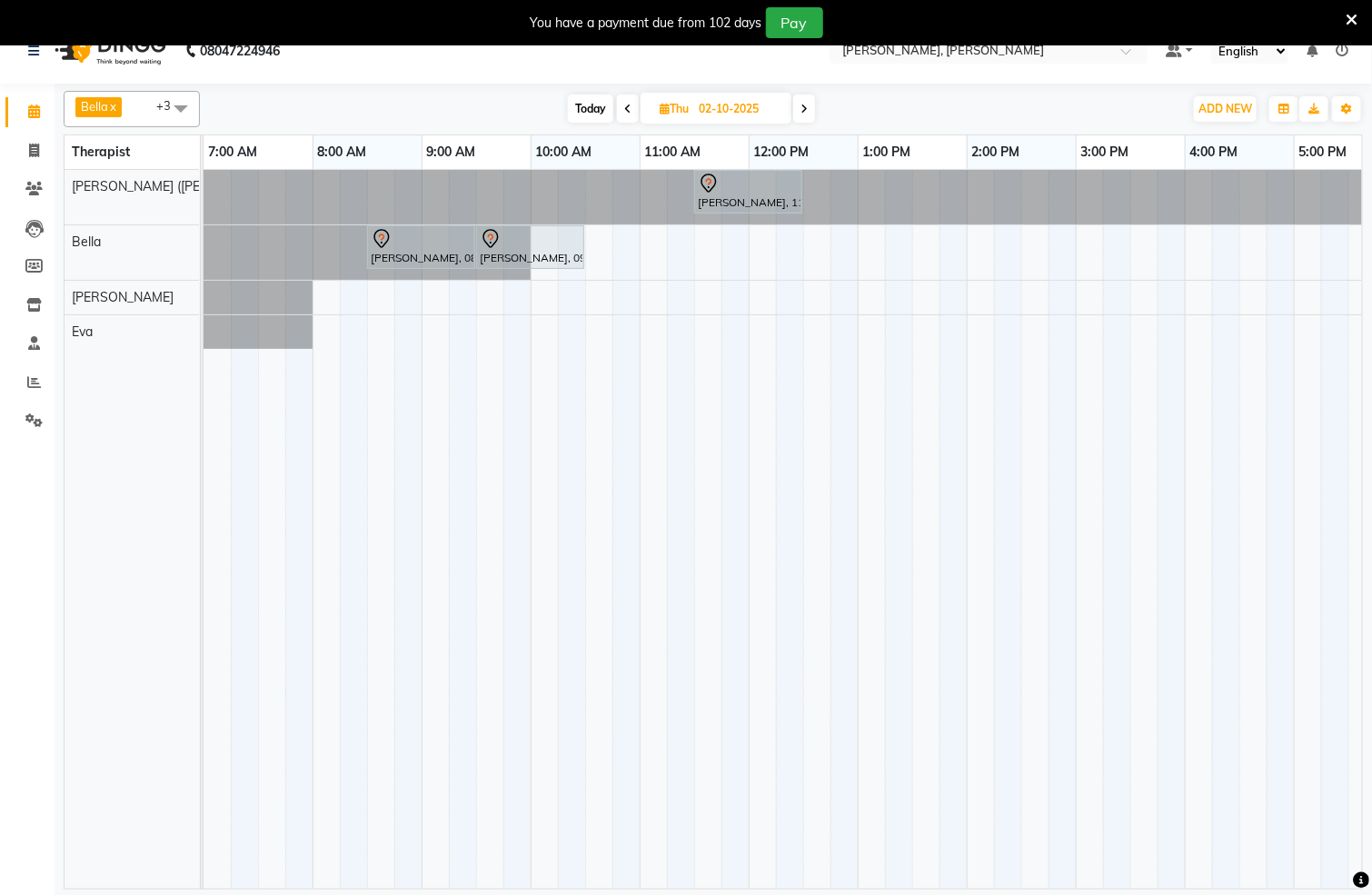
click at [582, 110] on span "Today" at bounding box center [590, 108] width 45 height 28
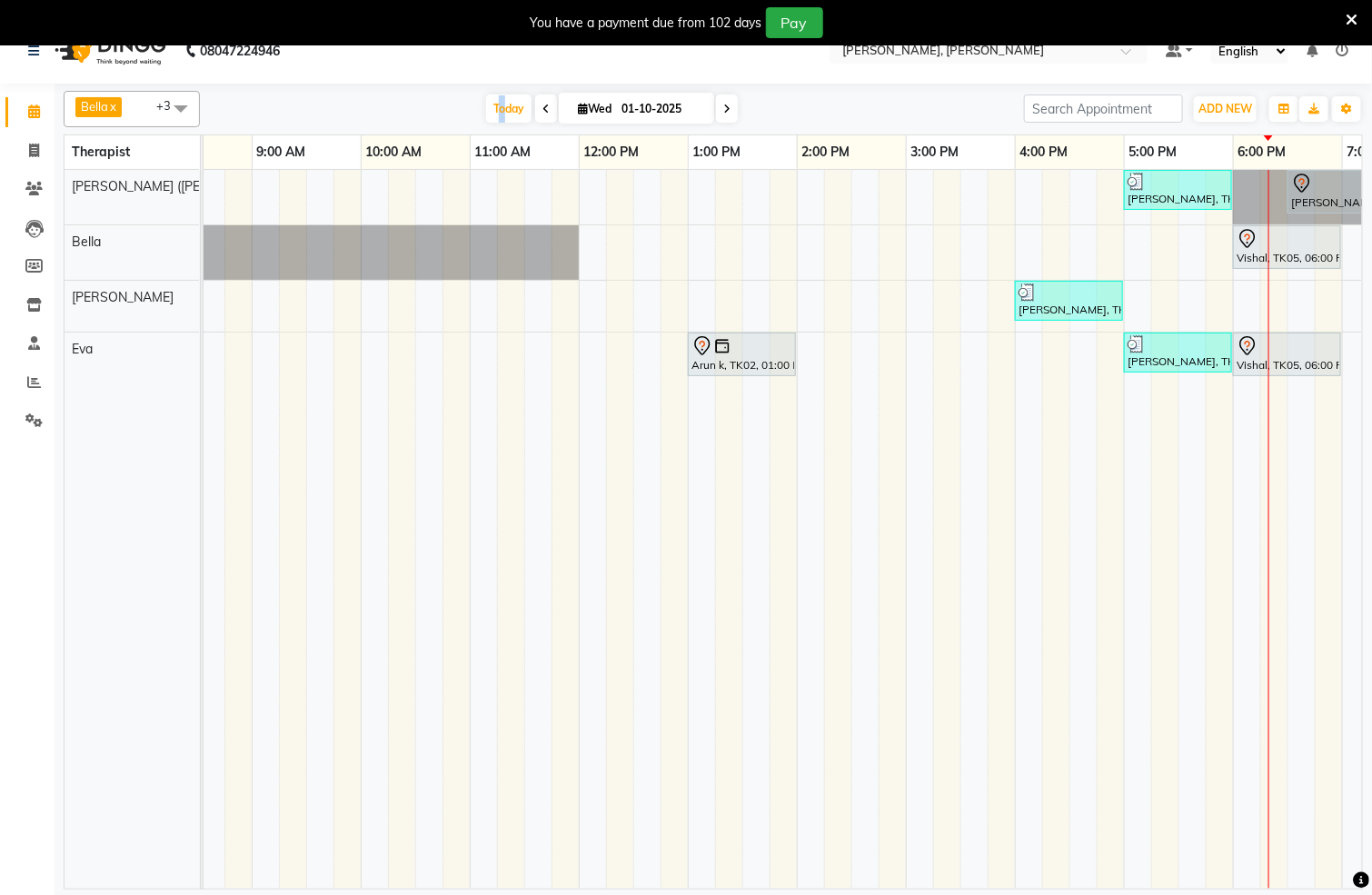
scroll to position [0, 586]
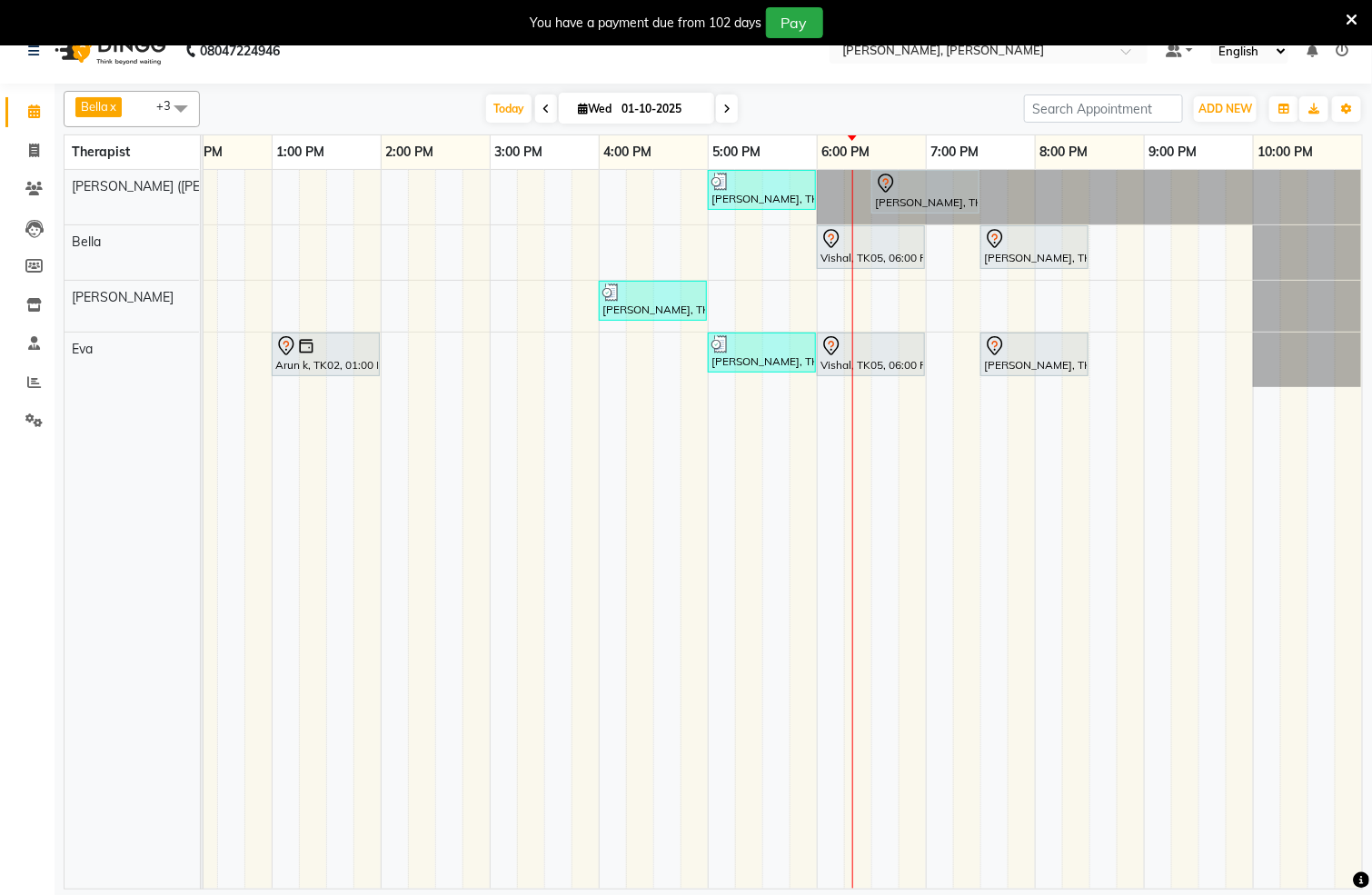
click at [543, 104] on icon at bounding box center [546, 109] width 7 height 11
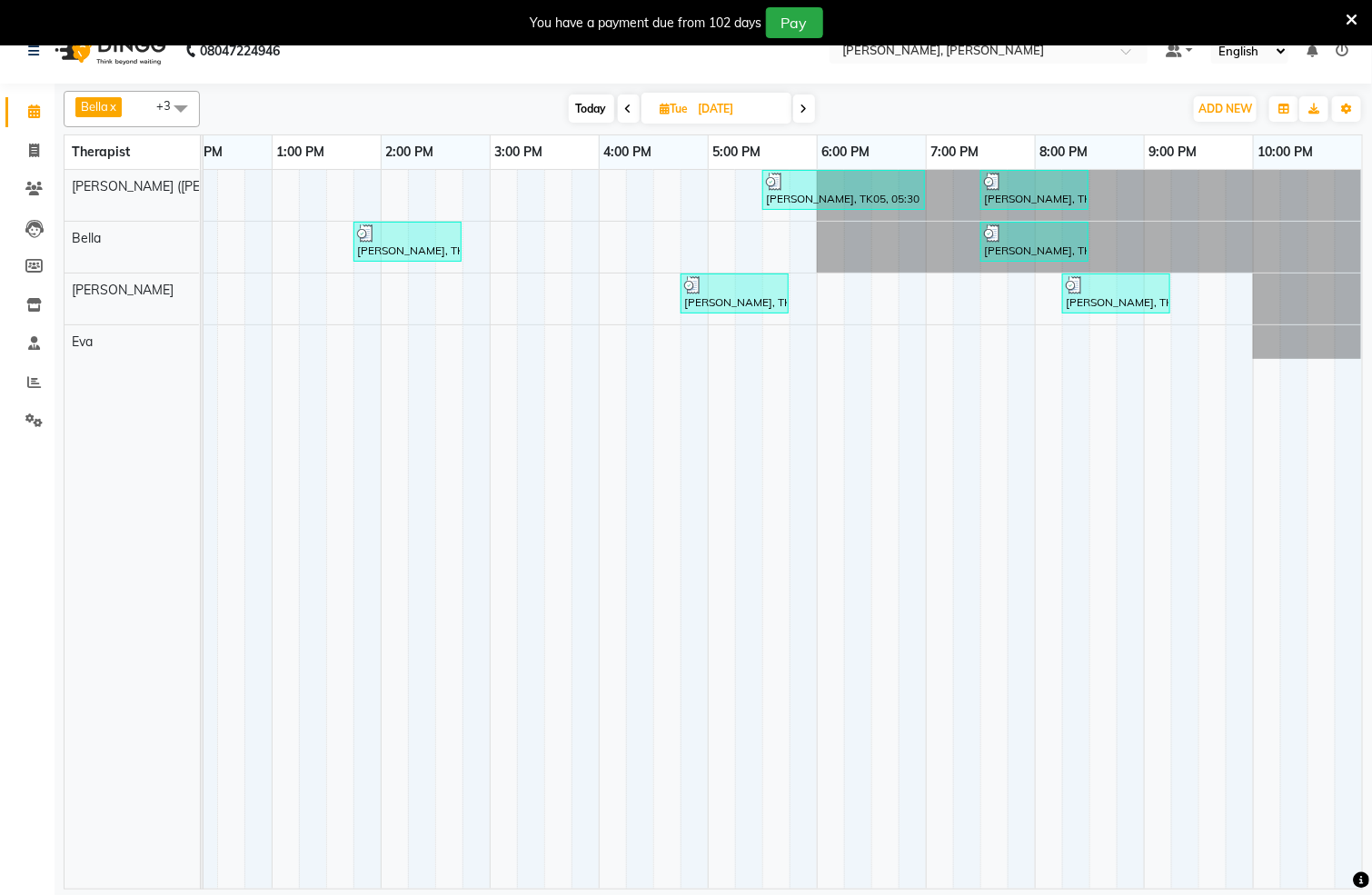
scroll to position [0, 0]
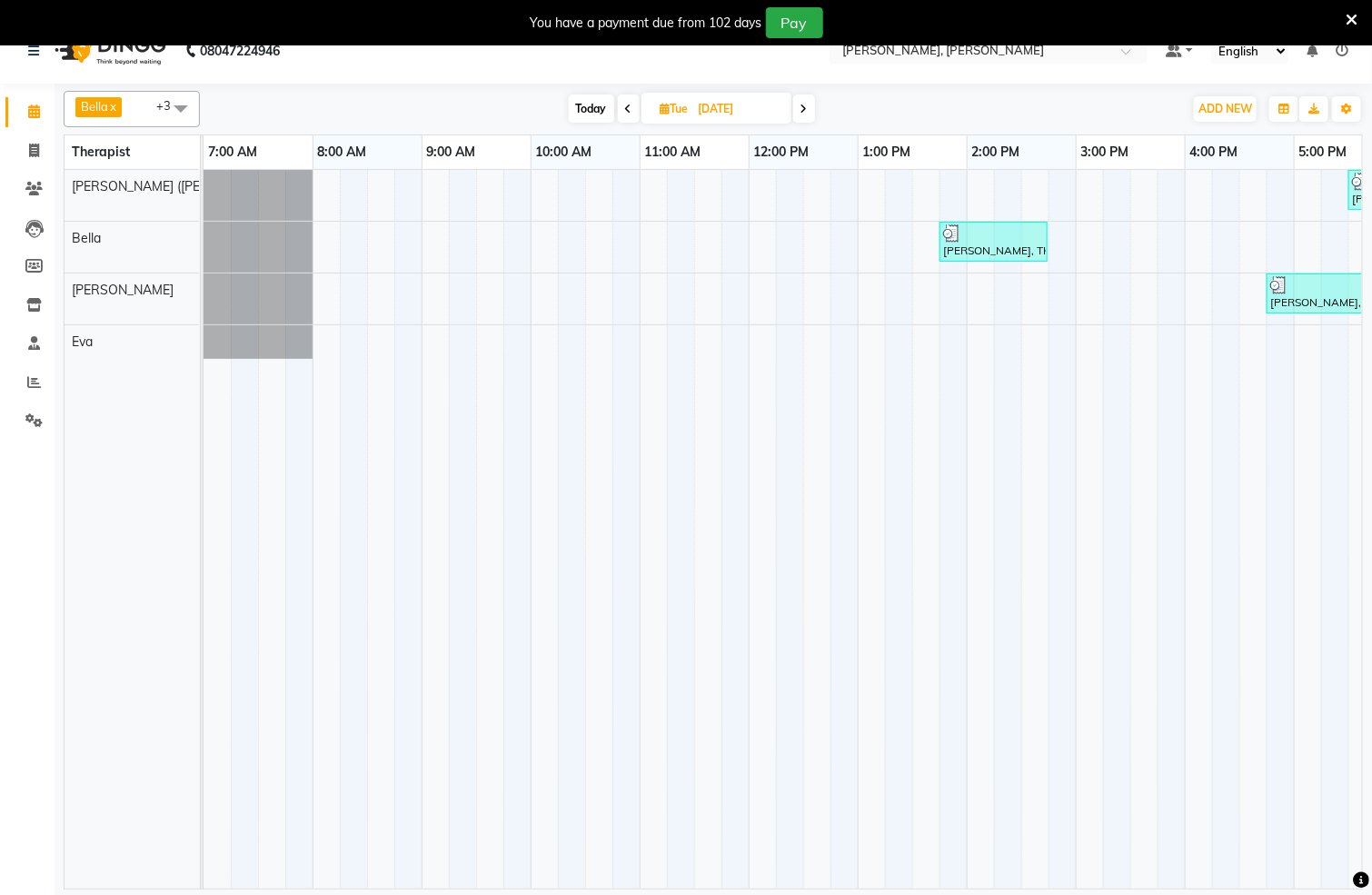
click at [804, 107] on icon at bounding box center [804, 109] width 7 height 11
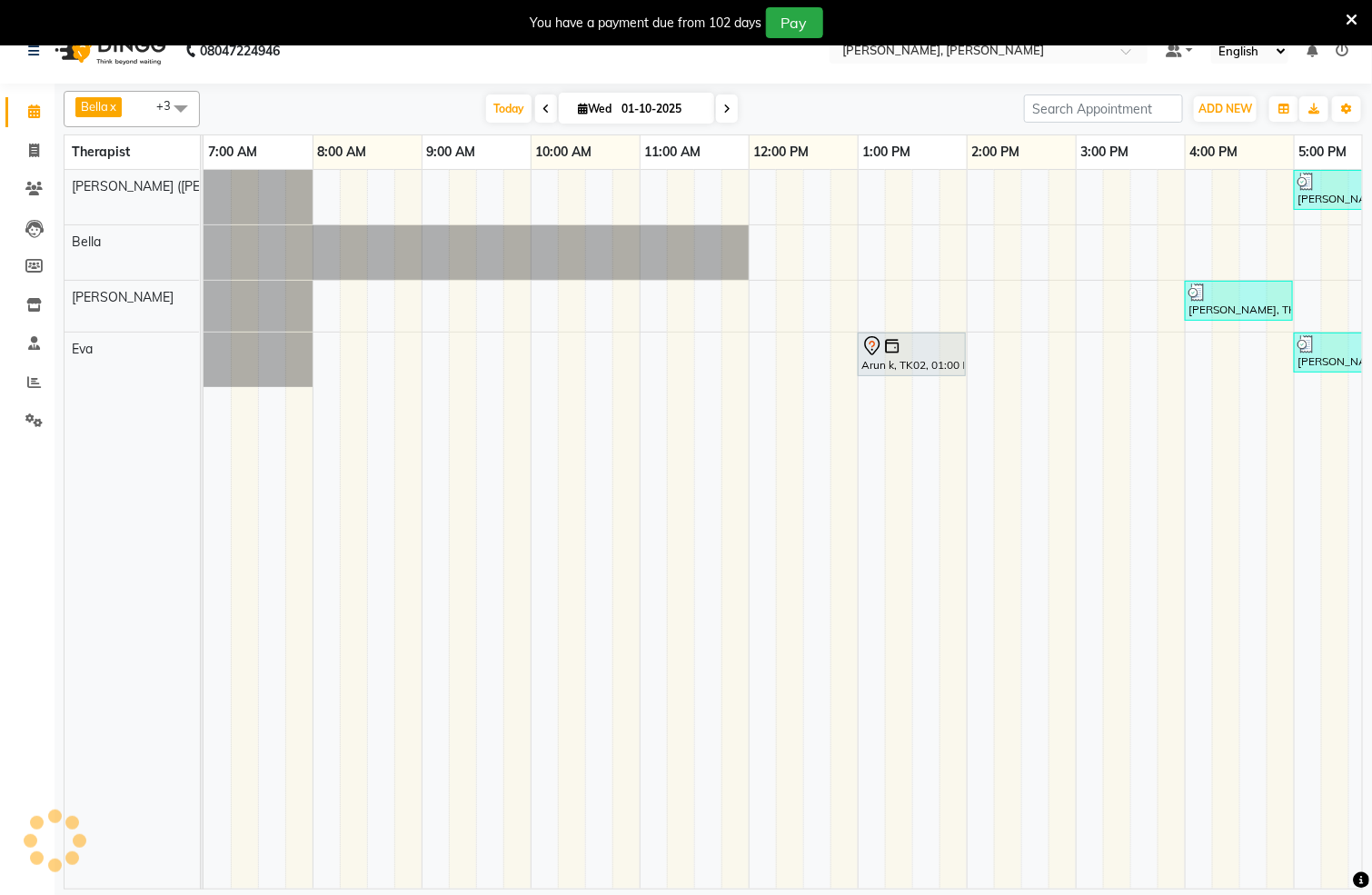
scroll to position [0, 586]
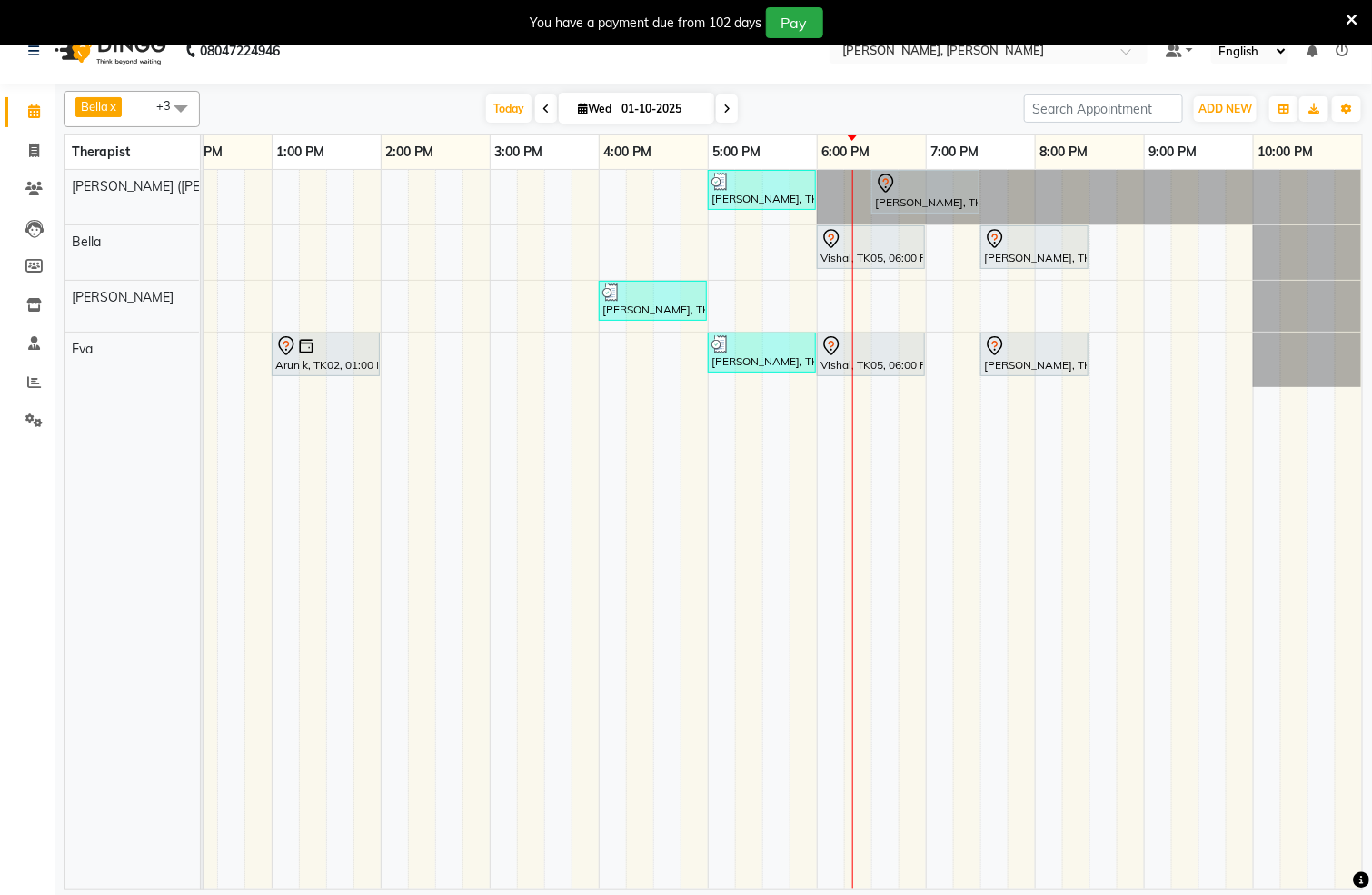
click at [724, 104] on icon at bounding box center [728, 109] width 7 height 11
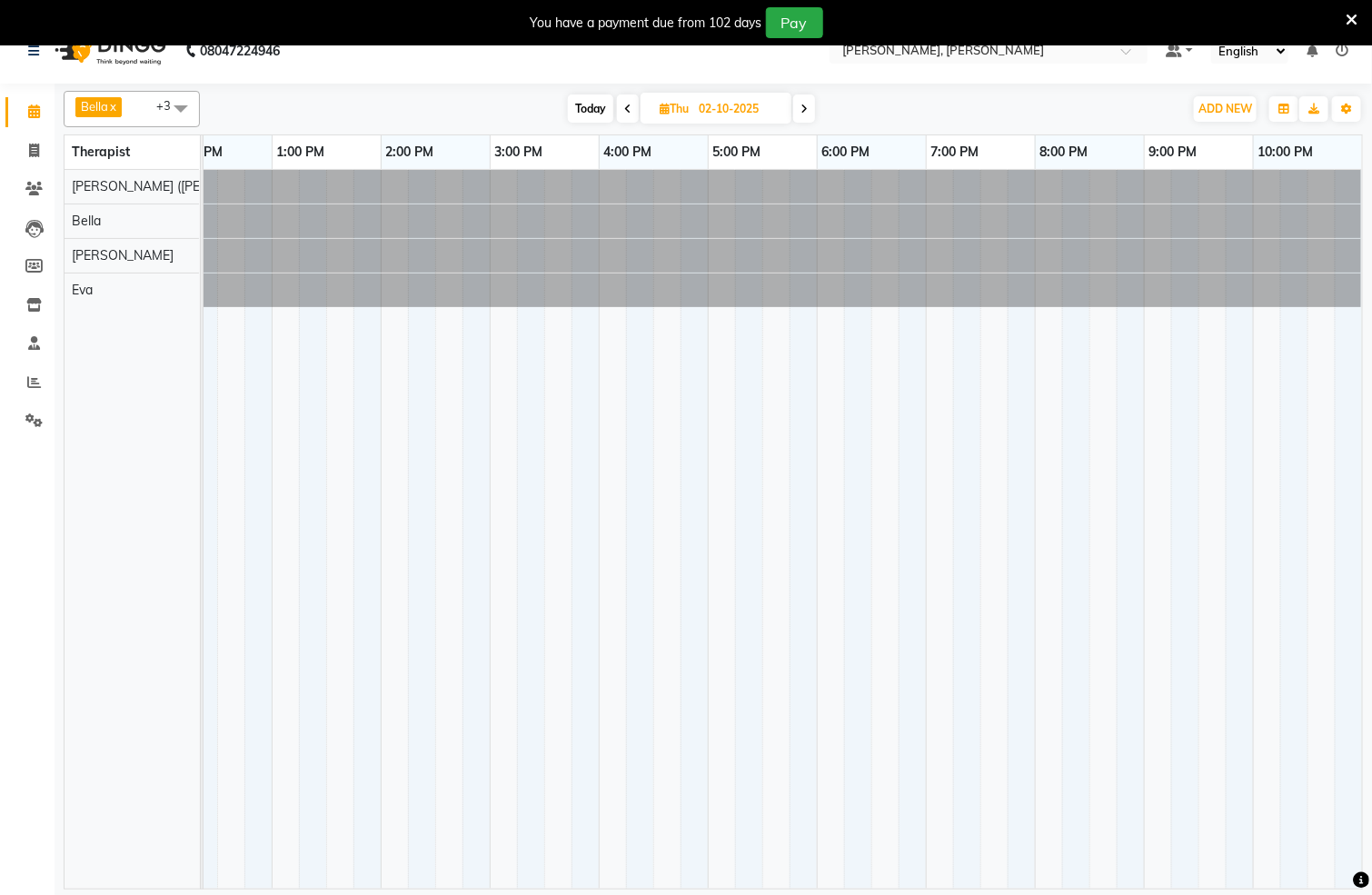
scroll to position [0, 0]
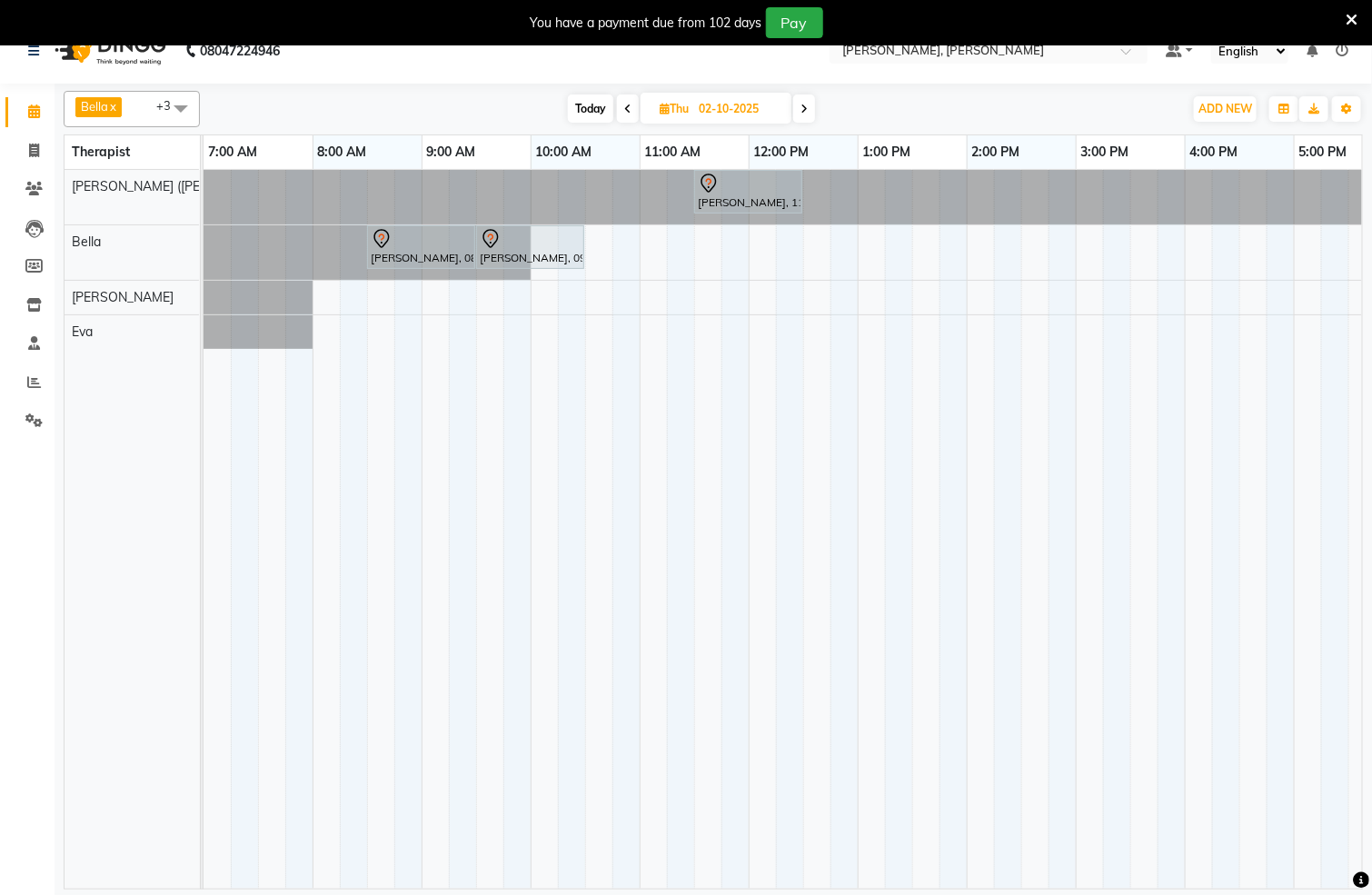
click at [587, 102] on span "Today" at bounding box center [590, 108] width 45 height 28
type input "01-10-2025"
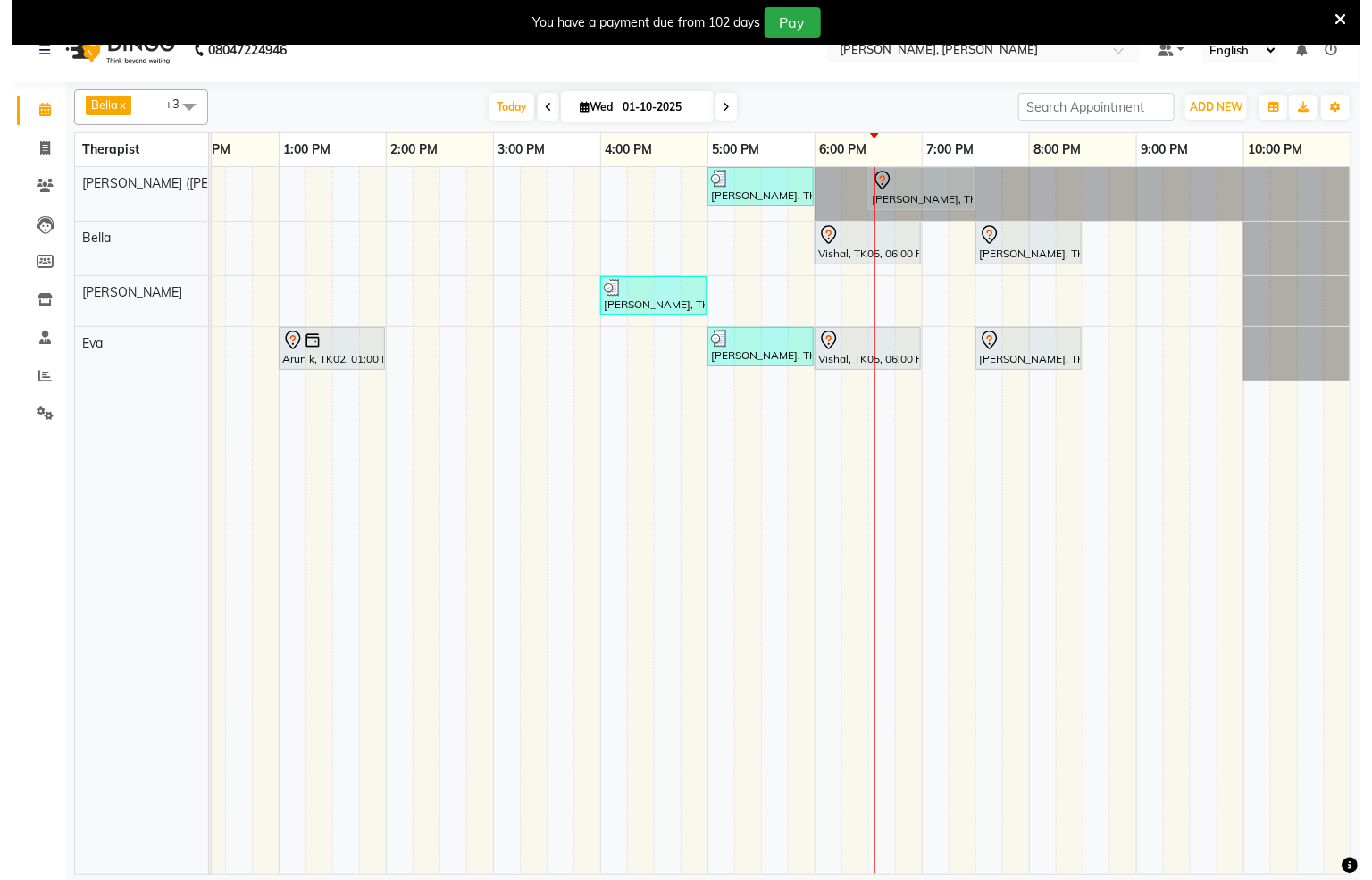
scroll to position [0, 599]
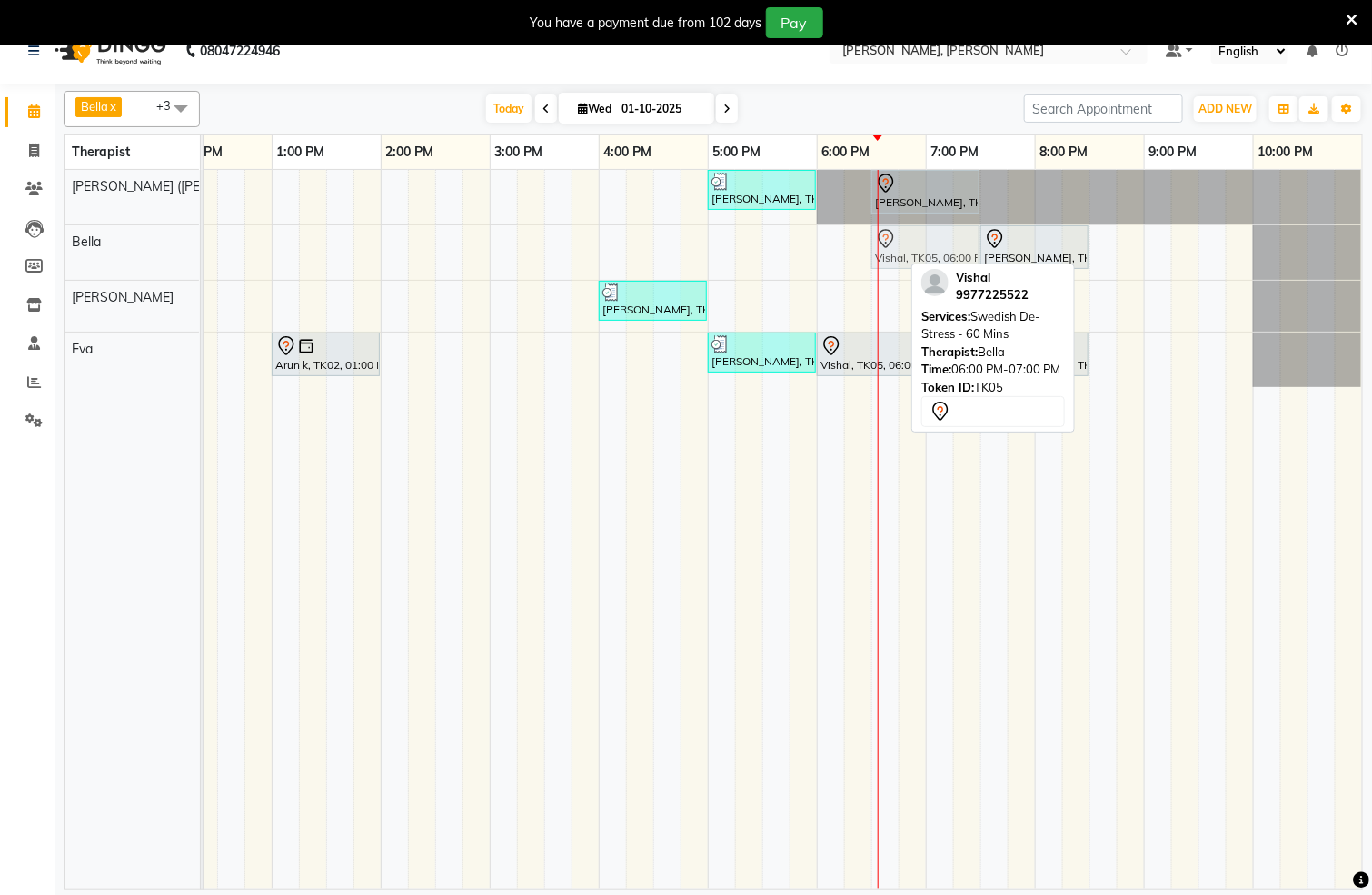
drag, startPoint x: 865, startPoint y: 262, endPoint x: 919, endPoint y: 273, distance: 55.1
click at [919, 273] on div "[PERSON_NAME] x [PERSON_NAME] [PERSON_NAME] (simi) x [PERSON_NAME] x +3 Select …" at bounding box center [714, 486] width 1300 height 806
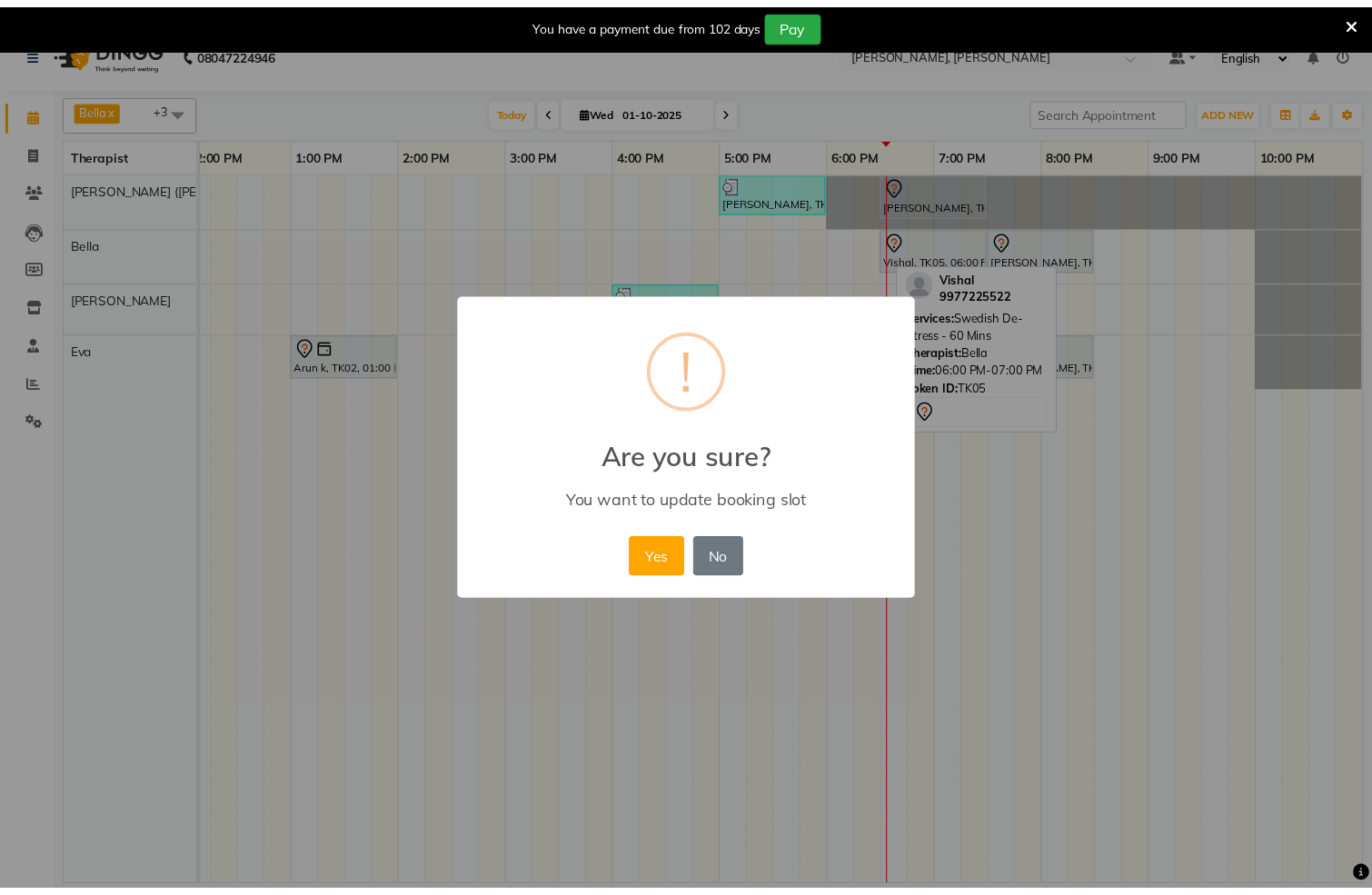
scroll to position [0, 563]
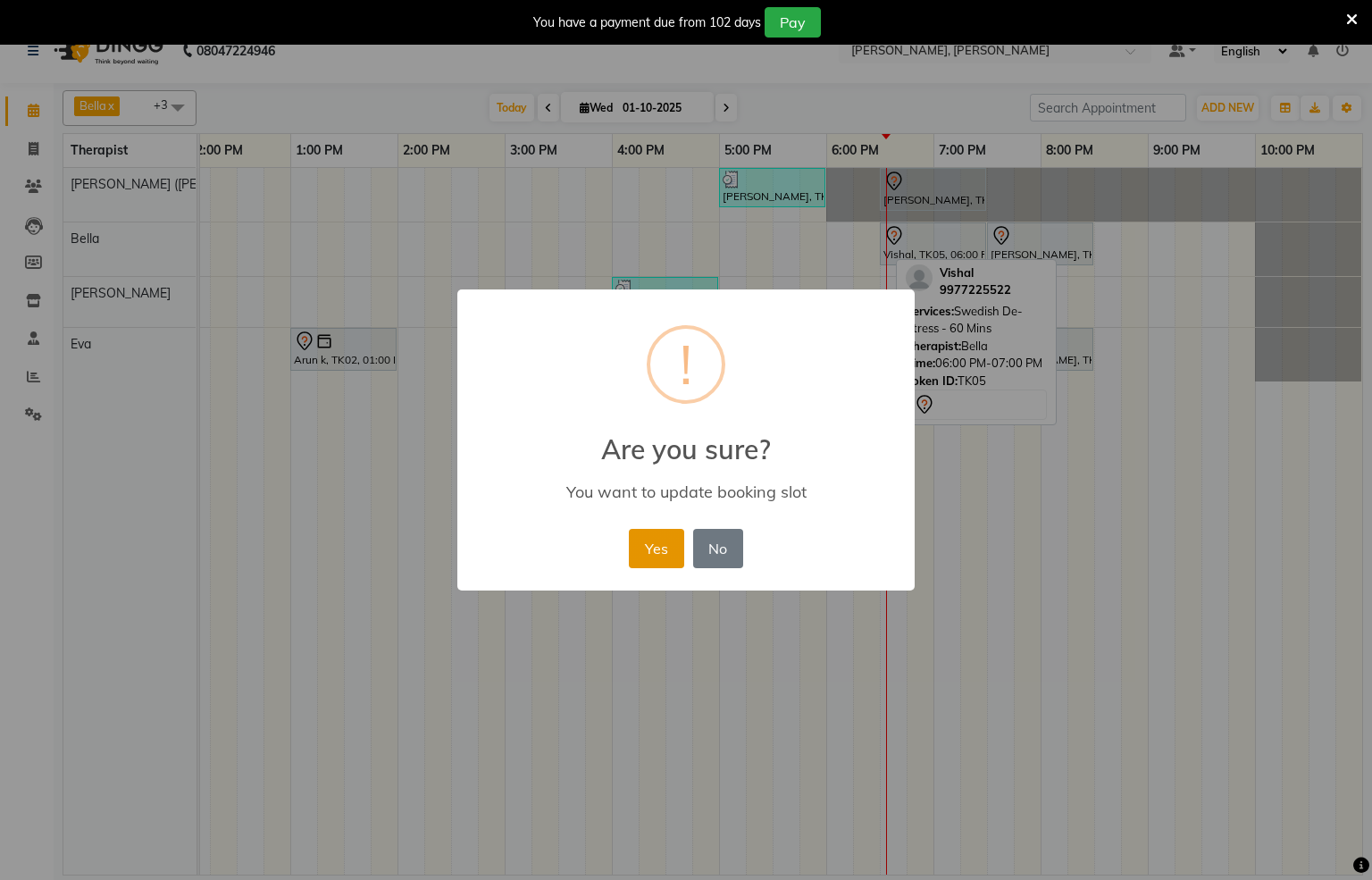
click at [664, 555] on button "Yes" at bounding box center [656, 548] width 55 height 39
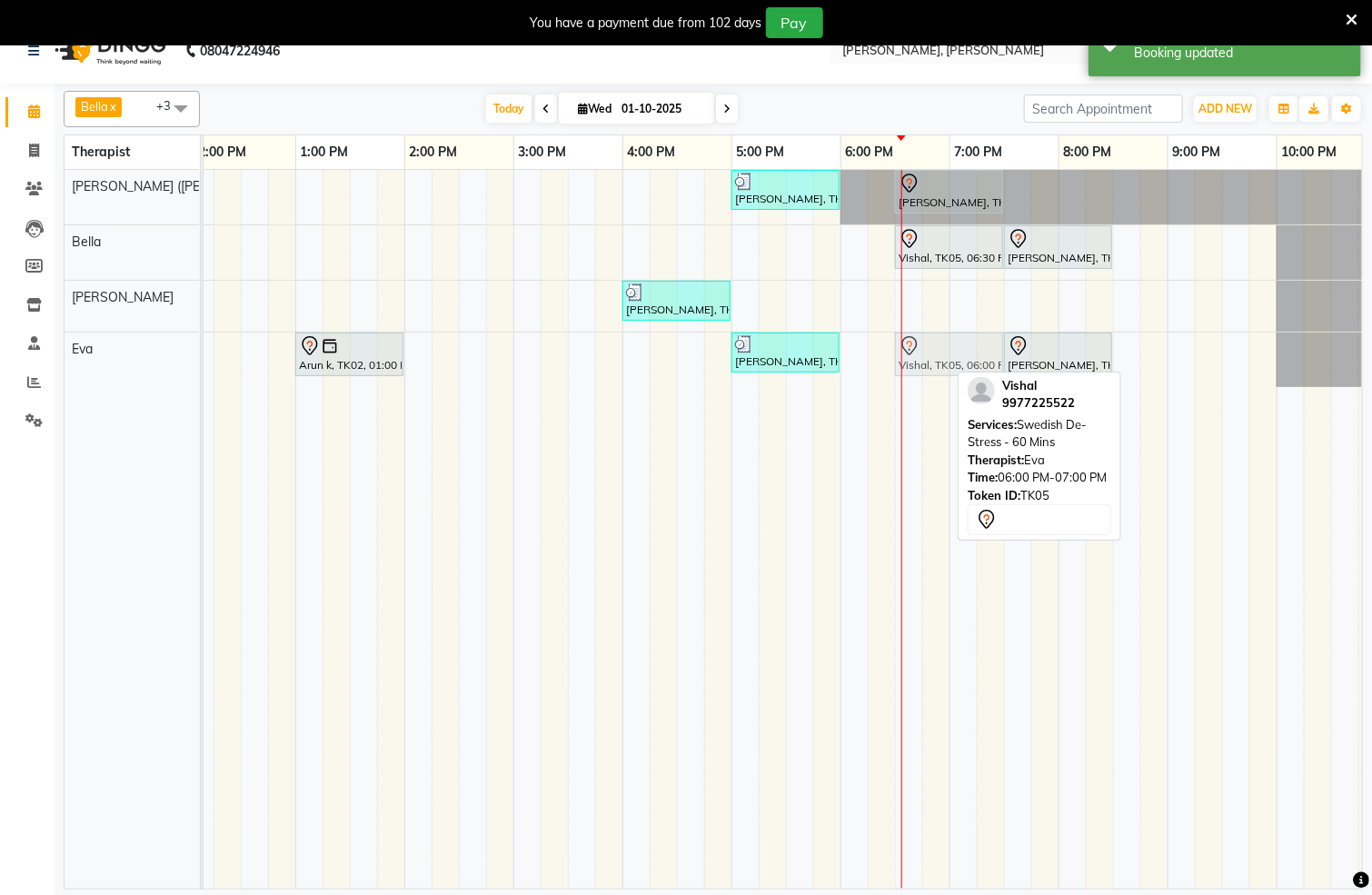
drag, startPoint x: 871, startPoint y: 362, endPoint x: 927, endPoint y: 374, distance: 57.3
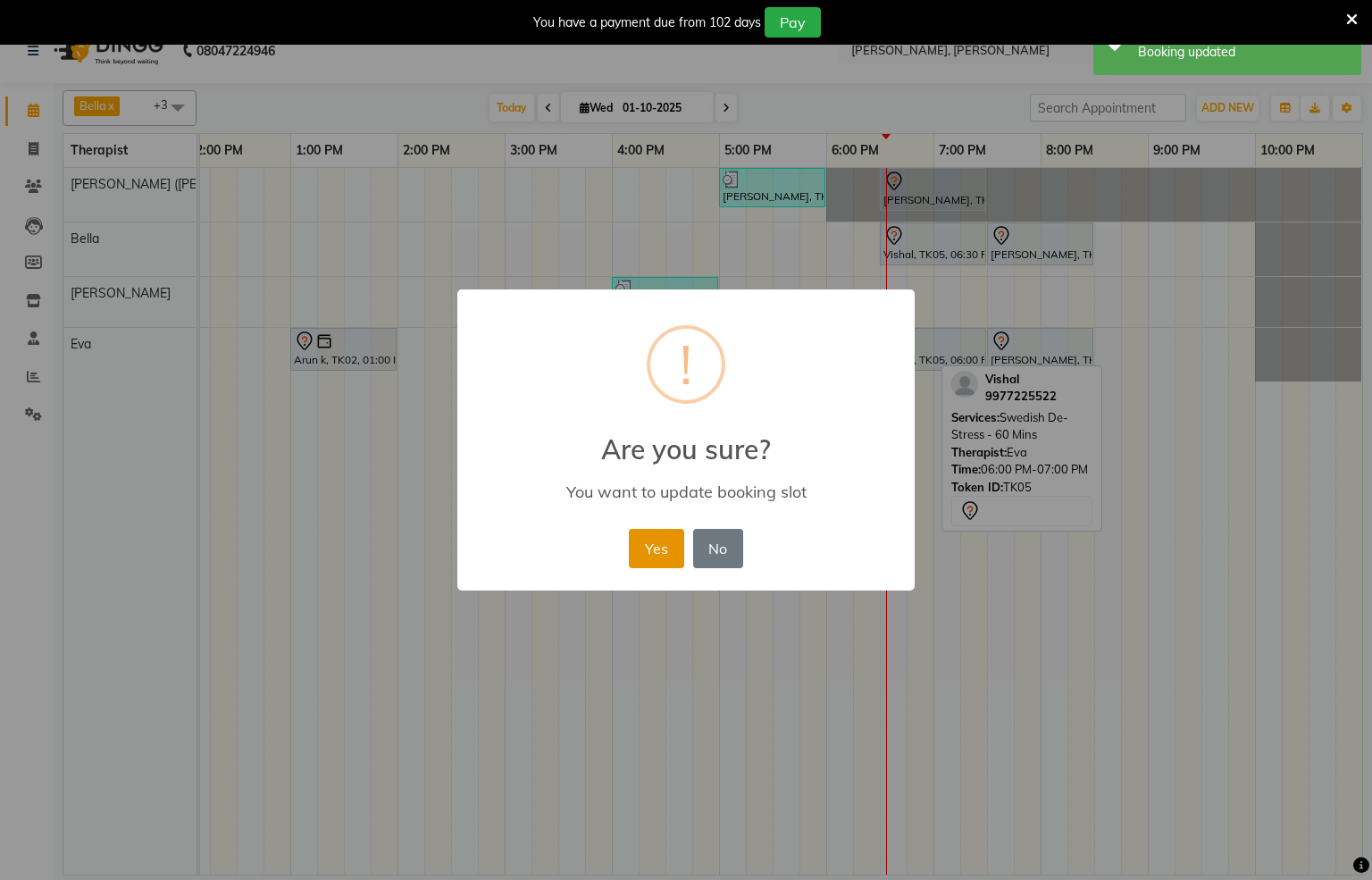
click at [661, 550] on button "Yes" at bounding box center [656, 548] width 55 height 39
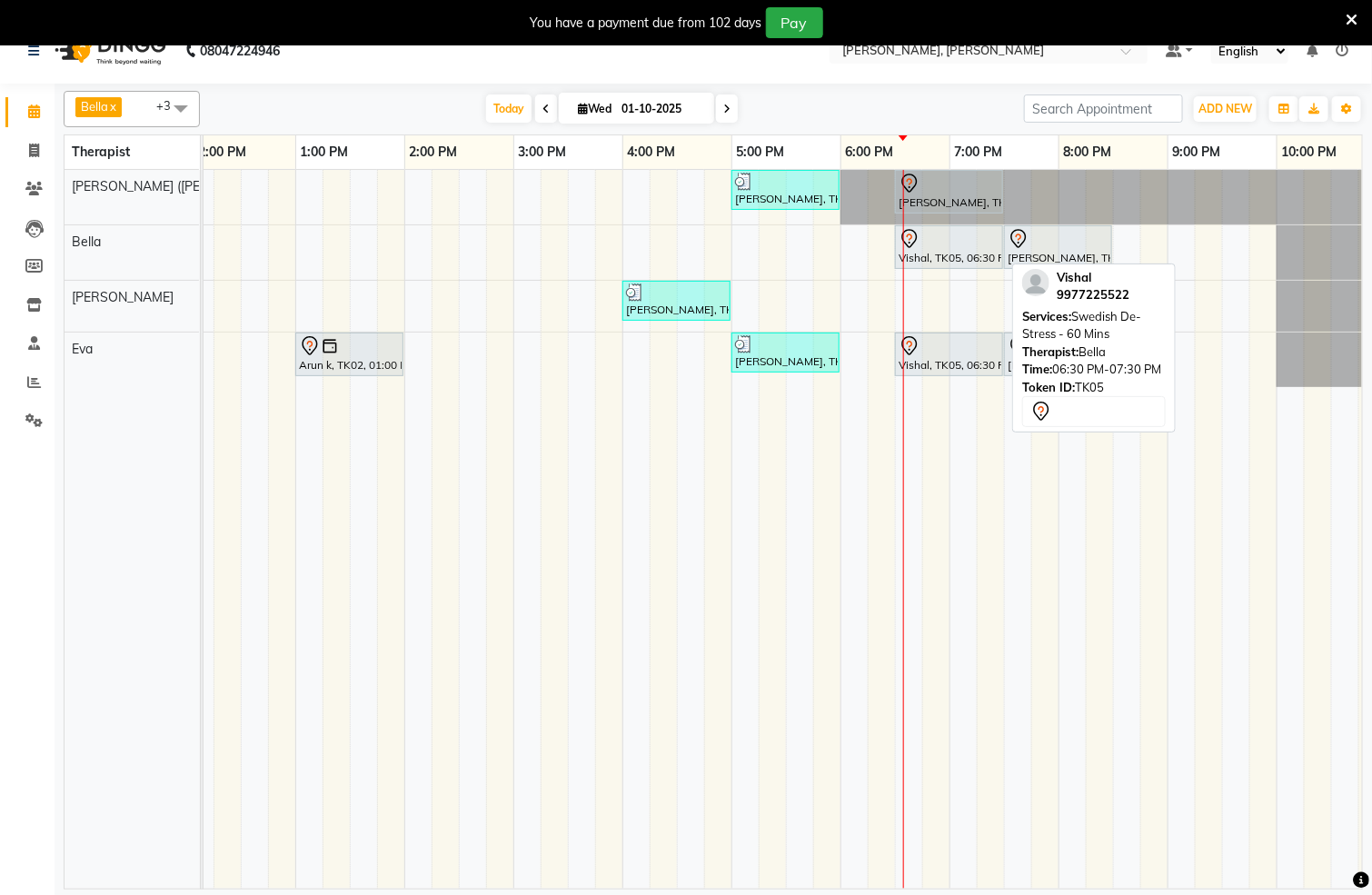
click at [938, 254] on div "Vishal, TK05, 06:30 PM-07:30 PM, Swedish De-Stress - 60 Mins" at bounding box center [949, 247] width 104 height 38
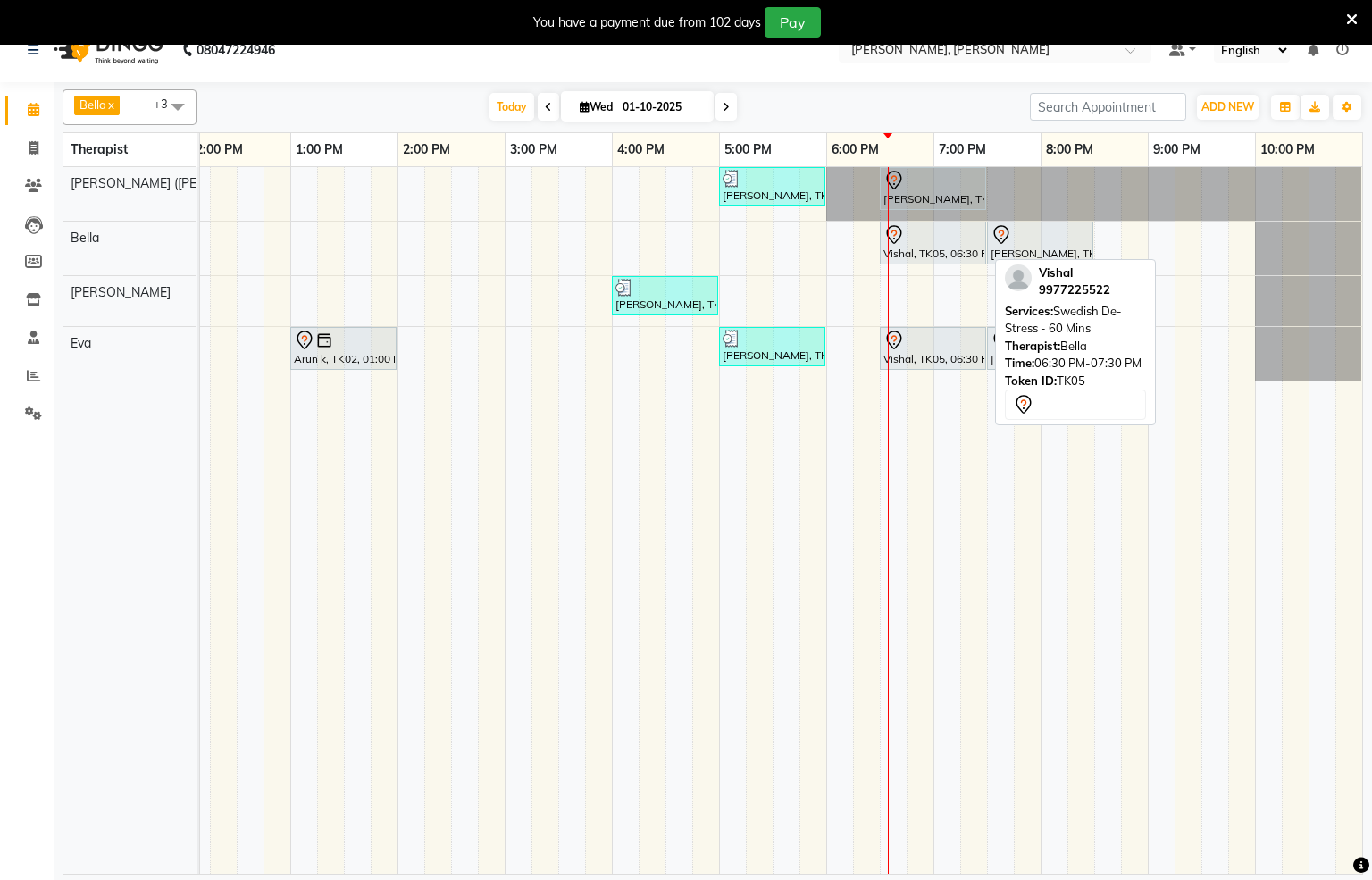
select select "7"
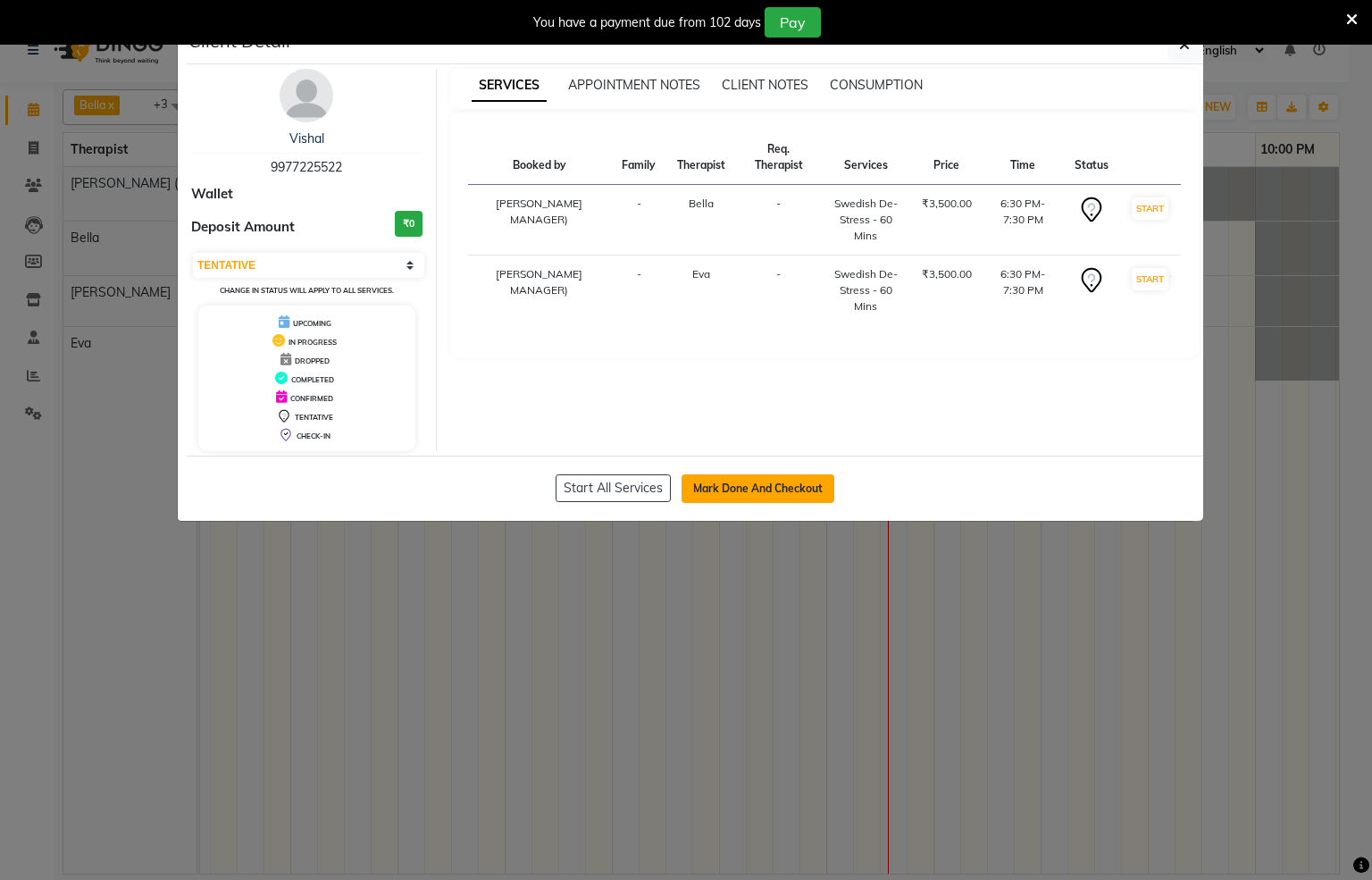
click at [745, 494] on button "Mark Done And Checkout" at bounding box center [758, 488] width 153 height 28
select select "service"
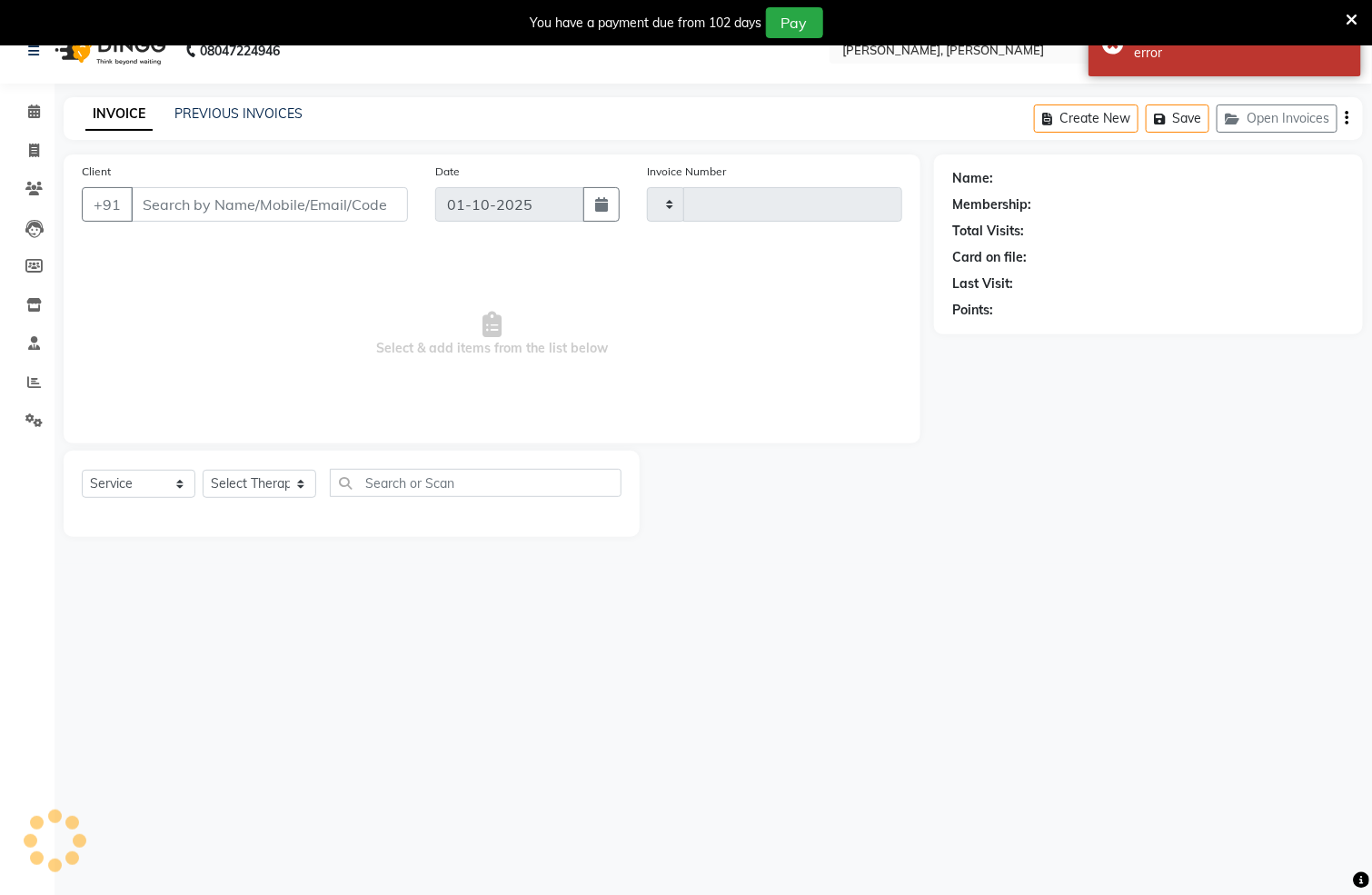
type input "1552"
select select "6399"
type input "9977225522"
select select "66488"
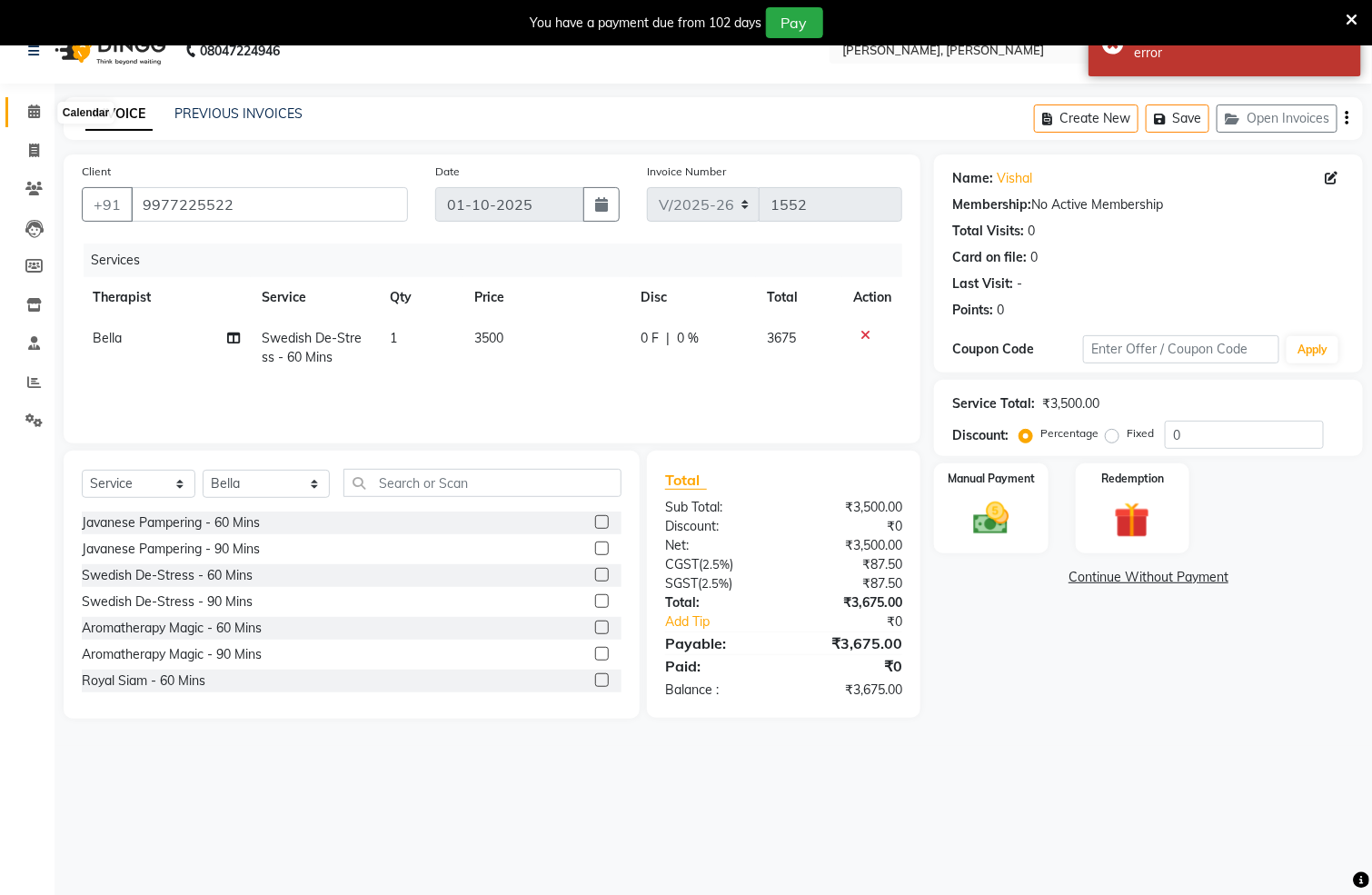
click at [38, 106] on icon at bounding box center [33, 111] width 12 height 14
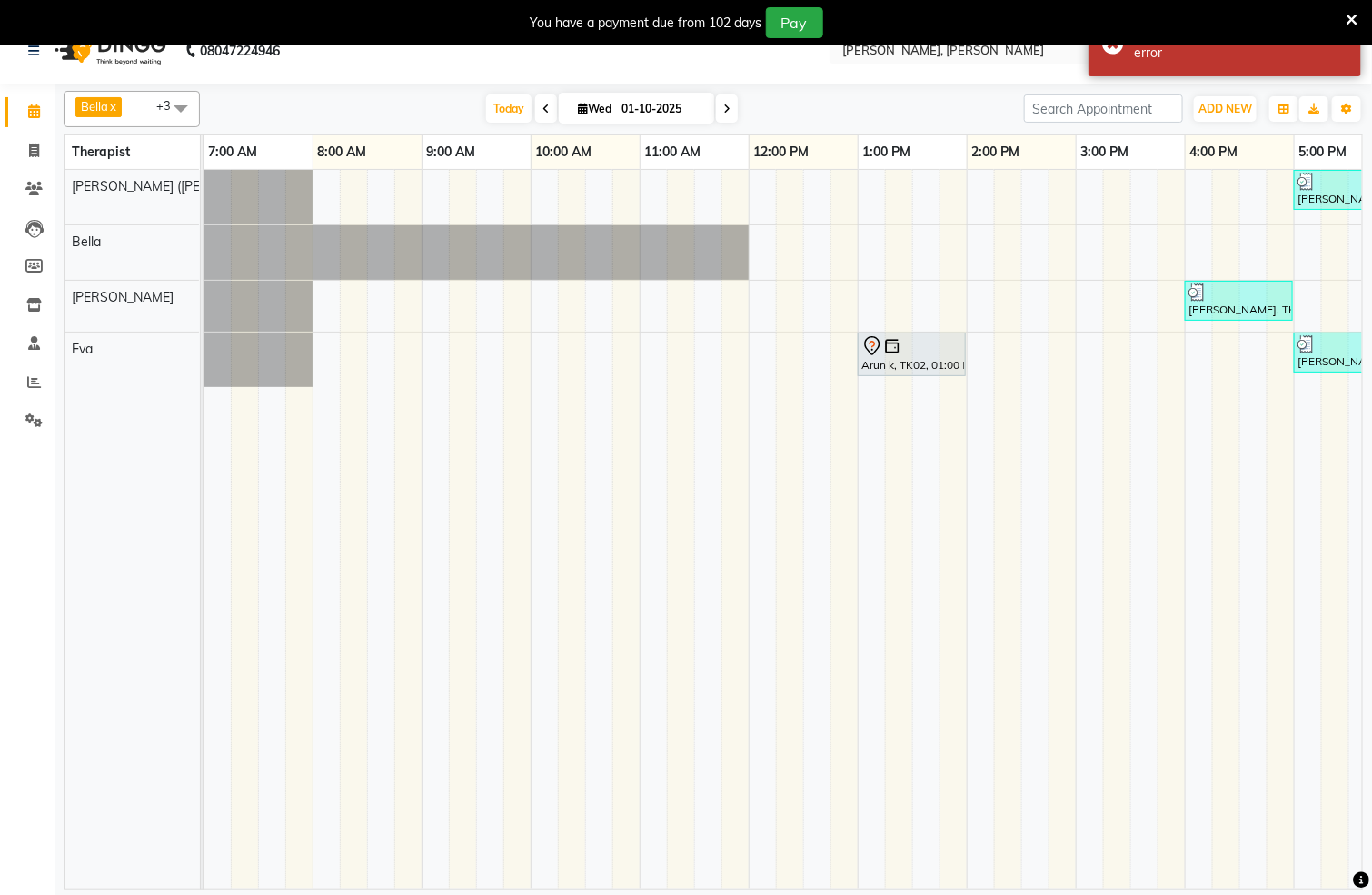
scroll to position [0, 586]
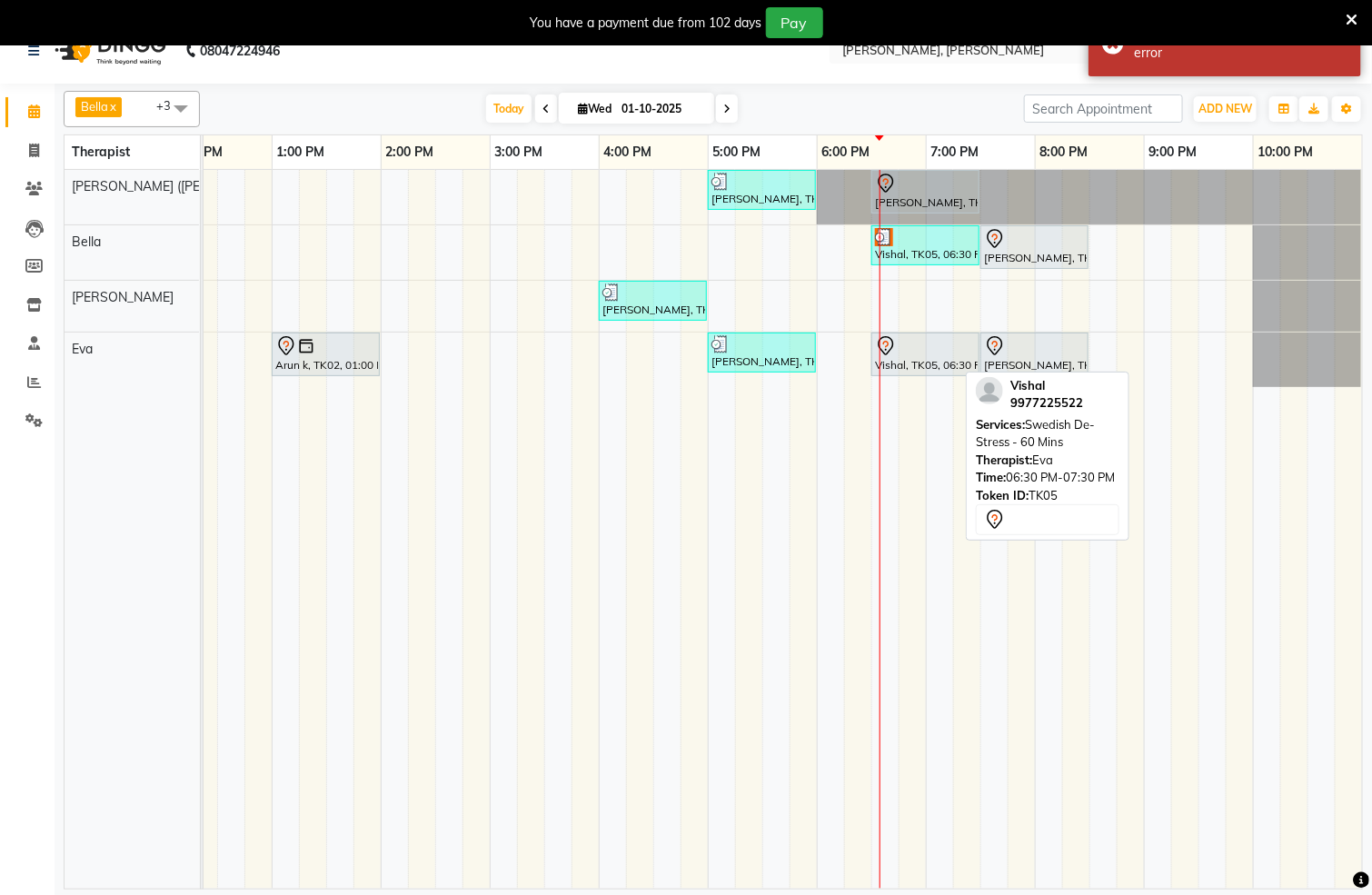
click at [898, 357] on div at bounding box center [925, 347] width 101 height 22
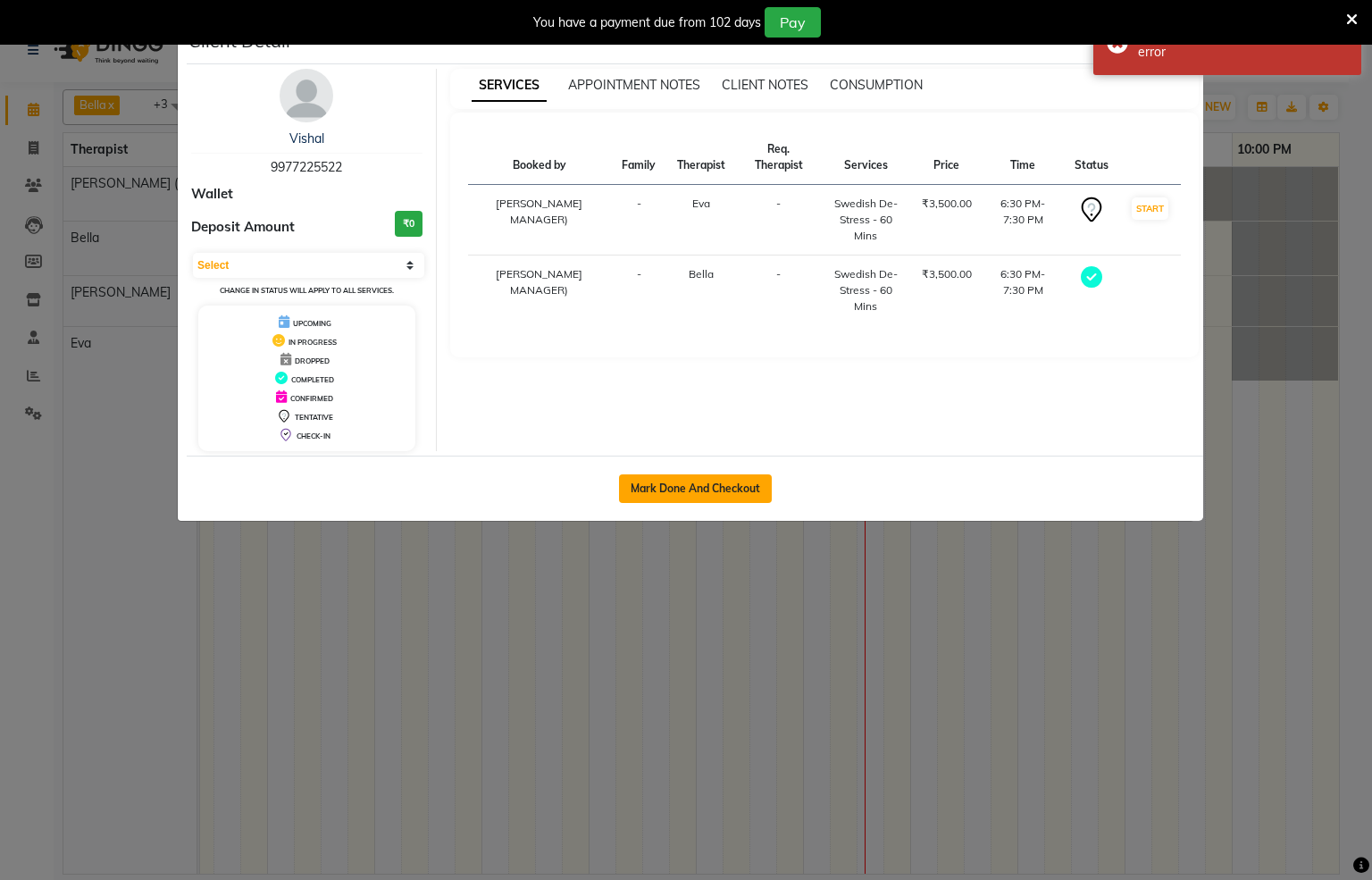
click at [703, 485] on button "Mark Done And Checkout" at bounding box center [695, 488] width 153 height 28
select select "service"
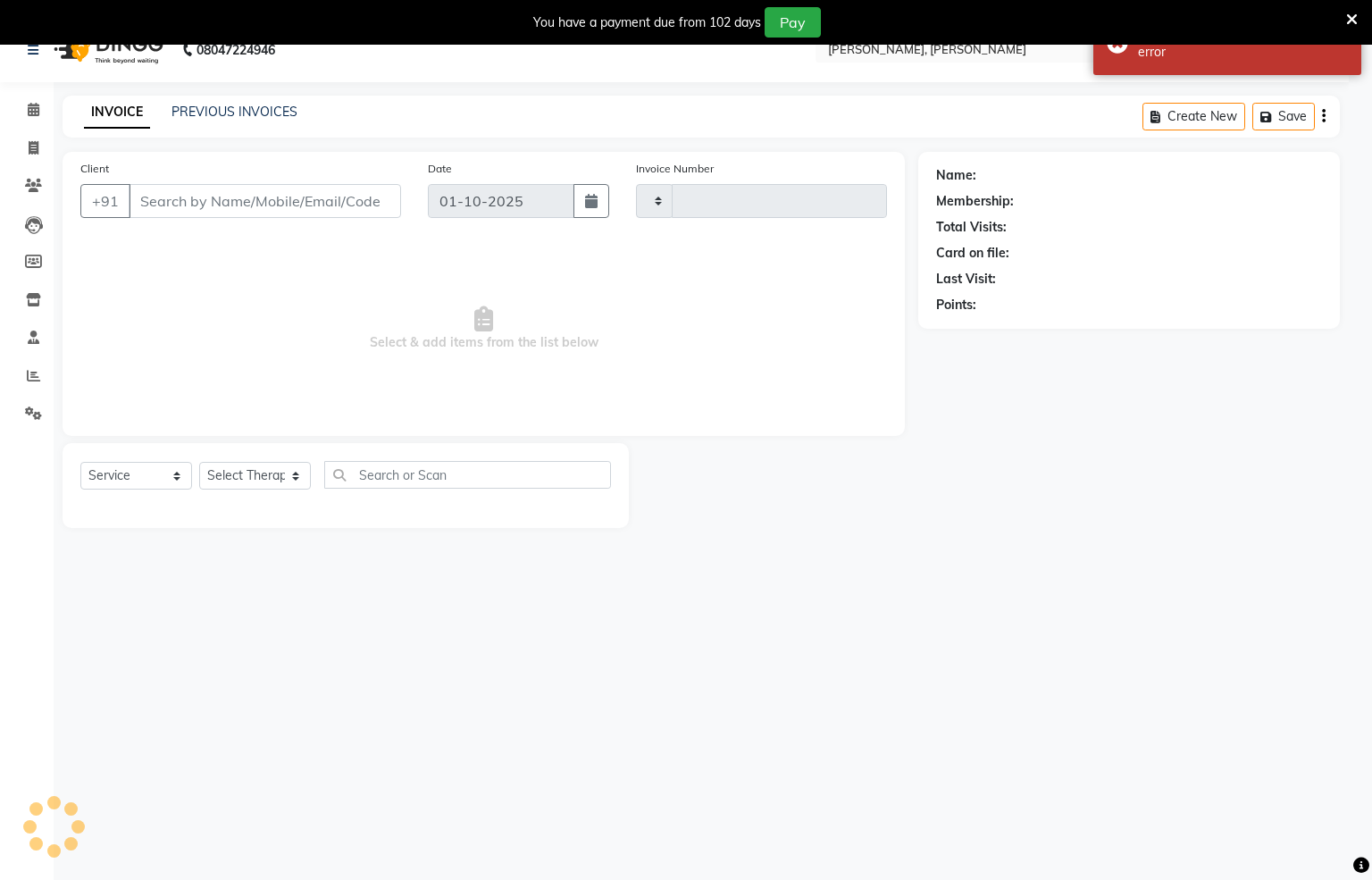
type input "1552"
select select "6399"
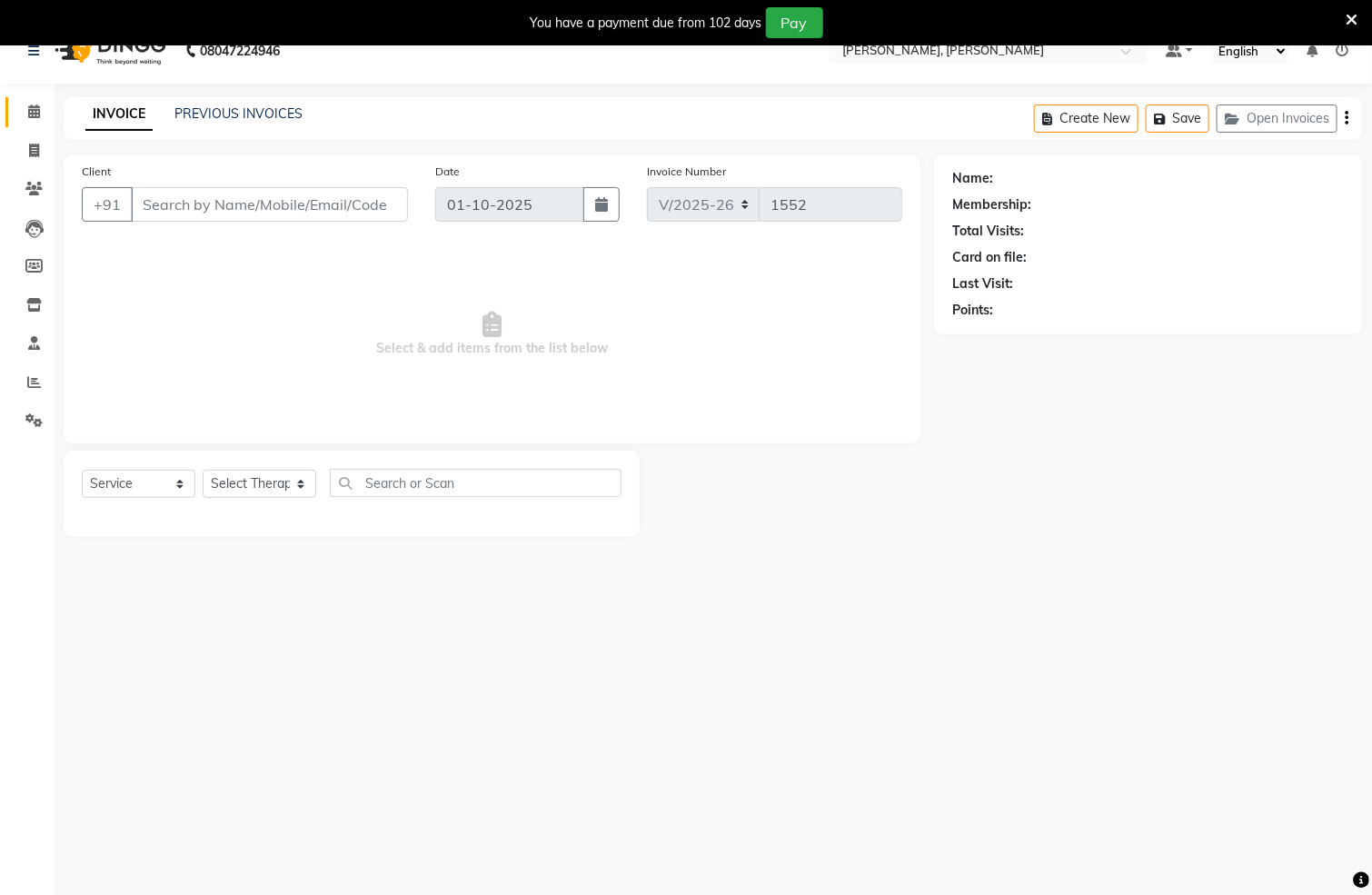
type input "9977225522"
select select "66488"
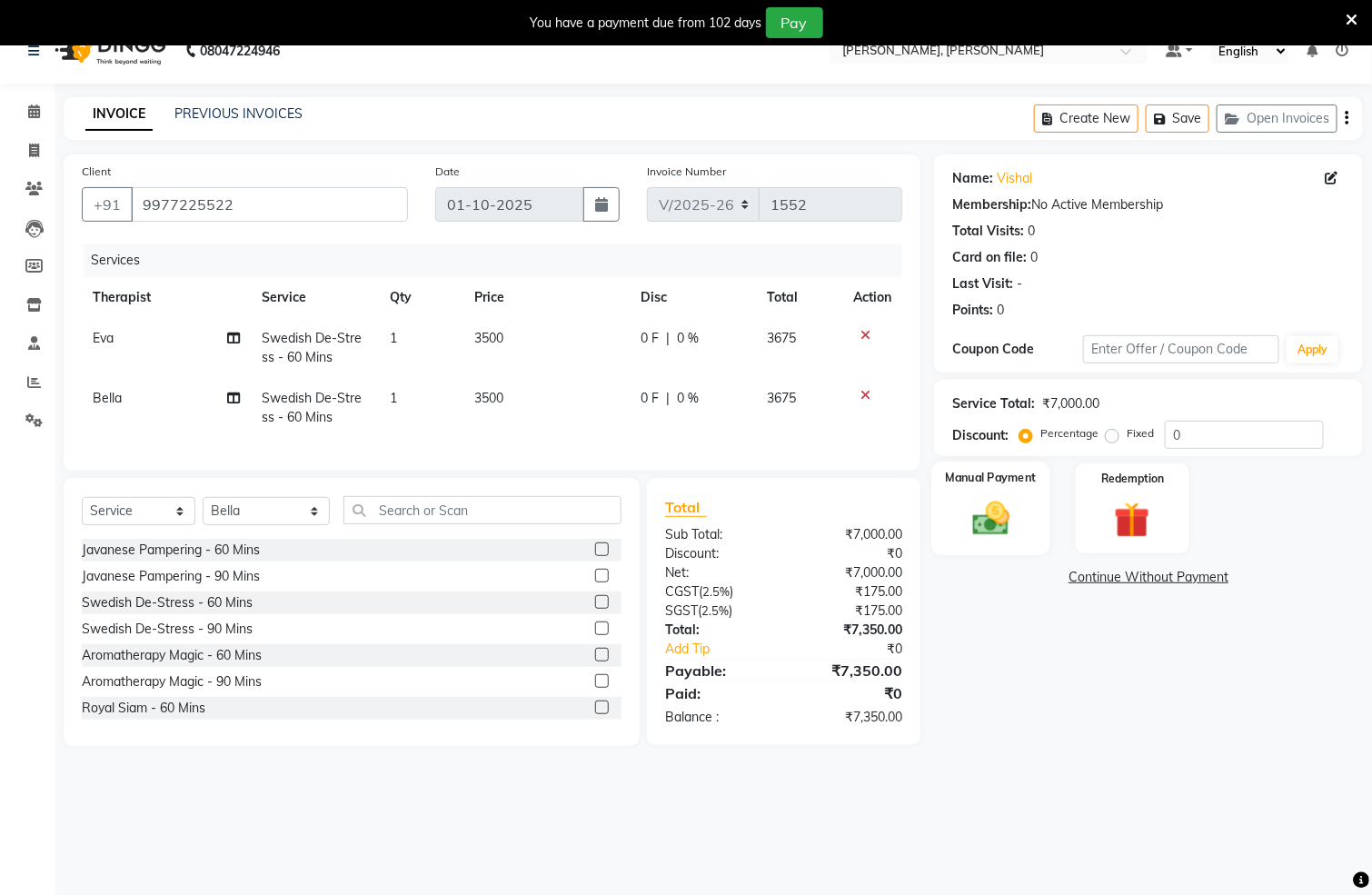
click at [1036, 519] on div "Manual Payment" at bounding box center [992, 508] width 118 height 93
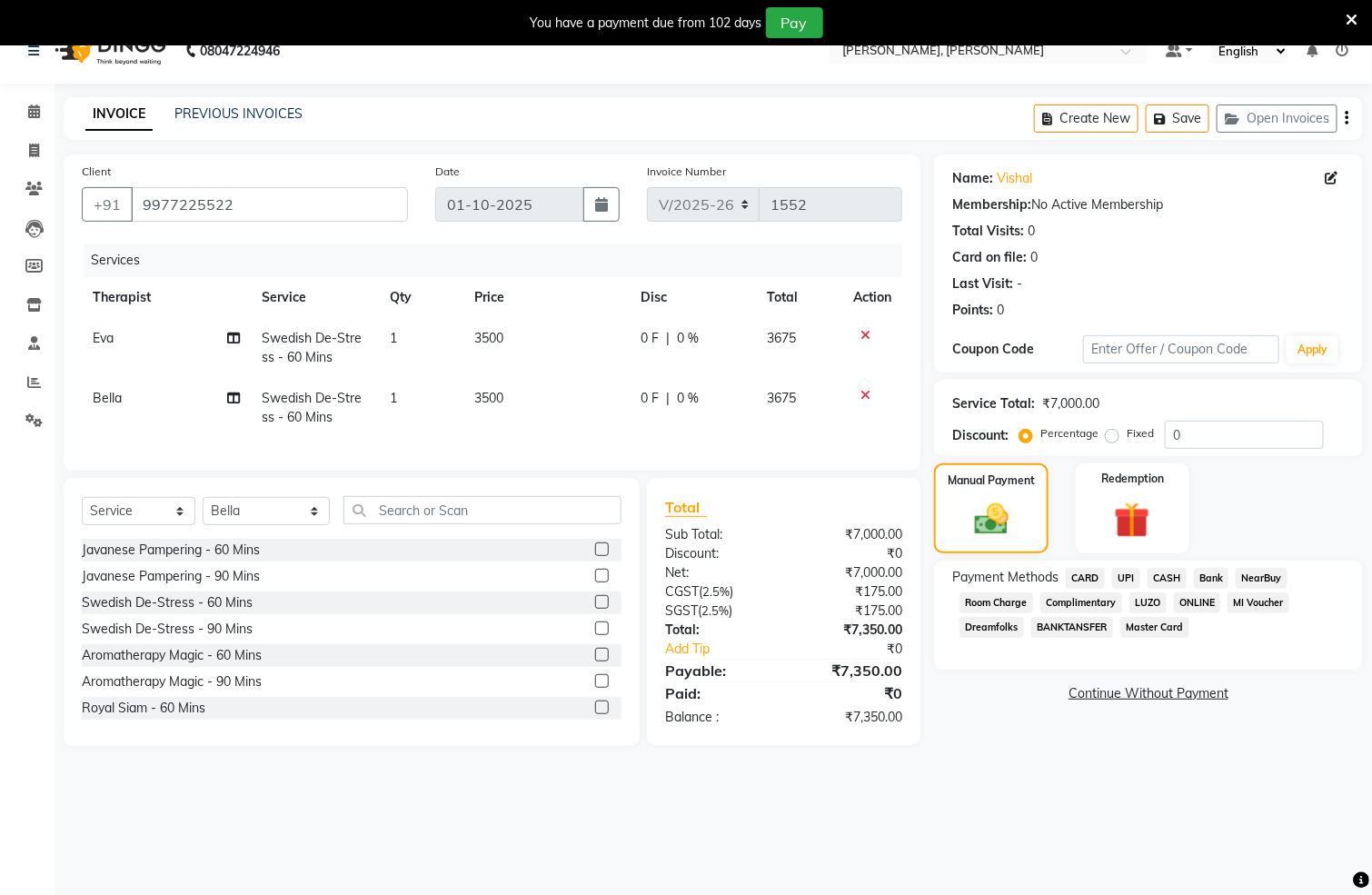
click at [1083, 570] on span "CARD" at bounding box center [1085, 578] width 39 height 21
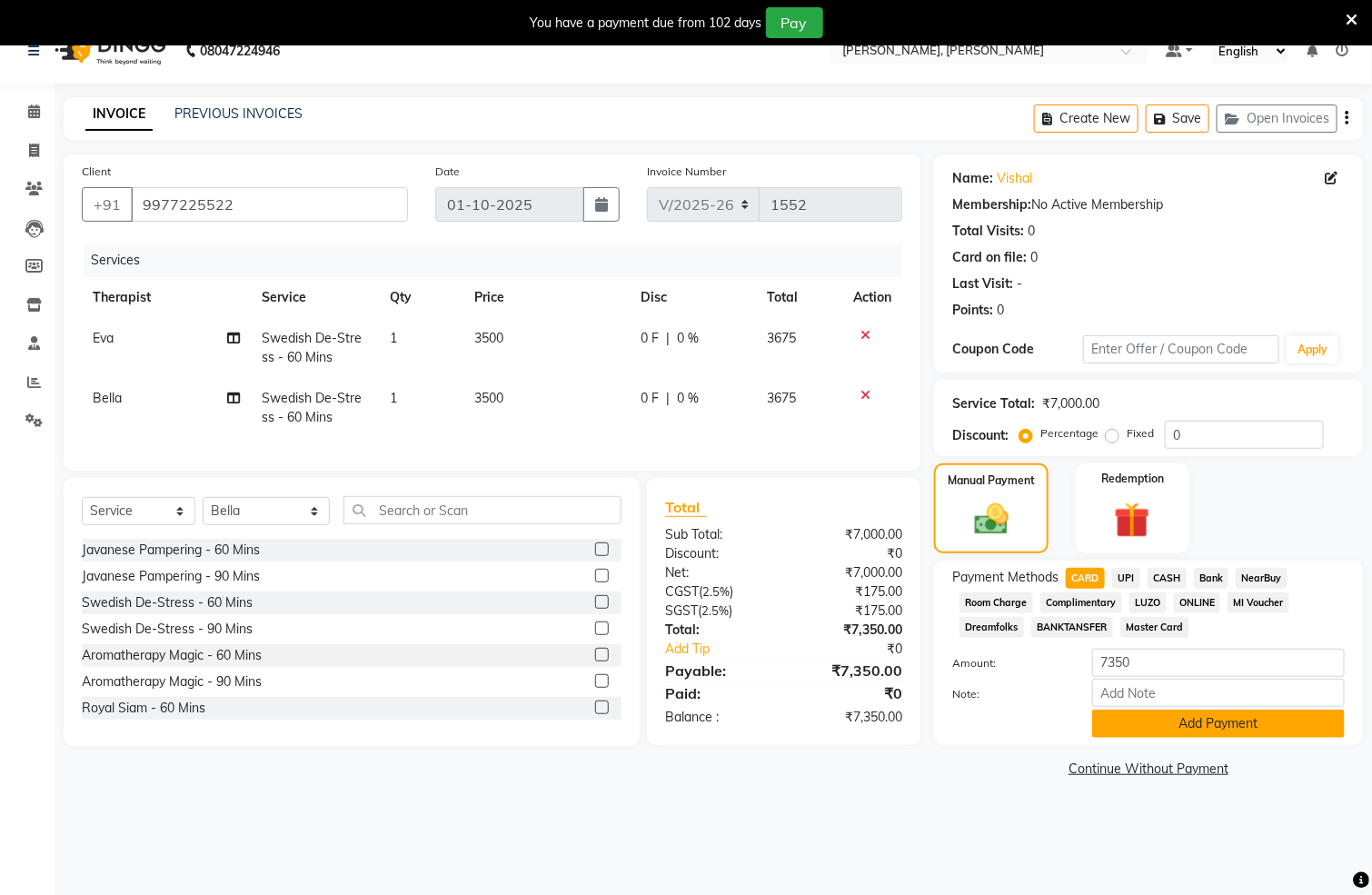
click at [1152, 718] on button "Add Payment" at bounding box center [1219, 724] width 252 height 28
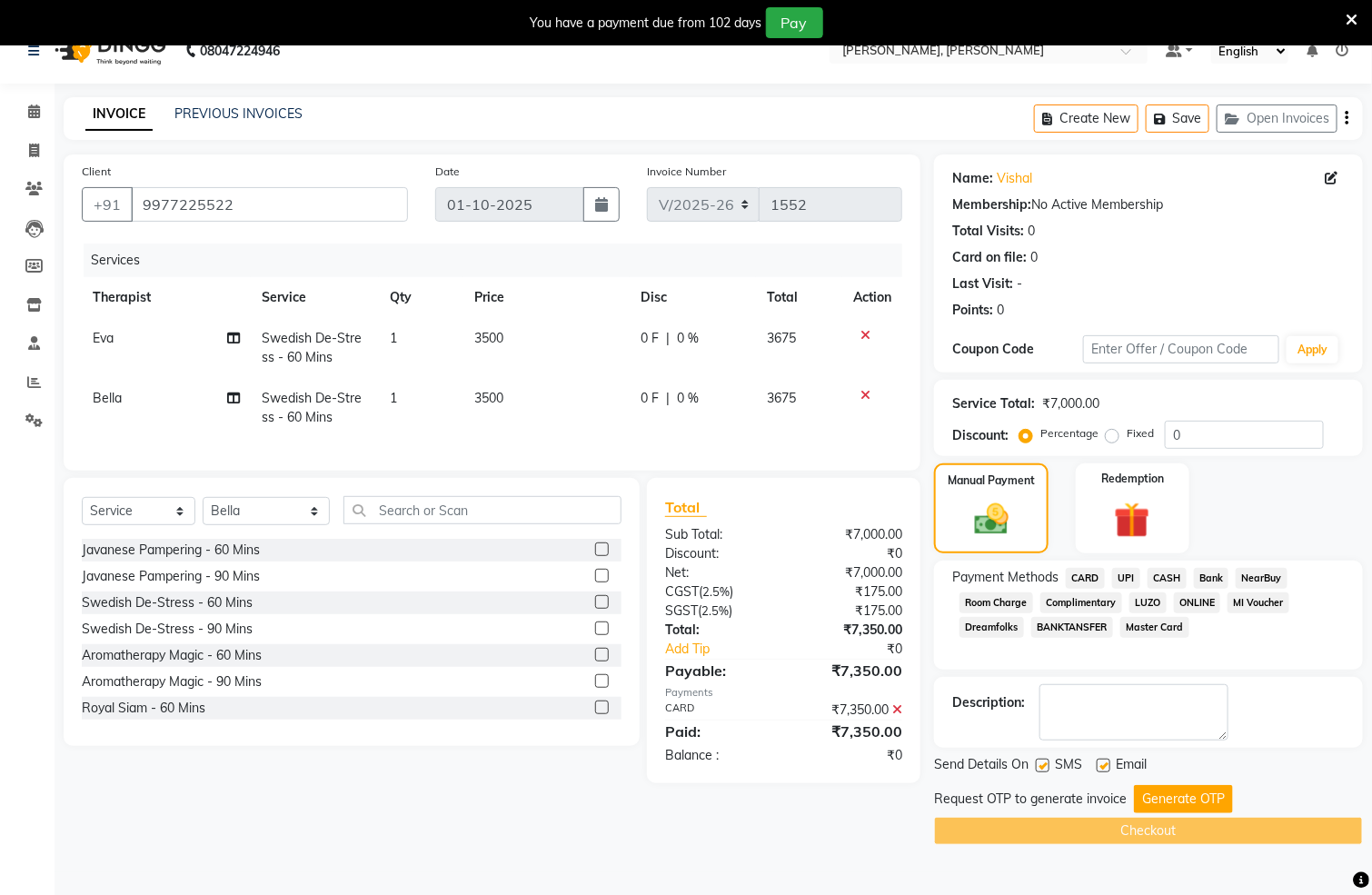
click at [1206, 802] on button "Generate OTP" at bounding box center [1183, 799] width 99 height 28
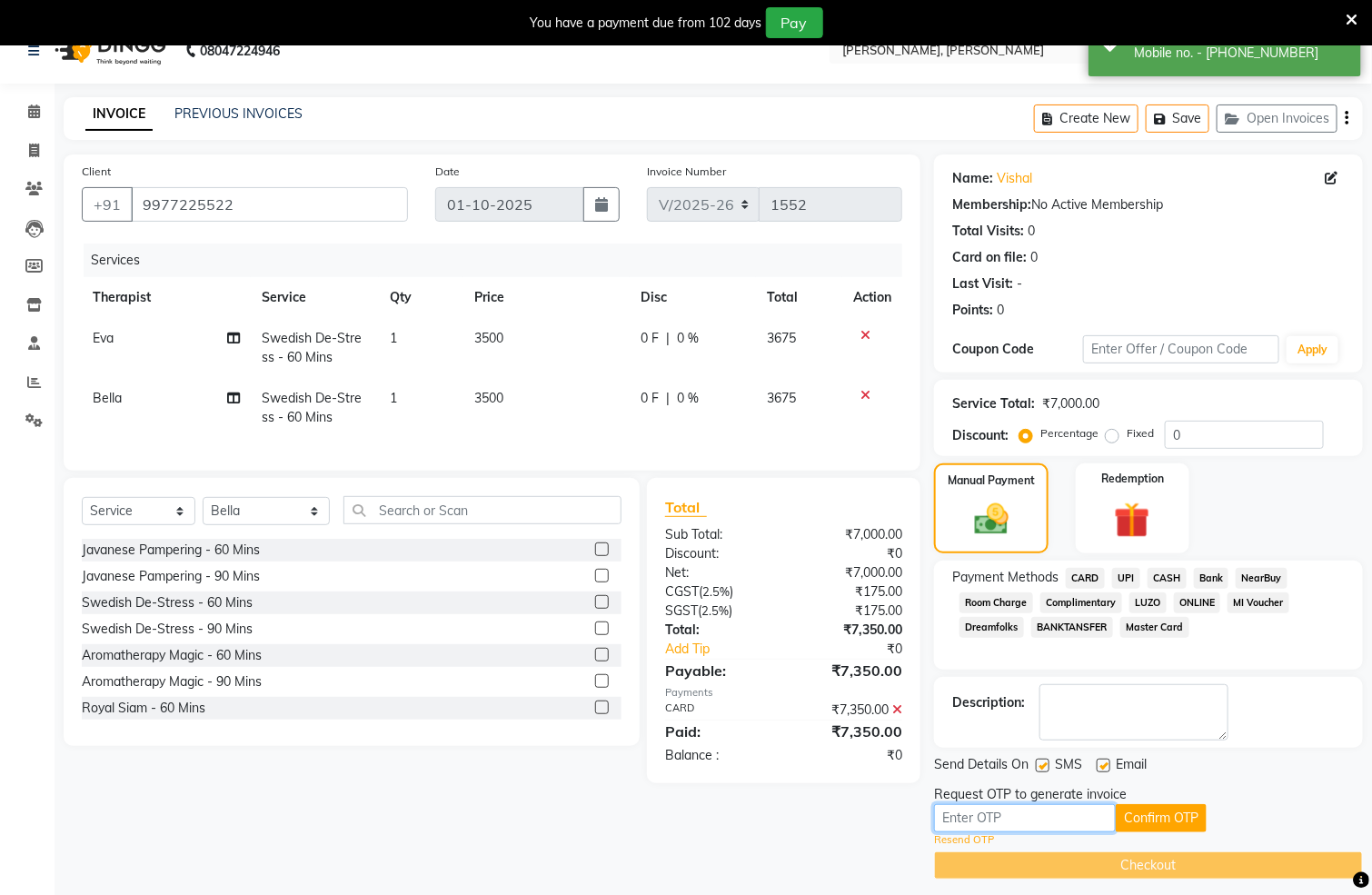
click at [971, 816] on input "text" at bounding box center [1025, 818] width 182 height 28
type input "2479"
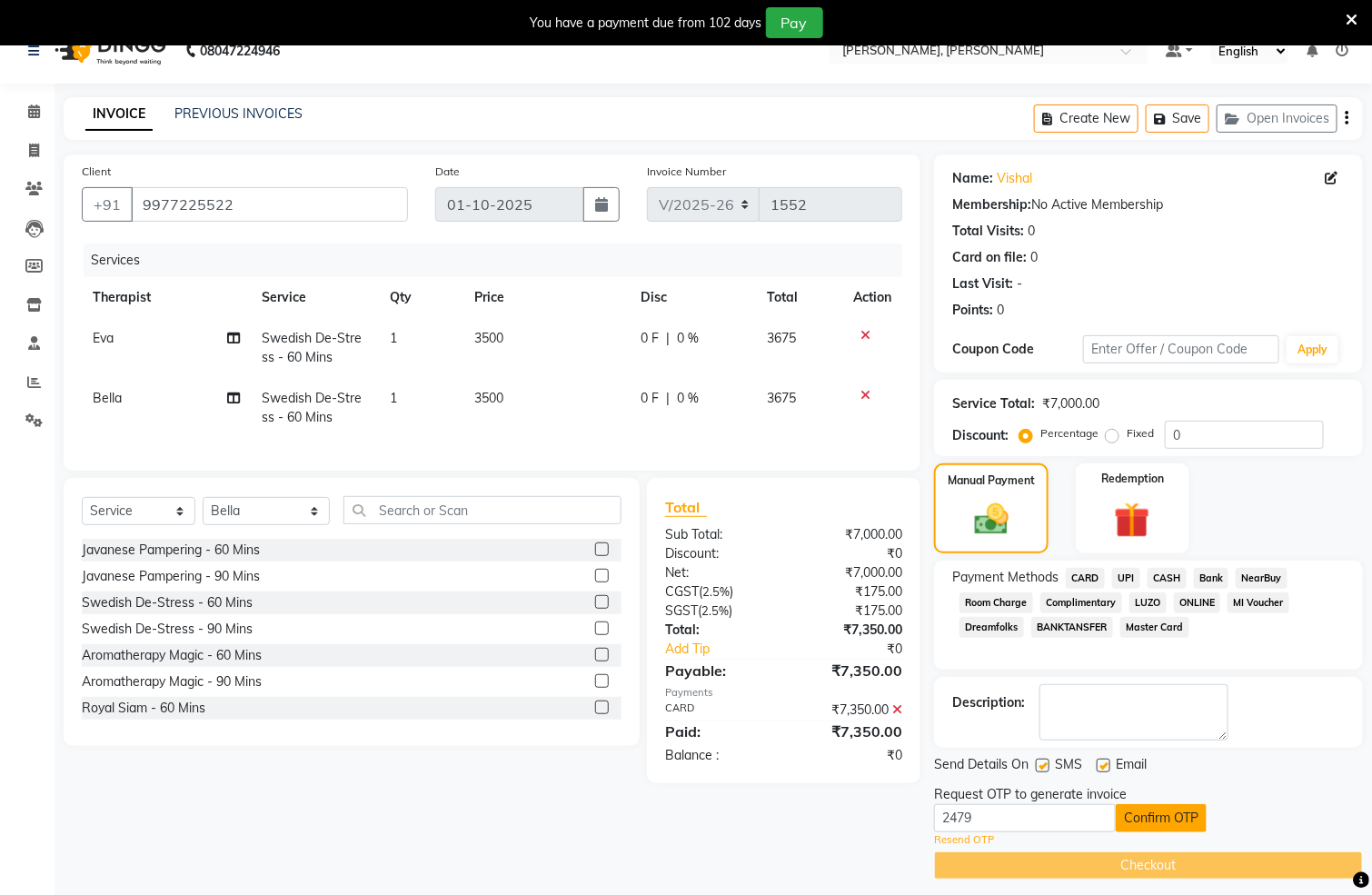
click at [1194, 813] on button "Confirm OTP" at bounding box center [1161, 818] width 91 height 28
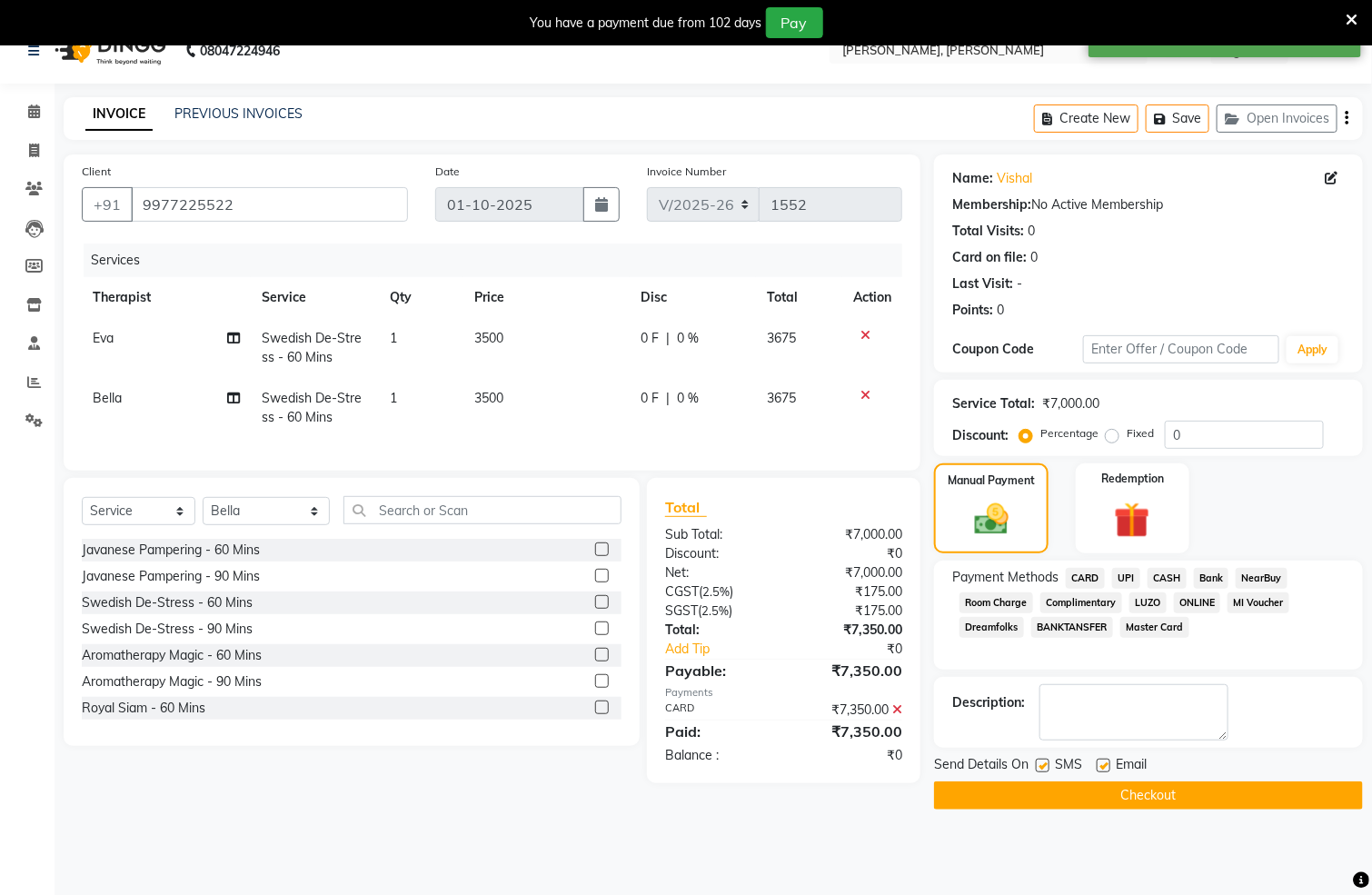
click at [1172, 804] on button "Checkout" at bounding box center [1149, 795] width 429 height 28
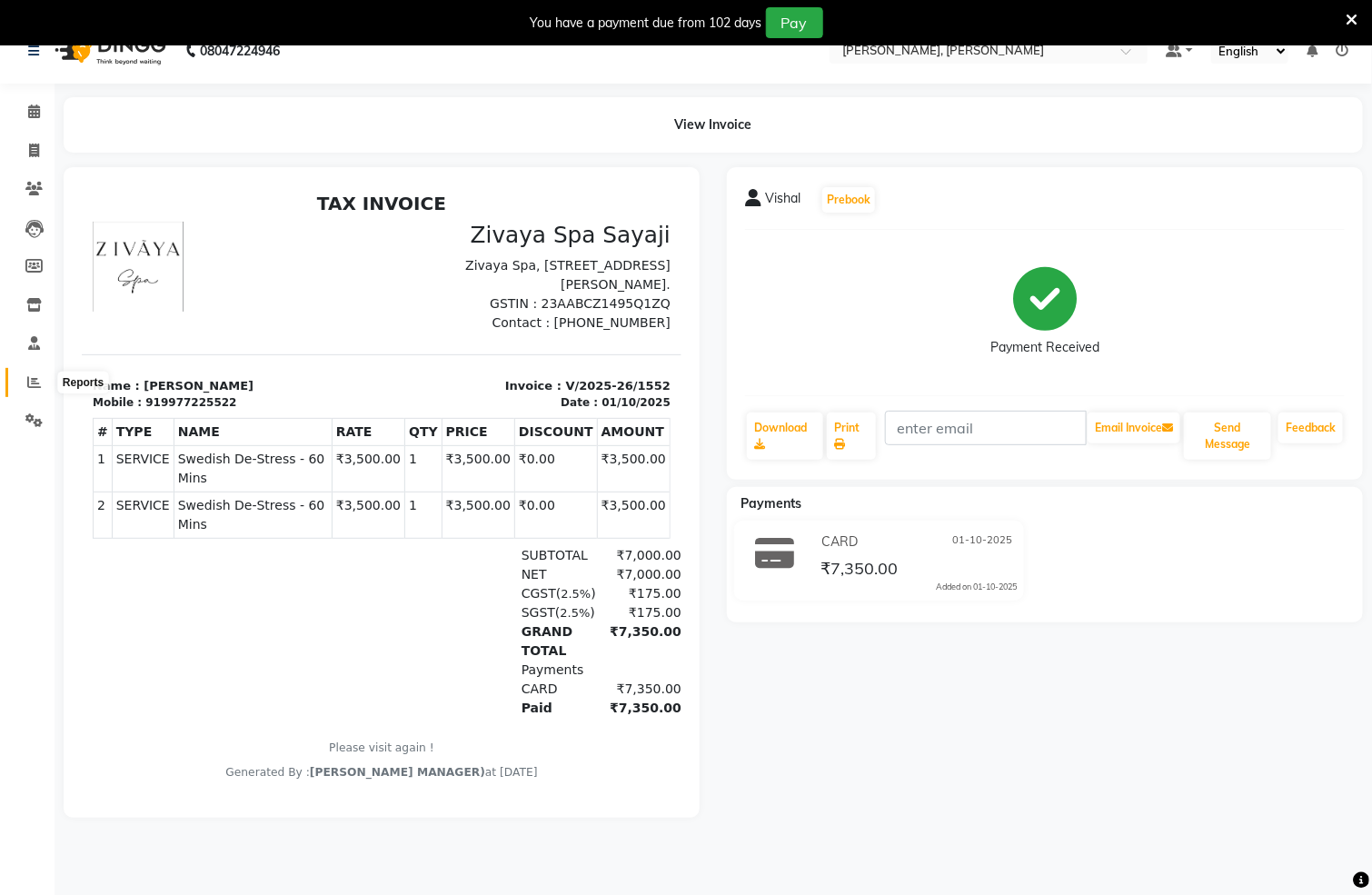
click at [33, 380] on icon at bounding box center [33, 382] width 14 height 14
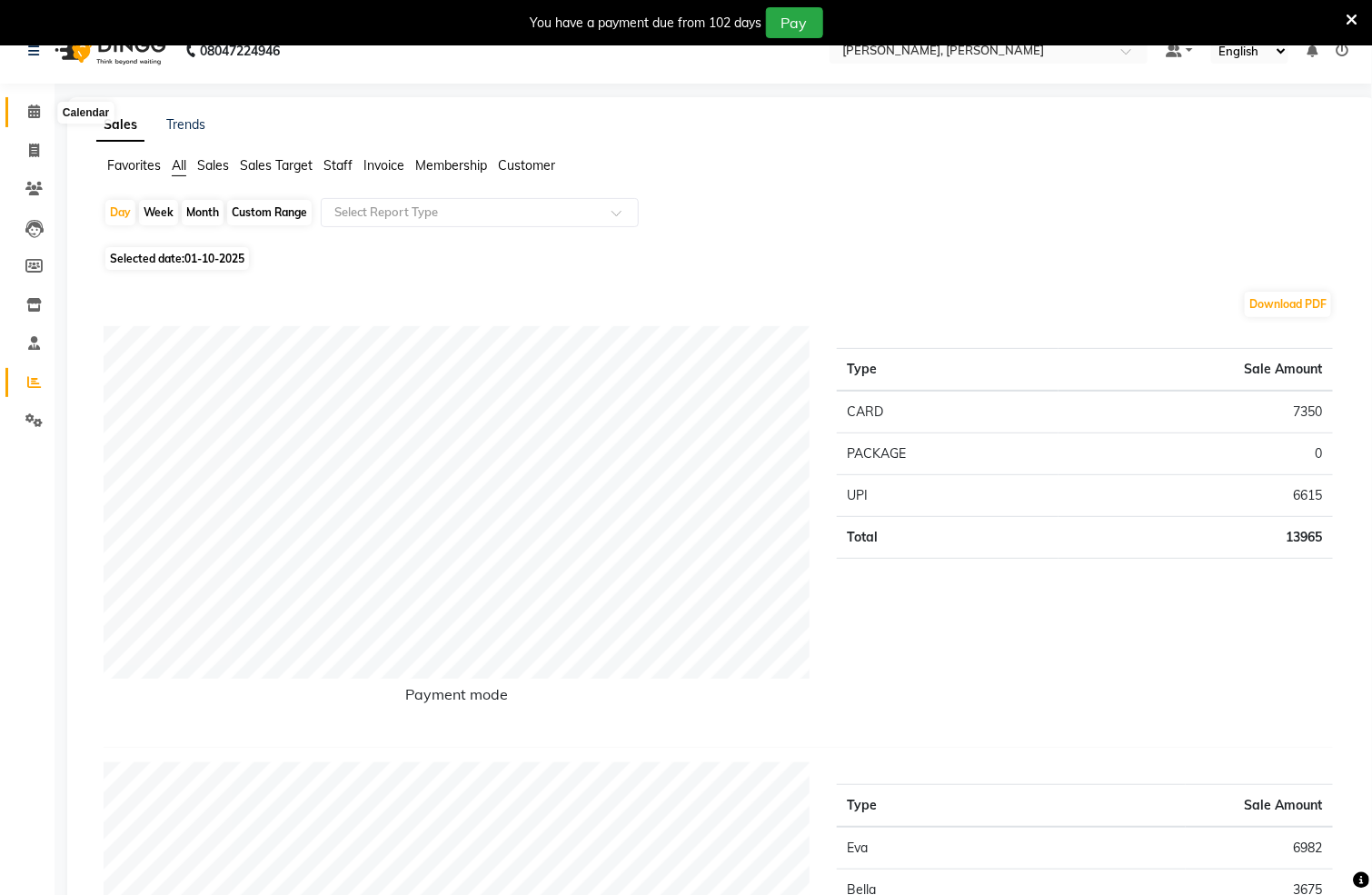
click at [28, 110] on icon at bounding box center [33, 111] width 12 height 14
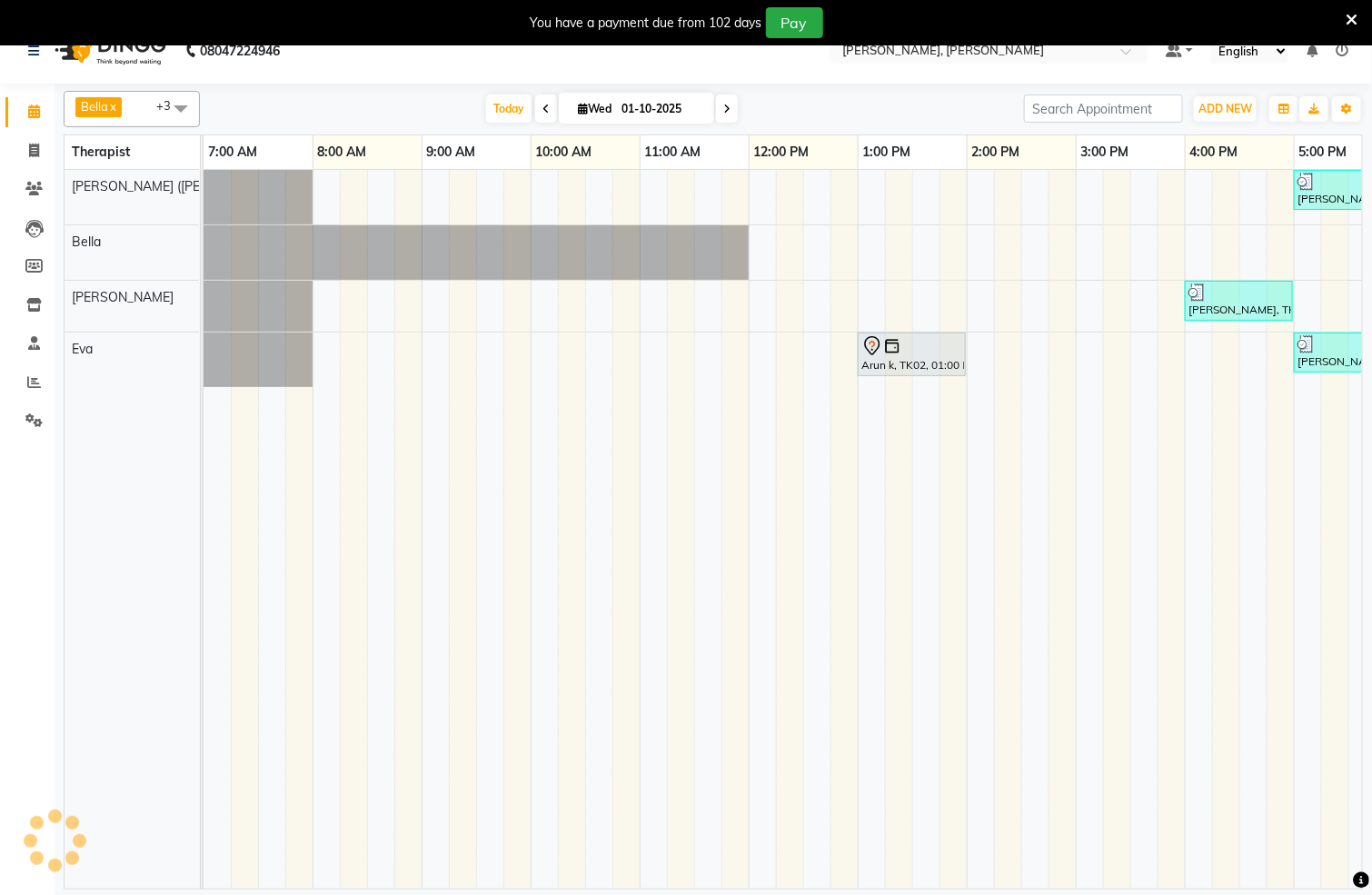
scroll to position [46, 0]
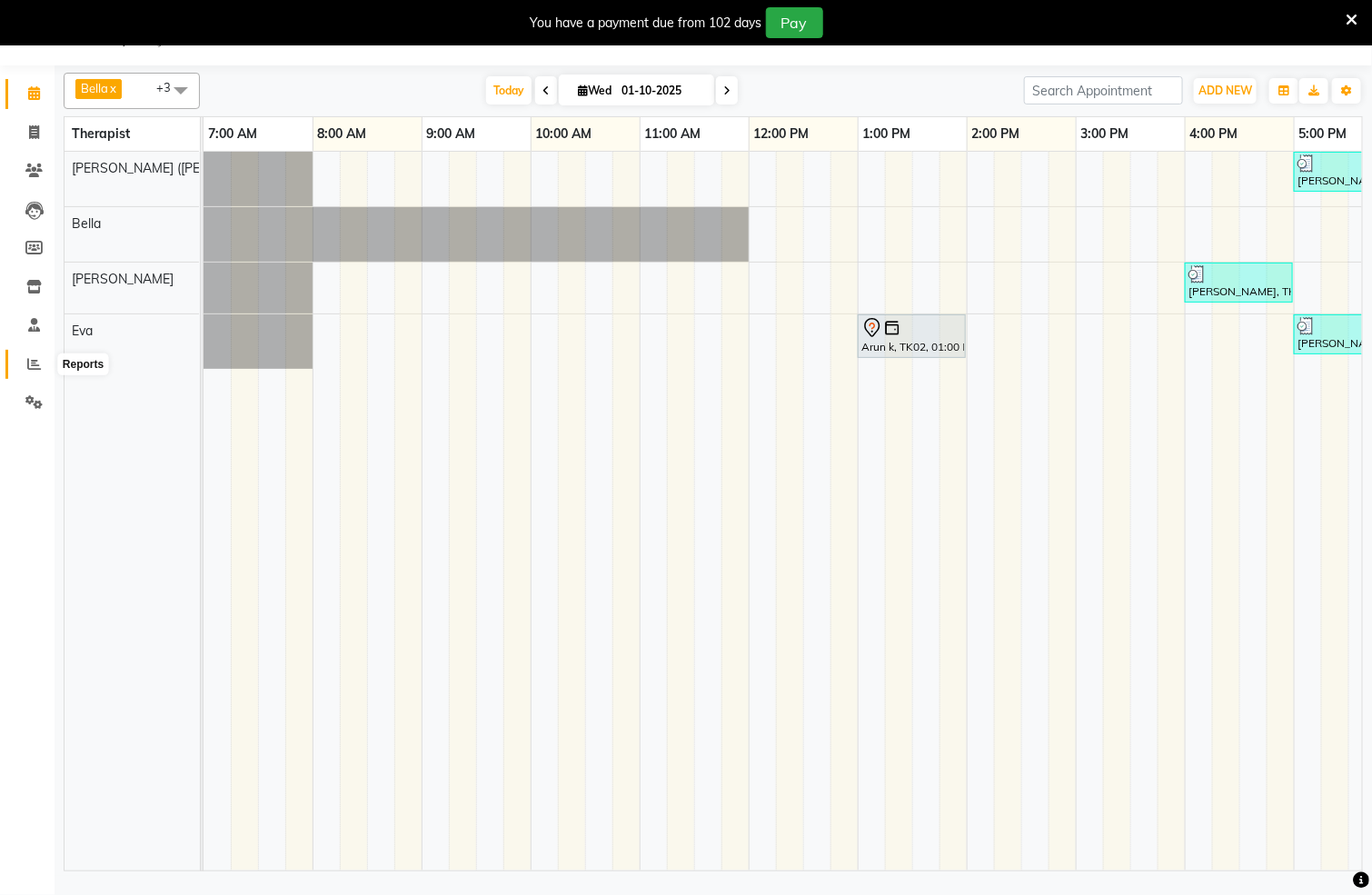
click at [30, 363] on icon at bounding box center [33, 363] width 14 height 14
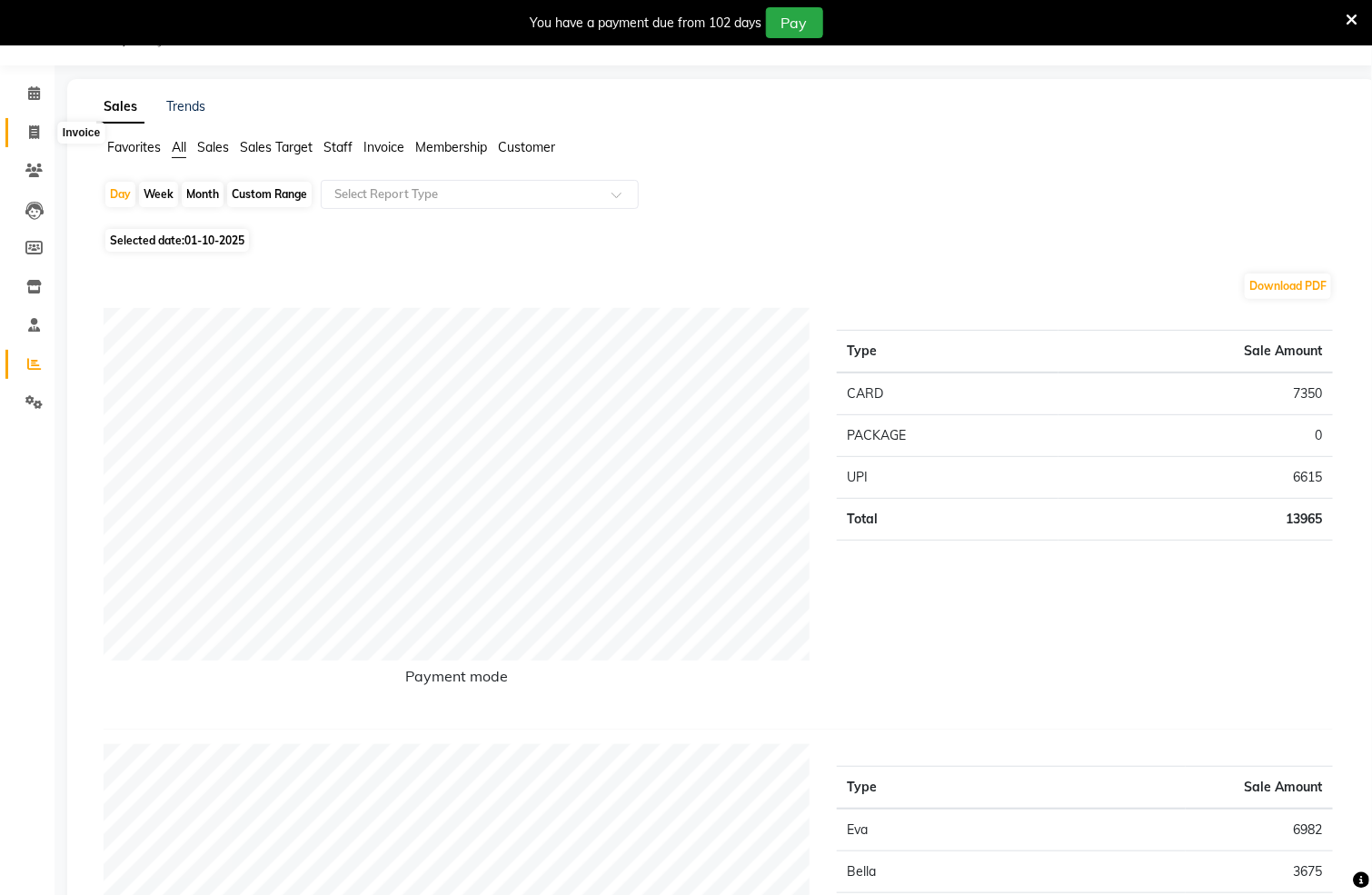
click at [32, 129] on icon at bounding box center [33, 132] width 10 height 14
select select "service"
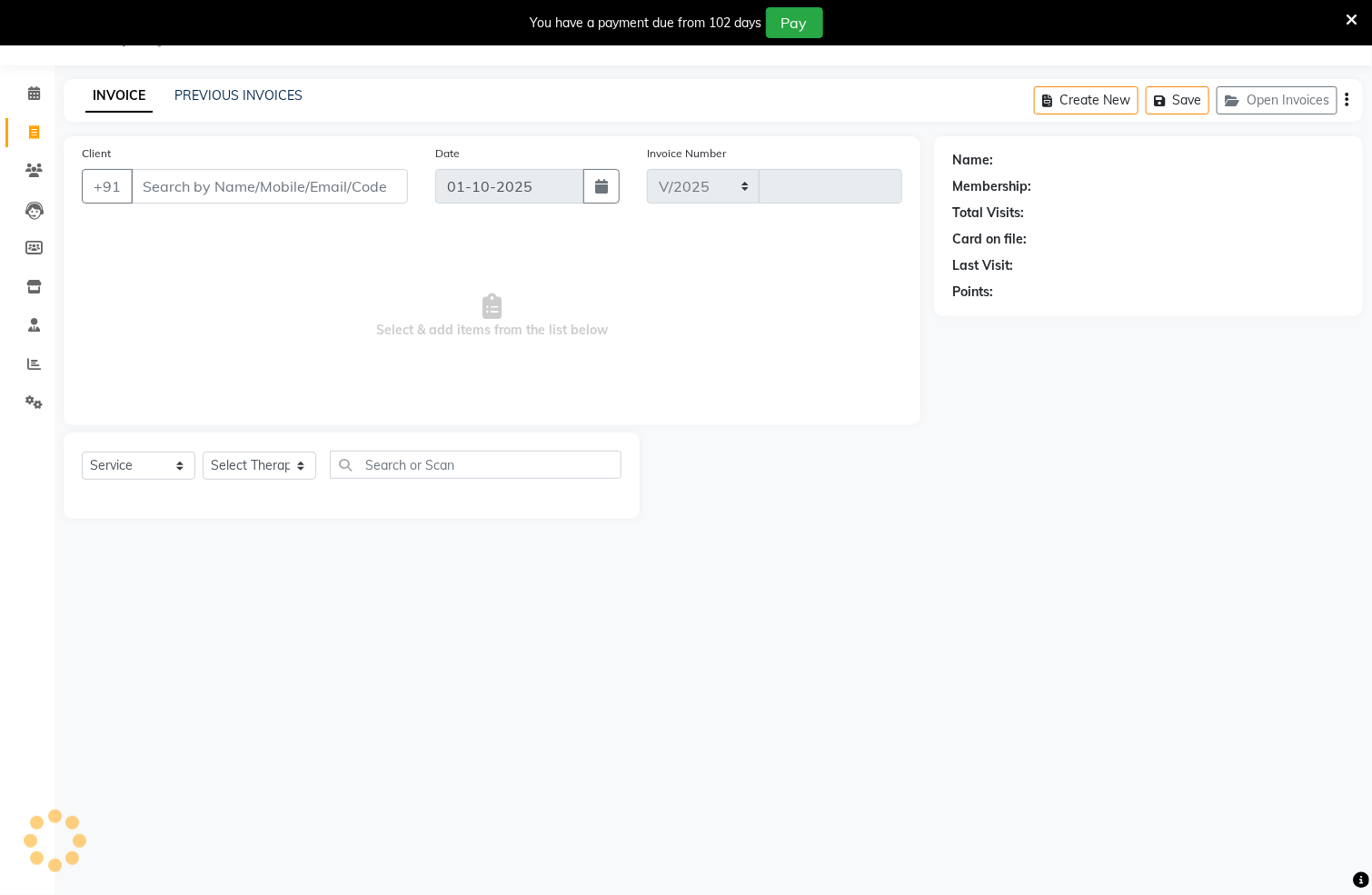
select select "6399"
type input "1553"
click at [38, 90] on icon at bounding box center [33, 92] width 12 height 14
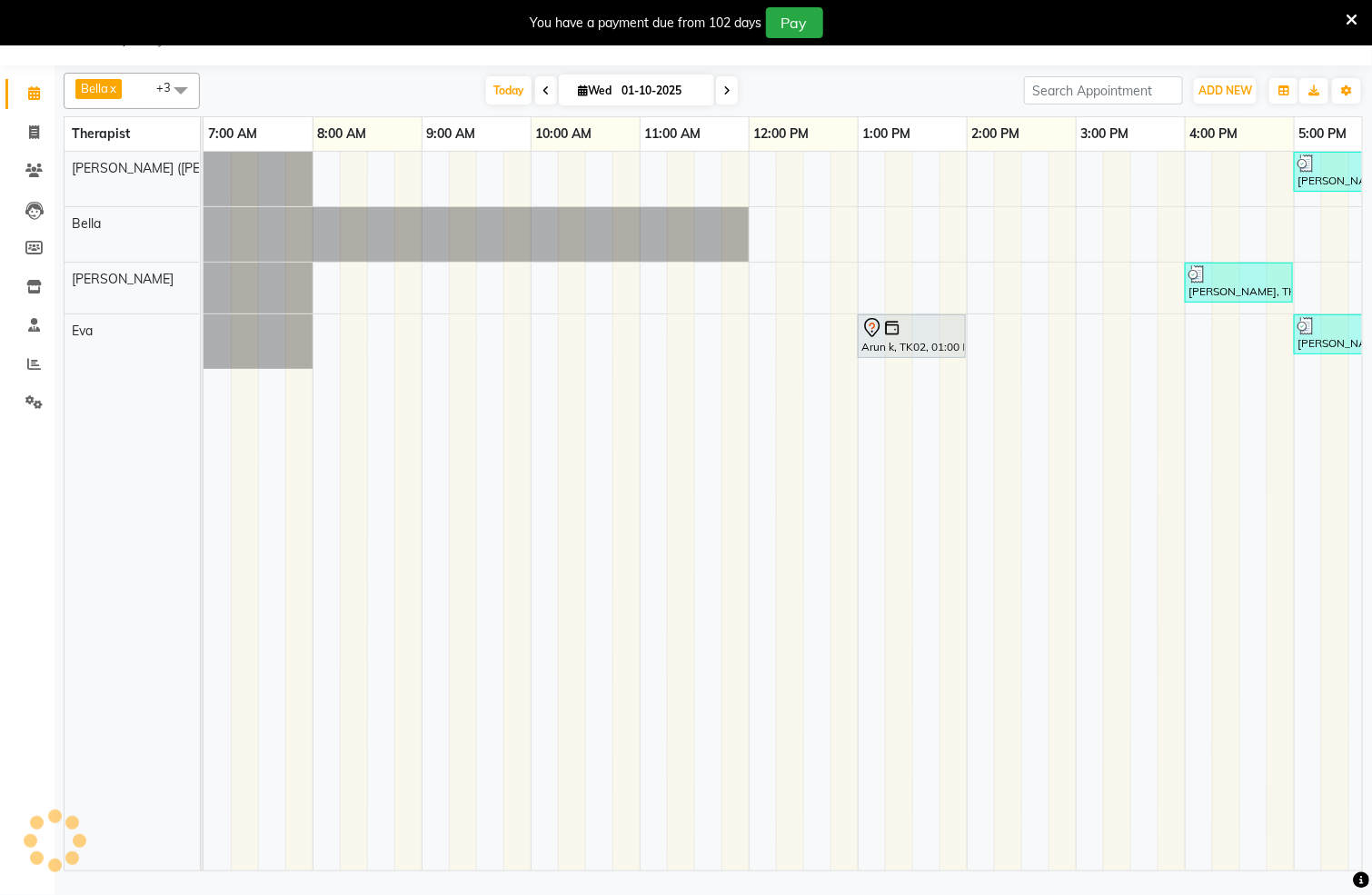
scroll to position [0, 586]
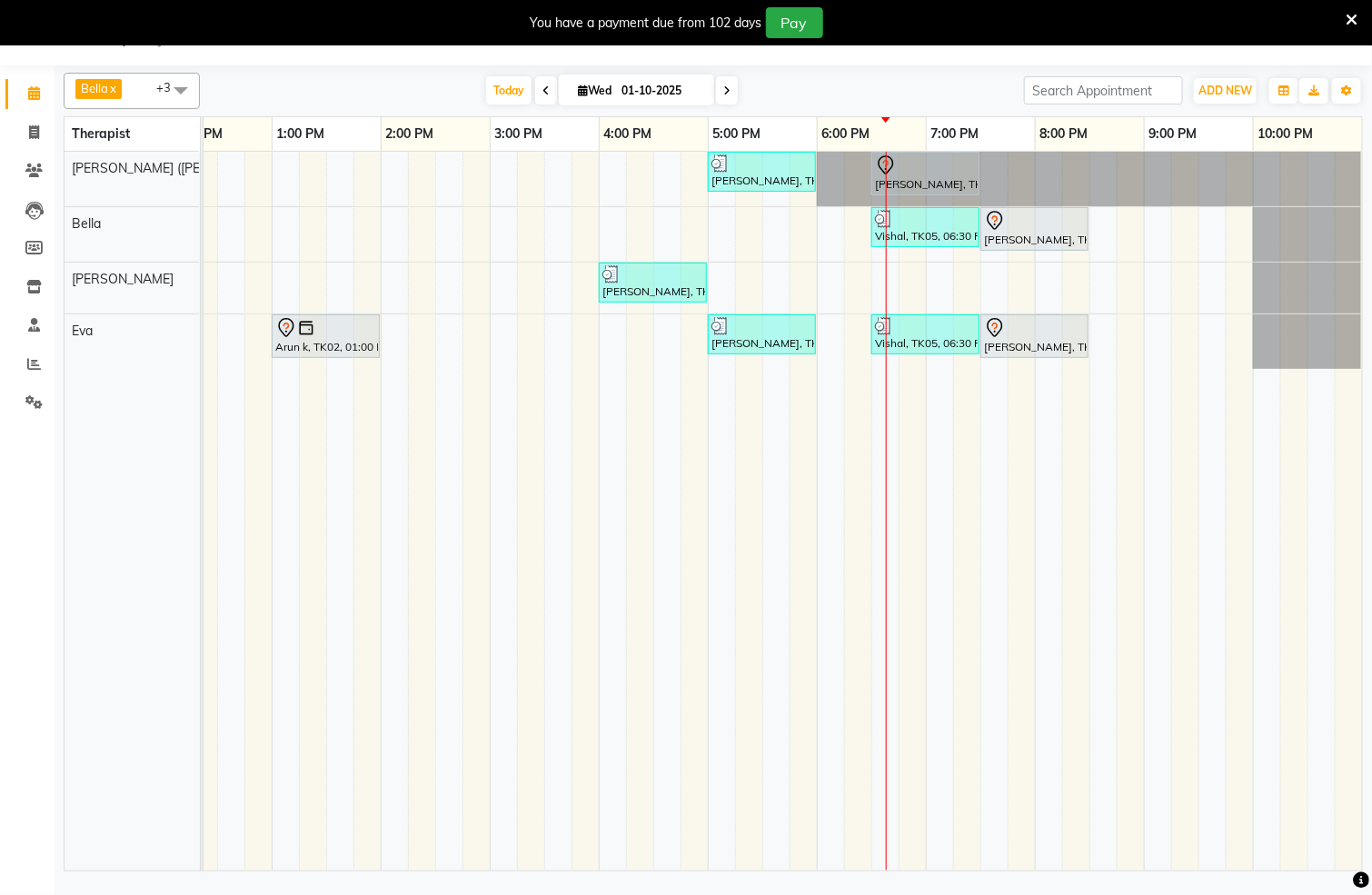
click at [724, 91] on icon at bounding box center [728, 91] width 7 height 11
type input "02-10-2025"
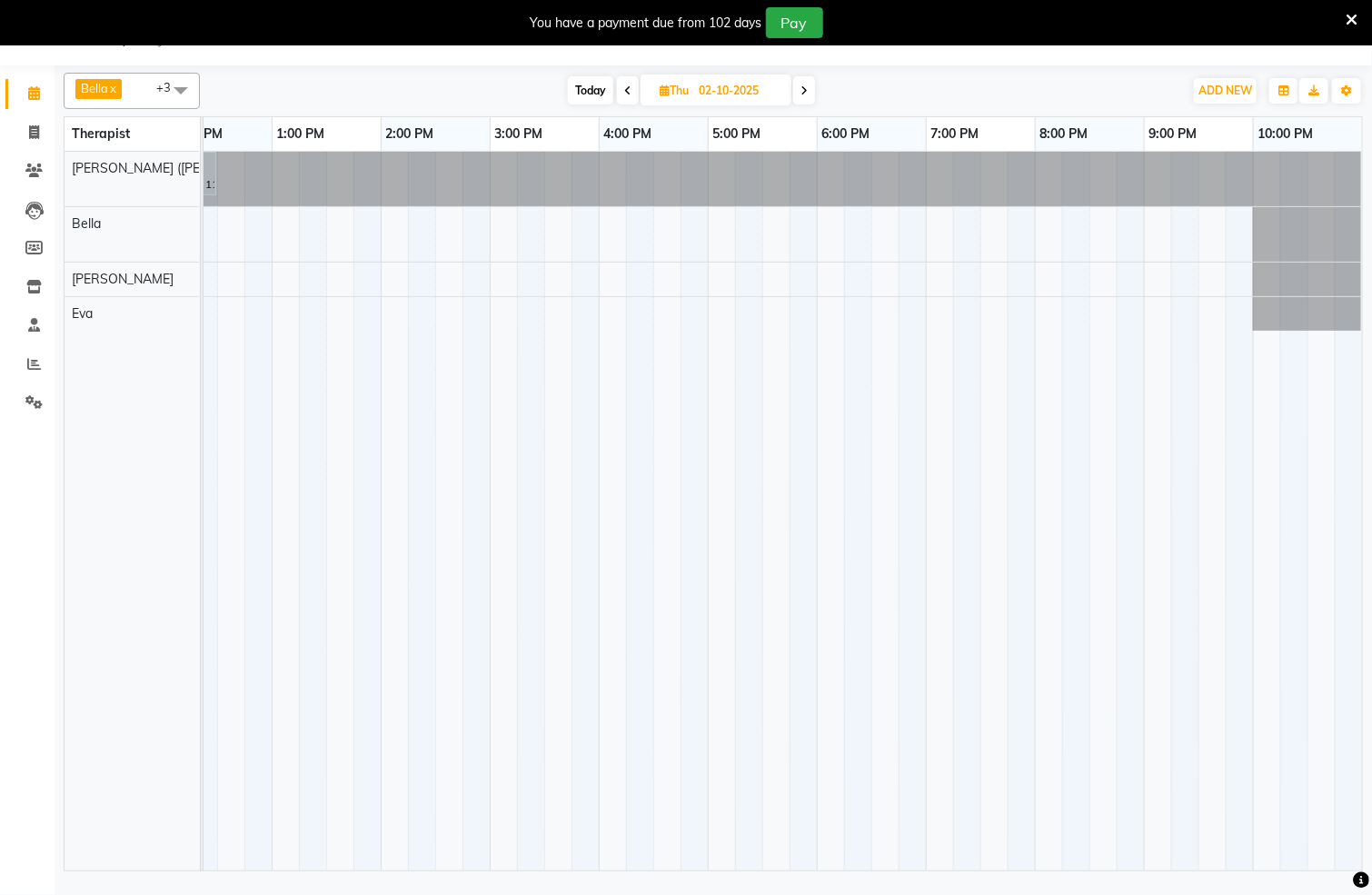
scroll to position [0, 0]
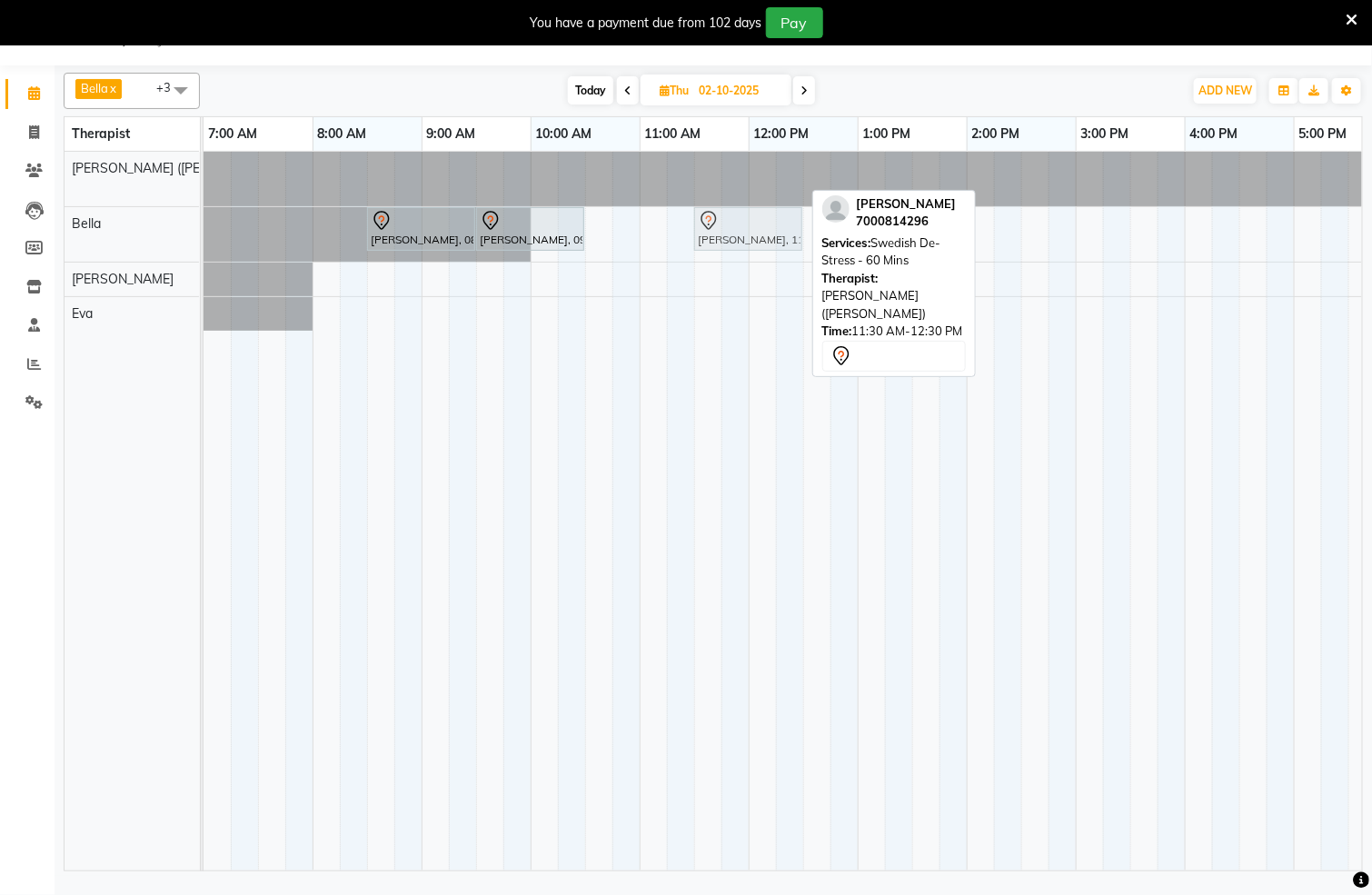
drag, startPoint x: 721, startPoint y: 183, endPoint x: 728, endPoint y: 235, distance: 52.5
click at [728, 235] on tbody "[PERSON_NAME], 11:30 AM-12:30 PM, Swedish De-Stress - 60 Mins [PERSON_NAME], 08…" at bounding box center [1076, 241] width 1746 height 179
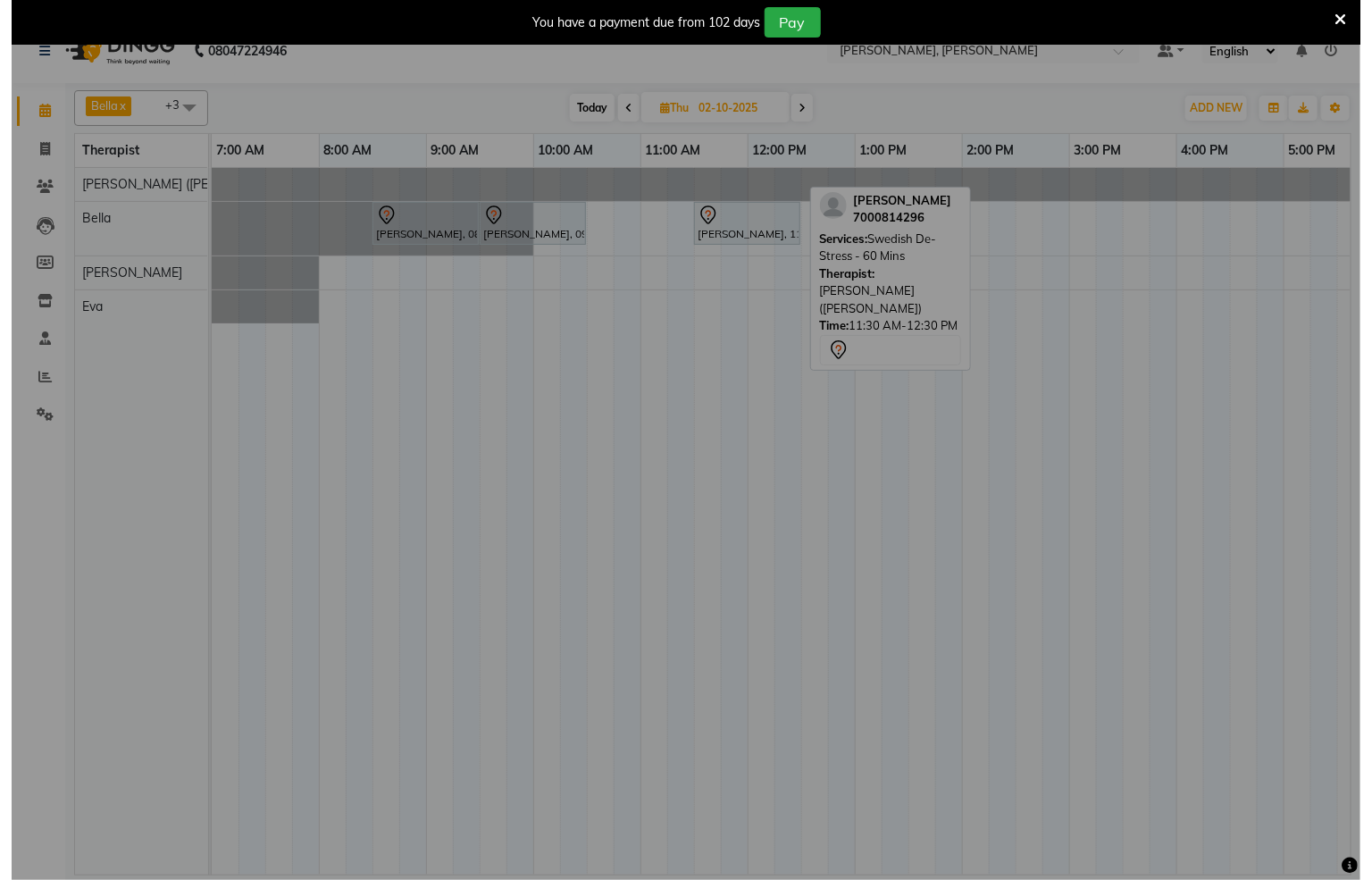
scroll to position [27, 0]
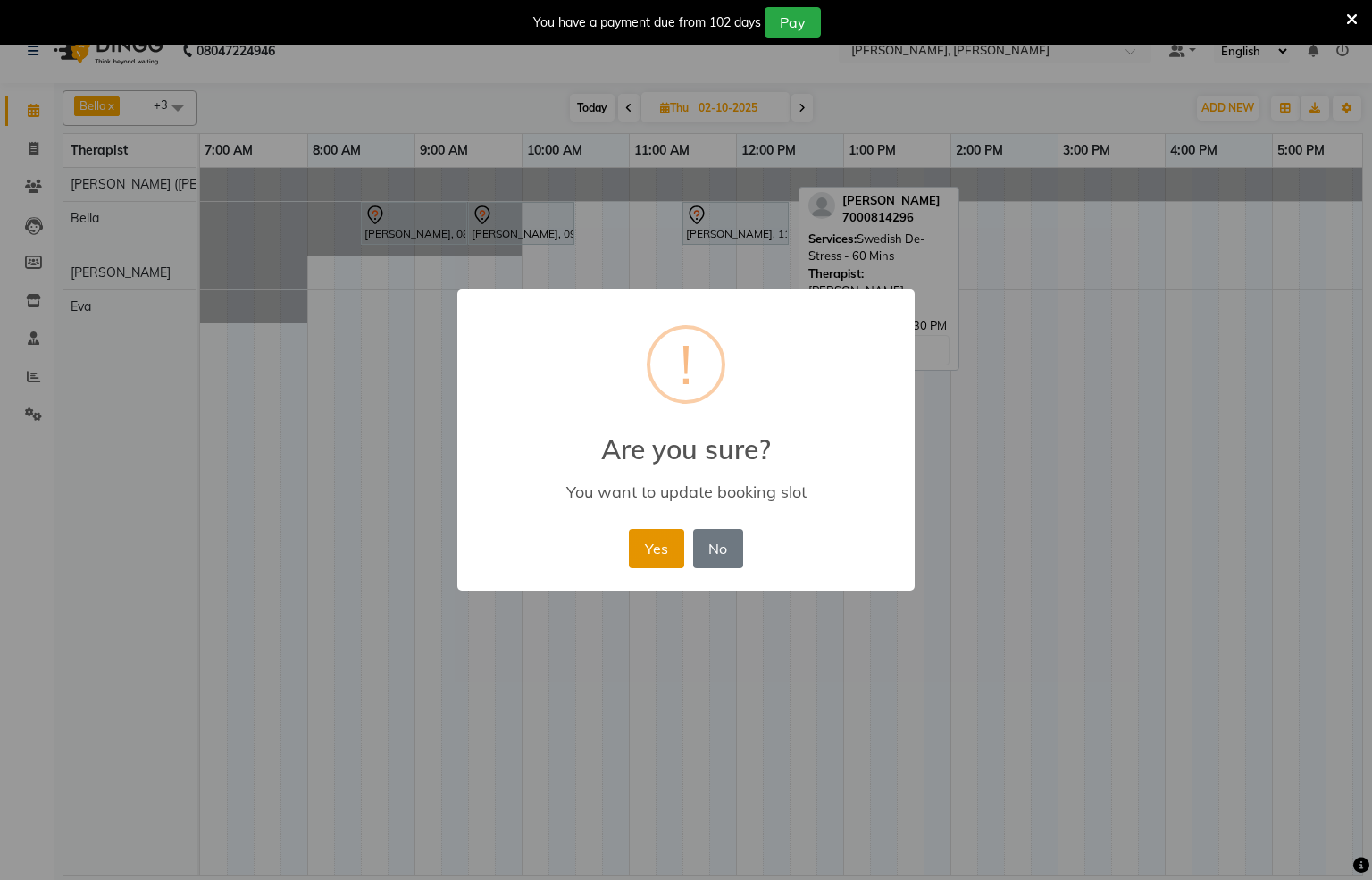
click at [654, 553] on button "Yes" at bounding box center [656, 548] width 55 height 39
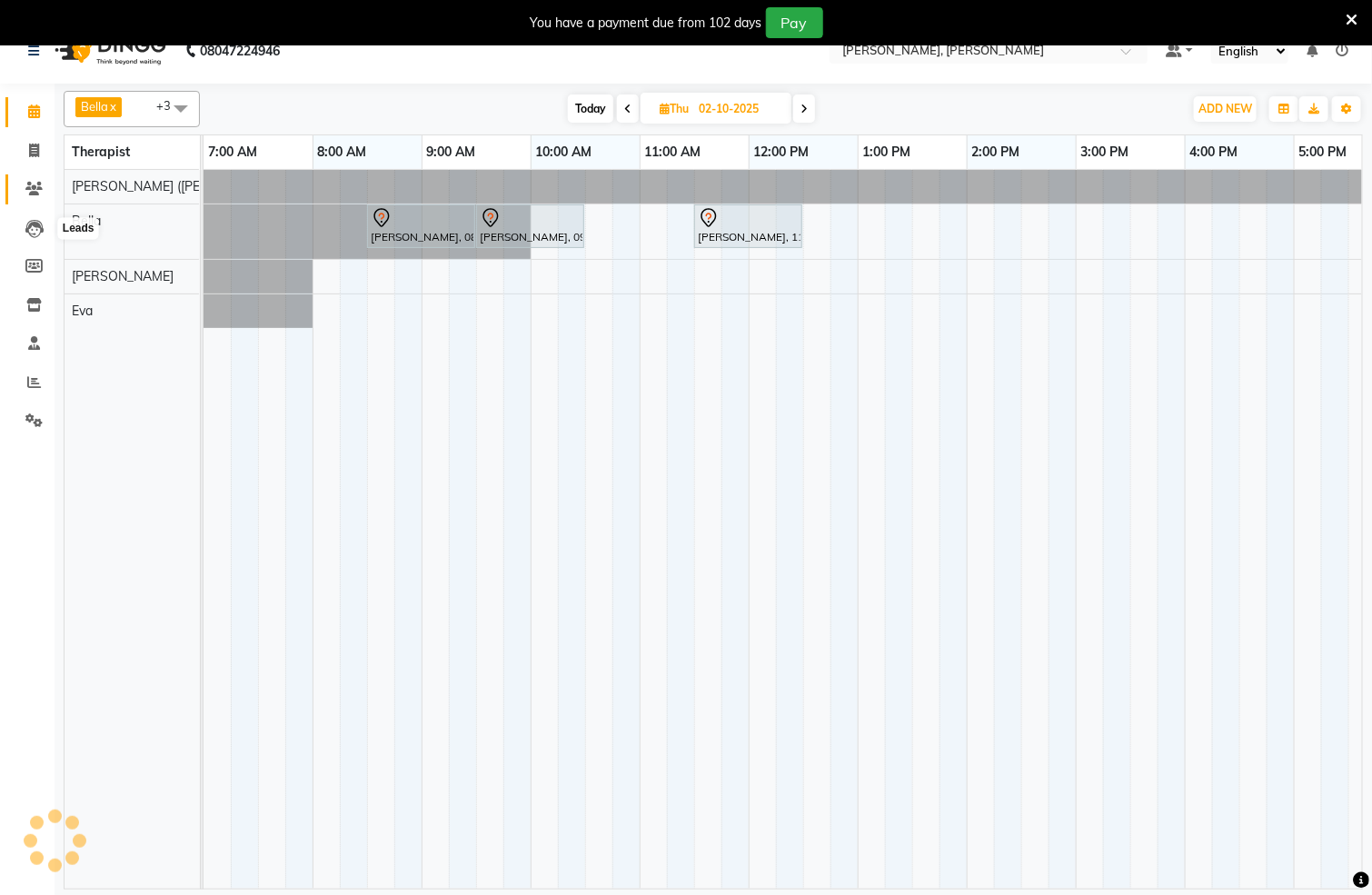
click at [28, 186] on icon at bounding box center [34, 189] width 18 height 14
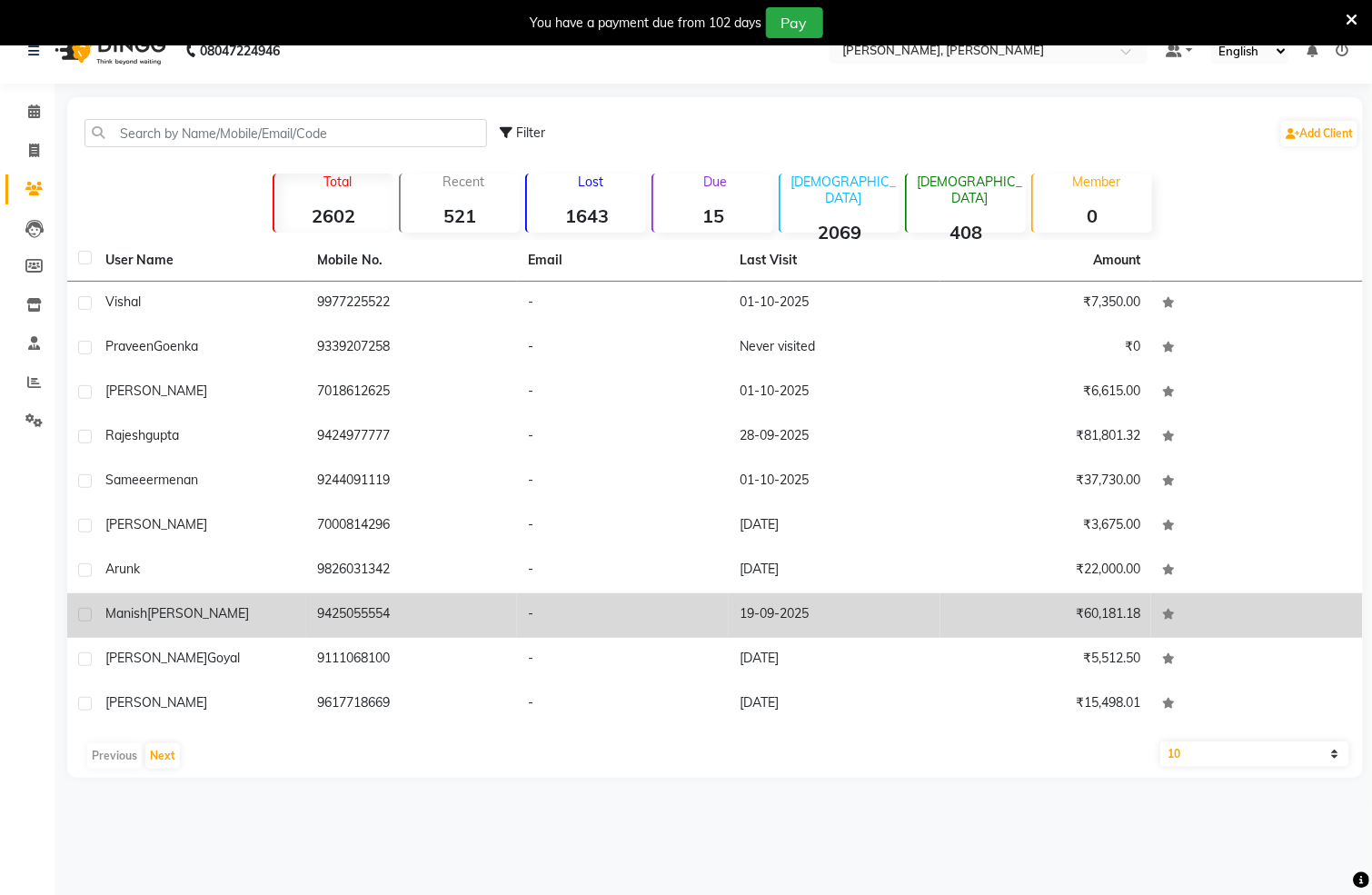
click at [363, 607] on td "9425055554" at bounding box center [411, 616] width 212 height 44
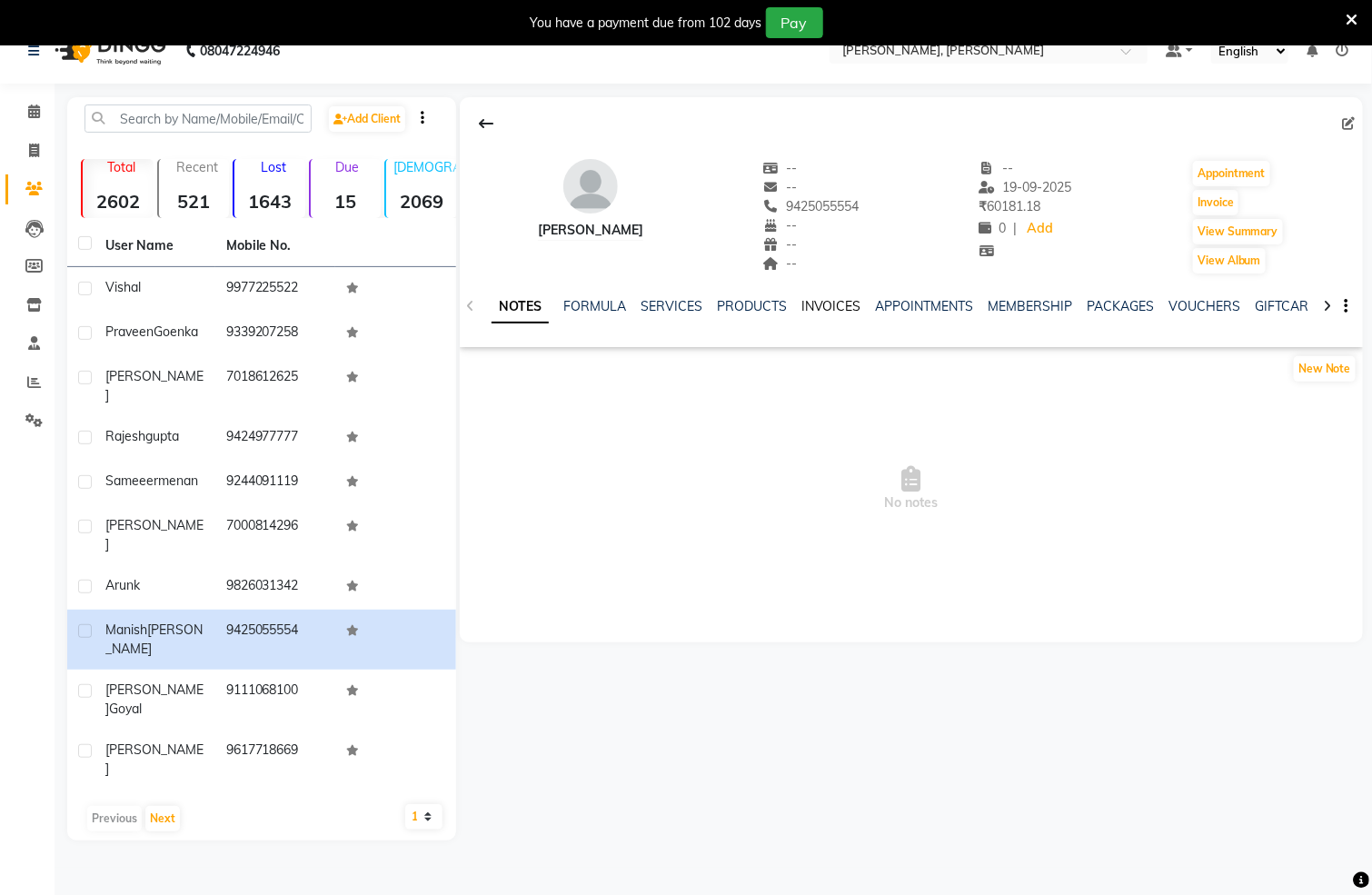
click at [818, 302] on link "INVOICES" at bounding box center [831, 306] width 60 height 17
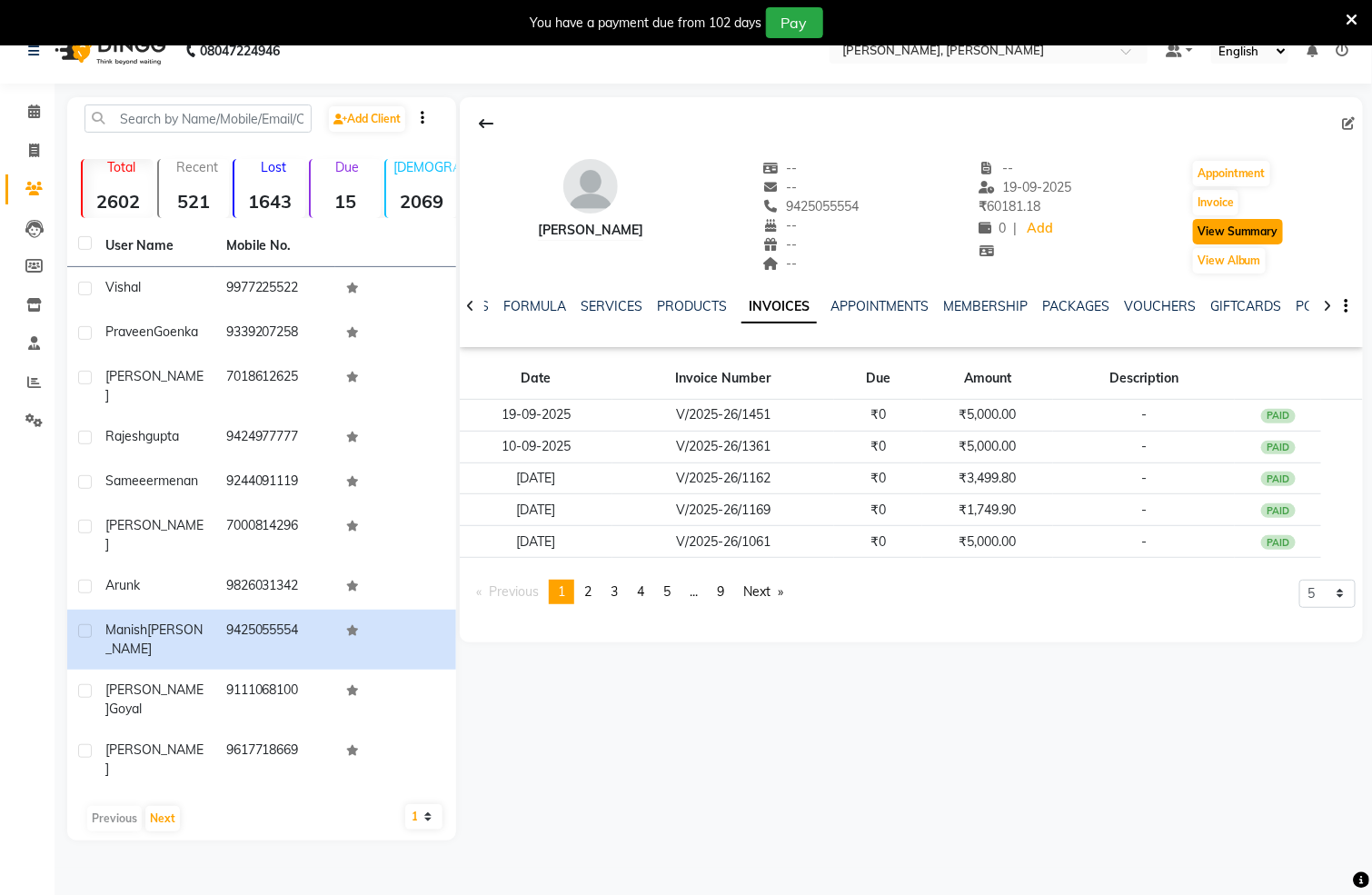
click at [1256, 232] on button "View Summary" at bounding box center [1238, 232] width 90 height 26
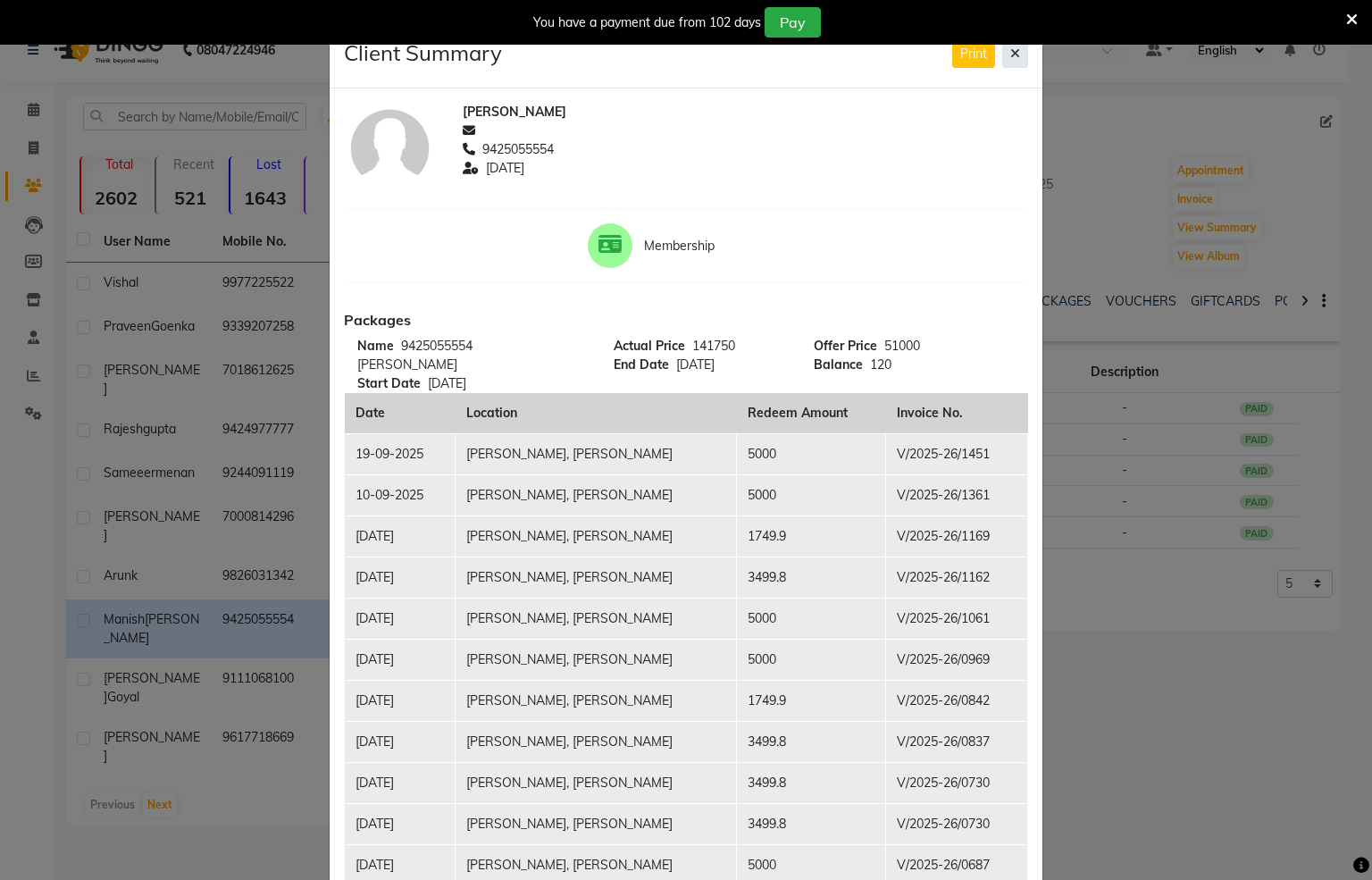
click at [1010, 55] on icon at bounding box center [1015, 54] width 10 height 13
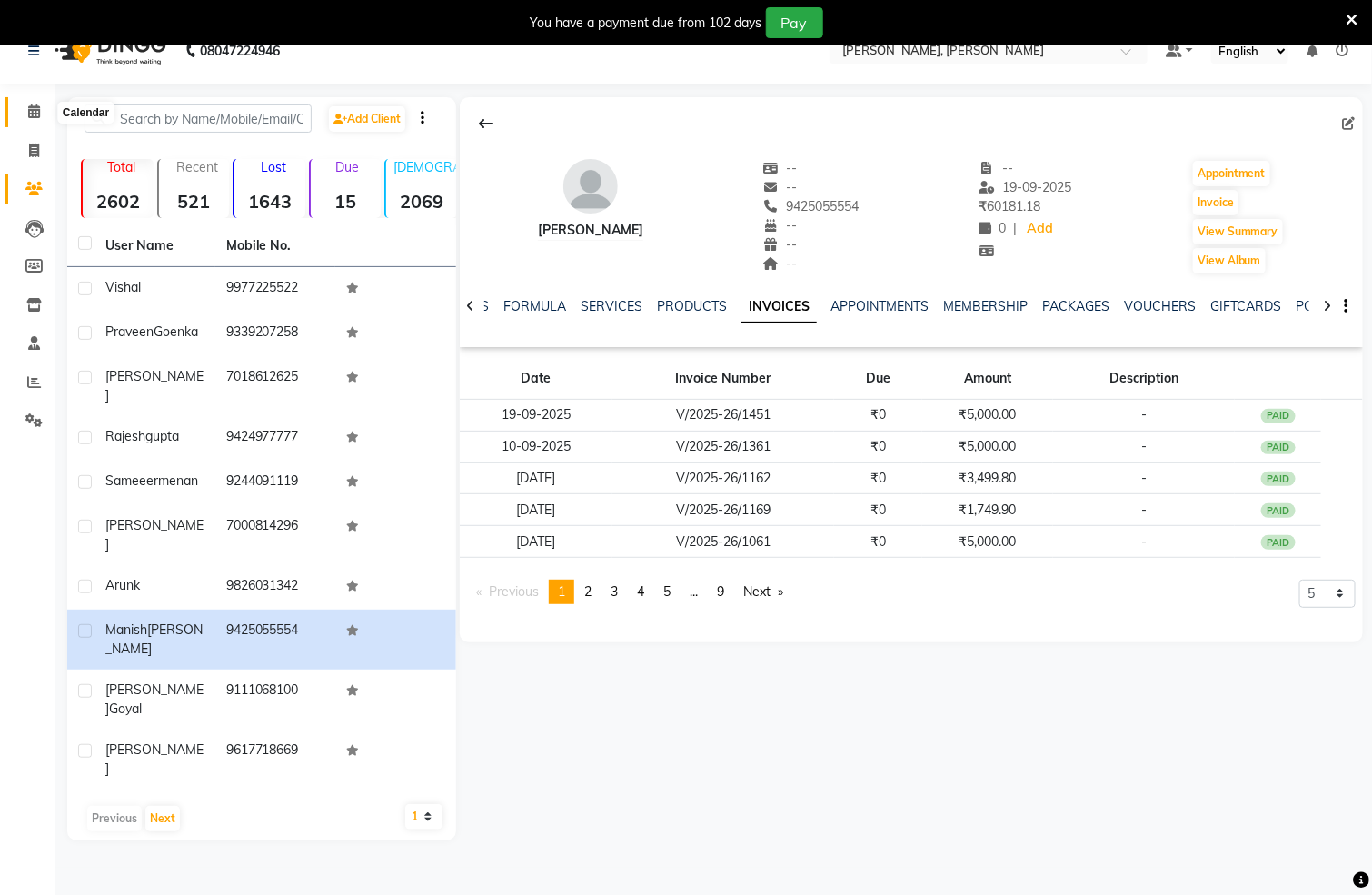
click at [31, 117] on icon at bounding box center [33, 111] width 12 height 14
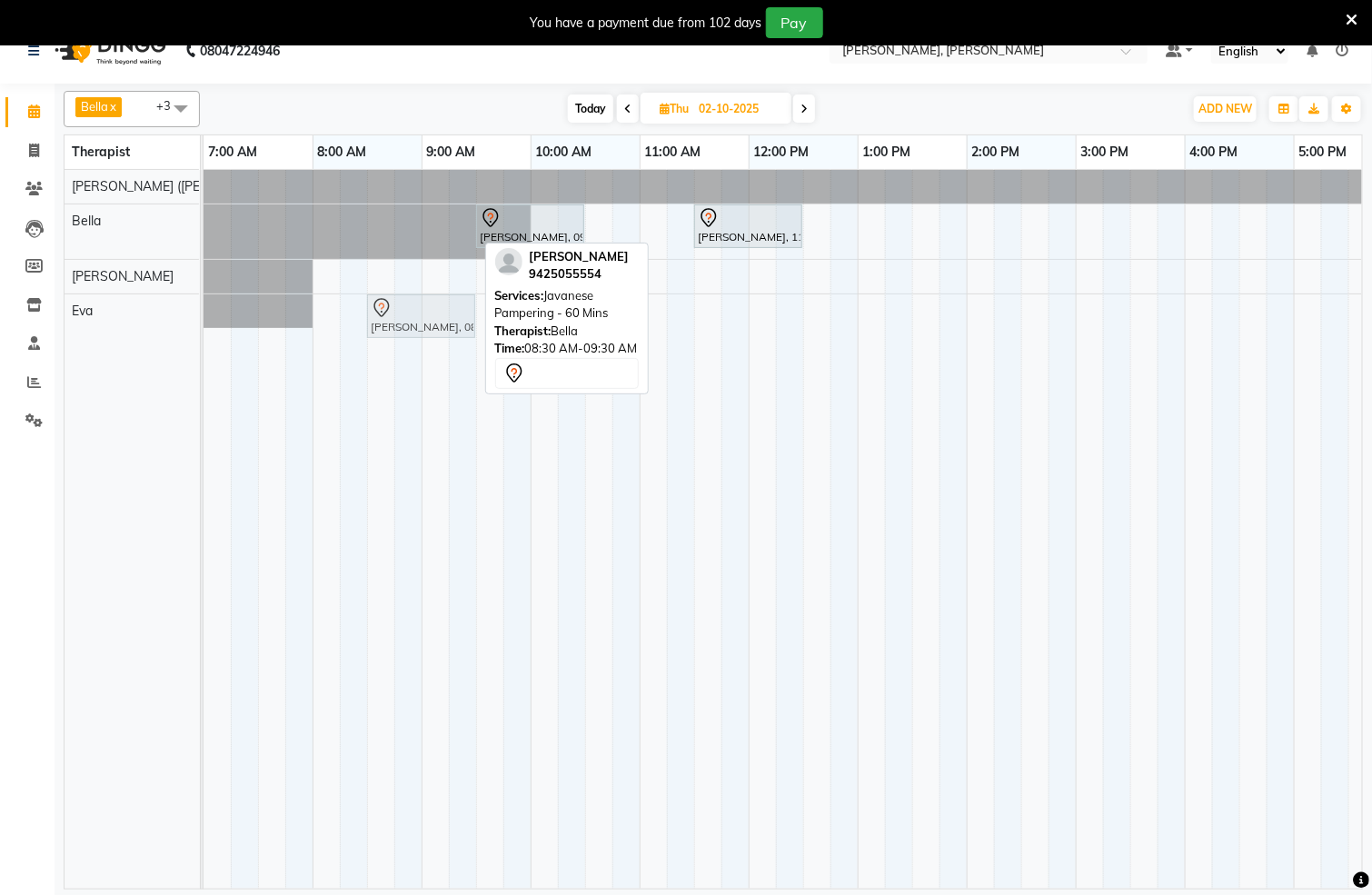
drag, startPoint x: 431, startPoint y: 222, endPoint x: 423, endPoint y: 308, distance: 86.4
click at [423, 308] on tbody "[PERSON_NAME], 08:30 AM-09:30 AM, Javanese Pampering - 60 Mins [PERSON_NAME], 0…" at bounding box center [1076, 249] width 1746 height 158
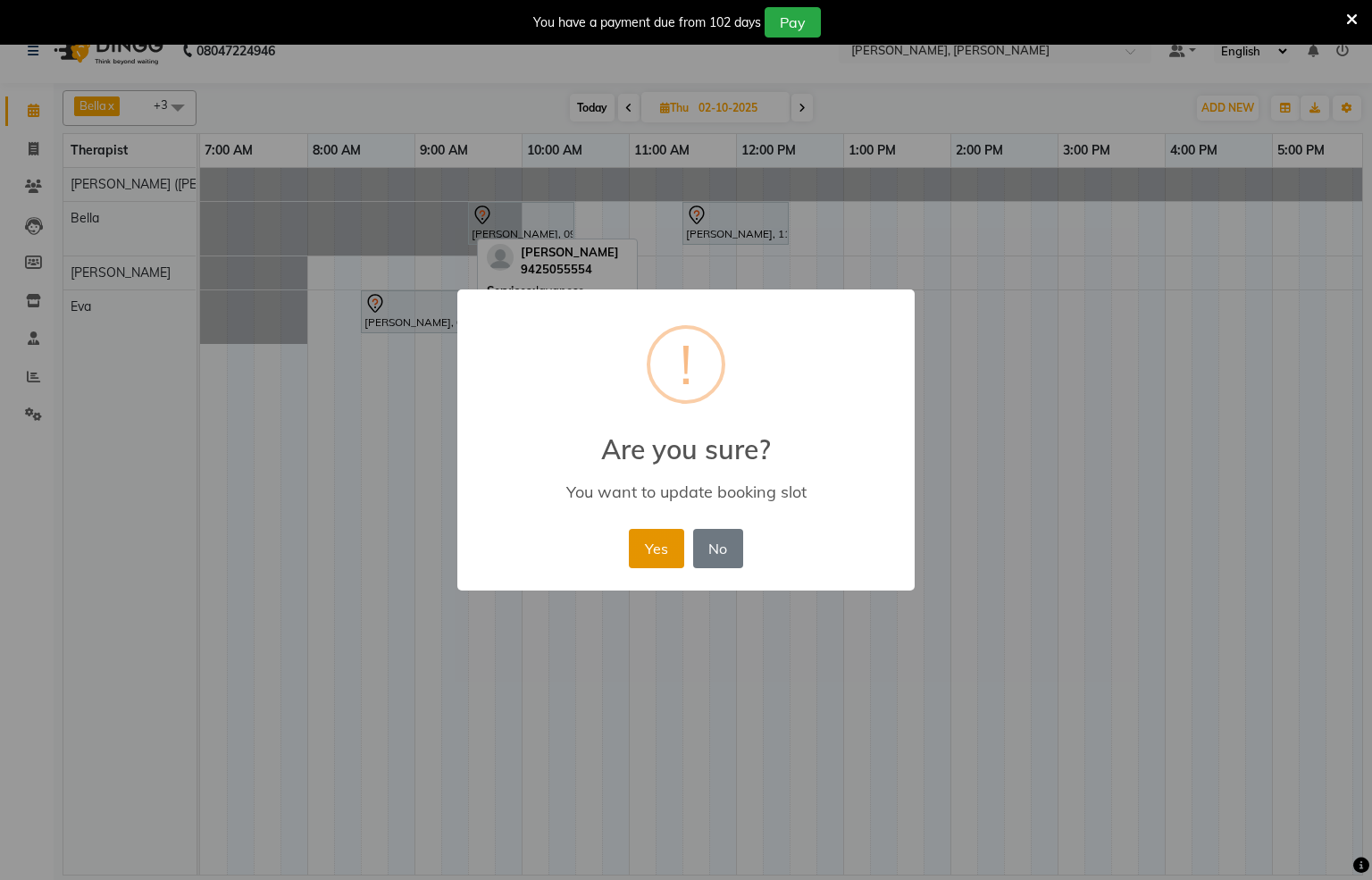
click at [639, 540] on button "Yes" at bounding box center [656, 548] width 55 height 39
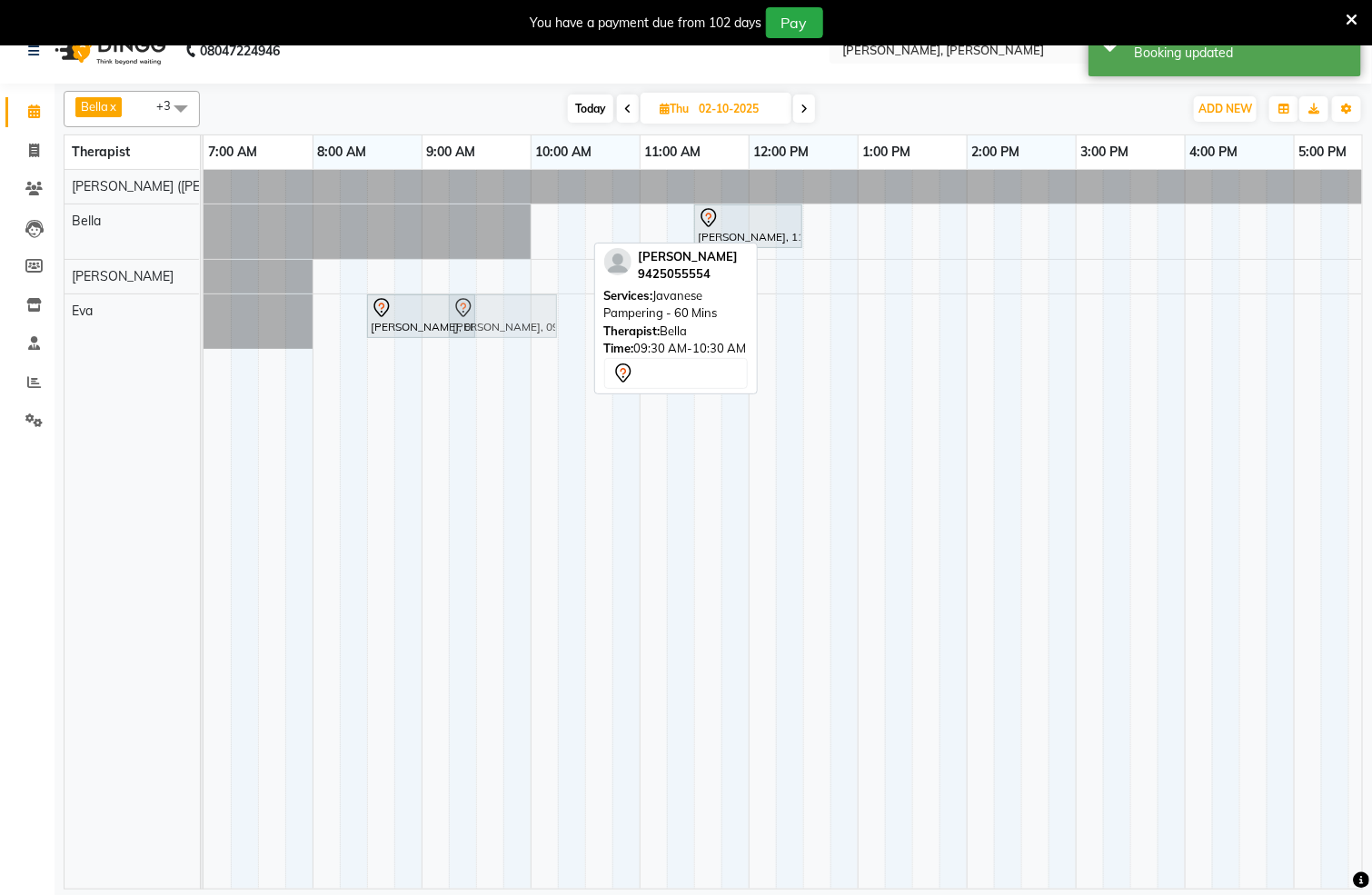
drag, startPoint x: 545, startPoint y: 236, endPoint x: 529, endPoint y: 336, distance: 101.3
click at [529, 336] on tbody "[PERSON_NAME], 09:30 AM-10:30 AM, Javanese Pampering - 60 Mins [PERSON_NAME], 1…" at bounding box center [1076, 260] width 1746 height 179
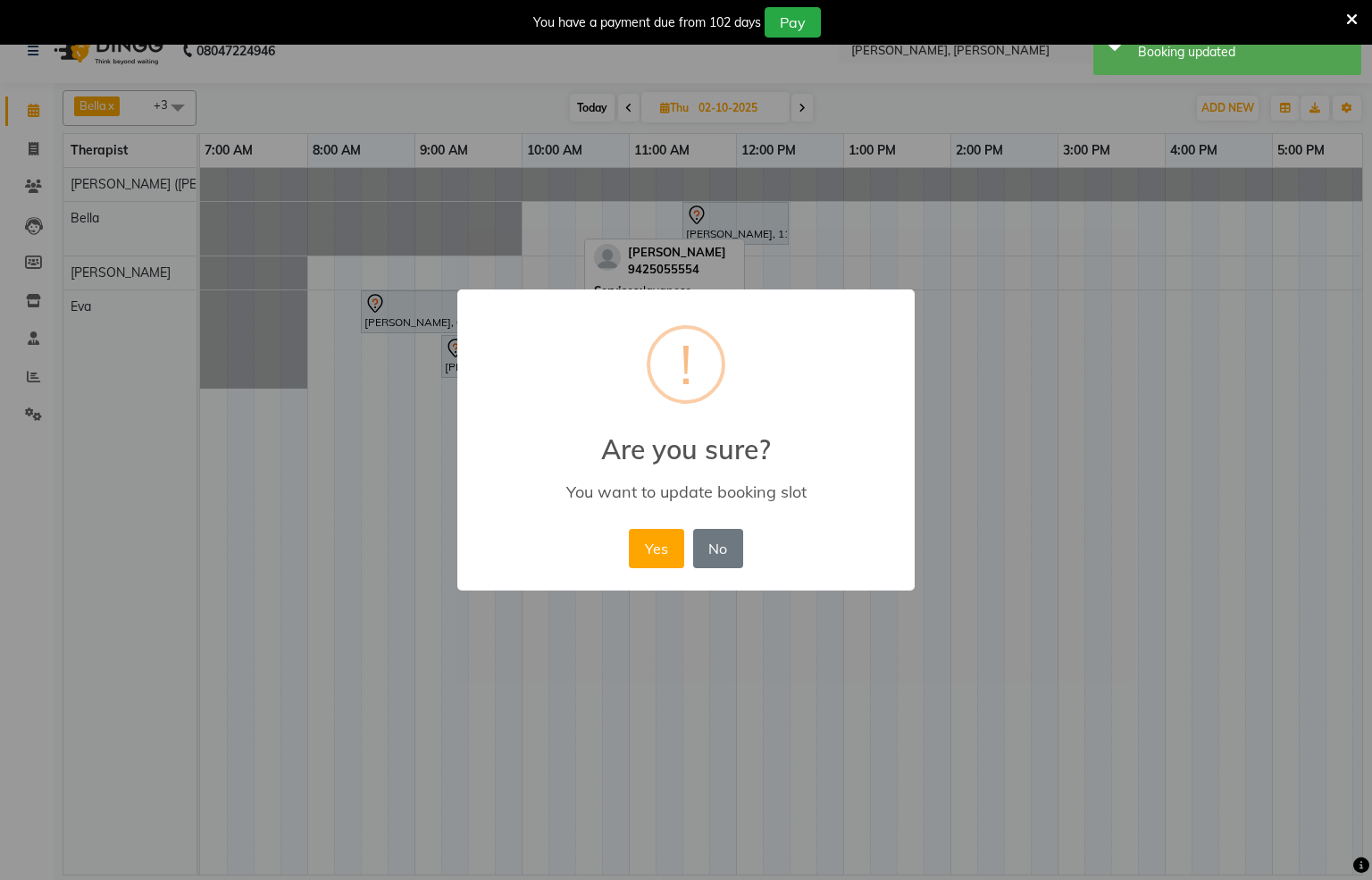
click at [565, 338] on div "× ! Are you sure? You want to update booking slot Yes No No" at bounding box center [685, 441] width 457 height 302
click at [715, 545] on button "No" at bounding box center [718, 548] width 50 height 39
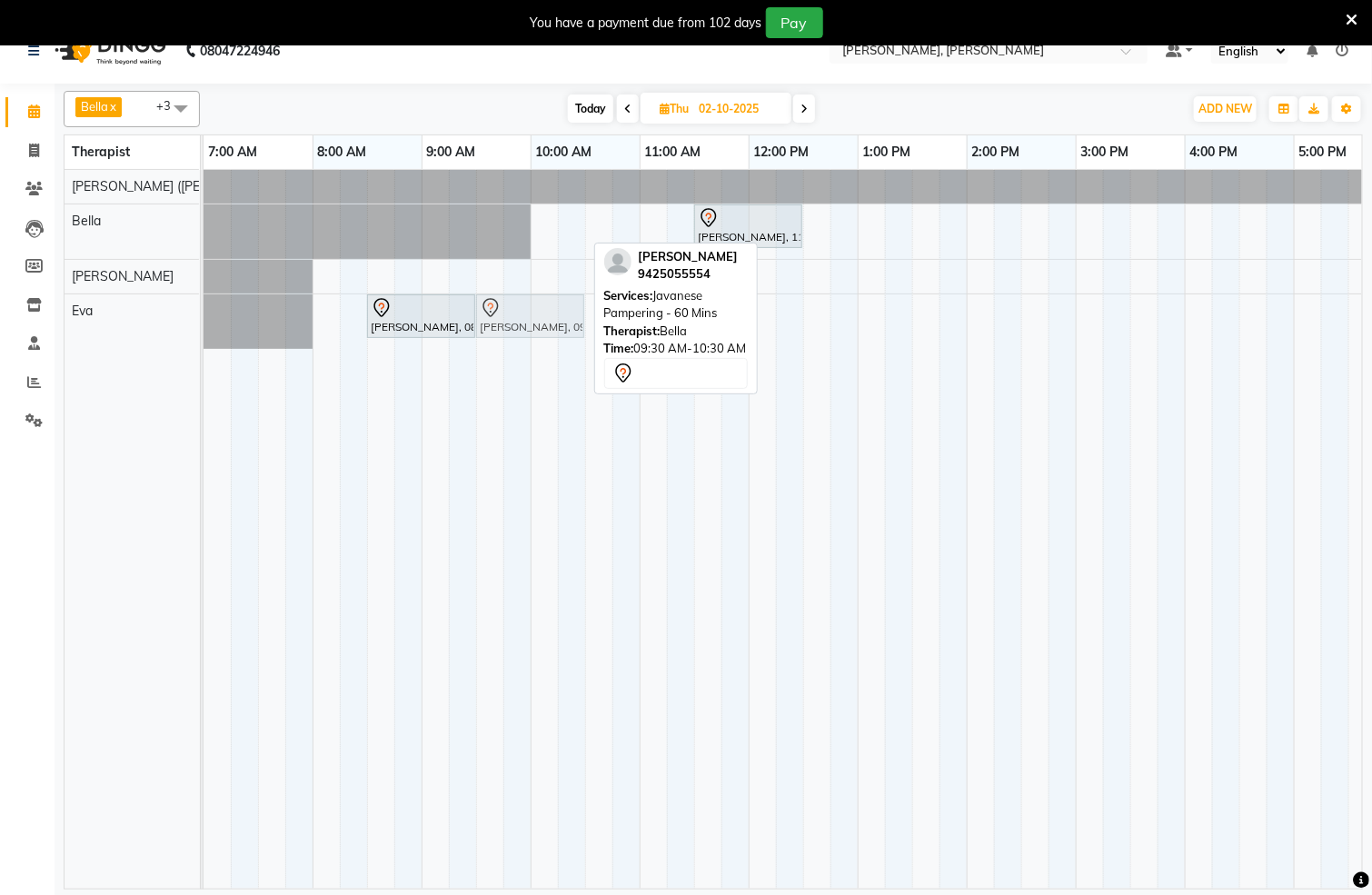
drag, startPoint x: 500, startPoint y: 227, endPoint x: 510, endPoint y: 296, distance: 69.7
click at [510, 309] on tbody "[PERSON_NAME], 09:30 AM-10:30 AM, Javanese Pampering - 60 Mins [PERSON_NAME], 1…" at bounding box center [1076, 260] width 1746 height 179
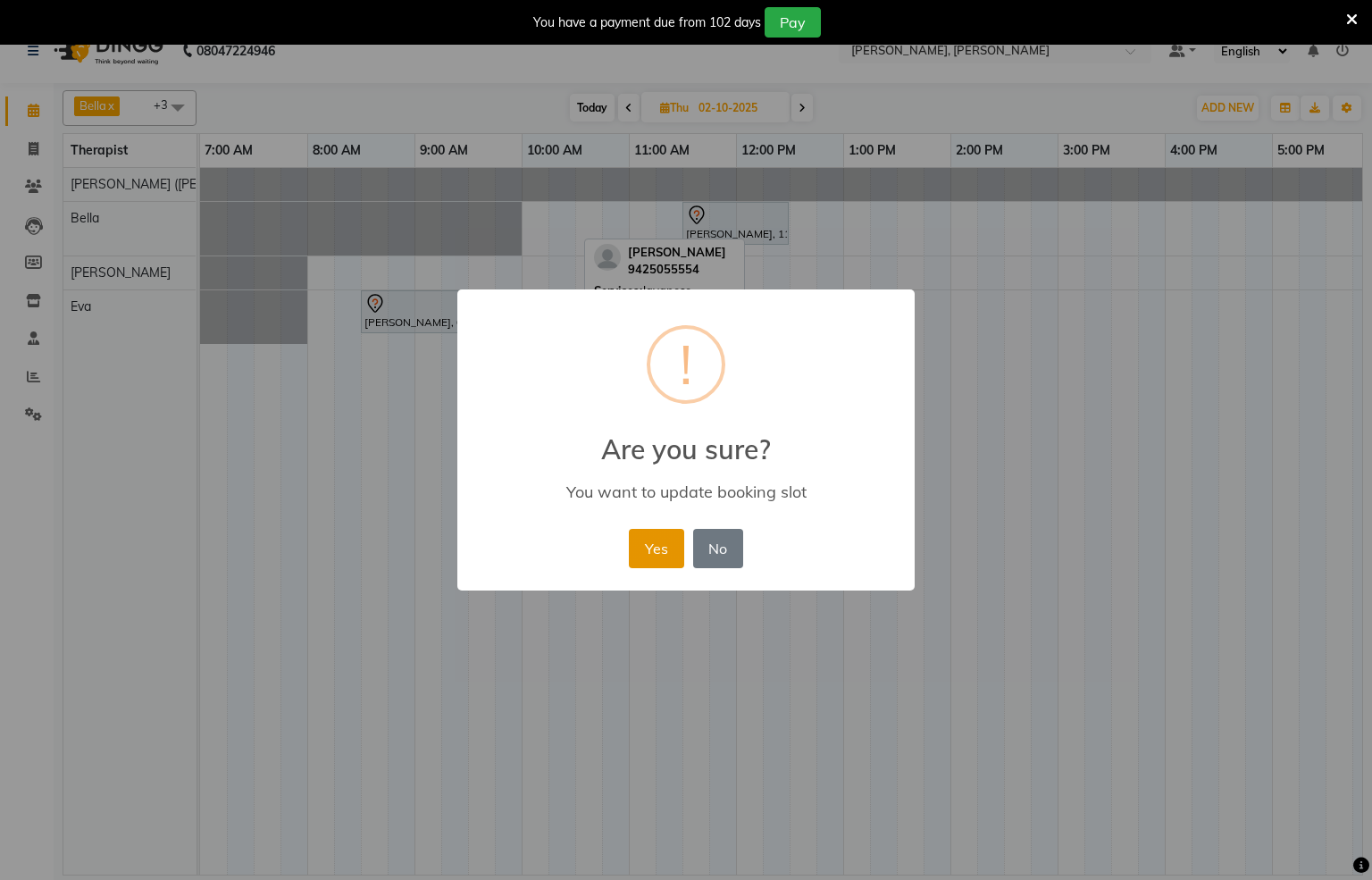
click at [664, 535] on button "Yes" at bounding box center [656, 548] width 55 height 39
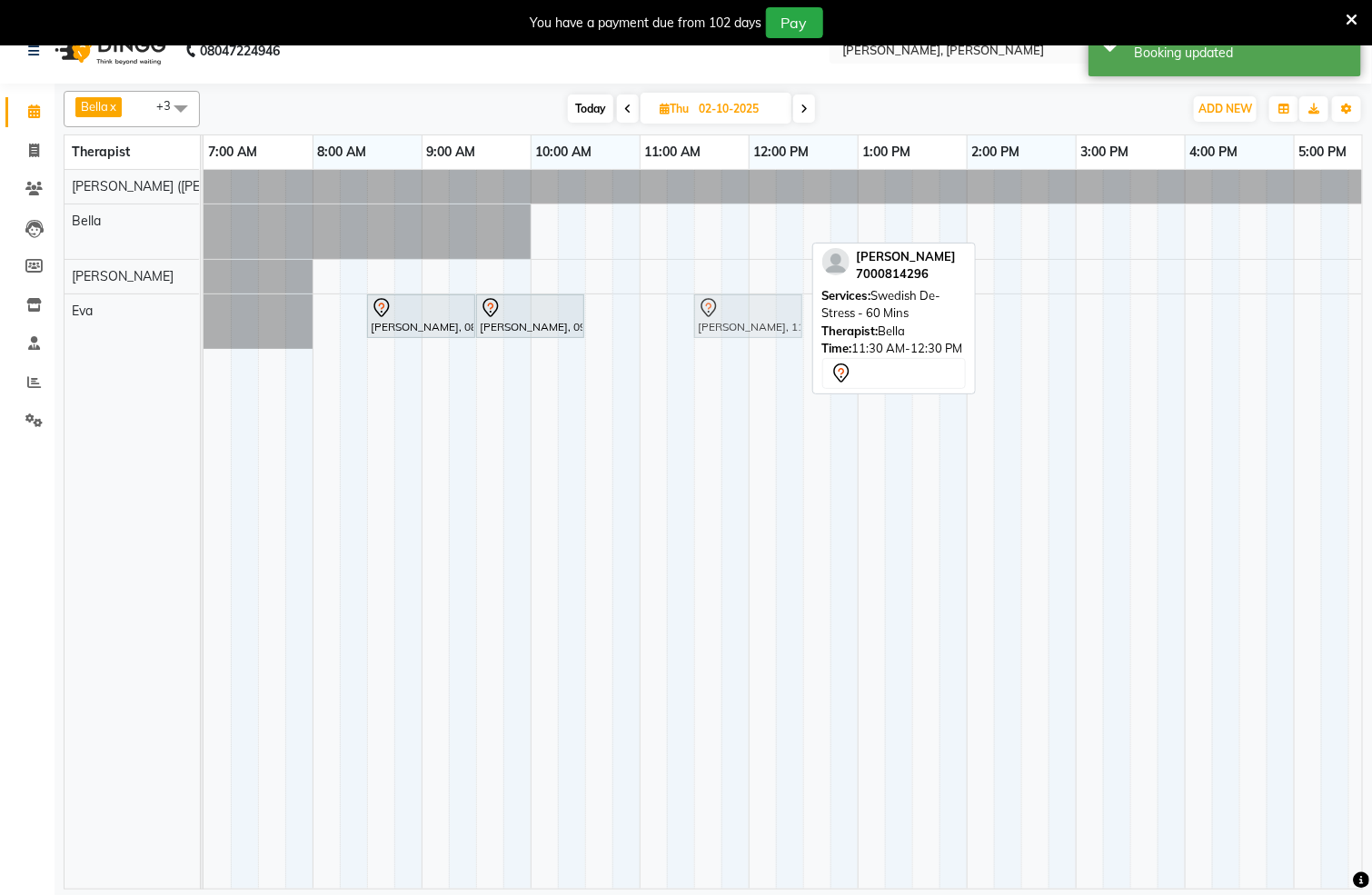
drag, startPoint x: 767, startPoint y: 233, endPoint x: 772, endPoint y: 267, distance: 34.4
click at [772, 323] on tbody "[PERSON_NAME], 11:30 AM-12:30 PM, Swedish De-Stress - 60 Mins [PERSON_NAME], 08…" at bounding box center [1076, 260] width 1746 height 179
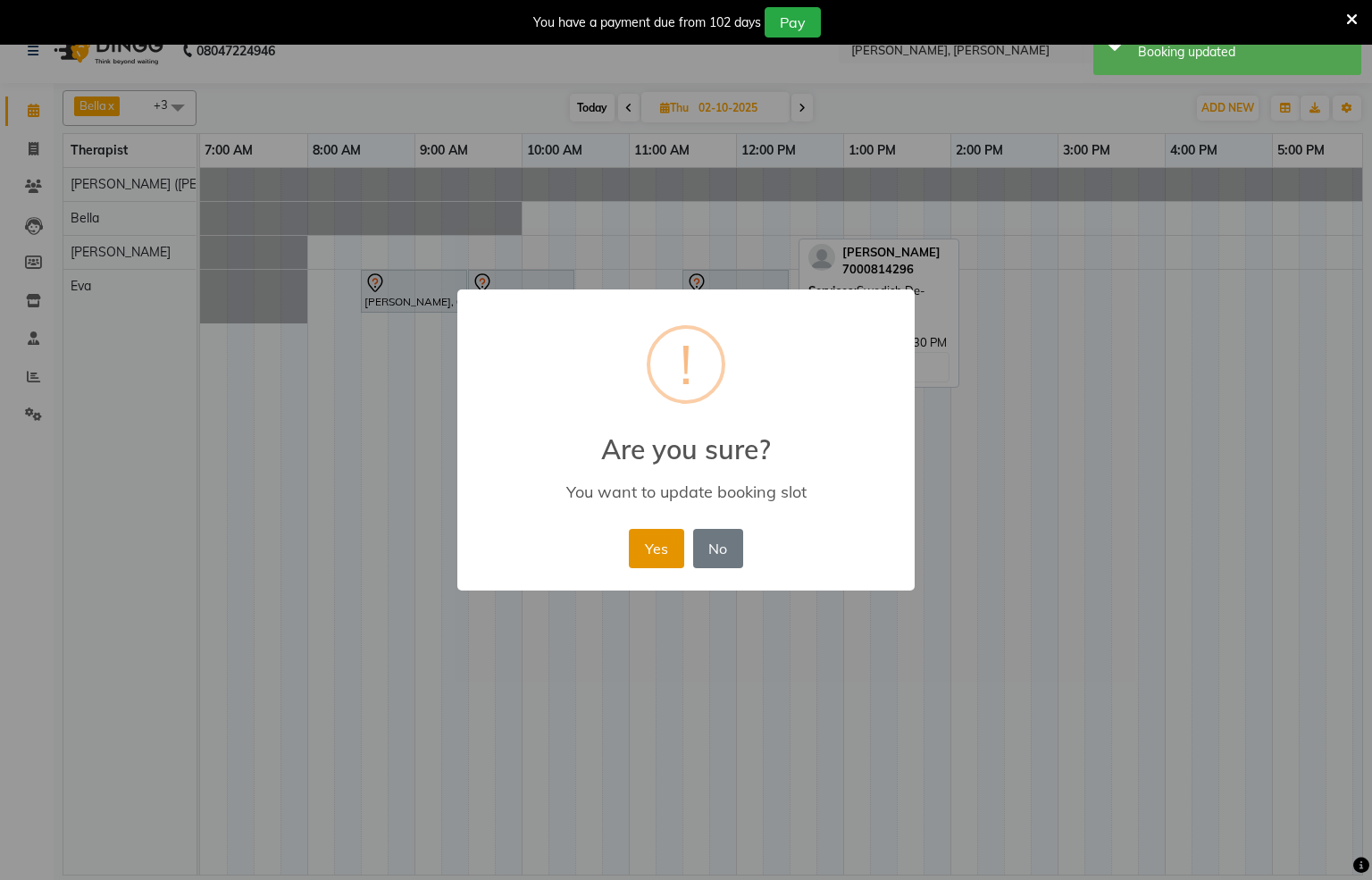
click at [639, 555] on button "Yes" at bounding box center [656, 548] width 55 height 39
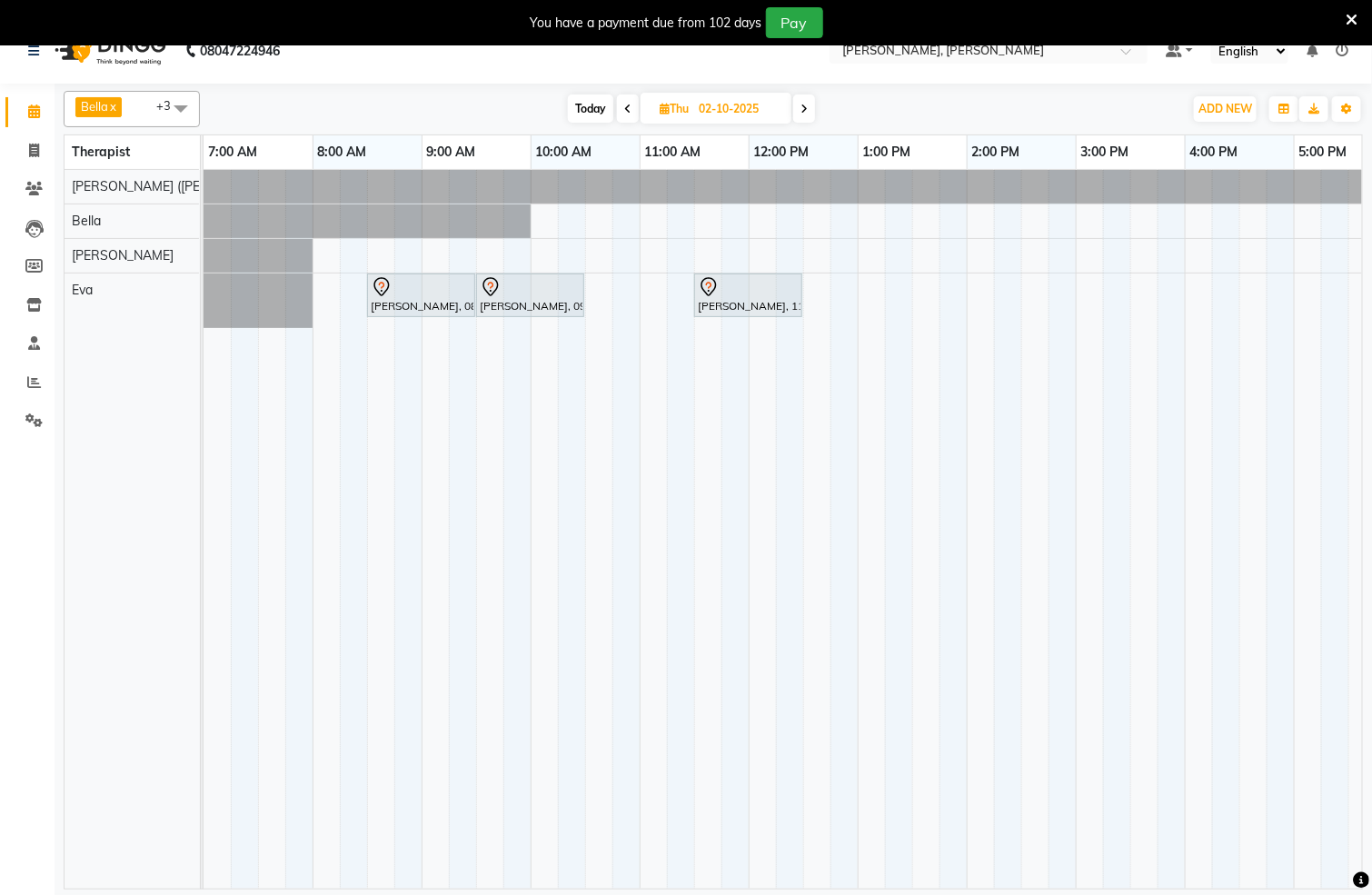
click at [582, 104] on span "Today" at bounding box center [590, 108] width 45 height 28
type input "01-10-2025"
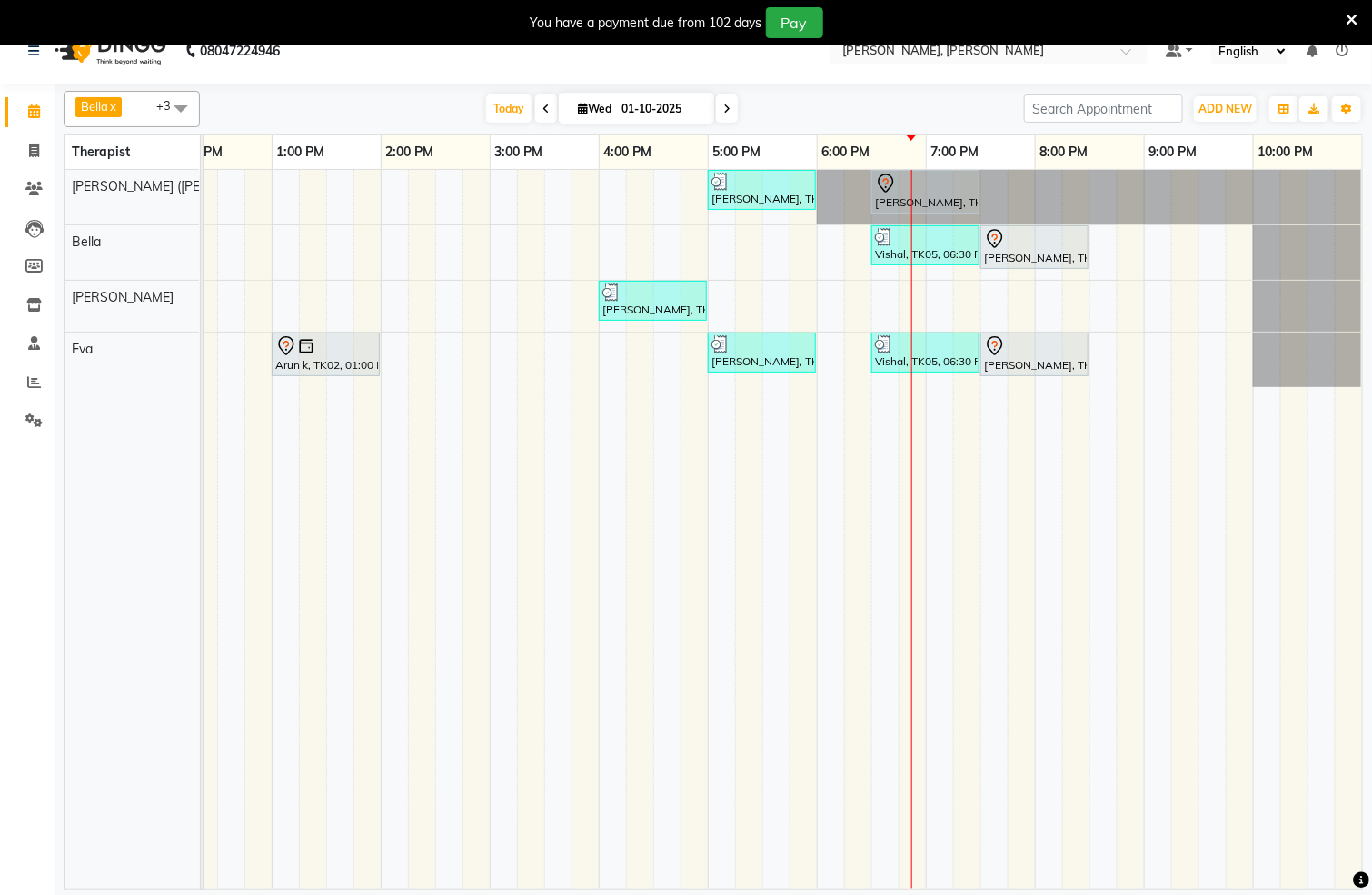
scroll to position [0, 609]
click at [31, 190] on icon at bounding box center [34, 189] width 18 height 14
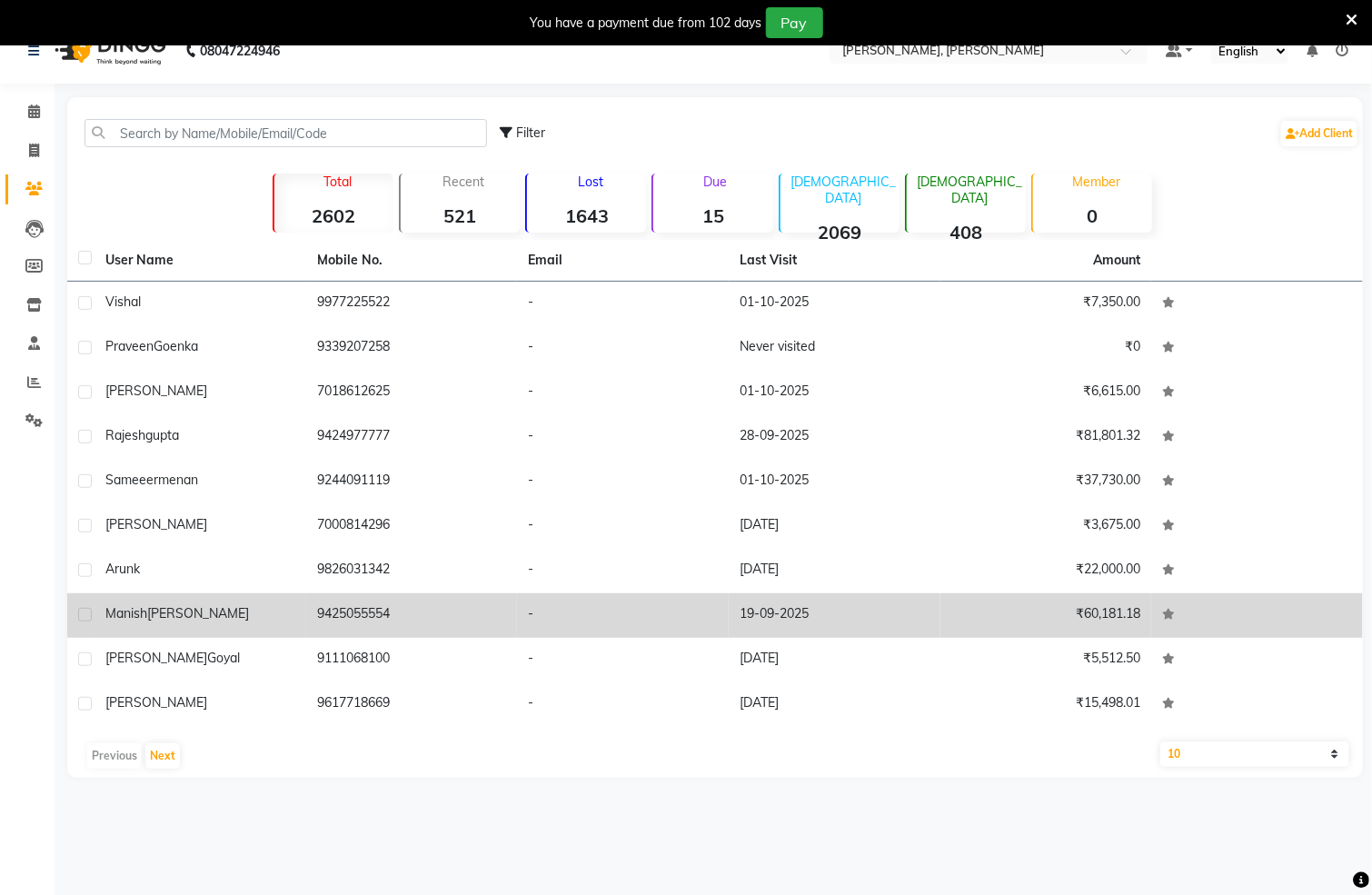
click at [363, 598] on td "9425055554" at bounding box center [411, 616] width 212 height 44
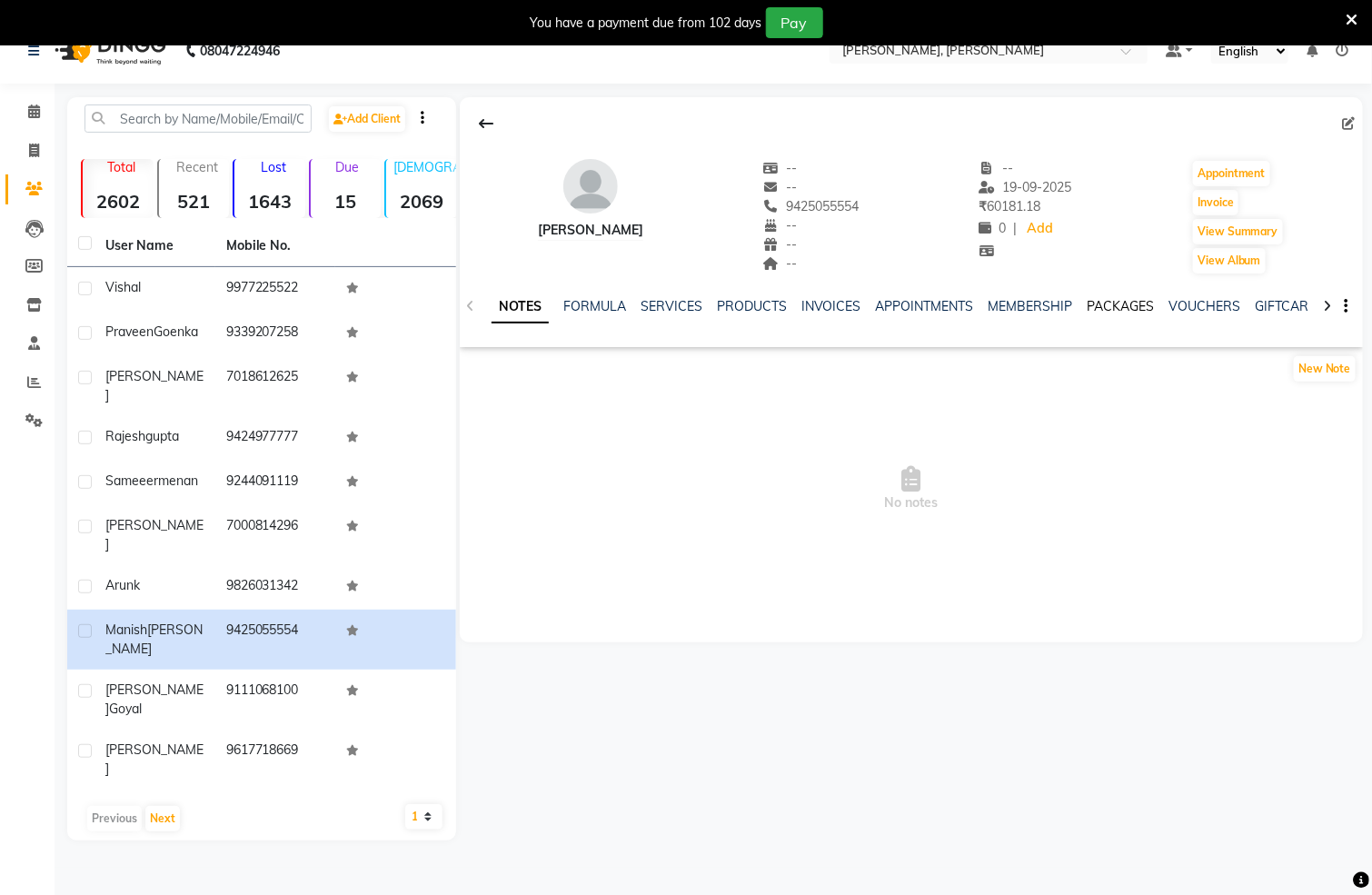
click at [1123, 298] on link "PACKAGES" at bounding box center [1121, 306] width 67 height 17
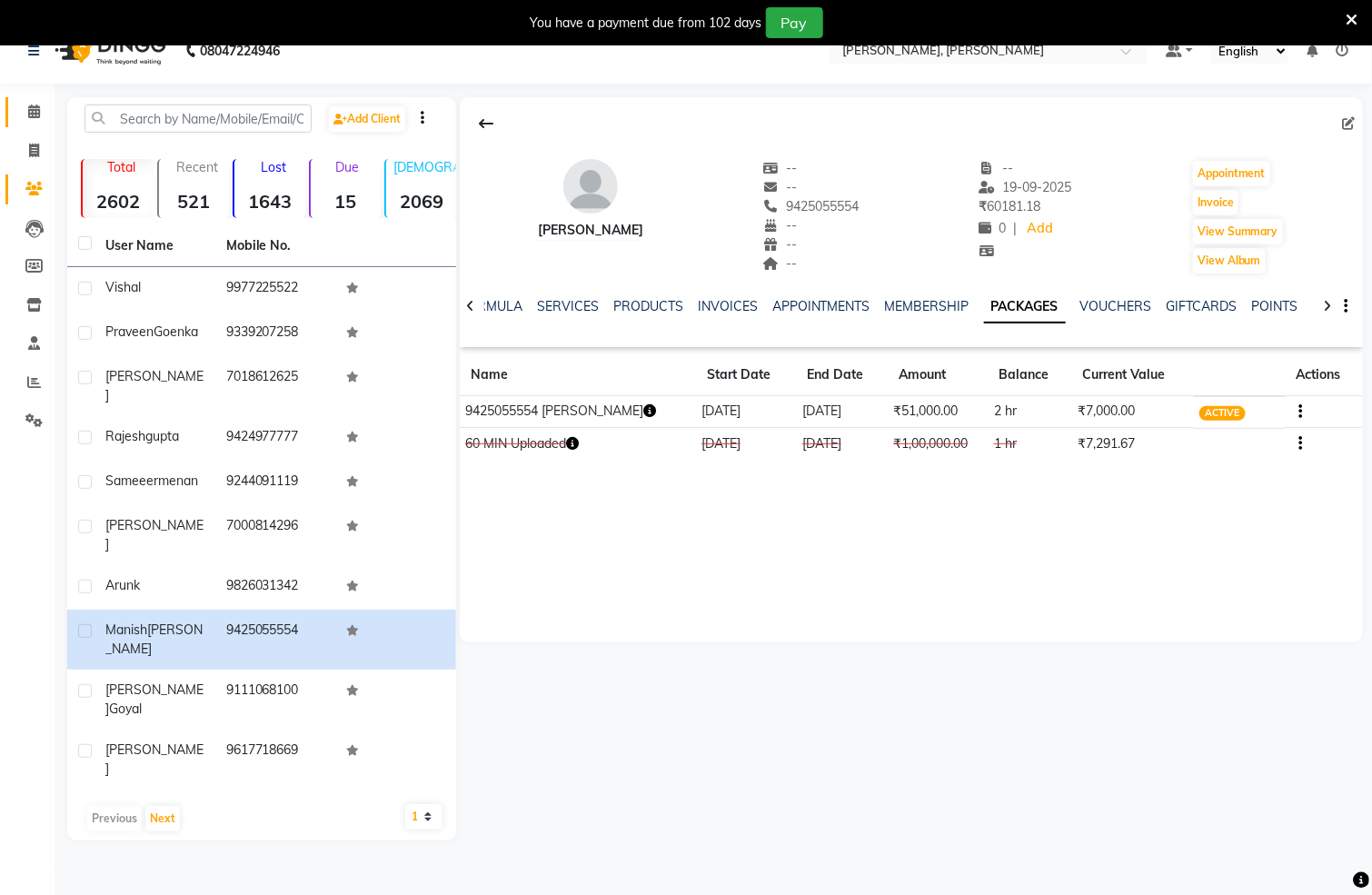
click at [28, 104] on icon at bounding box center [33, 111] width 12 height 14
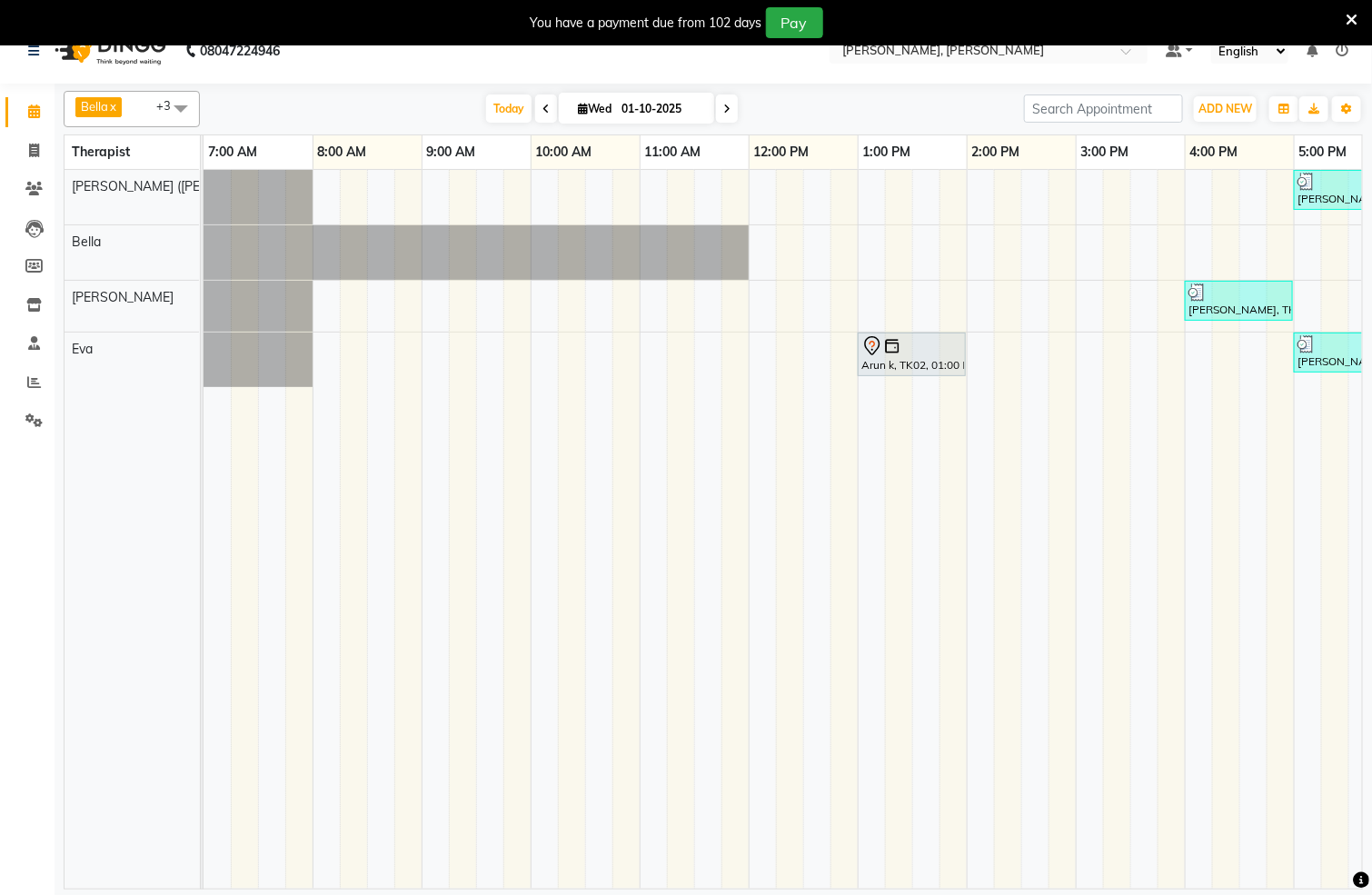
click at [724, 106] on icon at bounding box center [728, 109] width 7 height 11
type input "02-10-2025"
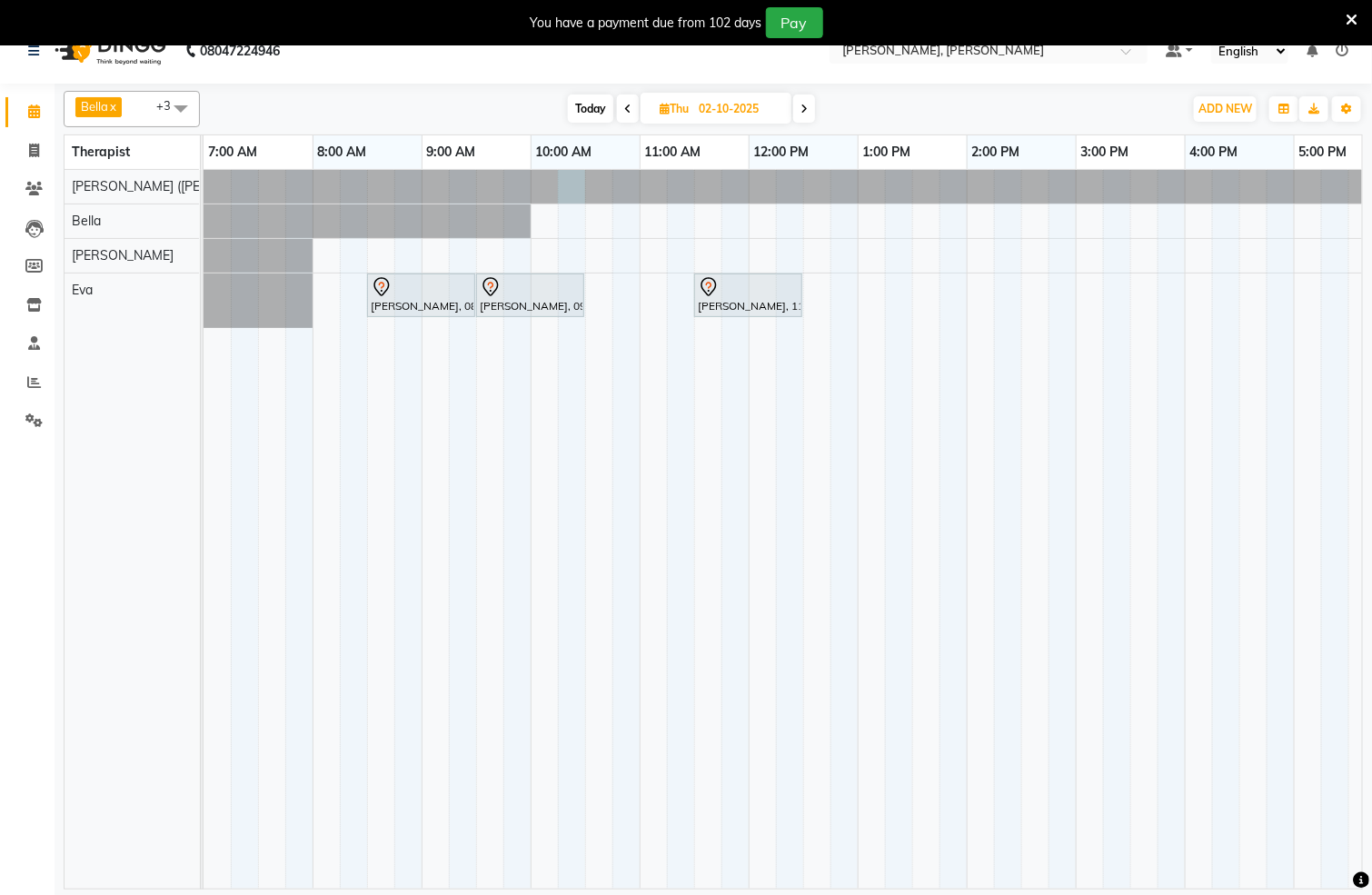
click at [203, 188] on div at bounding box center [203, 187] width 0 height 33
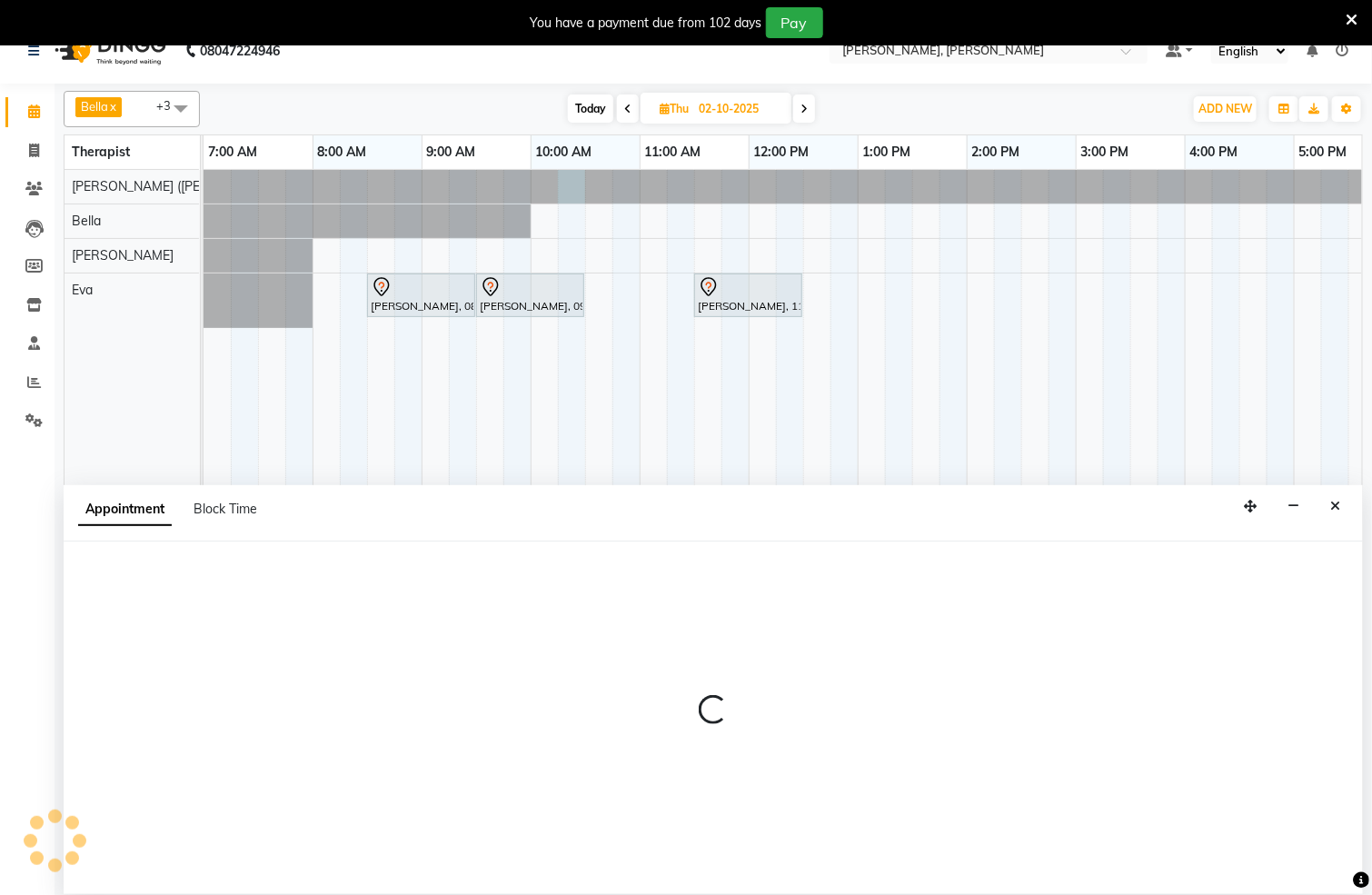
select select "55791"
select select "tentative"
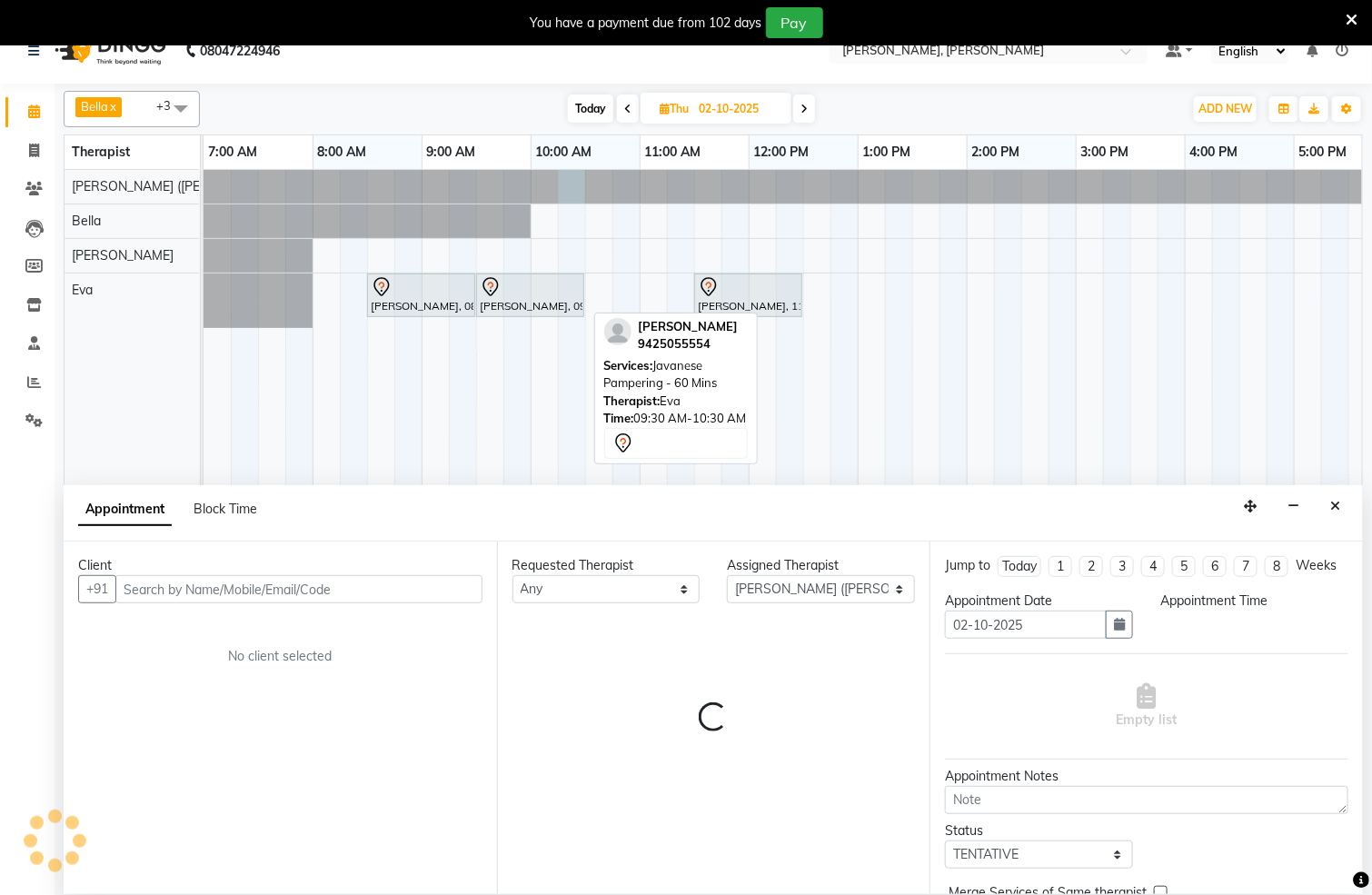
select select "615"
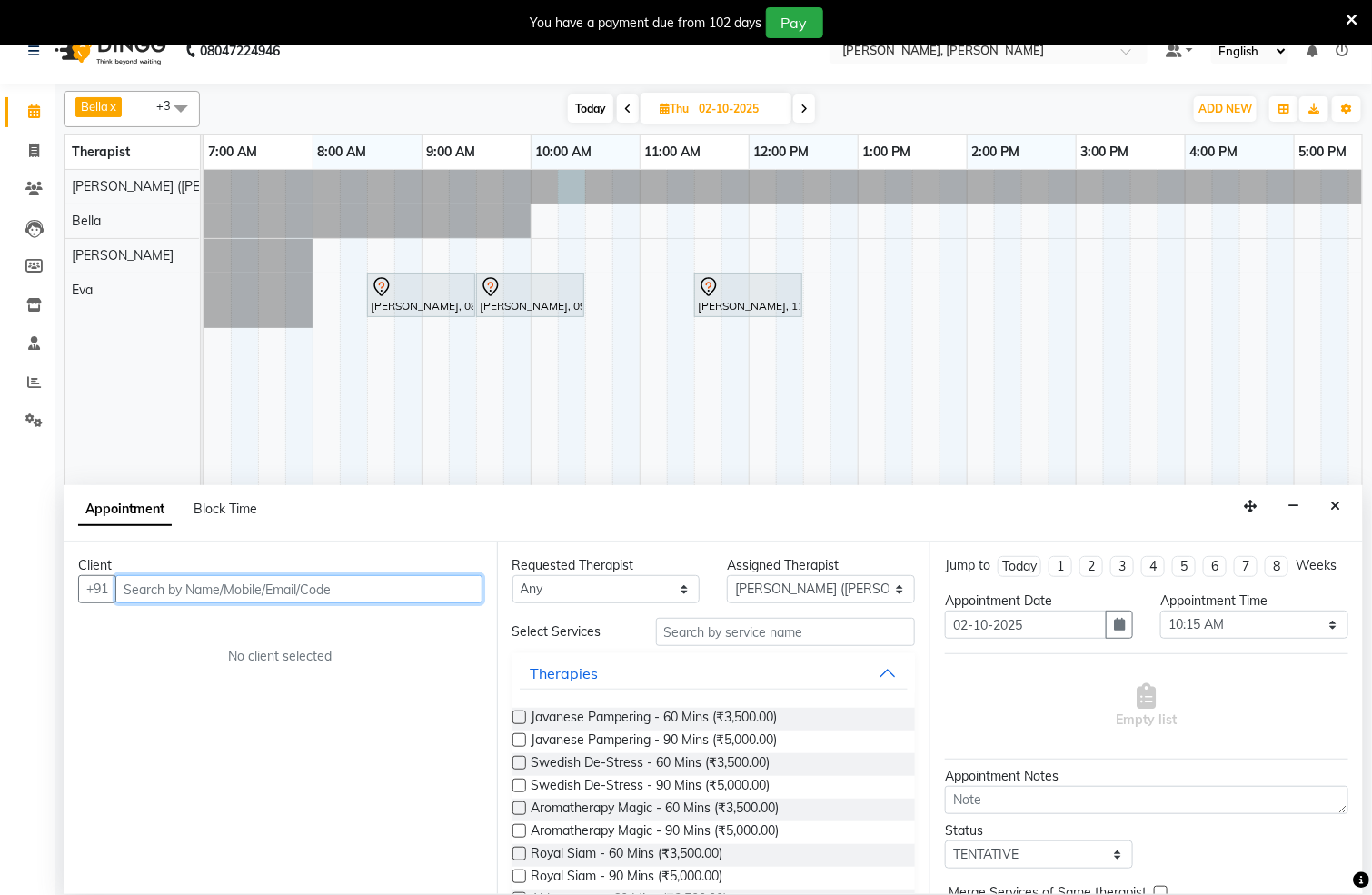
click at [371, 590] on input "text" at bounding box center [299, 589] width 367 height 28
type input "9755533994"
click at [450, 592] on span "Add Client" at bounding box center [445, 589] width 61 height 17
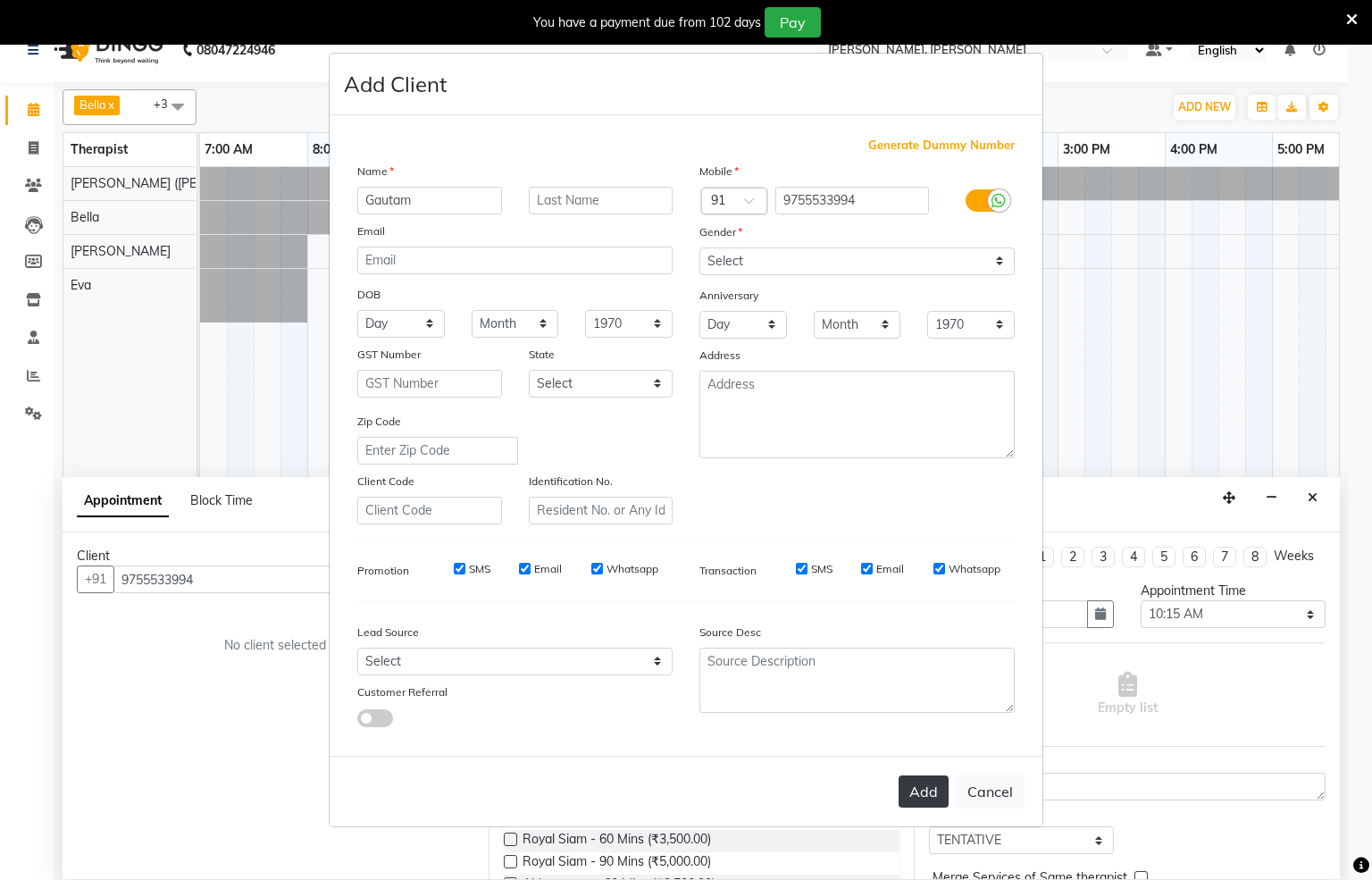
type input "Gautam"
click at [930, 792] on button "Add" at bounding box center [923, 791] width 50 height 32
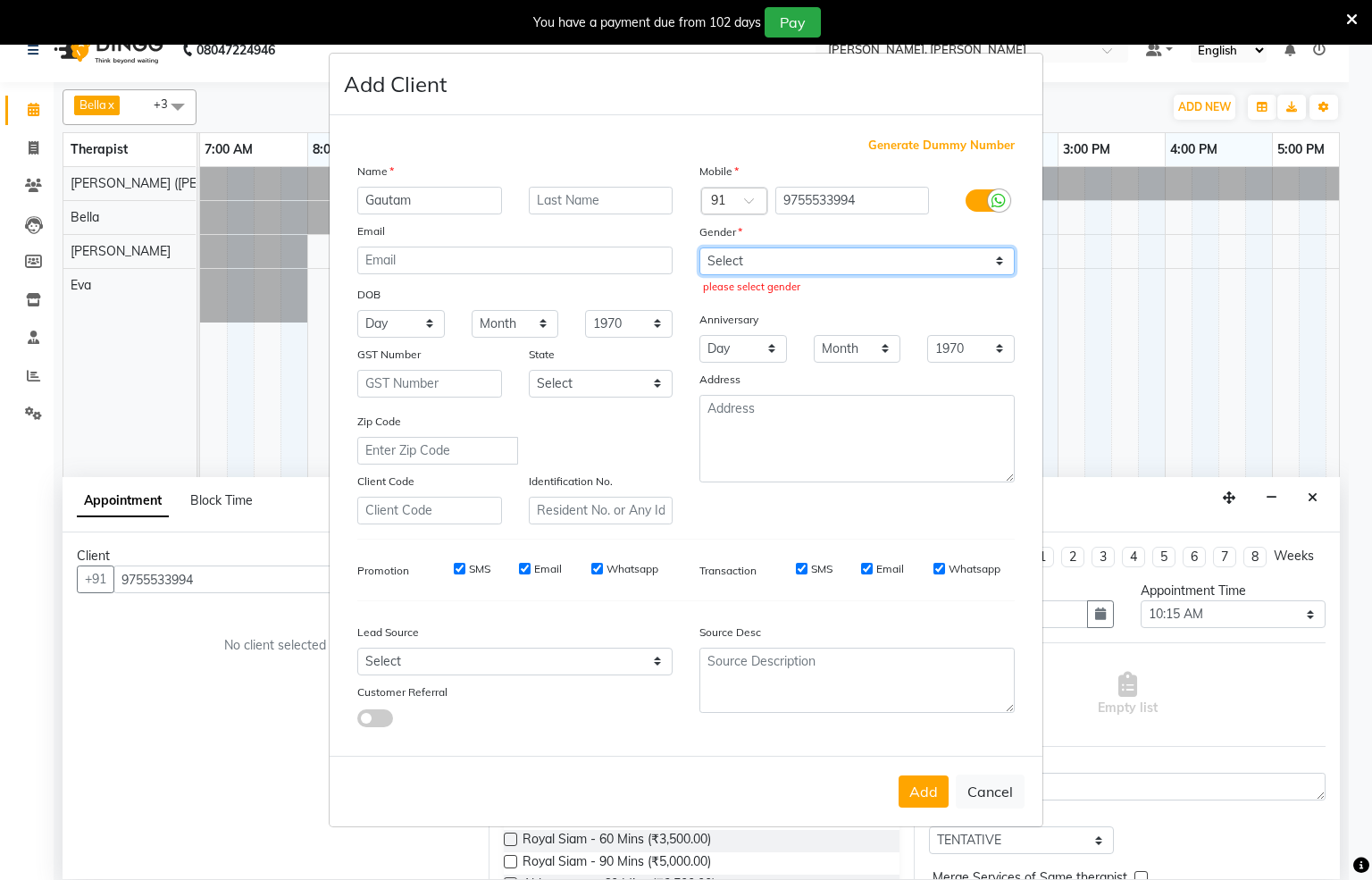
click at [1000, 258] on select "Select [DEMOGRAPHIC_DATA] [DEMOGRAPHIC_DATA] Other Prefer Not To Say" at bounding box center [857, 261] width 315 height 27
select select "[DEMOGRAPHIC_DATA]"
click at [700, 248] on select "Select [DEMOGRAPHIC_DATA] [DEMOGRAPHIC_DATA] Other Prefer Not To Say" at bounding box center [857, 261] width 315 height 27
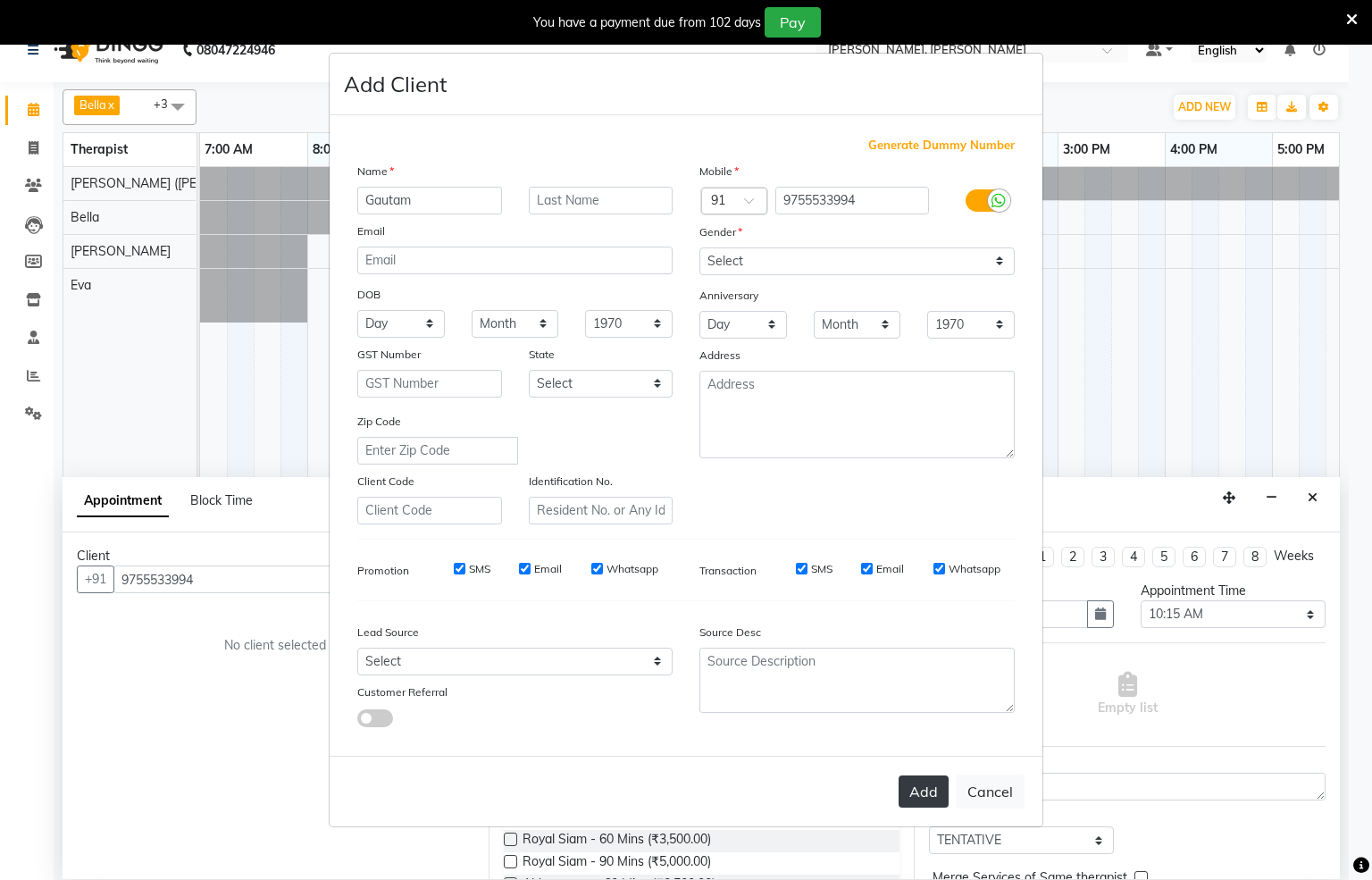
click at [923, 788] on button "Add" at bounding box center [923, 791] width 50 height 32
select select
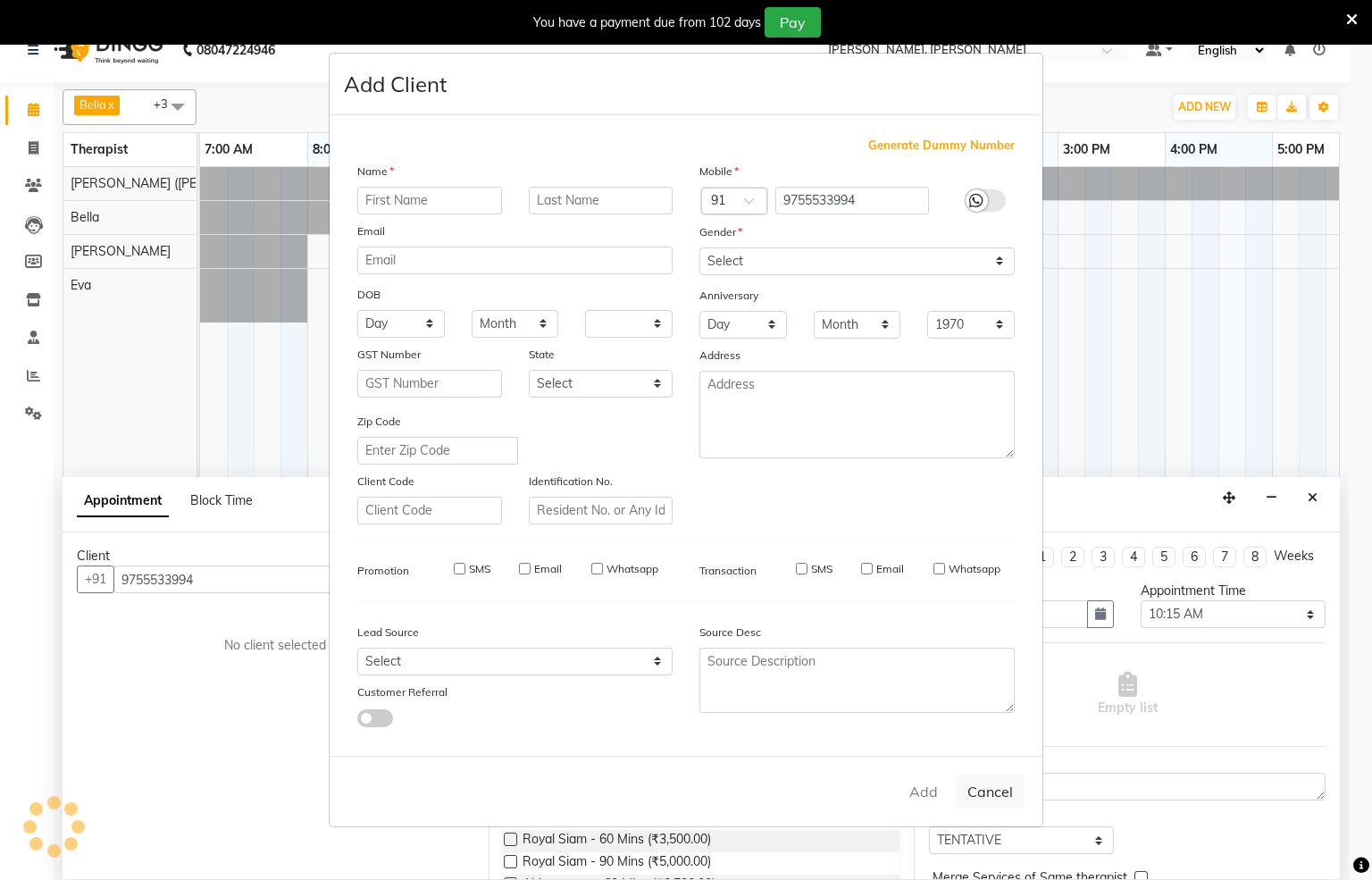
select select
checkbox input "false"
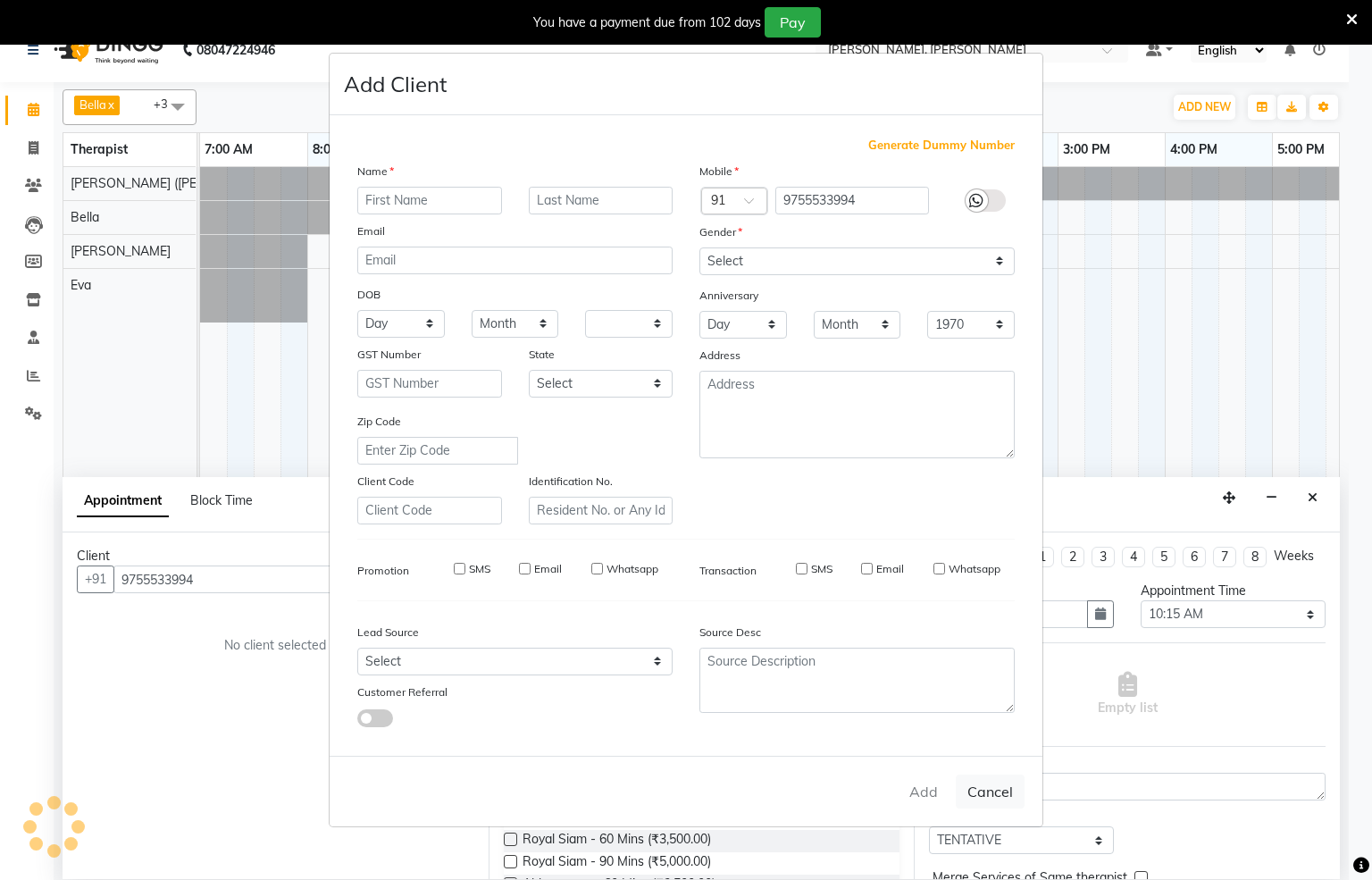
checkbox input "false"
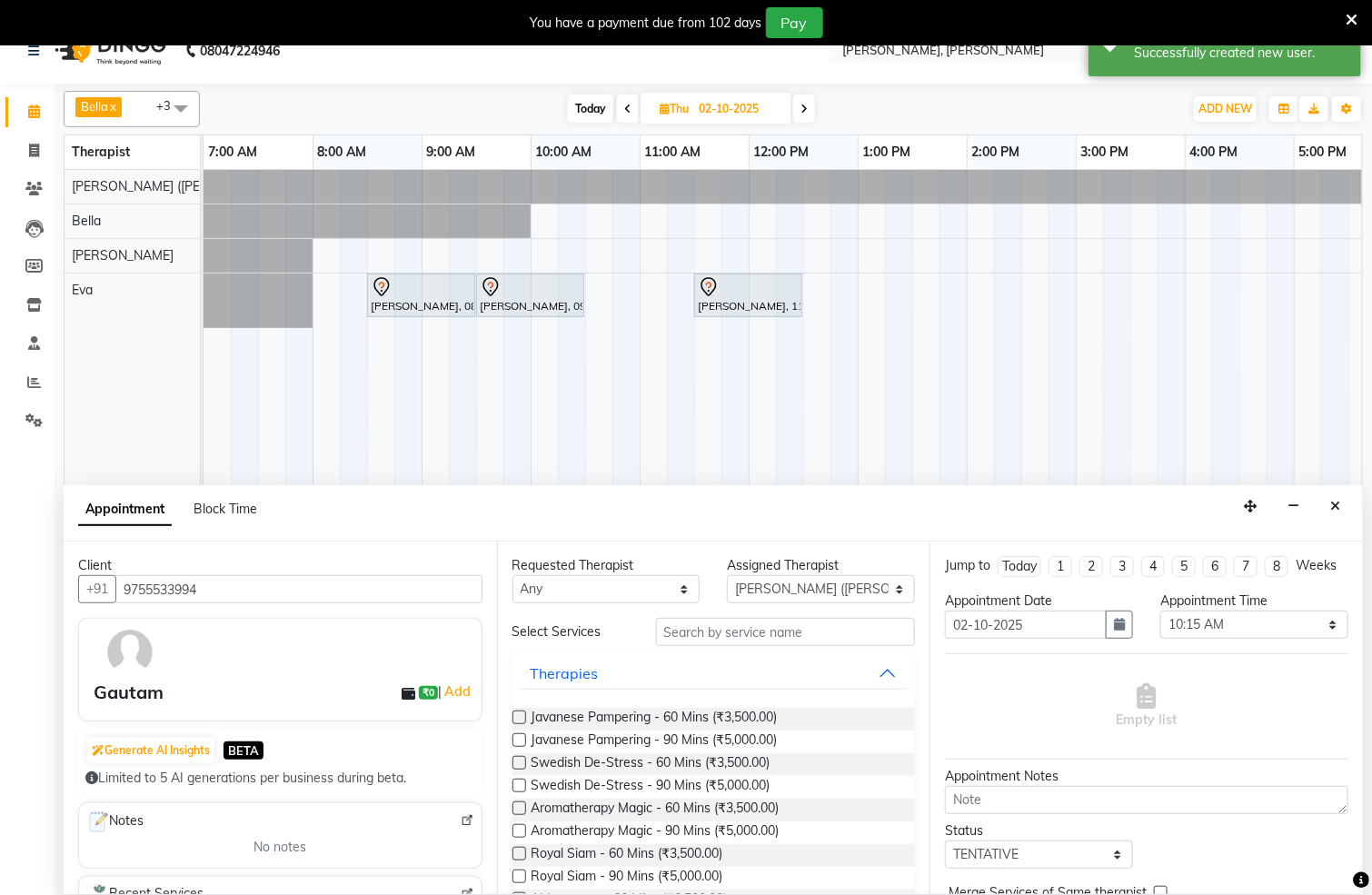
click at [518, 766] on label at bounding box center [519, 763] width 14 height 14
click at [518, 766] on input "checkbox" at bounding box center [518, 765] width 12 height 12
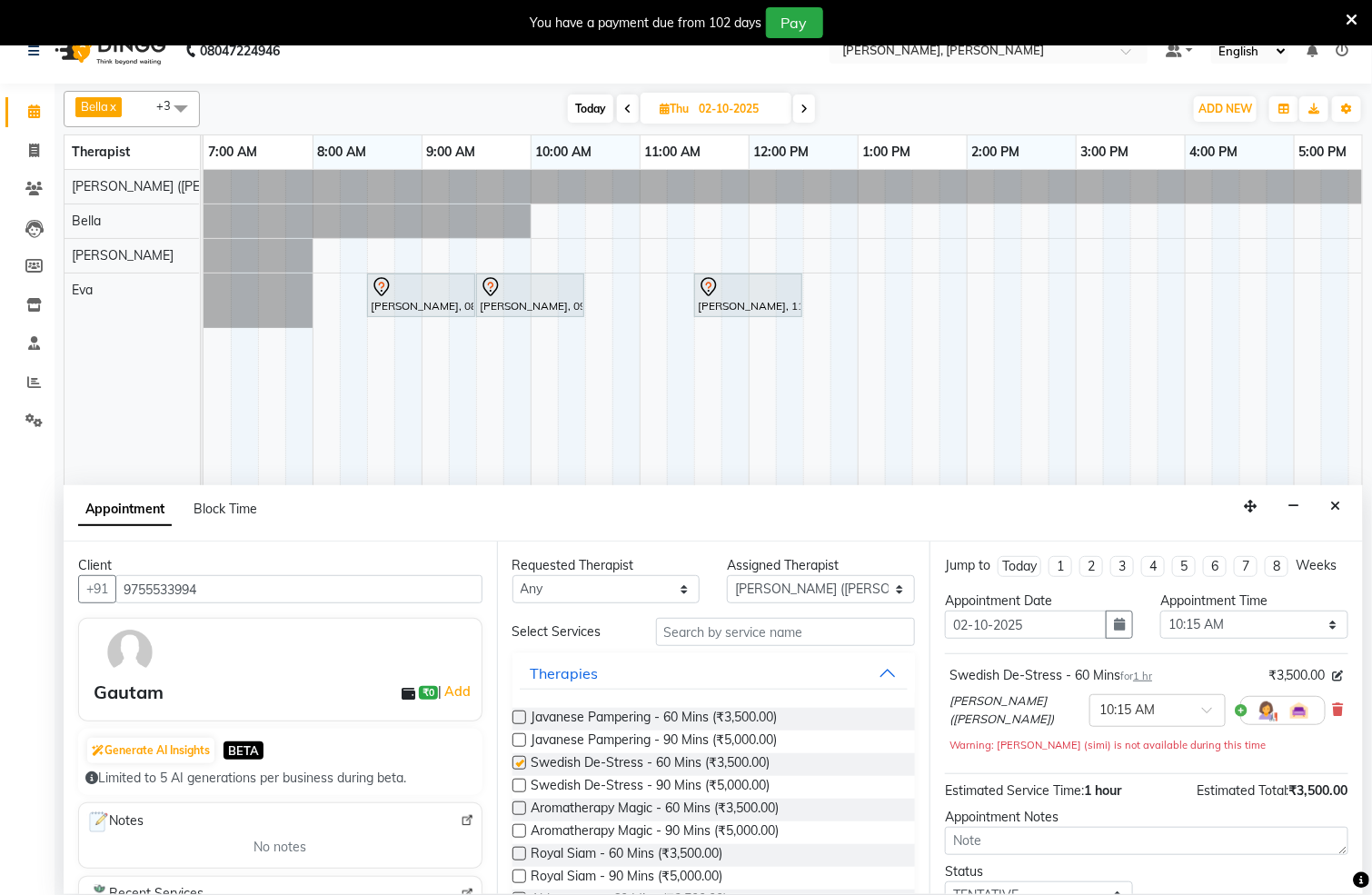
checkbox input "false"
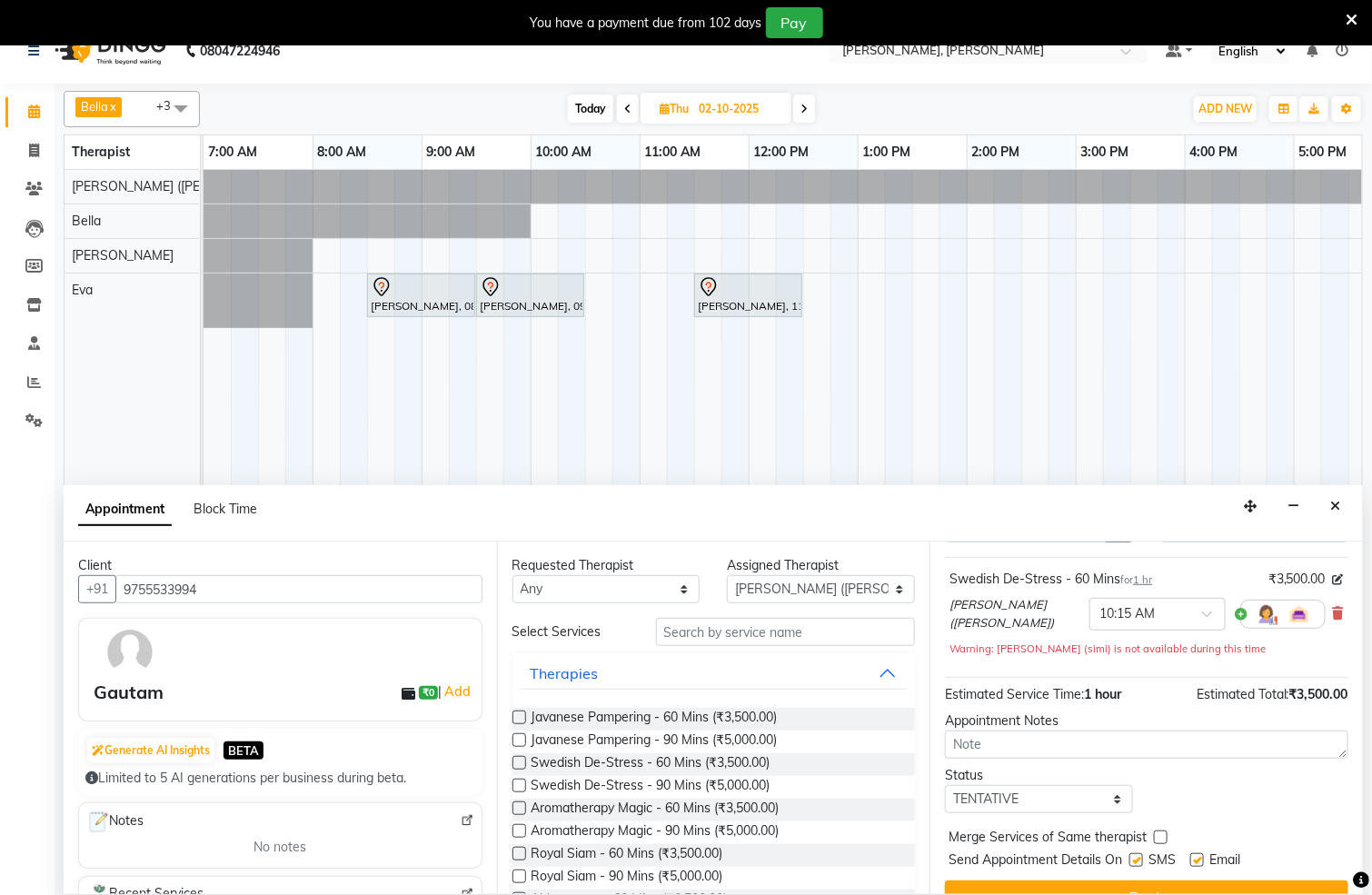
scroll to position [147, 0]
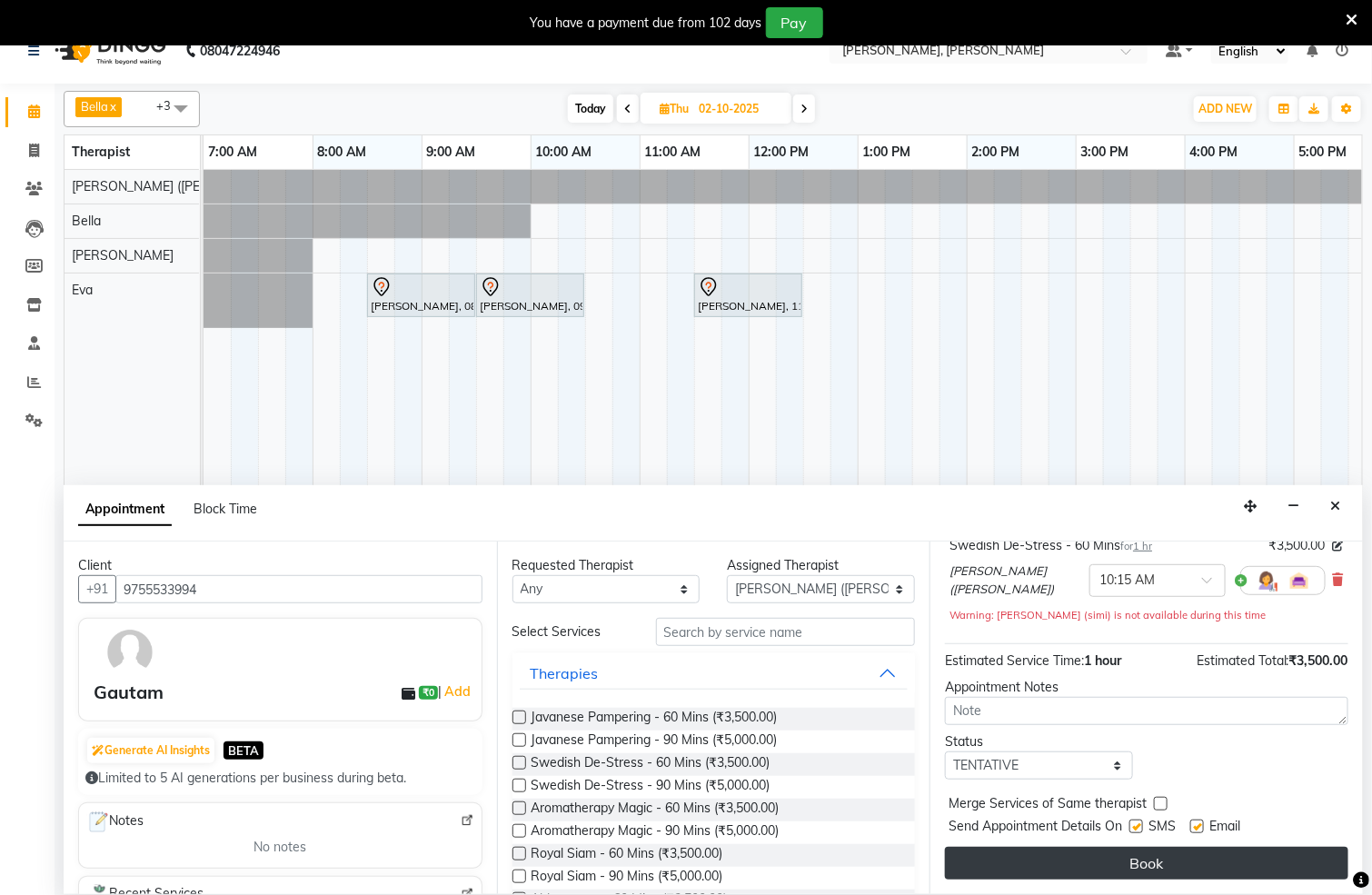
click at [1105, 863] on button "Book" at bounding box center [1146, 863] width 403 height 32
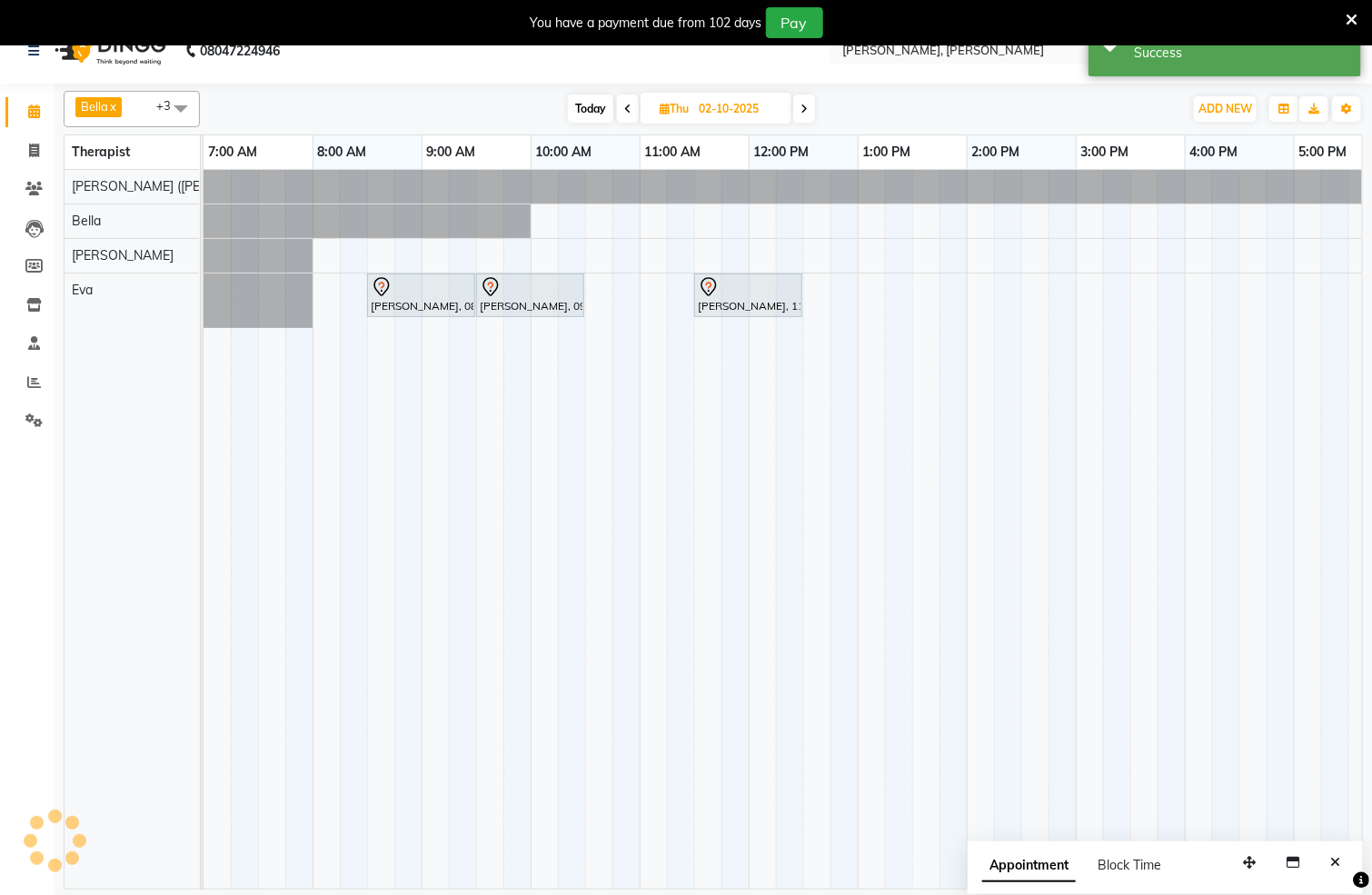
scroll to position [0, 0]
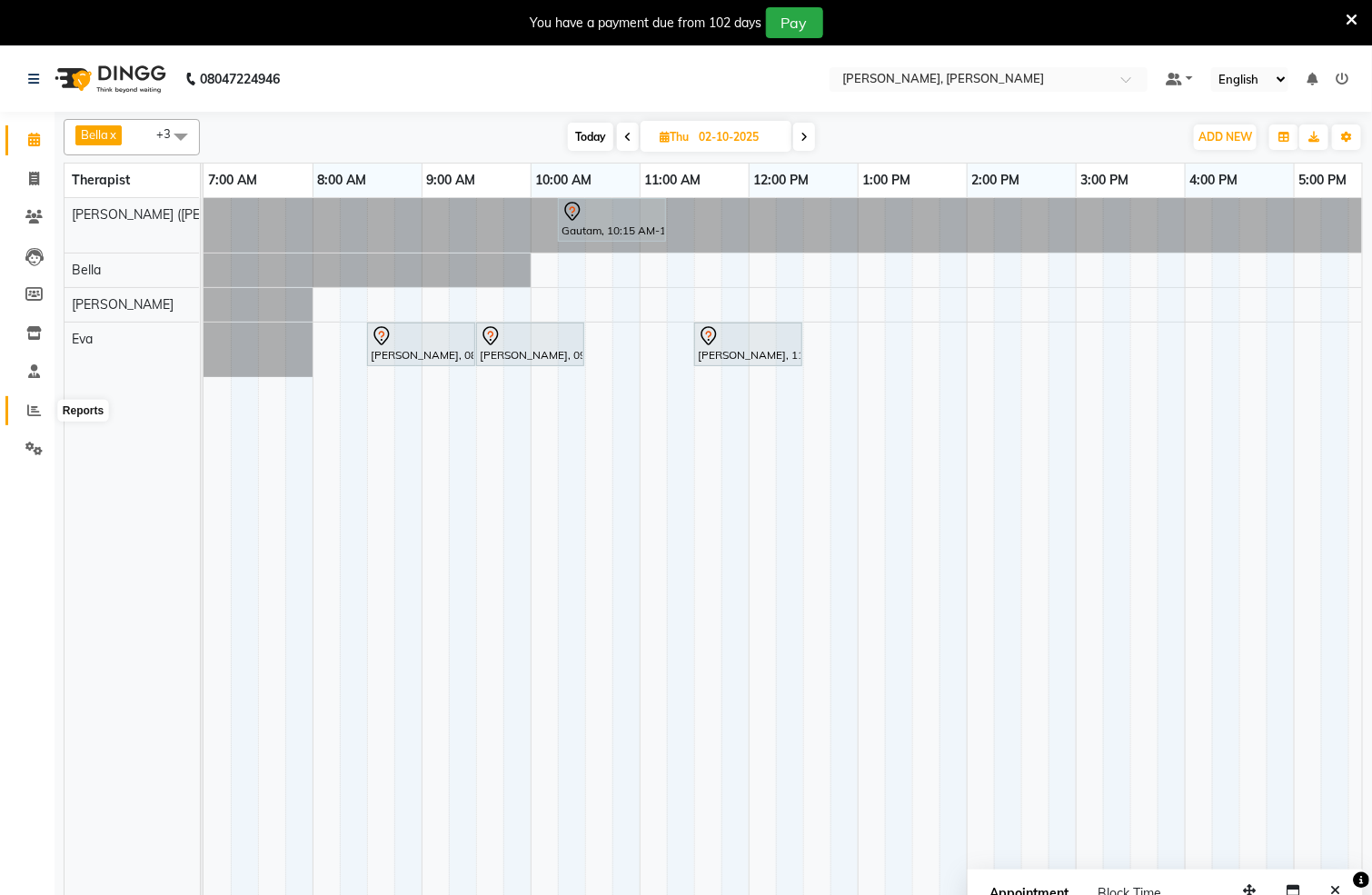
click at [27, 414] on icon at bounding box center [33, 410] width 14 height 14
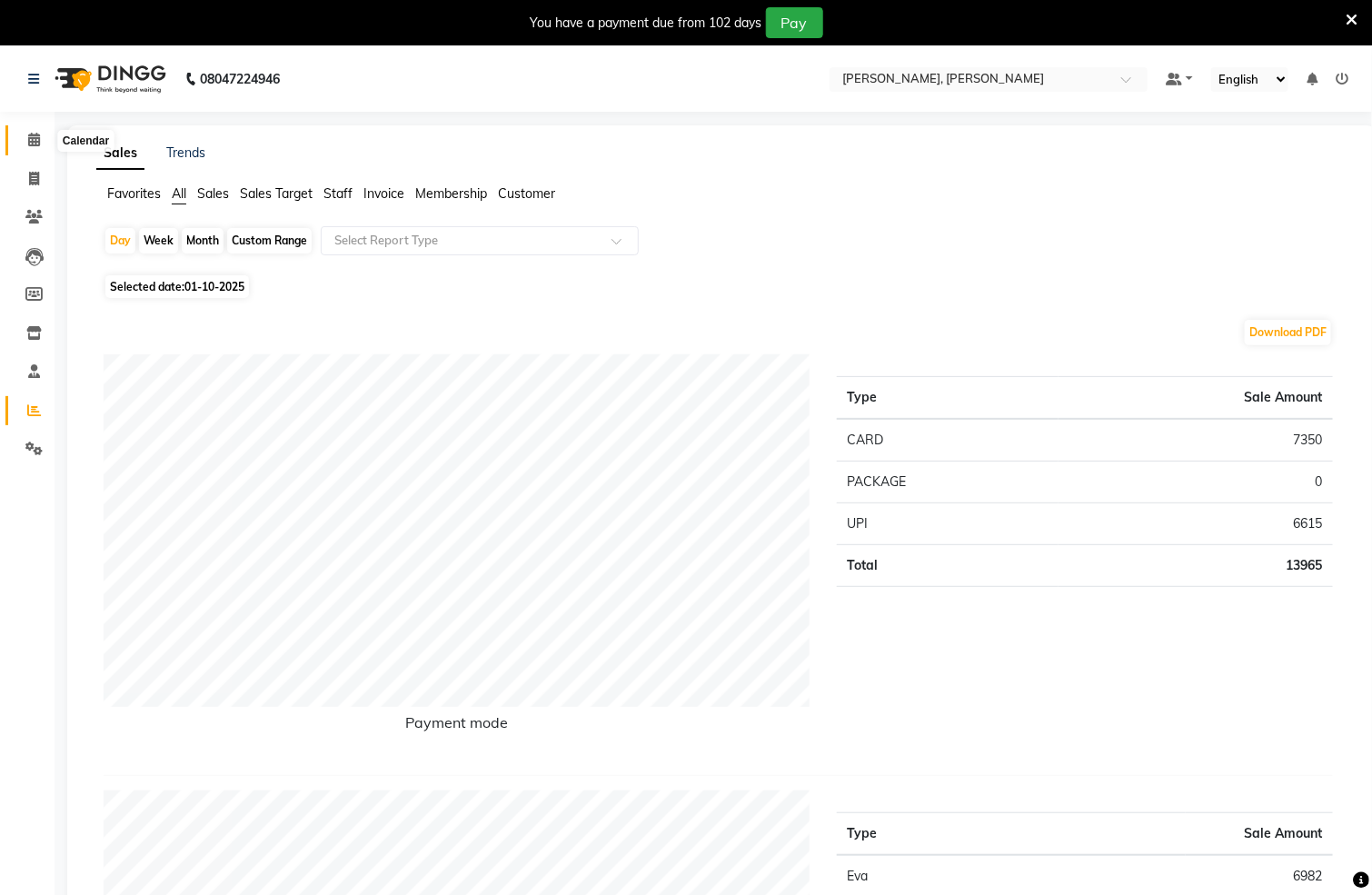
click at [31, 134] on icon at bounding box center [33, 140] width 12 height 14
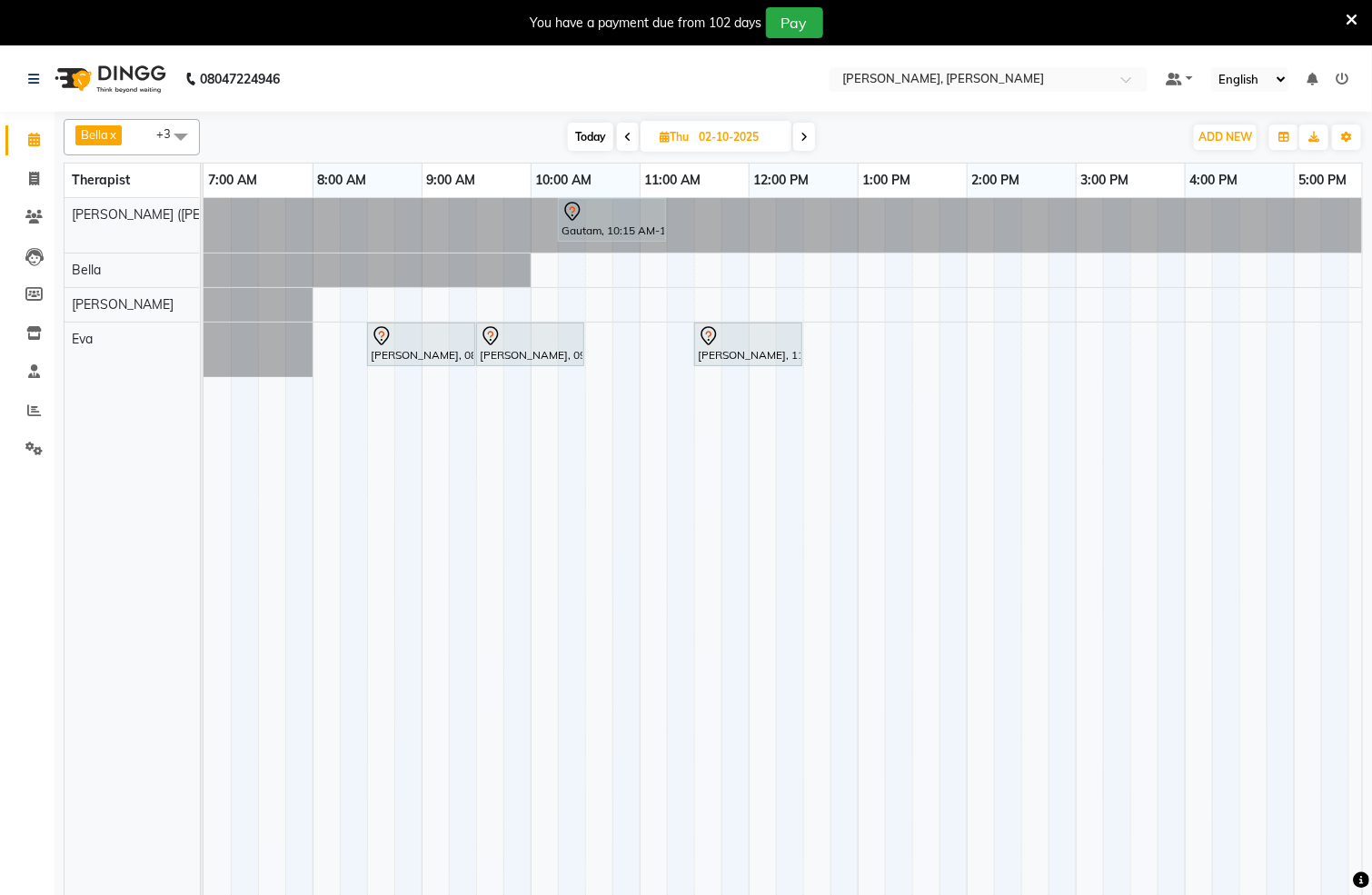
click at [583, 134] on span "Today" at bounding box center [590, 137] width 45 height 28
type input "01-10-2025"
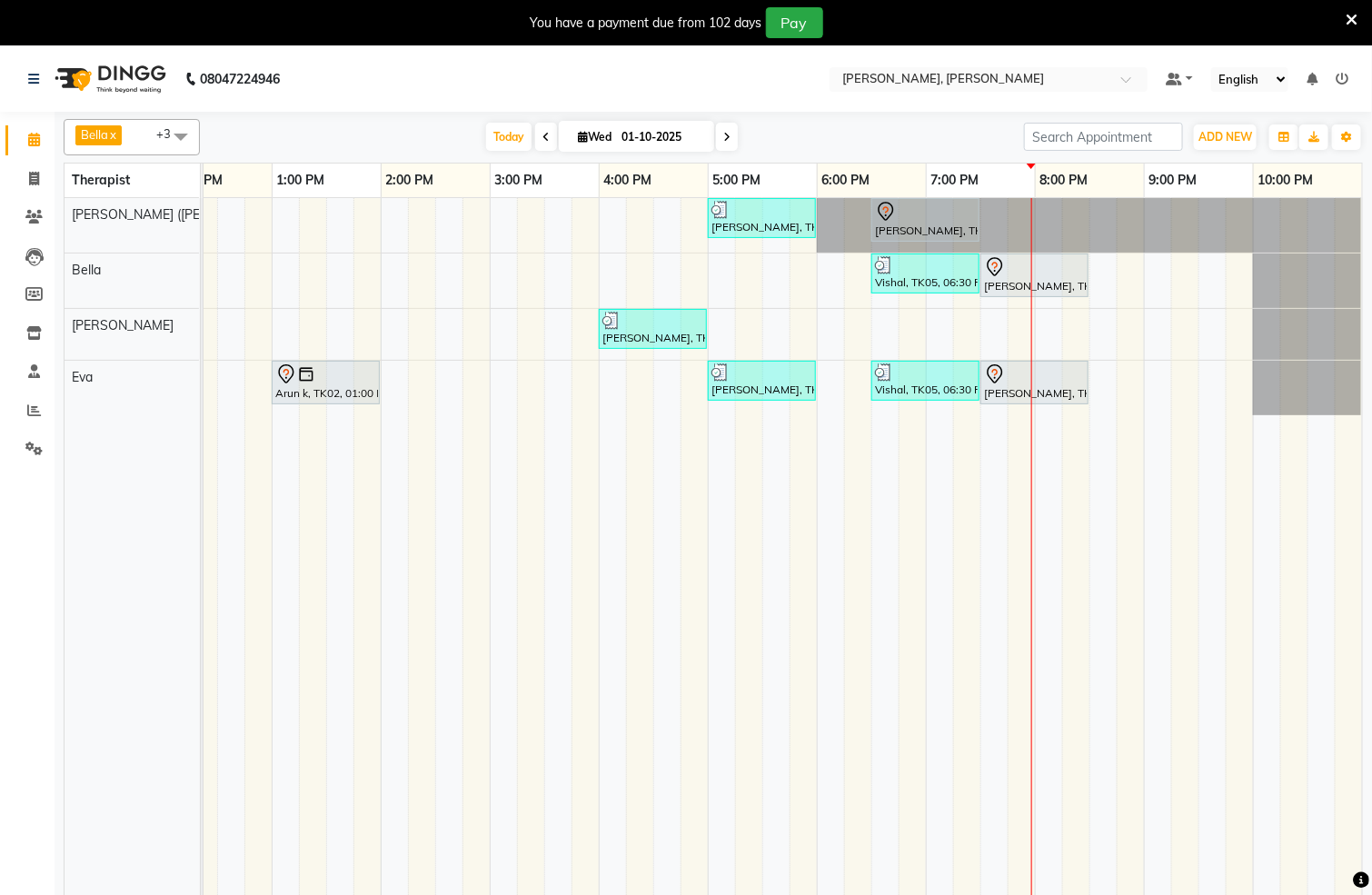
scroll to position [46, 0]
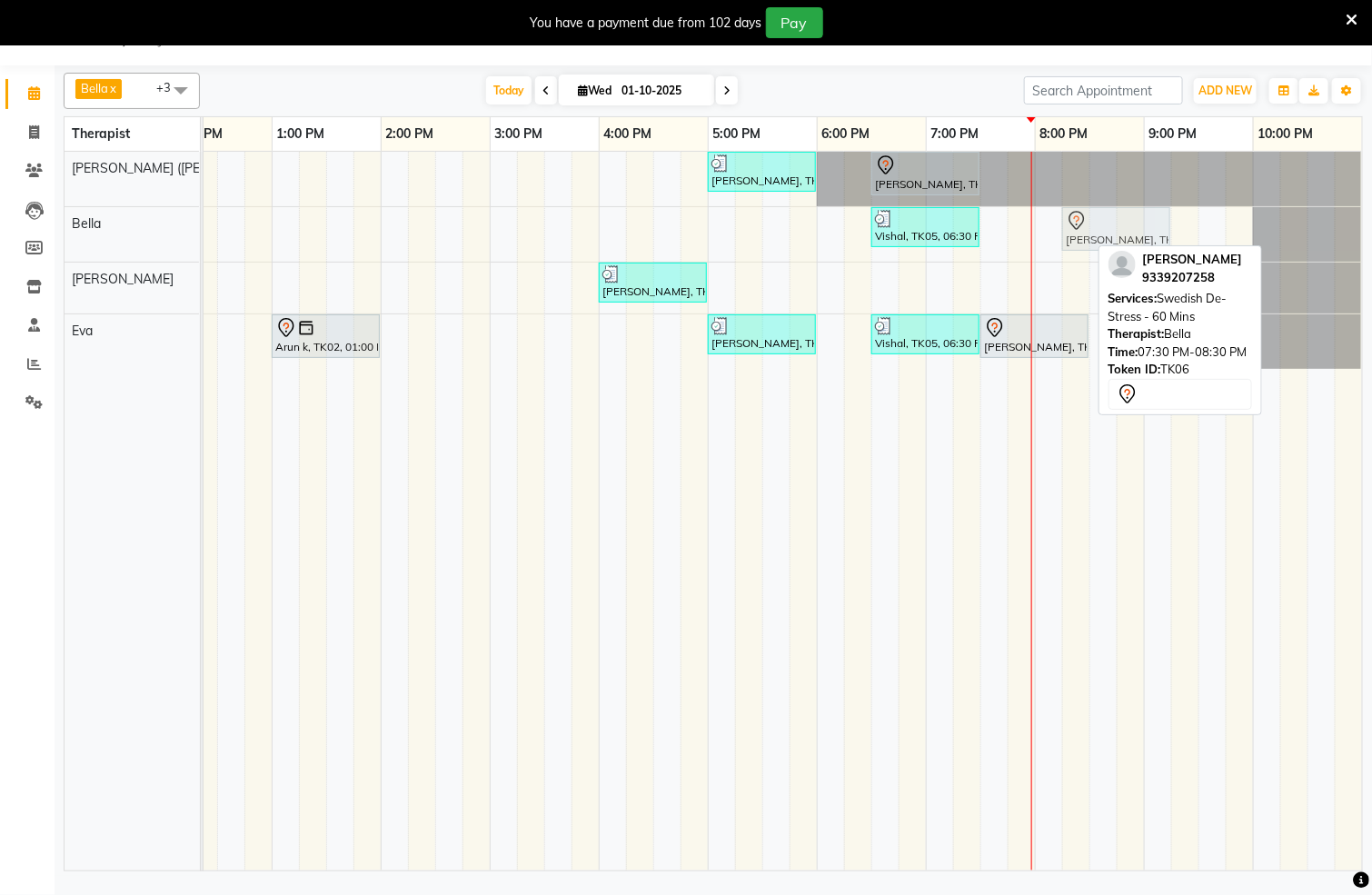
drag, startPoint x: 1047, startPoint y: 230, endPoint x: 1124, endPoint y: 229, distance: 77.0
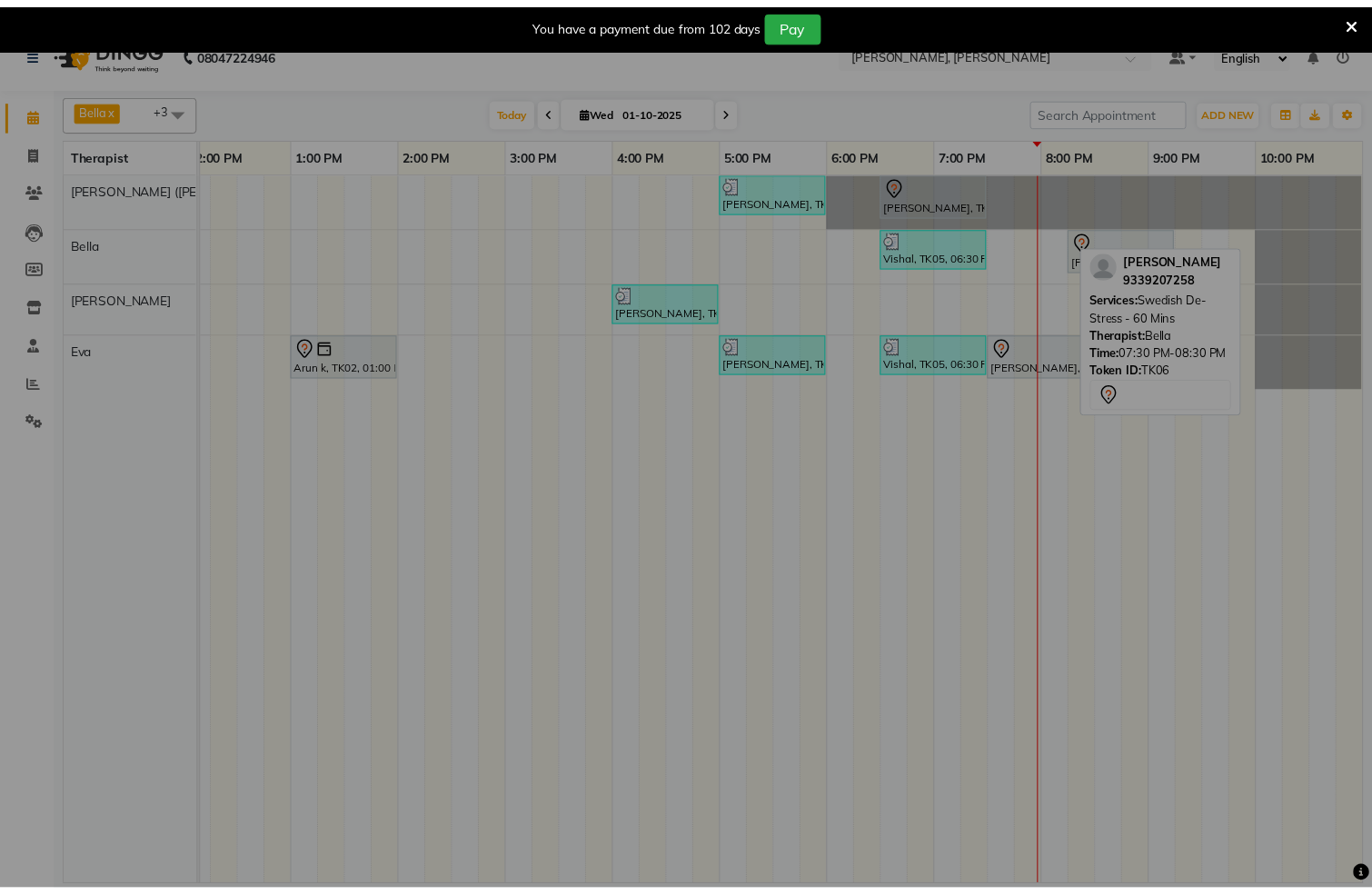
scroll to position [0, 563]
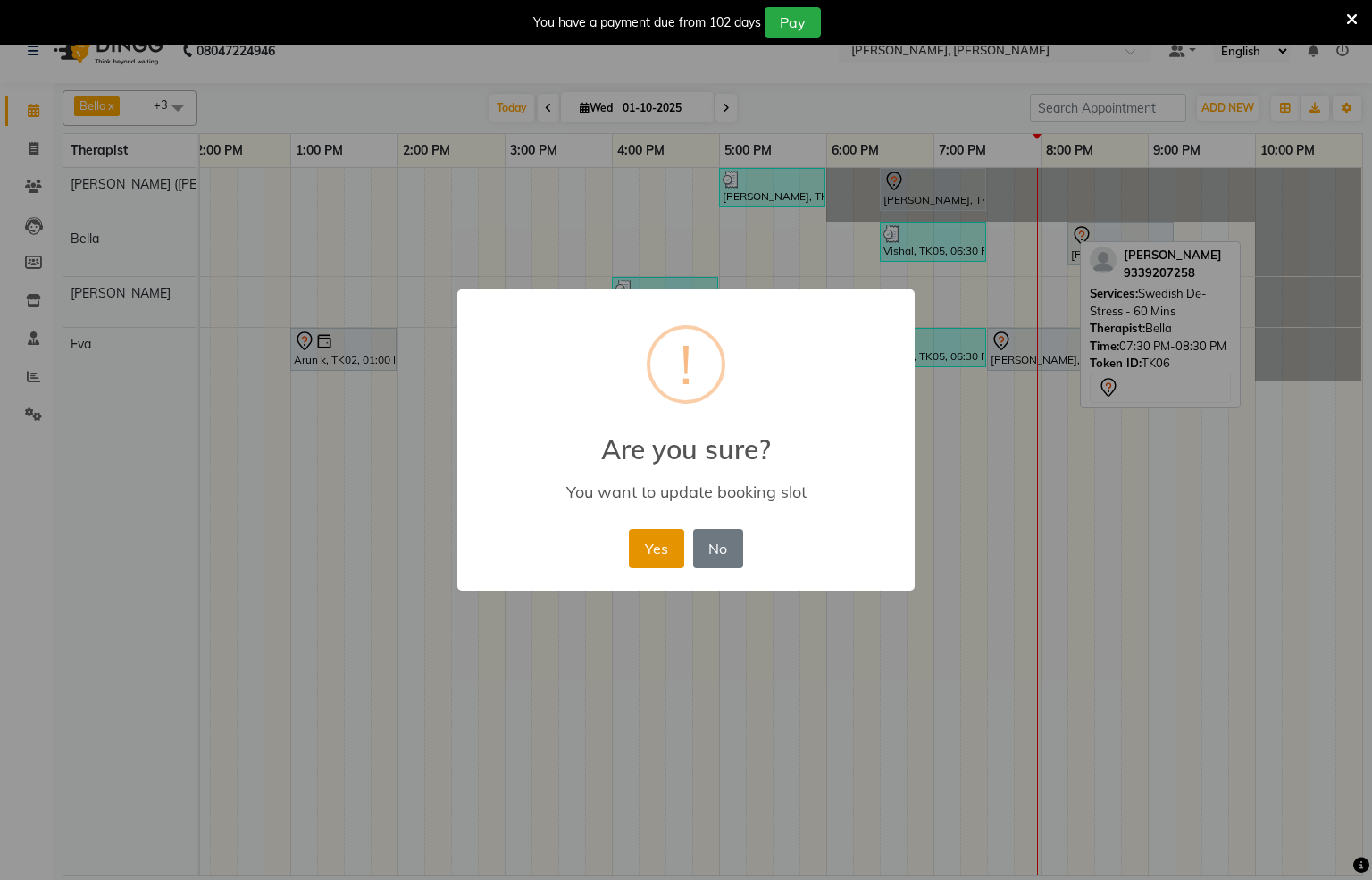
click at [662, 543] on button "Yes" at bounding box center [656, 548] width 55 height 39
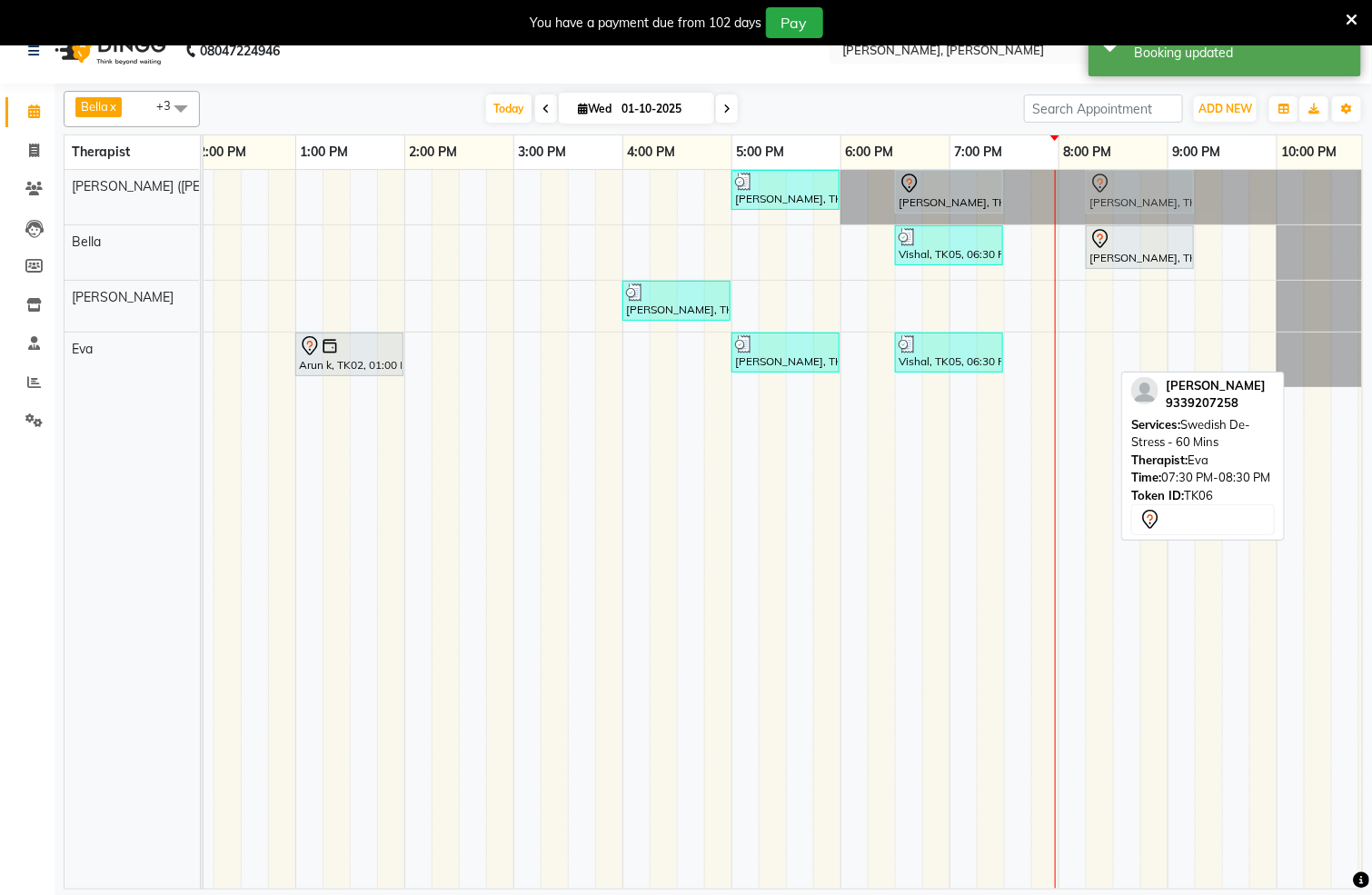
drag, startPoint x: 1052, startPoint y: 361, endPoint x: 1116, endPoint y: 194, distance: 178.8
click at [1116, 194] on tbody "[PERSON_NAME], TK03, 05:00 PM-06:00 PM, Swedish De-Stress - 60 [PERSON_NAME], T…" at bounding box center [514, 278] width 1746 height 217
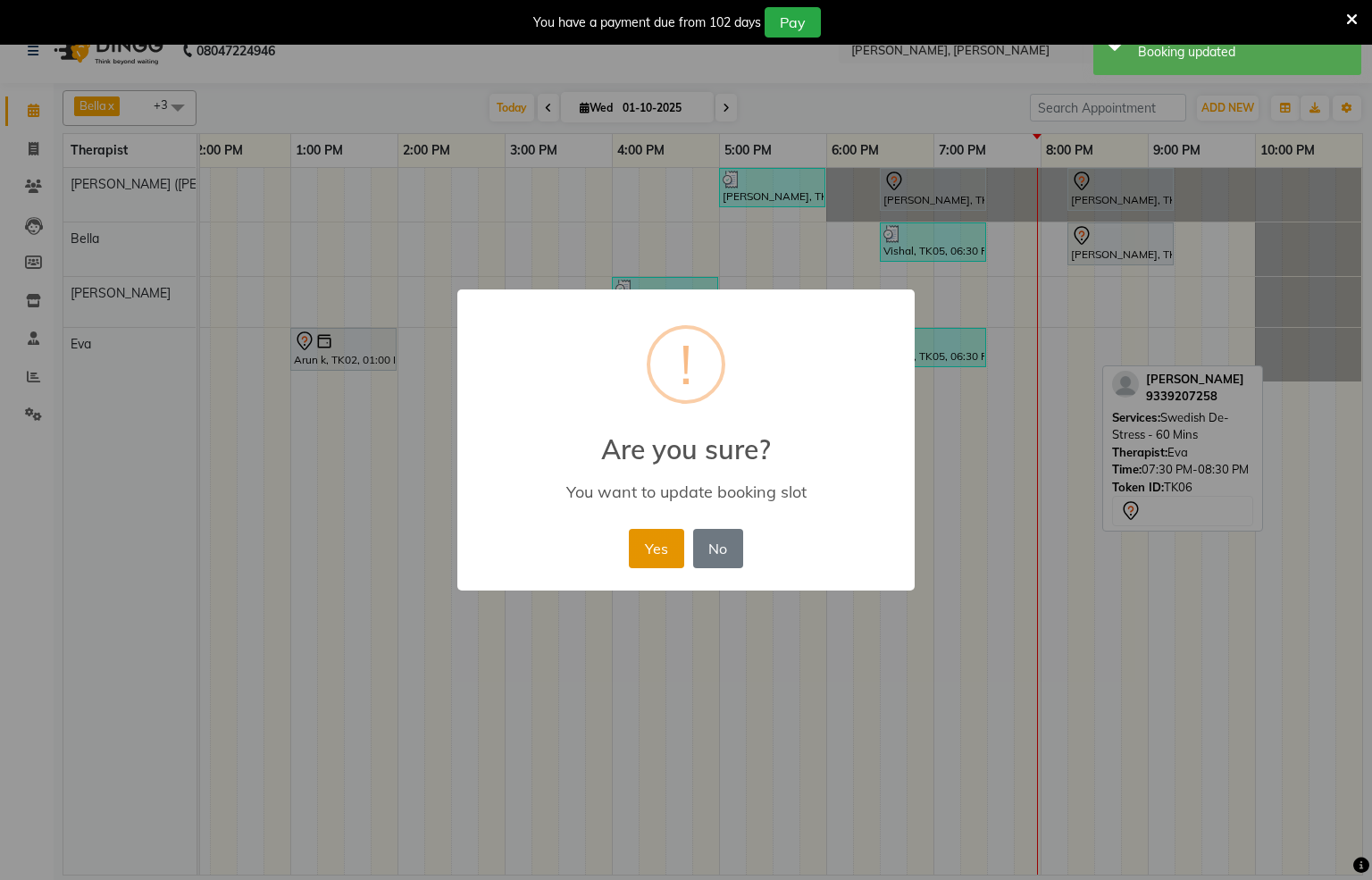
click at [650, 543] on button "Yes" at bounding box center [656, 548] width 55 height 39
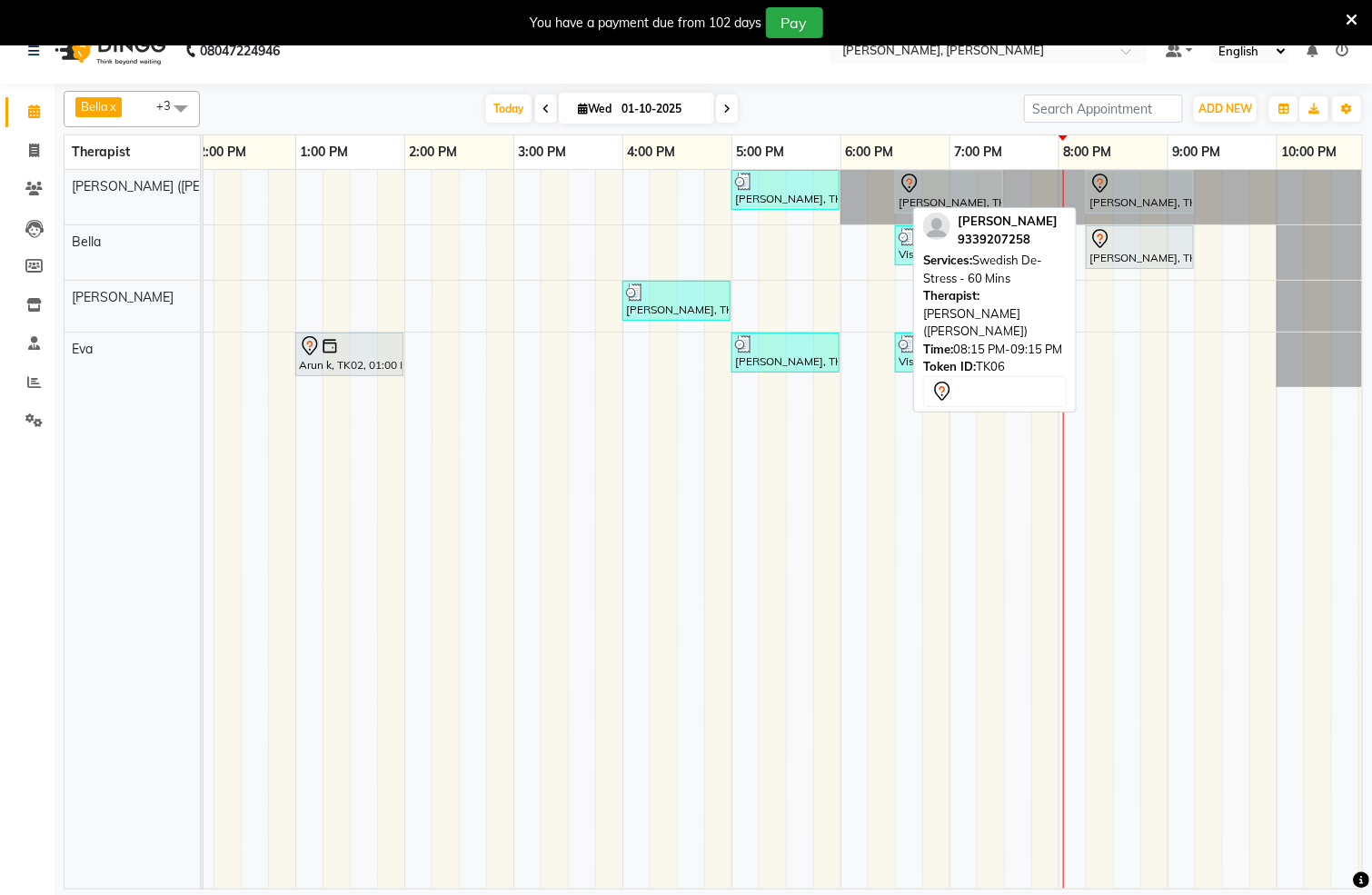
click at [1115, 204] on div "[PERSON_NAME], TK06, 08:15 PM-09:15 PM, Swedish De-Stress - 60 Mins" at bounding box center [1140, 191] width 104 height 38
click at [1134, 202] on div "[PERSON_NAME], TK06, 08:15 PM-09:15 PM, Swedish De-Stress - 60 Mins" at bounding box center [1140, 191] width 104 height 38
select select "7"
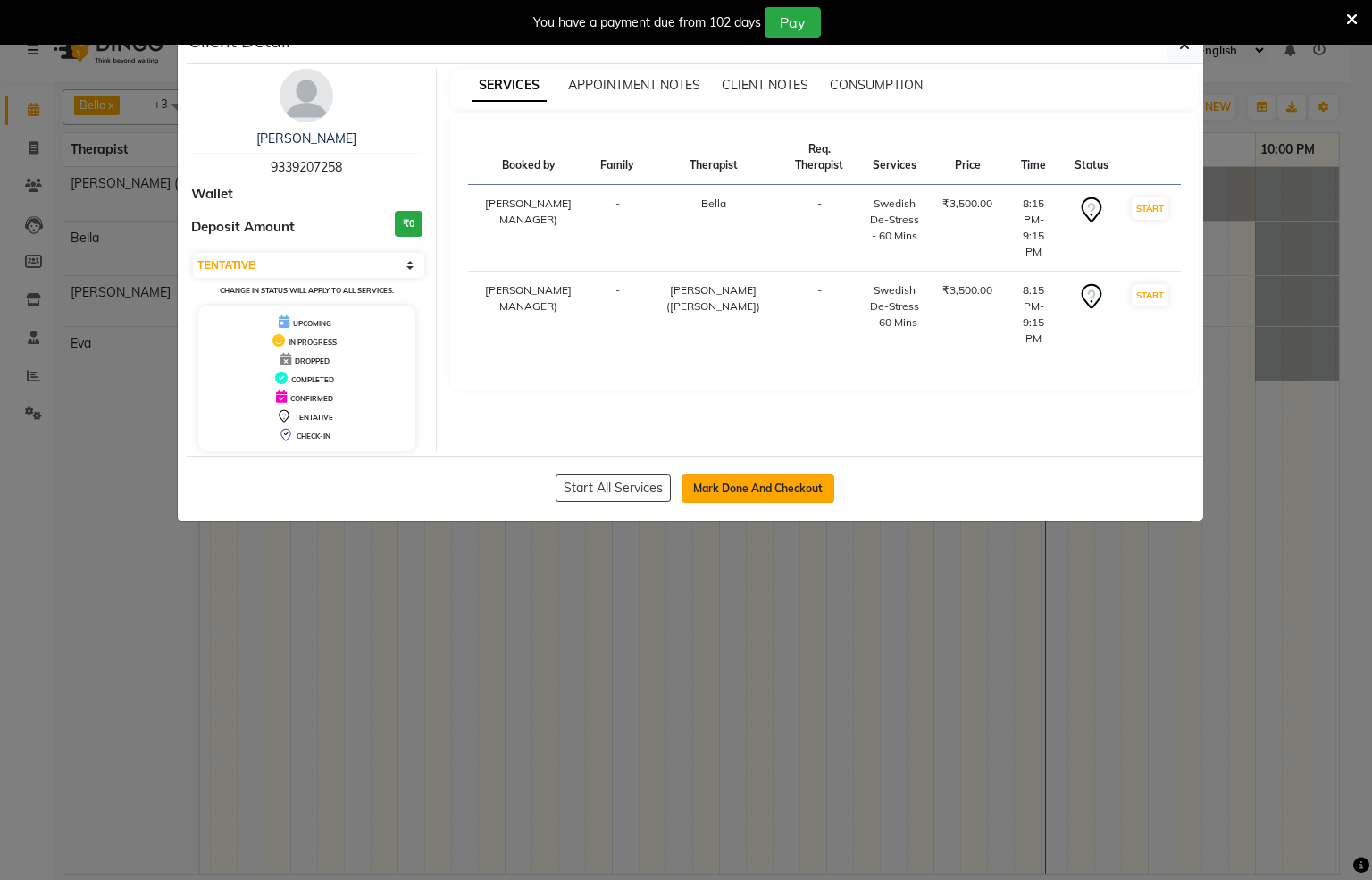
click at [753, 496] on button "Mark Done And Checkout" at bounding box center [758, 488] width 153 height 28
select select "service"
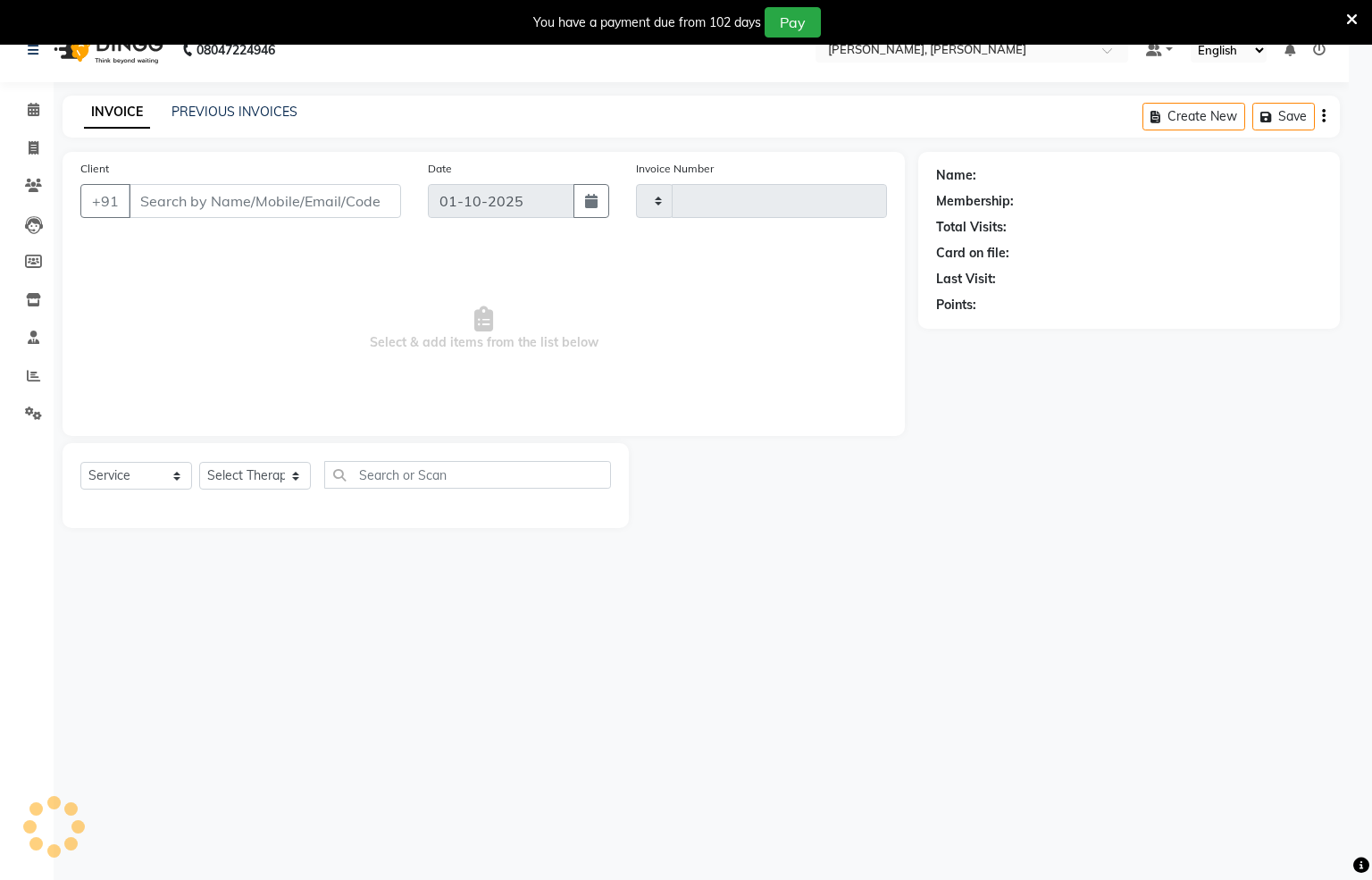
type input "1553"
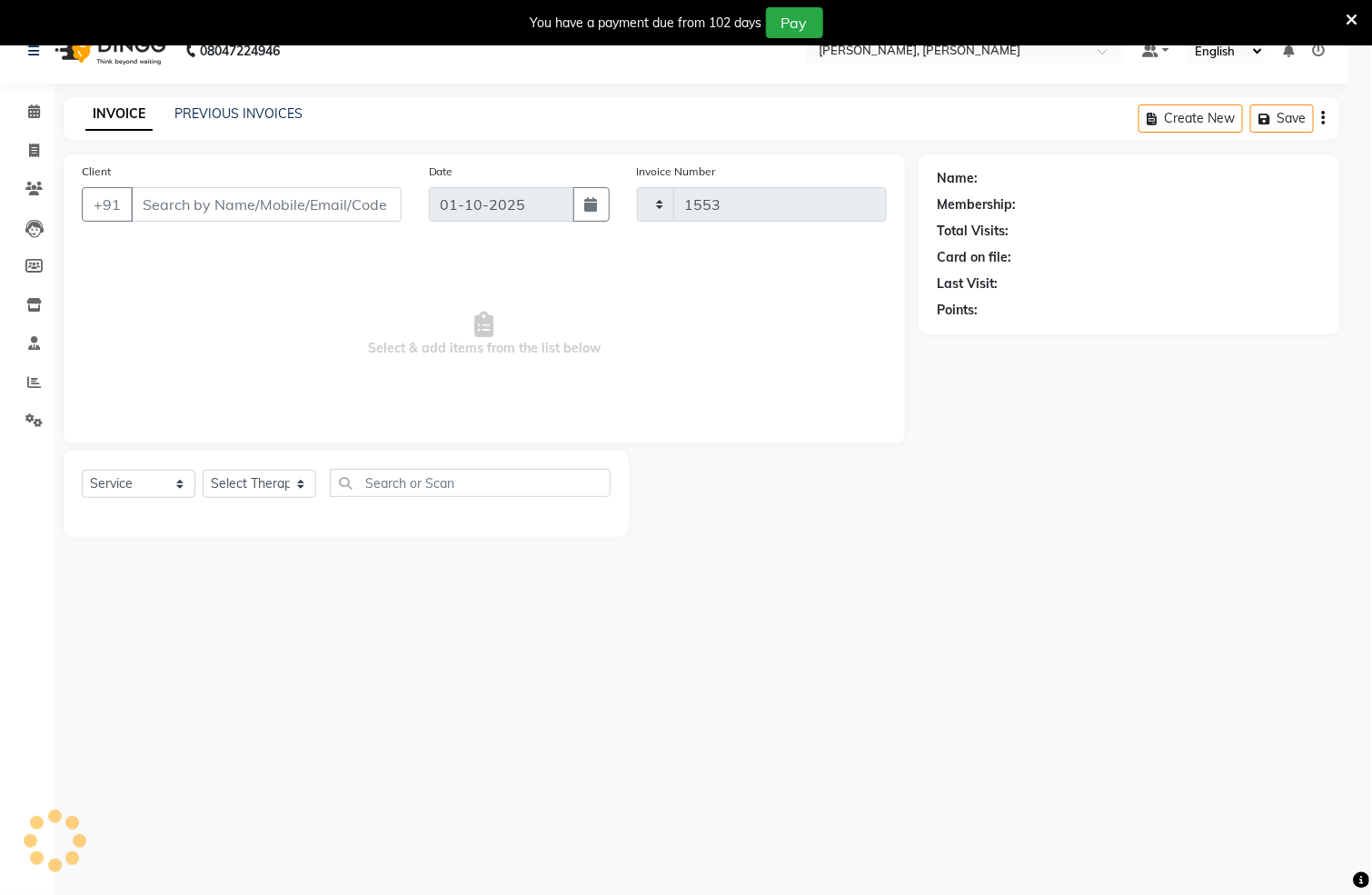
select select "6399"
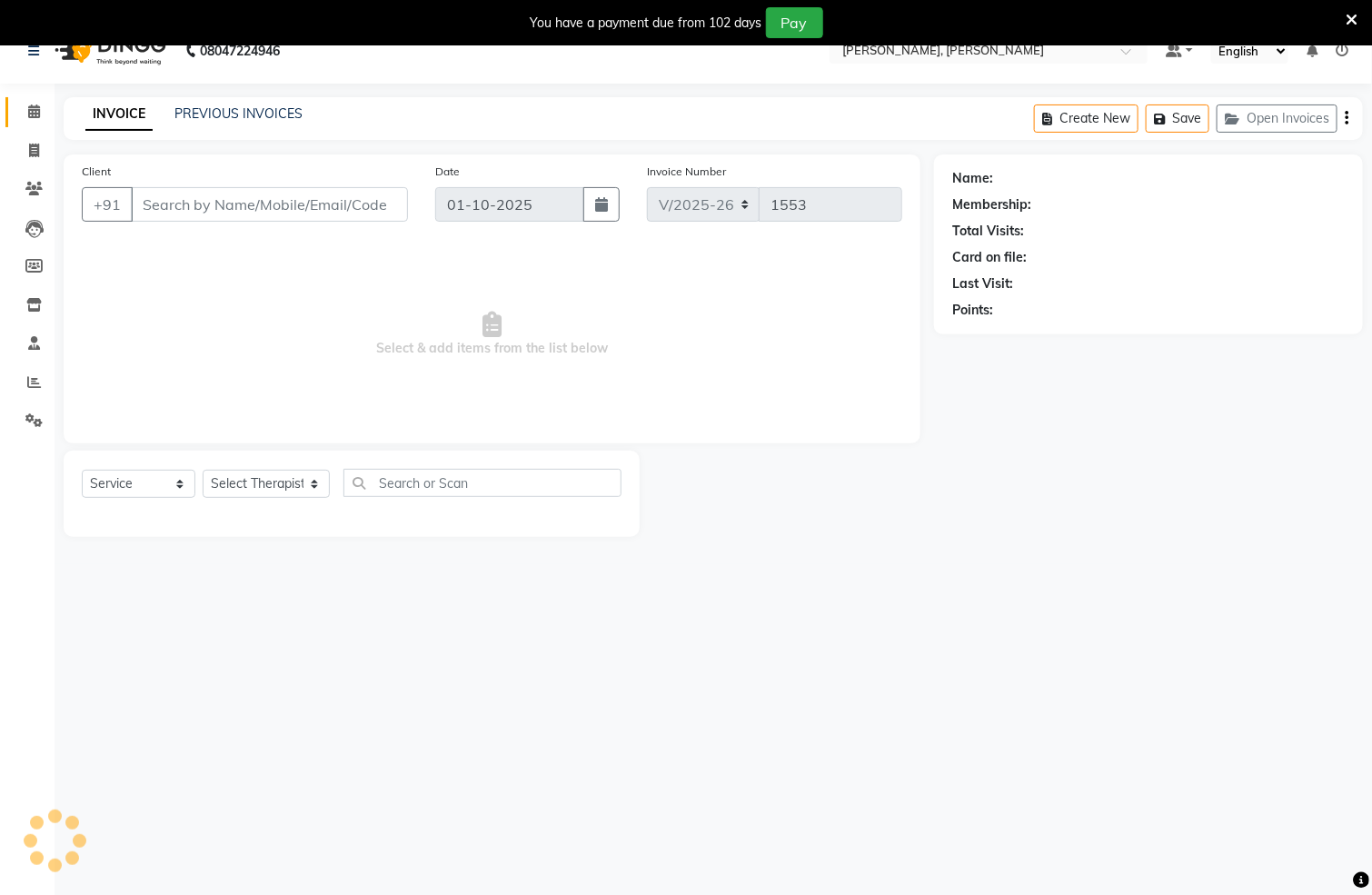
type input "9339207258"
select select "66488"
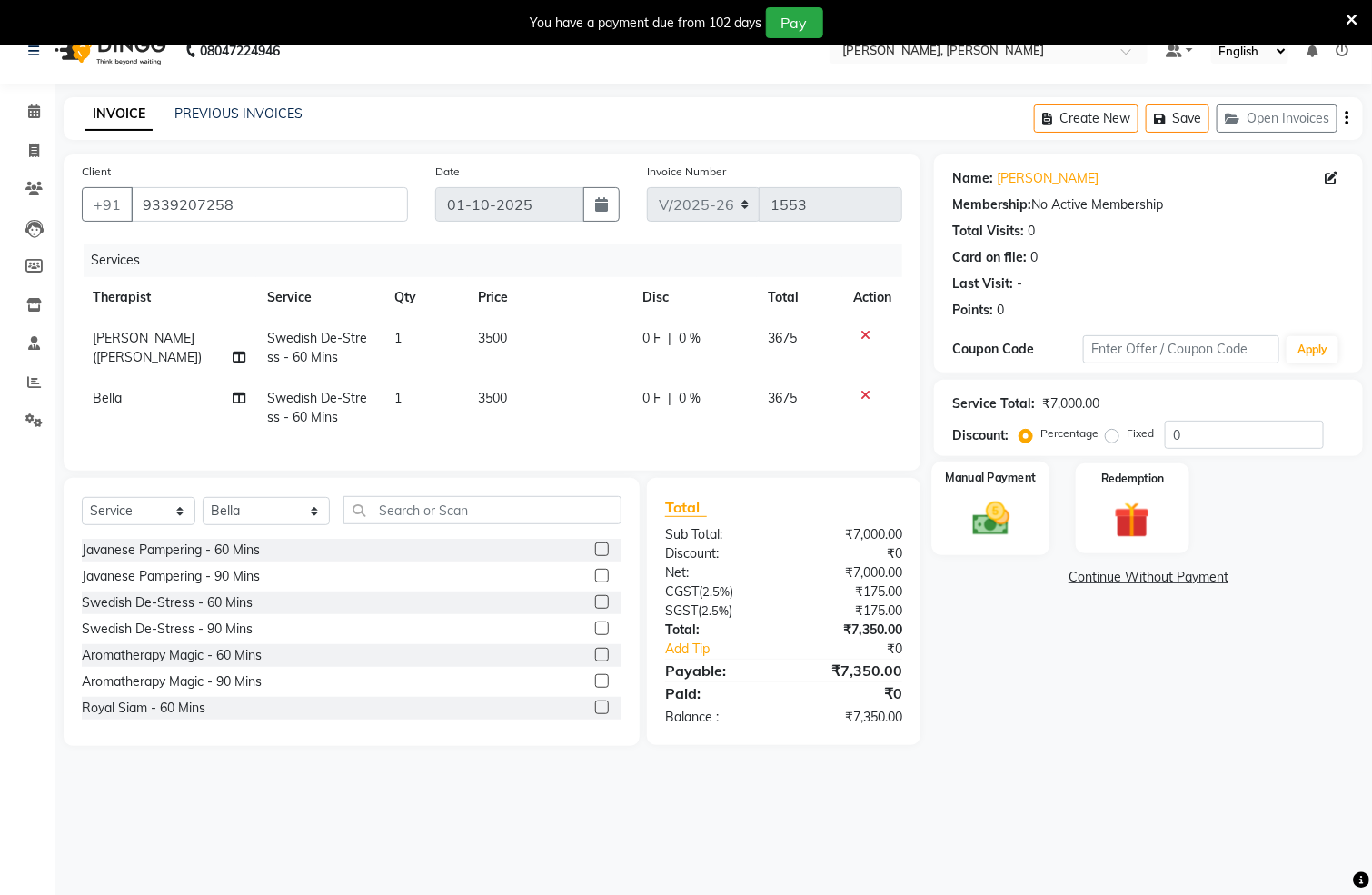
click at [1021, 521] on img at bounding box center [992, 520] width 61 height 43
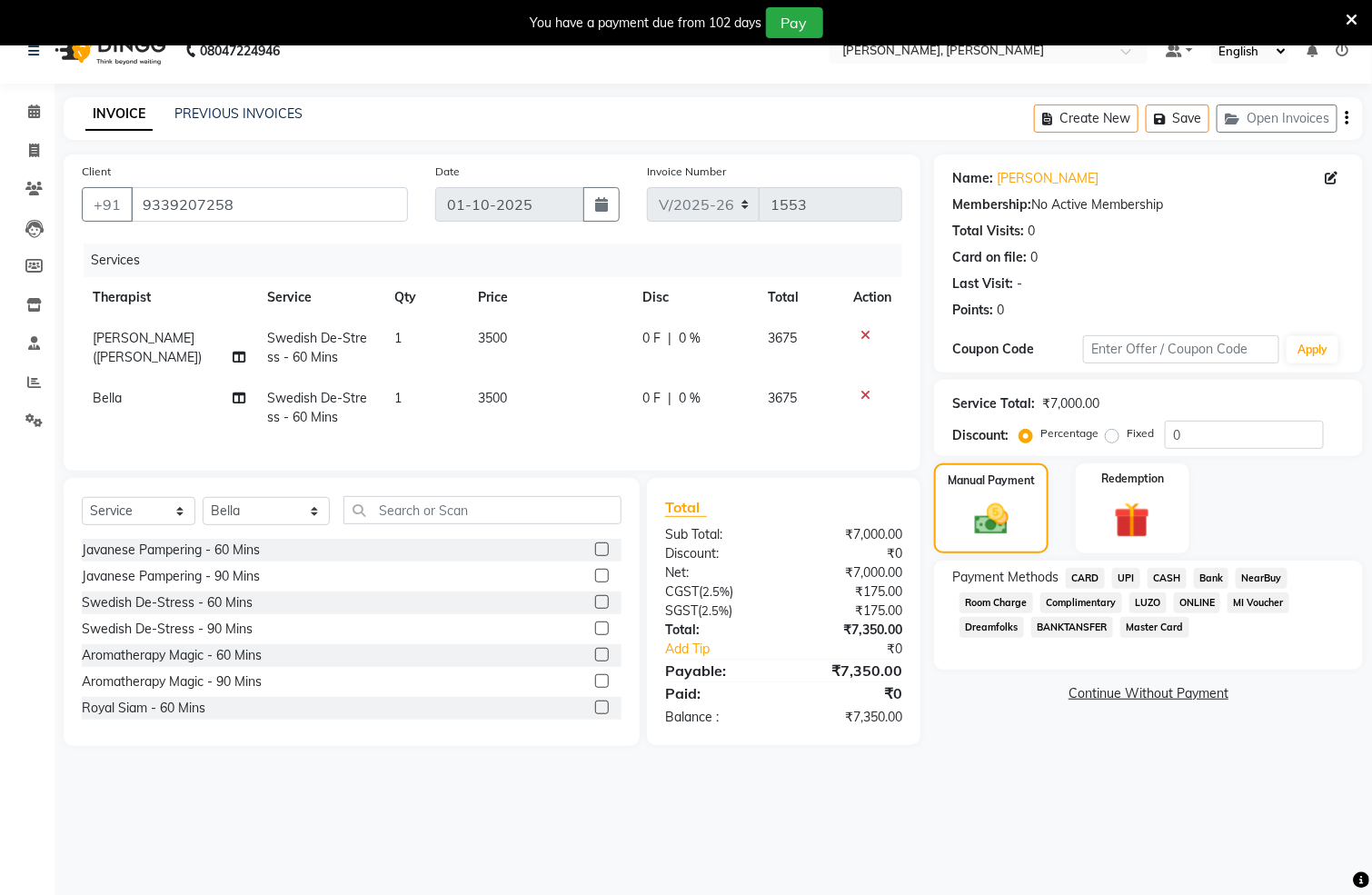
click at [1173, 573] on span "CASH" at bounding box center [1168, 578] width 39 height 21
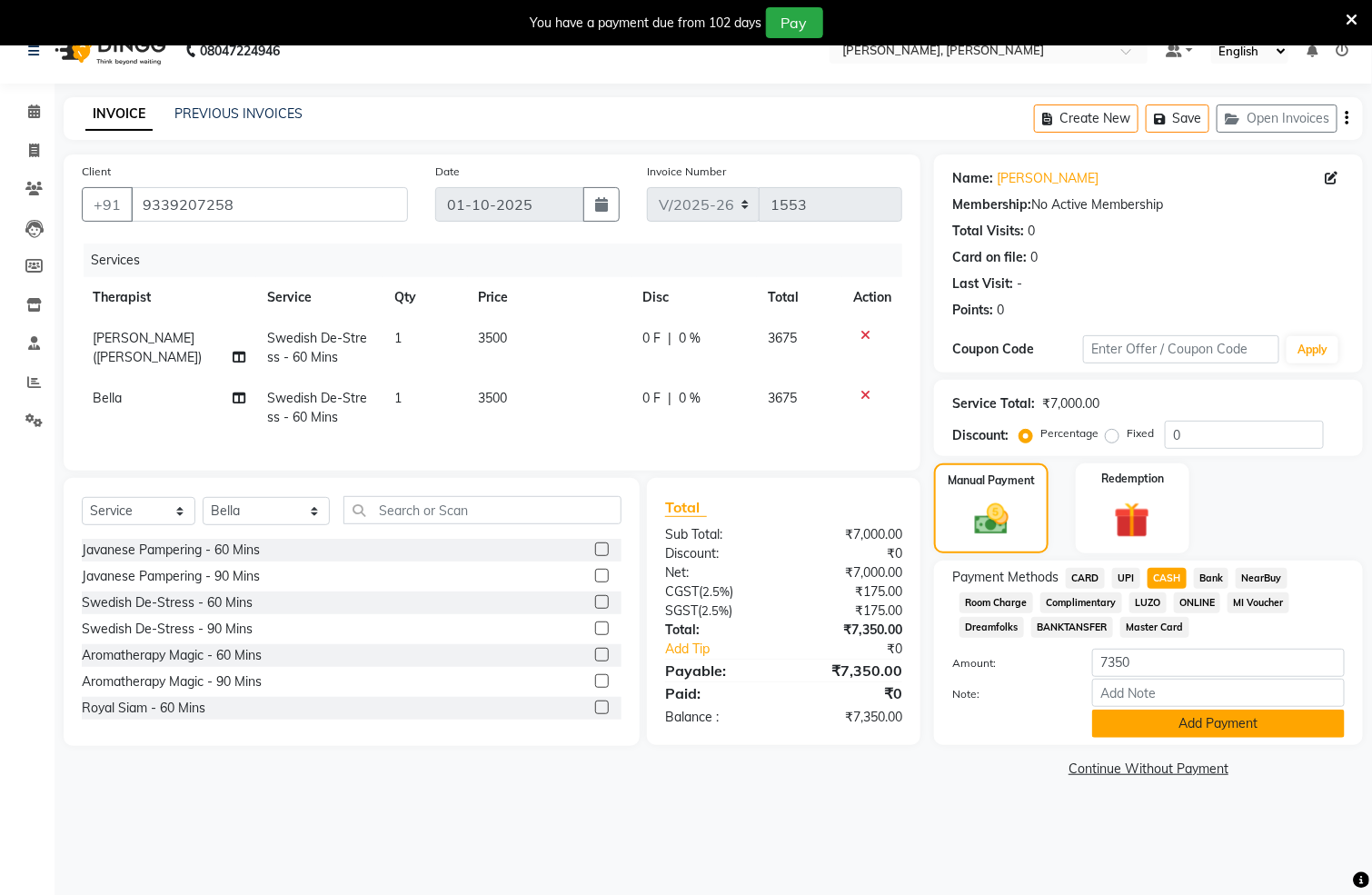
click at [1144, 720] on button "Add Payment" at bounding box center [1219, 724] width 252 height 28
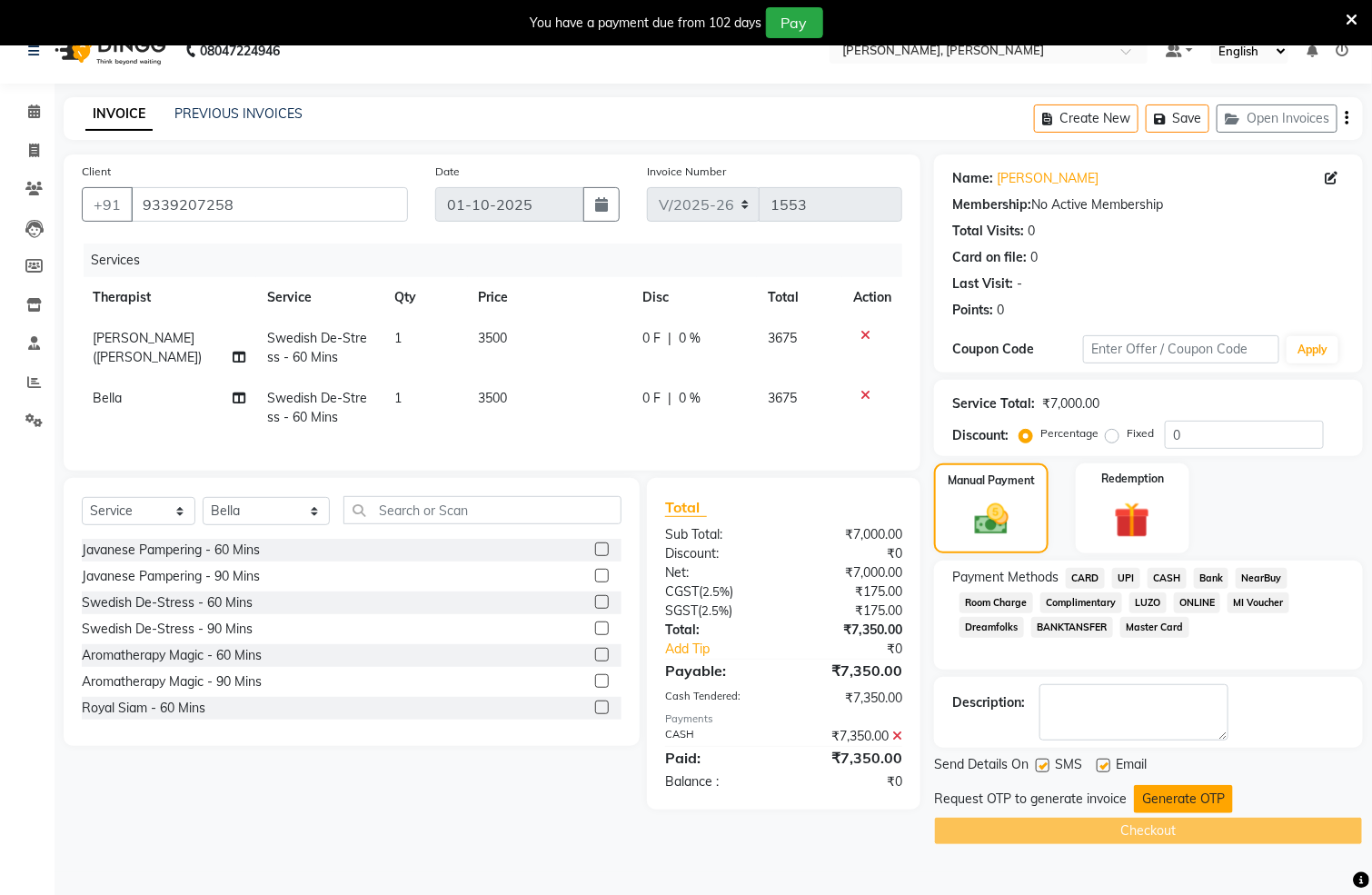
click at [1176, 791] on button "Generate OTP" at bounding box center [1183, 799] width 99 height 28
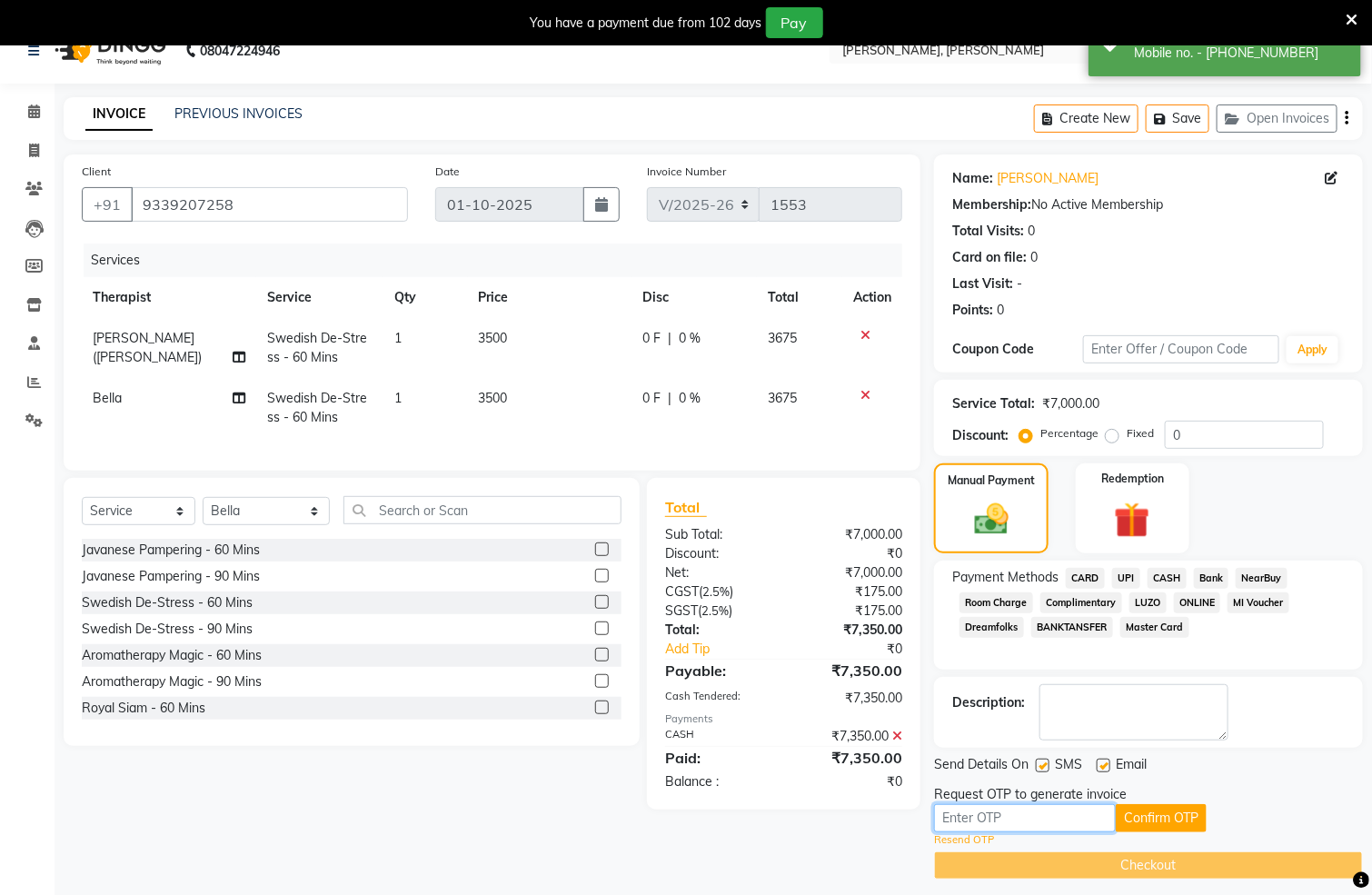
click at [1003, 827] on input "text" at bounding box center [1025, 818] width 182 height 28
type input "8211"
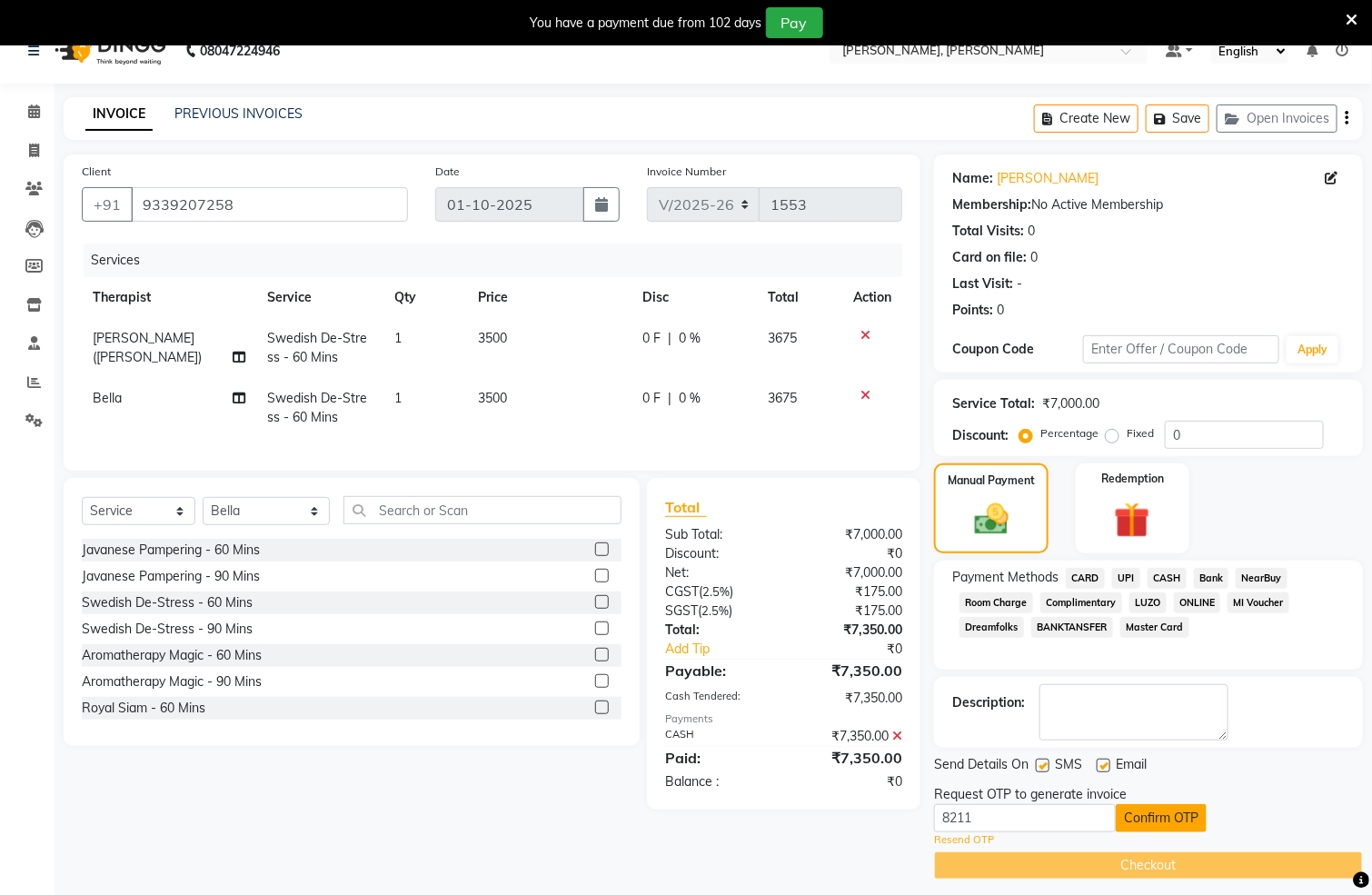
click at [1187, 813] on button "Confirm OTP" at bounding box center [1161, 818] width 91 height 28
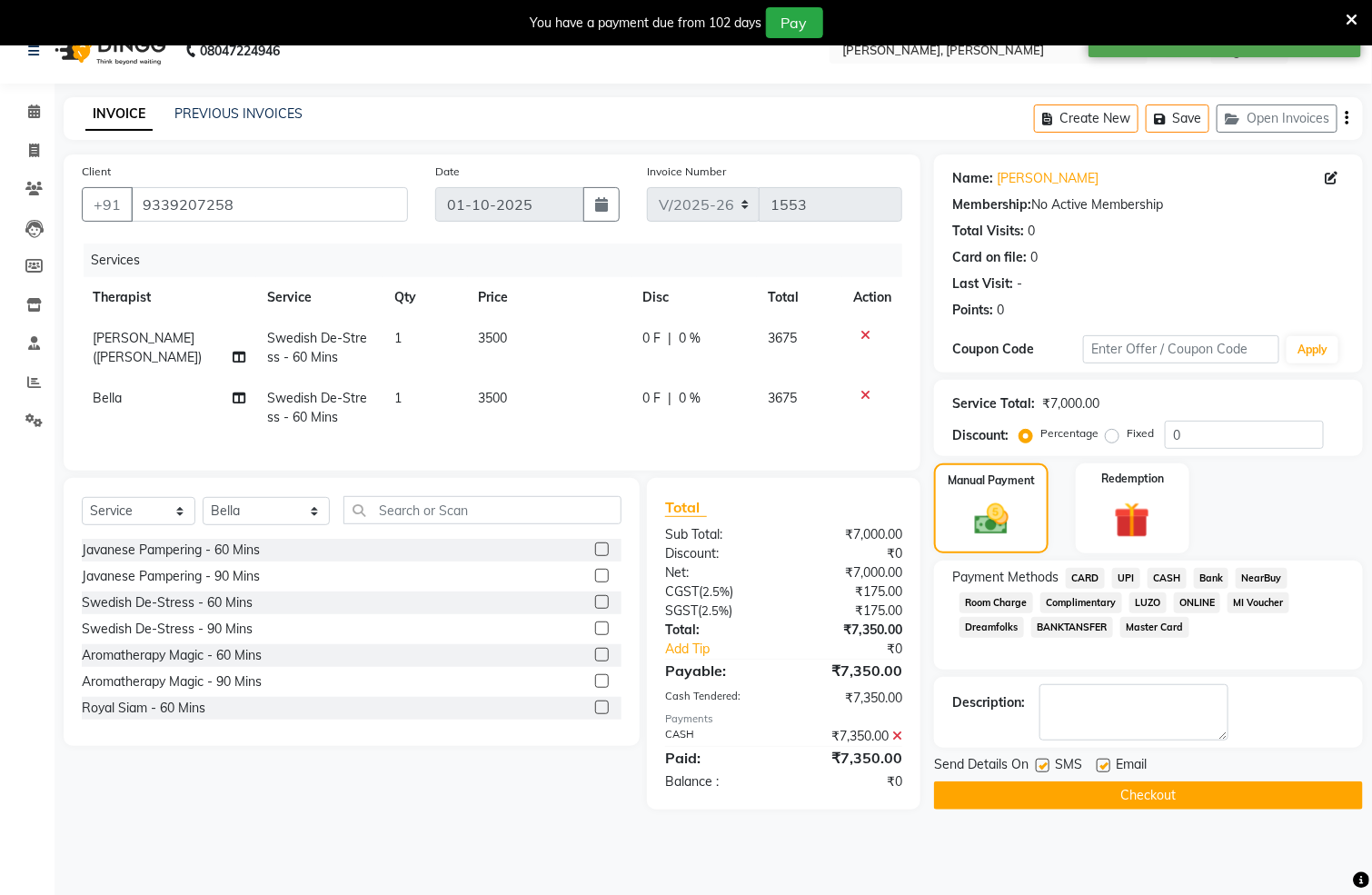
click at [1207, 796] on button "Checkout" at bounding box center [1149, 795] width 429 height 28
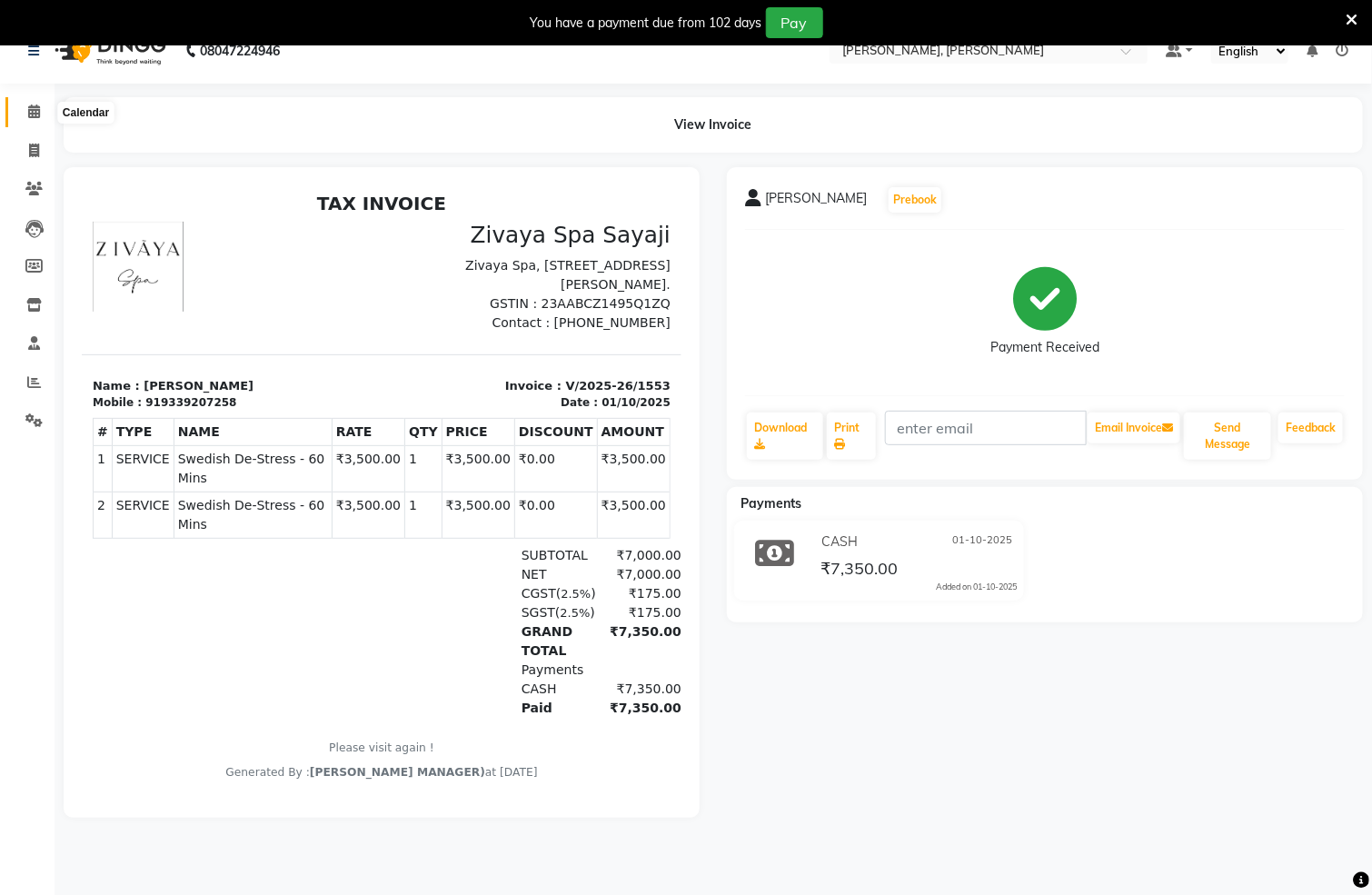
click at [35, 107] on icon at bounding box center [33, 111] width 12 height 14
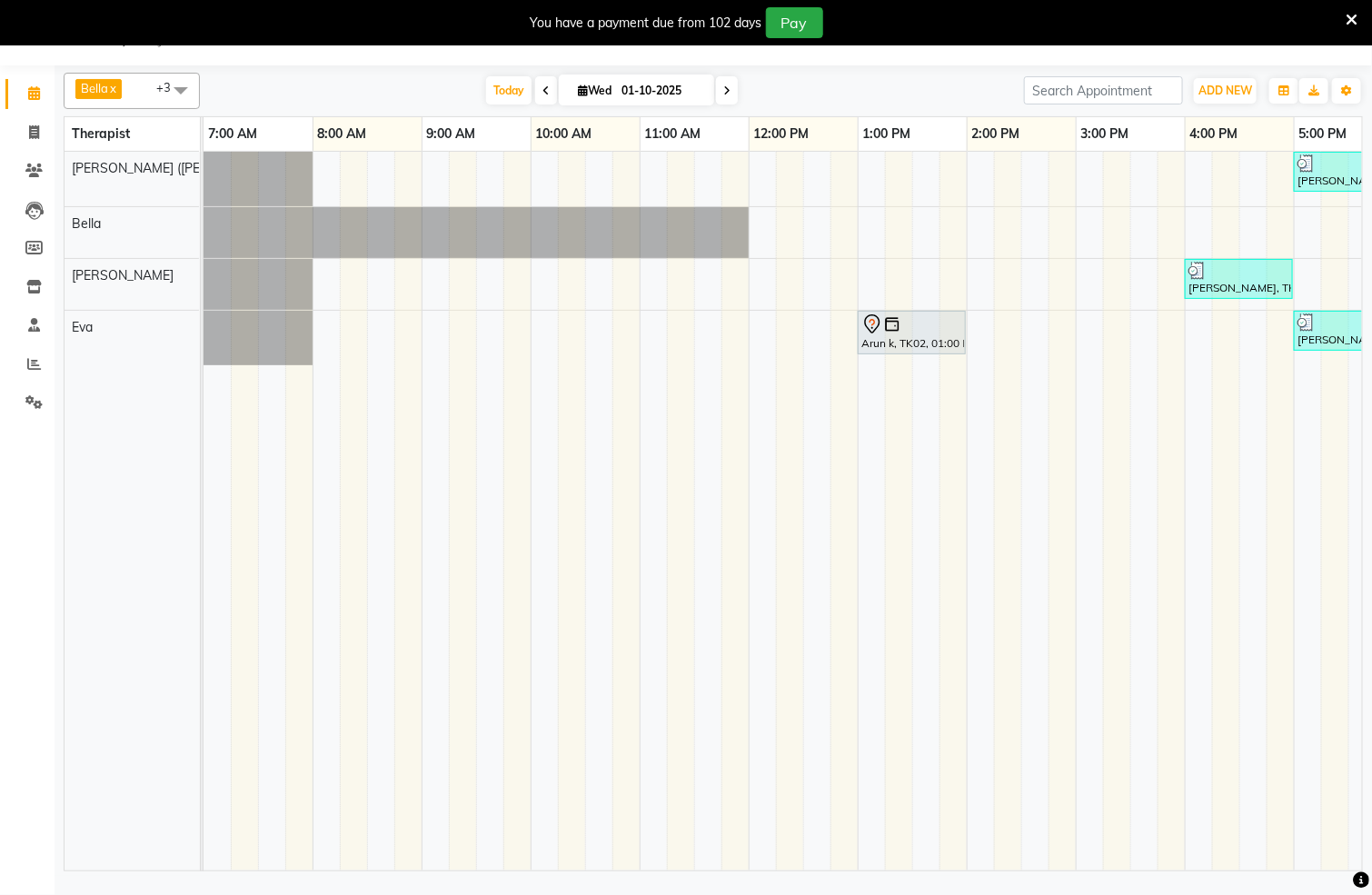
scroll to position [0, 586]
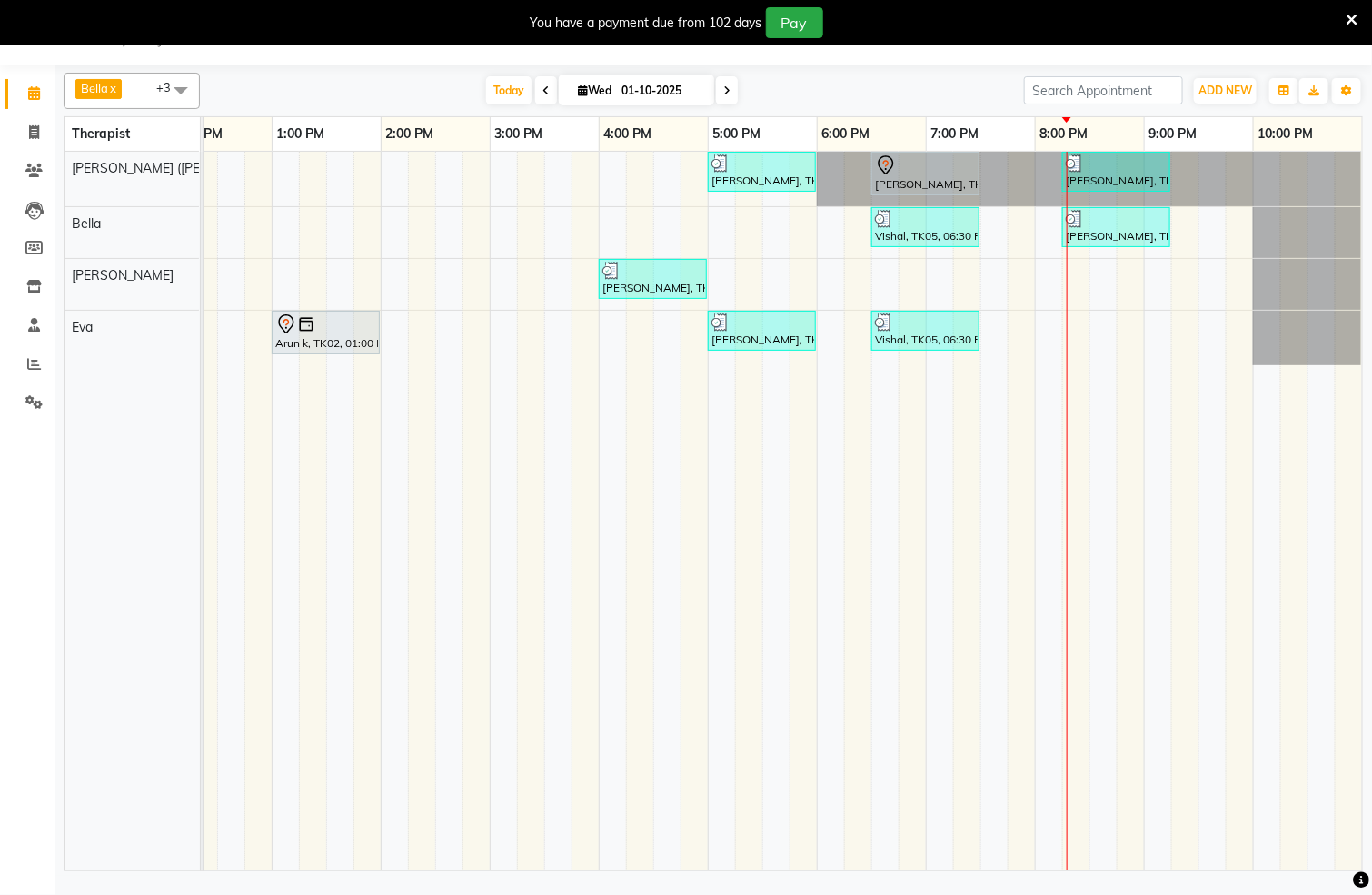
click at [726, 91] on span at bounding box center [728, 91] width 22 height 28
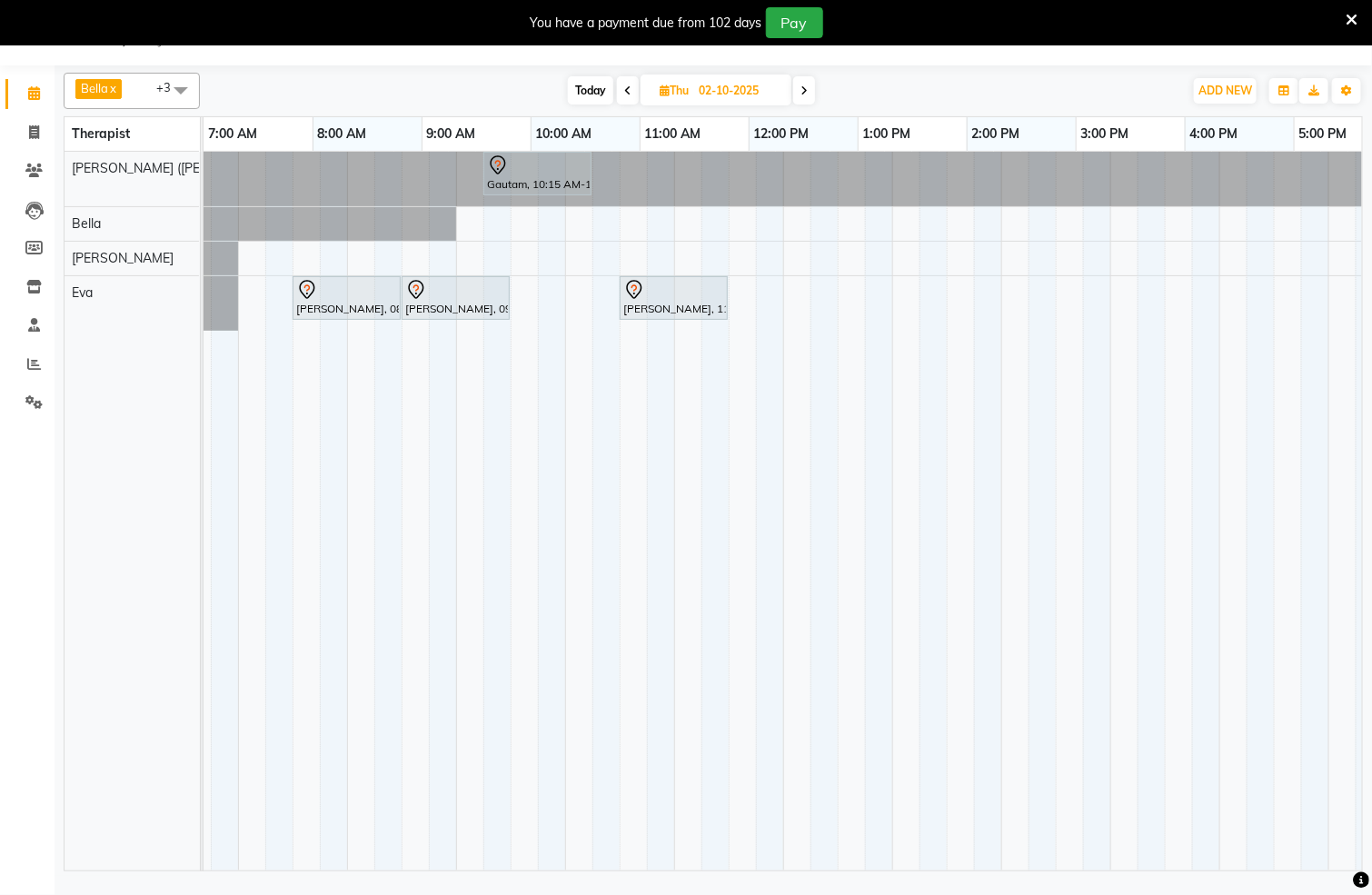
scroll to position [0, 0]
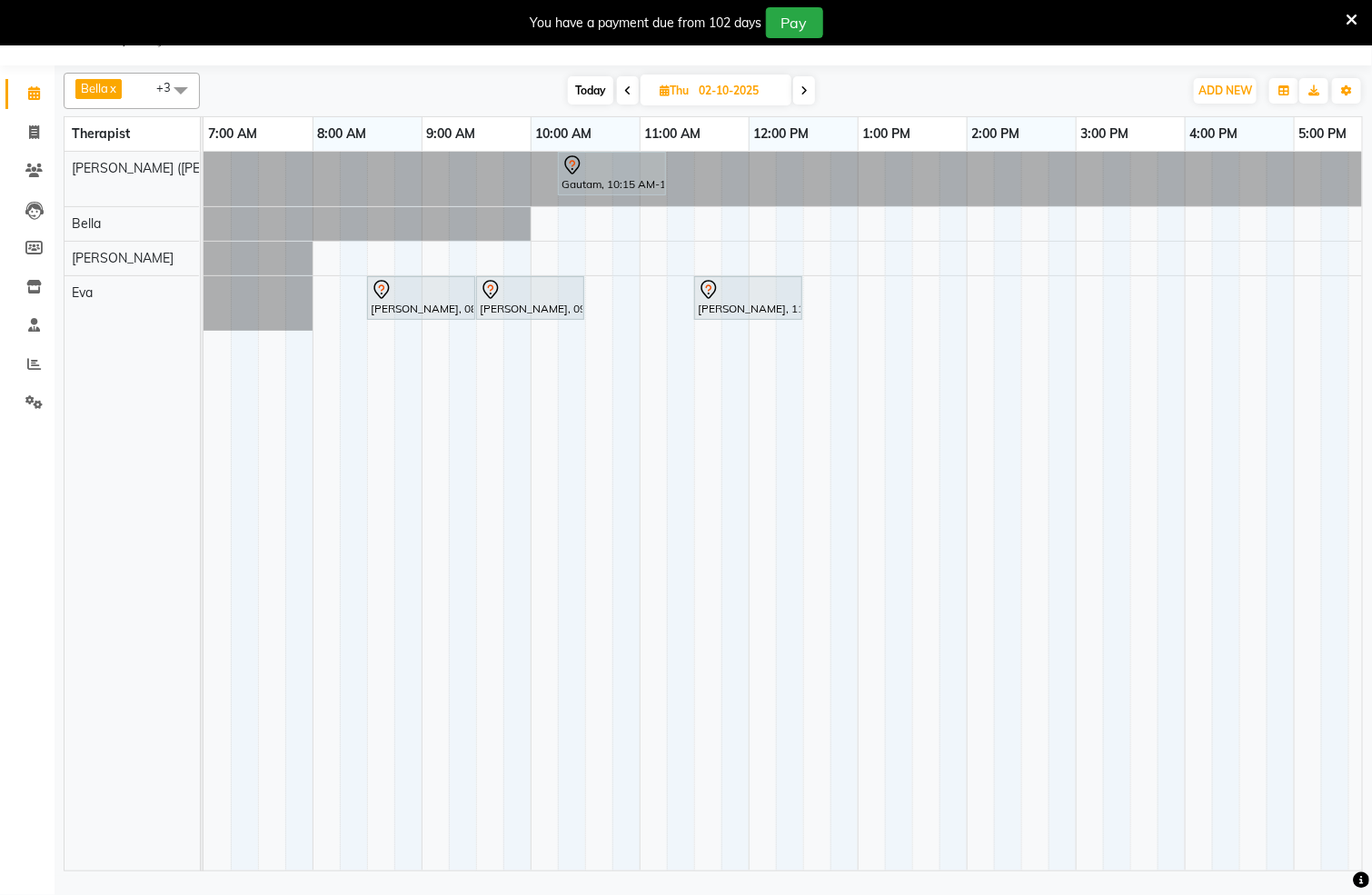
drag, startPoint x: 598, startPoint y: 87, endPoint x: 583, endPoint y: 109, distance: 26.6
click at [597, 87] on span "Today" at bounding box center [590, 91] width 45 height 28
type input "01-10-2025"
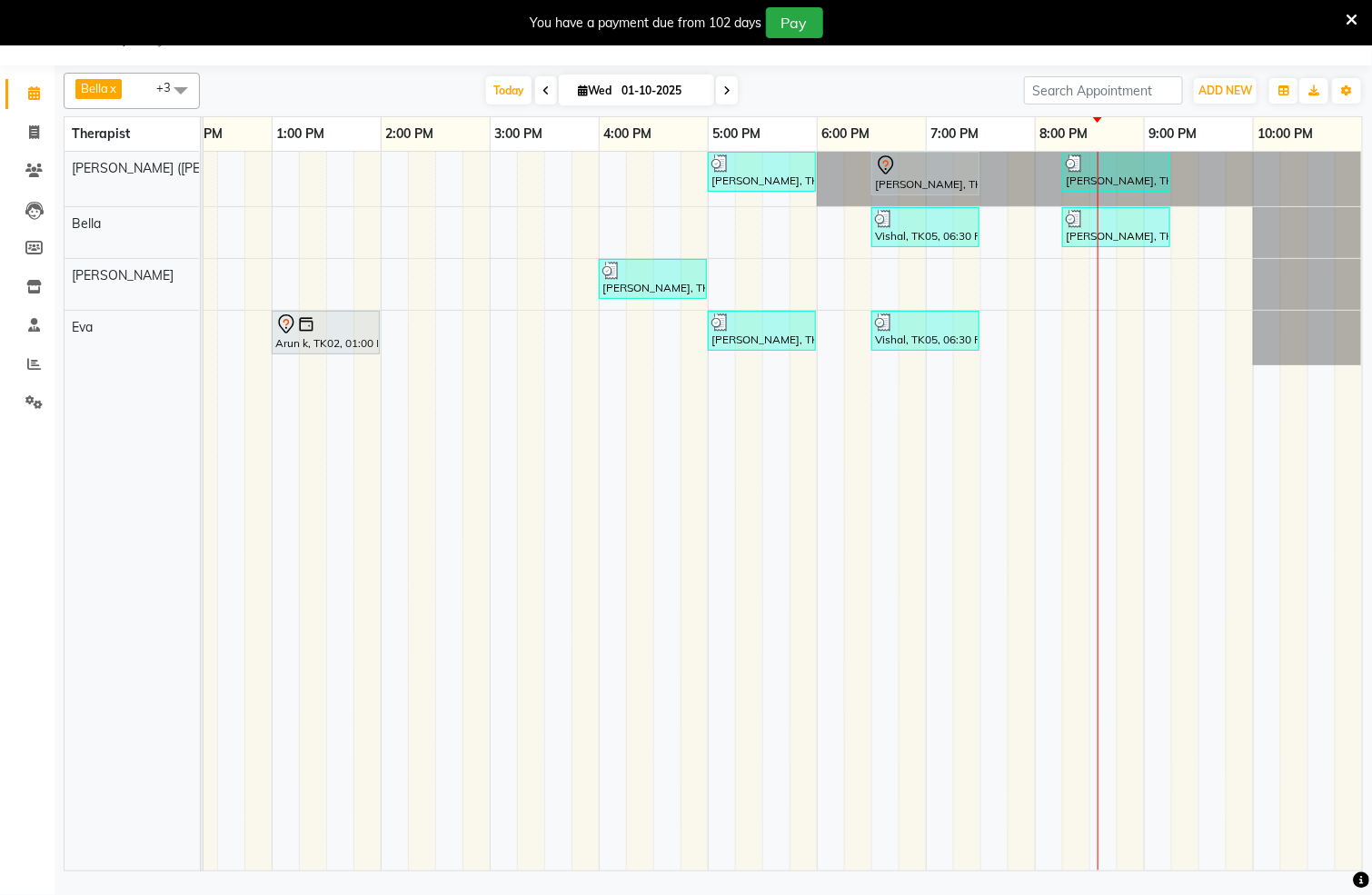
scroll to position [0, 609]
click at [1105, 328] on div "[PERSON_NAME], TK03, 05:00 PM-06:00 PM, Swedish De-Stress - 60 [PERSON_NAME], T…" at bounding box center [490, 511] width 1746 height 719
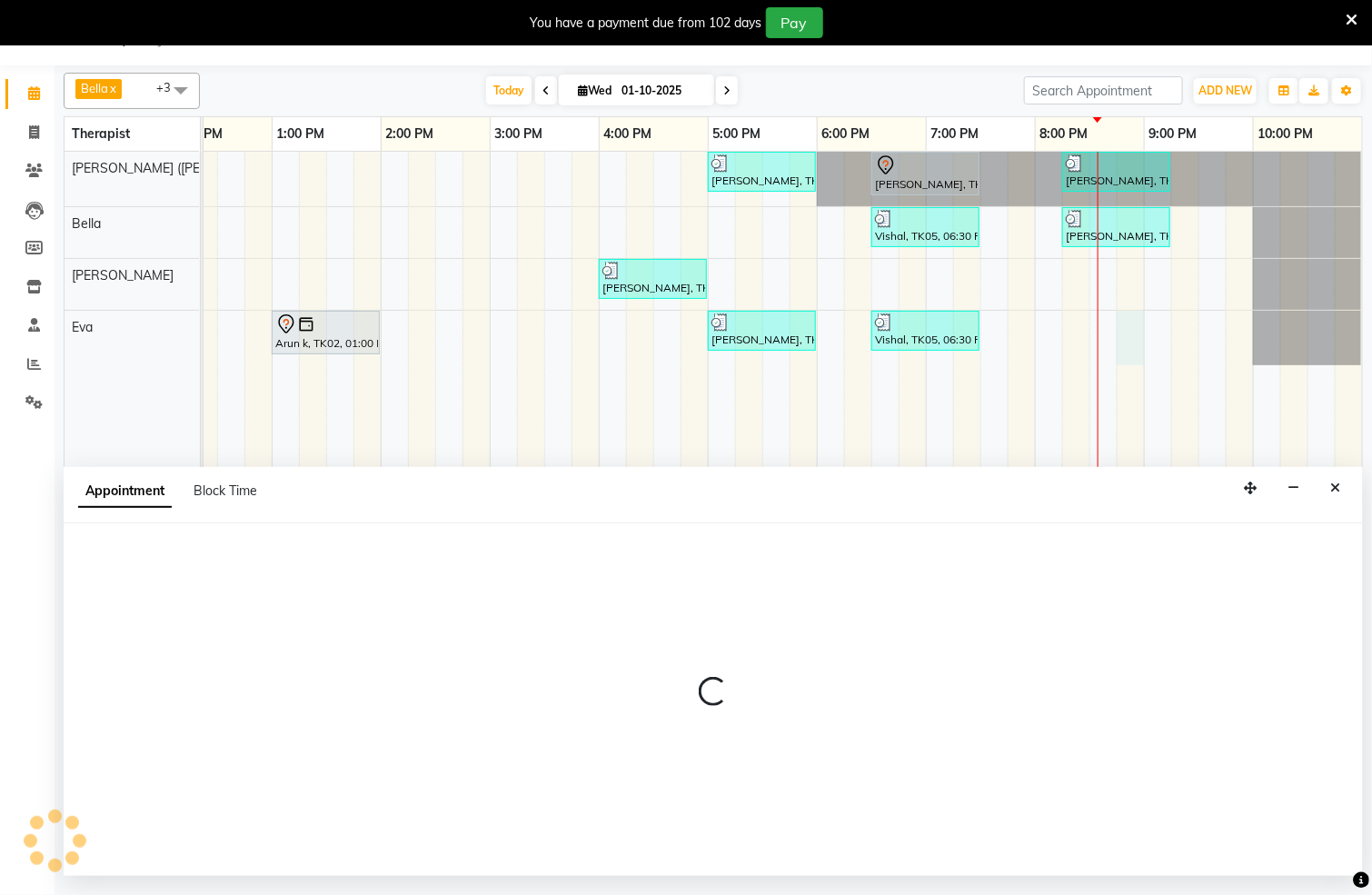
select select "83231"
select select "tentative"
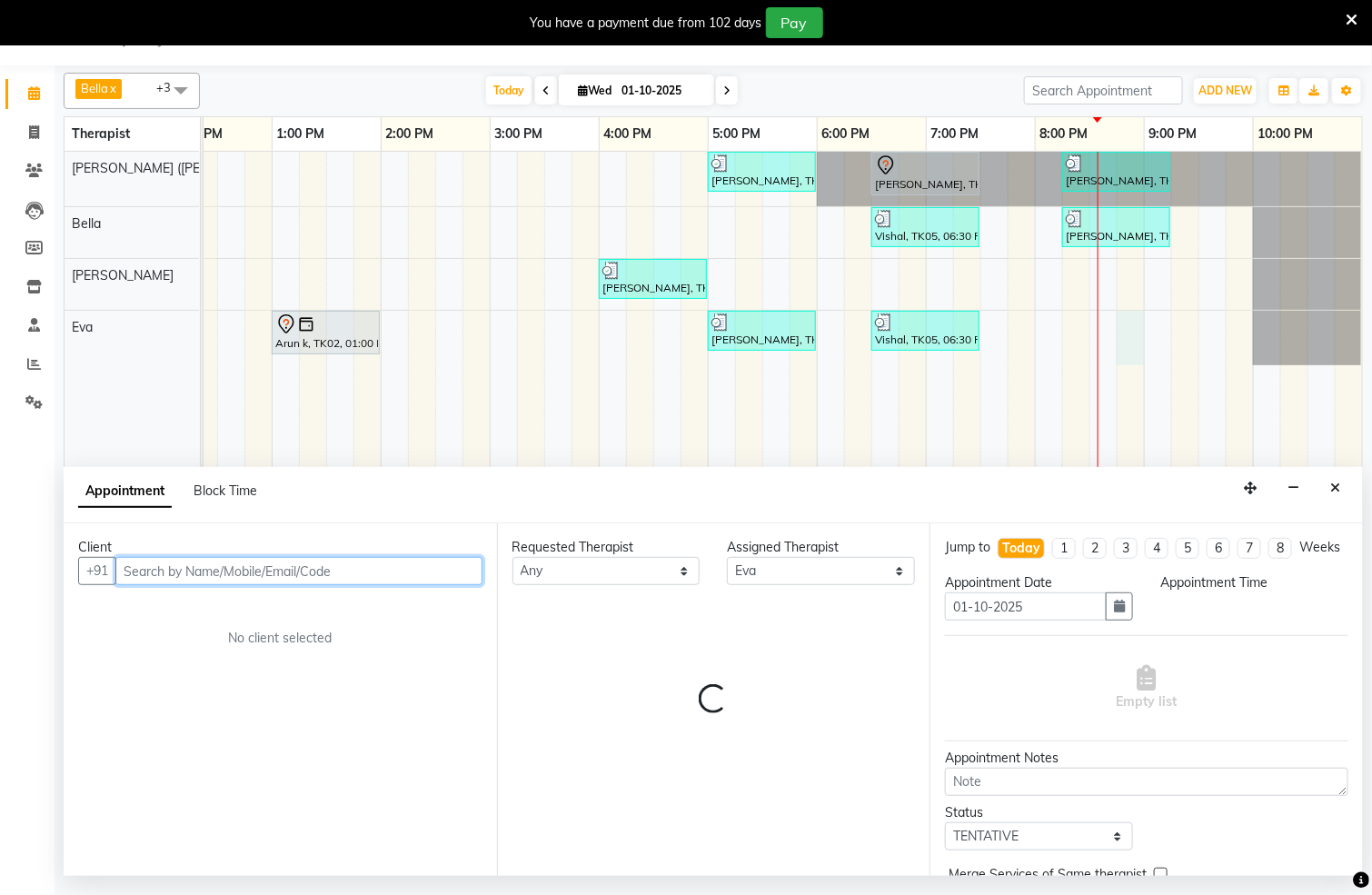
select select "1245"
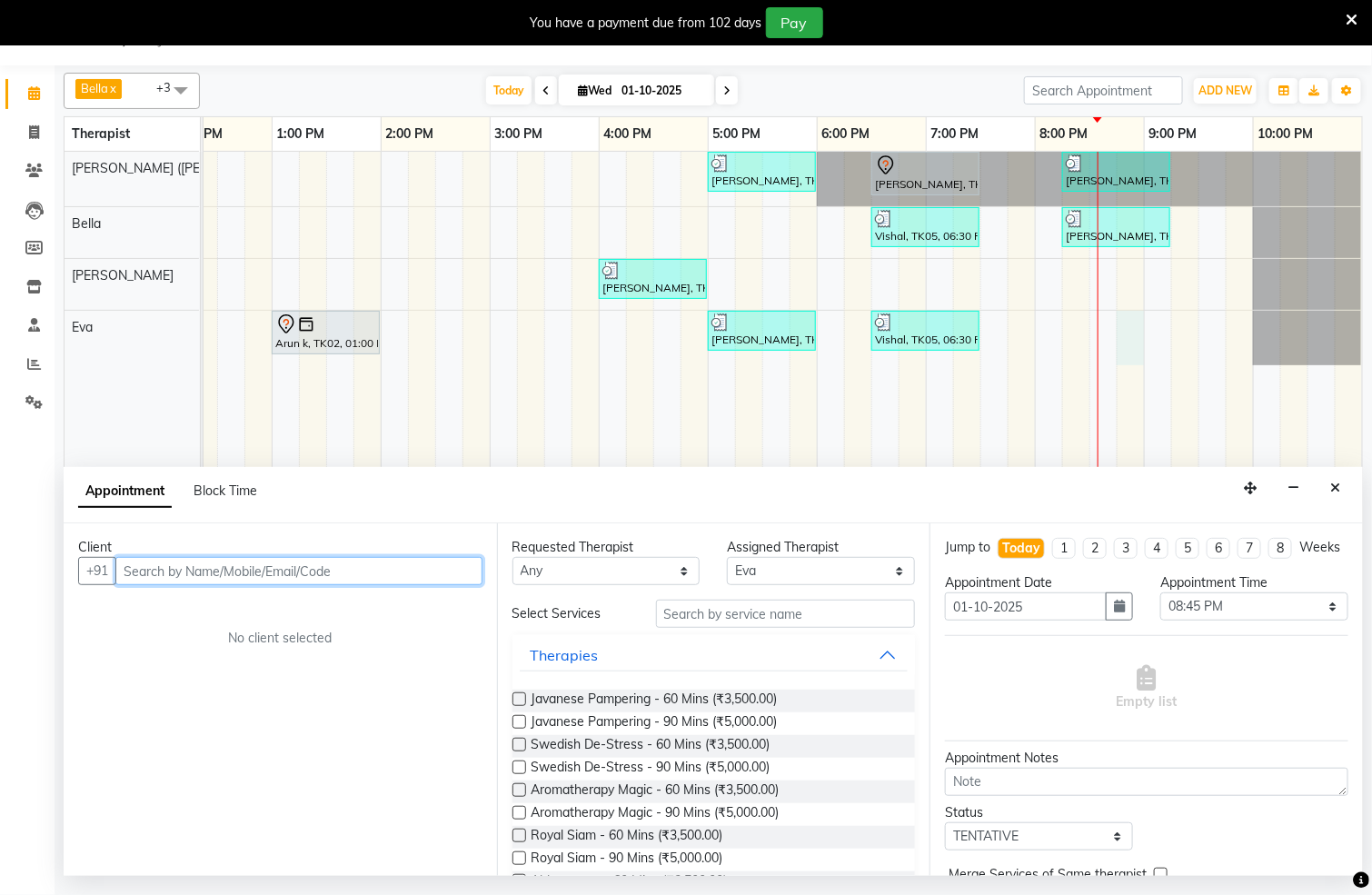
click at [440, 568] on input "text" at bounding box center [299, 571] width 367 height 28
type input "9953067538"
click at [428, 567] on span "Add Client" at bounding box center [445, 571] width 61 height 17
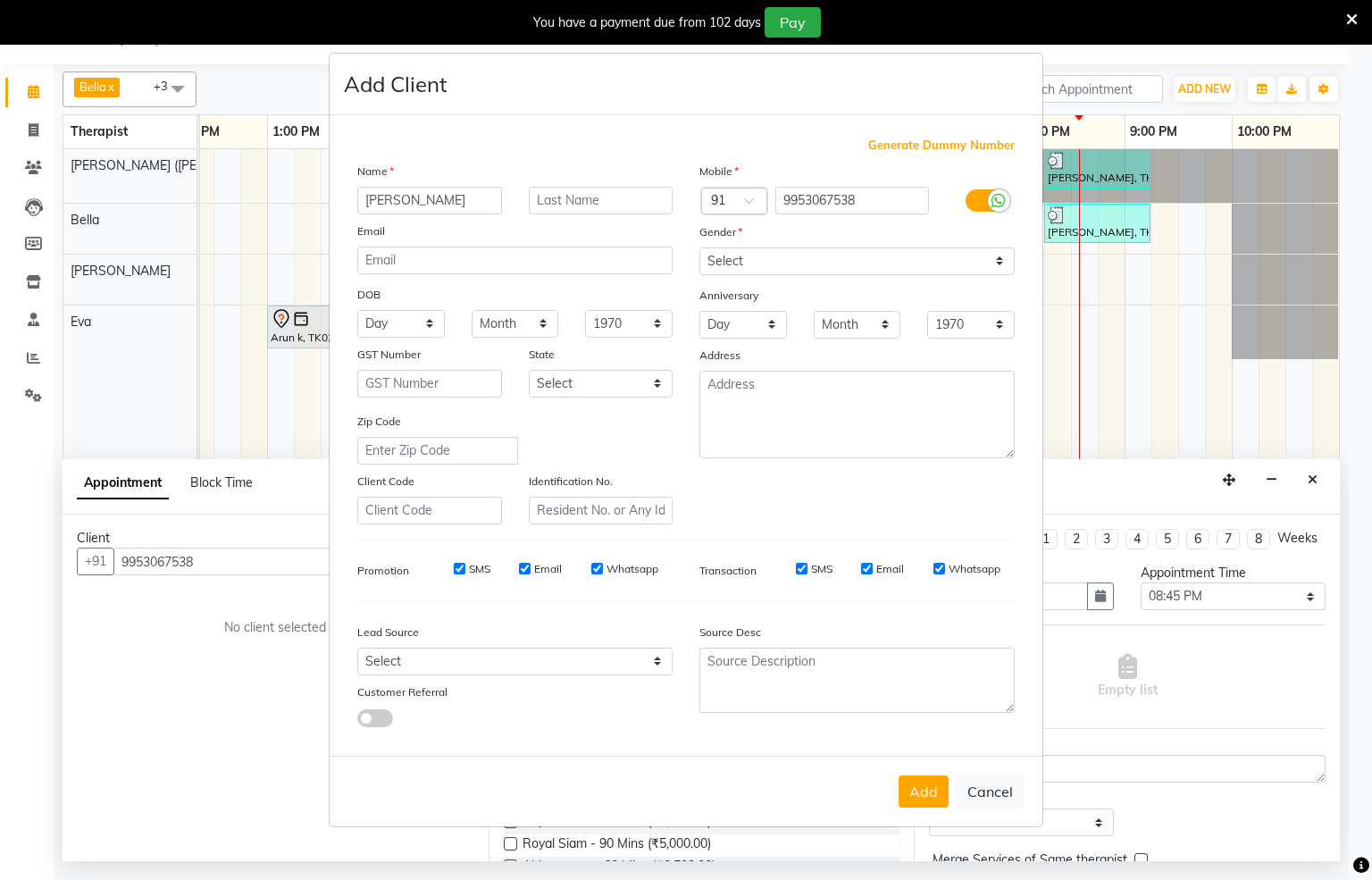
type input "[PERSON_NAME]"
click at [989, 264] on select "Select [DEMOGRAPHIC_DATA] [DEMOGRAPHIC_DATA] Other Prefer Not To Say" at bounding box center [857, 261] width 315 height 27
select select "[DEMOGRAPHIC_DATA]"
click at [700, 248] on select "Select [DEMOGRAPHIC_DATA] [DEMOGRAPHIC_DATA] Other Prefer Not To Say" at bounding box center [857, 261] width 315 height 27
click at [922, 795] on button "Add" at bounding box center [923, 791] width 50 height 32
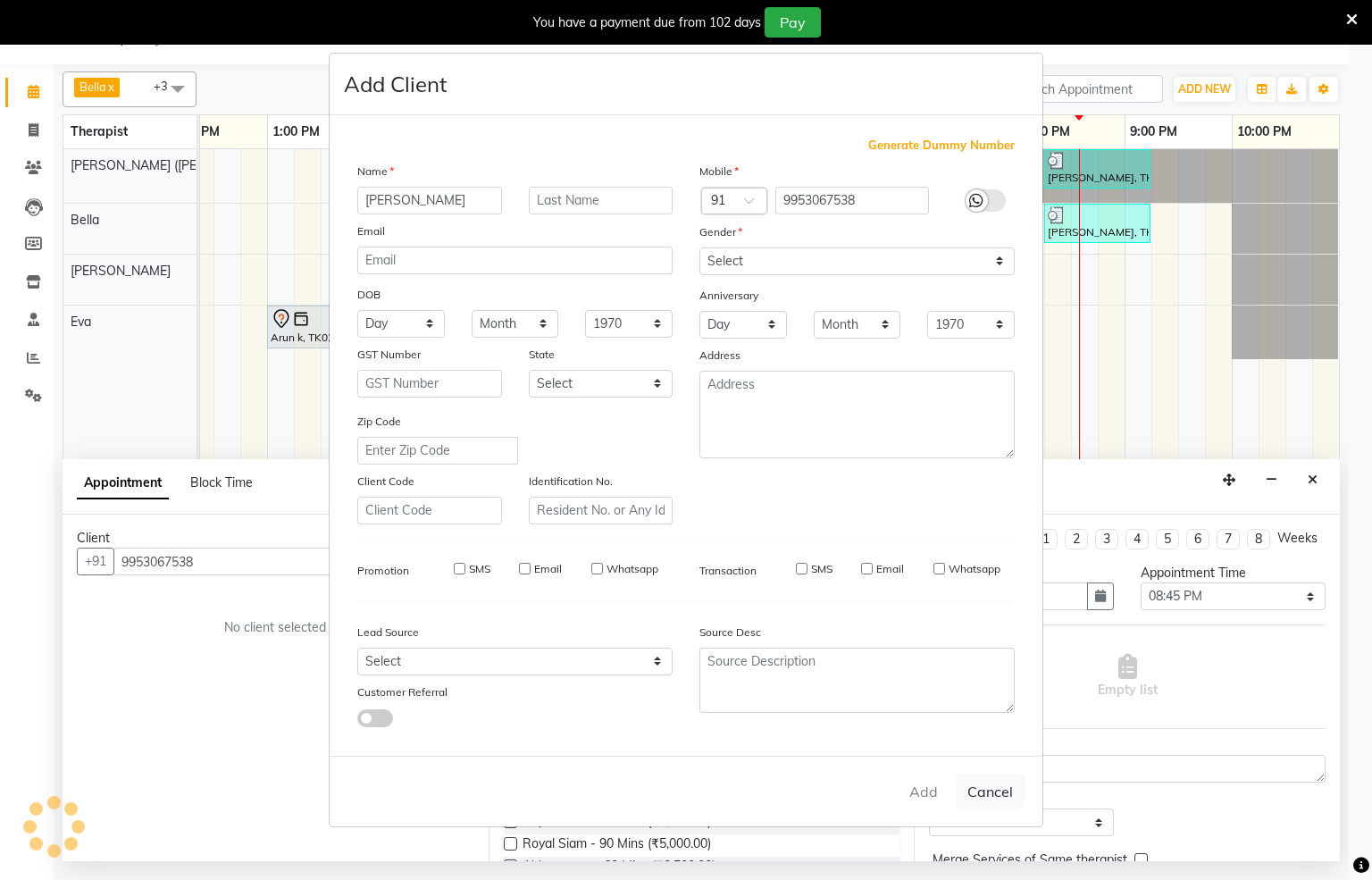
select select
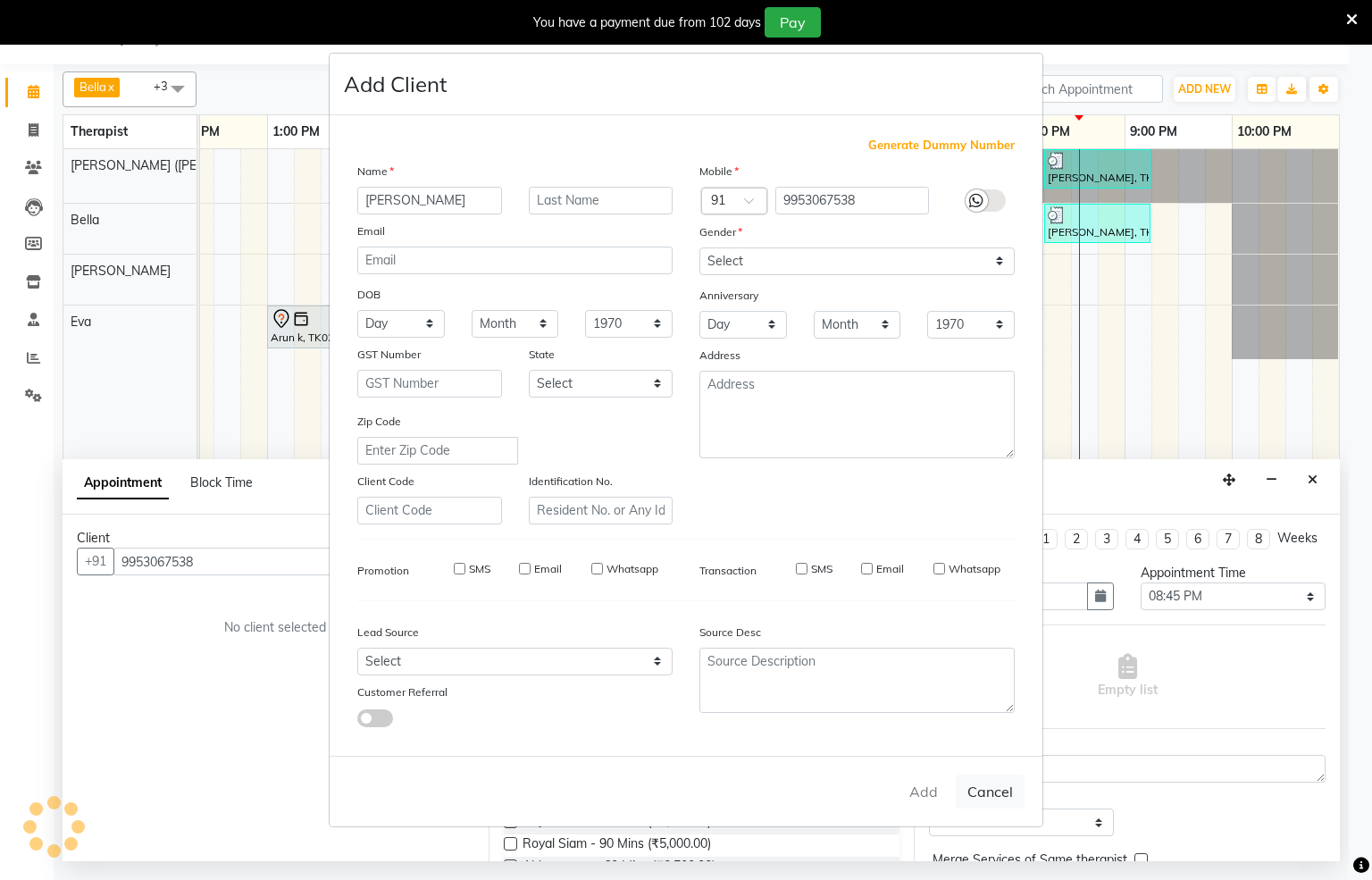
select select
checkbox input "false"
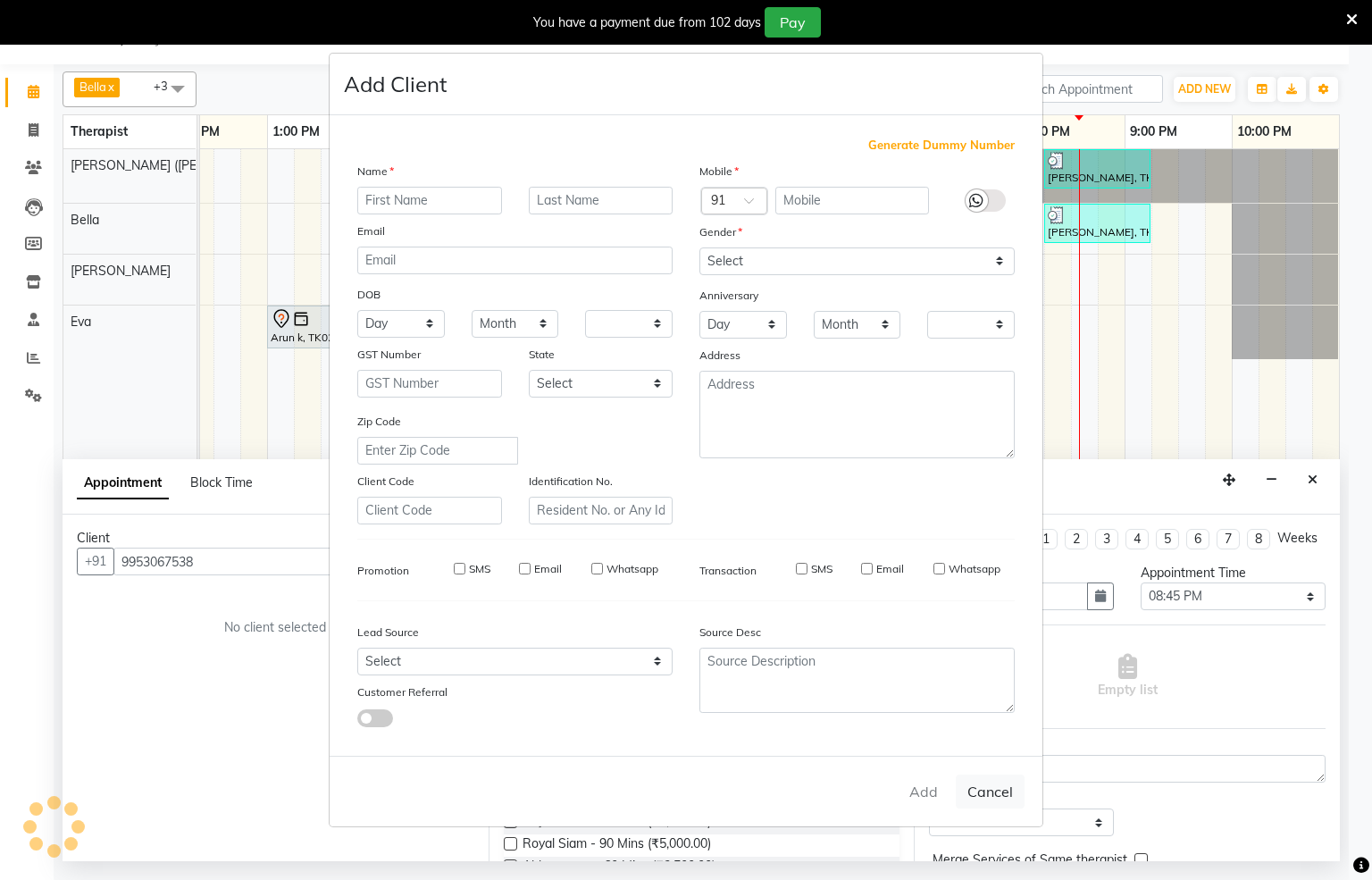
checkbox input "false"
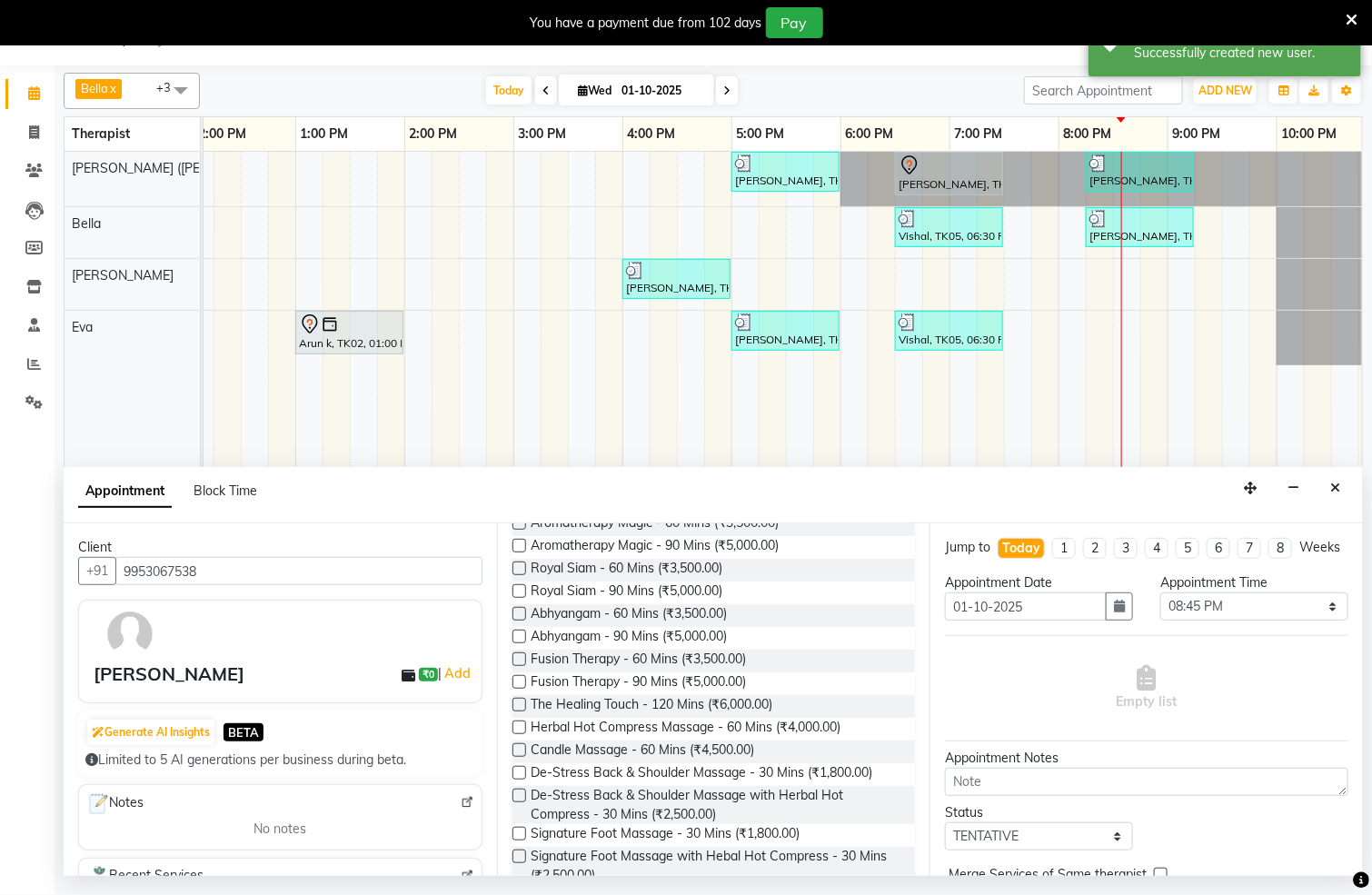
scroll to position [273, 0]
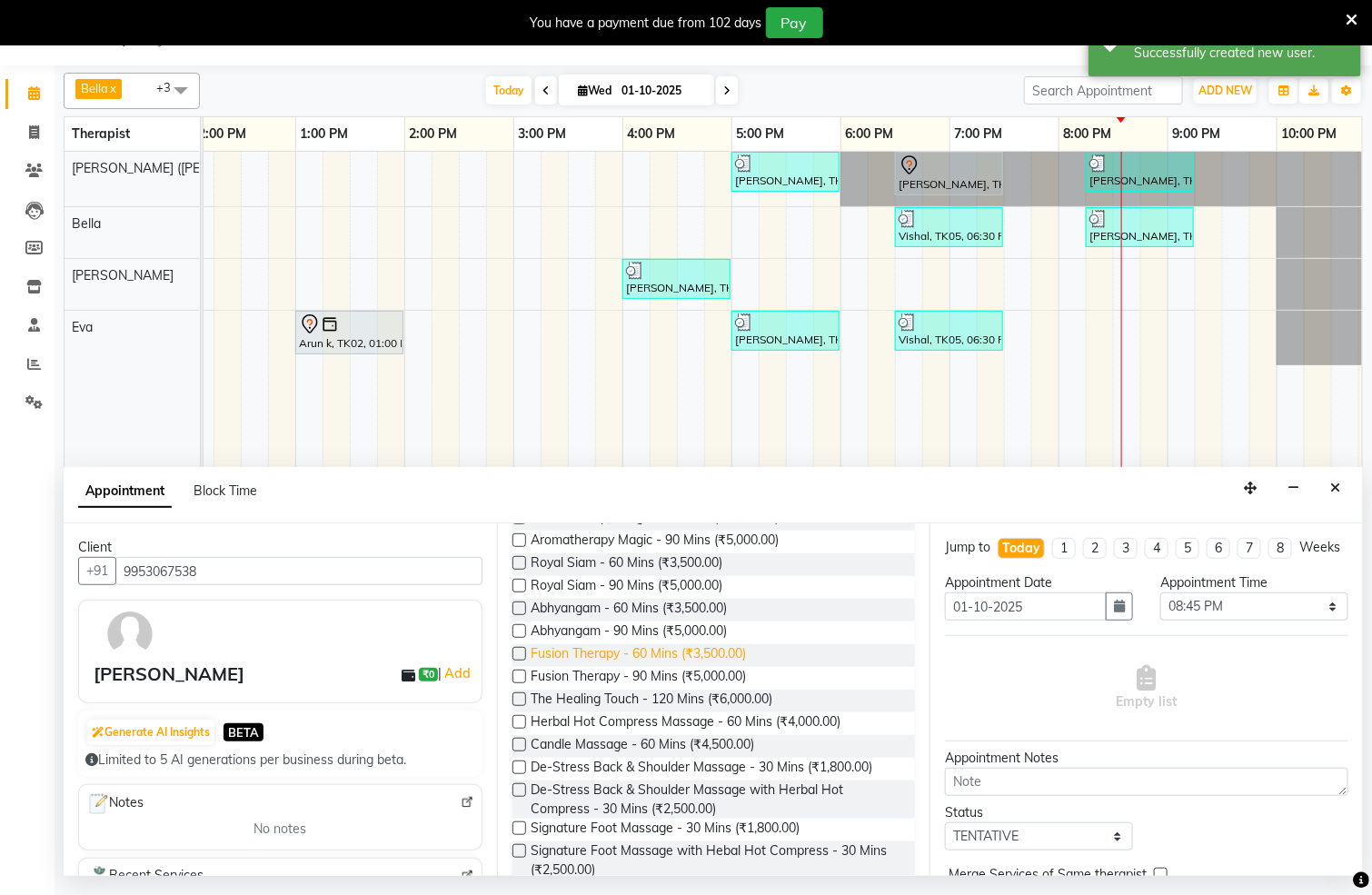
drag, startPoint x: 518, startPoint y: 657, endPoint x: 581, endPoint y: 664, distance: 63.4
click at [518, 658] on label at bounding box center [519, 654] width 14 height 14
click at [518, 658] on input "checkbox" at bounding box center [518, 656] width 12 height 12
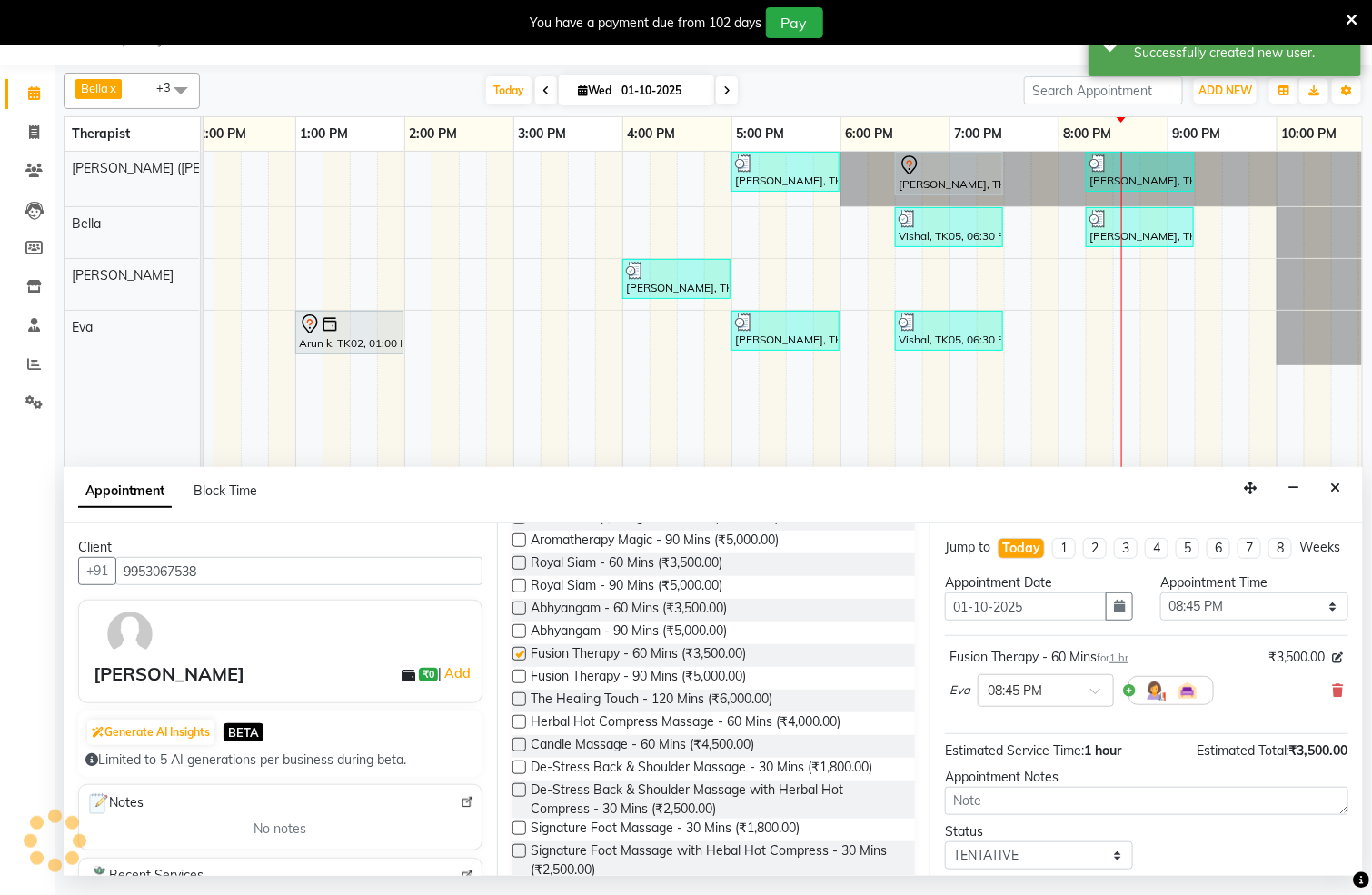
checkbox input "false"
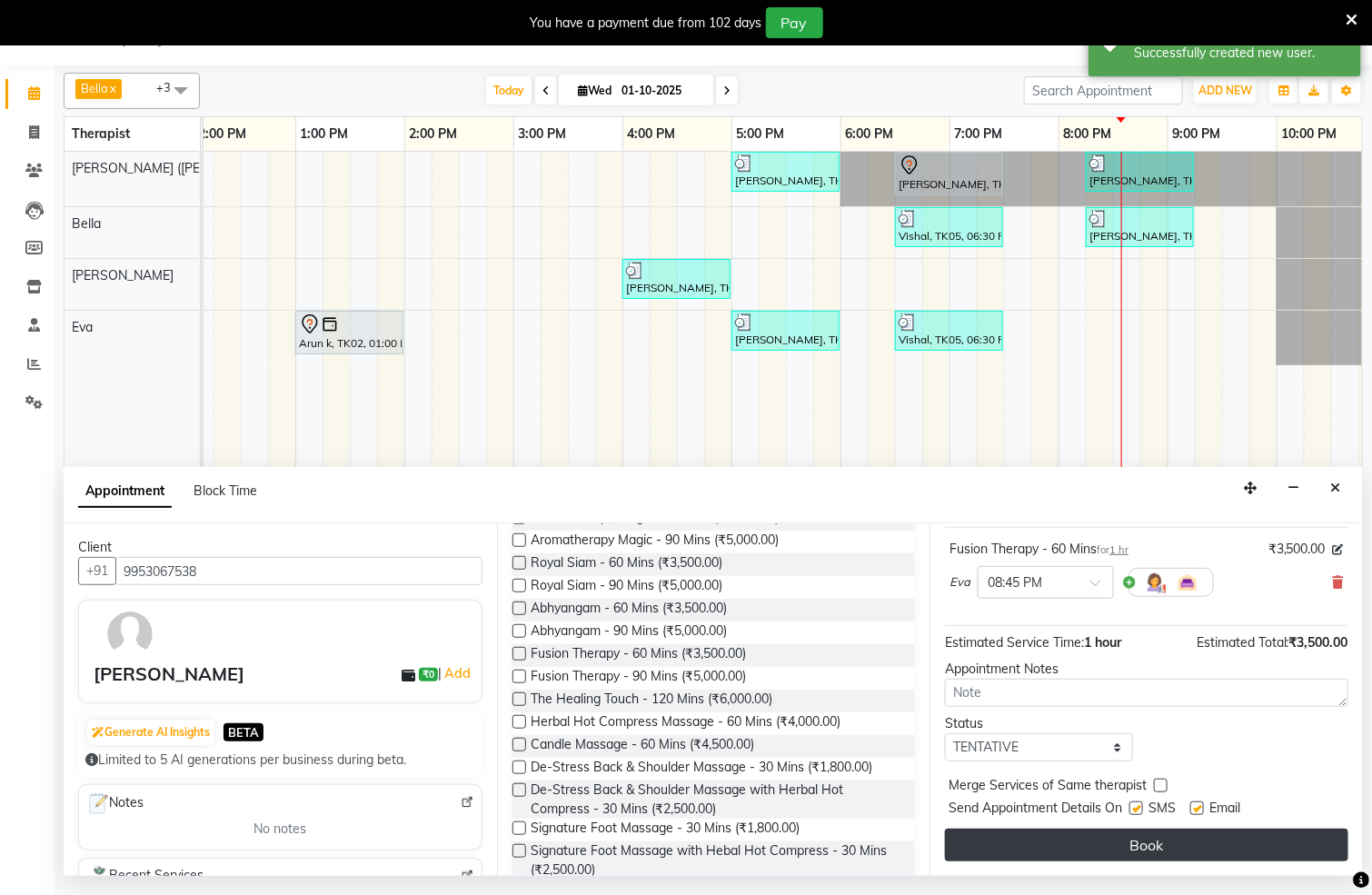
click at [1161, 848] on button "Book" at bounding box center [1146, 845] width 403 height 32
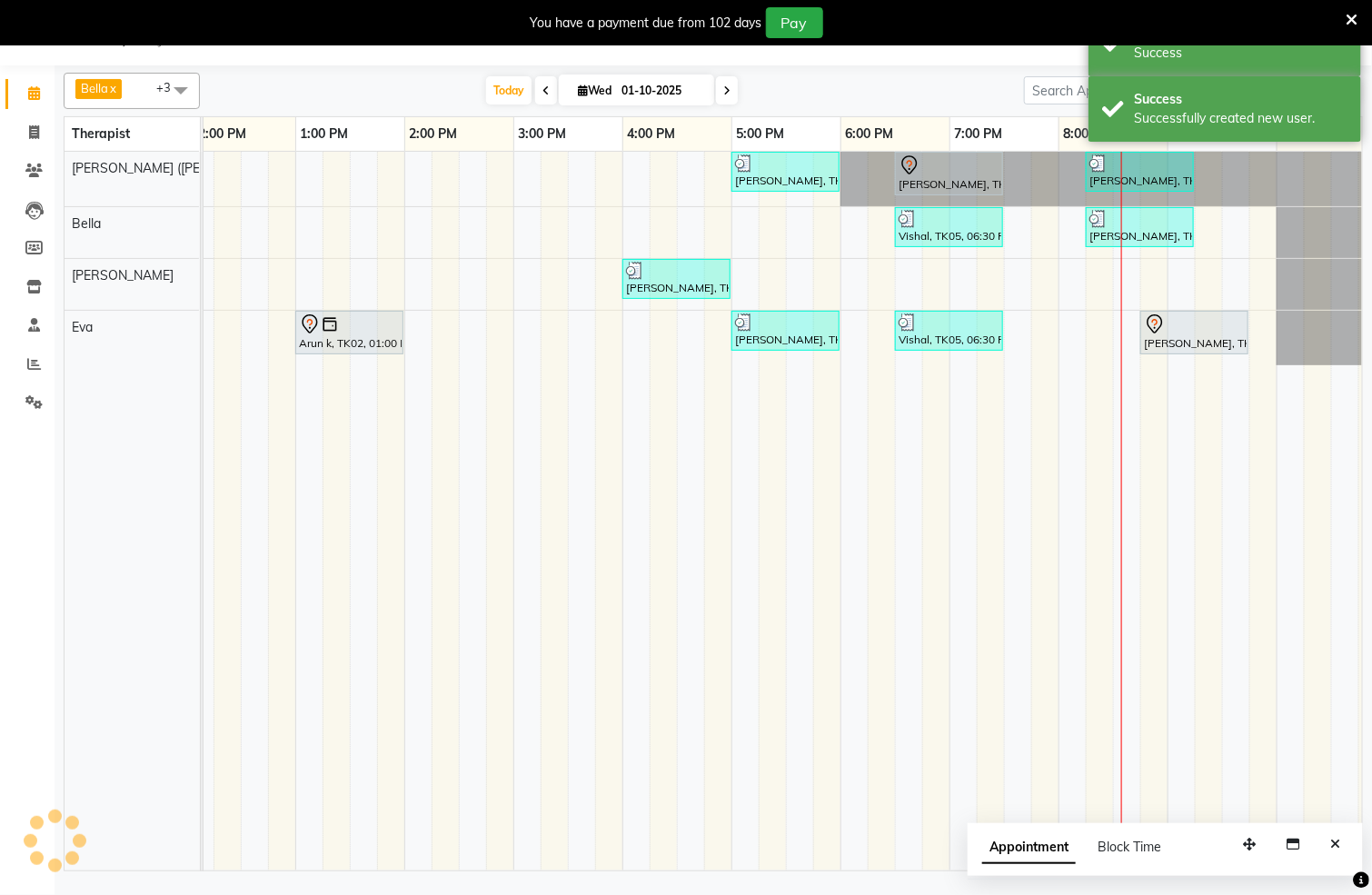
scroll to position [0, 0]
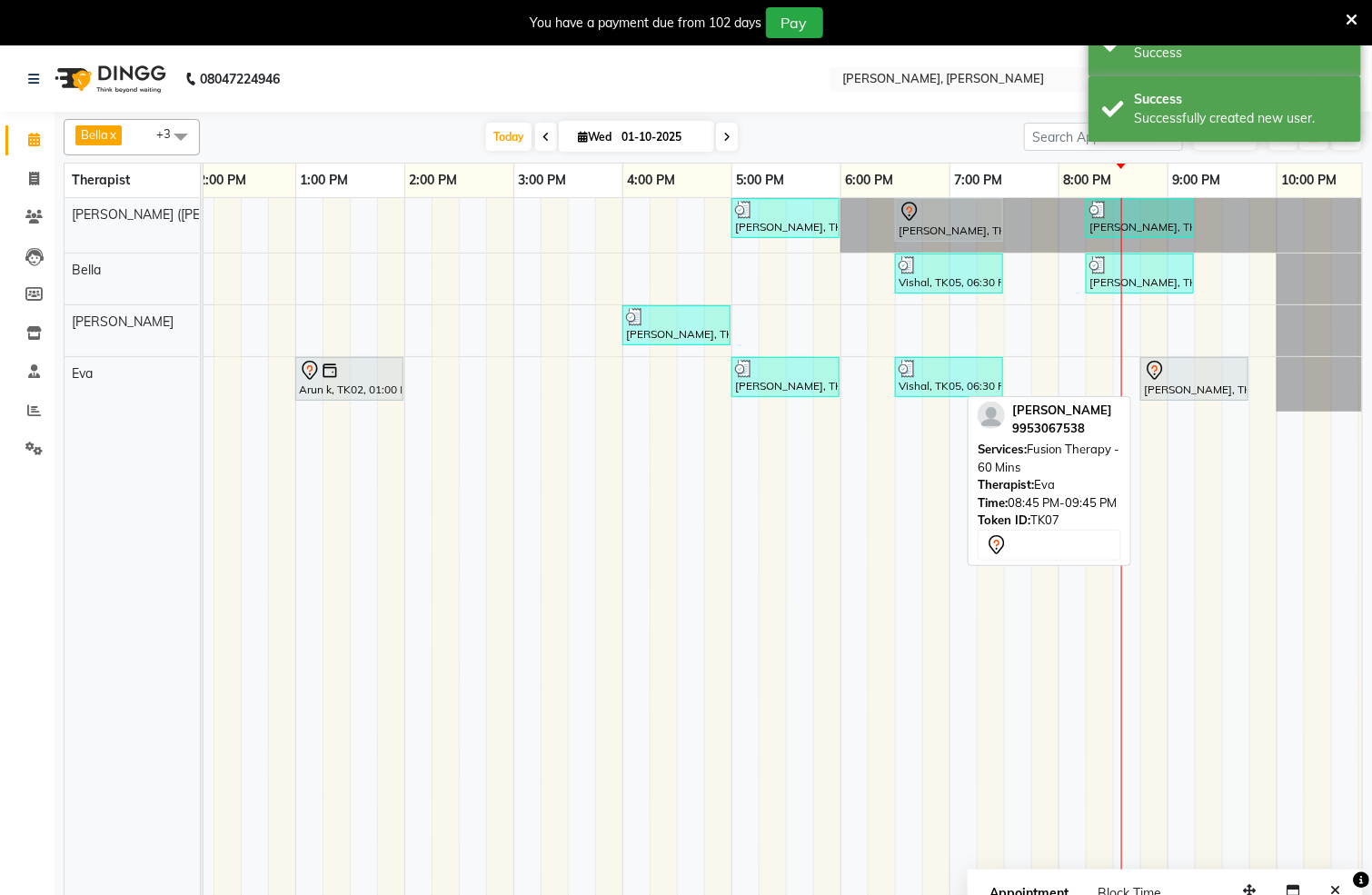
click at [1210, 380] on div at bounding box center [1194, 371] width 101 height 22
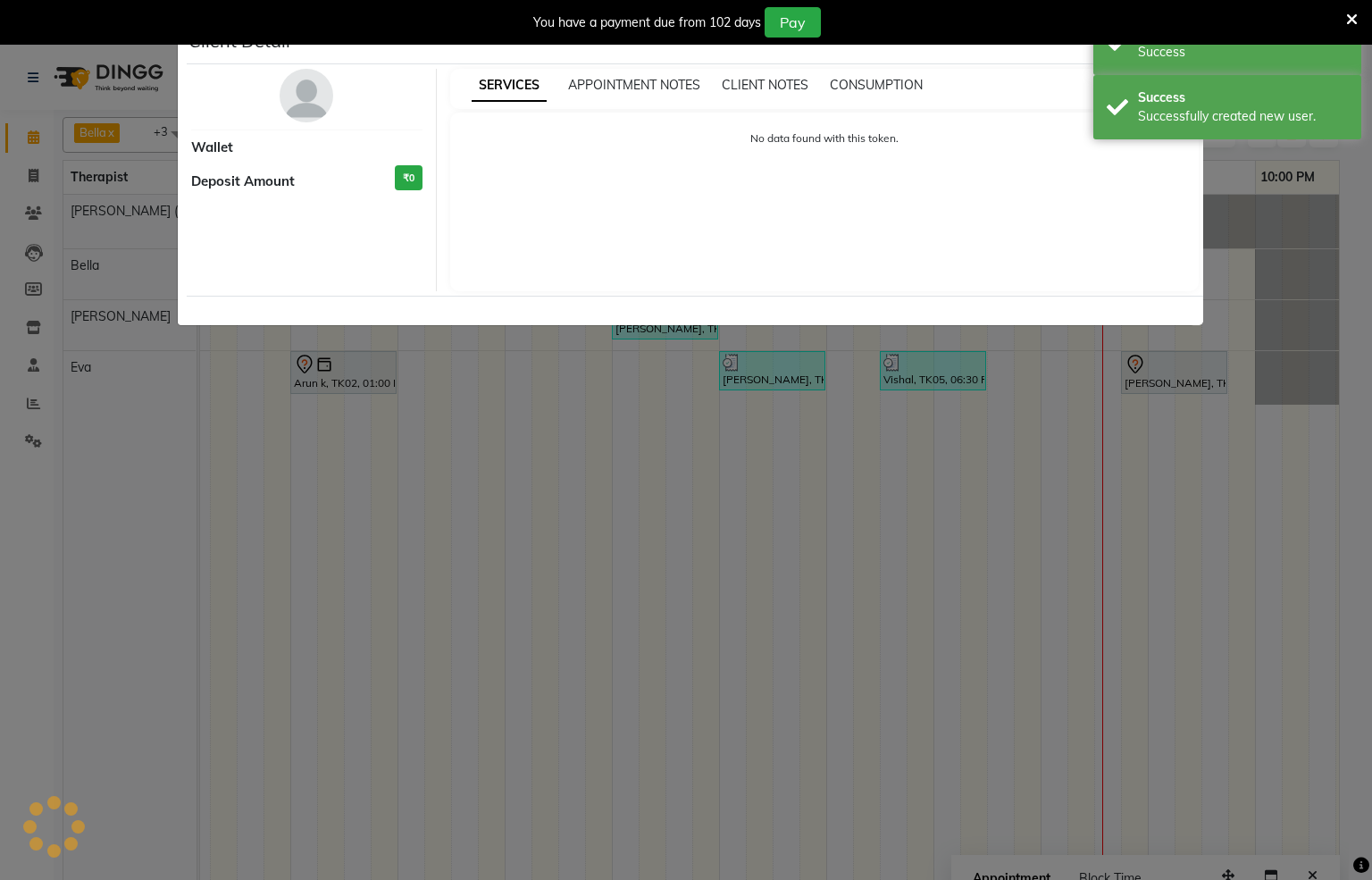
select select "7"
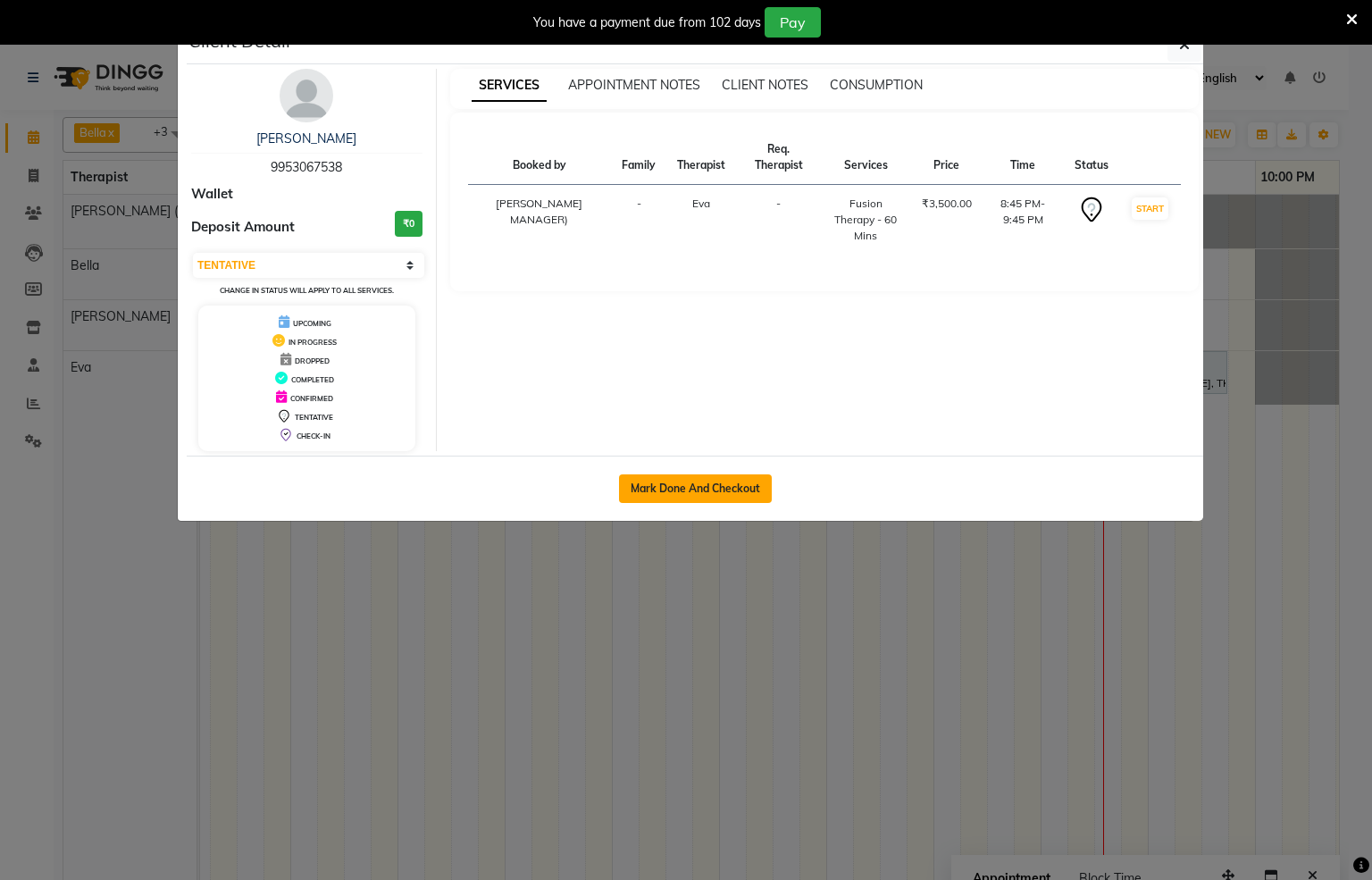
click at [695, 488] on button "Mark Done And Checkout" at bounding box center [695, 488] width 153 height 28
select select "service"
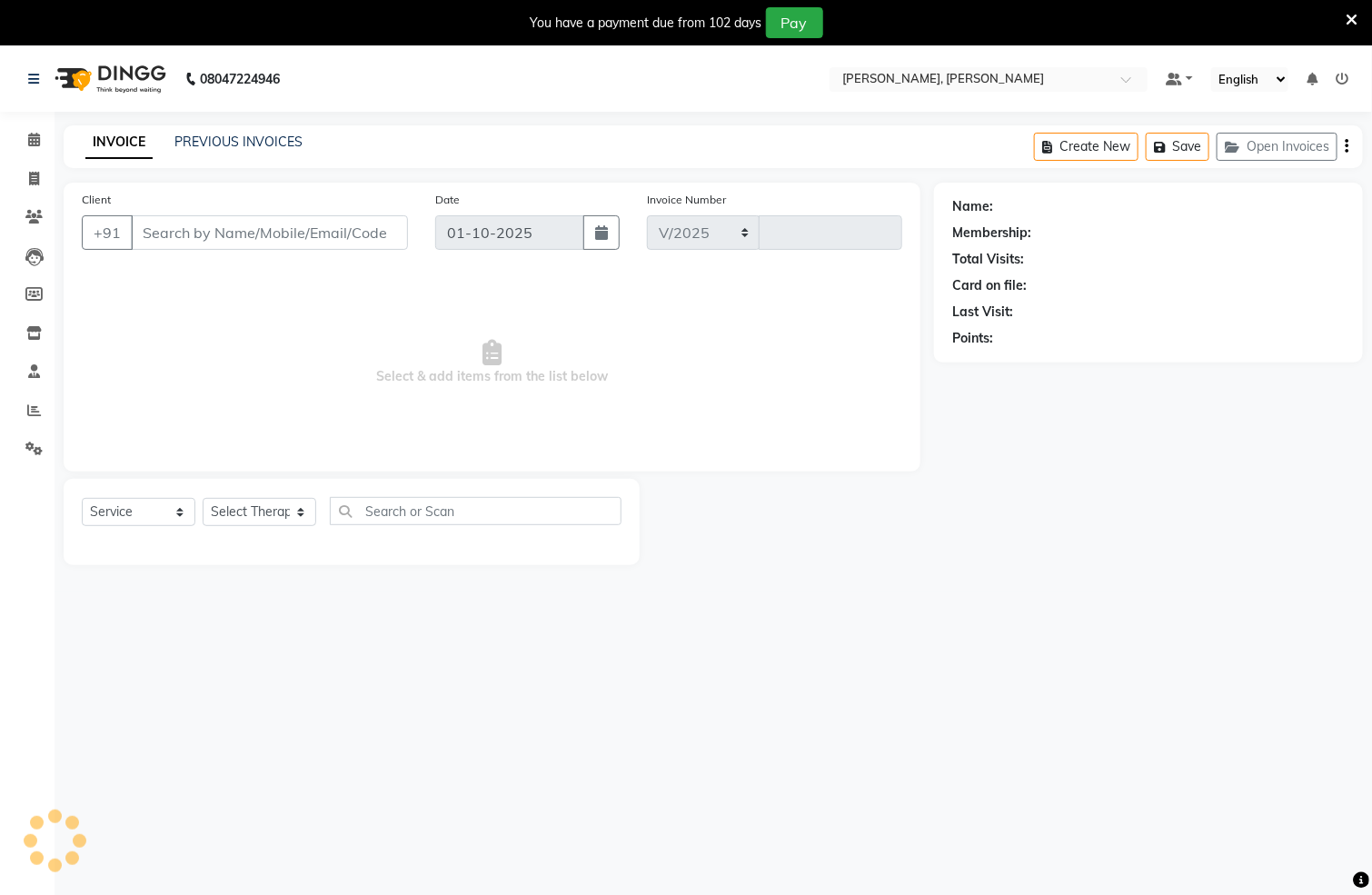
select select "6399"
type input "1554"
type input "9953067538"
select select "83231"
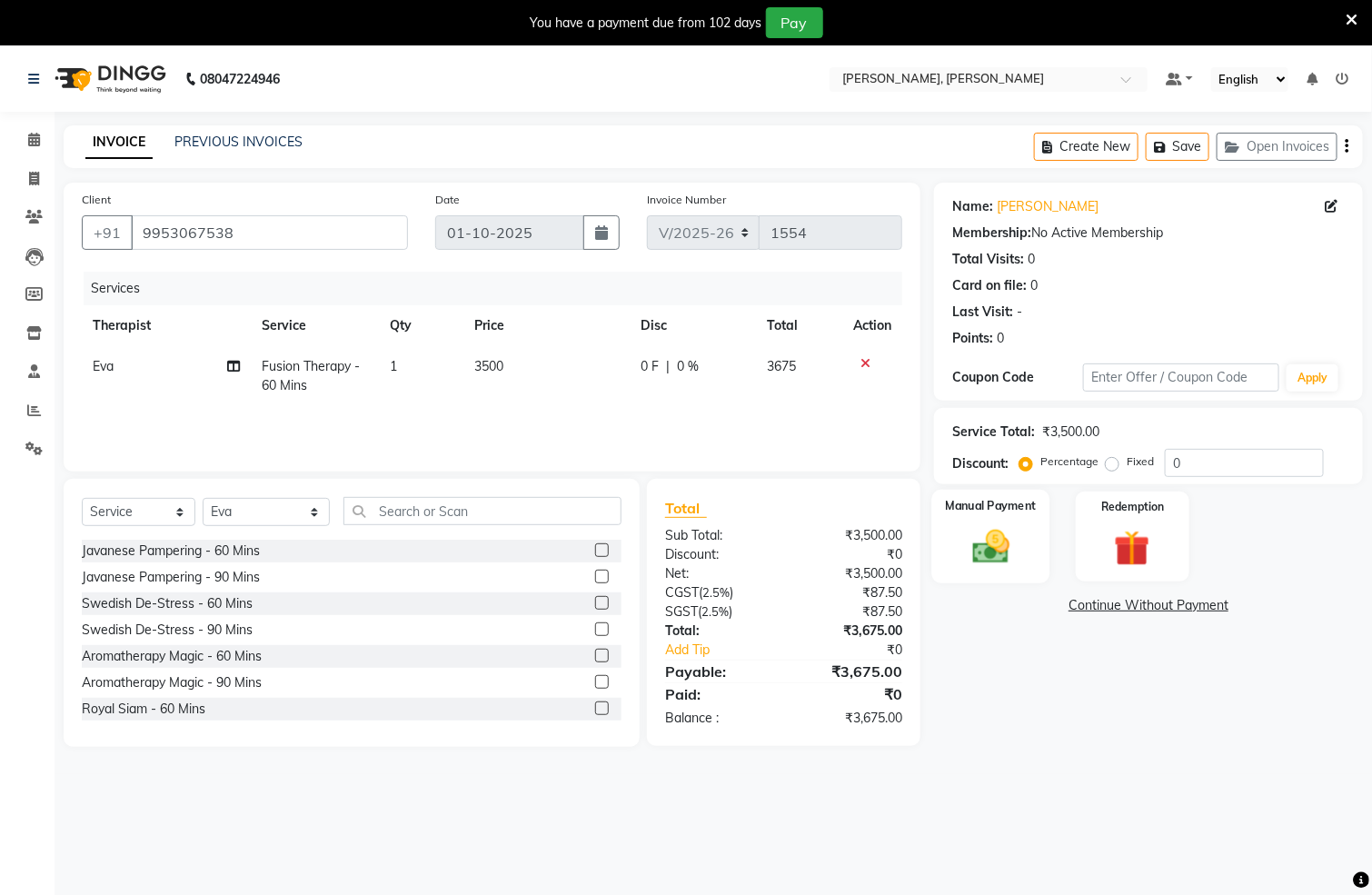
click at [1031, 540] on div "Manual Payment" at bounding box center [992, 536] width 118 height 93
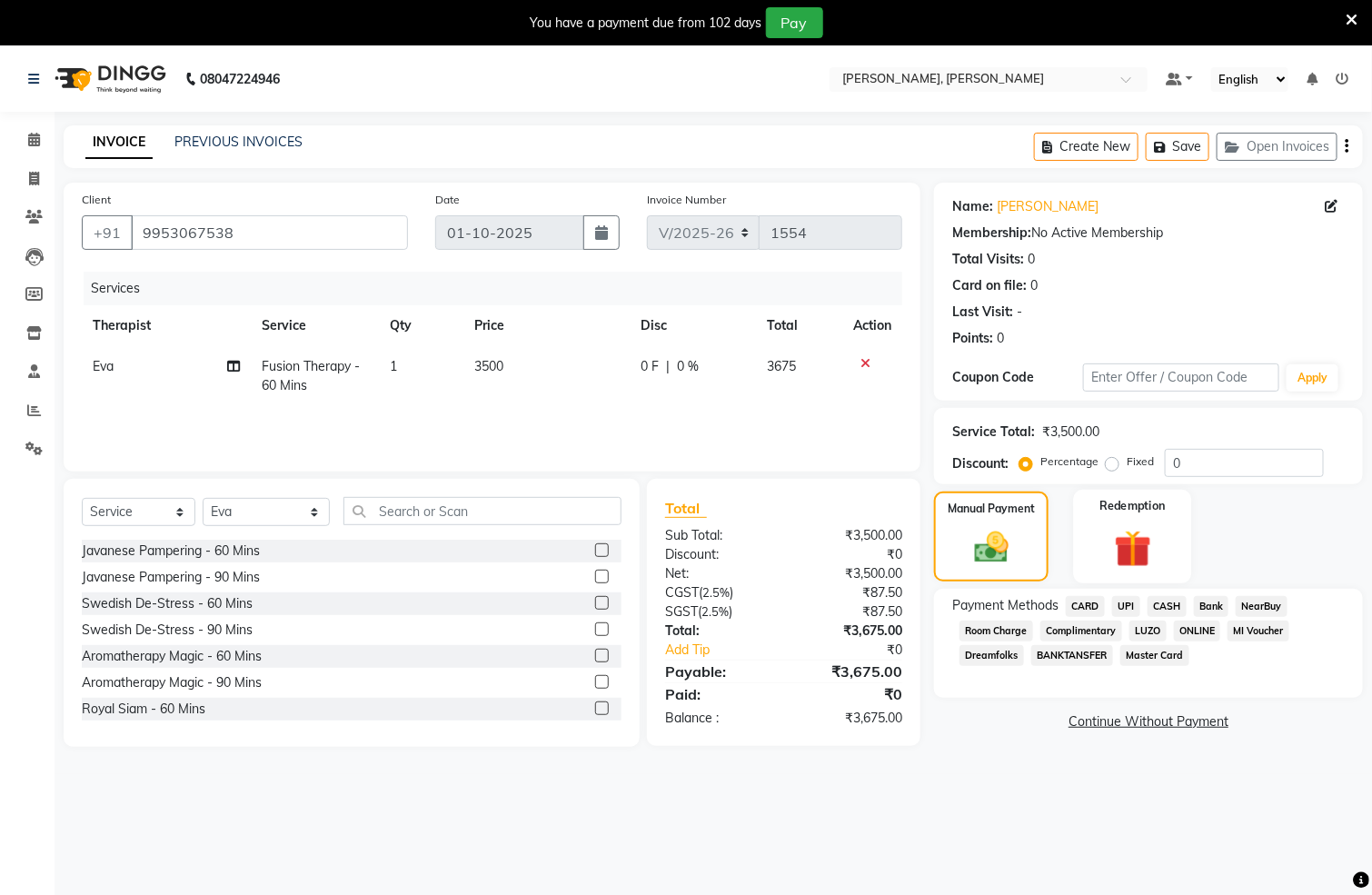
click at [1179, 559] on div "Redemption" at bounding box center [1133, 536] width 118 height 93
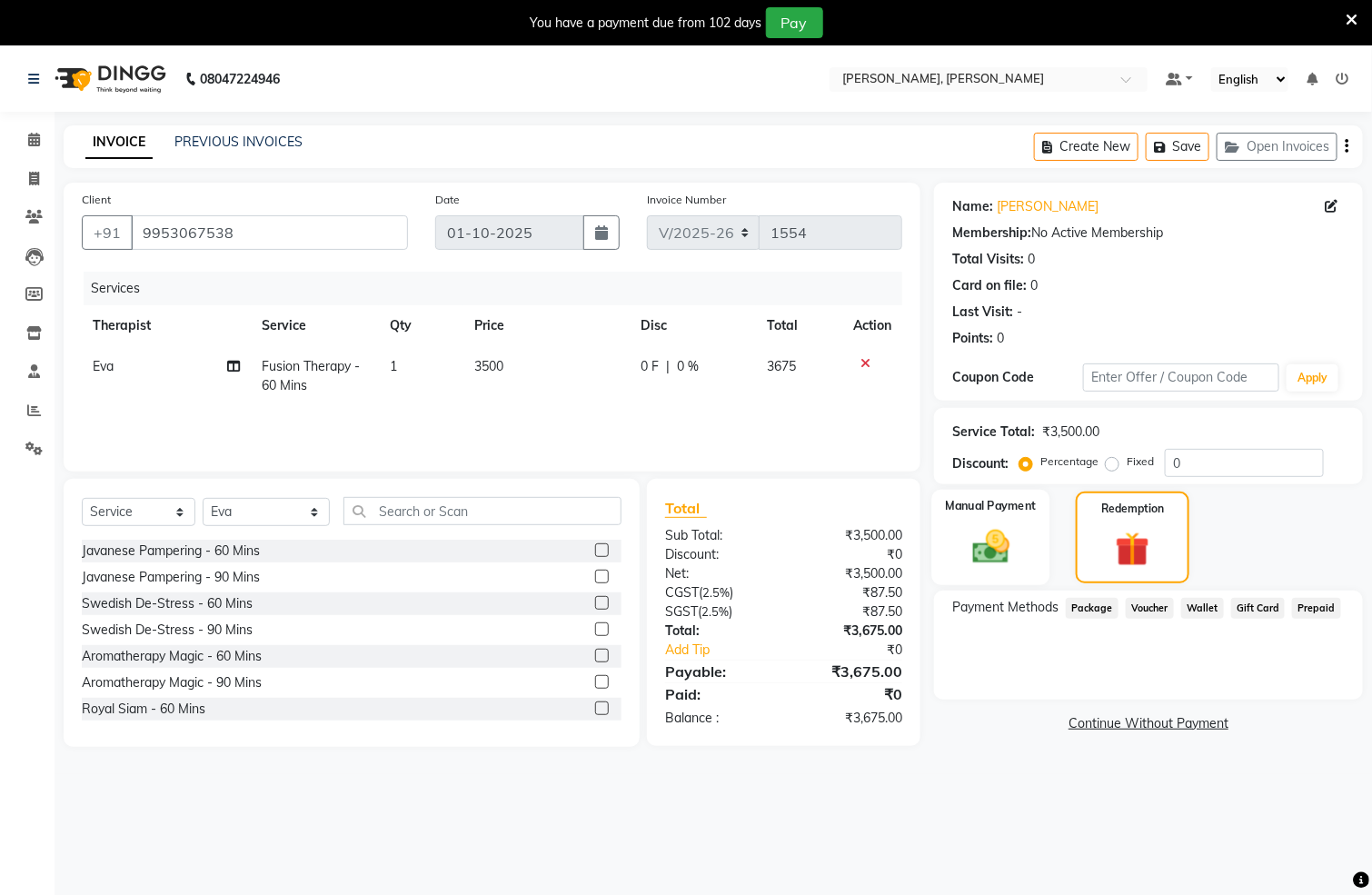
click at [1015, 538] on img at bounding box center [992, 547] width 61 height 43
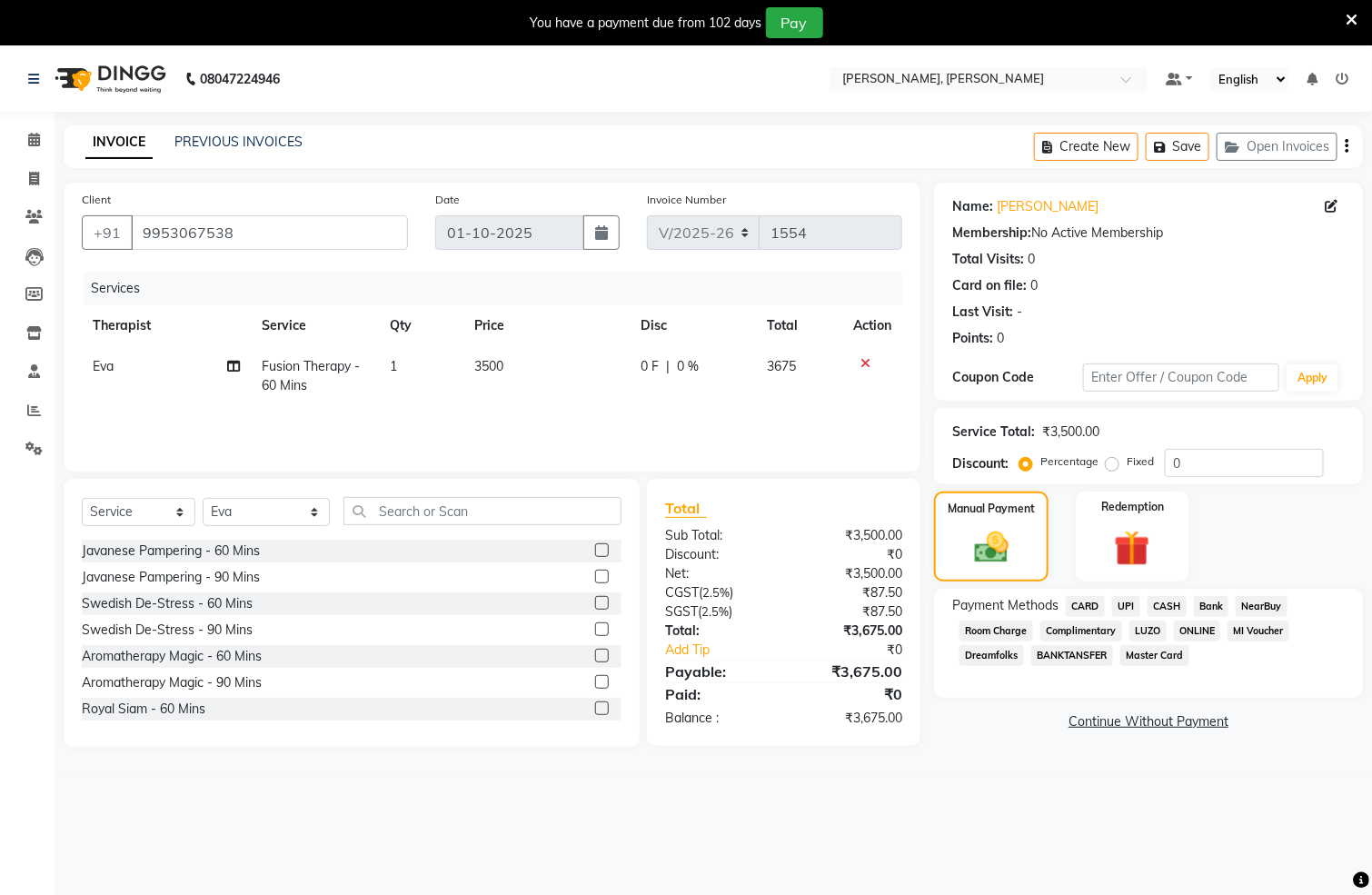
click at [1159, 608] on span "CASH" at bounding box center [1168, 607] width 39 height 21
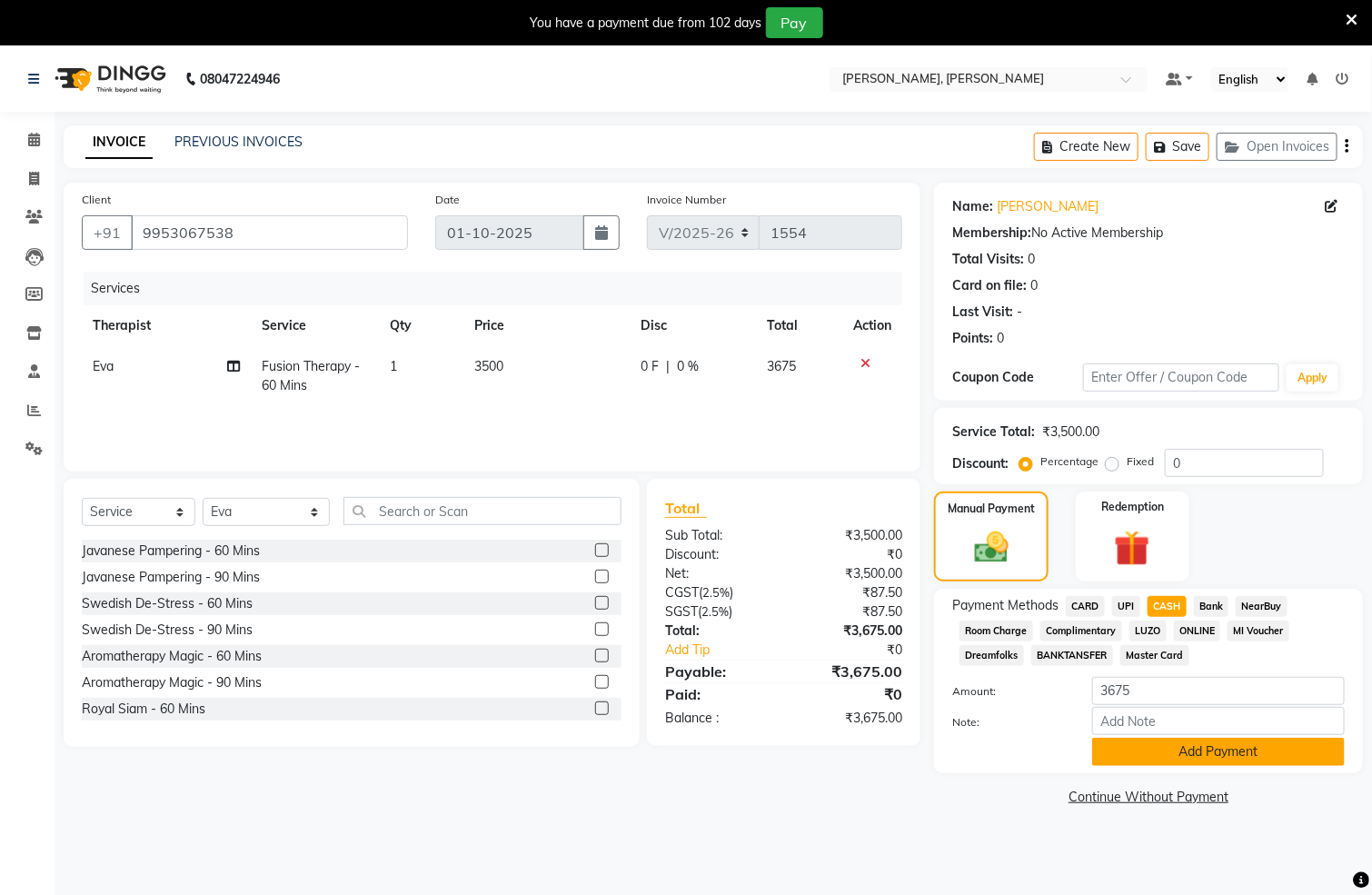
click at [1159, 753] on button "Add Payment" at bounding box center [1219, 752] width 252 height 28
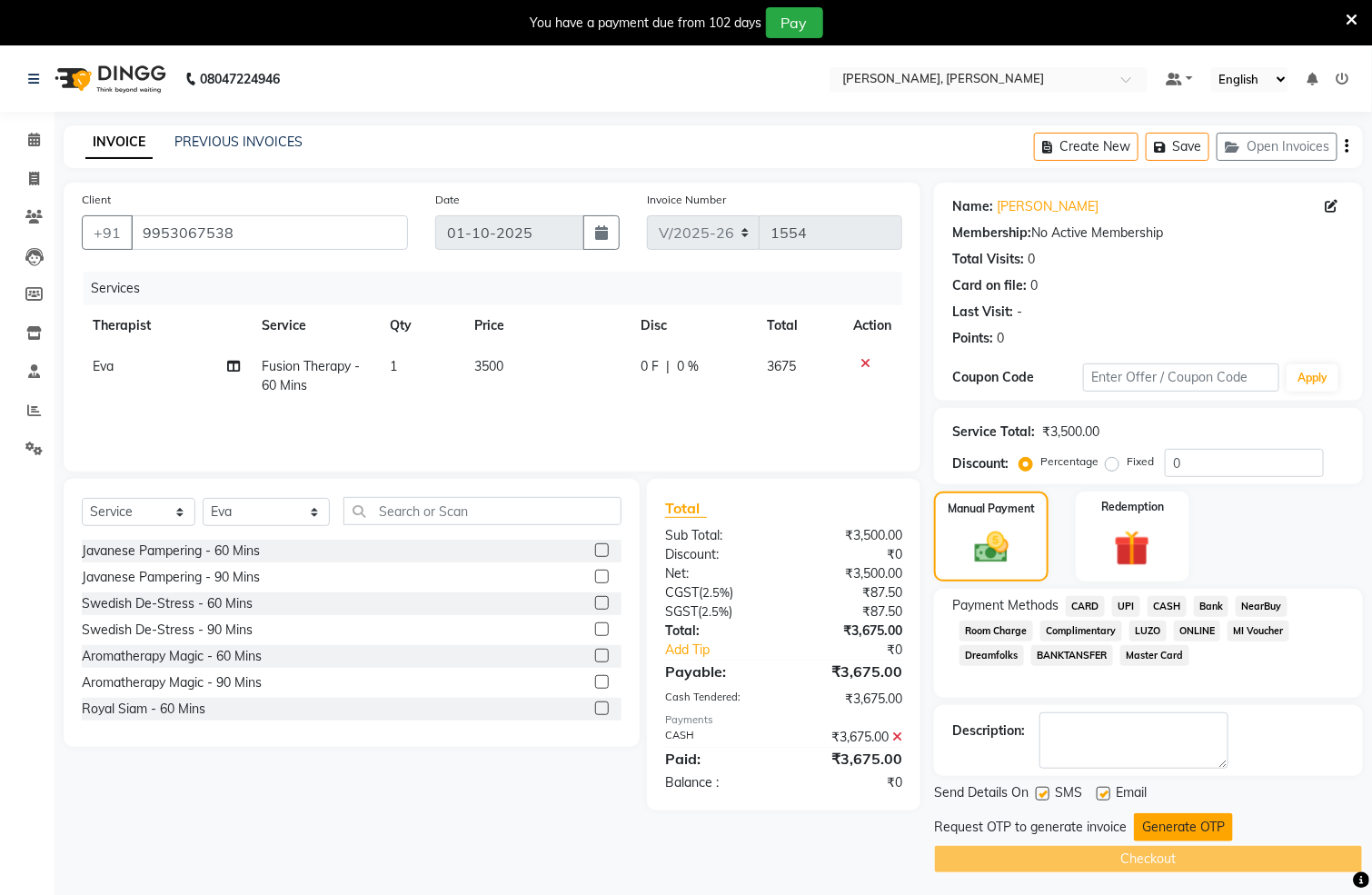
click at [1161, 833] on button "Generate OTP" at bounding box center [1183, 828] width 99 height 28
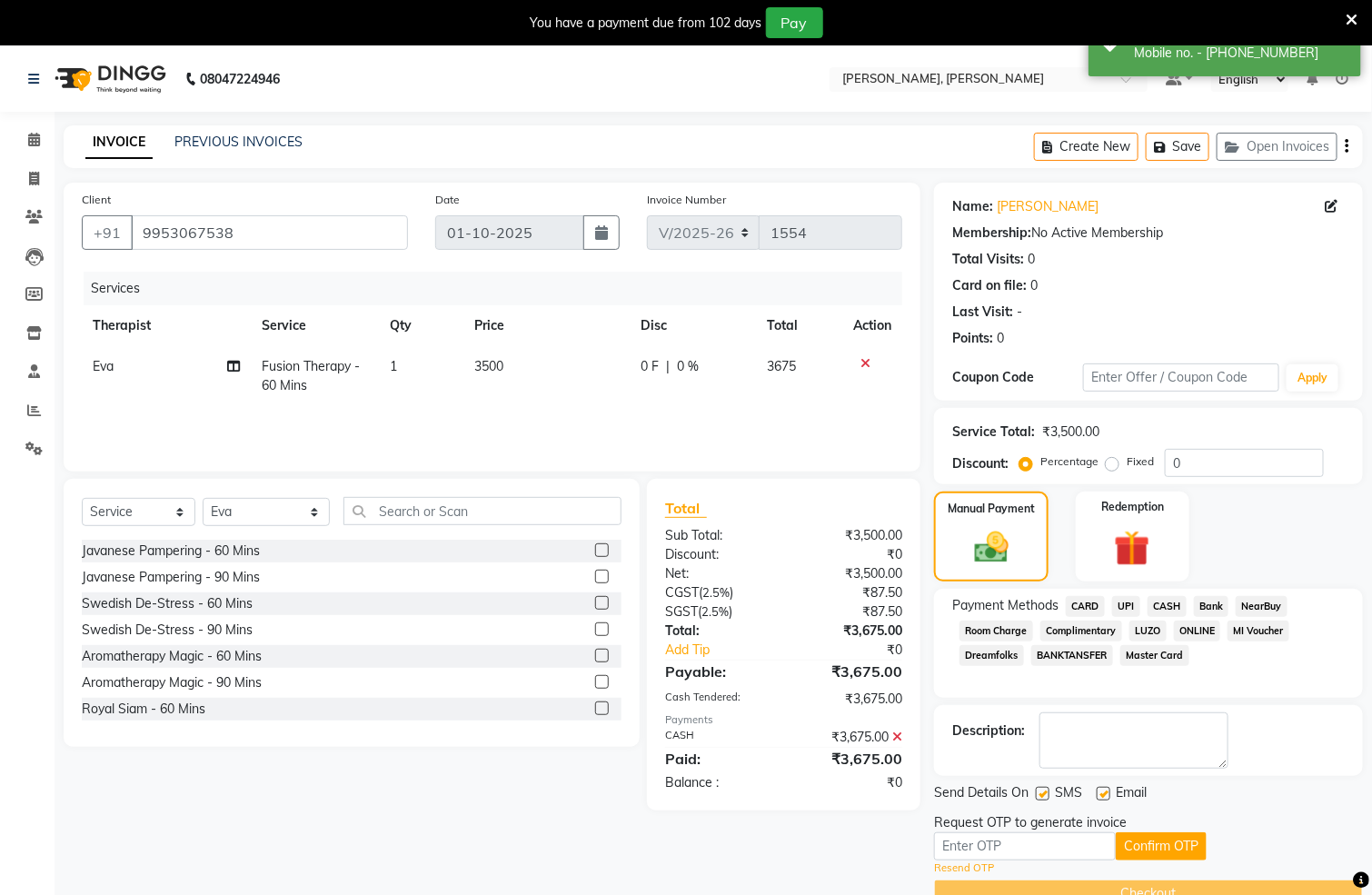
click at [988, 827] on div "Request OTP to generate invoice" at bounding box center [1031, 823] width 192 height 19
click at [982, 843] on input "text" at bounding box center [1025, 847] width 182 height 28
click at [27, 137] on span at bounding box center [34, 141] width 31 height 21
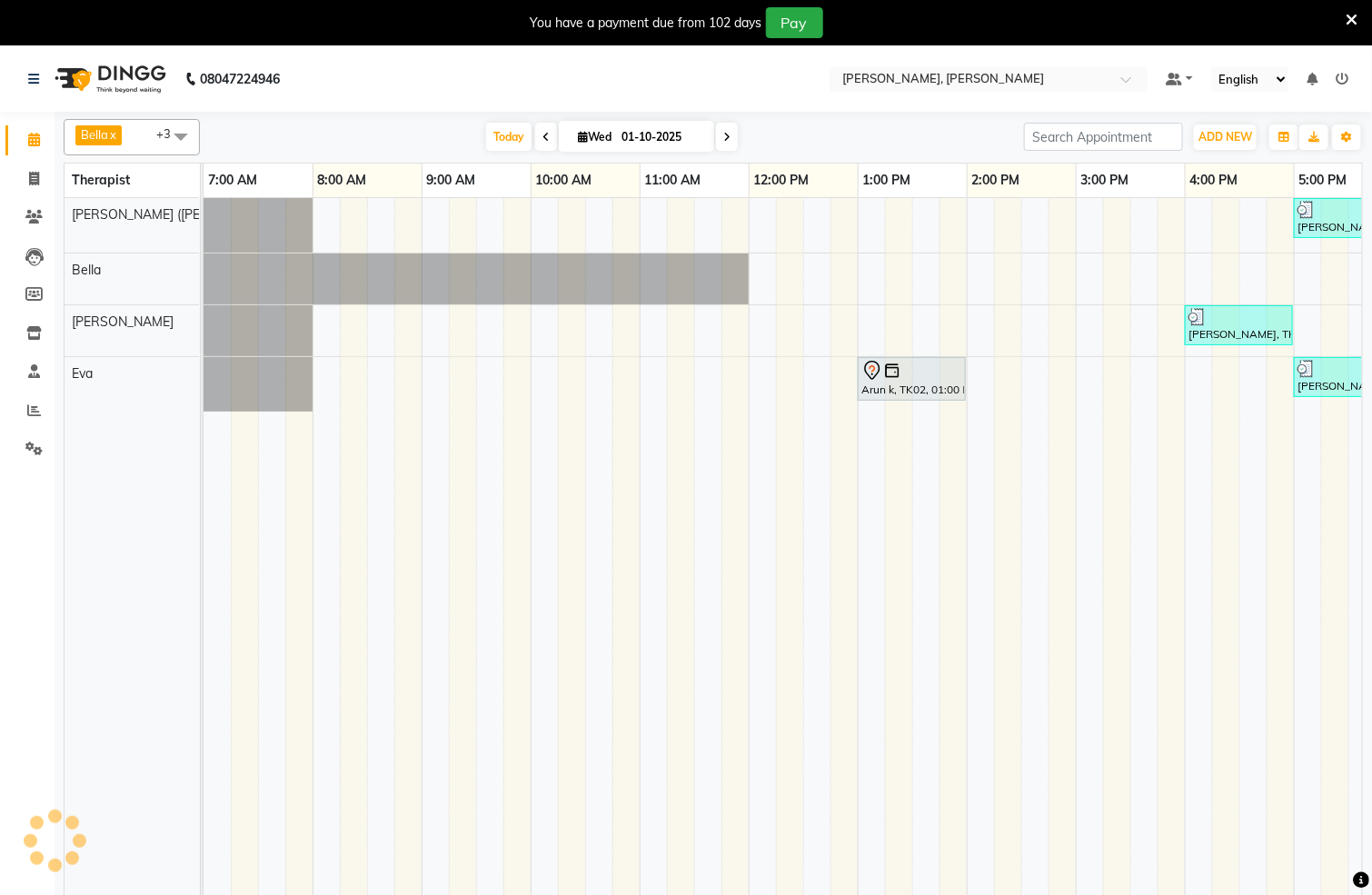
click at [724, 141] on icon at bounding box center [728, 138] width 7 height 11
type input "02-10-2025"
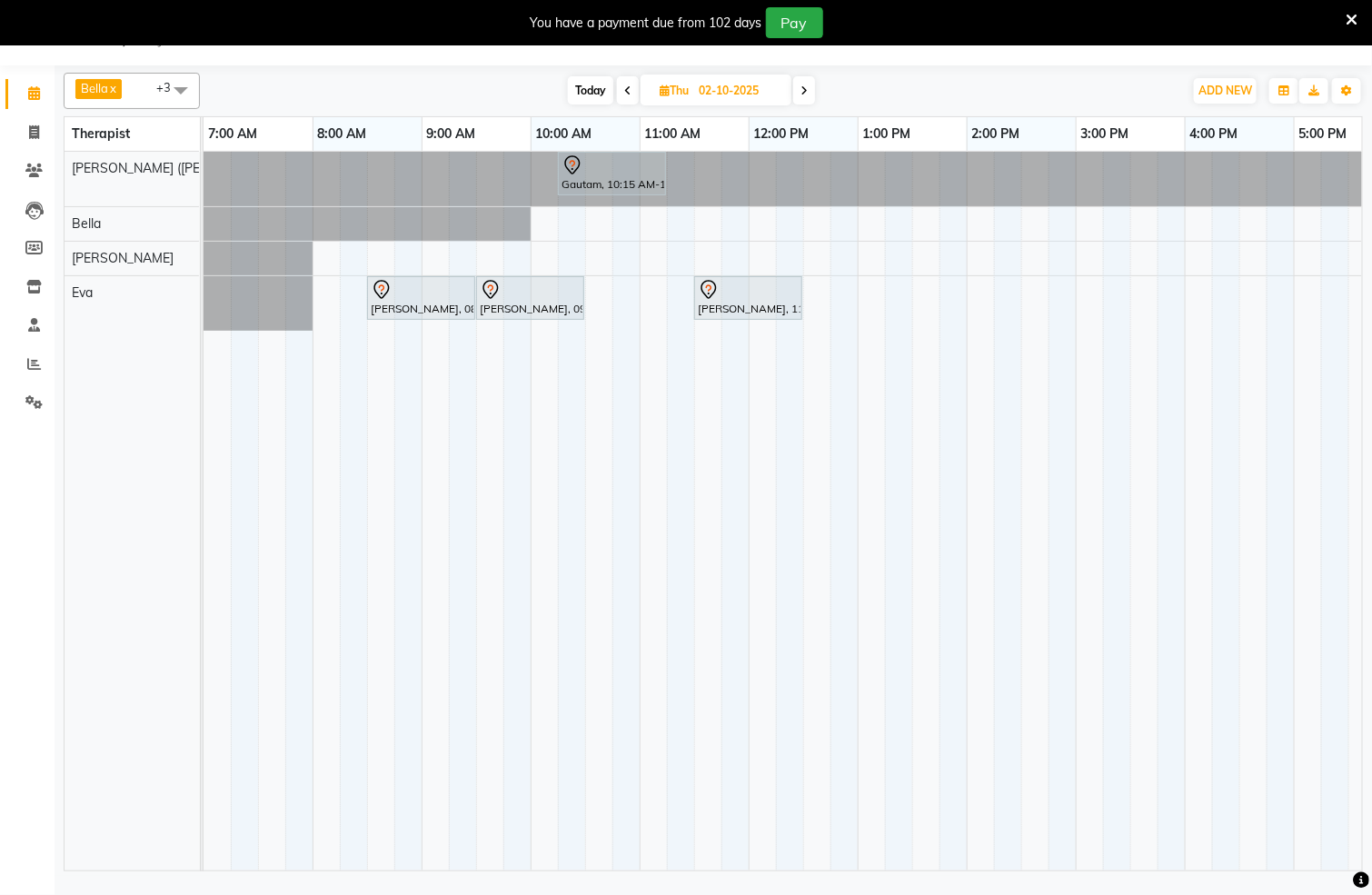
click at [770, 222] on div "Gautam, 10:15 AM-11:15 AM, Swedish De-Stress - 60 Mins [PERSON_NAME], 08:30 AM-…" at bounding box center [1076, 511] width 1746 height 719
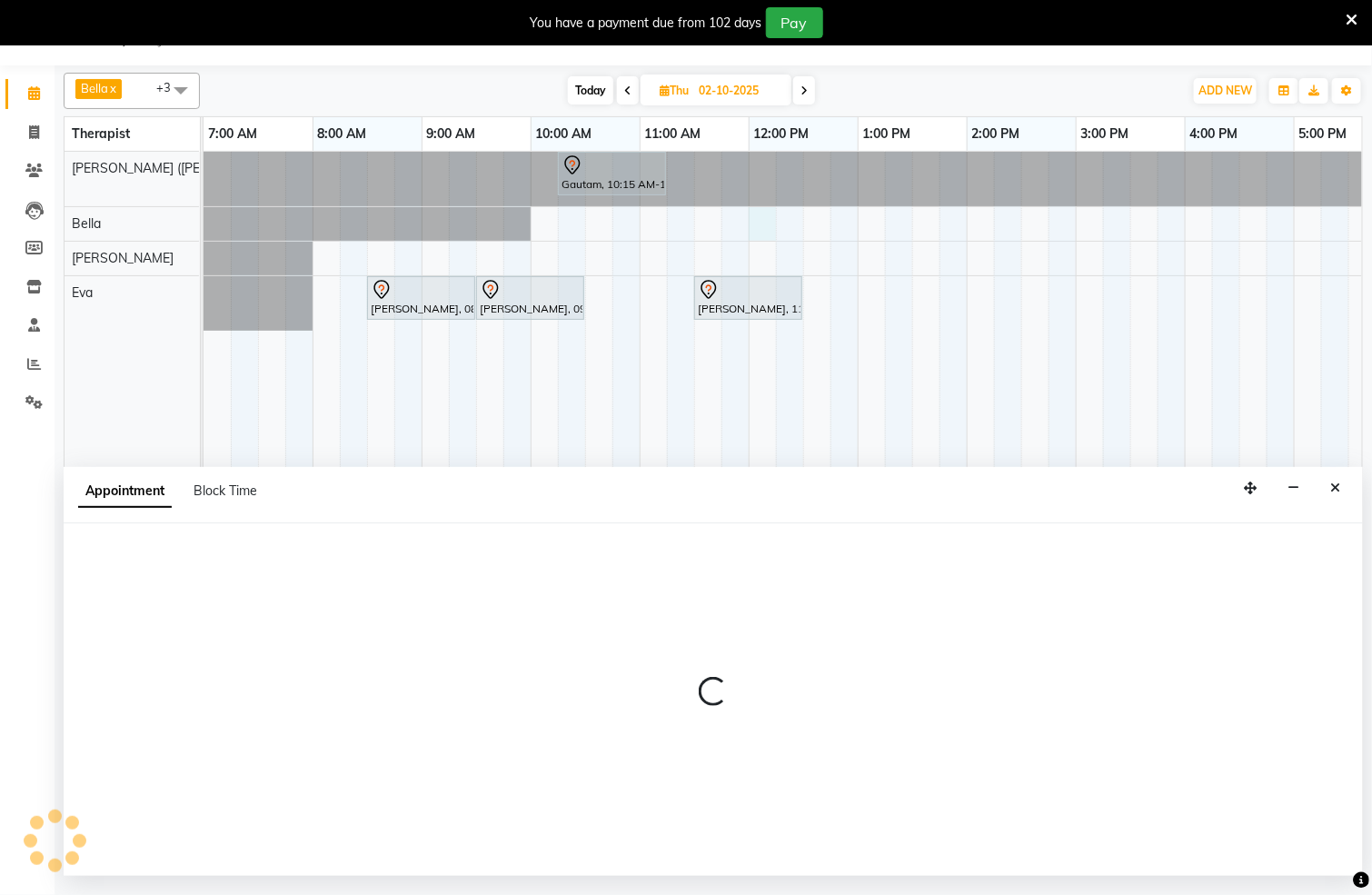
select select "66488"
select select "tentative"
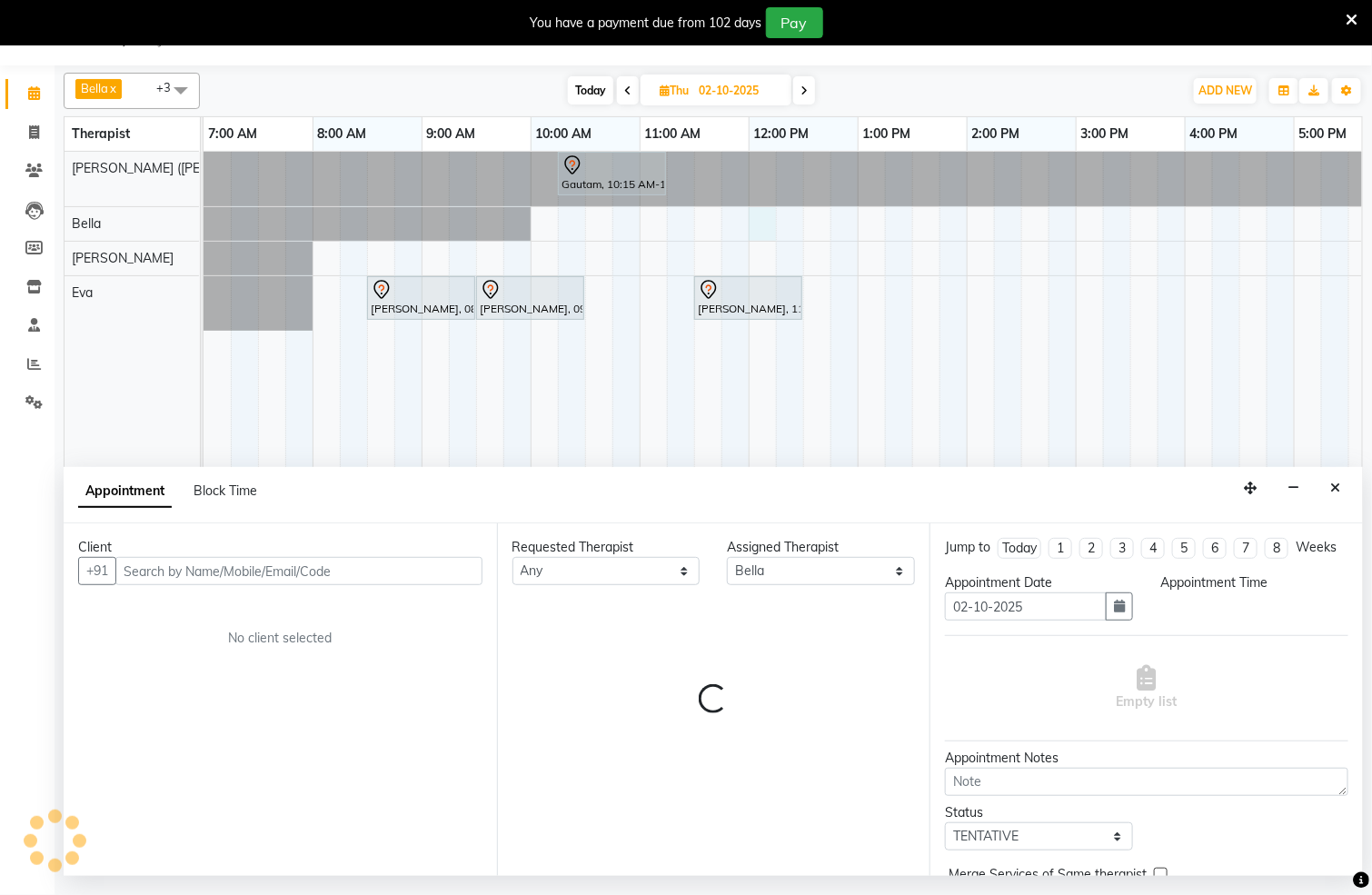
select select "720"
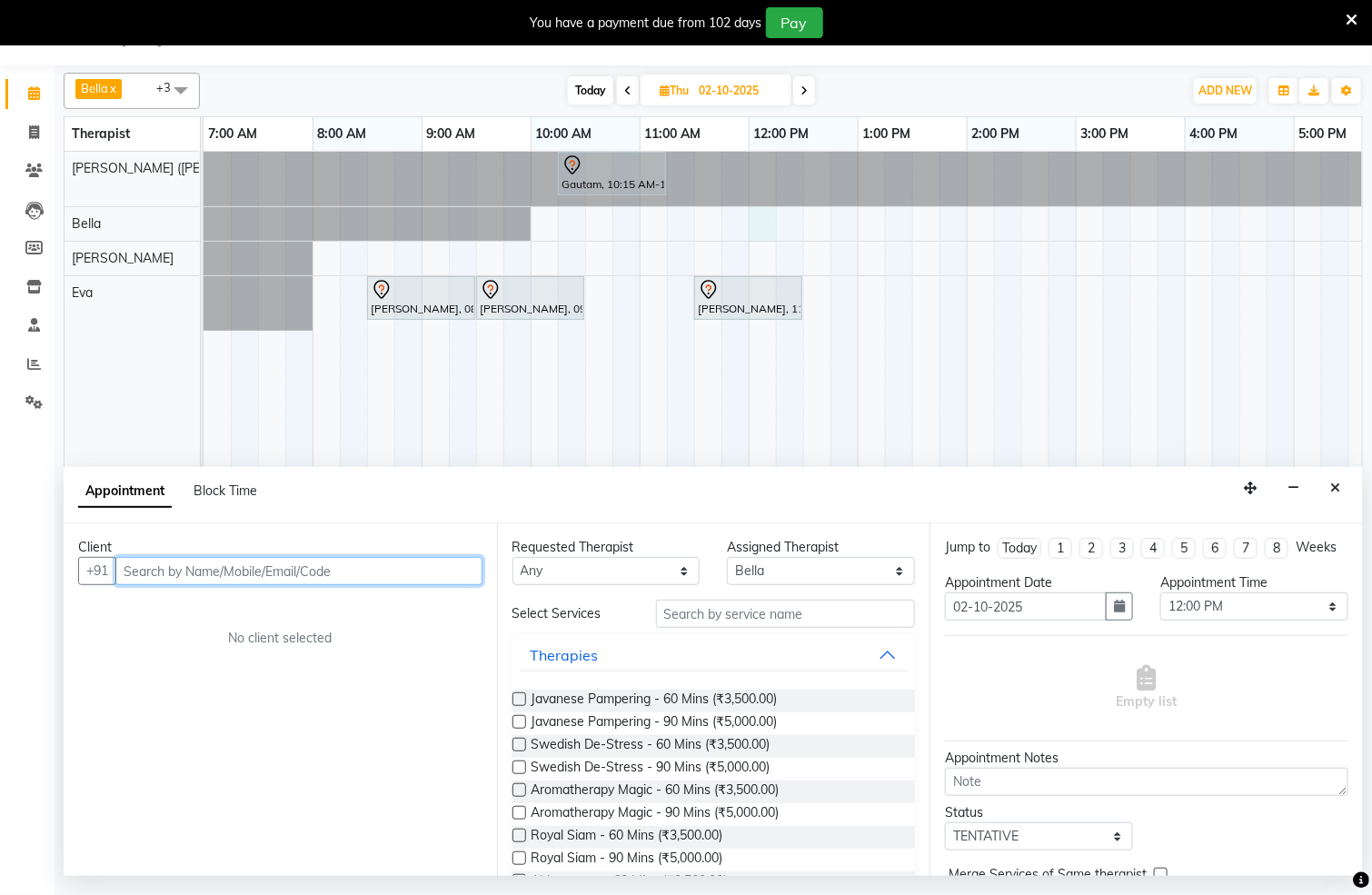
click at [339, 583] on input "text" at bounding box center [299, 571] width 367 height 28
click at [767, 263] on div "Gautam, 10:15 AM-11:15 AM, Swedish De-Stress - 60 Mins [PERSON_NAME], 08:30 AM-…" at bounding box center [1076, 511] width 1746 height 719
click at [1339, 489] on icon "Close" at bounding box center [1335, 488] width 10 height 13
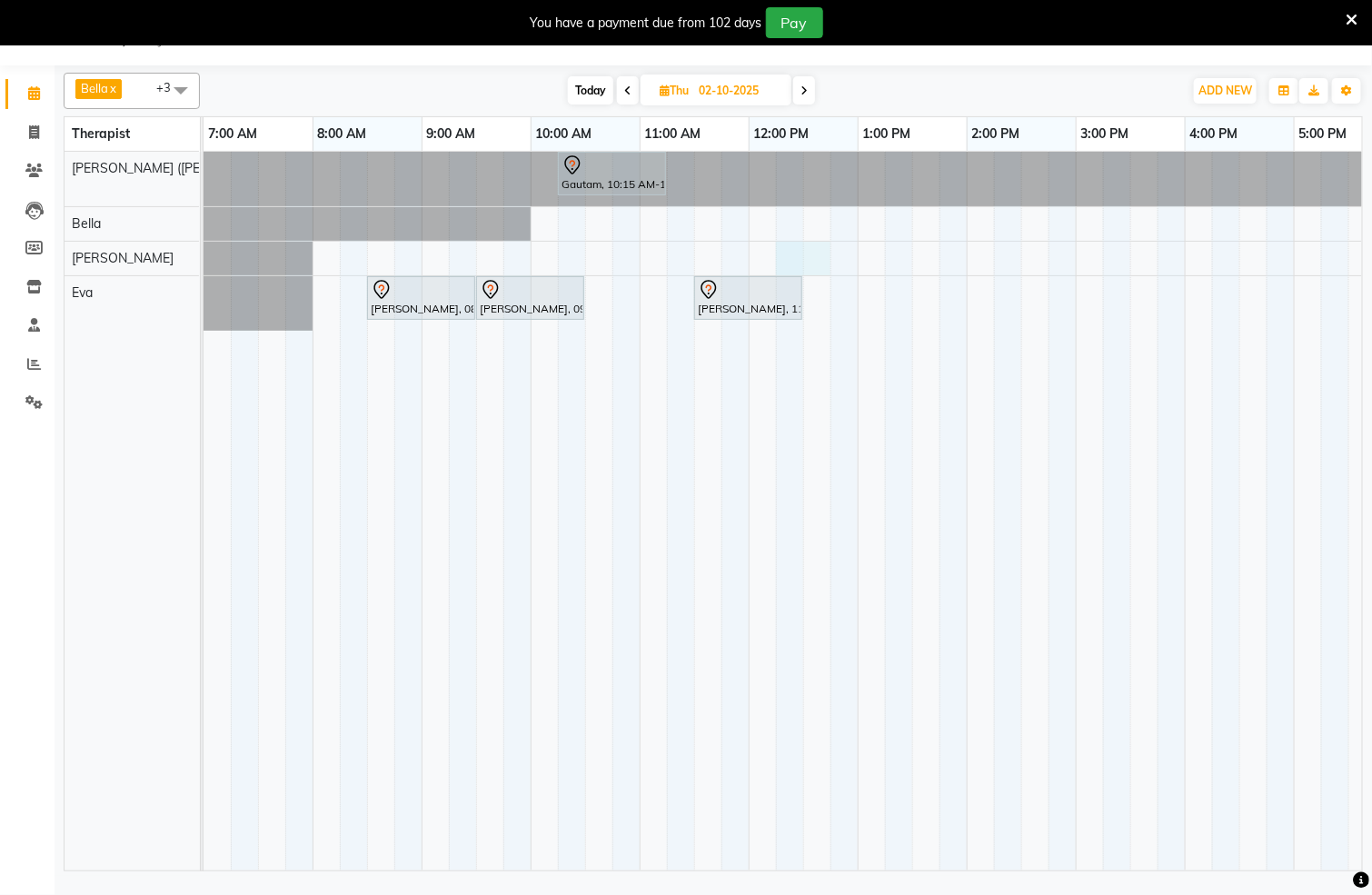
drag, startPoint x: 791, startPoint y: 262, endPoint x: 1, endPoint y: 222, distance: 791.0
click at [789, 213] on td at bounding box center [790, 511] width 27 height 719
select select "83147"
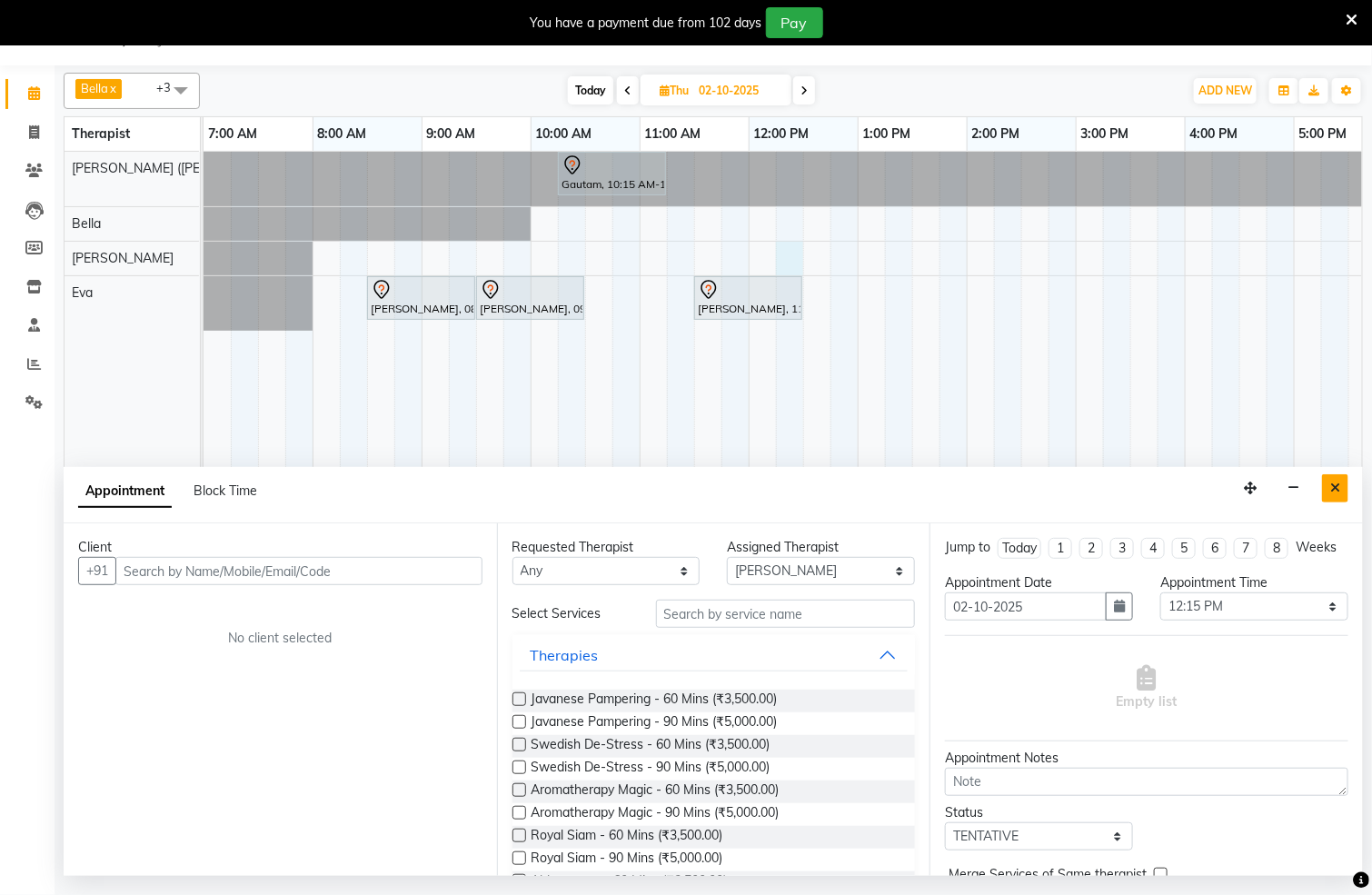
click at [1341, 485] on button "Close" at bounding box center [1335, 488] width 27 height 28
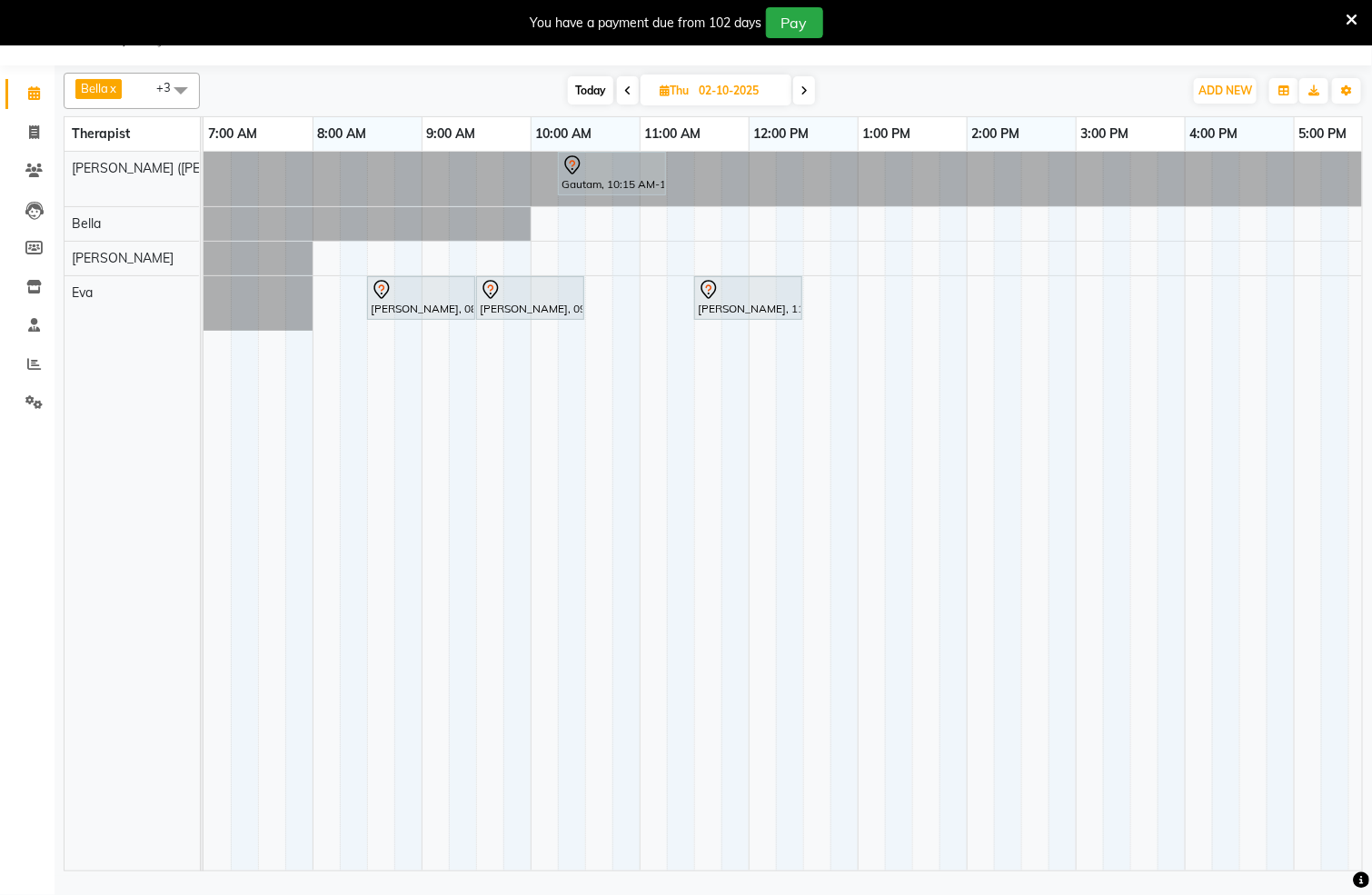
click at [180, 85] on span at bounding box center [180, 90] width 36 height 34
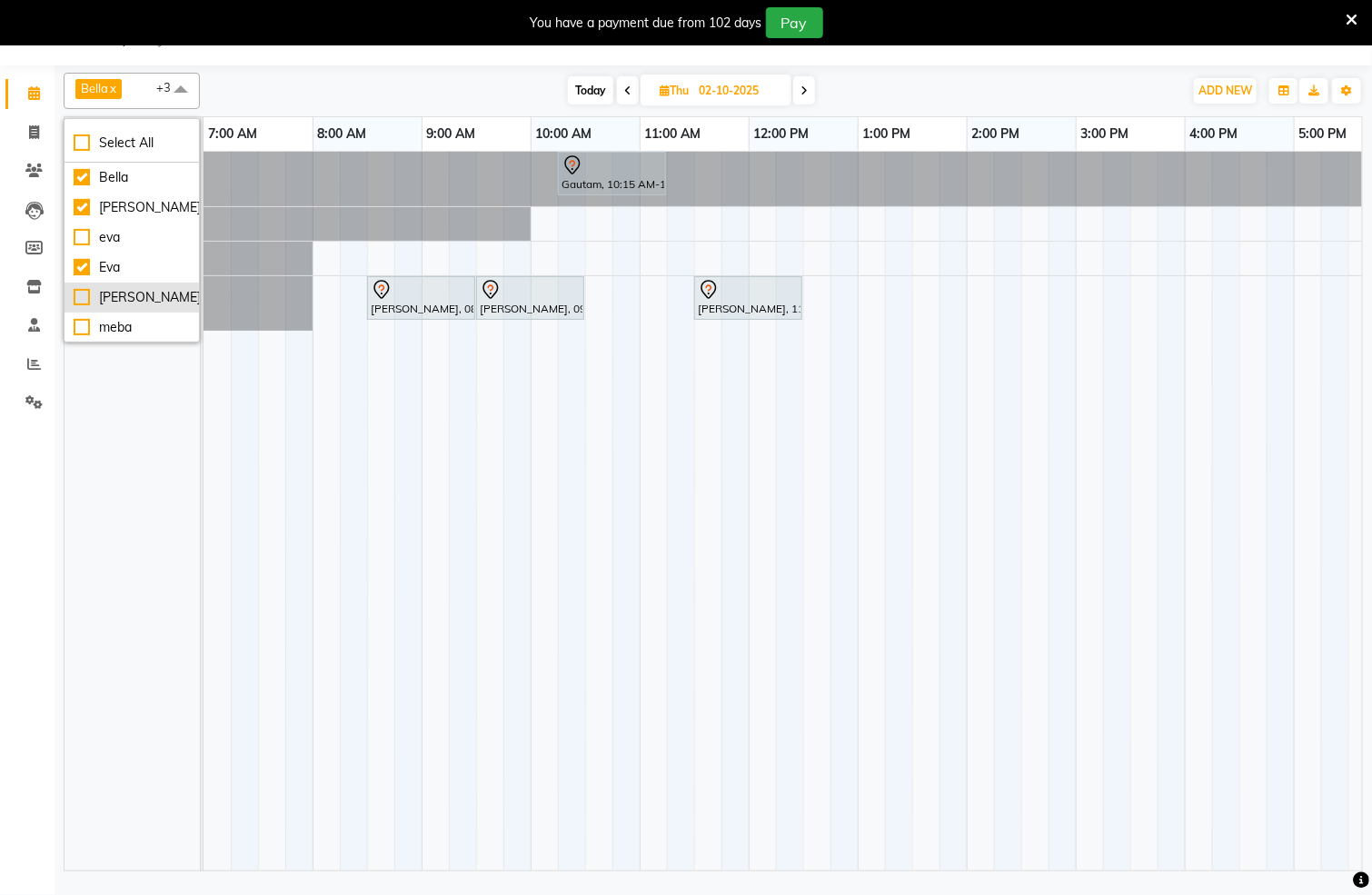
click at [81, 296] on div "[PERSON_NAME]" at bounding box center [132, 298] width 116 height 19
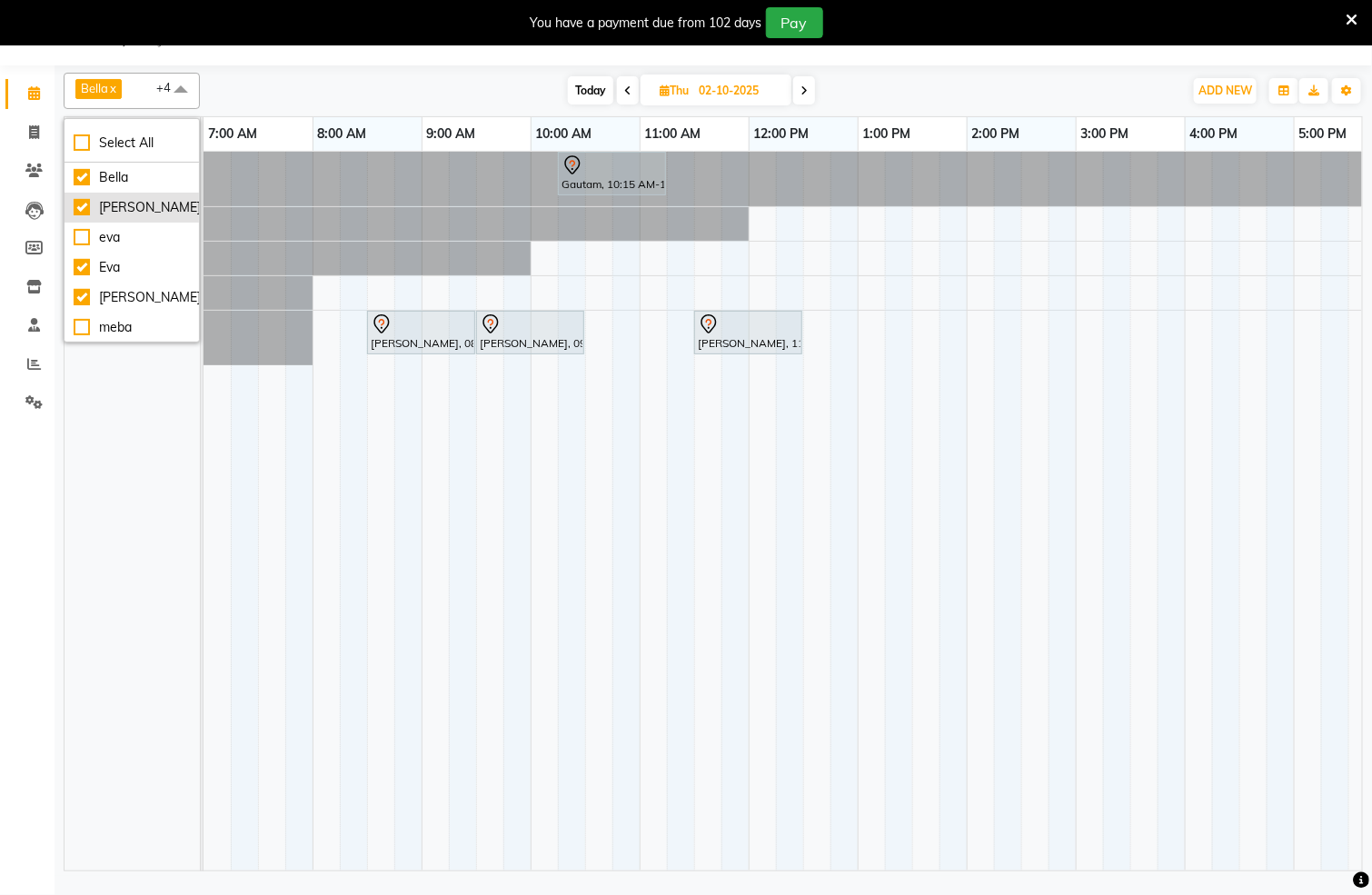
click at [81, 207] on div "[PERSON_NAME]" at bounding box center [132, 207] width 116 height 19
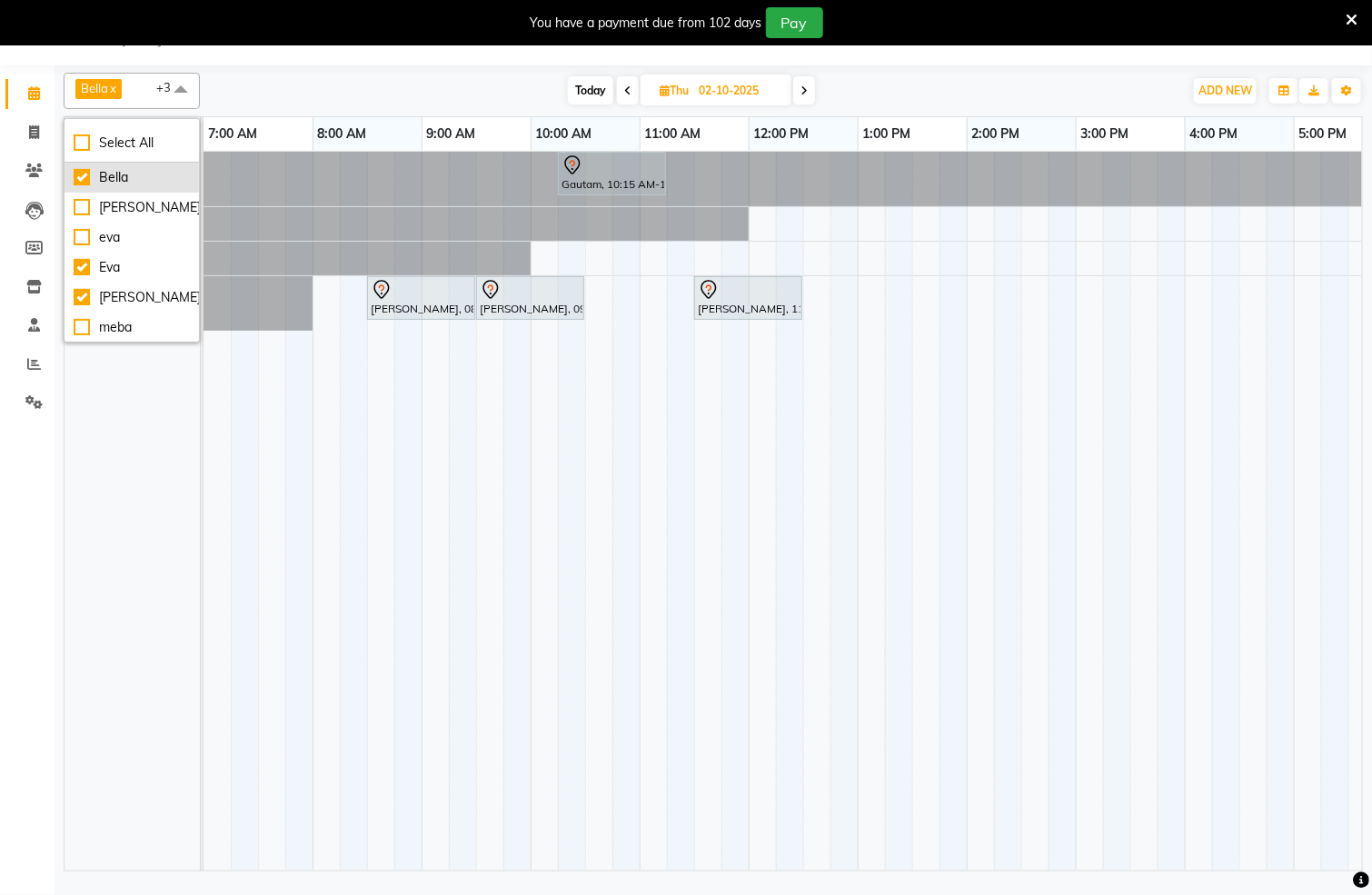
click at [80, 178] on div "Bella" at bounding box center [132, 178] width 116 height 19
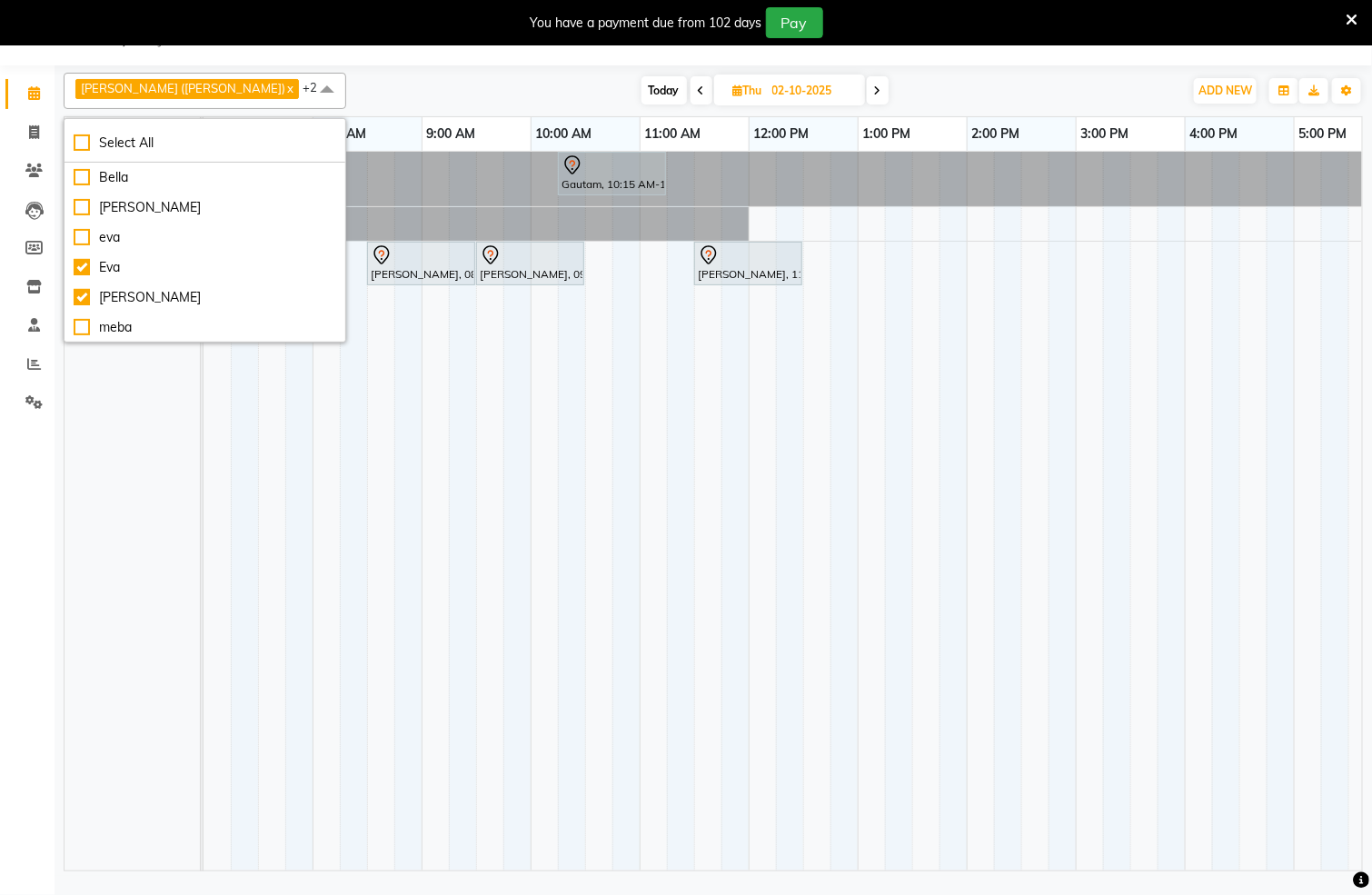
click at [442, 68] on div "[PERSON_NAME] ([PERSON_NAME]) x [PERSON_NAME] x [PERSON_NAME] x +2 Select All B…" at bounding box center [714, 469] width 1300 height 806
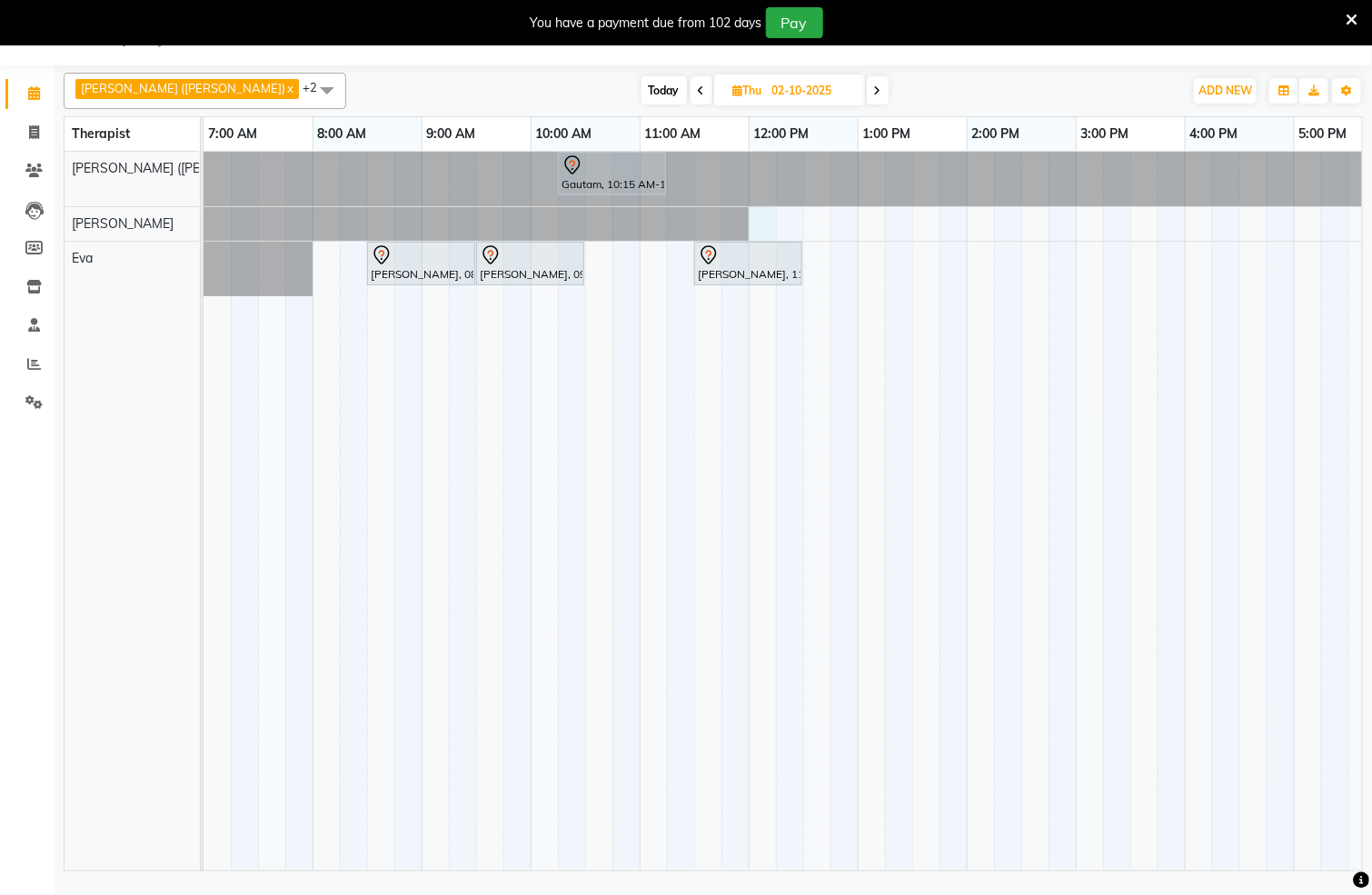
click at [758, 227] on div "Gautam, 10:15 AM-11:15 AM, Swedish De-Stress - 60 Mins [PERSON_NAME], 08:30 AM-…" at bounding box center [1076, 511] width 1746 height 719
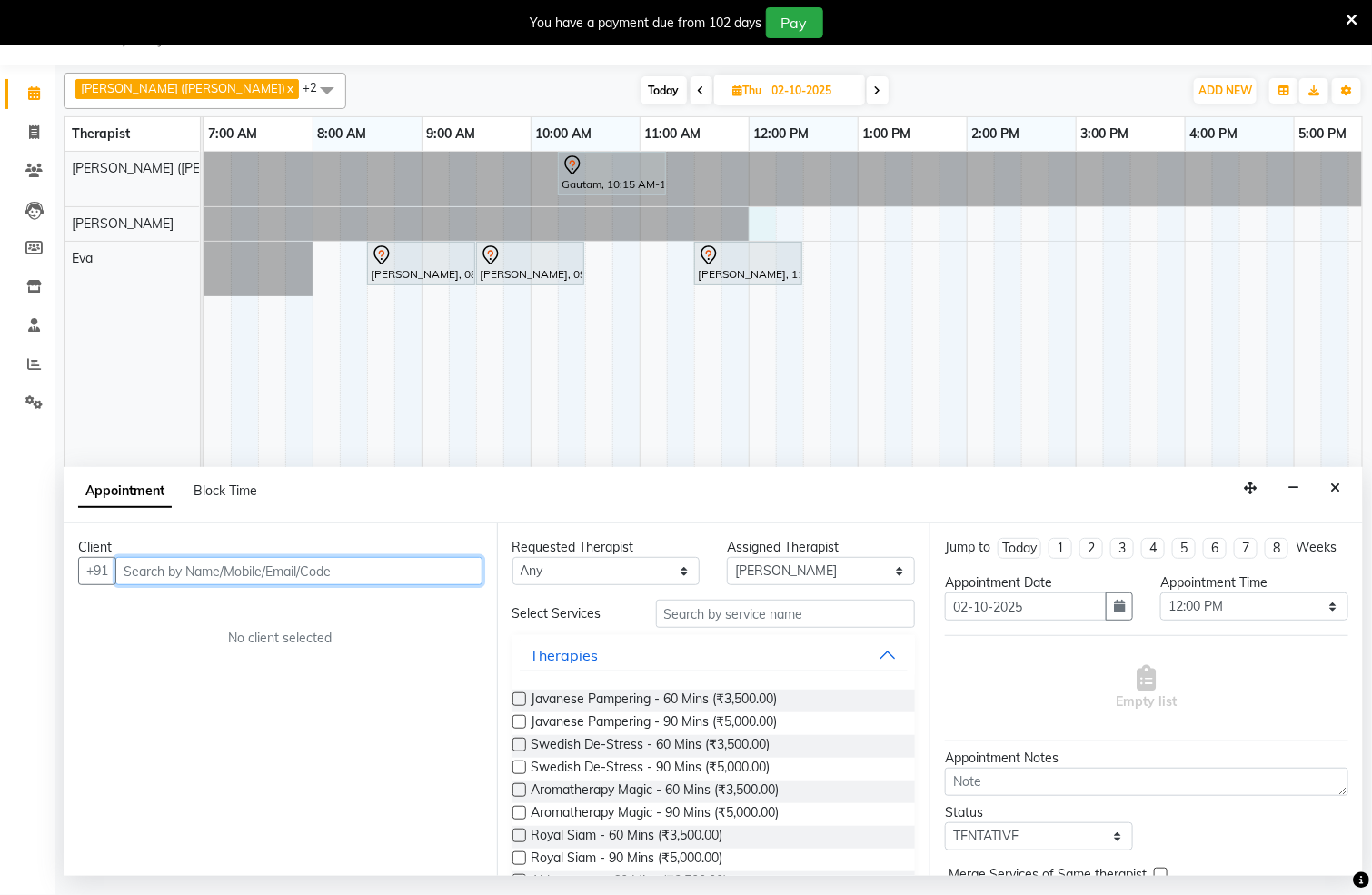
click at [390, 570] on input "text" at bounding box center [299, 571] width 367 height 28
click at [435, 579] on button "Add Client" at bounding box center [445, 571] width 76 height 28
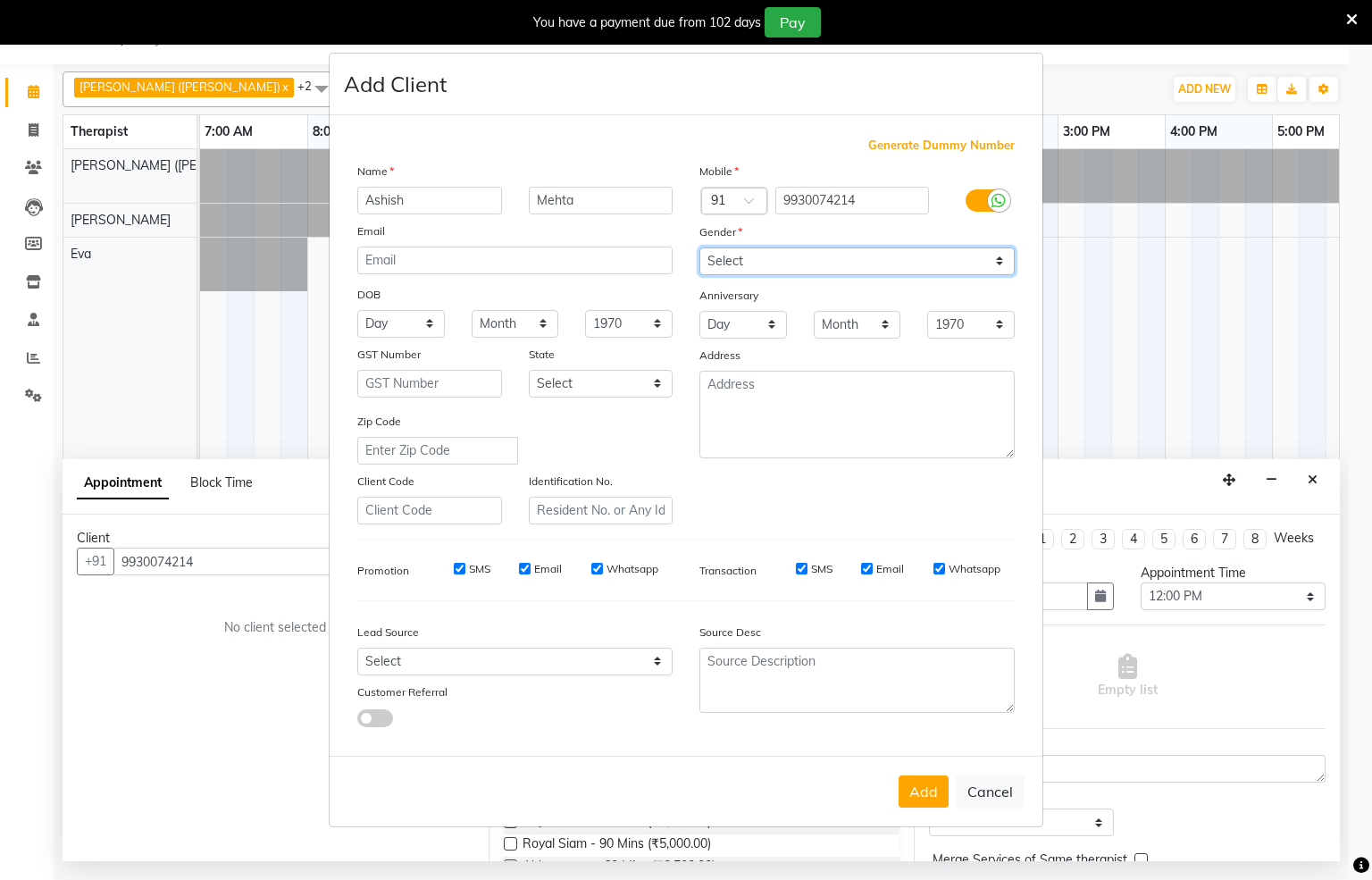
click at [1000, 261] on select "Select [DEMOGRAPHIC_DATA] [DEMOGRAPHIC_DATA] Other Prefer Not To Say" at bounding box center [857, 261] width 315 height 27
click at [700, 248] on select "Select [DEMOGRAPHIC_DATA] [DEMOGRAPHIC_DATA] Other Prefer Not To Say" at bounding box center [857, 261] width 315 height 27
click at [922, 777] on button "Add" at bounding box center [923, 791] width 50 height 32
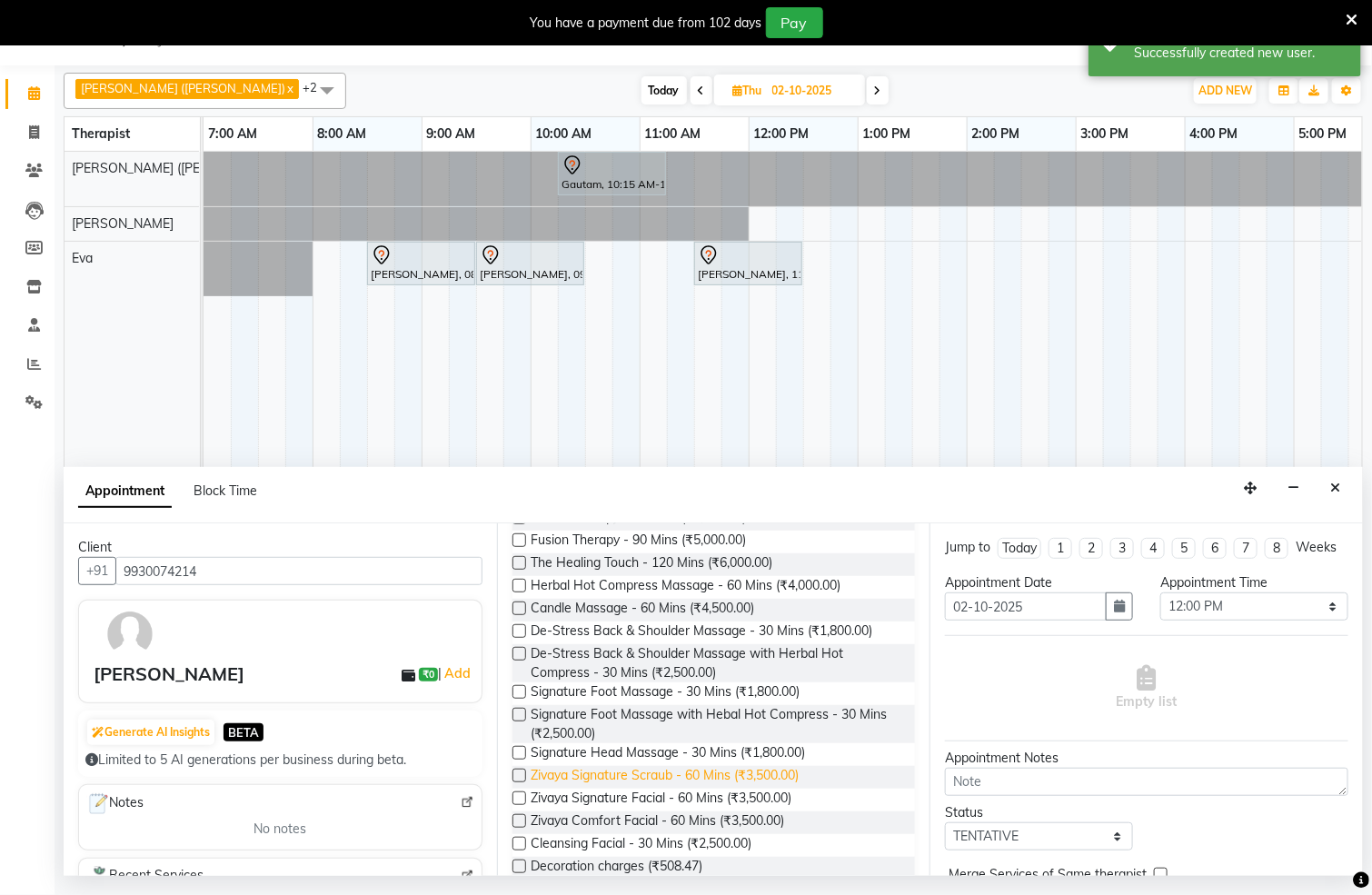
scroll to position [463, 0]
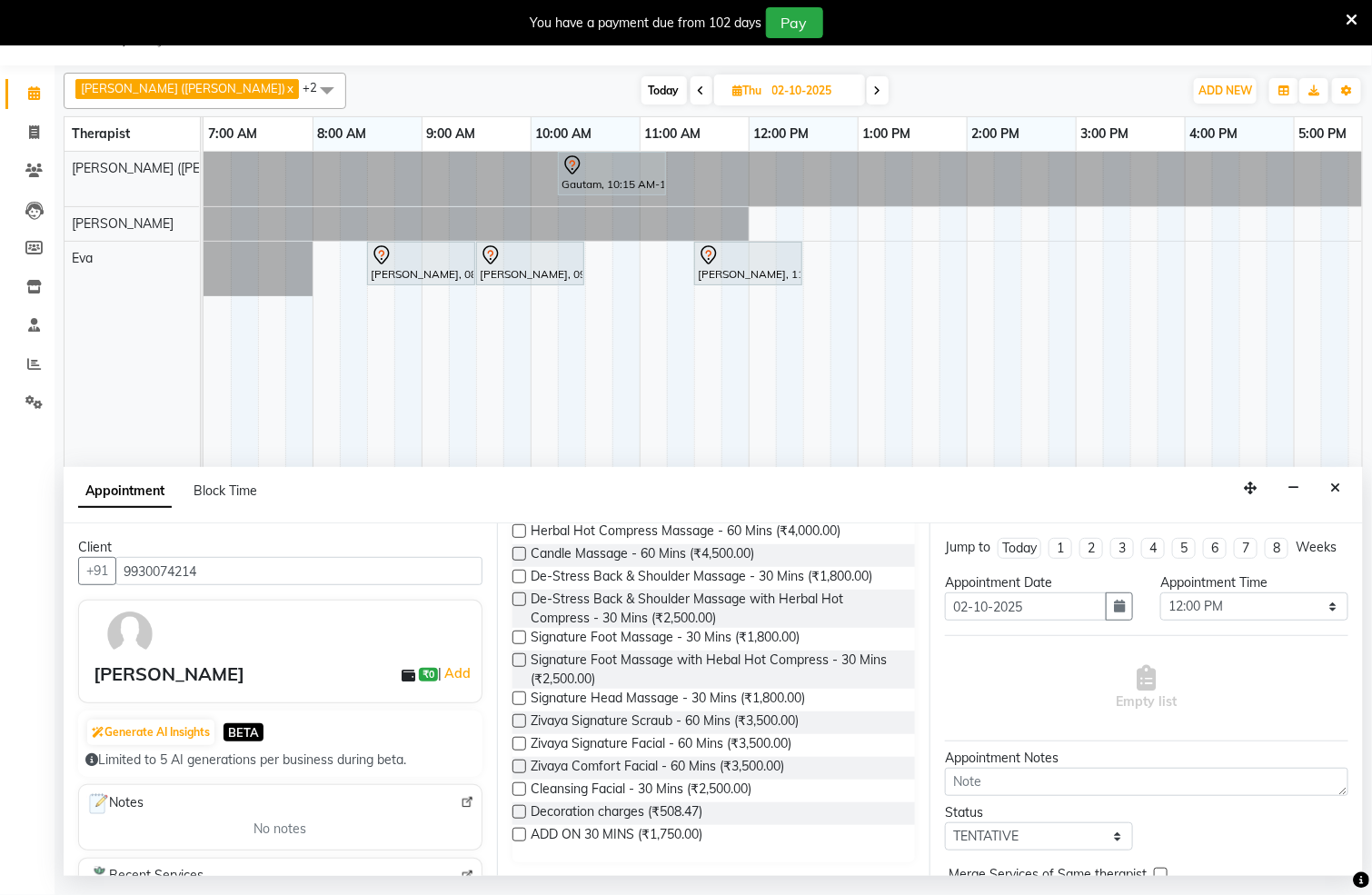
click at [521, 723] on label at bounding box center [519, 721] width 14 height 14
click at [521, 723] on input "checkbox" at bounding box center [518, 723] width 12 height 12
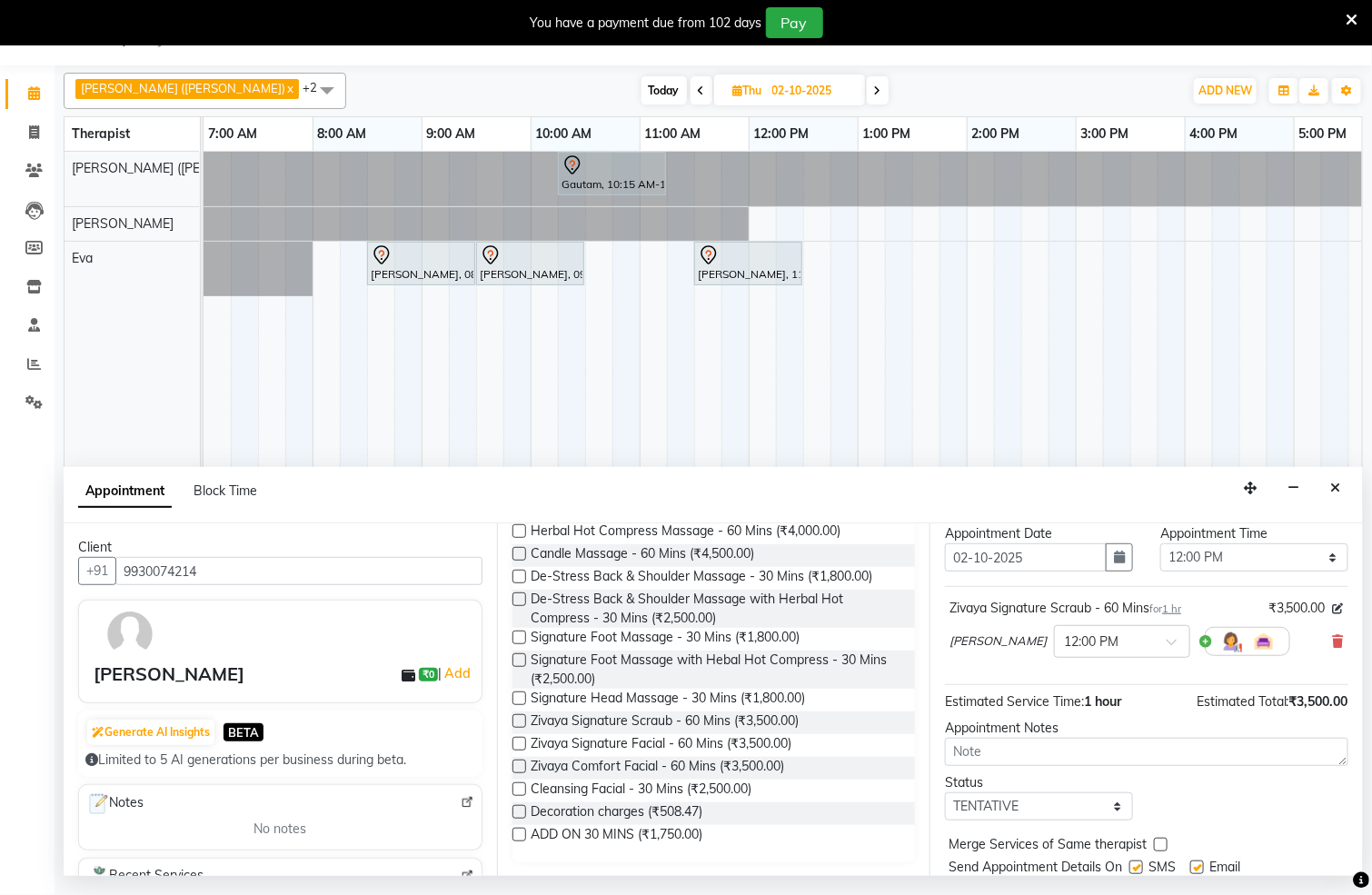
scroll to position [129, 0]
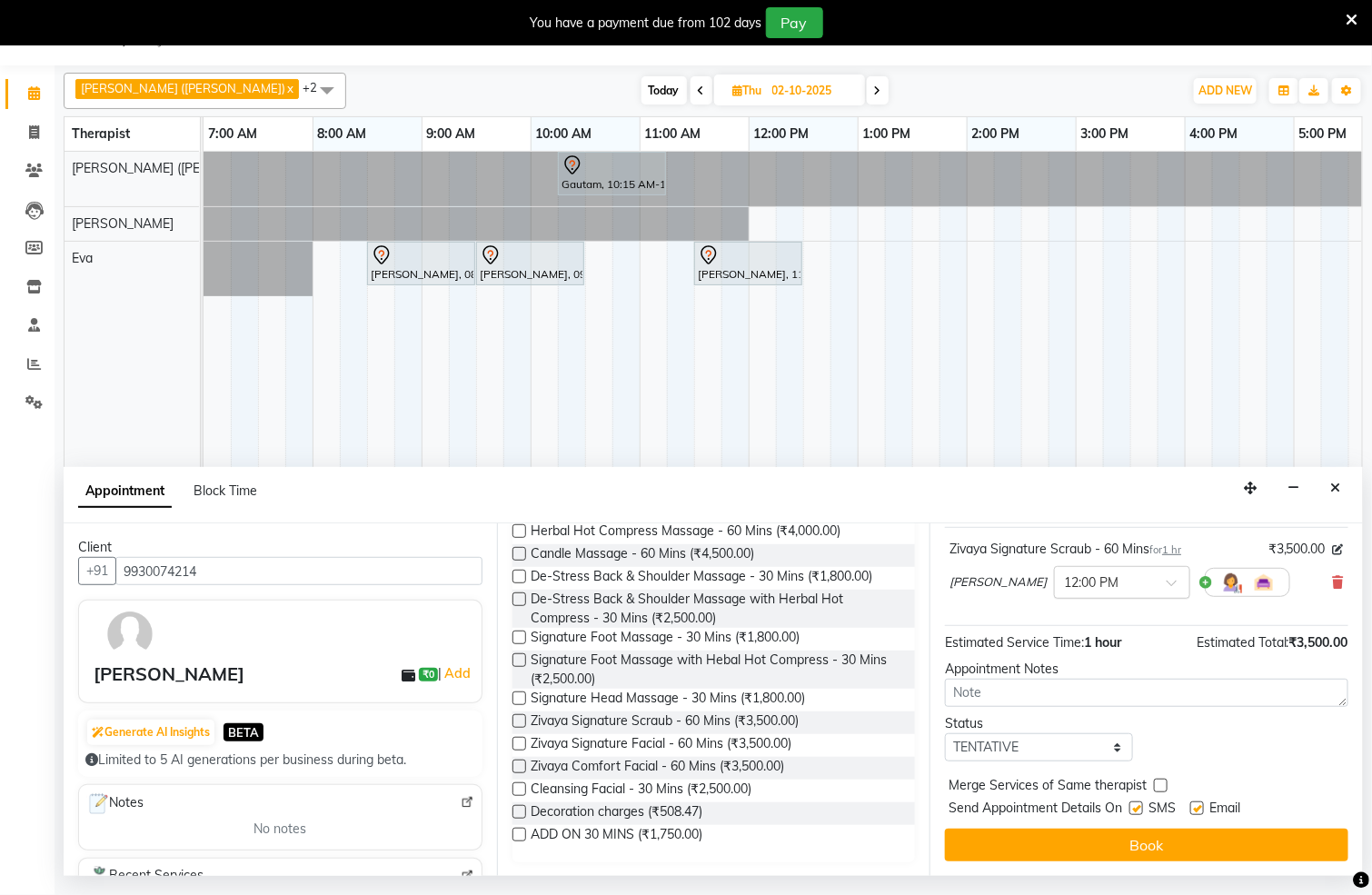
click at [1167, 583] on span at bounding box center [1178, 588] width 23 height 19
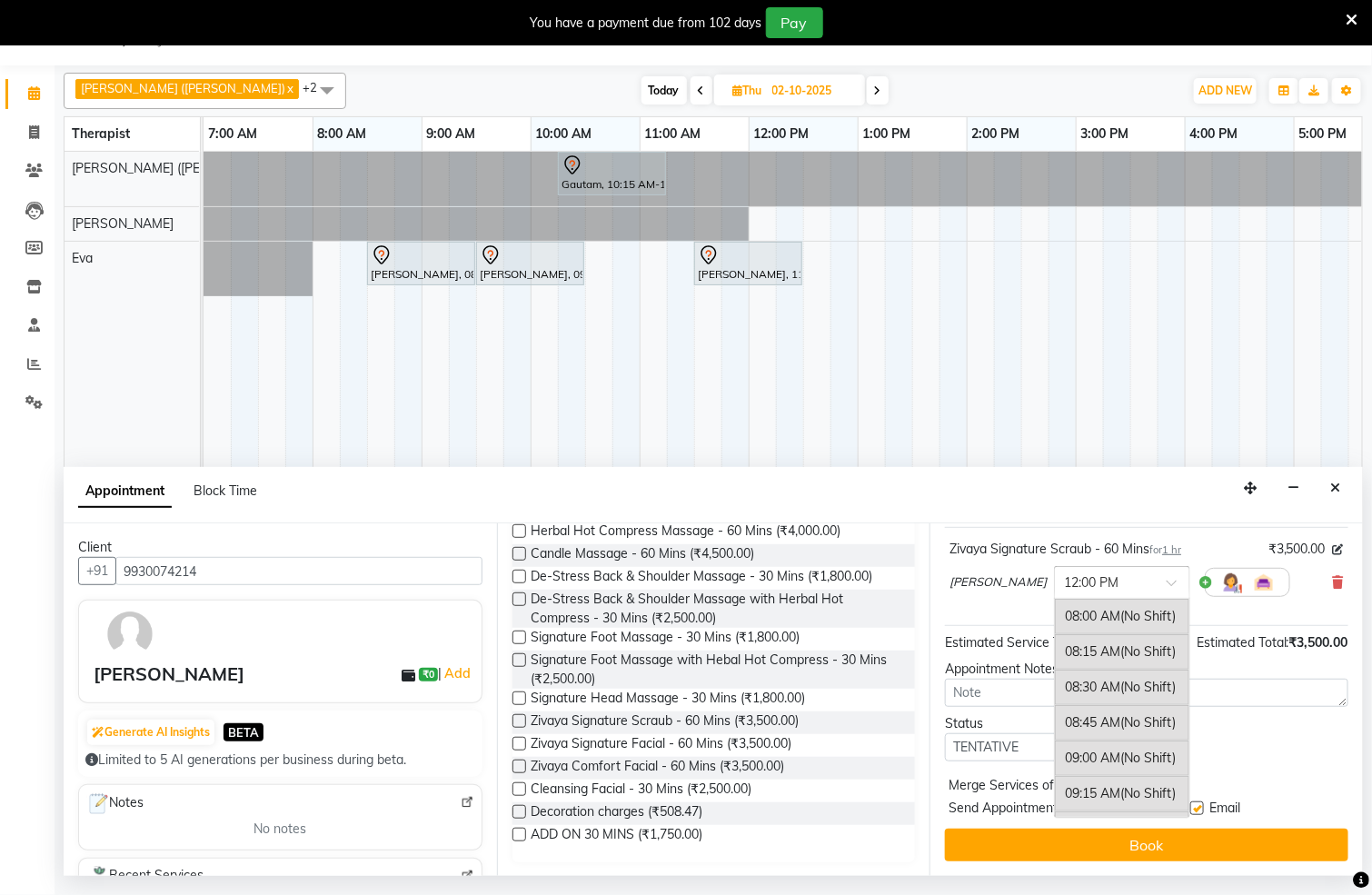
scroll to position [581, 0]
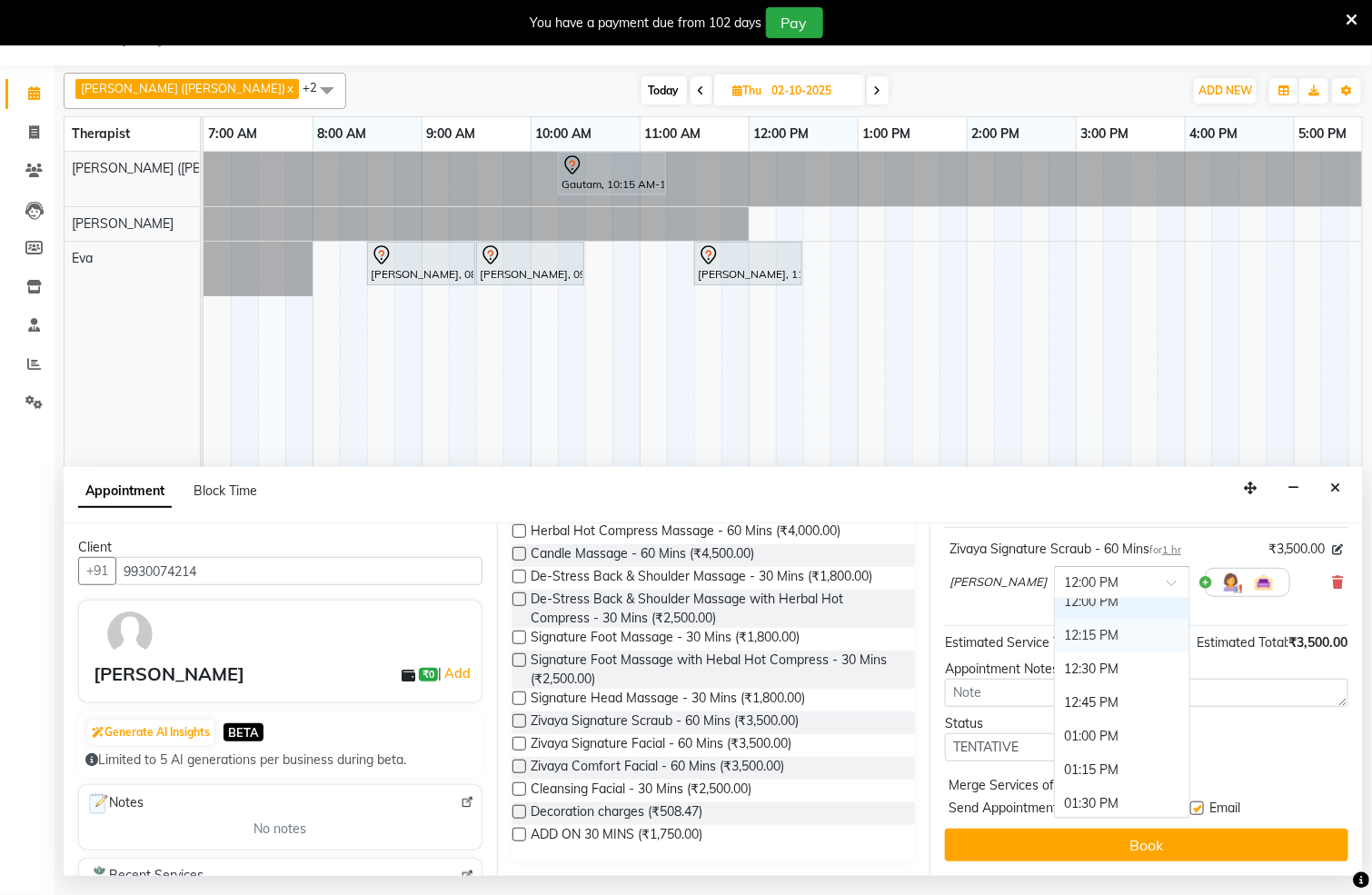
click at [1066, 652] on div "12:15 PM" at bounding box center [1121, 635] width 134 height 33
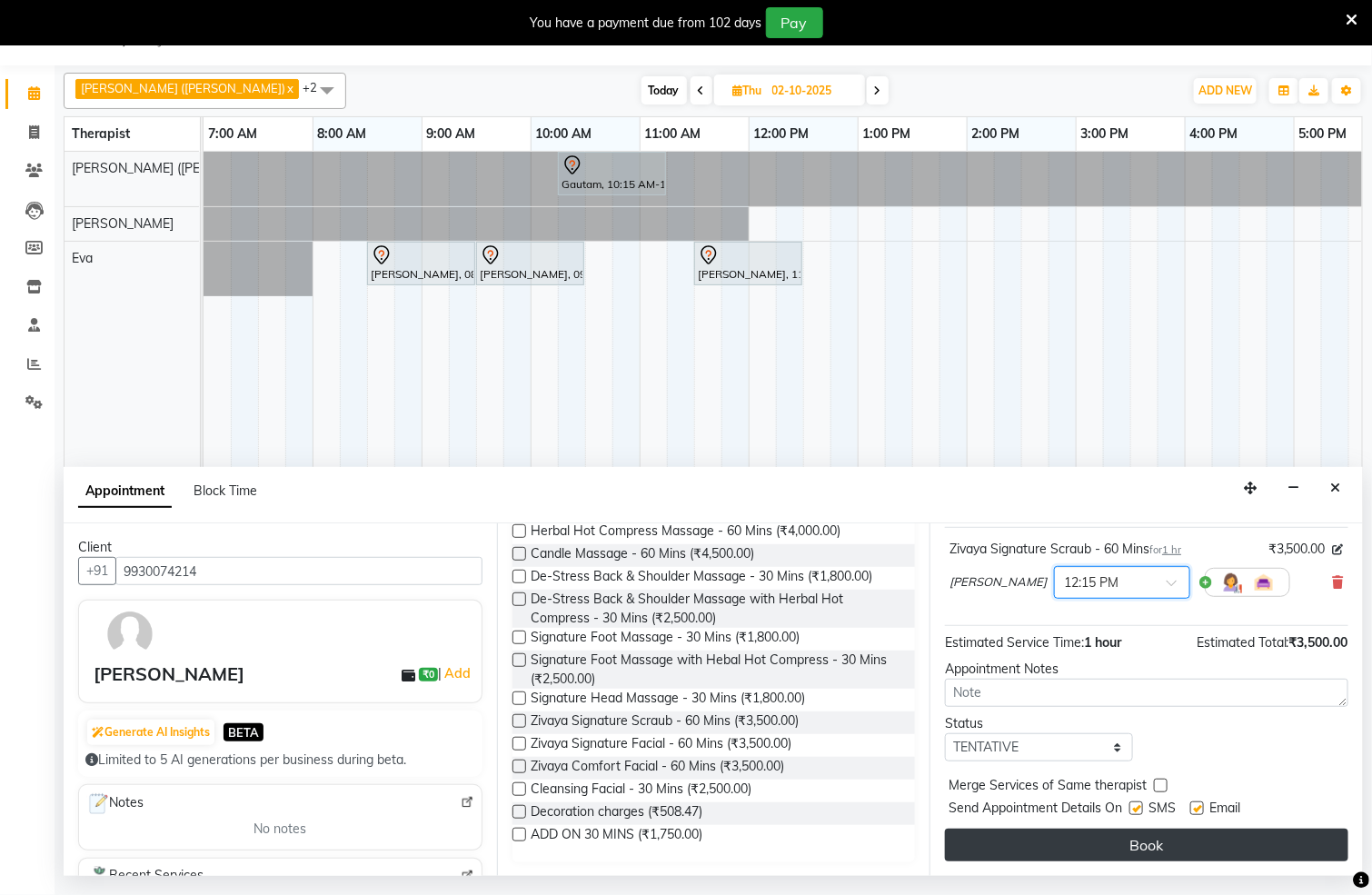
click at [1152, 846] on button "Book" at bounding box center [1146, 845] width 403 height 32
click at [1152, 846] on div "Book" at bounding box center [1146, 845] width 403 height 32
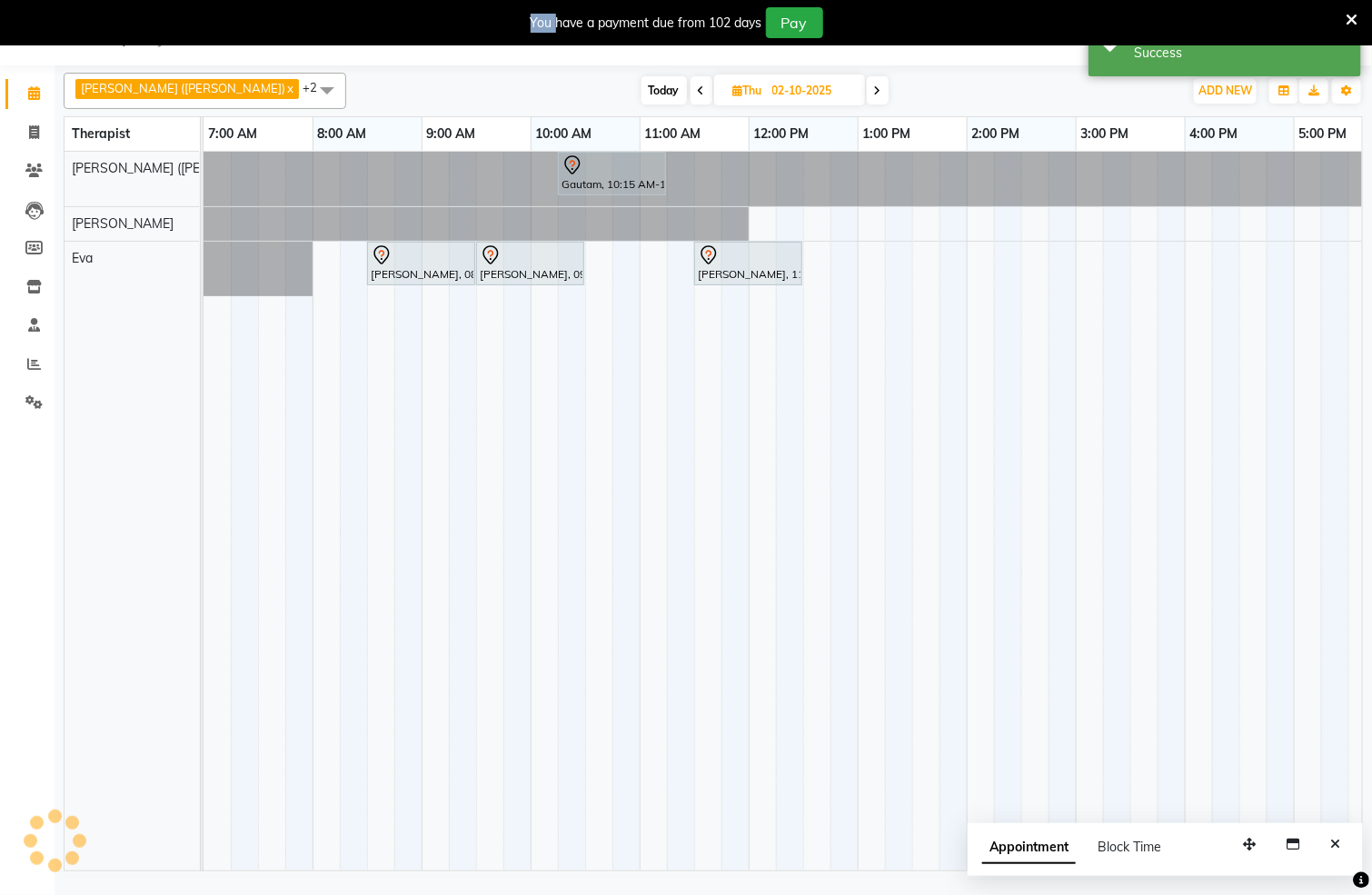
scroll to position [0, 0]
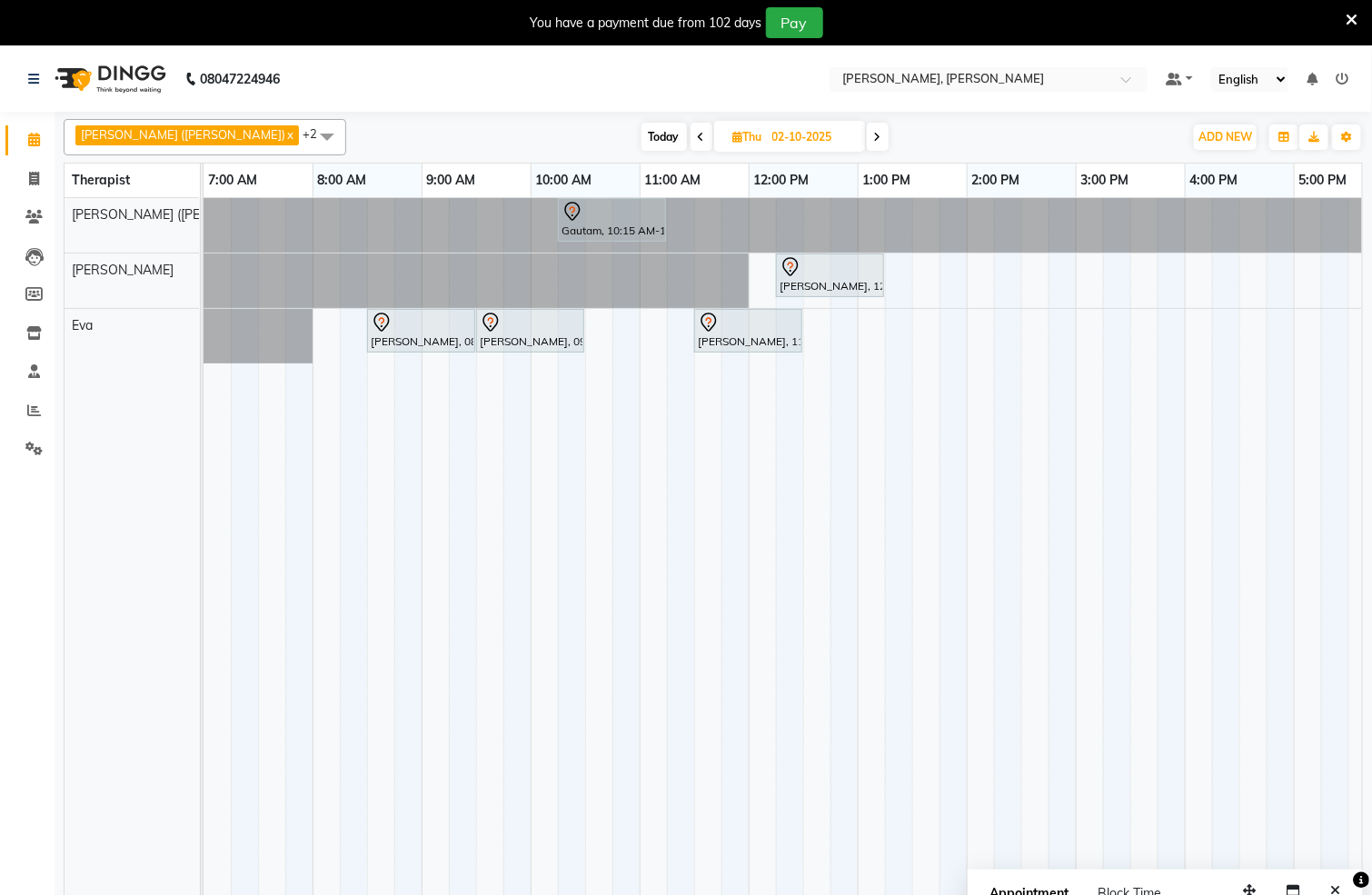
click at [642, 139] on span "Today" at bounding box center [664, 137] width 45 height 28
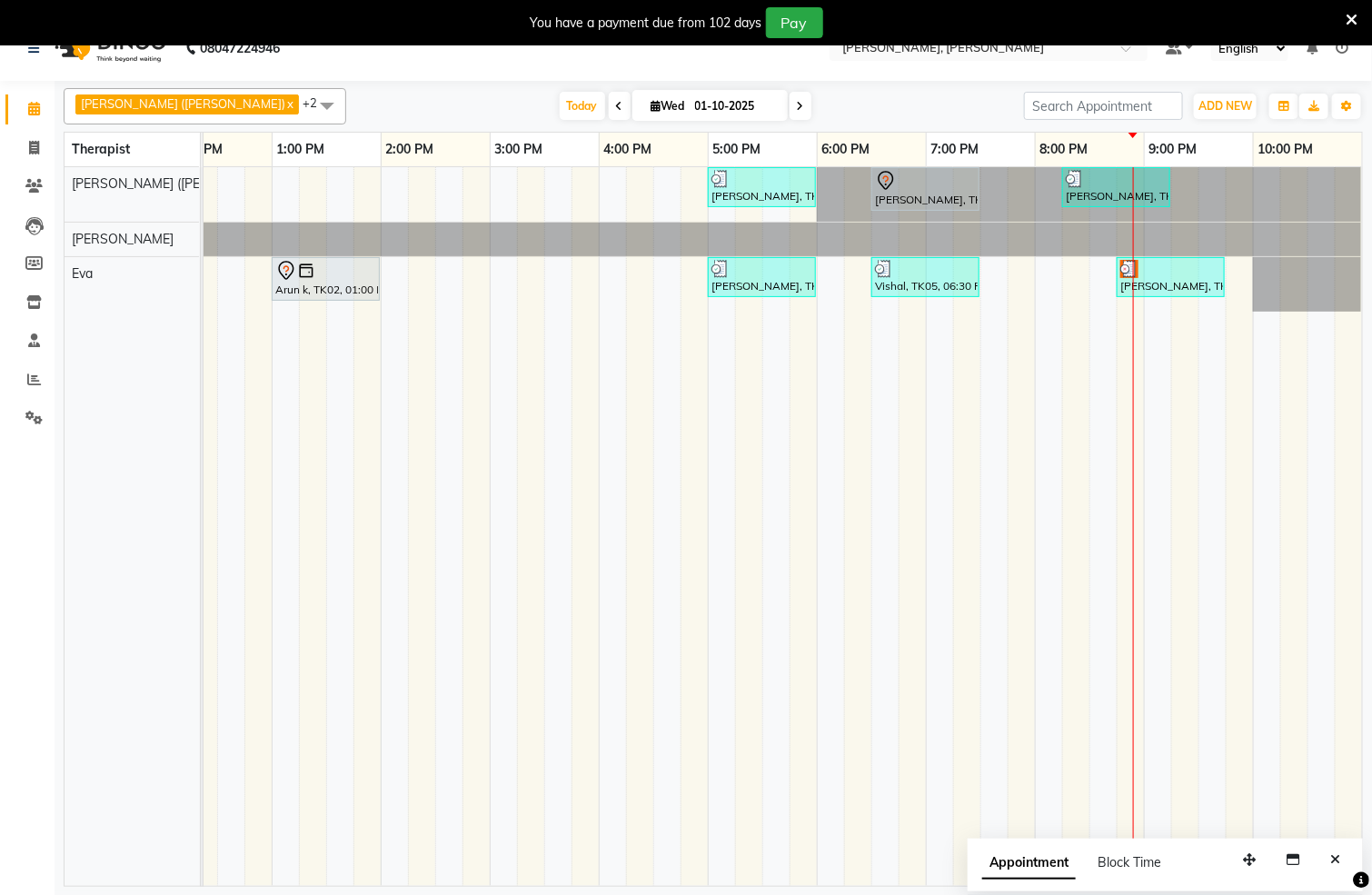
scroll to position [46, 0]
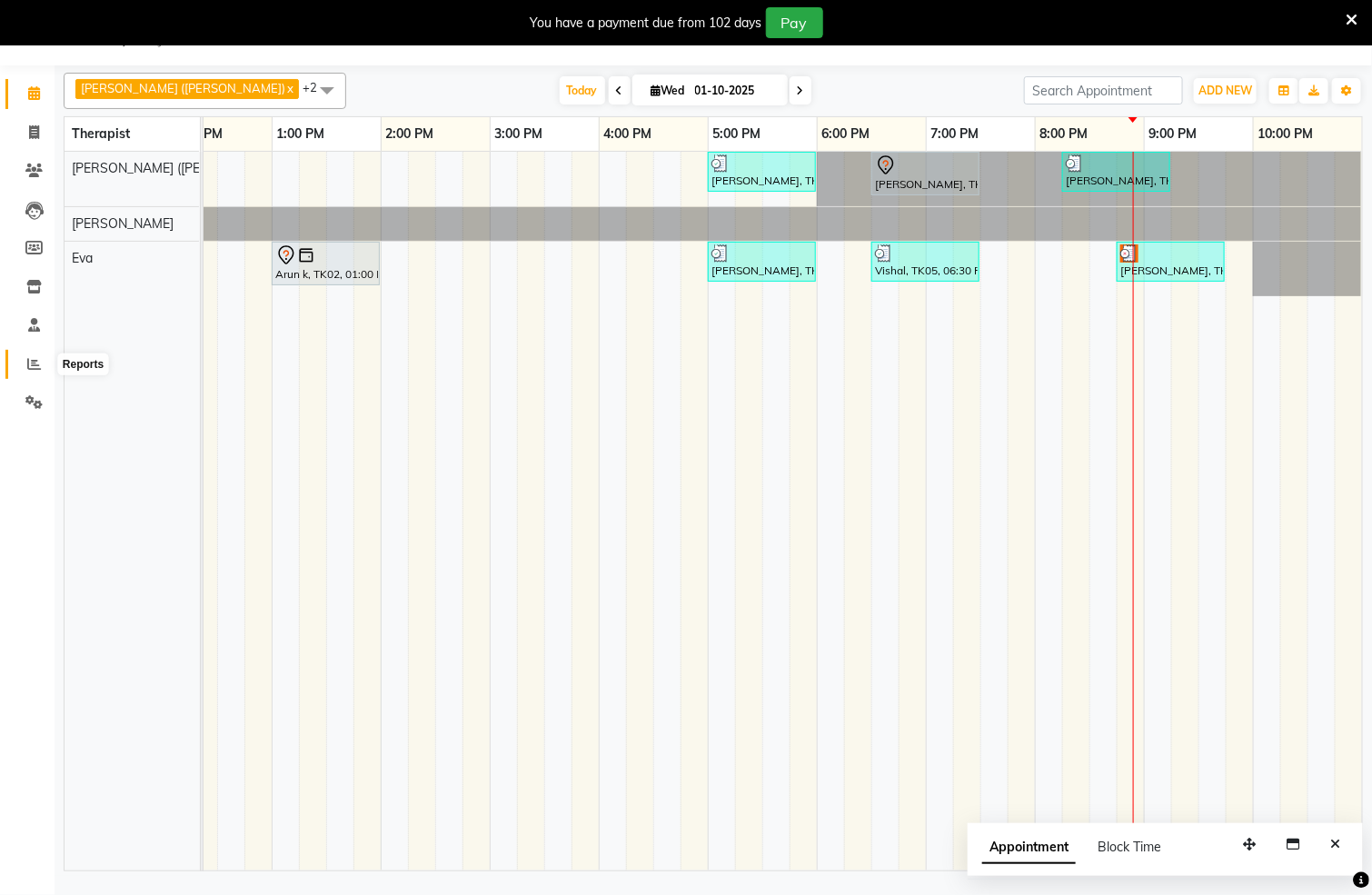
click at [27, 368] on icon at bounding box center [33, 363] width 14 height 14
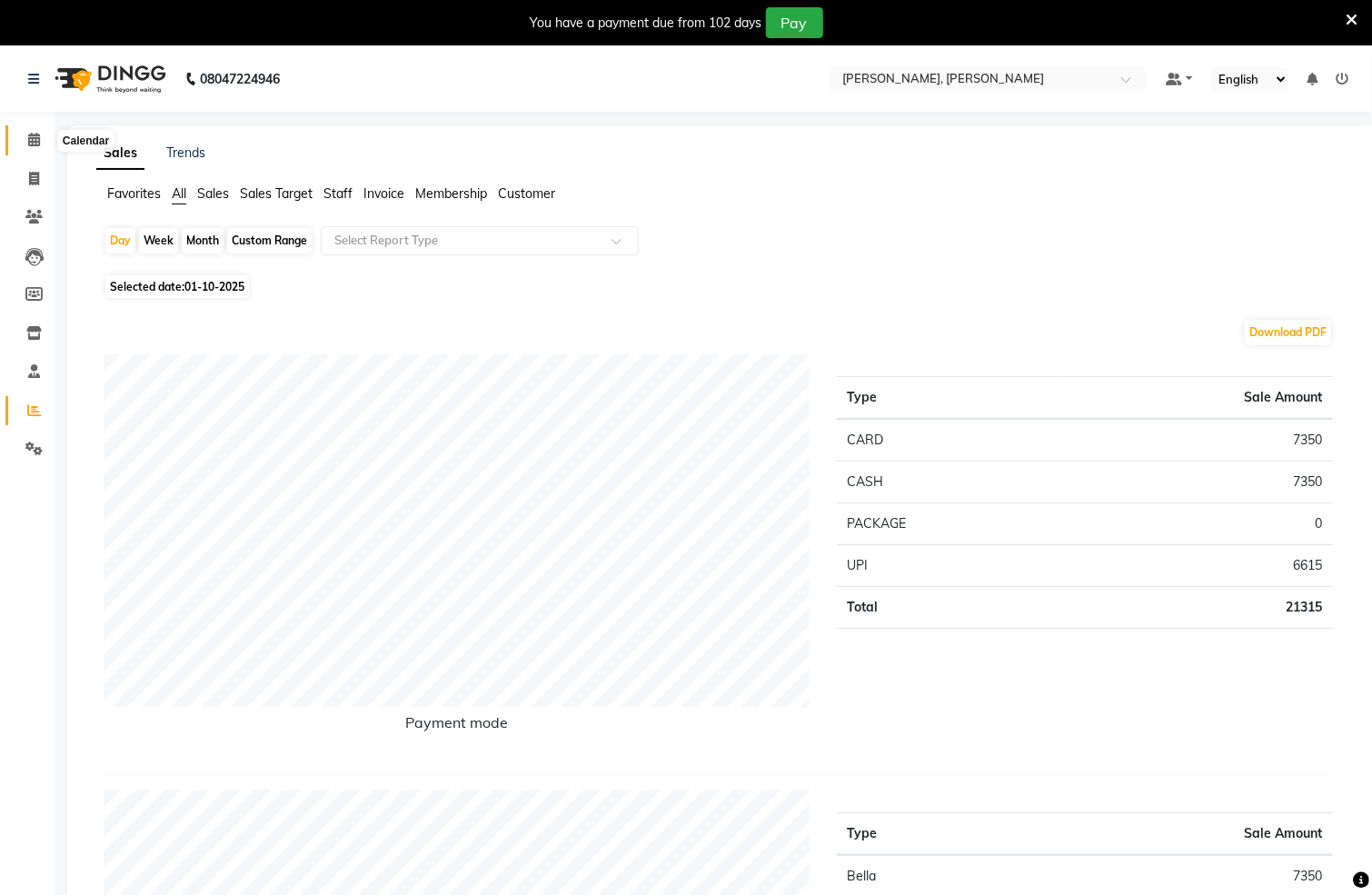
click at [33, 130] on span at bounding box center [34, 141] width 31 height 21
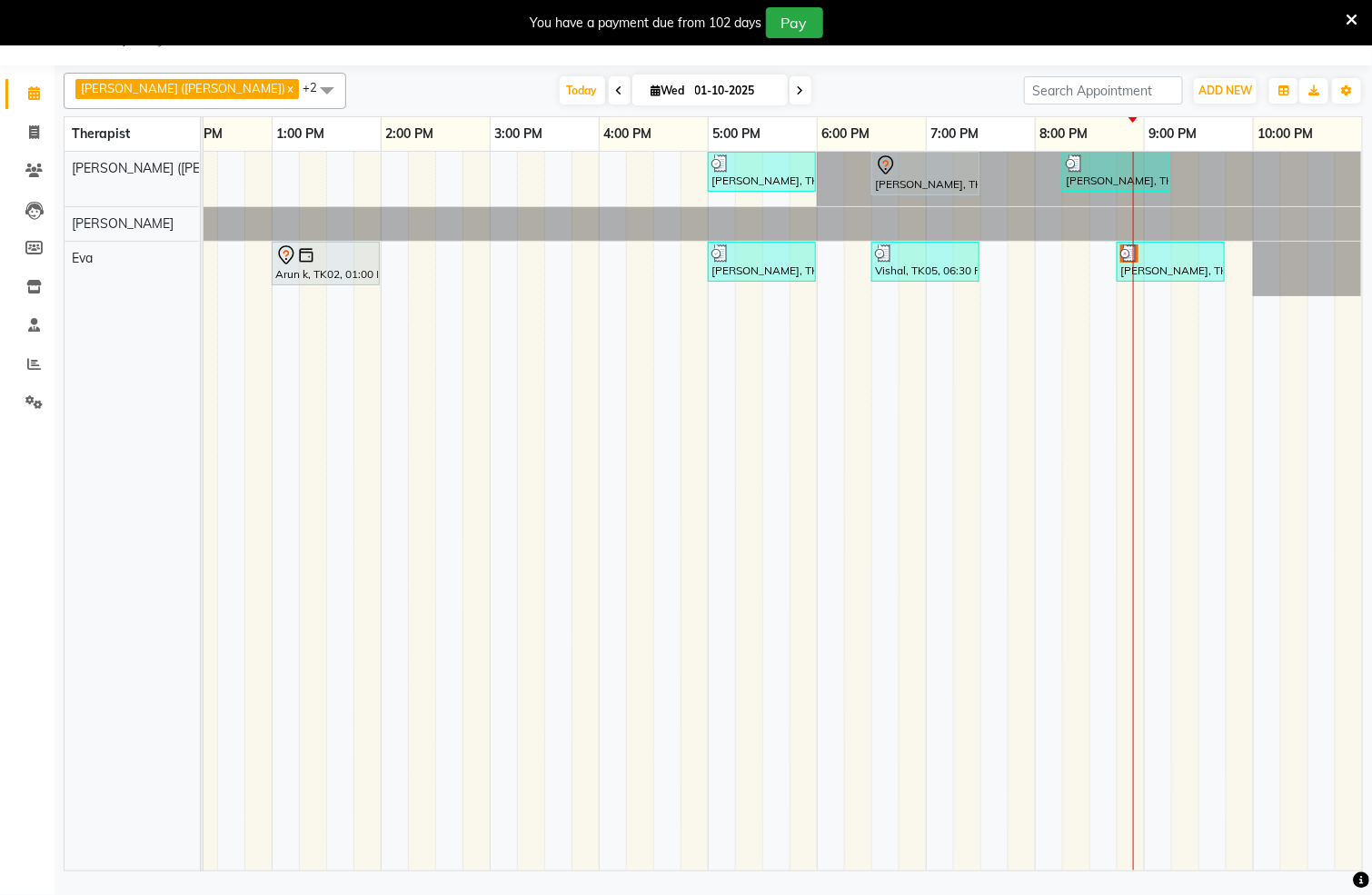
scroll to position [0, 609]
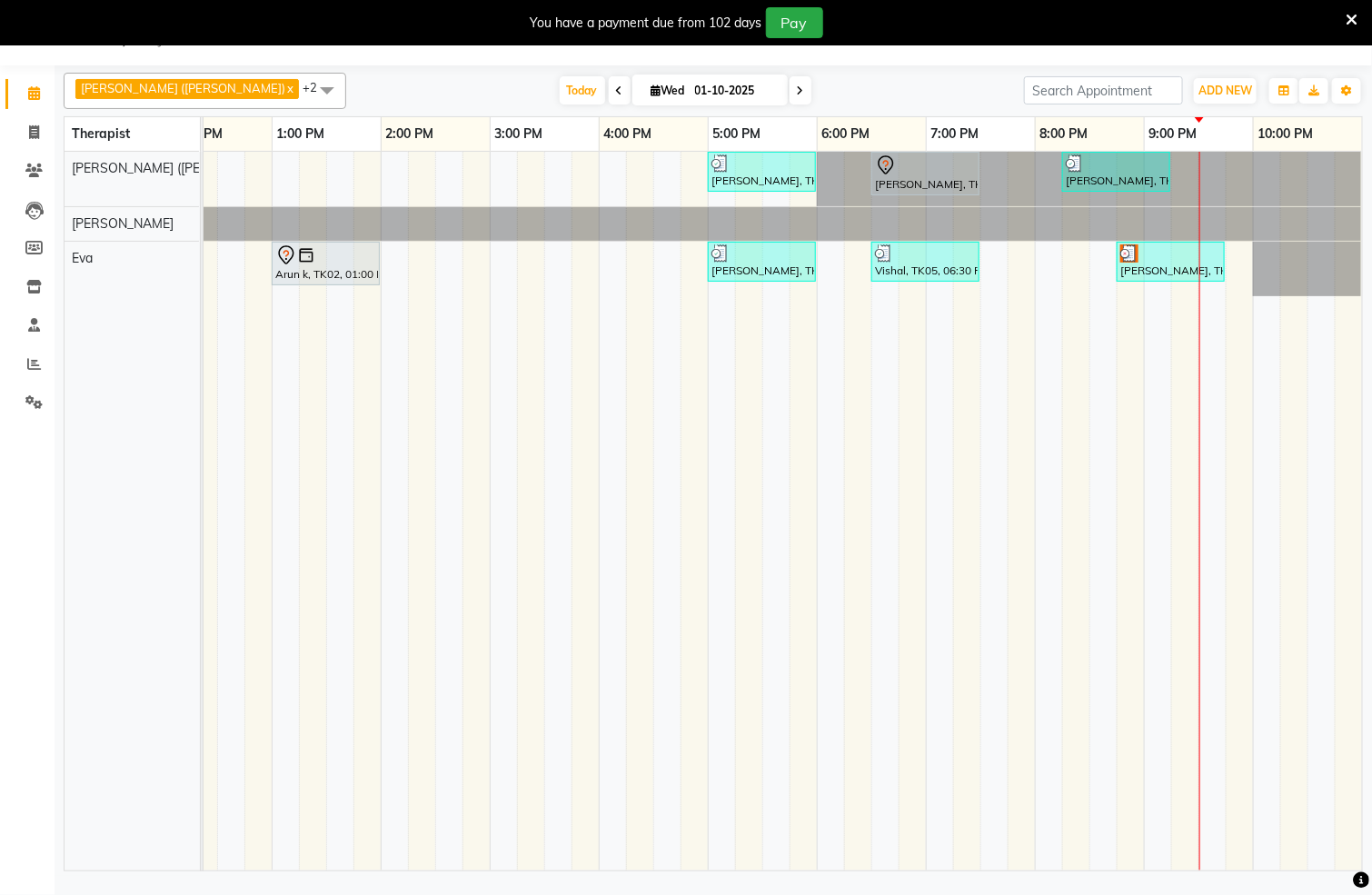
click at [797, 87] on icon at bounding box center [801, 91] width 7 height 11
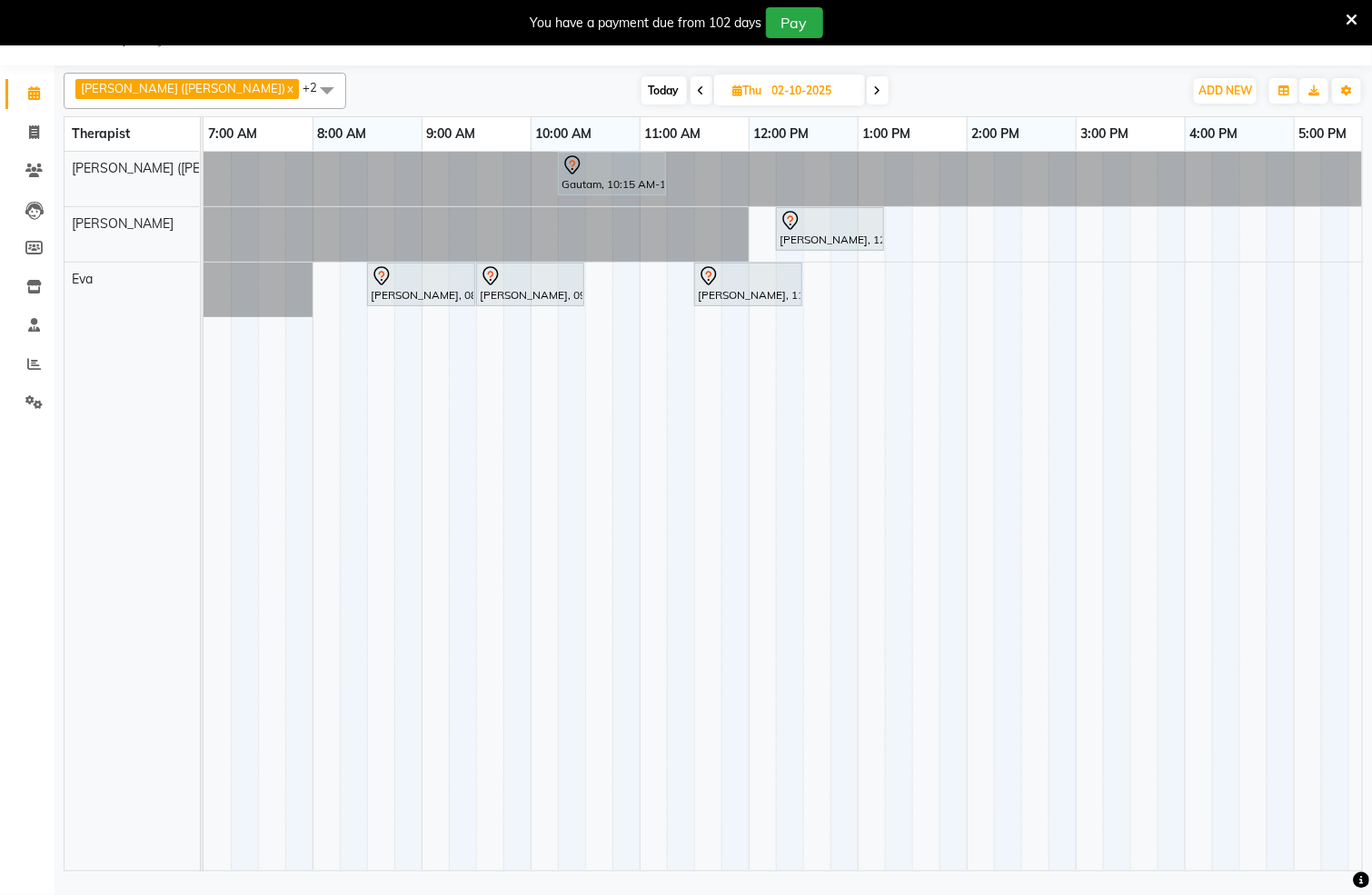
scroll to position [0, 360]
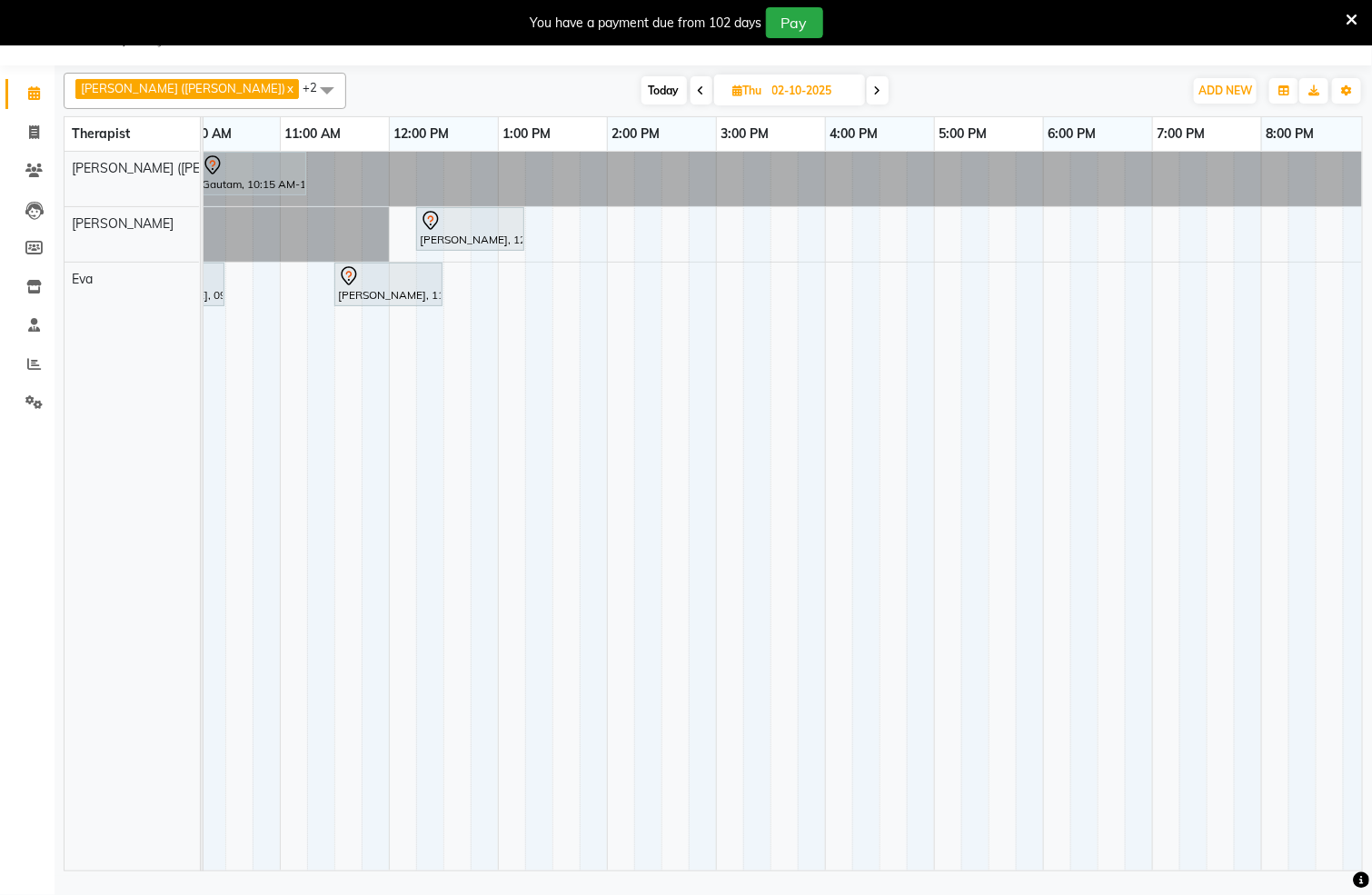
click at [642, 96] on span "Today" at bounding box center [664, 91] width 45 height 28
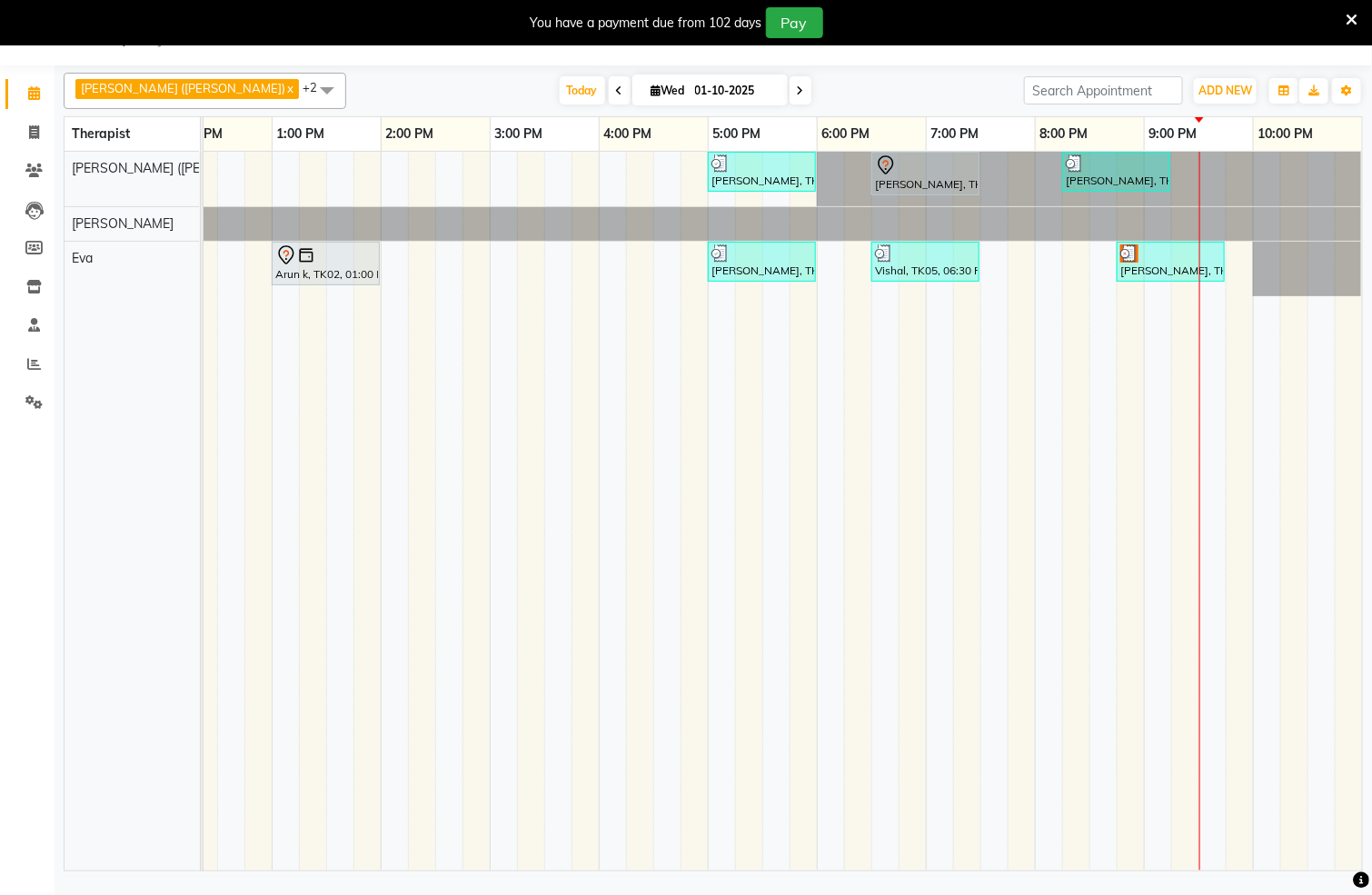
scroll to position [0, 609]
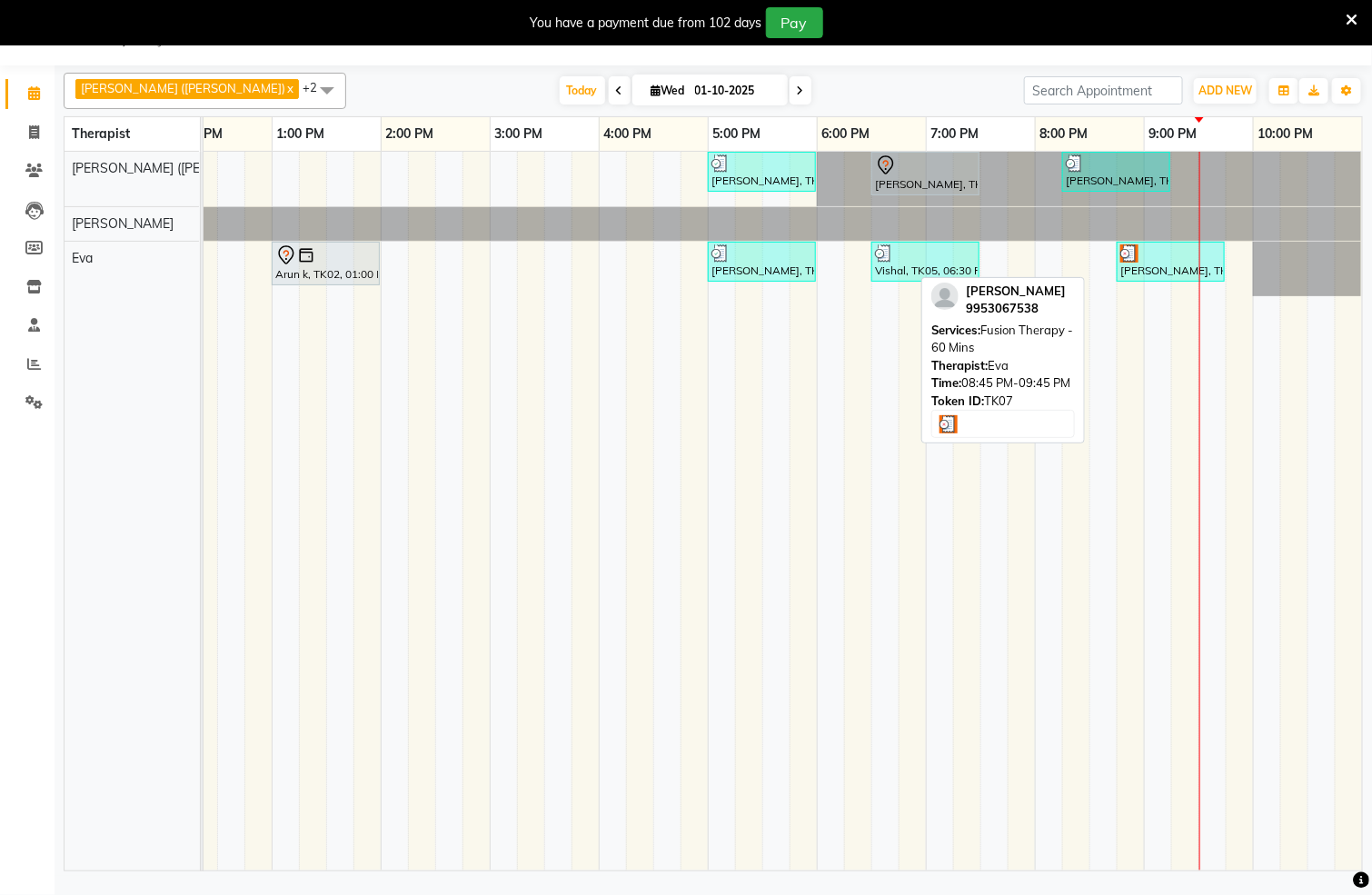
click at [1130, 267] on div "[PERSON_NAME], TK07, 08:45 PM-09:45 PM, Fusion Therapy - 60 Mins" at bounding box center [1170, 261] width 104 height 34
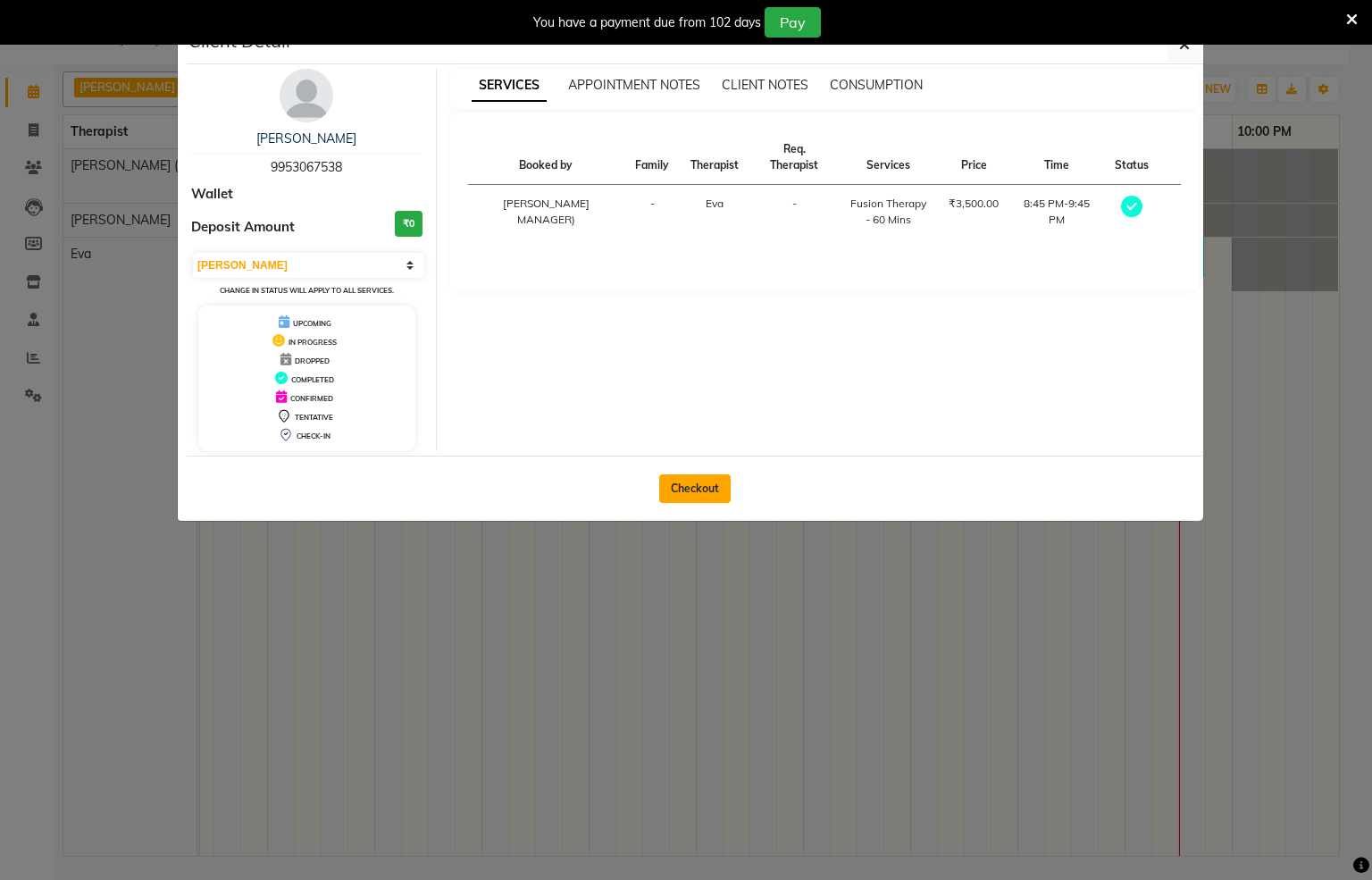
click at [701, 496] on button "Checkout" at bounding box center [695, 488] width 72 height 28
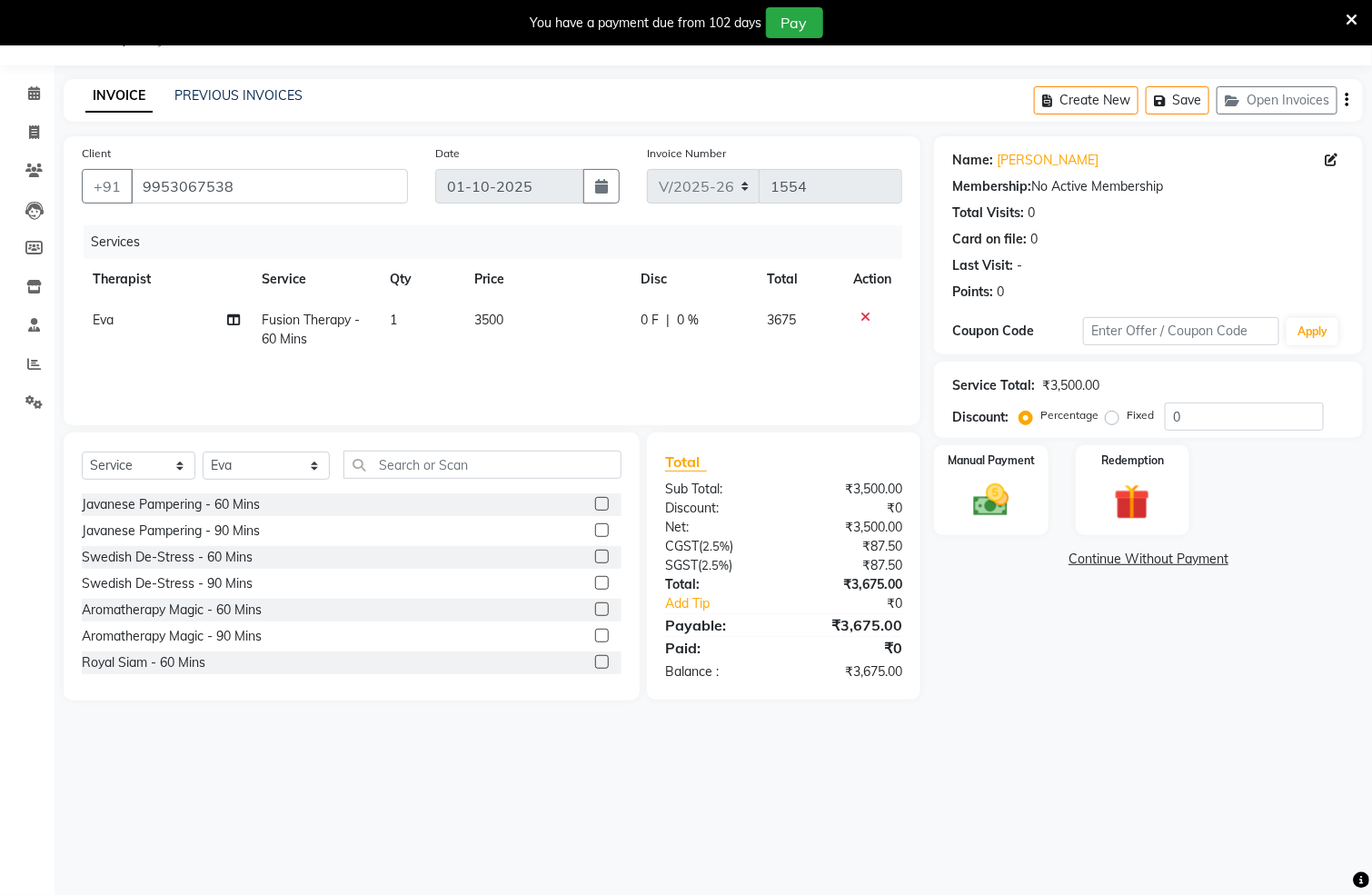
click at [1127, 414] on label "Fixed" at bounding box center [1140, 415] width 27 height 17
click at [1116, 414] on input "Fixed" at bounding box center [1116, 415] width 13 height 13
drag, startPoint x: 1224, startPoint y: 415, endPoint x: 1235, endPoint y: 407, distance: 13.6
click at [1224, 412] on input "0" at bounding box center [1244, 417] width 159 height 28
click at [1023, 483] on div "Manual Payment" at bounding box center [992, 490] width 118 height 93
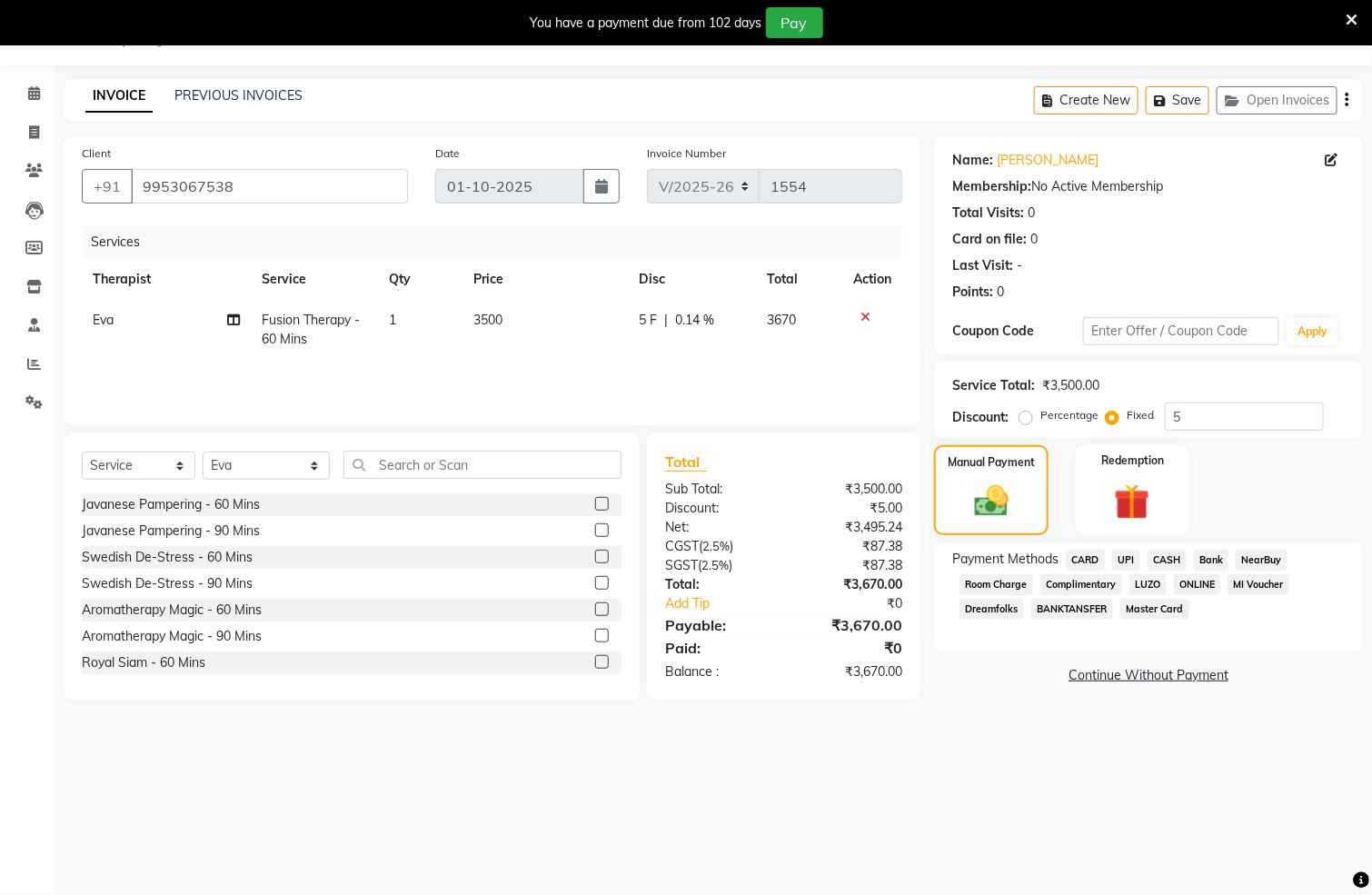
click at [1164, 560] on span "CASH" at bounding box center [1168, 560] width 39 height 21
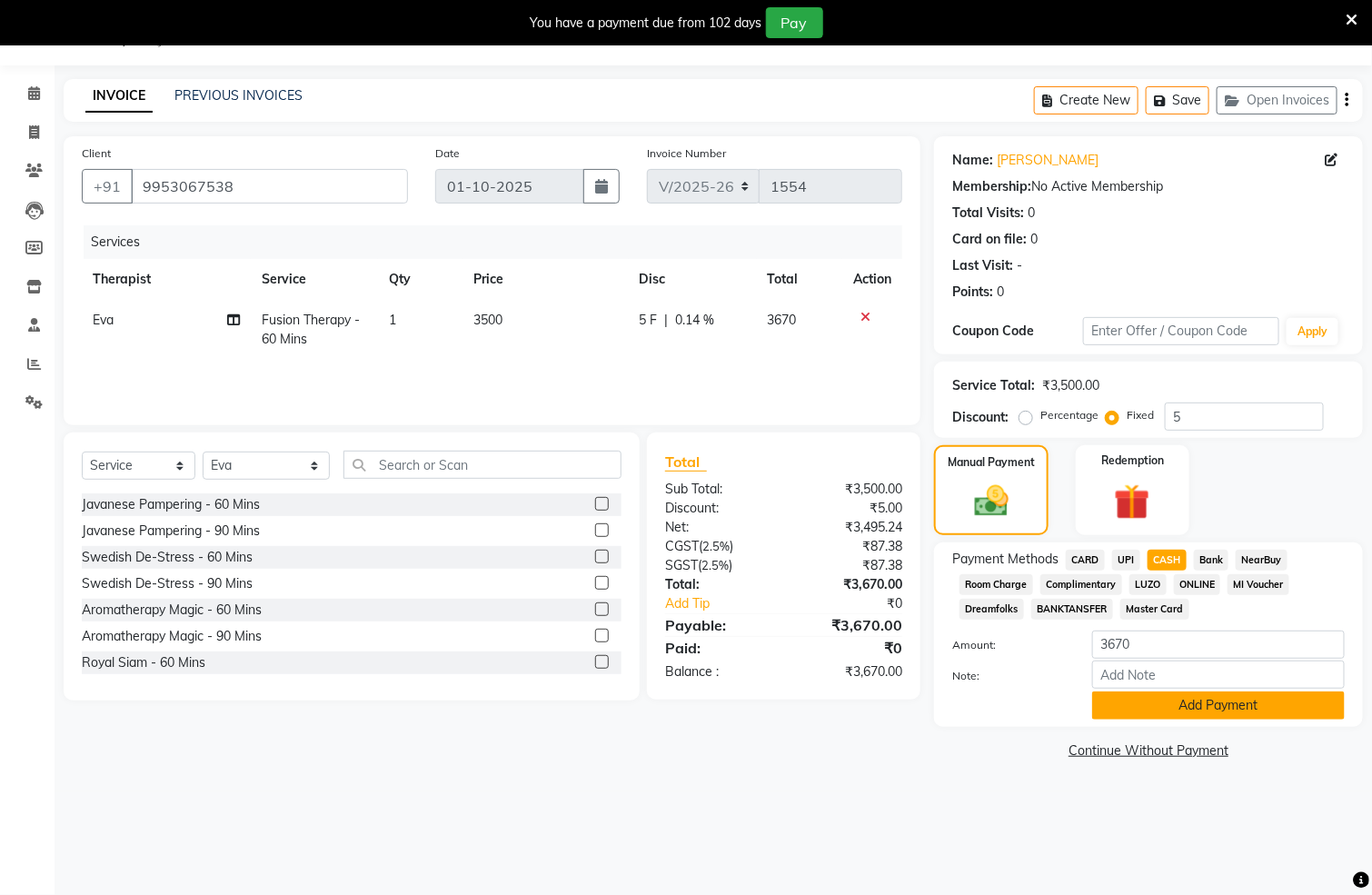
click at [1162, 704] on button "Add Payment" at bounding box center [1219, 705] width 252 height 28
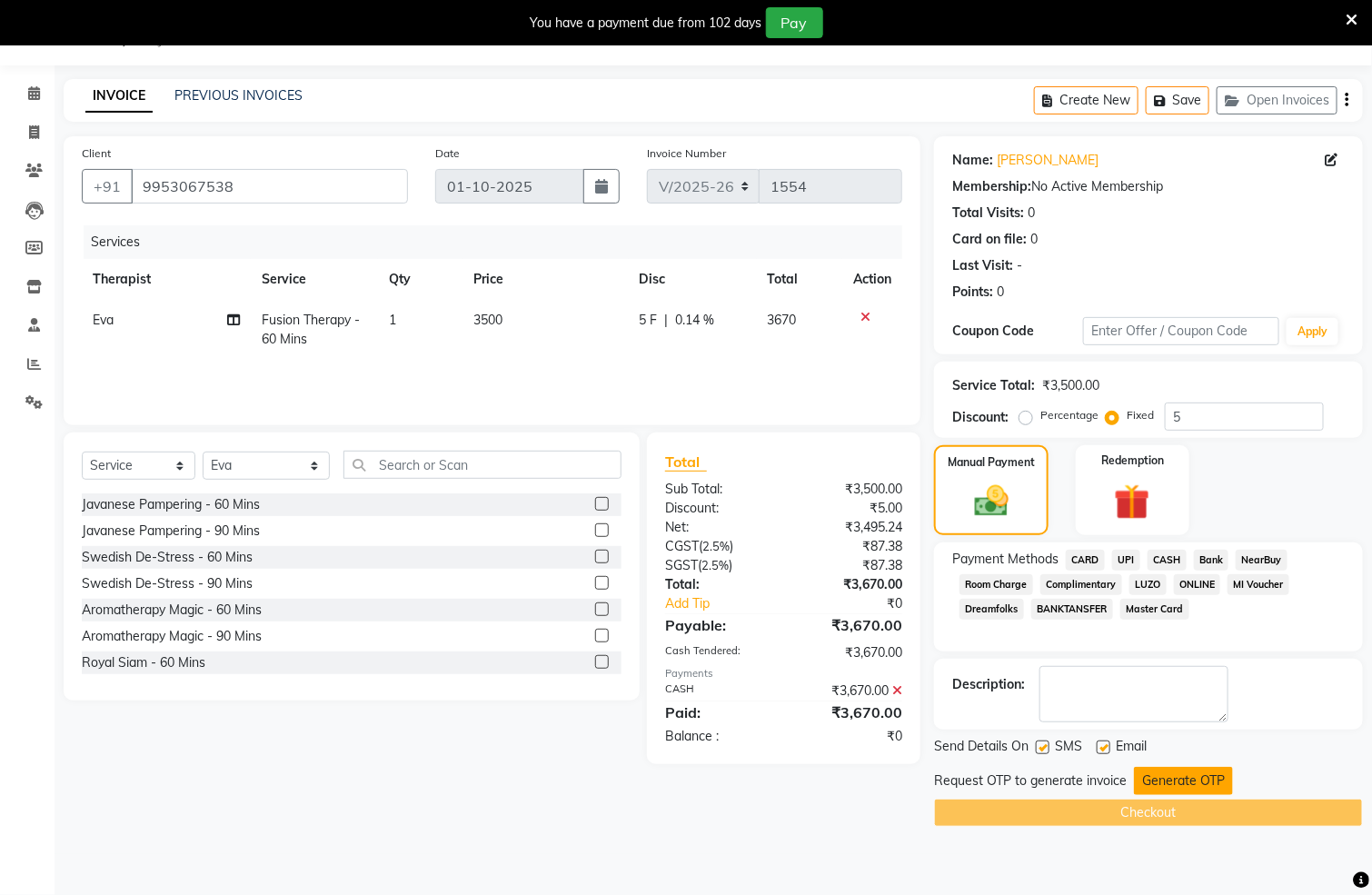
click at [1145, 773] on button "Generate OTP" at bounding box center [1183, 781] width 99 height 28
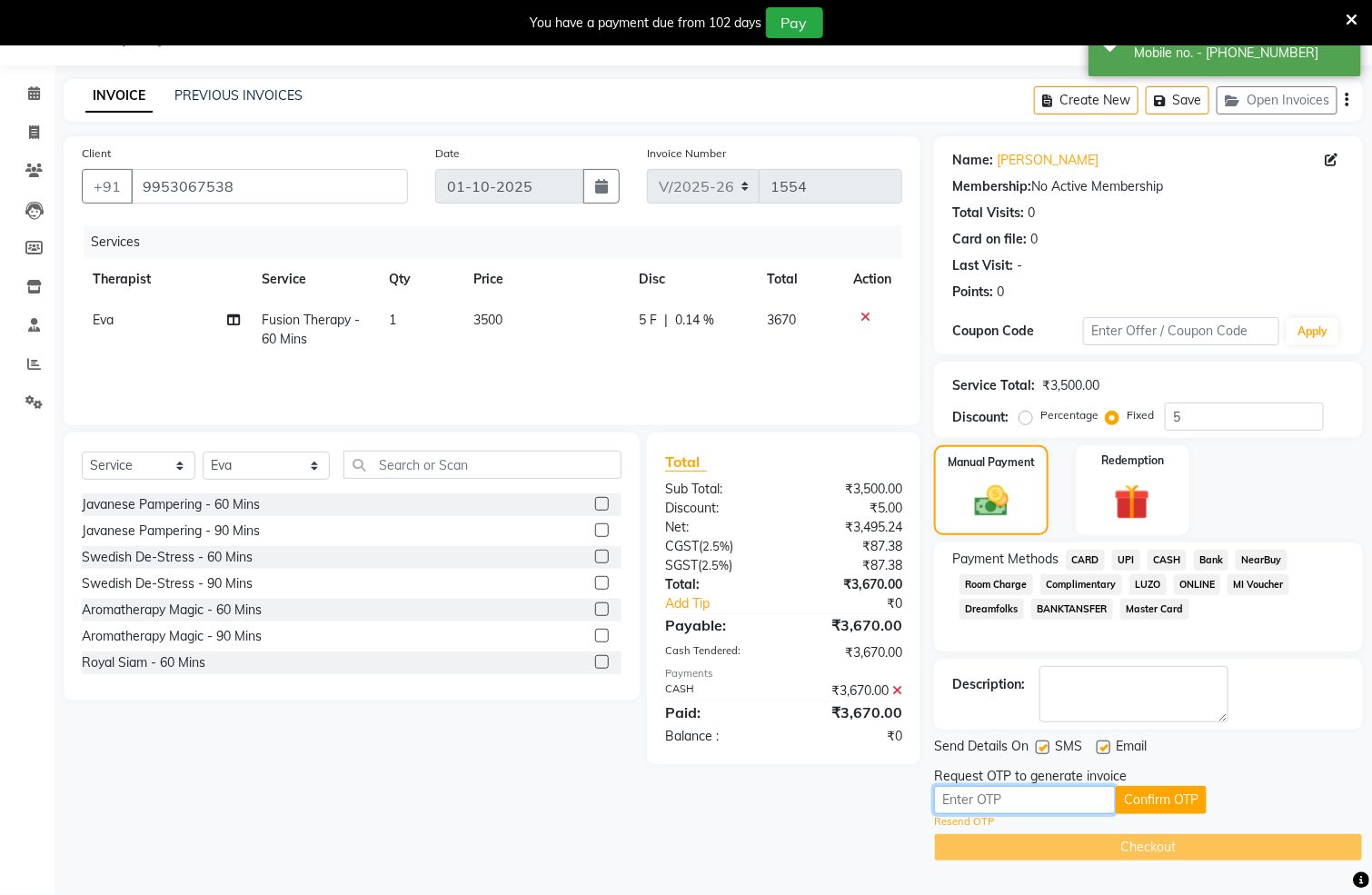
click at [1075, 794] on input "text" at bounding box center [1025, 800] width 182 height 28
click at [1155, 800] on button "Confirm OTP" at bounding box center [1161, 800] width 91 height 28
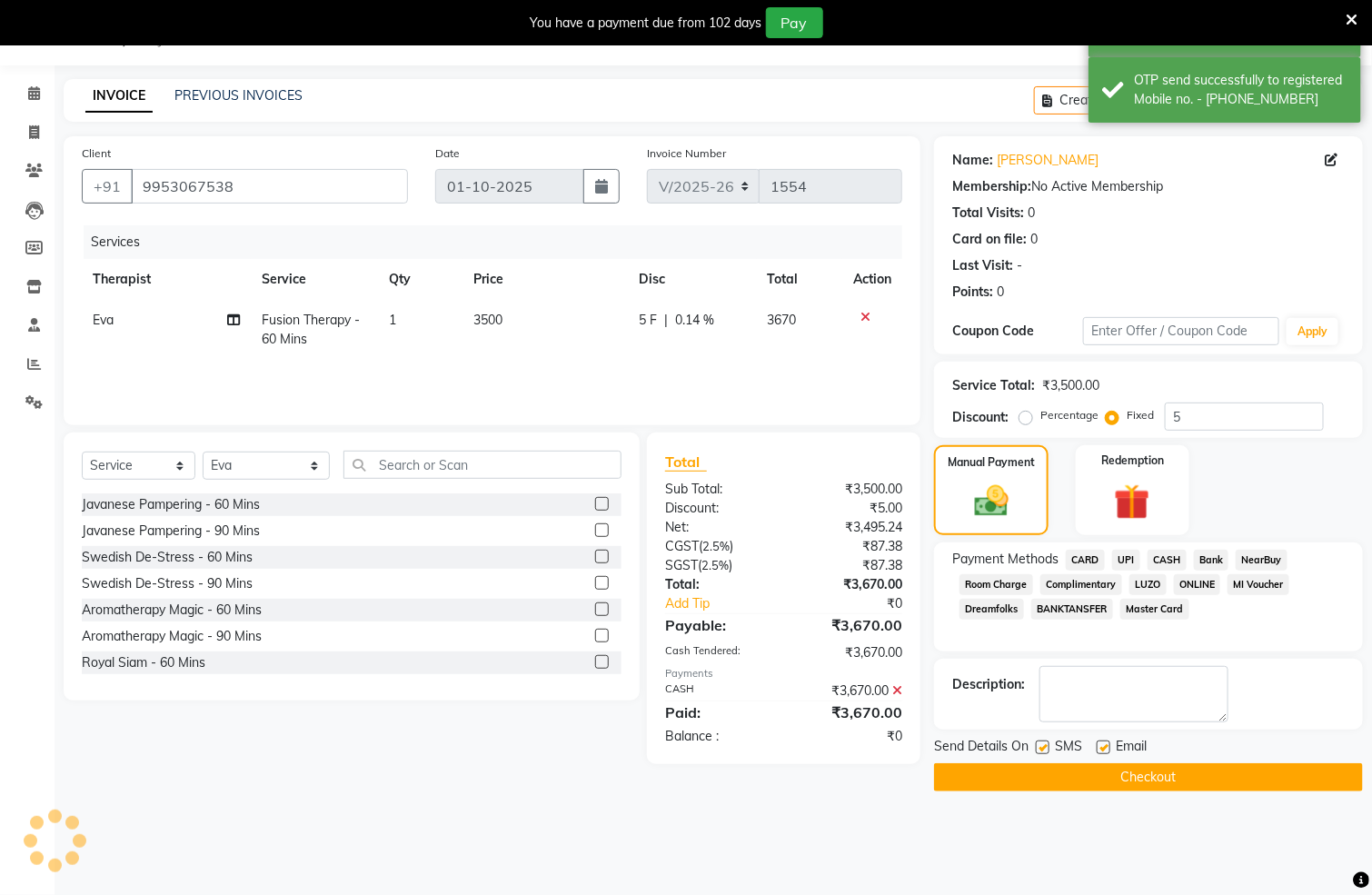
click at [1170, 773] on button "Checkout" at bounding box center [1149, 778] width 429 height 28
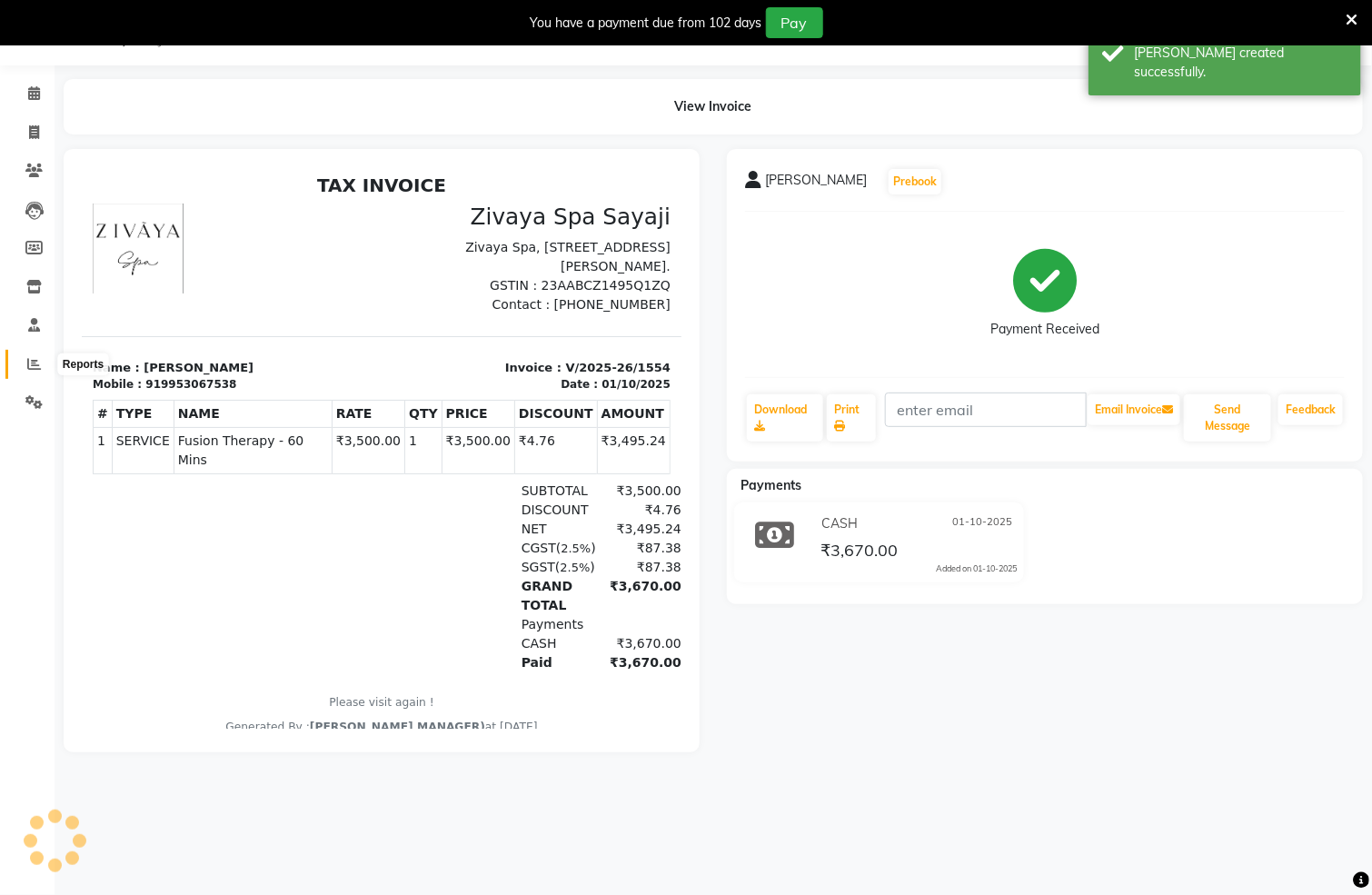
click at [30, 357] on icon at bounding box center [33, 363] width 14 height 14
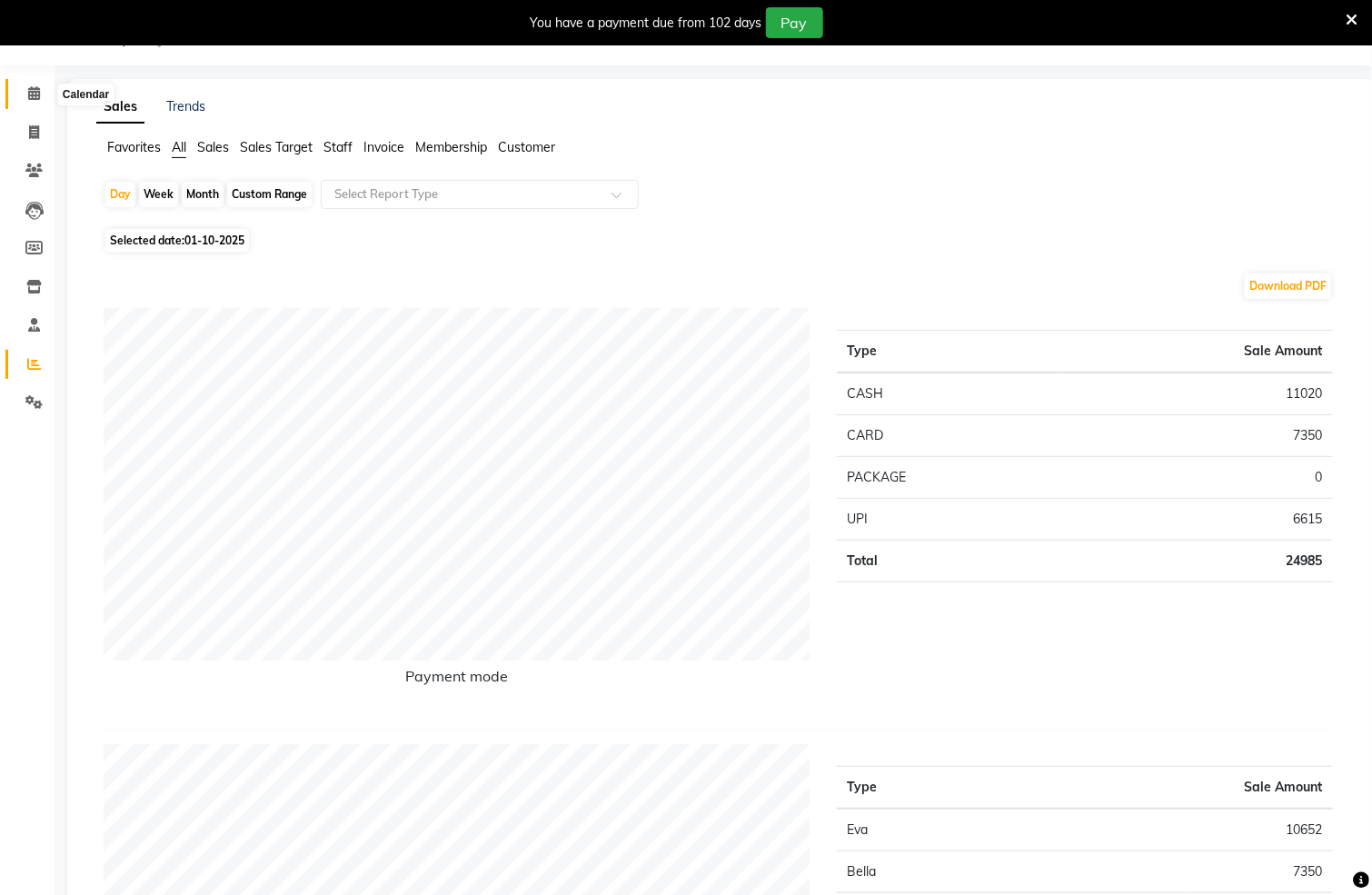
click at [30, 84] on span at bounding box center [34, 93] width 31 height 21
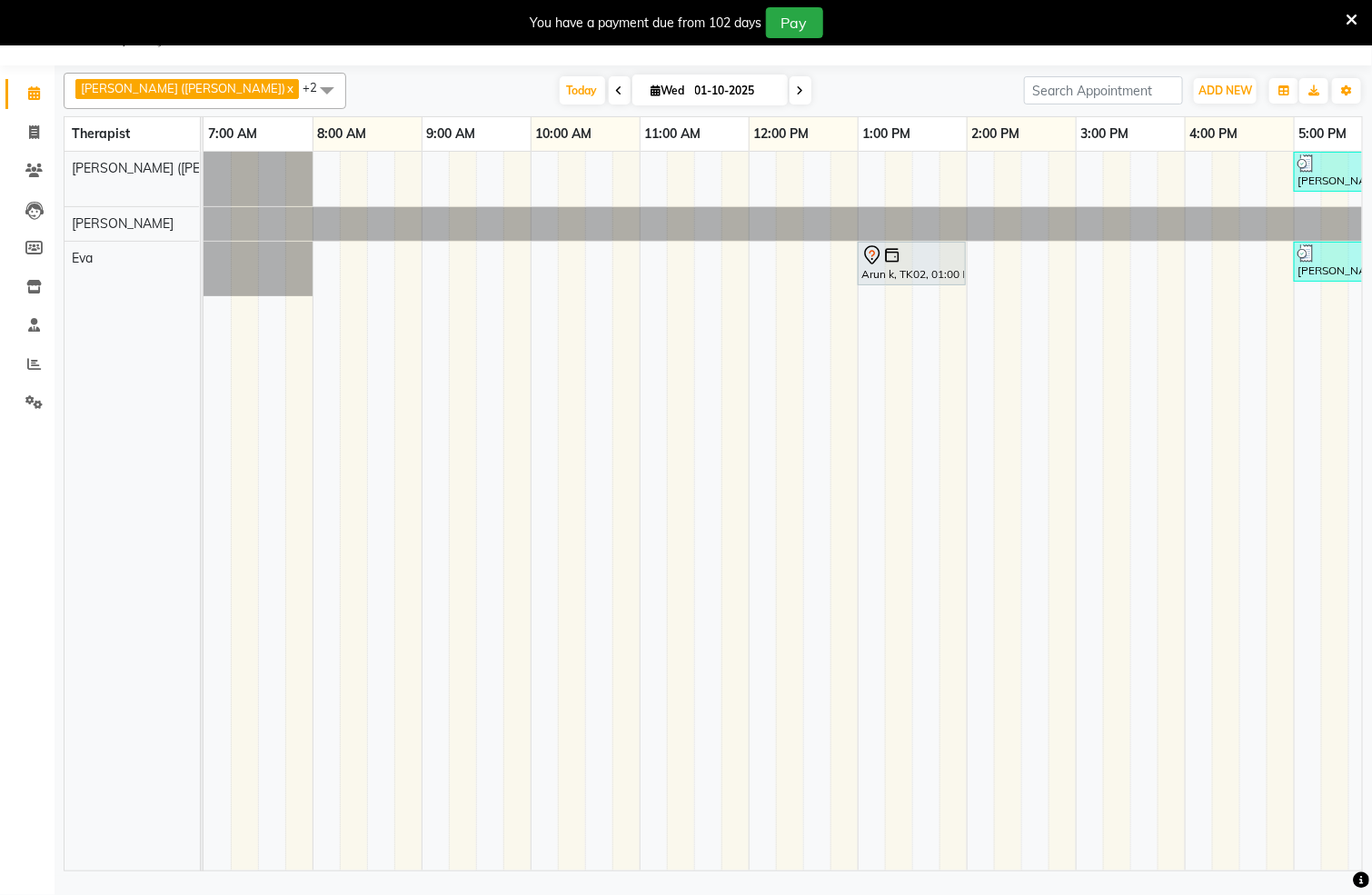
click at [790, 90] on span at bounding box center [801, 91] width 22 height 28
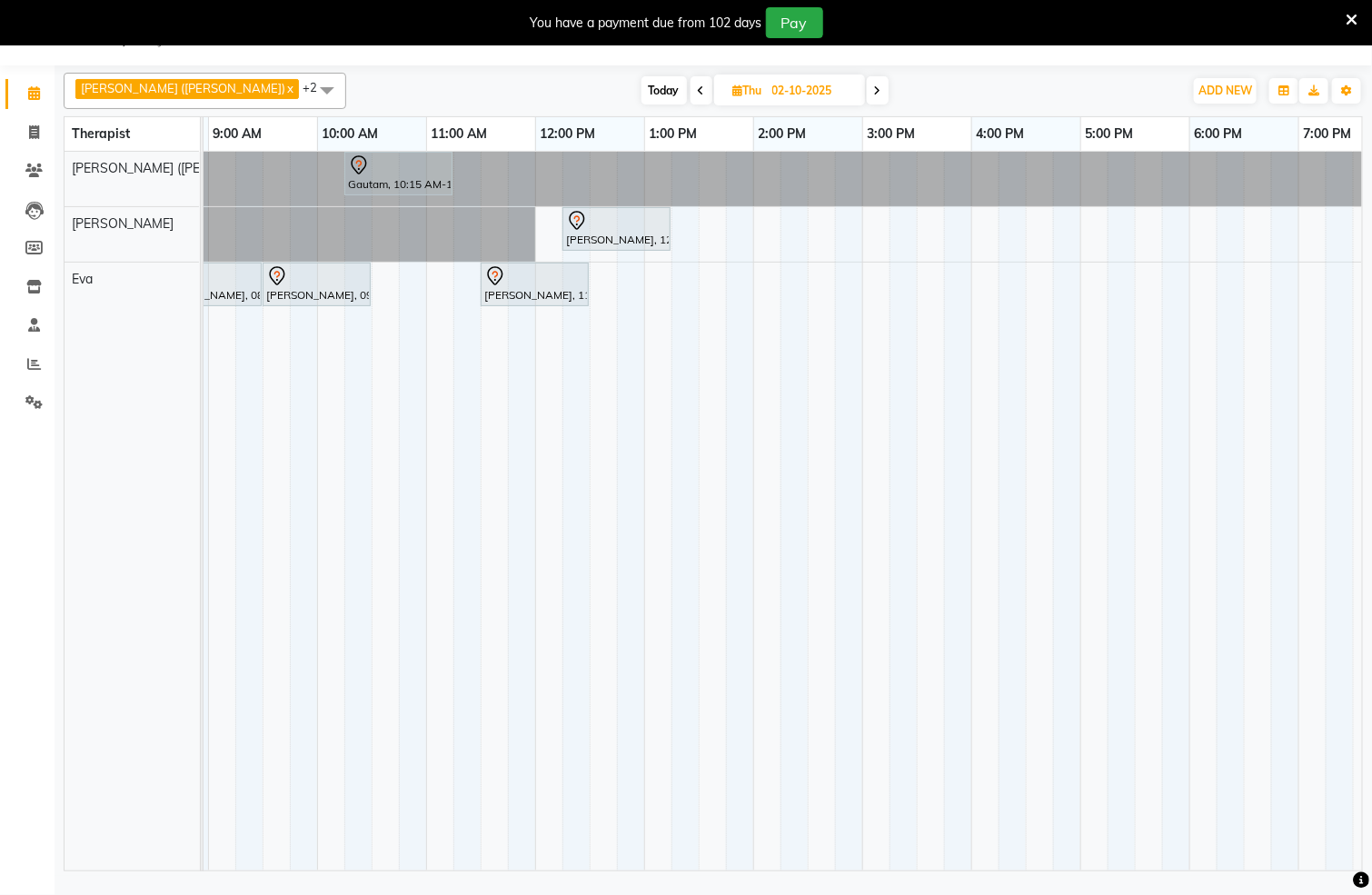
scroll to position [0, 563]
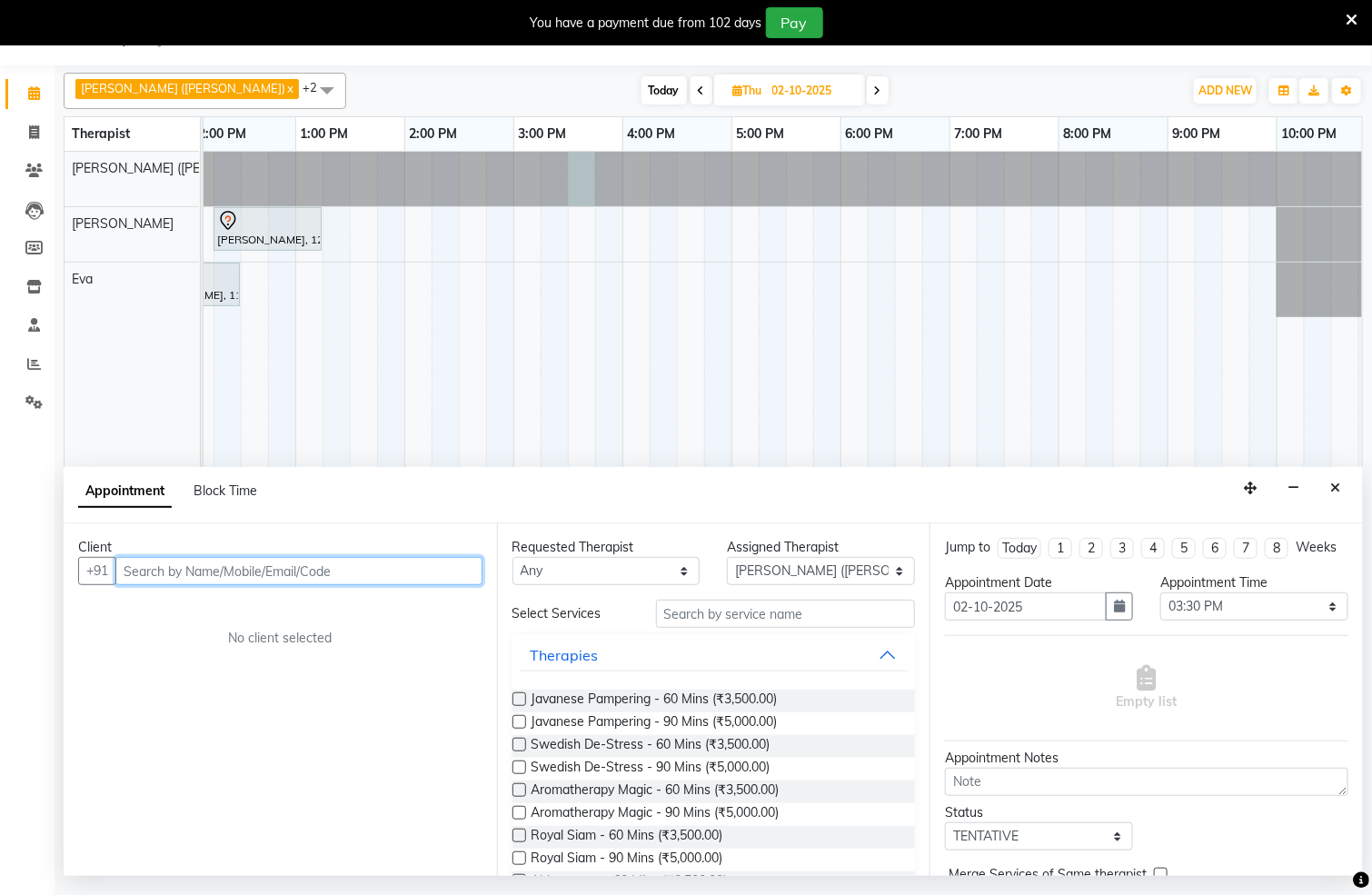
click at [344, 568] on input "text" at bounding box center [299, 571] width 367 height 28
click at [446, 562] on button "Add Client" at bounding box center [445, 571] width 76 height 28
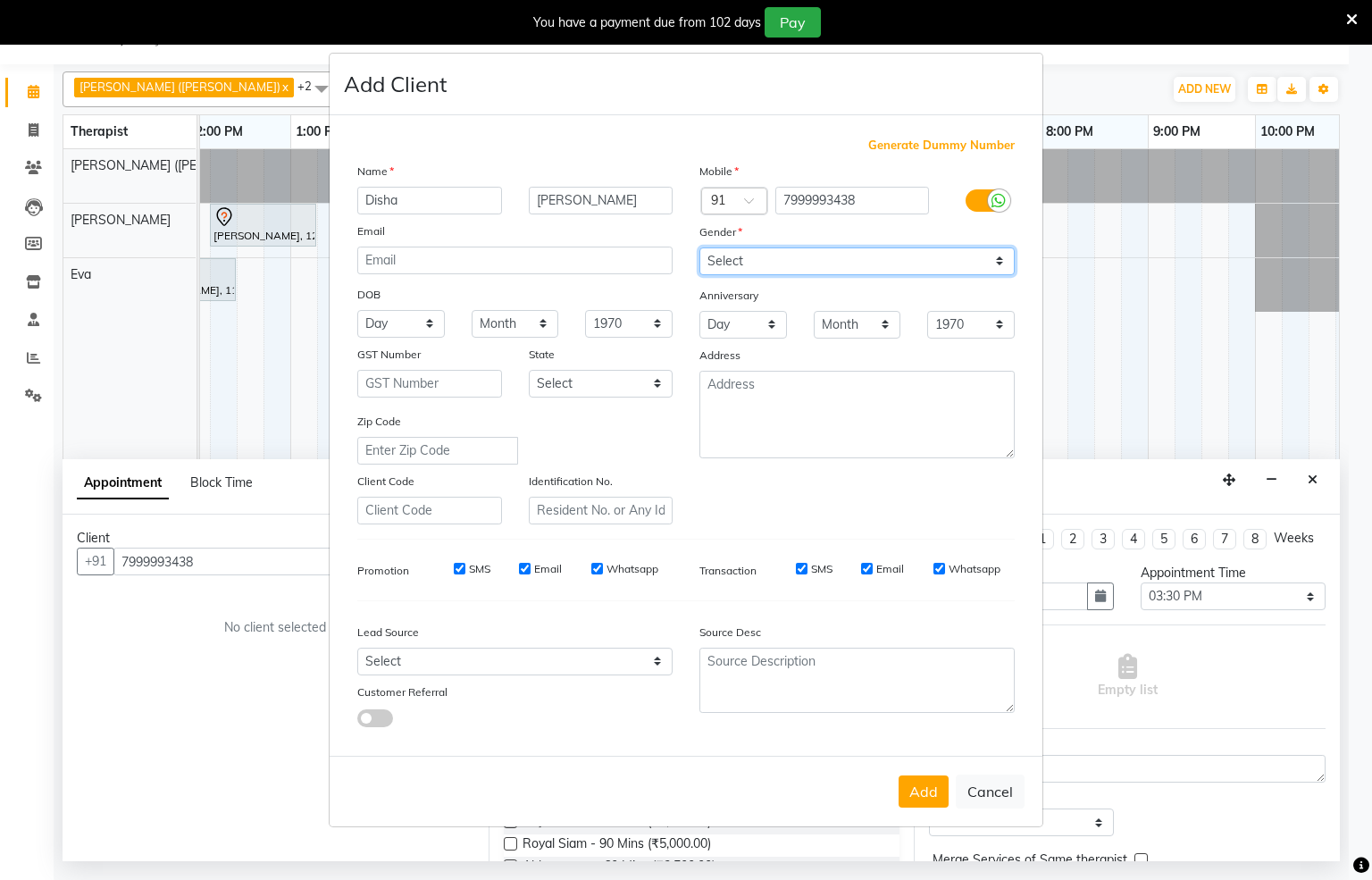
click at [997, 265] on select "Select [DEMOGRAPHIC_DATA] [DEMOGRAPHIC_DATA] Other Prefer Not To Say" at bounding box center [857, 261] width 315 height 27
click at [700, 248] on select "Select [DEMOGRAPHIC_DATA] [DEMOGRAPHIC_DATA] Other Prefer Not To Say" at bounding box center [857, 261] width 315 height 27
click at [924, 786] on button "Add" at bounding box center [923, 791] width 50 height 32
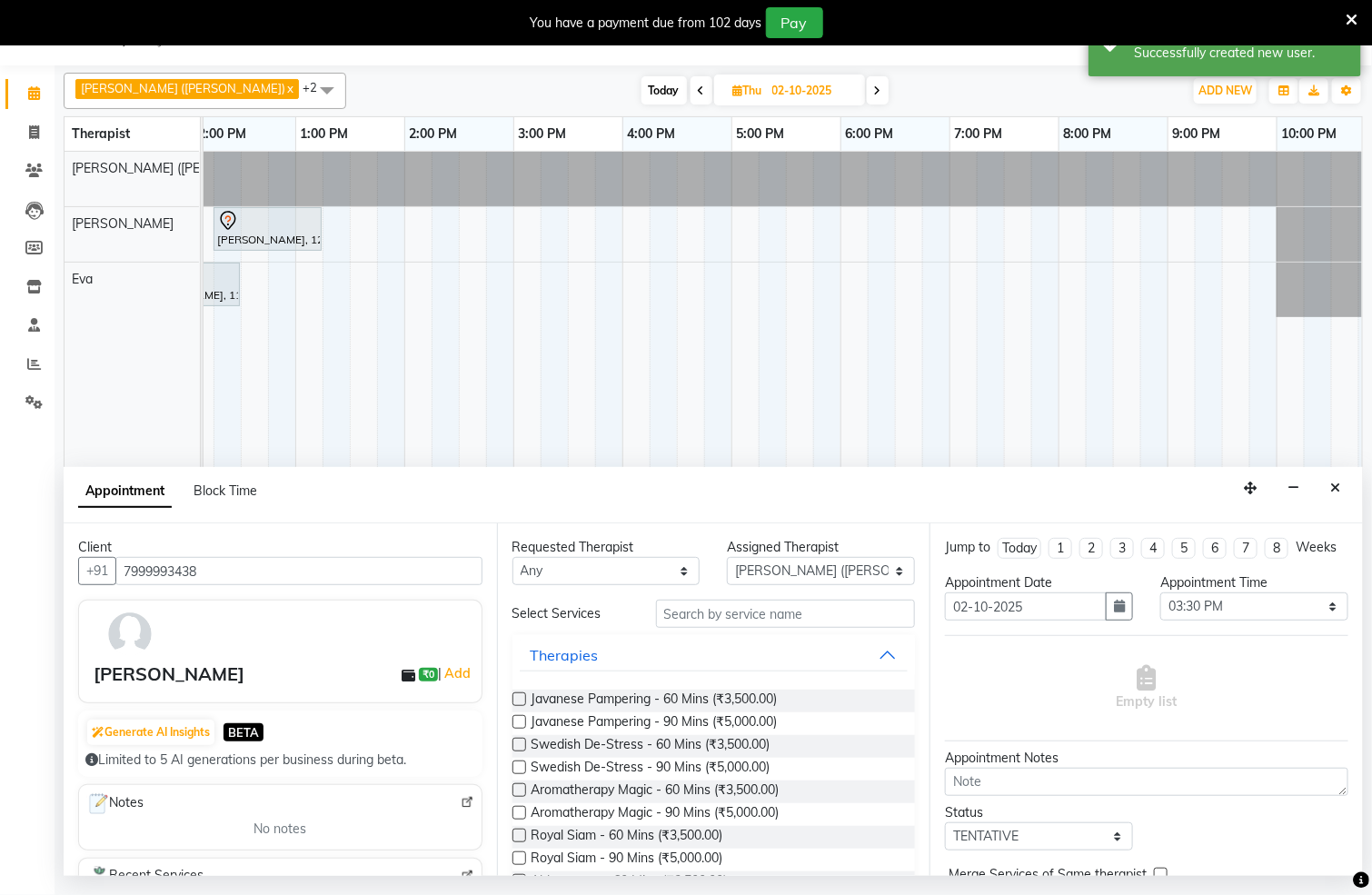
click at [519, 745] on label at bounding box center [519, 744] width 14 height 14
click at [519, 745] on input "checkbox" at bounding box center [518, 746] width 12 height 12
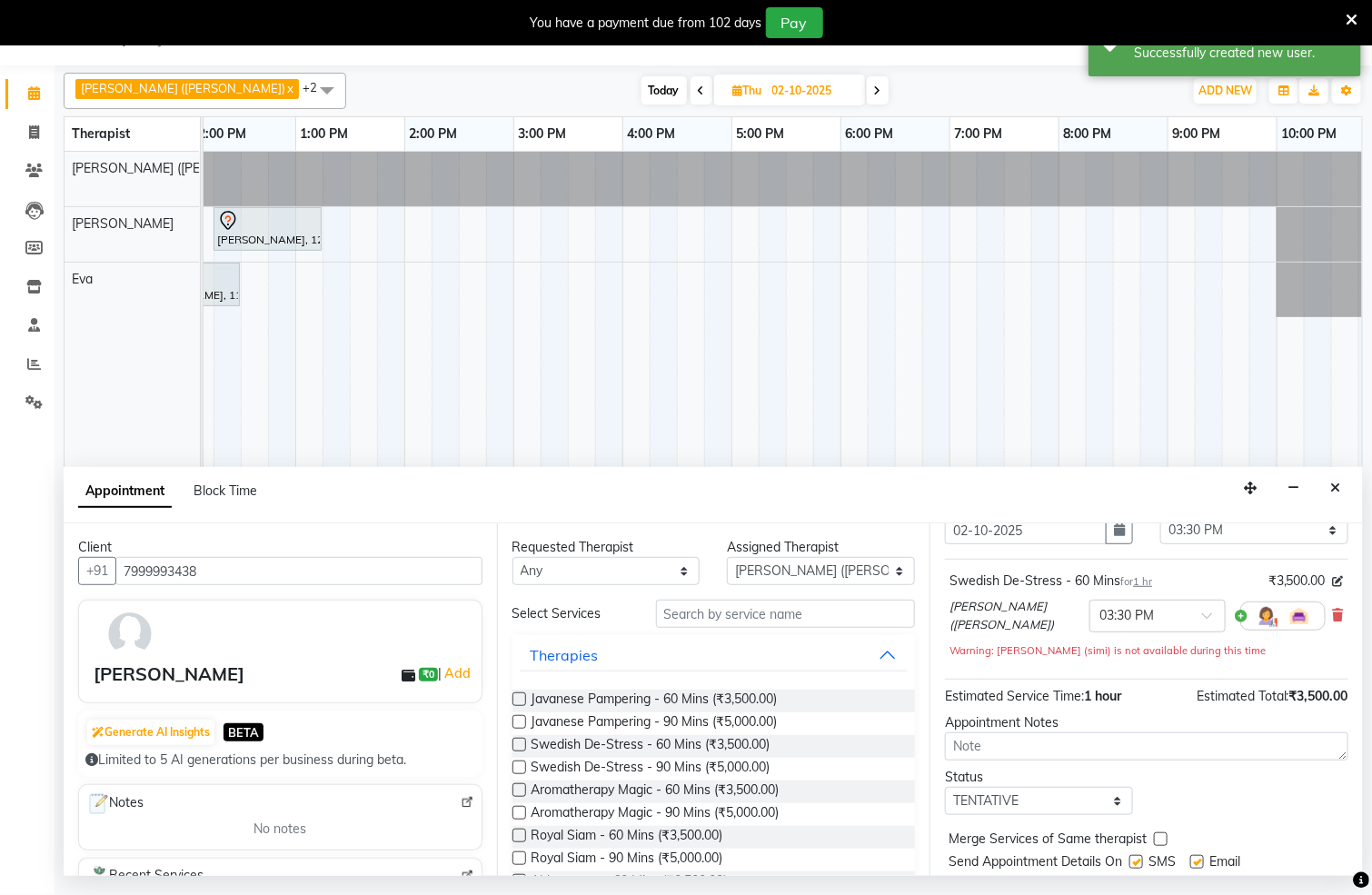
scroll to position [147, 0]
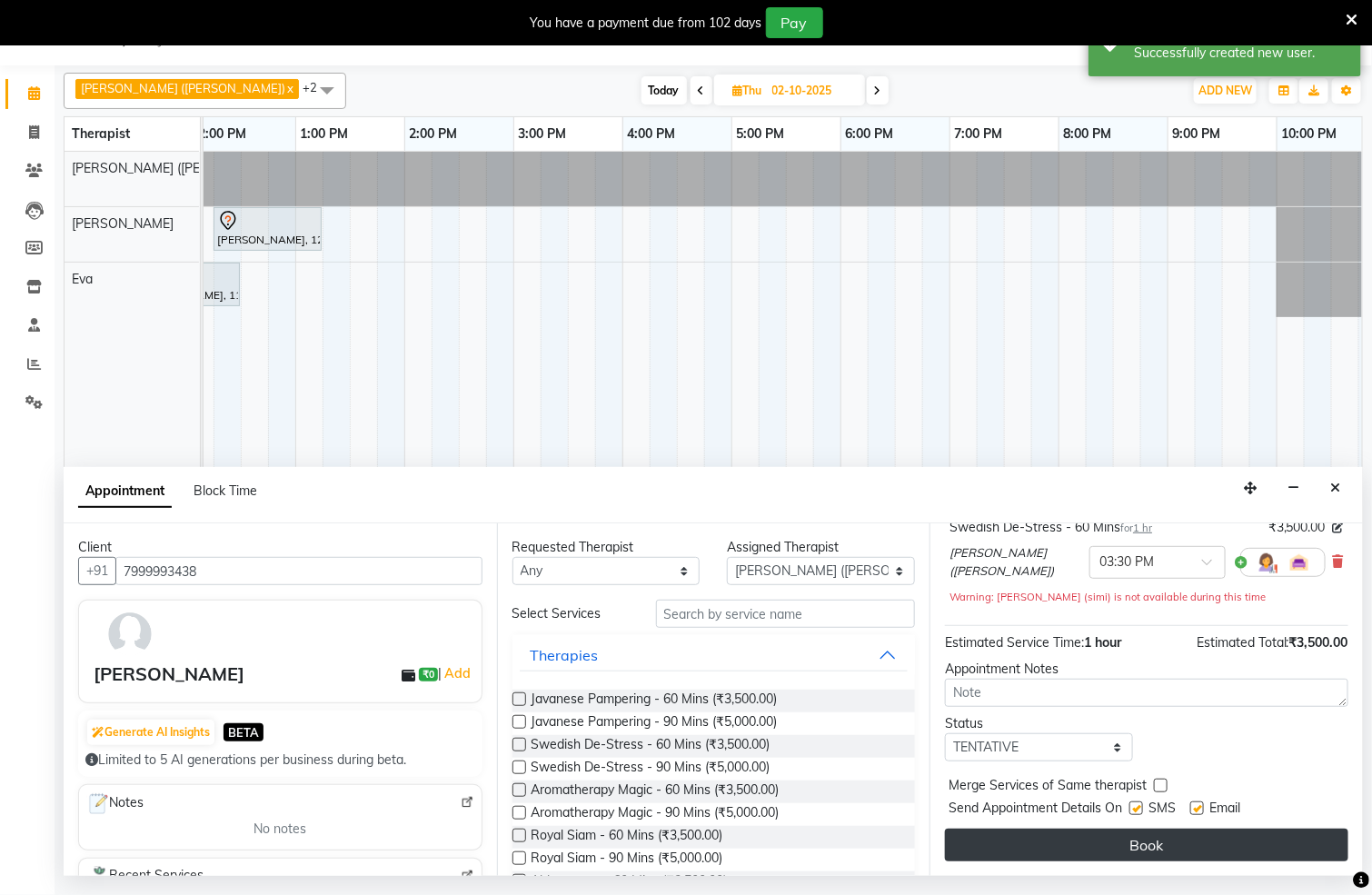
click at [1158, 840] on button "Book" at bounding box center [1146, 845] width 403 height 32
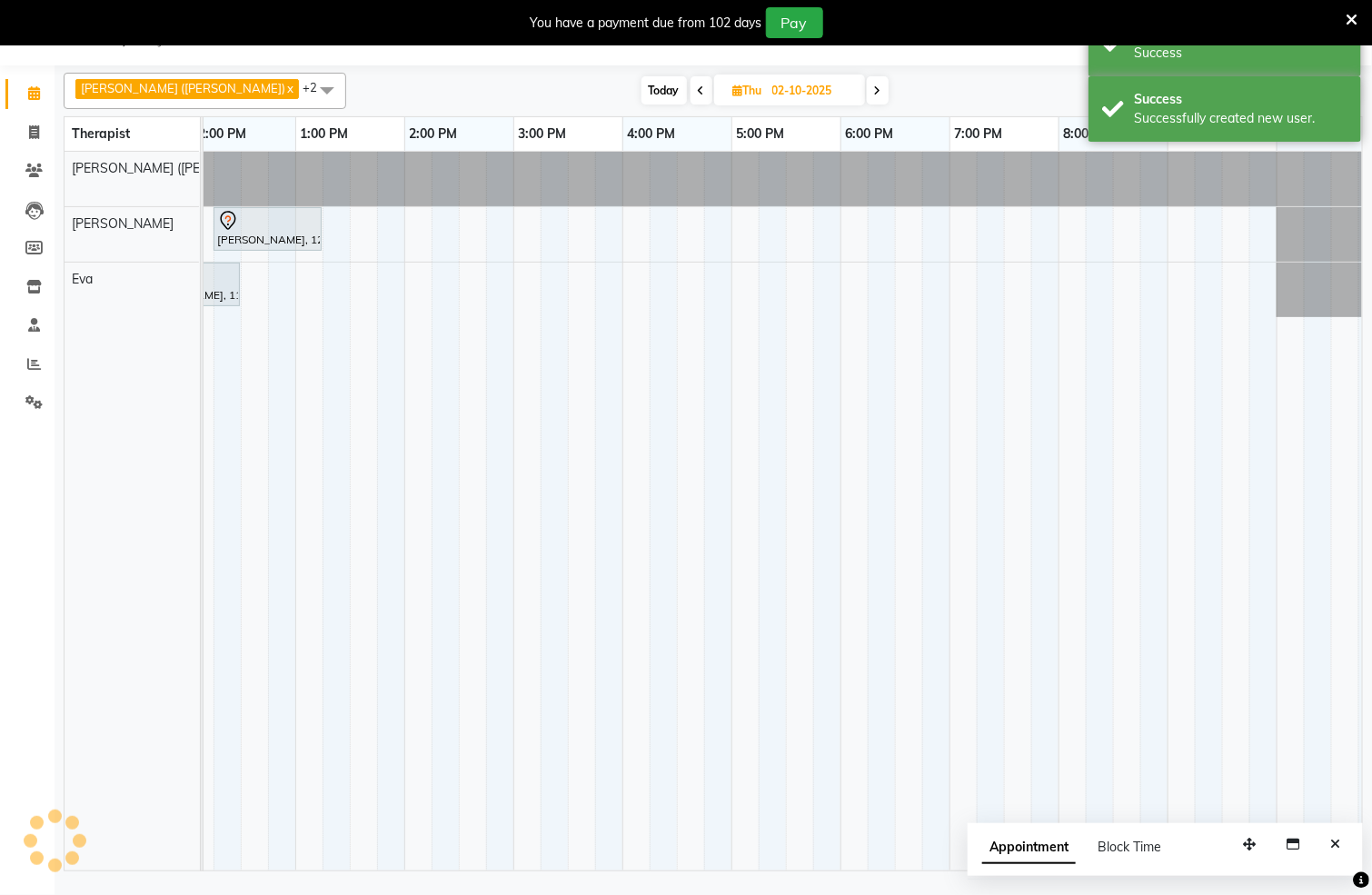
scroll to position [0, 0]
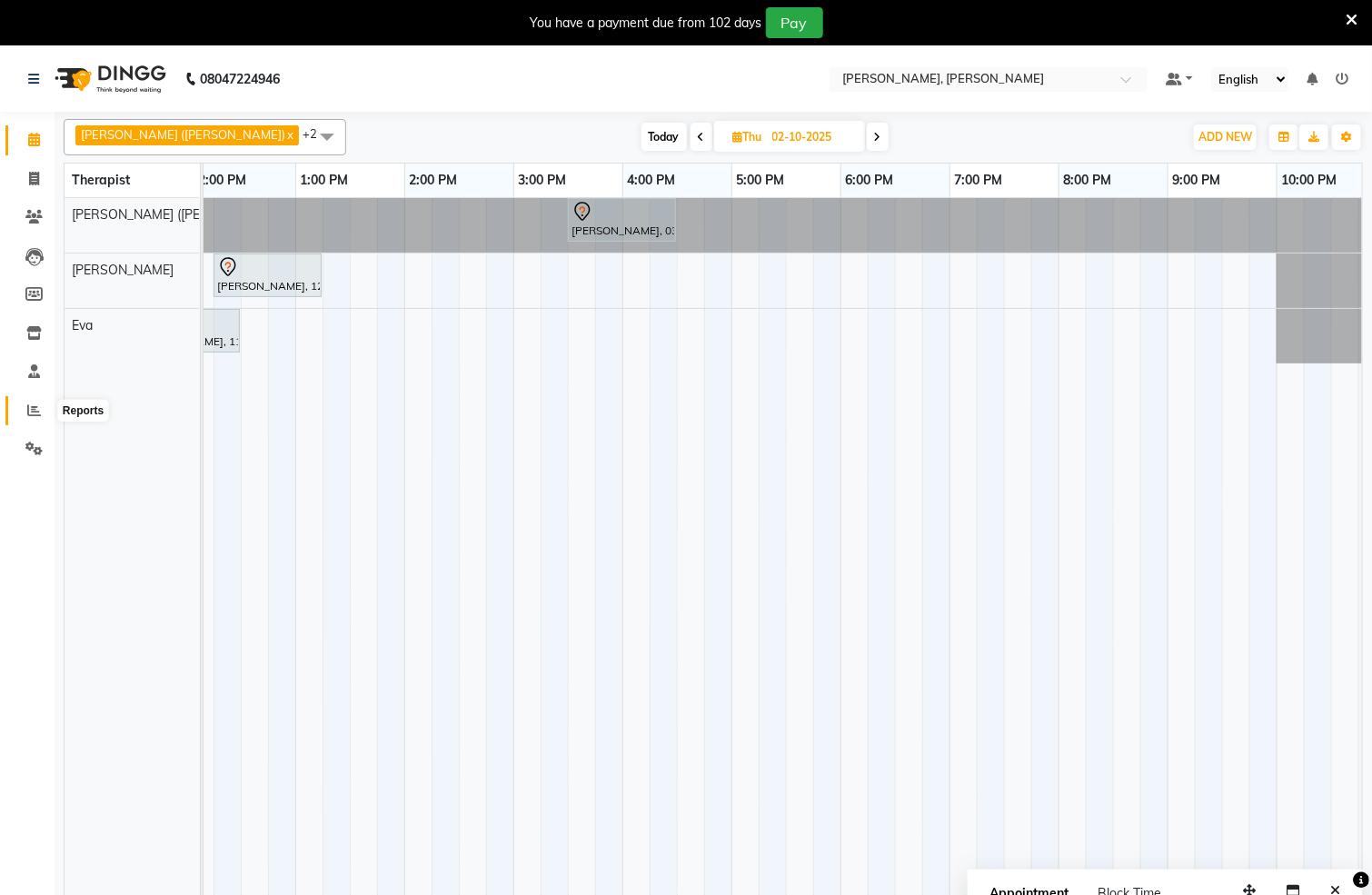
click at [27, 409] on icon at bounding box center [33, 410] width 14 height 14
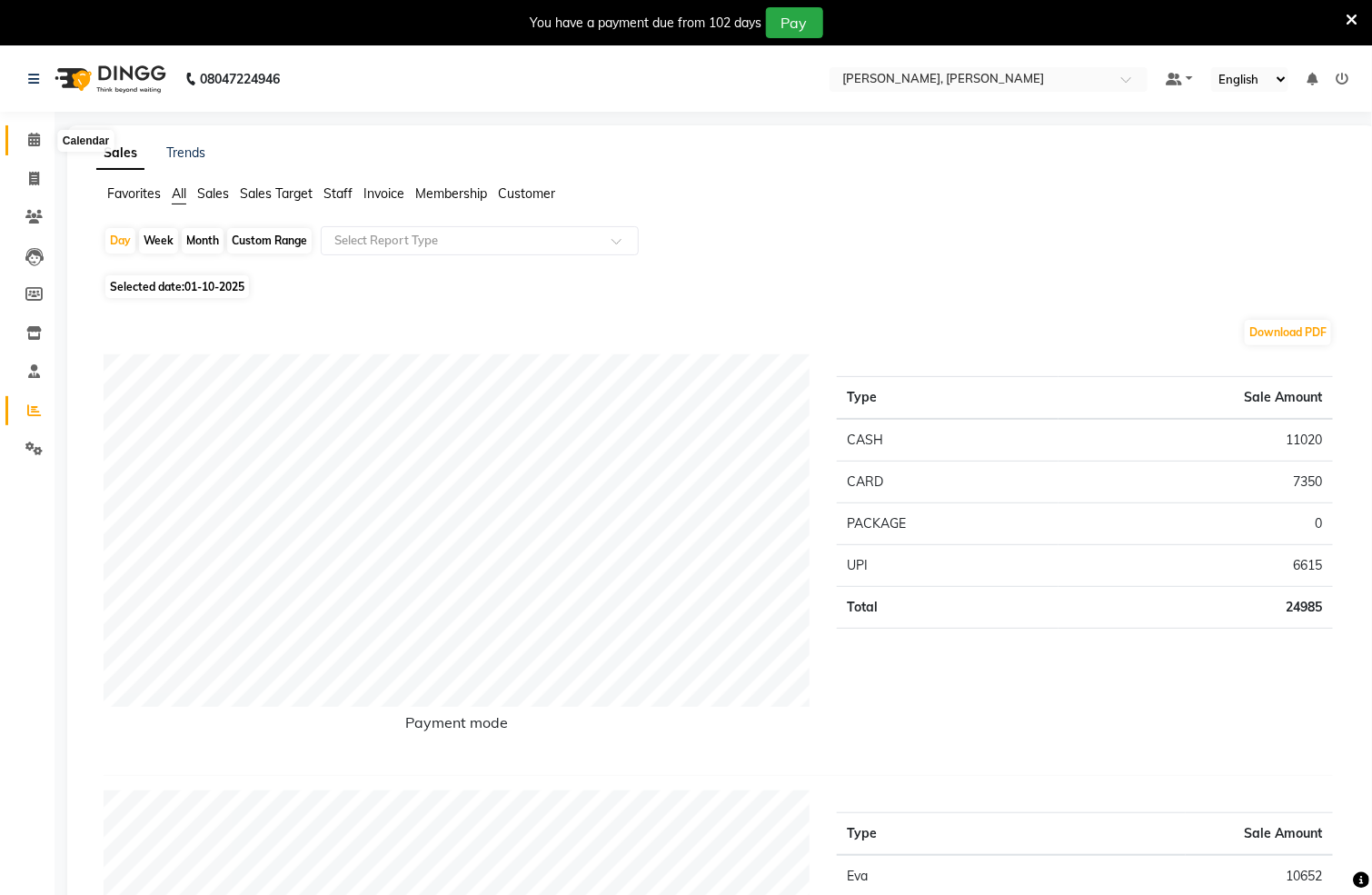
click at [30, 136] on icon at bounding box center [33, 140] width 12 height 14
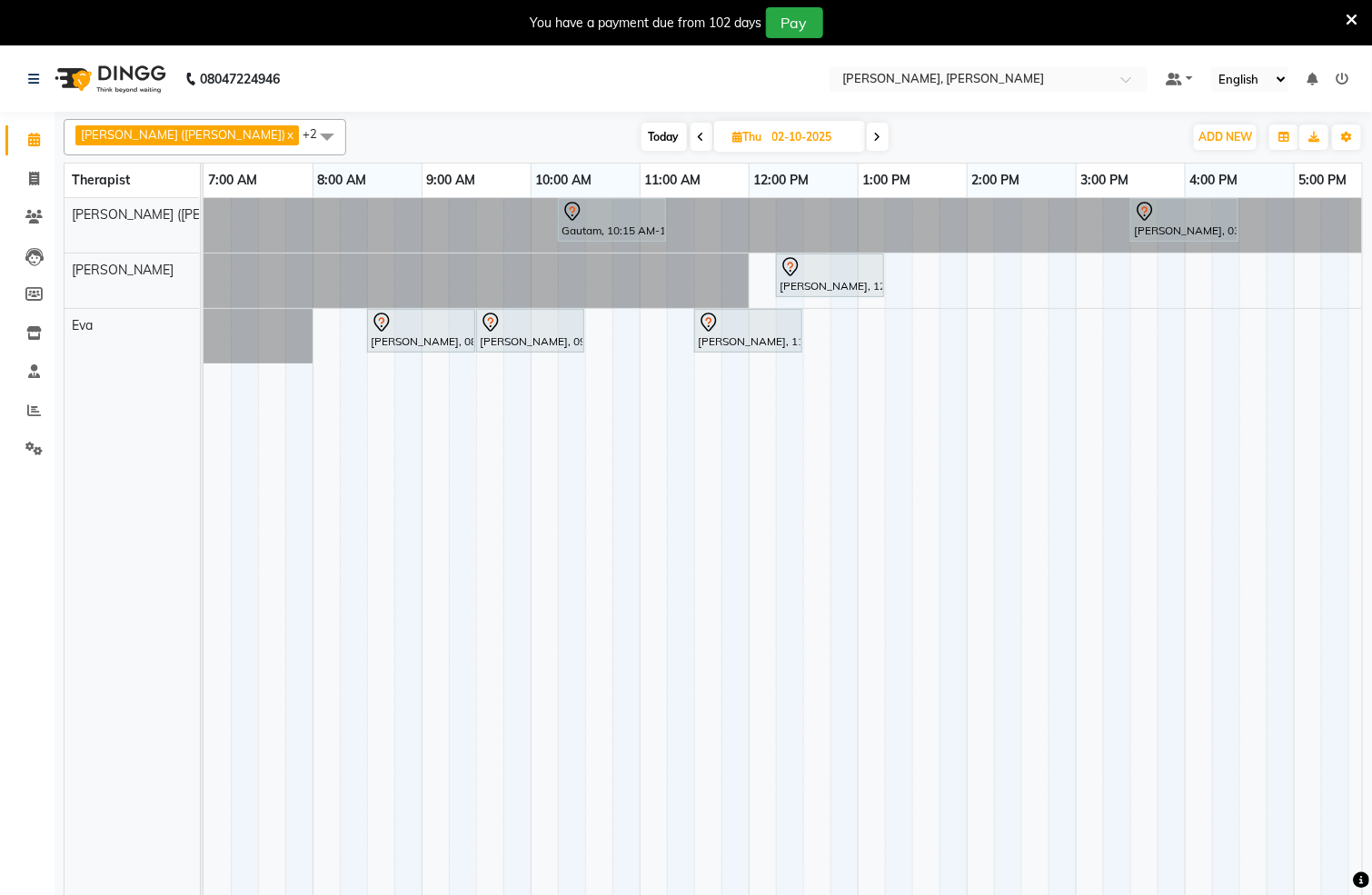
click at [875, 134] on icon at bounding box center [878, 138] width 7 height 11
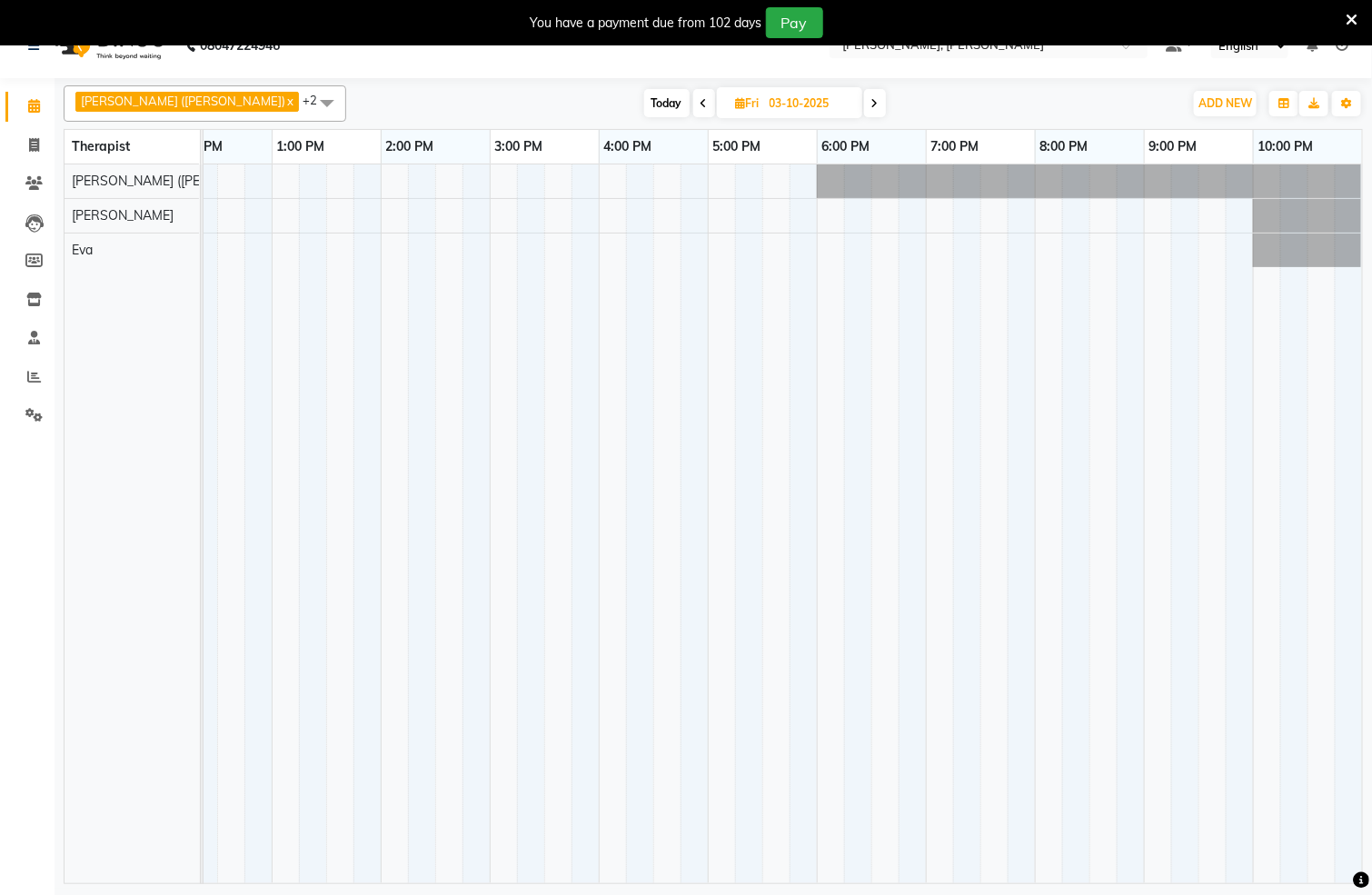
scroll to position [46, 0]
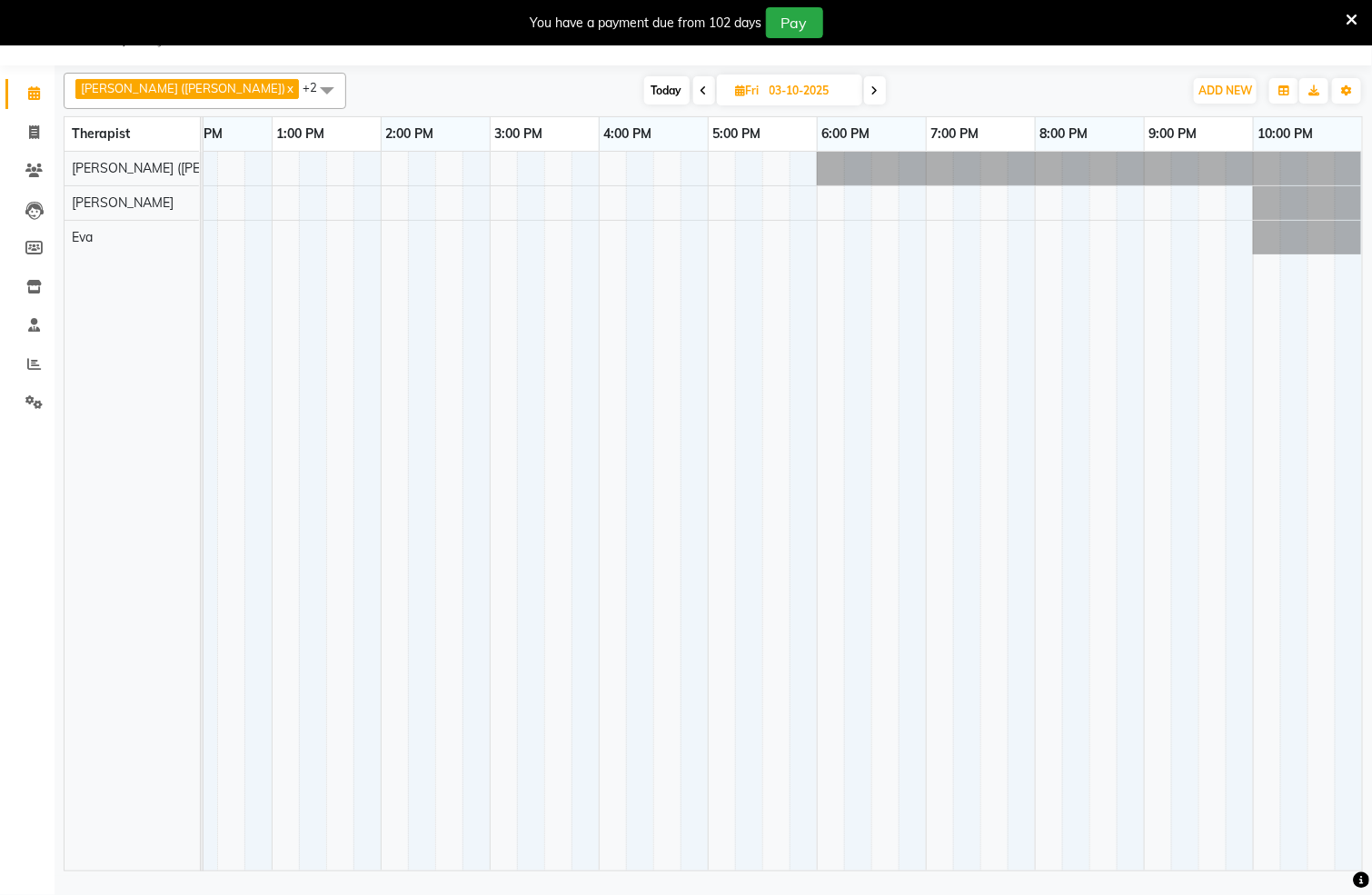
click at [701, 91] on icon at bounding box center [704, 91] width 7 height 11
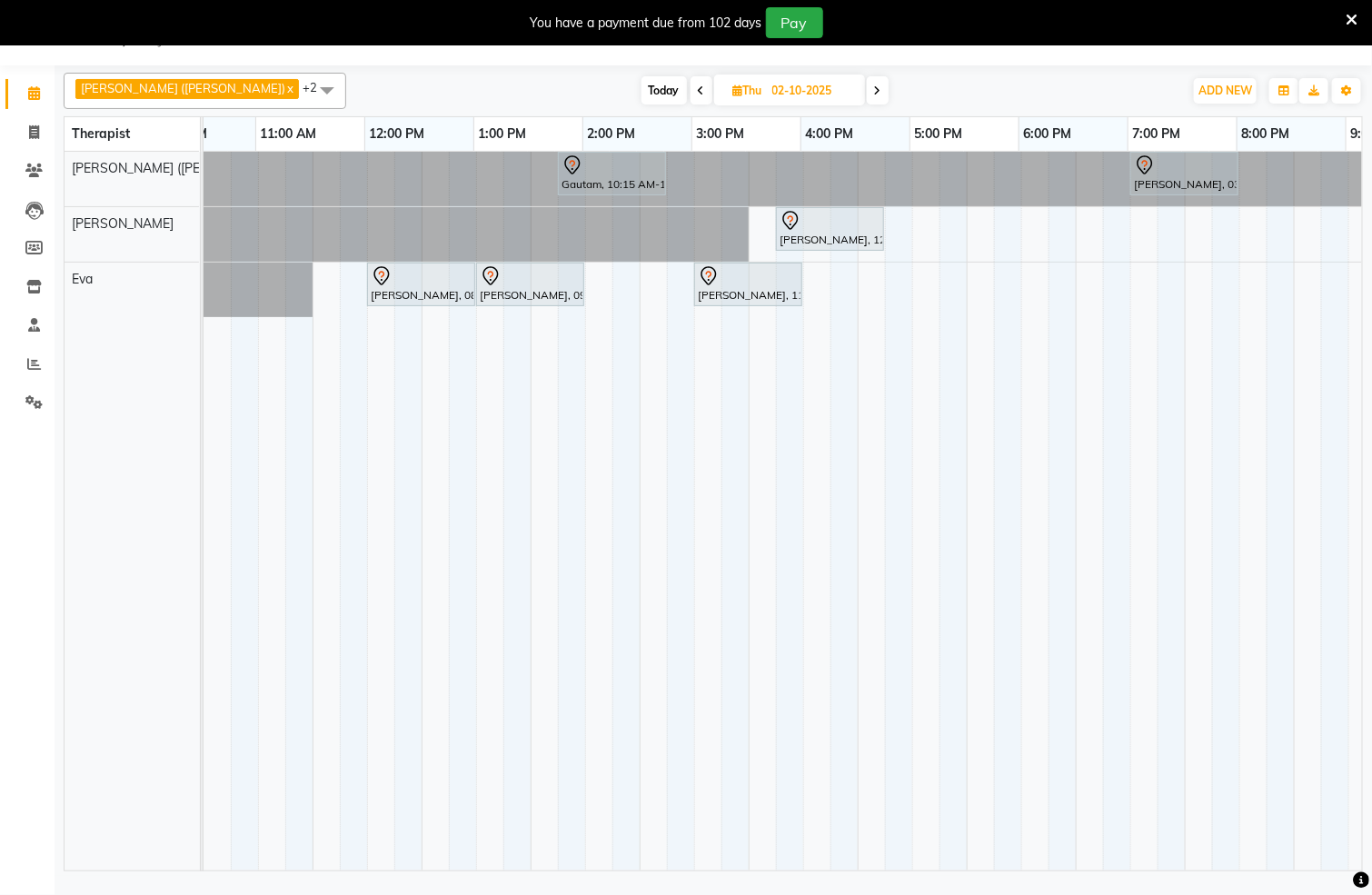
scroll to position [0, 0]
